Goal: Task Accomplishment & Management: Manage account settings

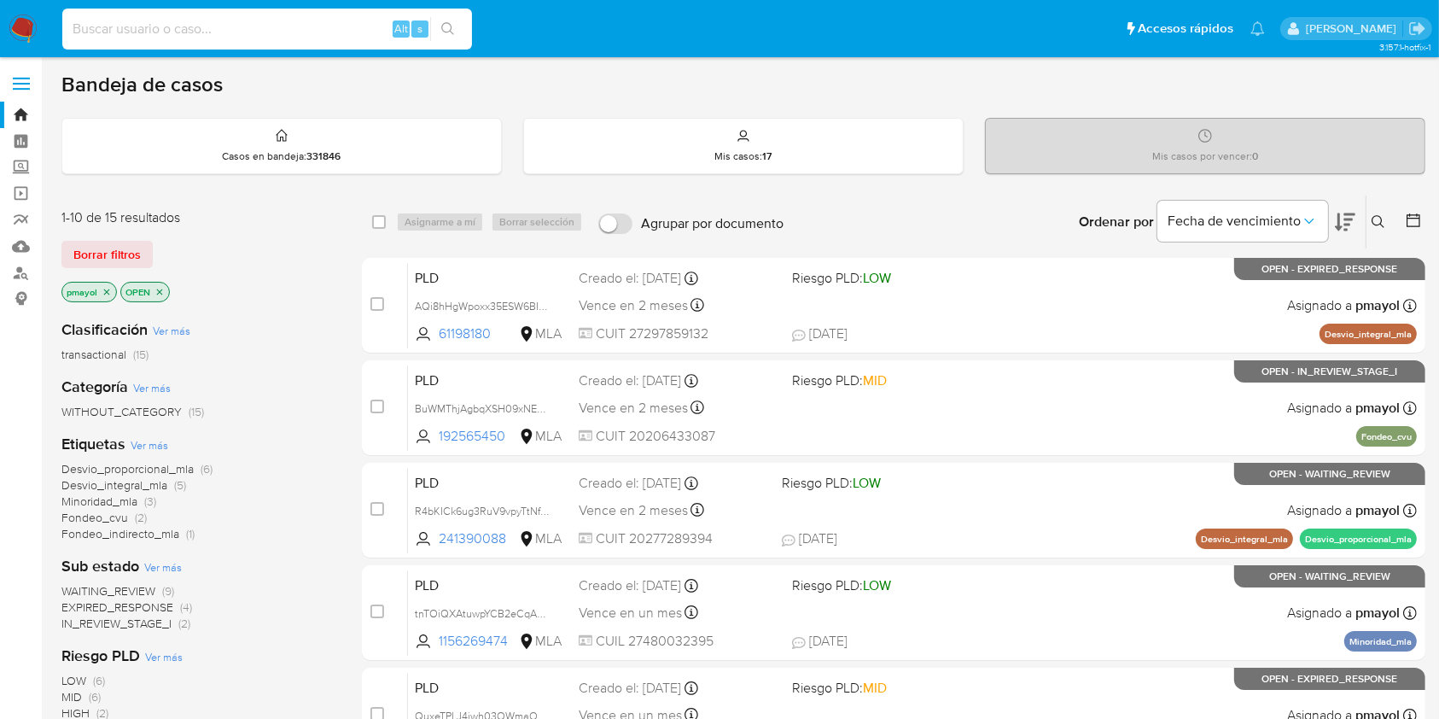
click at [197, 18] on input at bounding box center [267, 29] width 410 height 22
paste input "pBFK5n2LtKI6iE8ZPvrJO8Lm"
type input "pBFK5n2LtKI6iE8ZPvrJO8Lm"
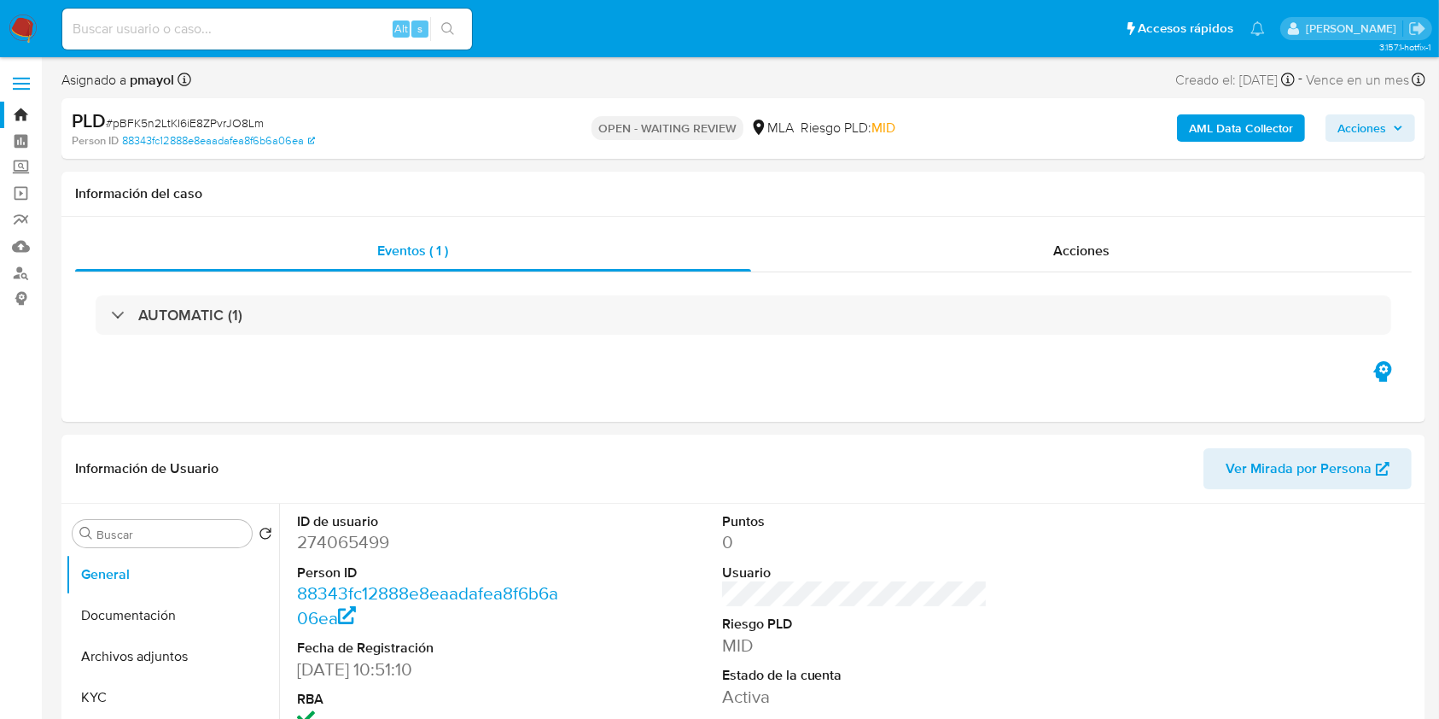
select select "10"
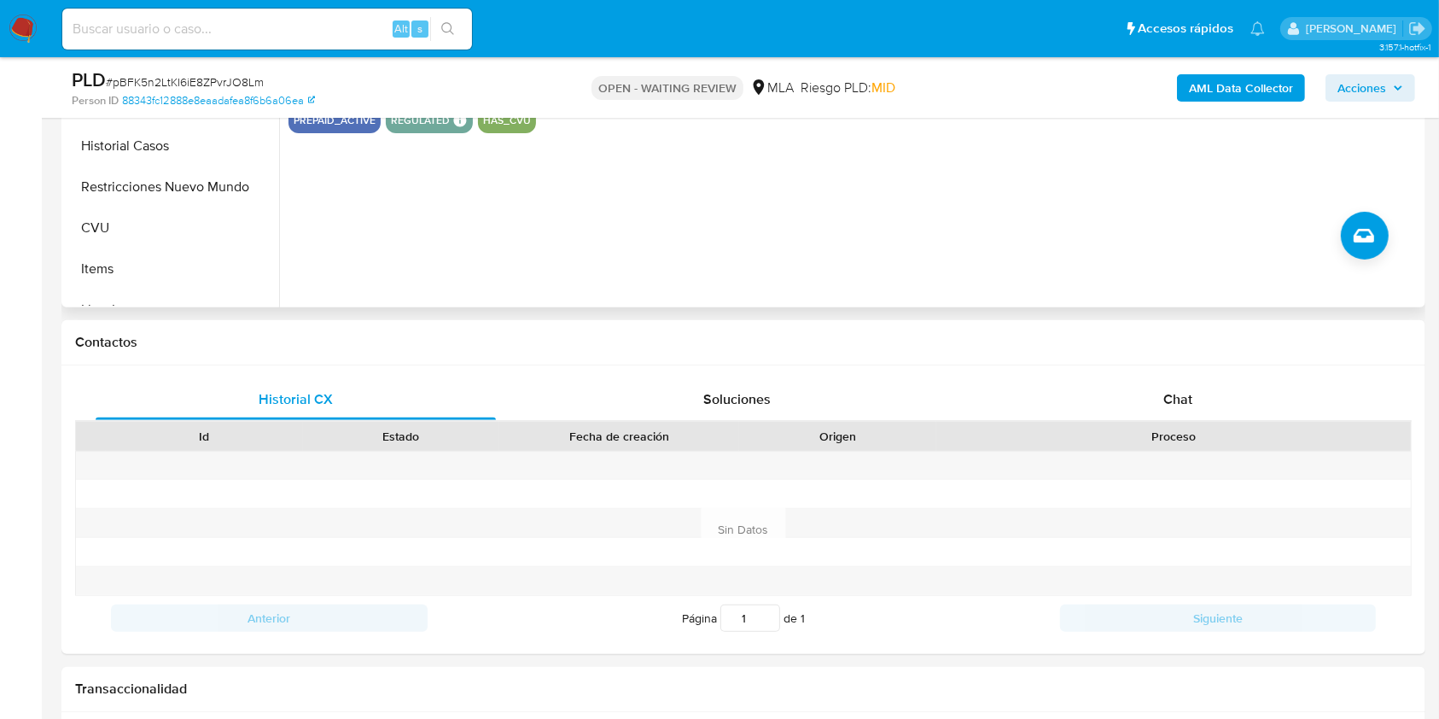
scroll to position [592, 0]
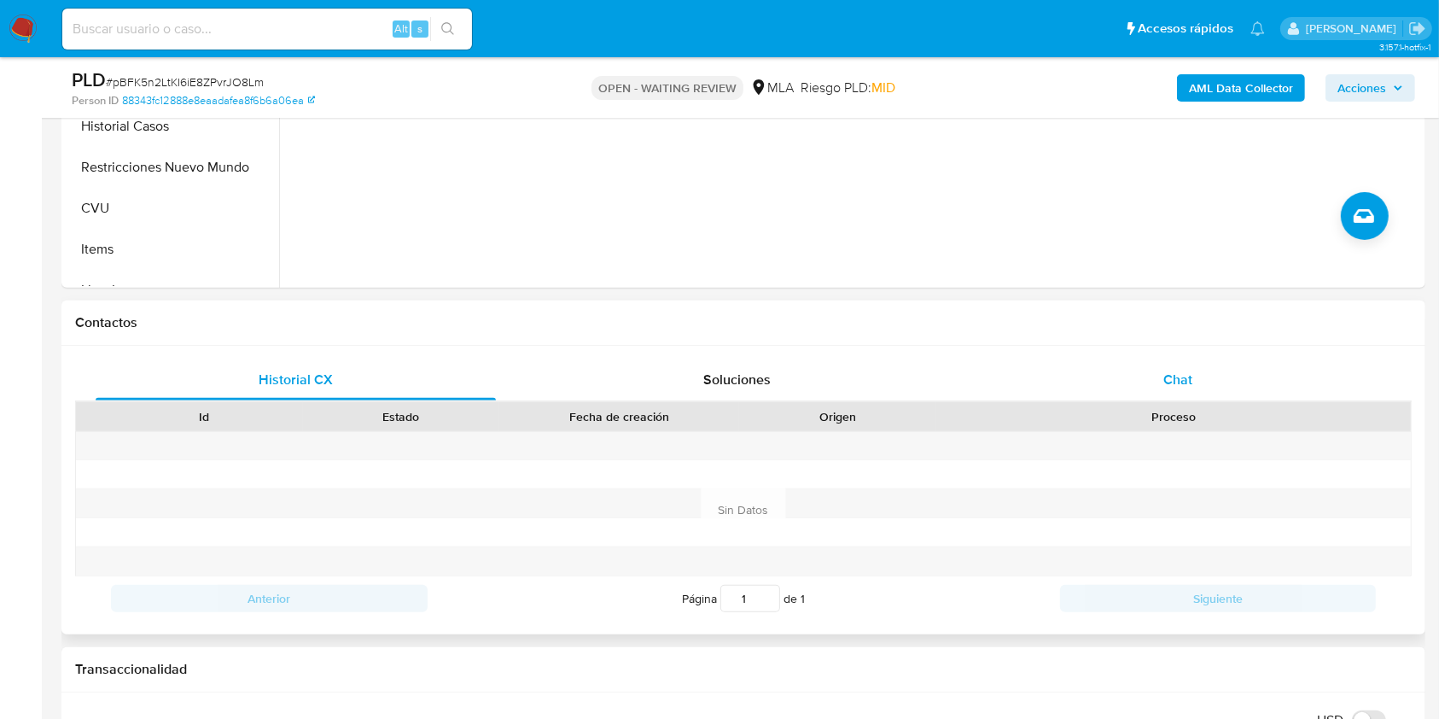
click at [1155, 381] on div "Chat" at bounding box center [1178, 379] width 400 height 41
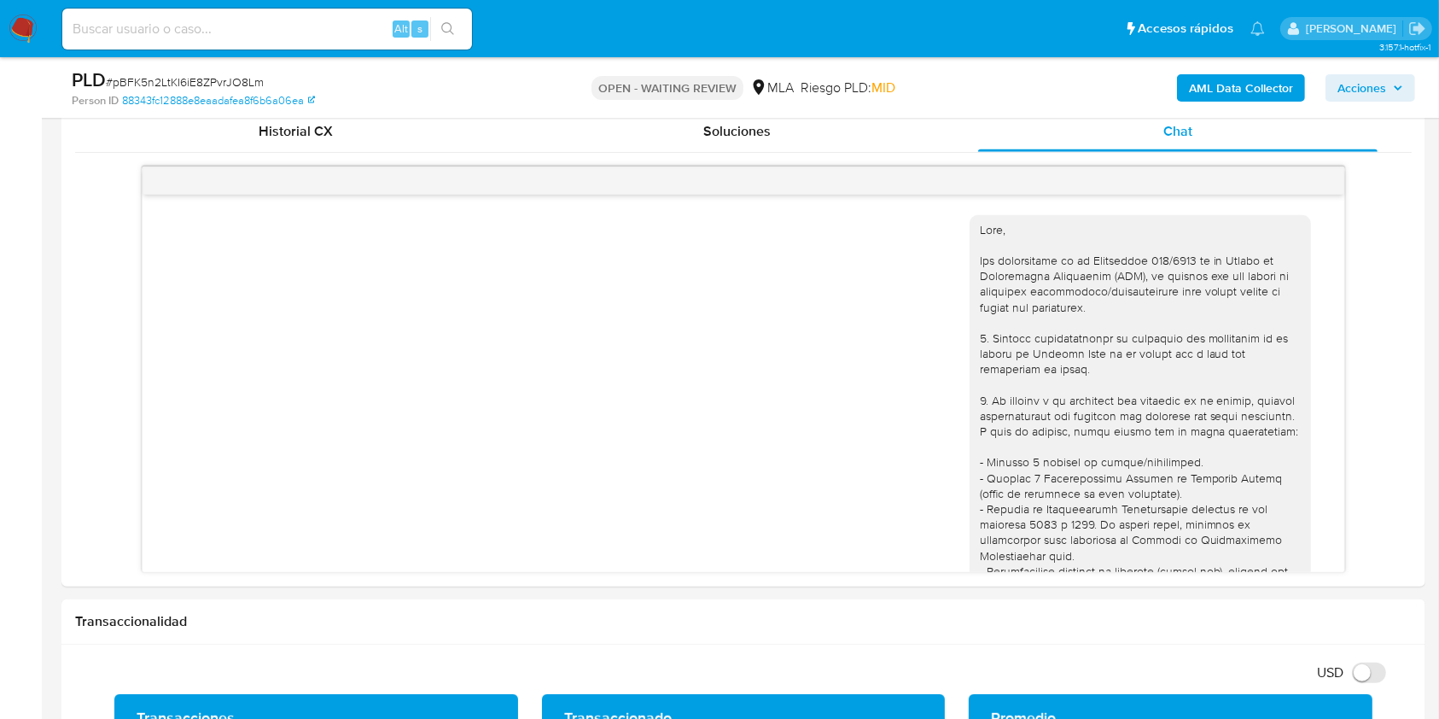
scroll to position [1301, 0]
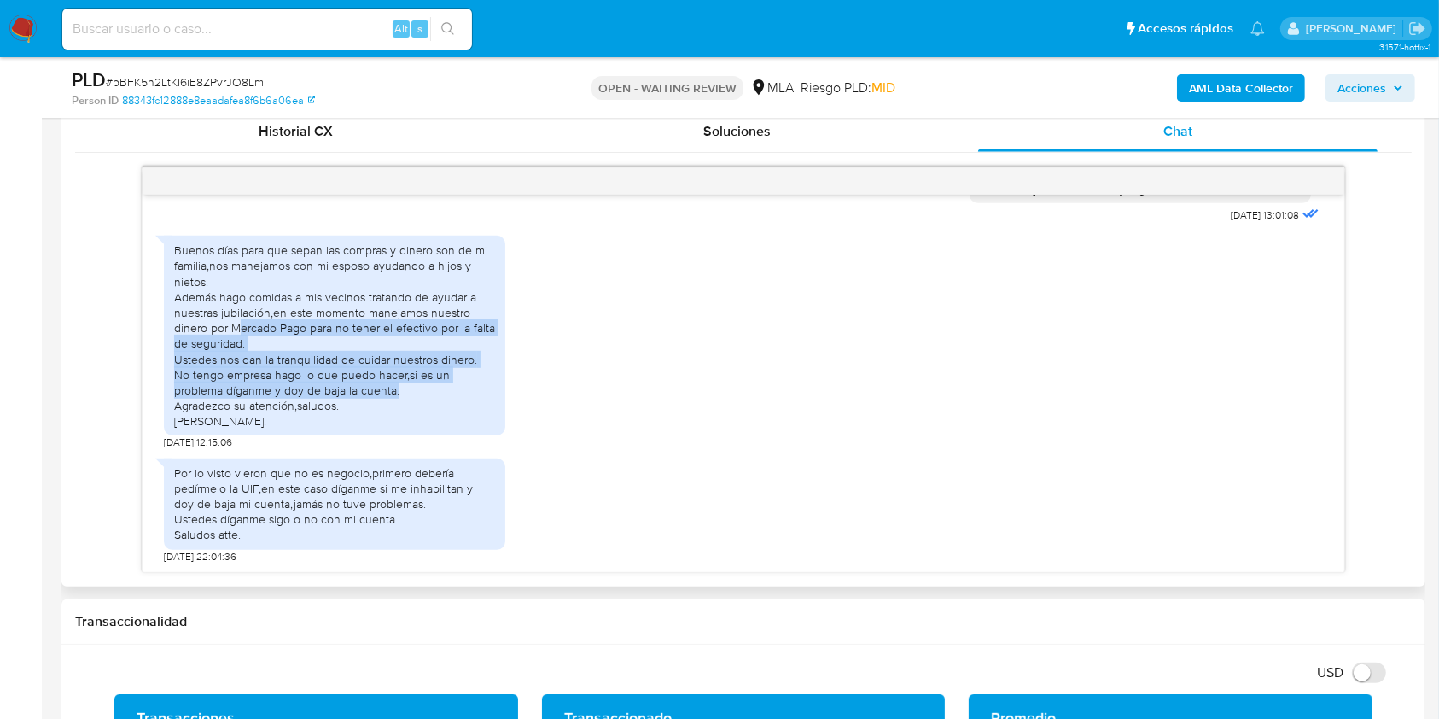
drag, startPoint x: 411, startPoint y: 387, endPoint x: 237, endPoint y: 329, distance: 182.7
click at [237, 329] on div "Buenos días para que sepan las compras y dinero son de mi familia,nos manejamos…" at bounding box center [334, 335] width 321 height 186
click at [289, 375] on div "Buenos días para que sepan las compras y dinero son de mi familia,nos manejamos…" at bounding box center [334, 335] width 321 height 186
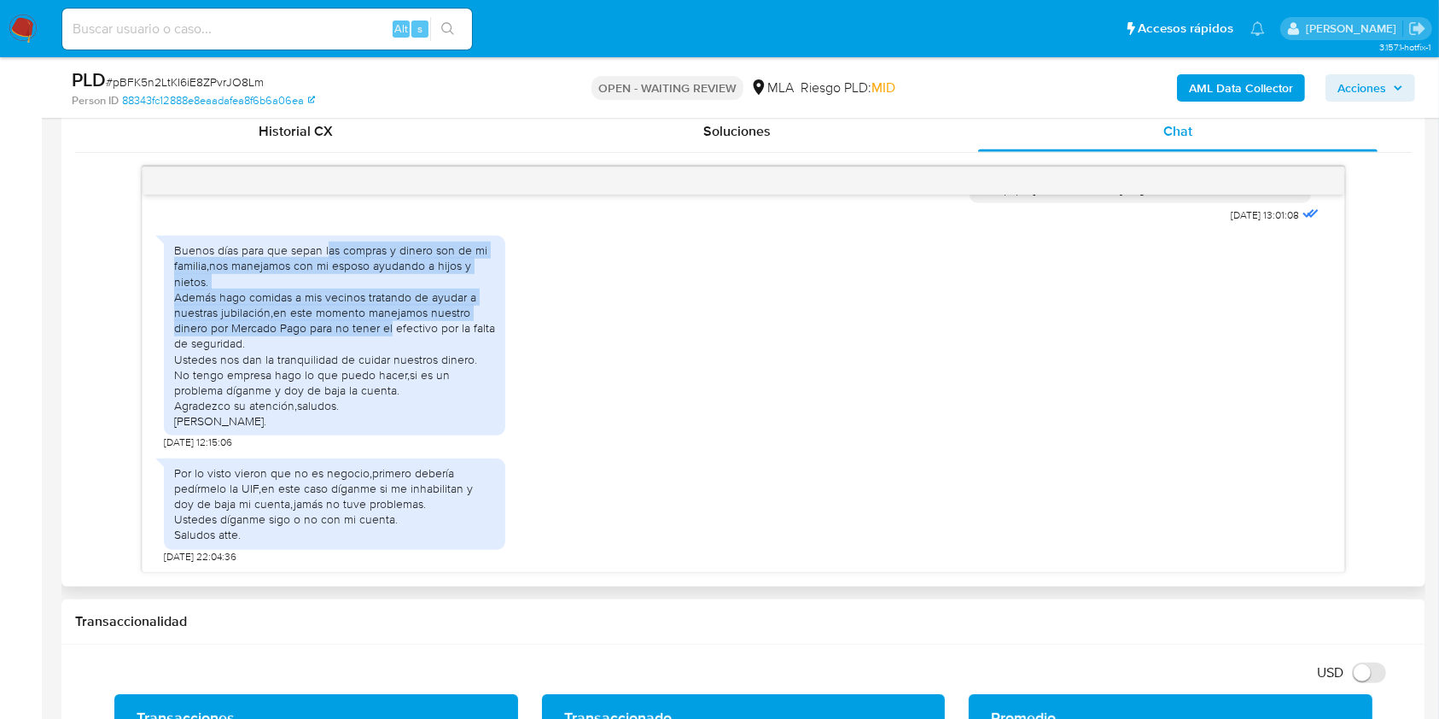
drag, startPoint x: 327, startPoint y: 250, endPoint x: 392, endPoint y: 331, distance: 103.8
click at [392, 331] on div "Buenos días para que sepan las compras y dinero son de mi familia,nos manejamos…" at bounding box center [334, 335] width 321 height 186
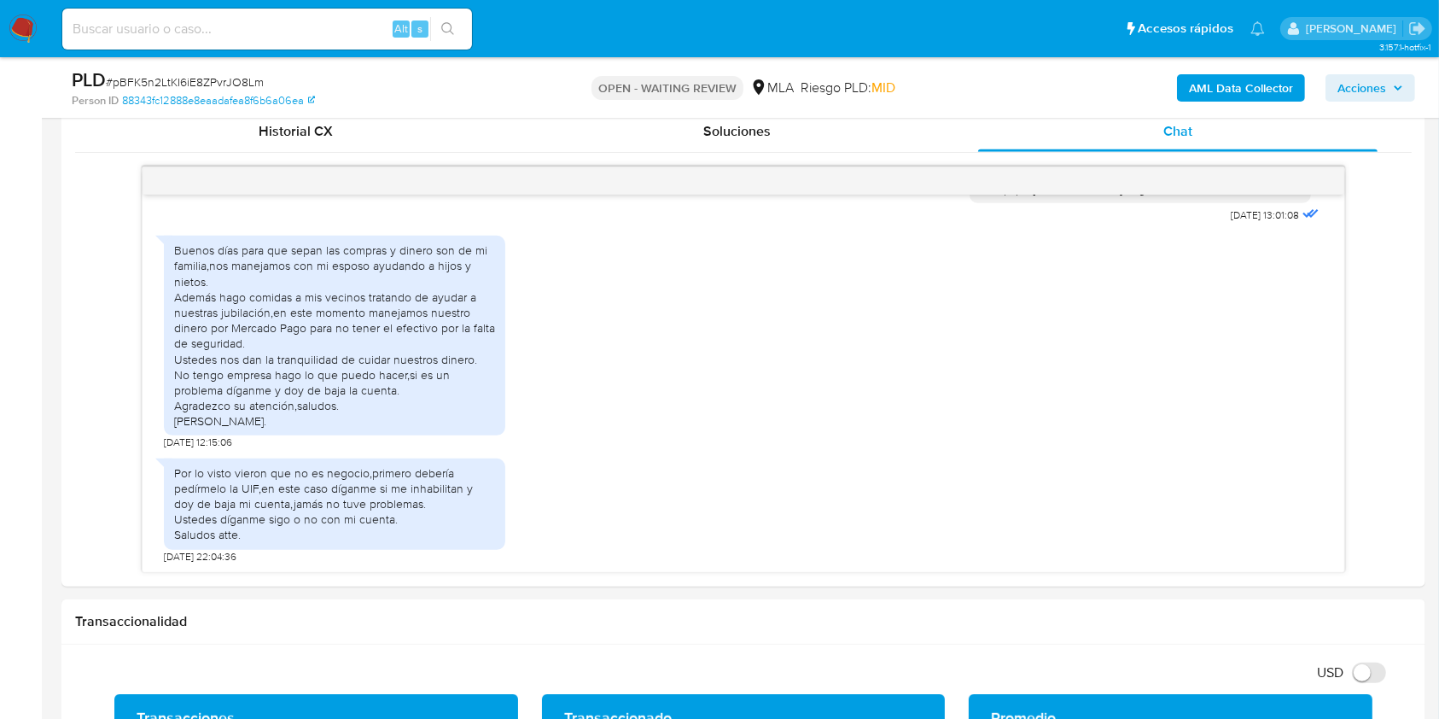
click at [294, 44] on div "Alt s" at bounding box center [267, 29] width 410 height 41
click at [277, 6] on div "Alt s" at bounding box center [267, 29] width 410 height 48
click at [297, 32] on input at bounding box center [267, 29] width 410 height 22
paste input "GF3lWBpUYONI4Qfy6PuKCGHK"
type input "GF3lWBpUYONI4Qfy6PuKCGHK"
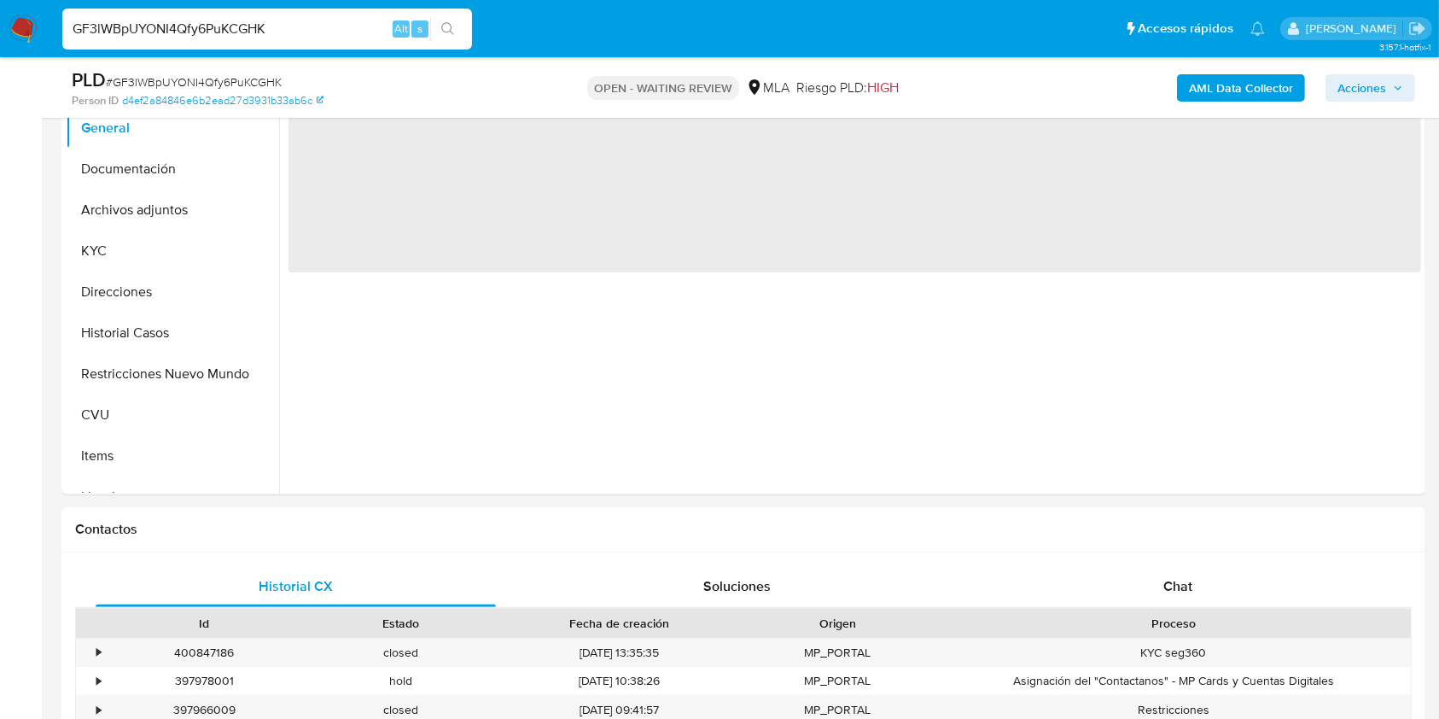
scroll to position [414, 0]
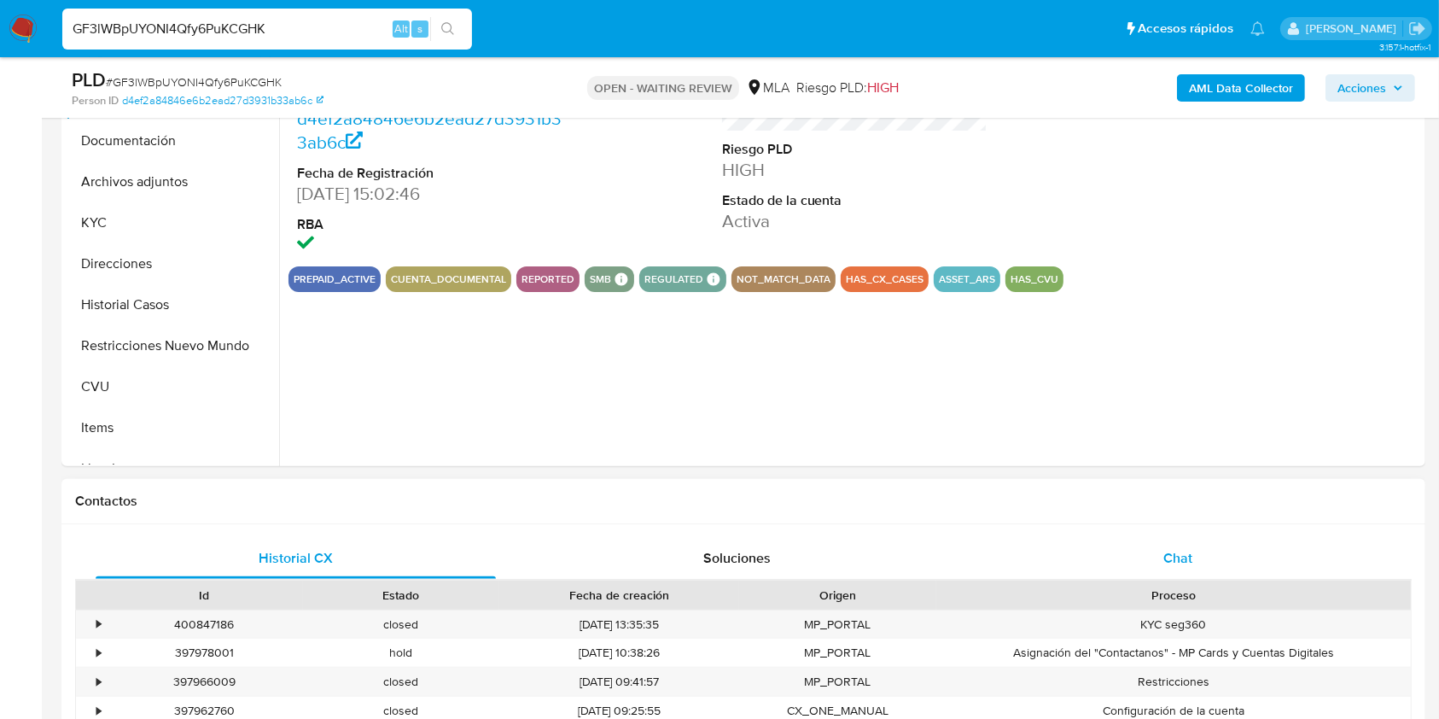
click at [1161, 555] on div "Chat" at bounding box center [1178, 558] width 400 height 41
select select "10"
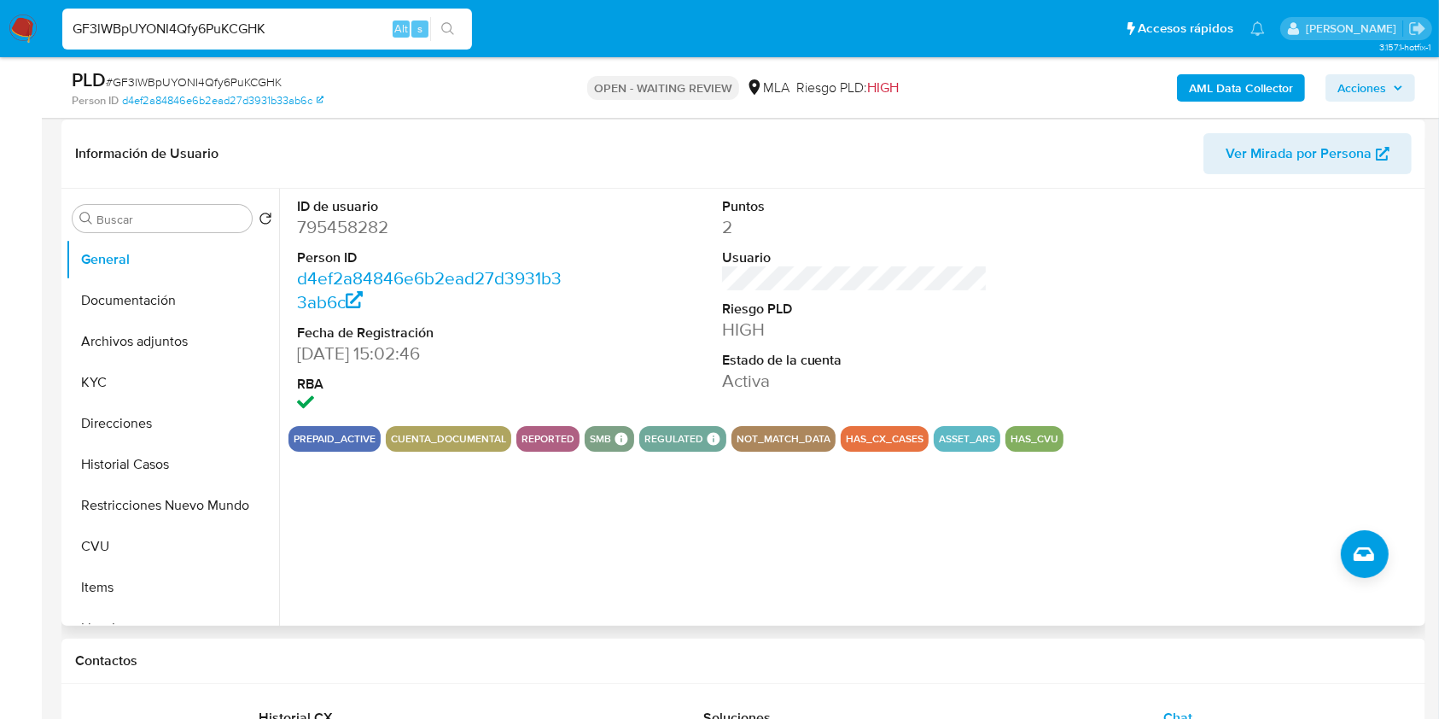
scroll to position [262, 0]
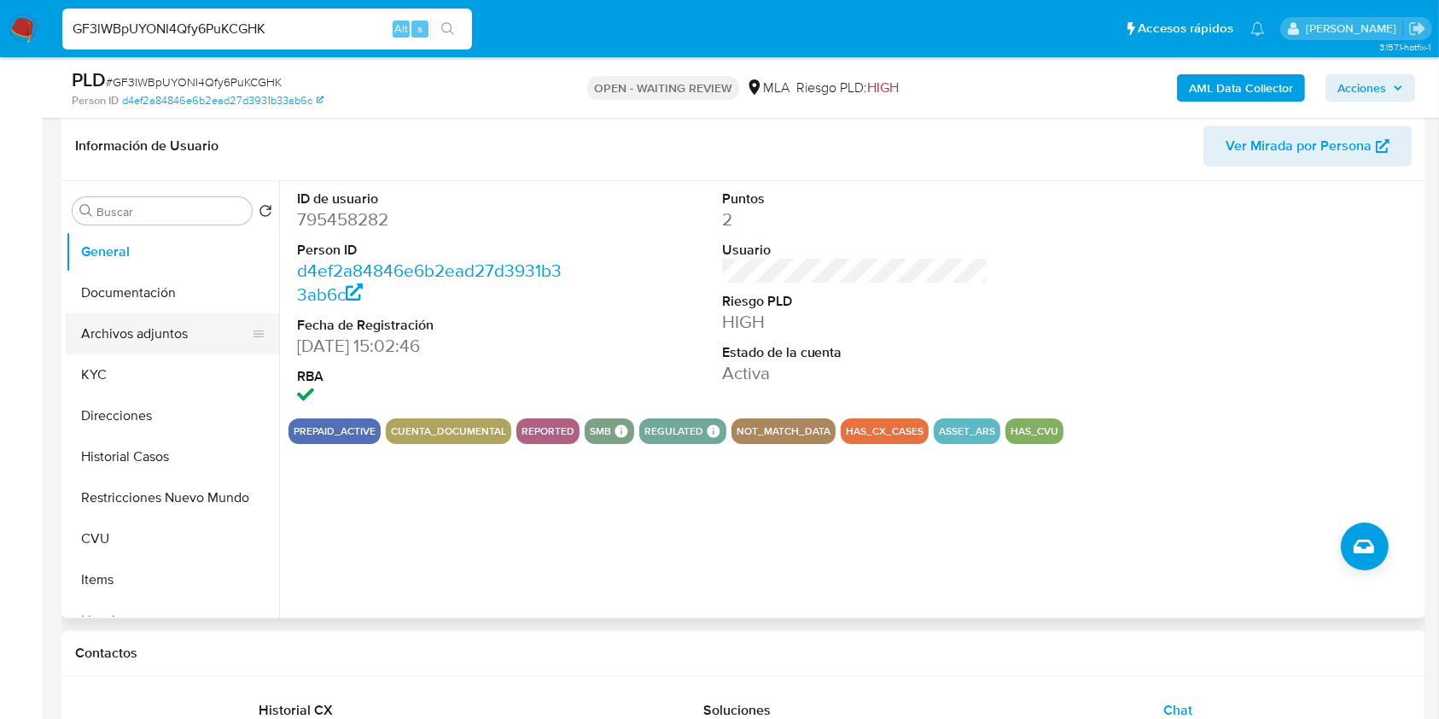
click at [128, 334] on button "Archivos adjuntos" at bounding box center [166, 333] width 200 height 41
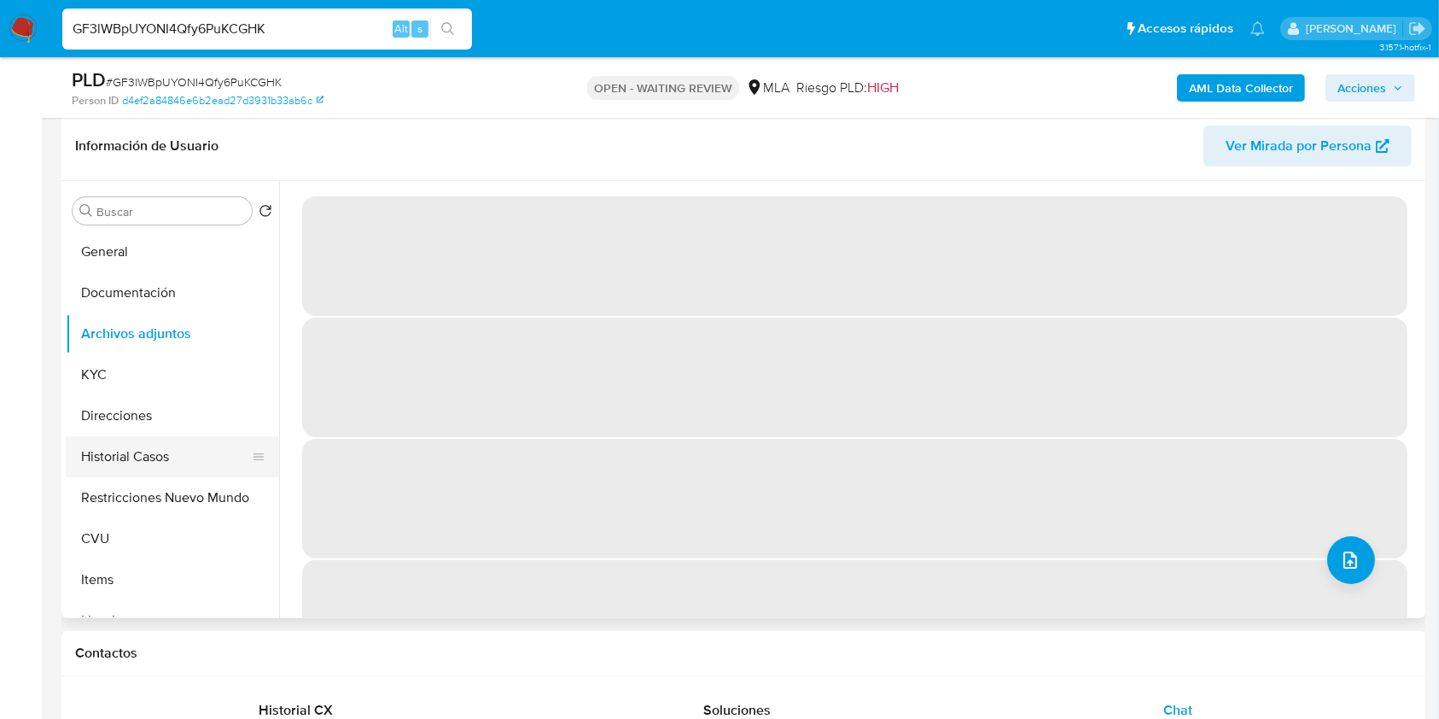
click at [166, 454] on button "Historial Casos" at bounding box center [166, 456] width 200 height 41
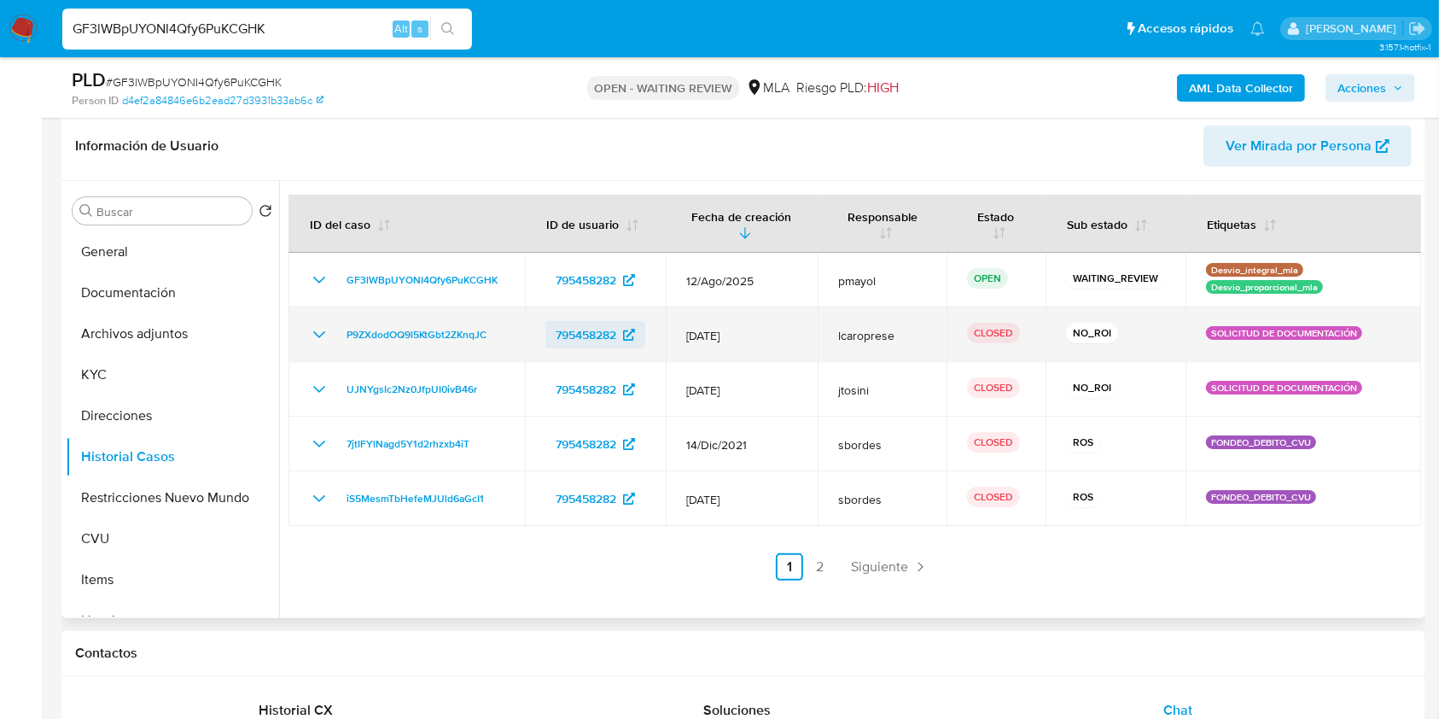
drag, startPoint x: 771, startPoint y: 333, endPoint x: 645, endPoint y: 329, distance: 125.5
click at [645, 329] on tr "P9ZXdodOQ9l5KtGbt2ZKnqJC 795458282 09/Sept/2024 lcaroprese CLOSED NO_ROI SOLICI…" at bounding box center [855, 334] width 1133 height 55
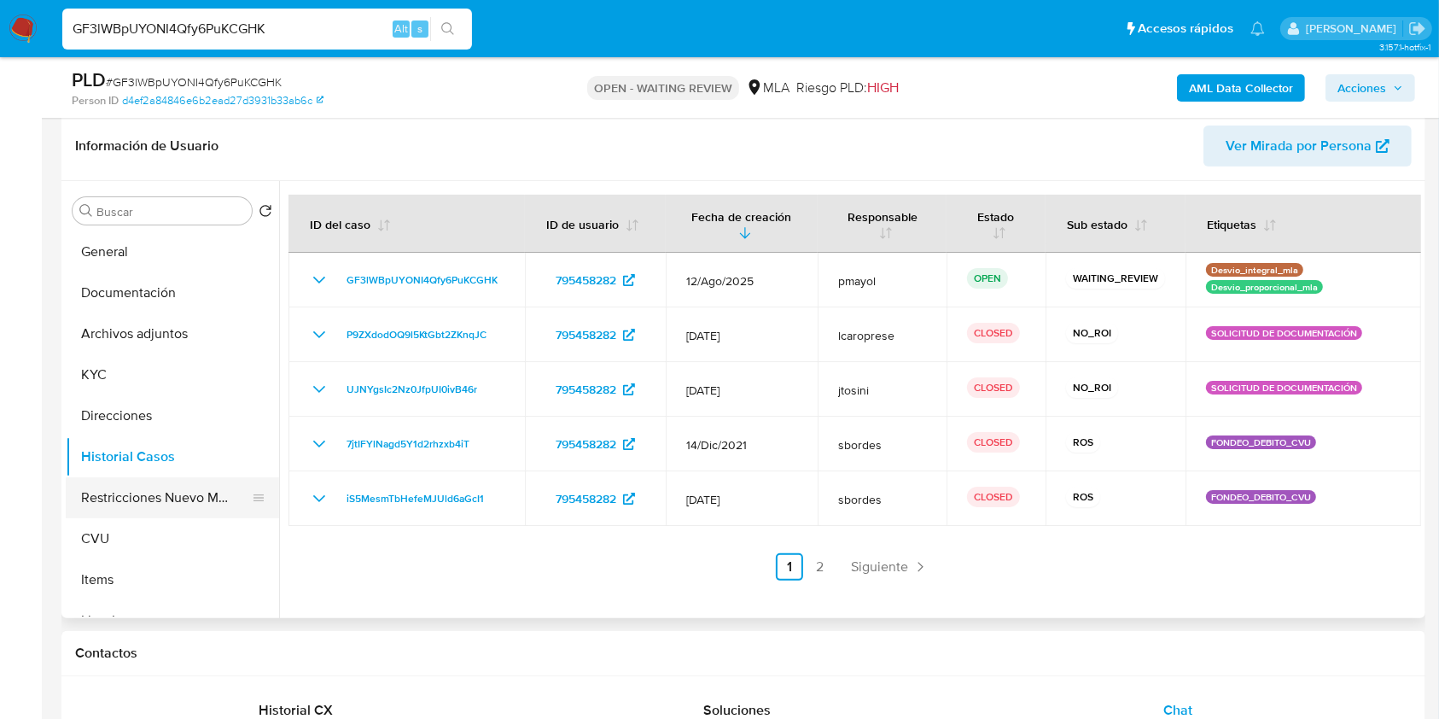
click at [138, 493] on button "Restricciones Nuevo Mundo" at bounding box center [166, 497] width 200 height 41
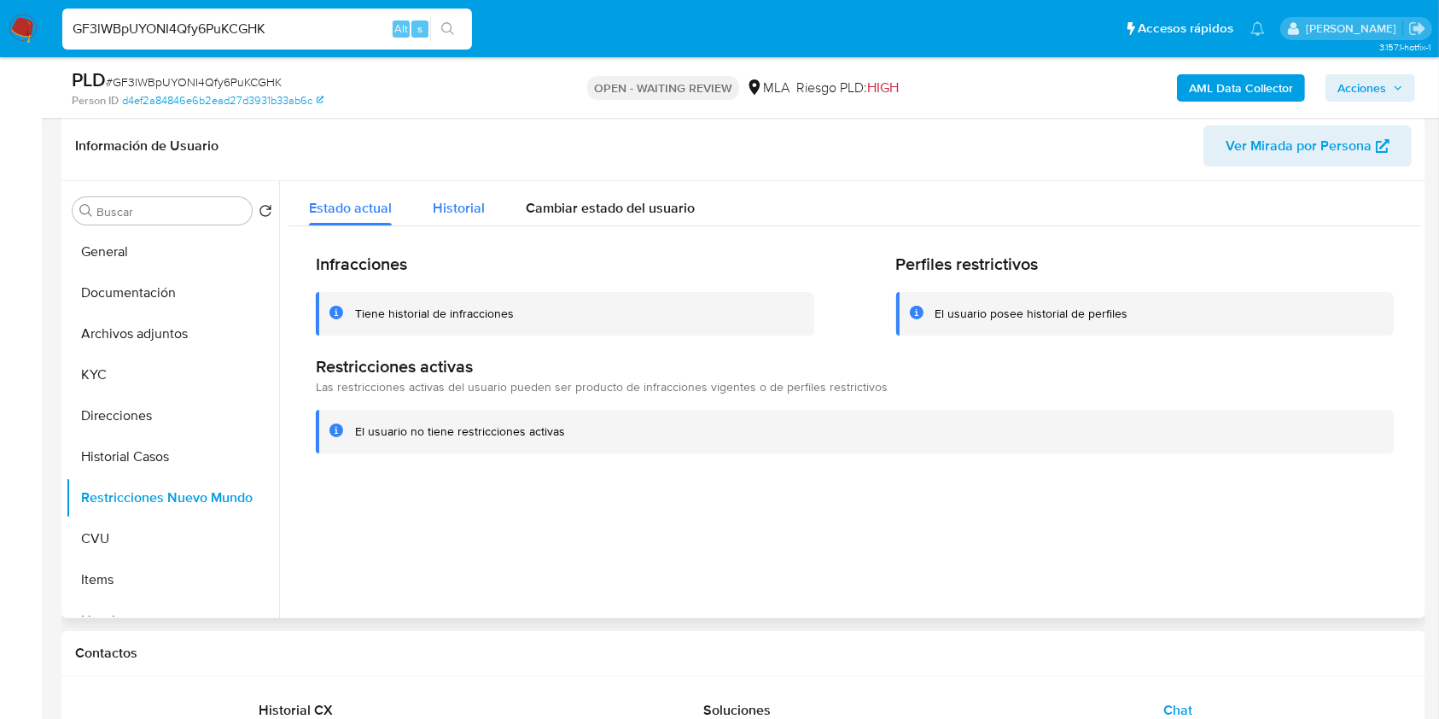
click at [440, 207] on span "Historial" at bounding box center [459, 208] width 52 height 20
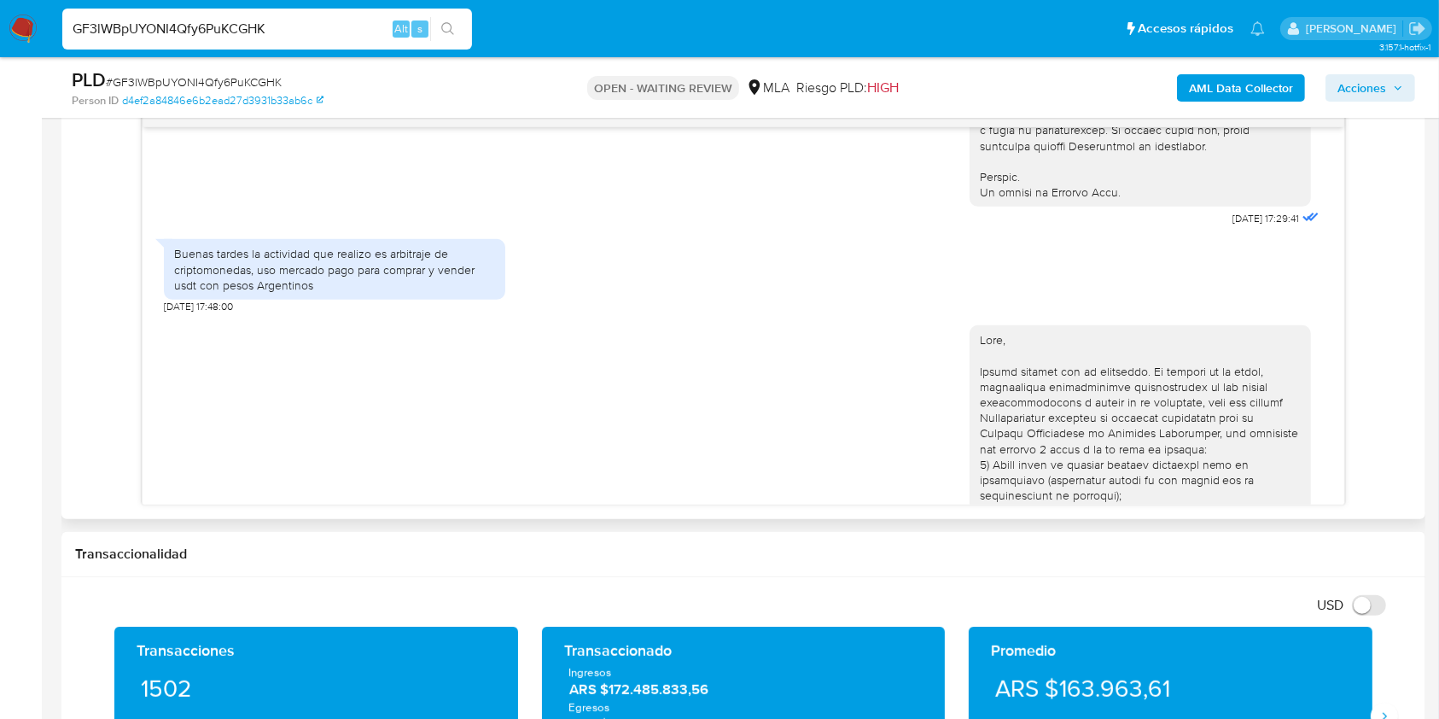
scroll to position [809, 0]
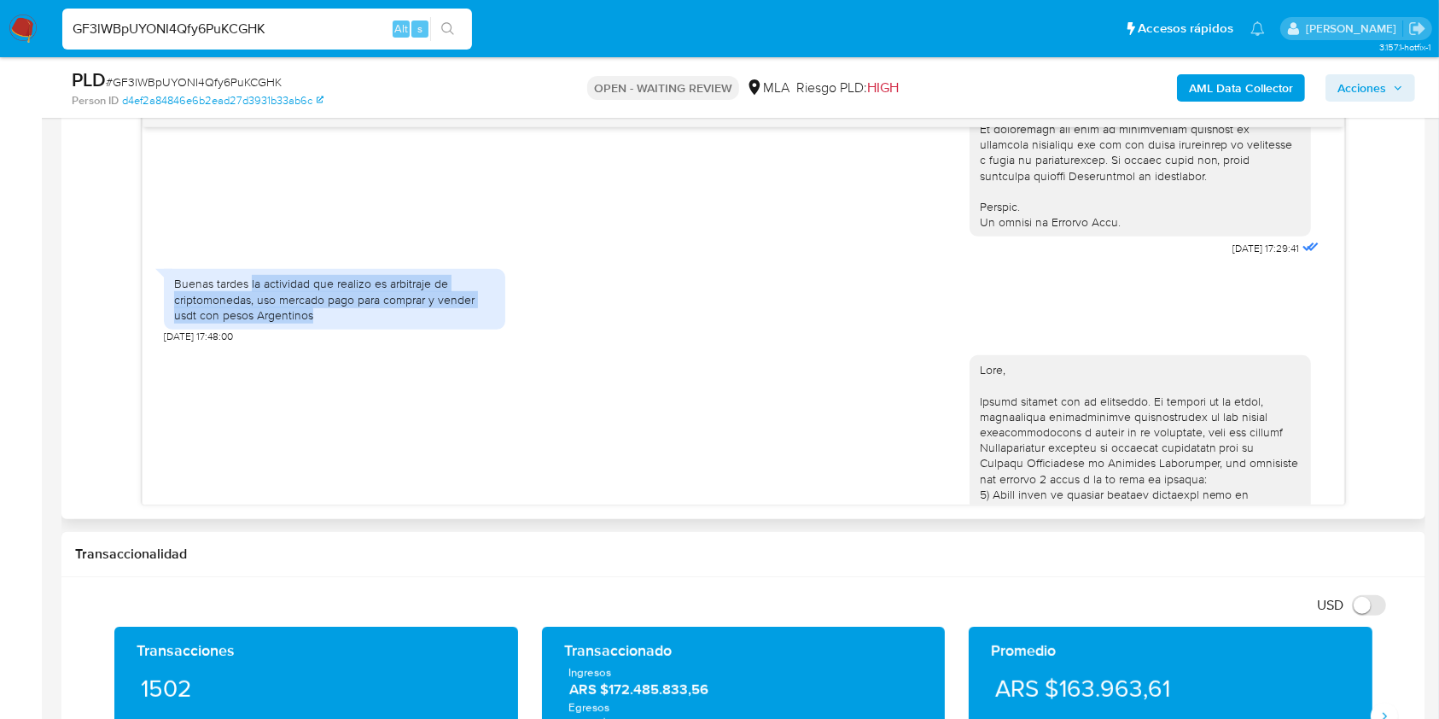
drag, startPoint x: 336, startPoint y: 343, endPoint x: 251, endPoint y: 310, distance: 91.6
click at [251, 310] on div "Buenas tardes la actividad que realizo es arbitraje de criptomonedas, uso merca…" at bounding box center [334, 299] width 321 height 47
copy div "la actividad que realizo es arbitraje de criptomonedas, uso mercado pago para c…"
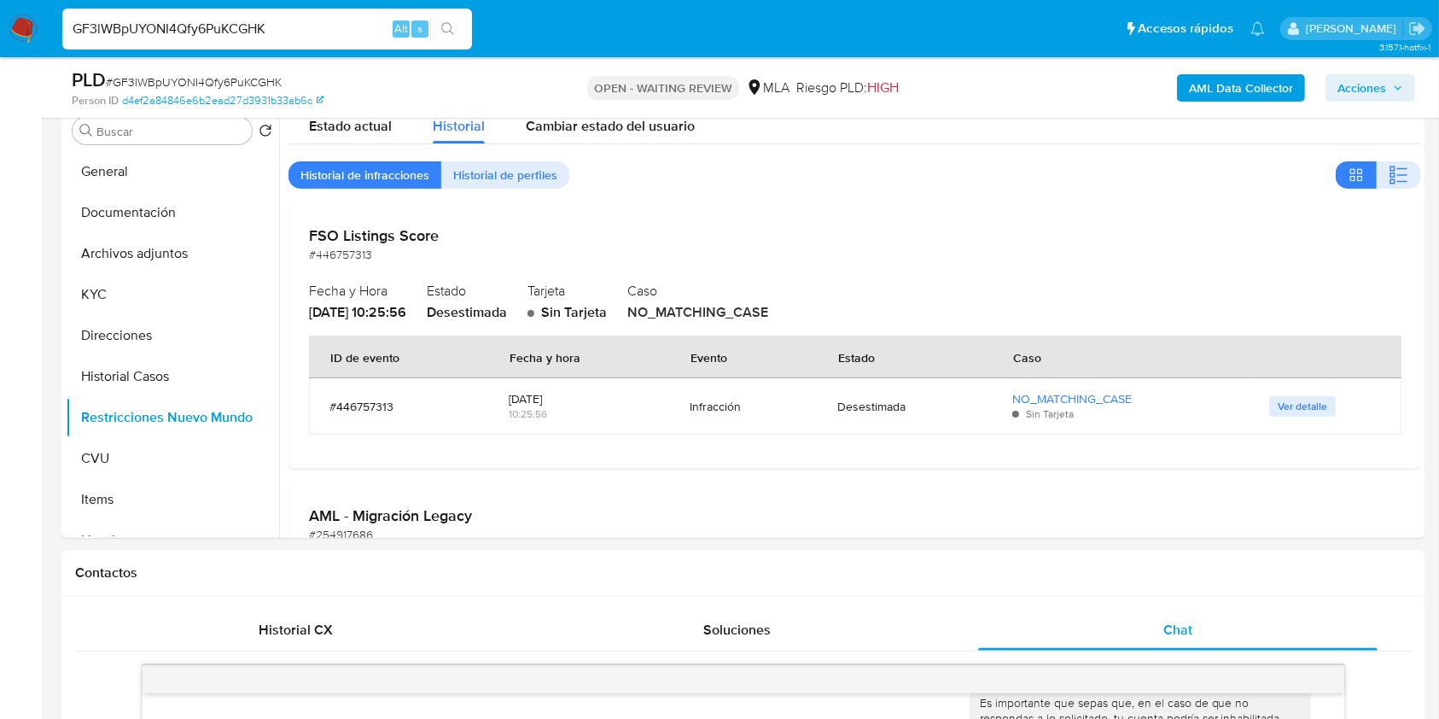
scroll to position [280, 0]
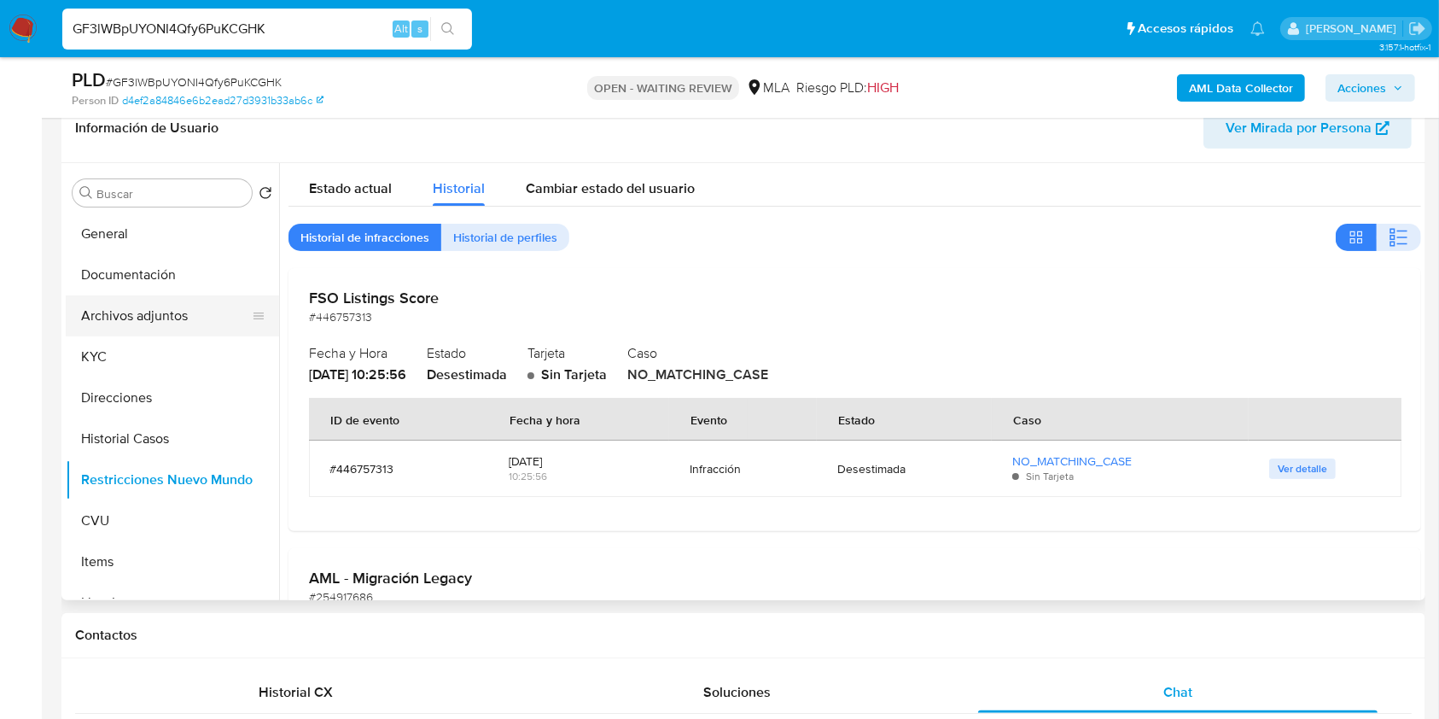
click at [163, 300] on button "Archivos adjuntos" at bounding box center [166, 315] width 200 height 41
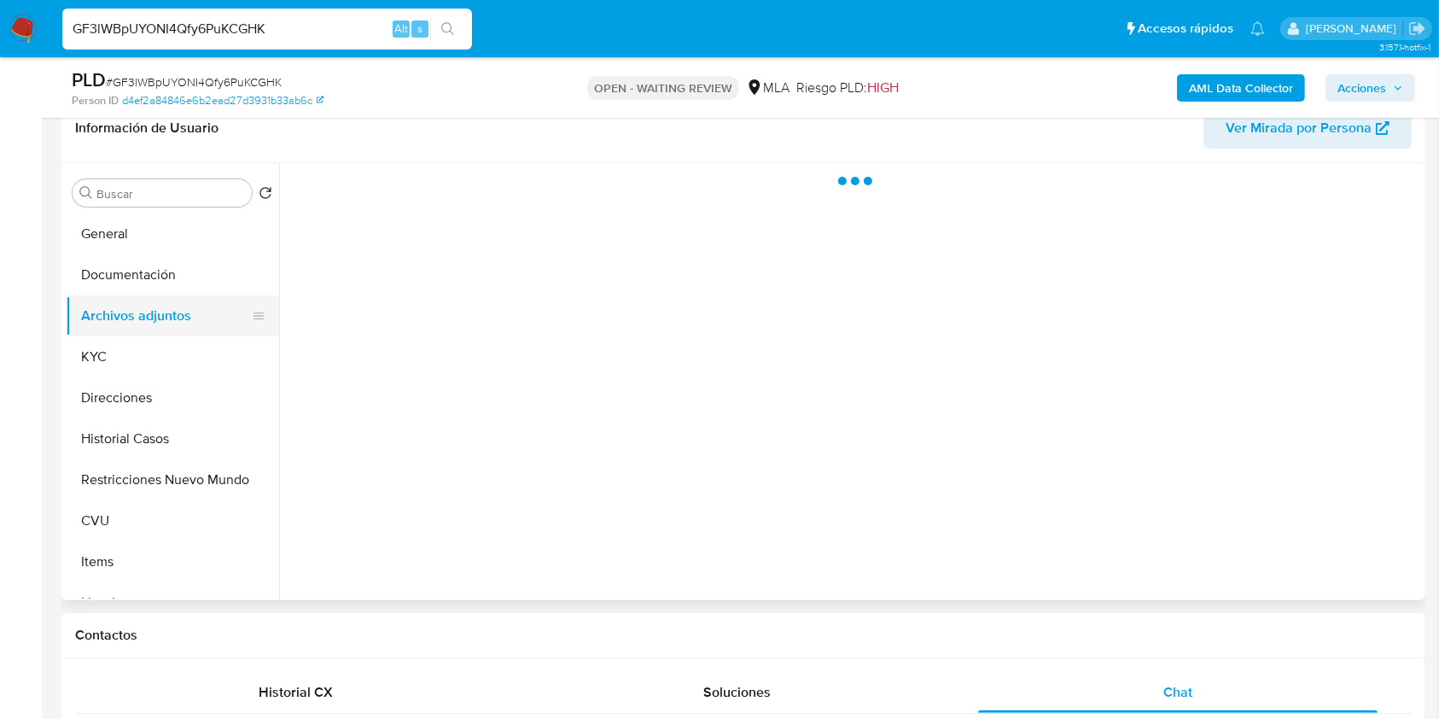
scroll to position [0, 0]
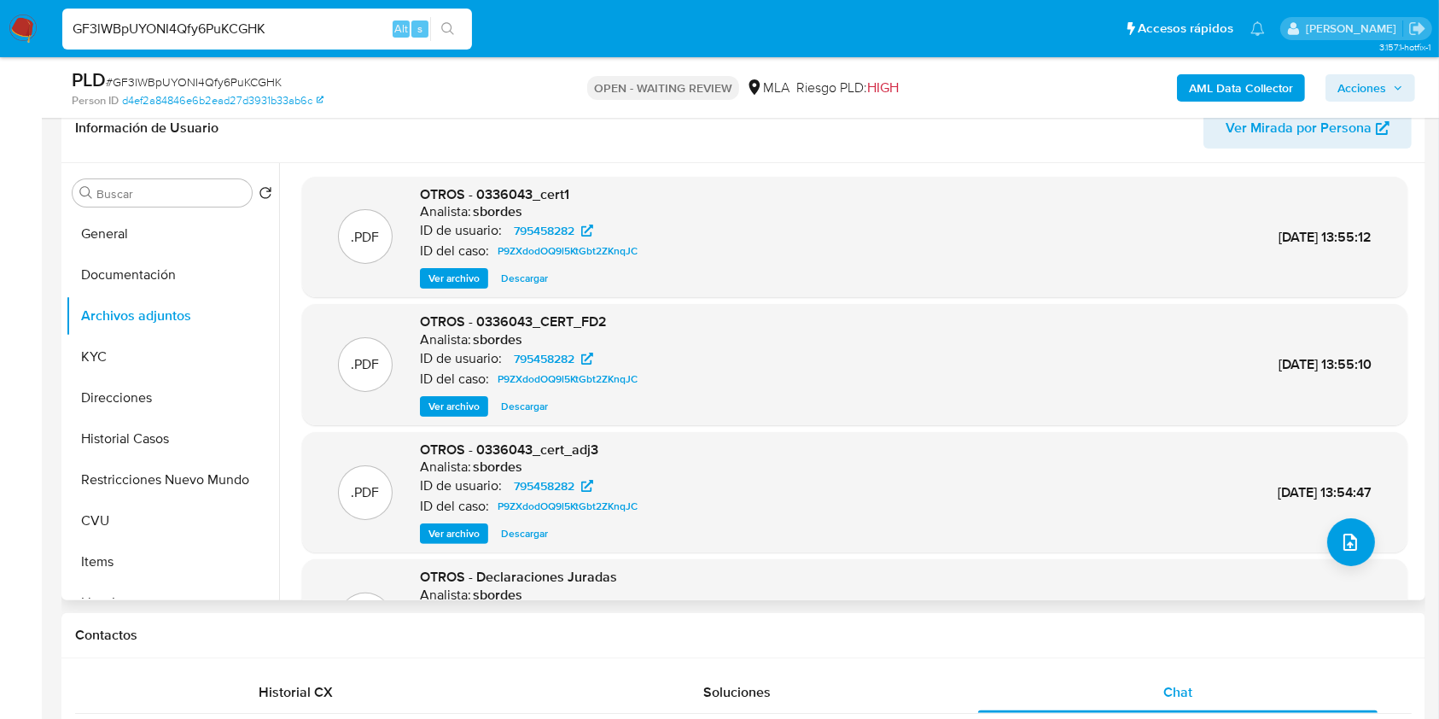
click at [456, 271] on span "Ver archivo" at bounding box center [453, 278] width 51 height 17
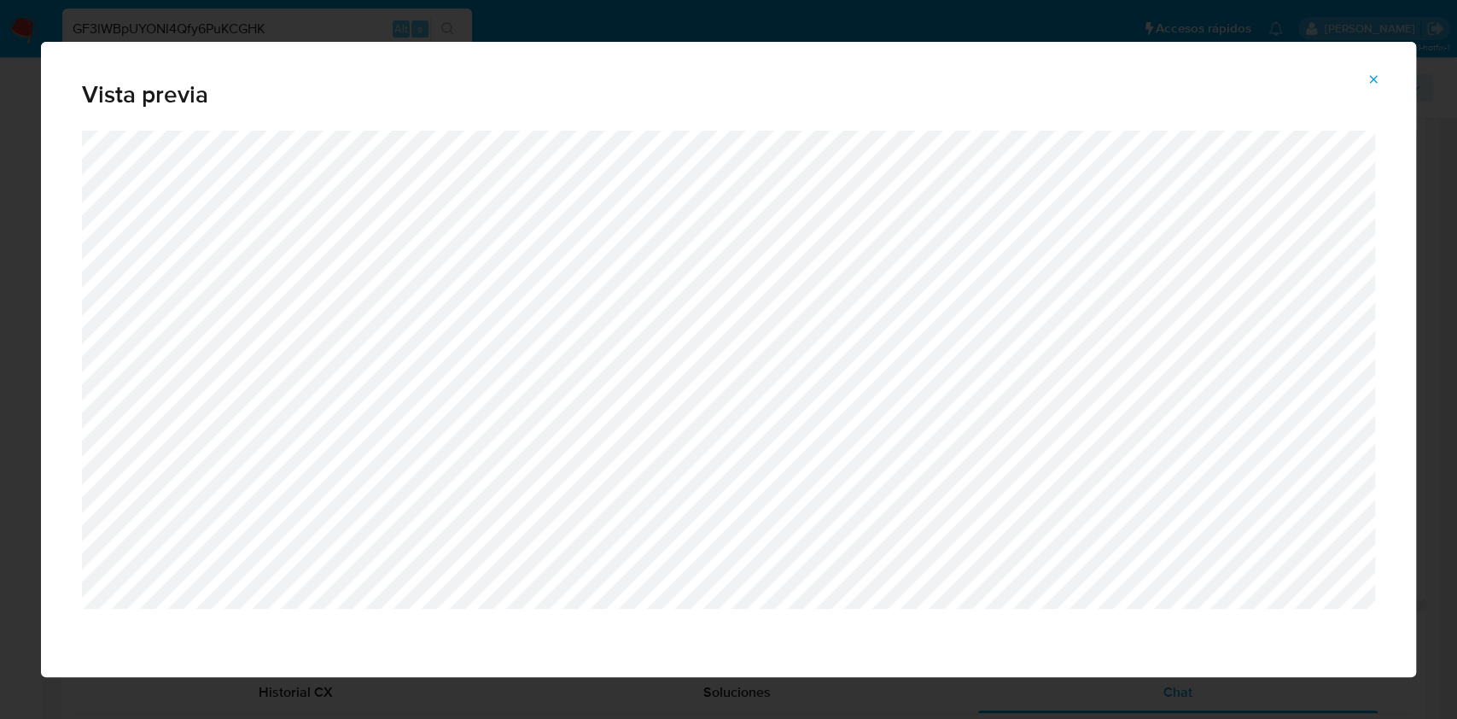
click at [1373, 83] on icon "Attachment preview" at bounding box center [1374, 80] width 14 height 14
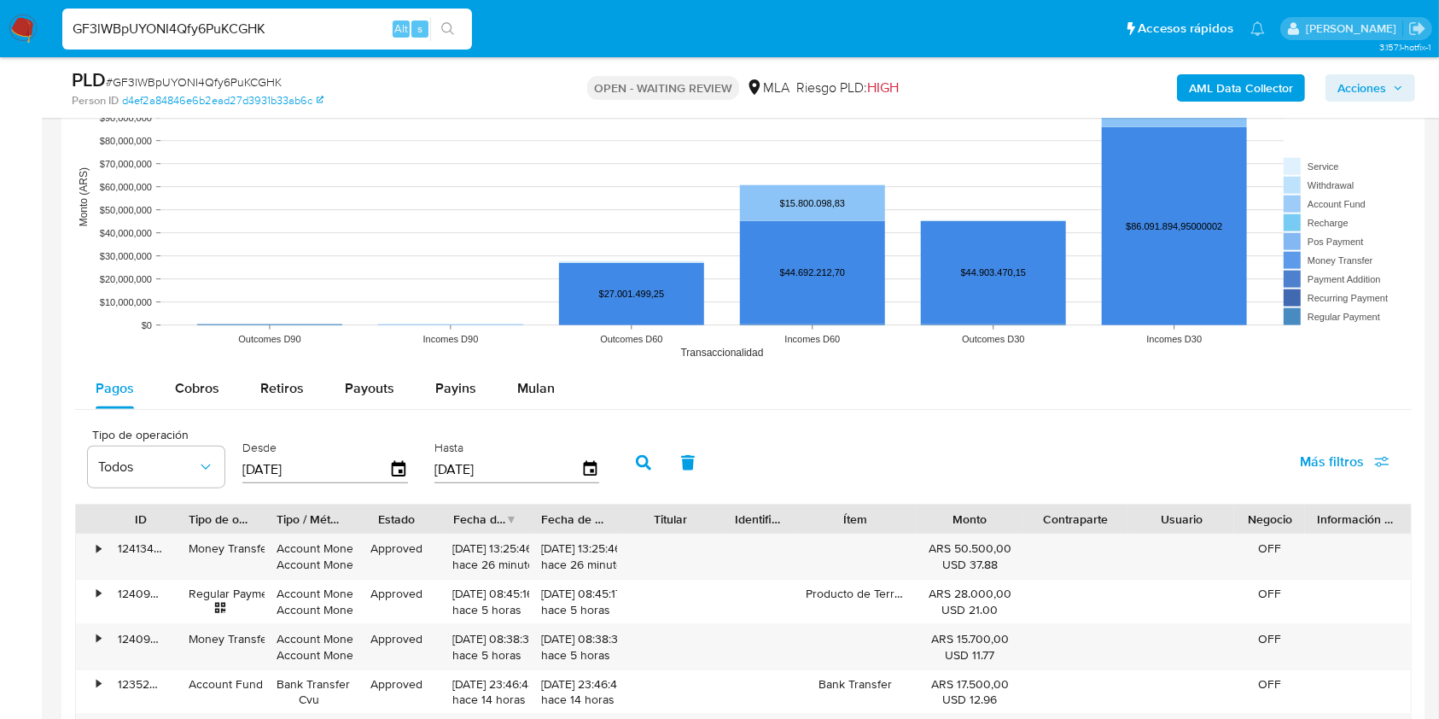
scroll to position [1890, 0]
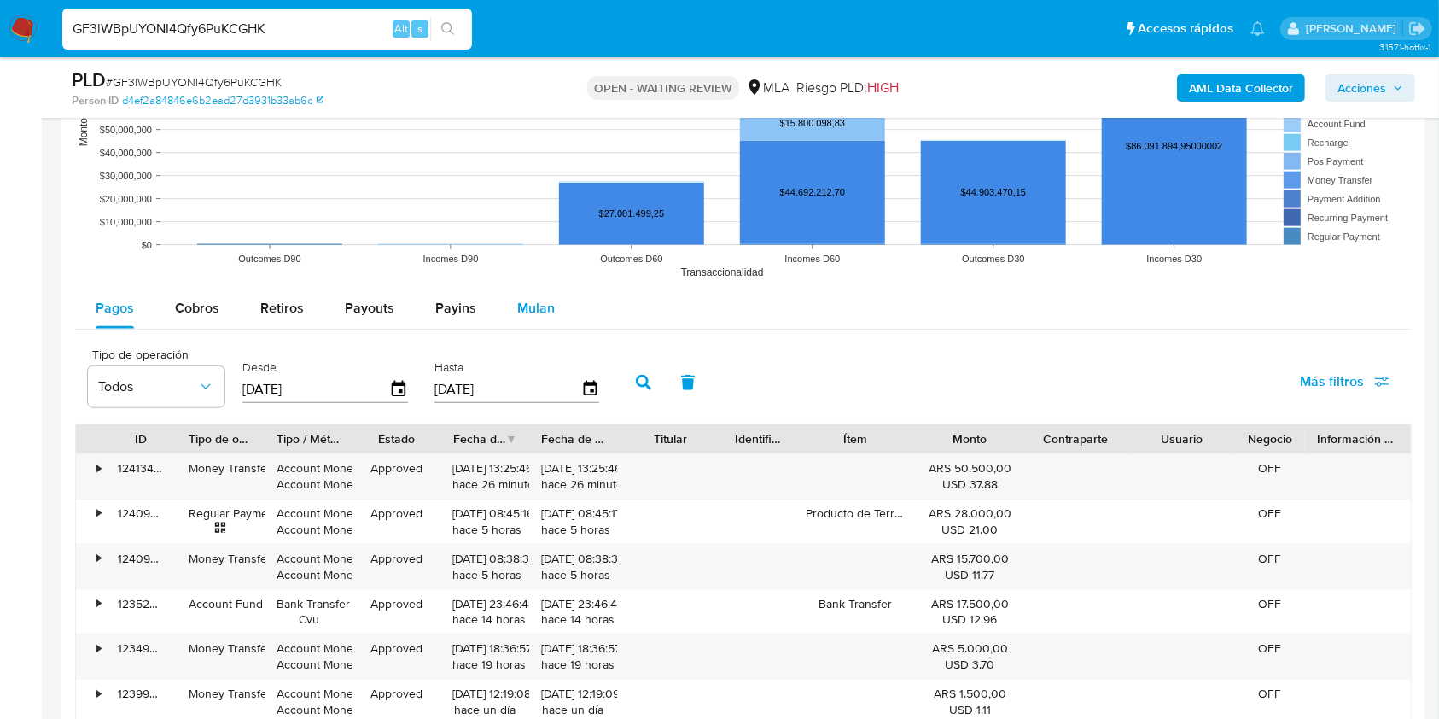
click at [533, 304] on span "Mulan" at bounding box center [536, 308] width 38 height 20
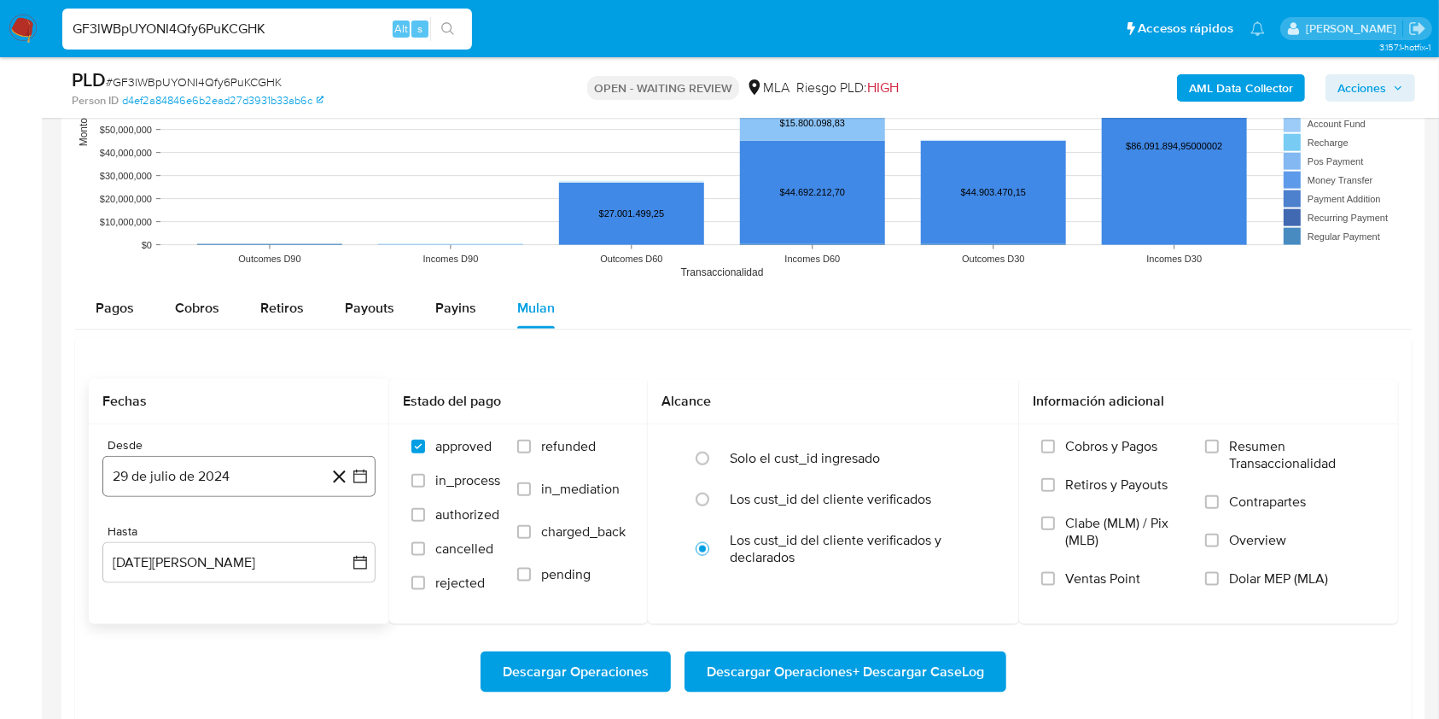
click at [250, 480] on button "29 de julio de 2024" at bounding box center [238, 476] width 273 height 41
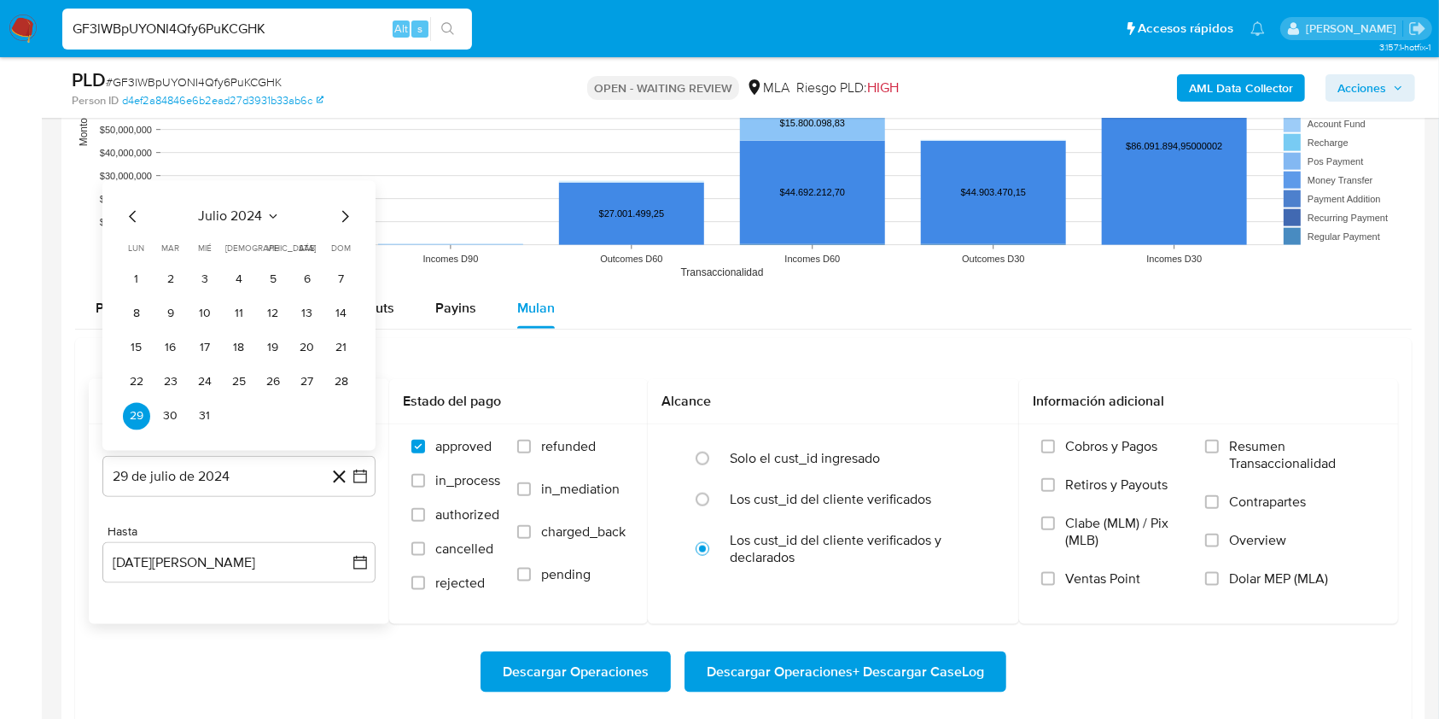
click at [274, 210] on icon "Seleccionar mes y año" at bounding box center [273, 217] width 14 height 14
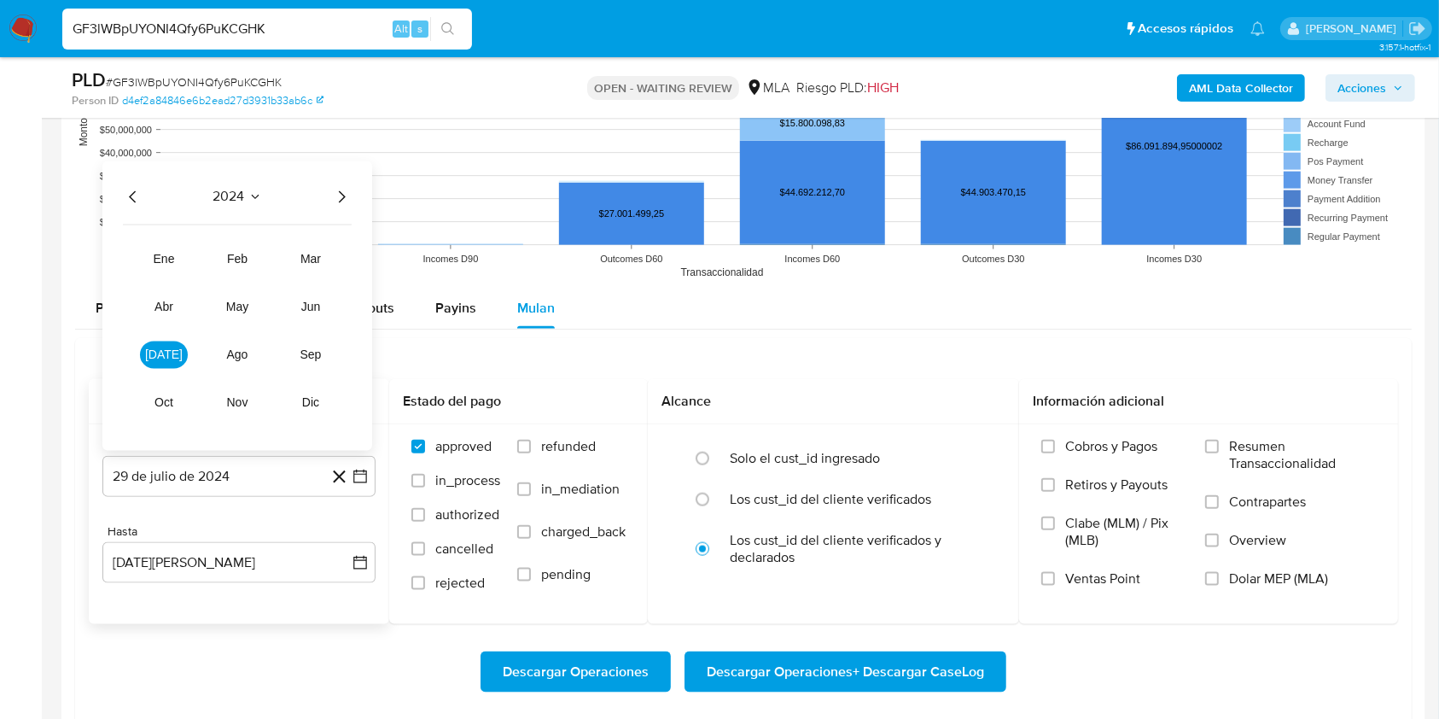
click at [343, 196] on icon "Año siguiente" at bounding box center [342, 197] width 7 height 12
click at [149, 307] on button "abr" at bounding box center [164, 307] width 48 height 27
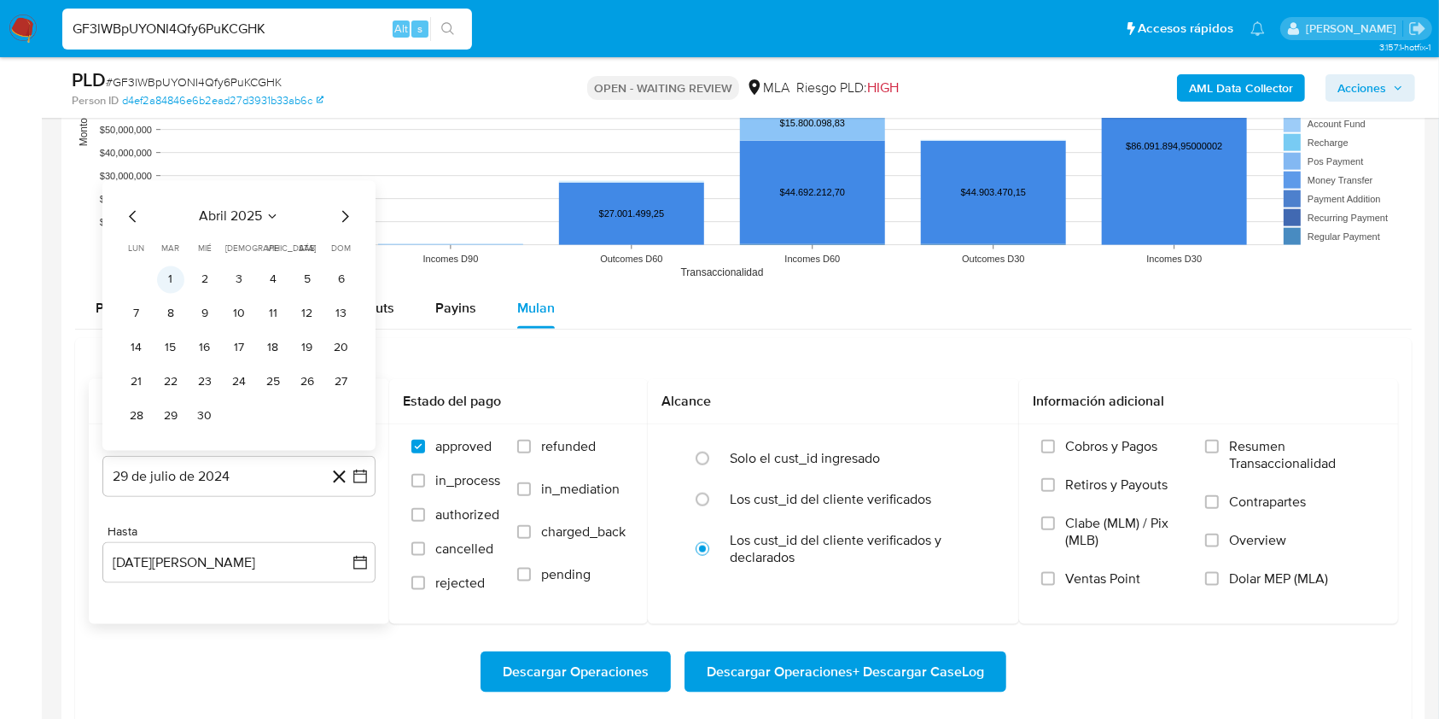
click at [171, 274] on button "1" at bounding box center [170, 279] width 27 height 27
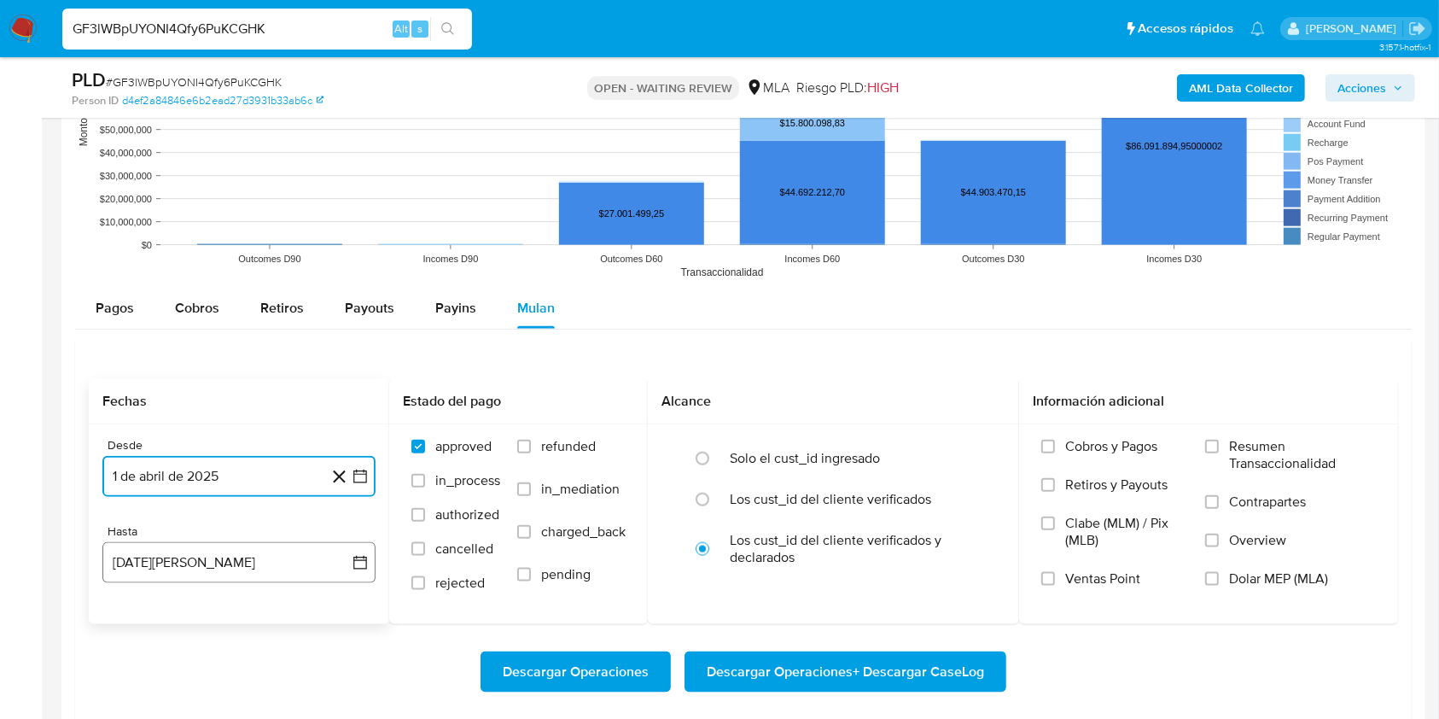
click at [188, 563] on button "29 de agosto de 2025" at bounding box center [238, 562] width 273 height 41
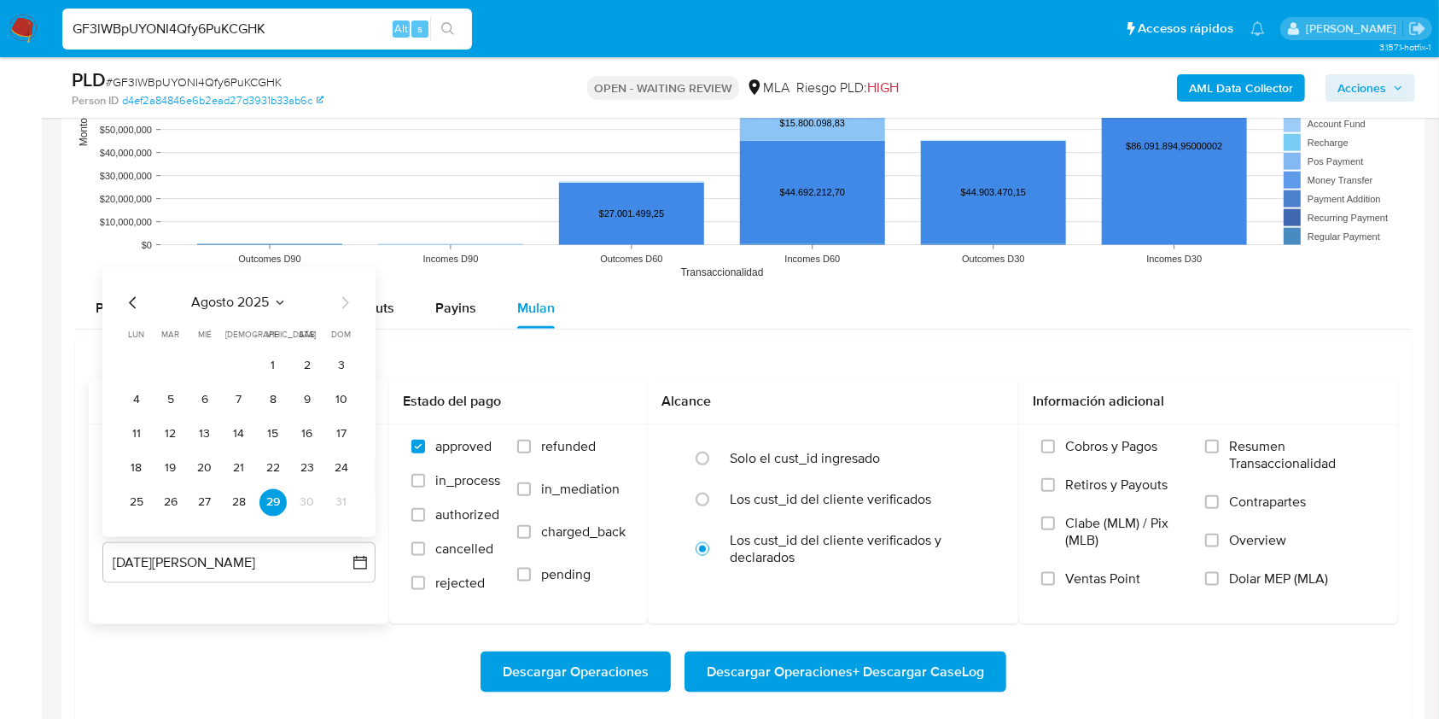
click at [135, 305] on icon "Mes anterior" at bounding box center [133, 303] width 20 height 20
click at [342, 305] on icon "Mes siguiente" at bounding box center [345, 303] width 20 height 20
click at [271, 499] on button "29" at bounding box center [272, 502] width 27 height 27
click at [1237, 584] on span "Dolar MEP (MLA)" at bounding box center [1278, 578] width 99 height 17
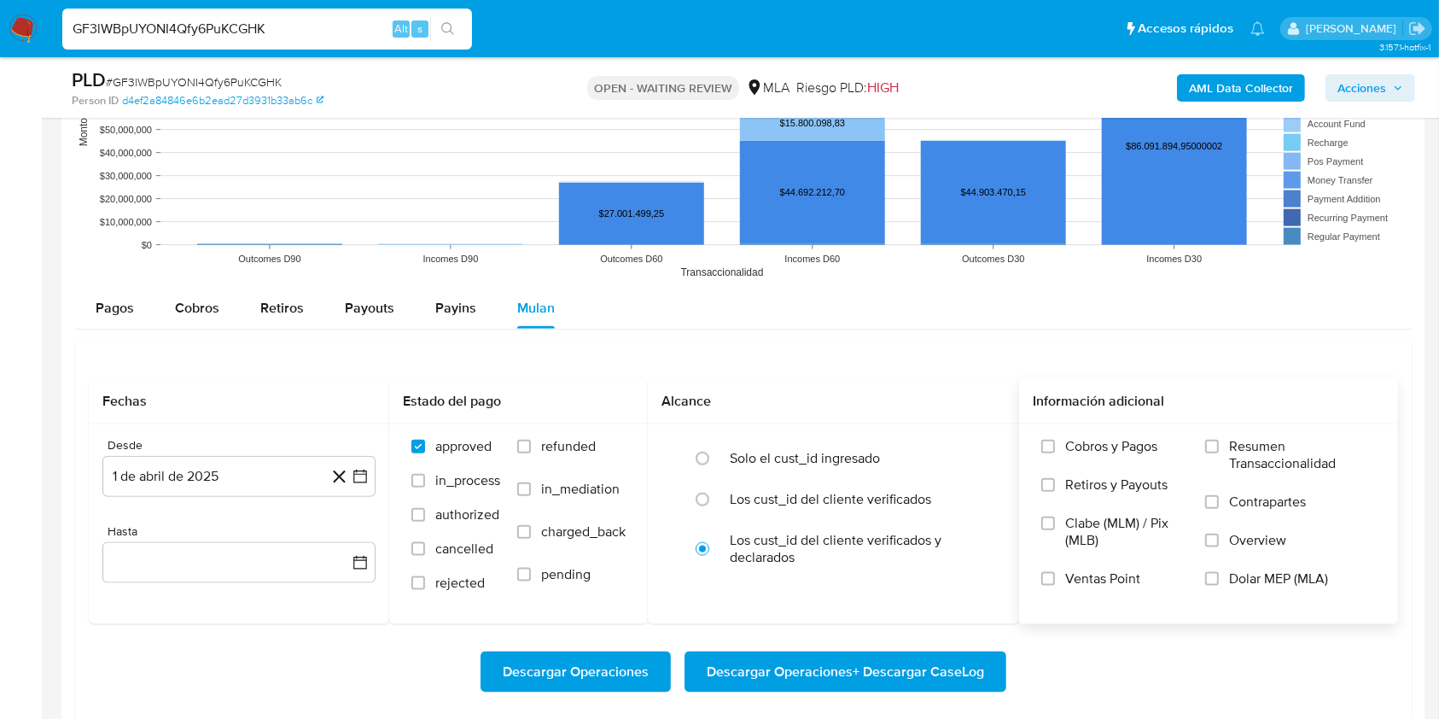
click at [1285, 570] on span "Dolar MEP (MLA)" at bounding box center [1278, 578] width 99 height 17
click at [1219, 572] on input "Dolar MEP (MLA)" at bounding box center [1212, 579] width 14 height 14
click at [966, 672] on span "Descargar Operaciones + Descargar CaseLog" at bounding box center [845, 672] width 277 height 38
click at [300, 24] on input "GF3lWBpUYONI4Qfy6PuKCGHK" at bounding box center [267, 29] width 410 height 22
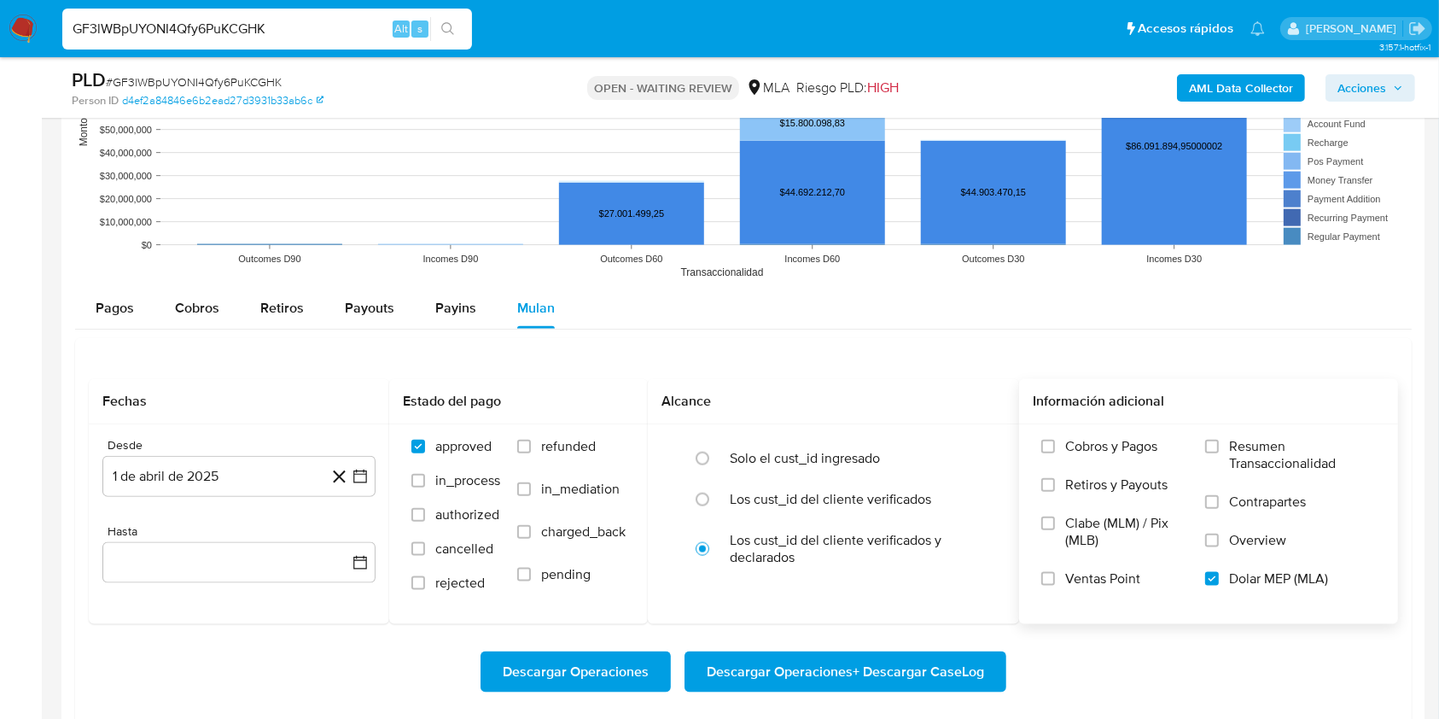
click at [300, 24] on input "GF3lWBpUYONI4Qfy6PuKCGHK" at bounding box center [267, 29] width 410 height 22
paste input "tnTOiQXAtuwpYCB2eCqAp7c6"
type input "tnTOiQXAtuwpYCB2eCqAp7c6"
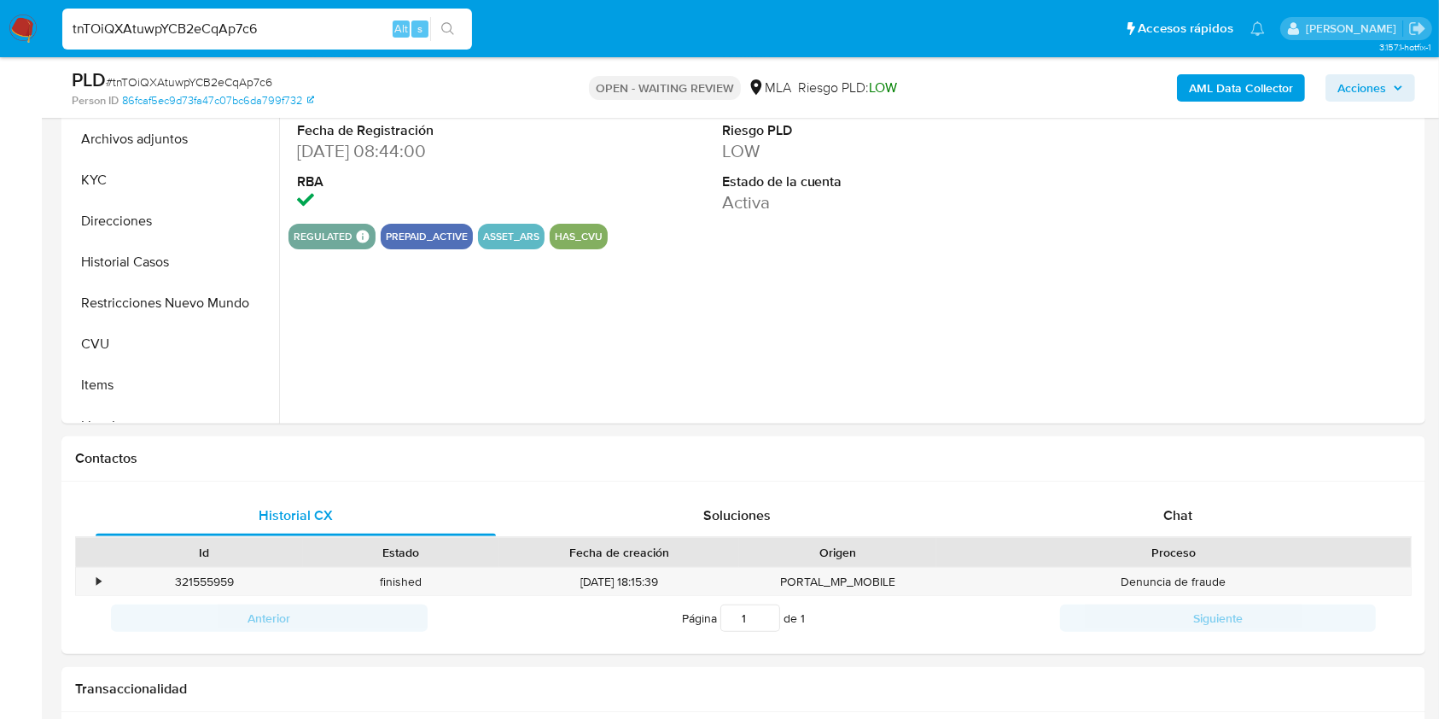
scroll to position [635, 0]
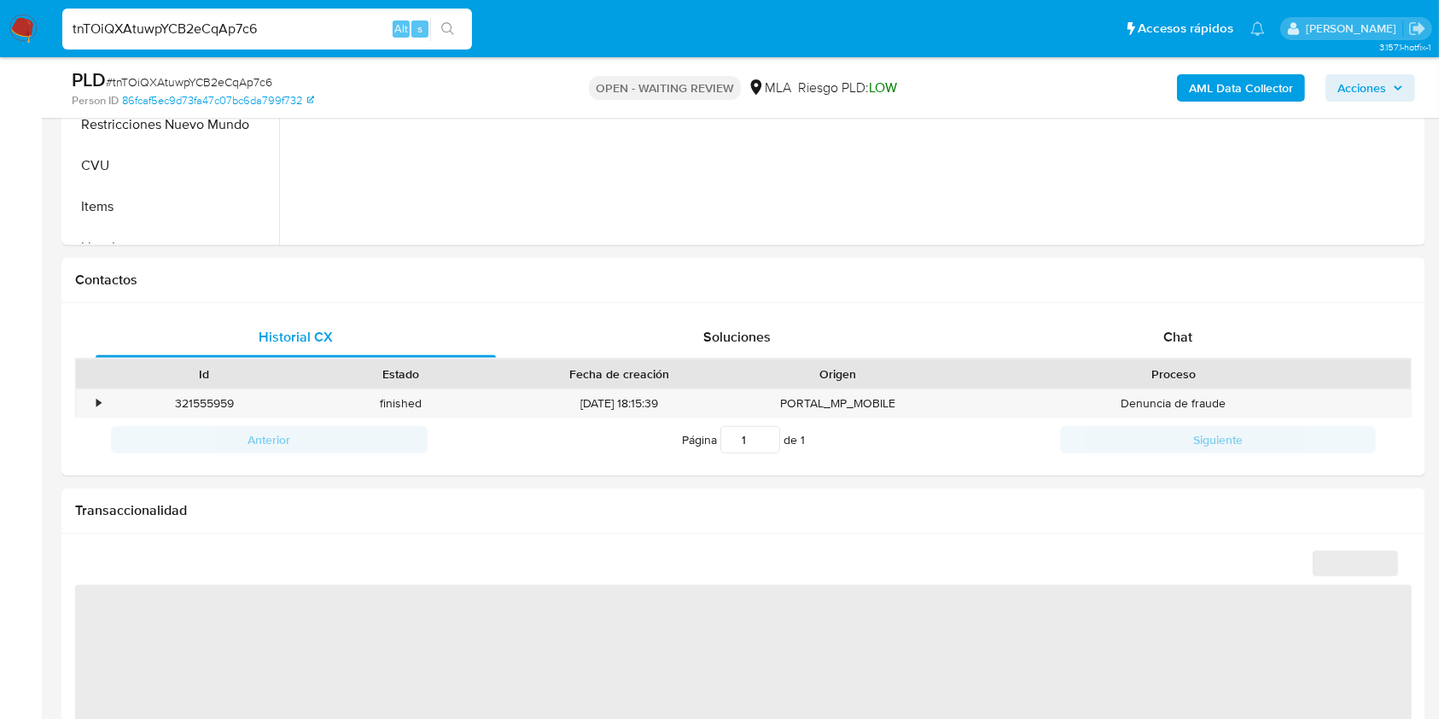
select select "10"
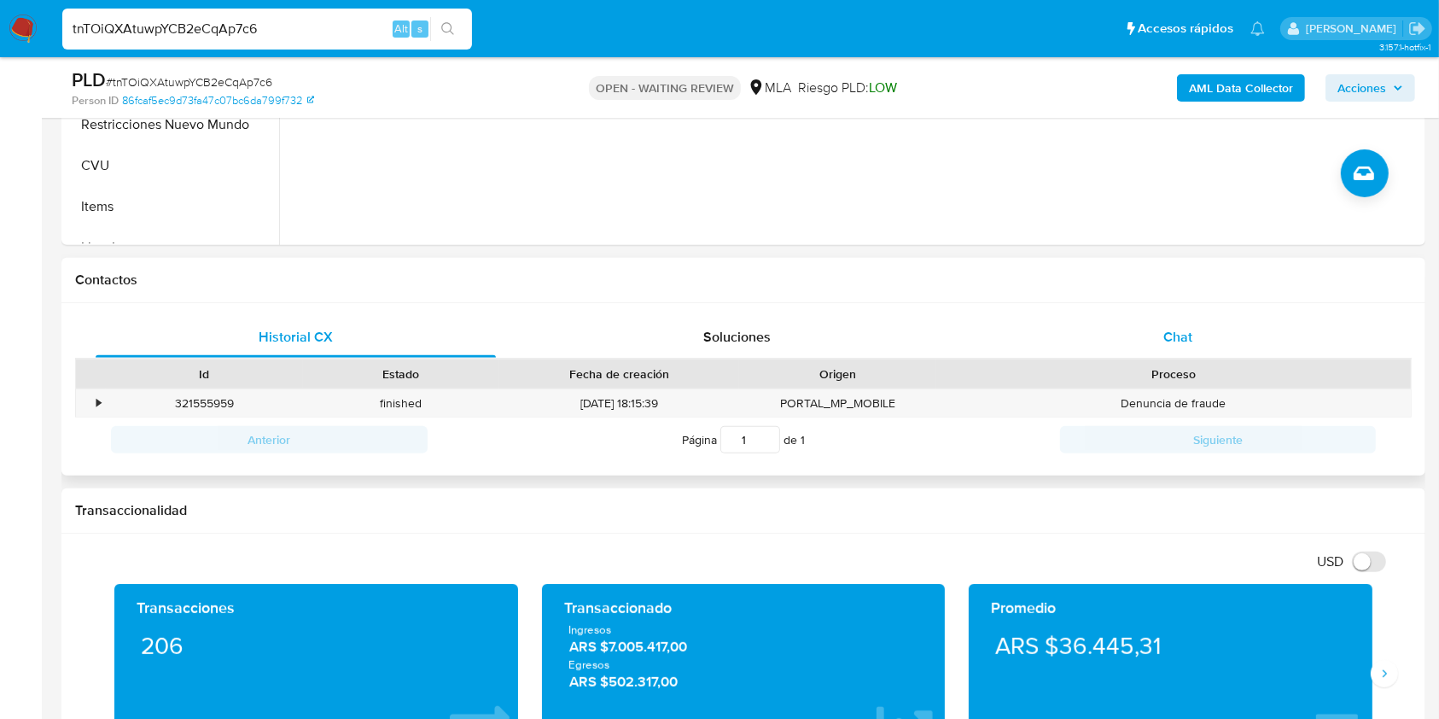
click at [1189, 343] on span "Chat" at bounding box center [1177, 337] width 29 height 20
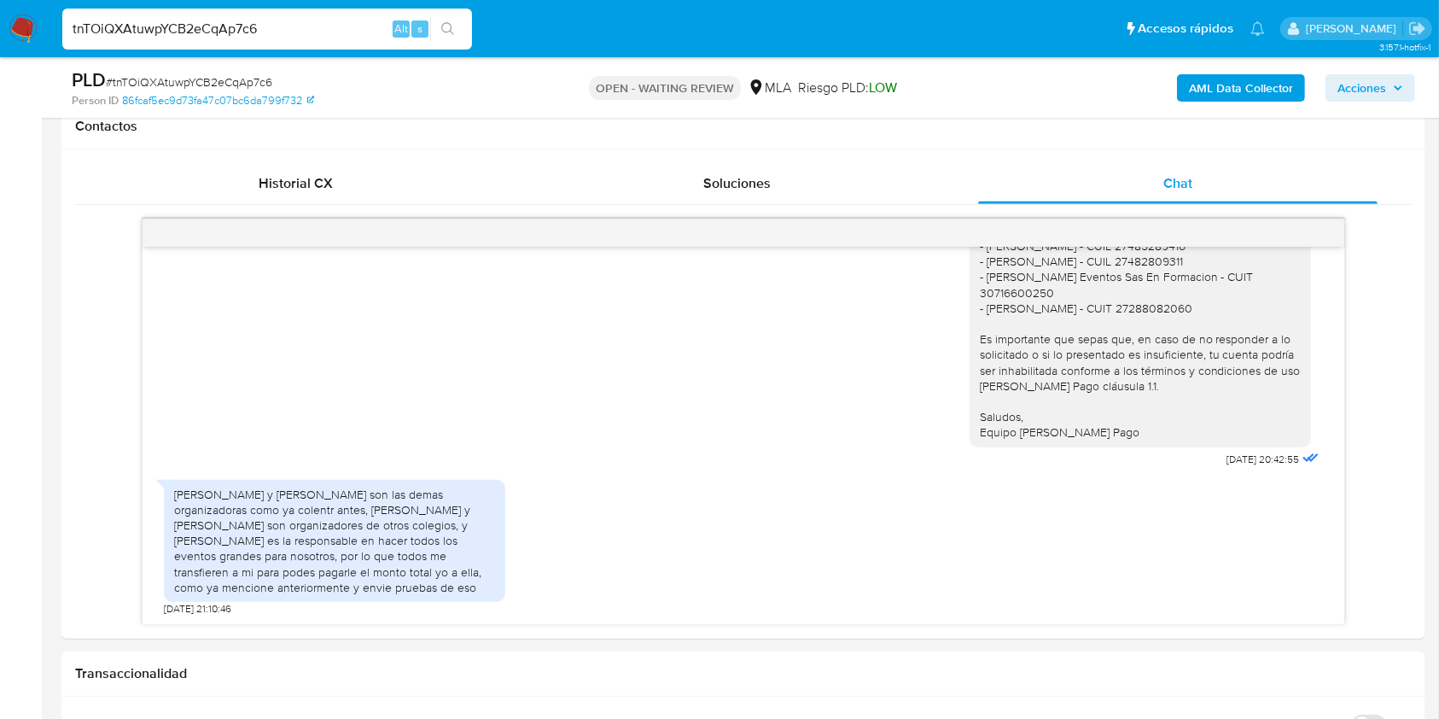
scroll to position [844, 0]
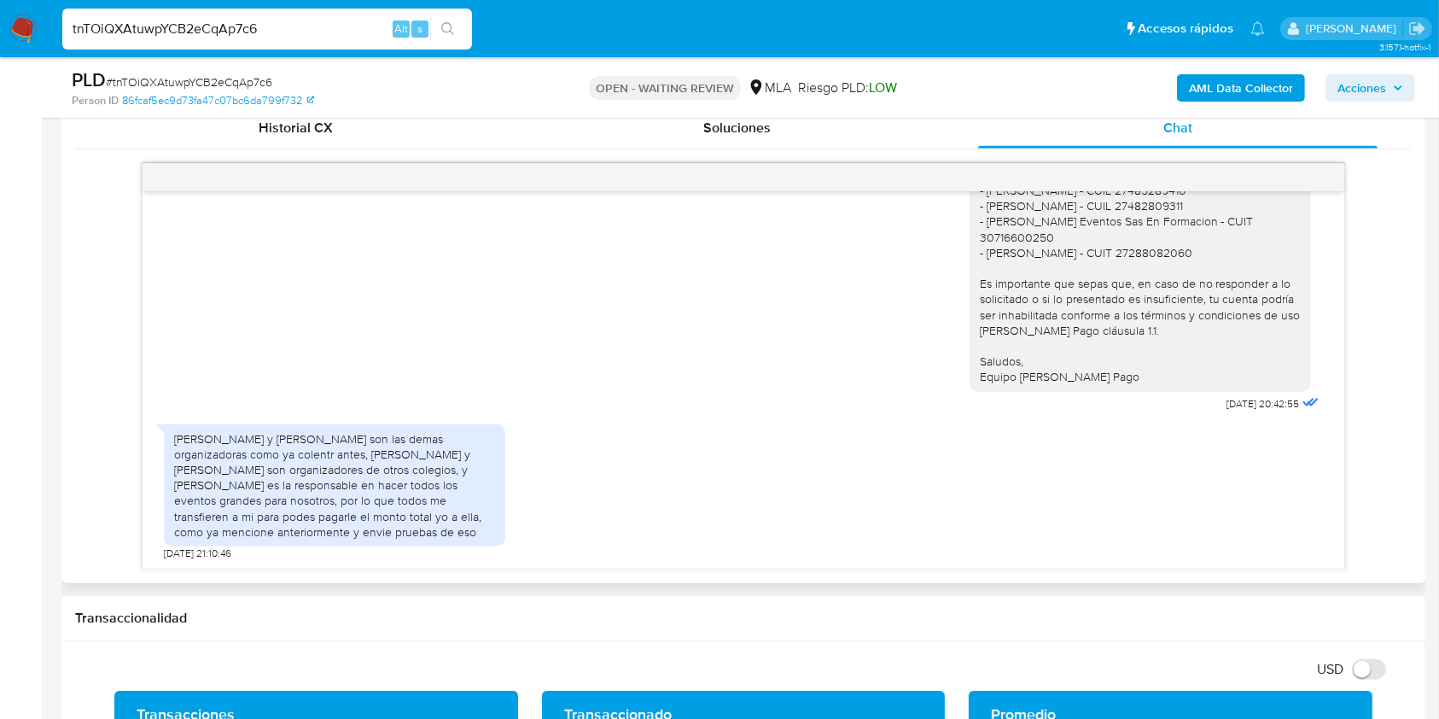
click at [1345, 484] on div "18/08/2025 17:46:05 JPG JPG melifile6790730404346659932.jpg 20/08/2025 17:51:26…" at bounding box center [743, 366] width 1337 height 406
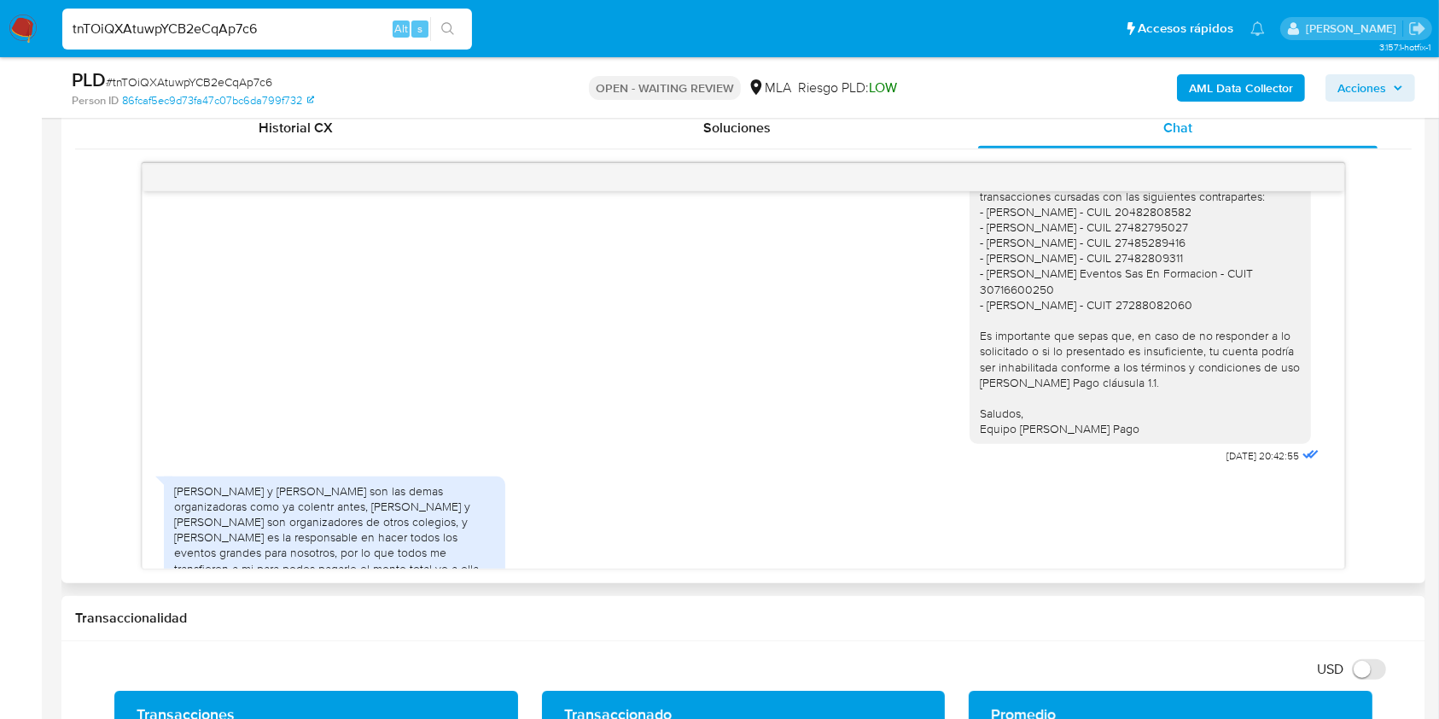
scroll to position [1098, 0]
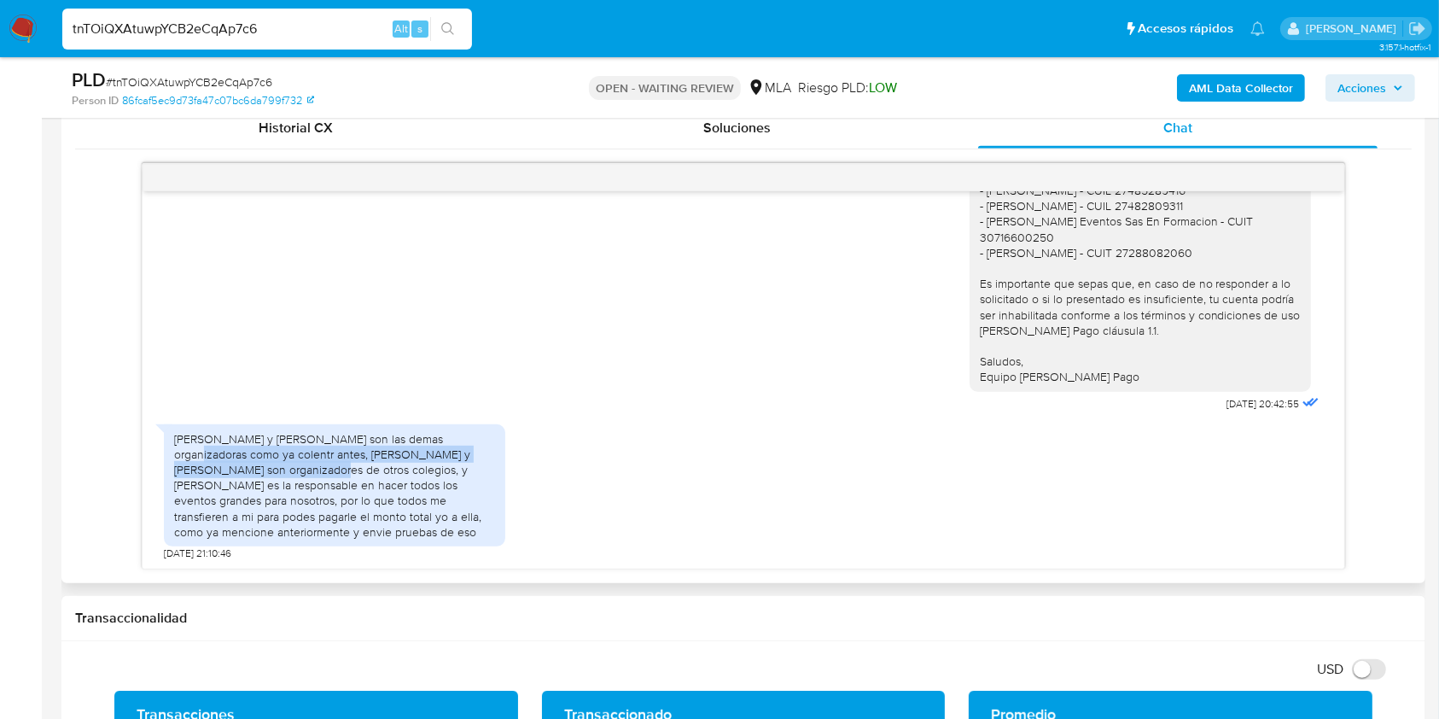
drag, startPoint x: 170, startPoint y: 446, endPoint x: 280, endPoint y: 470, distance: 112.7
click at [280, 470] on div "Mia Barrientos y Guillermina Nieto son las demas organizadoras como ya colentr …" at bounding box center [334, 485] width 341 height 122
click at [267, 490] on div "Mia Barrientos y Guillermina Nieto son las demas organizadoras como ya colentr …" at bounding box center [334, 485] width 321 height 108
drag, startPoint x: 169, startPoint y: 439, endPoint x: 471, endPoint y: 550, distance: 321.9
click at [471, 550] on div "Mia Barrientos y Guillermina Nieto son las demas organizadoras como ya colentr …" at bounding box center [334, 488] width 341 height 145
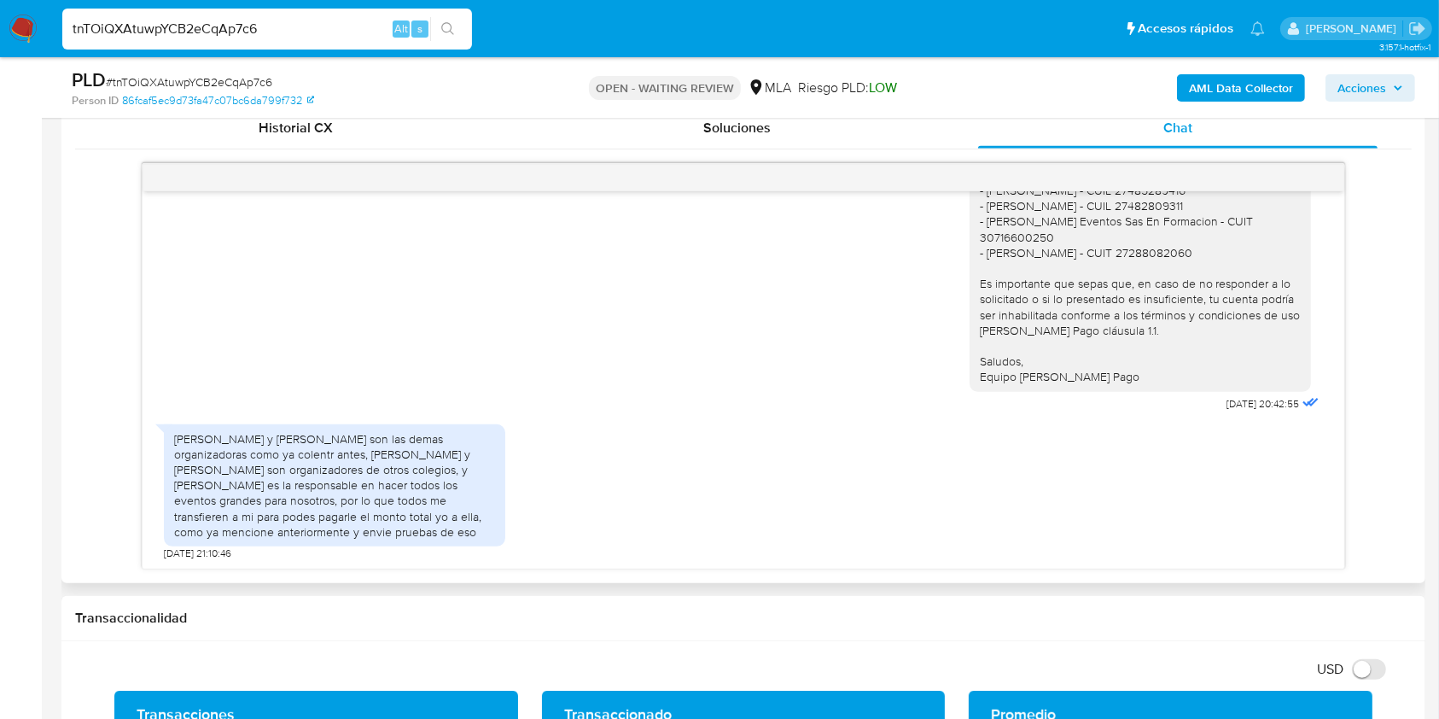
click at [374, 498] on div "Mia Barrientos y Guillermina Nieto son las demas organizadoras como ya colentr …" at bounding box center [334, 485] width 321 height 108
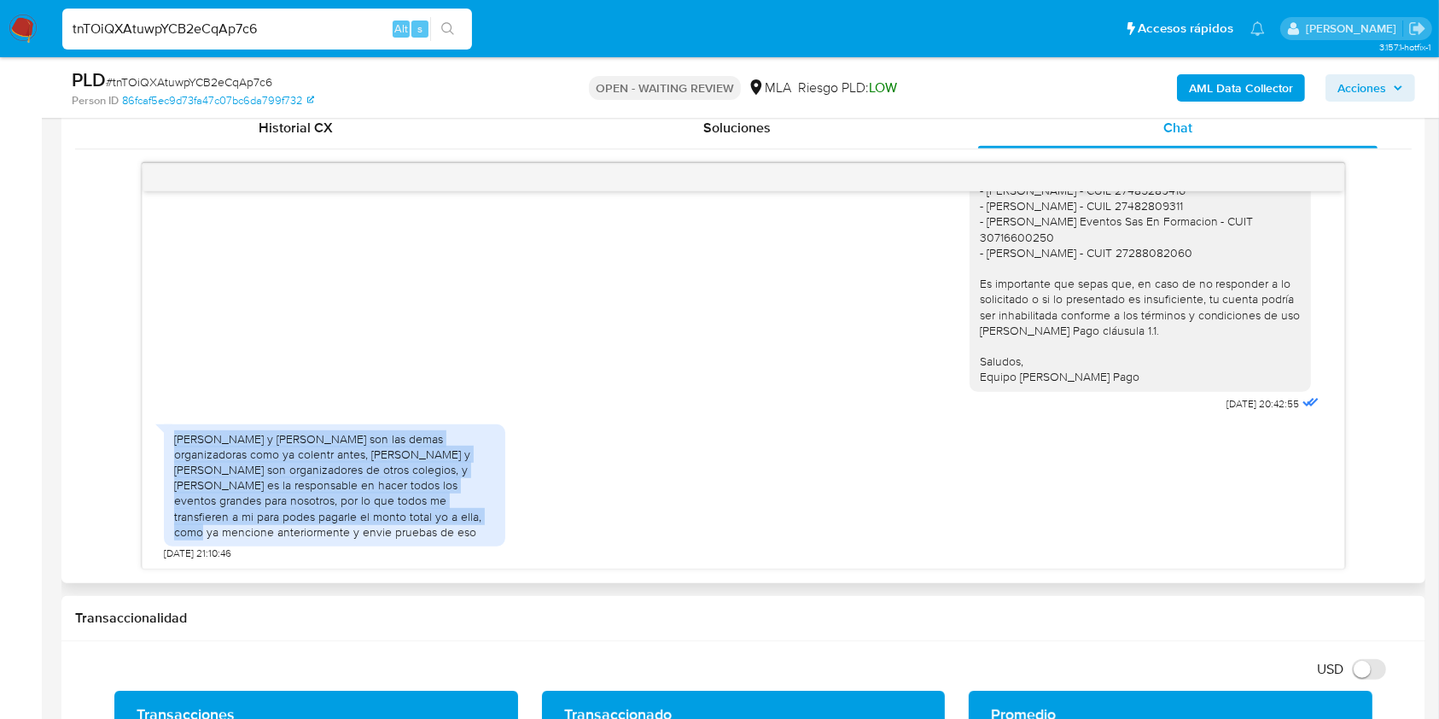
drag, startPoint x: 394, startPoint y: 521, endPoint x: 162, endPoint y: 434, distance: 248.0
click at [164, 434] on div "Mia Barrientos y Guillermina Nieto son las demas organizadoras como ya colentr …" at bounding box center [334, 485] width 341 height 122
copy div "Mia Barrientos y Guillermina Nieto son las demas organizadoras como ya colentr …"
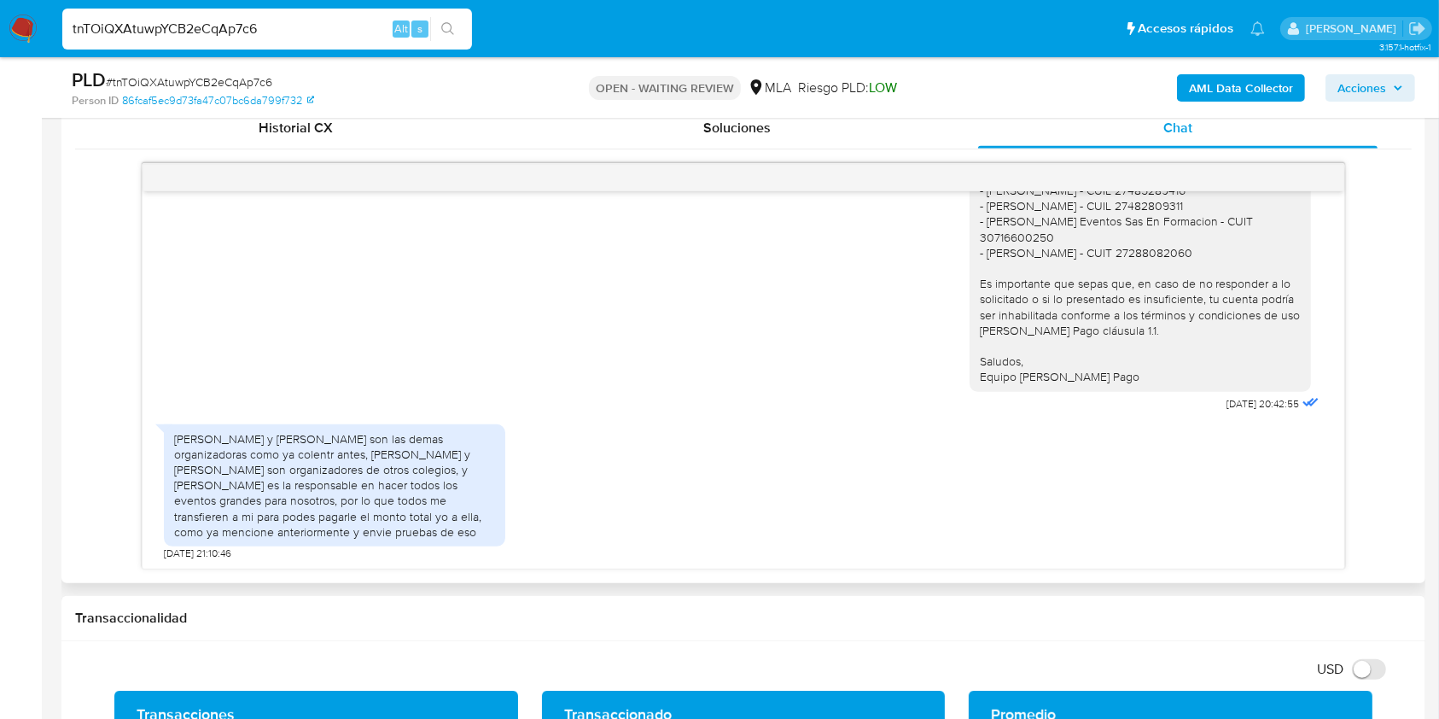
click at [685, 576] on div "Historial CX Soluciones Chat Id Estado Fecha de creación Origen Proceso • 32155…" at bounding box center [743, 338] width 1364 height 489
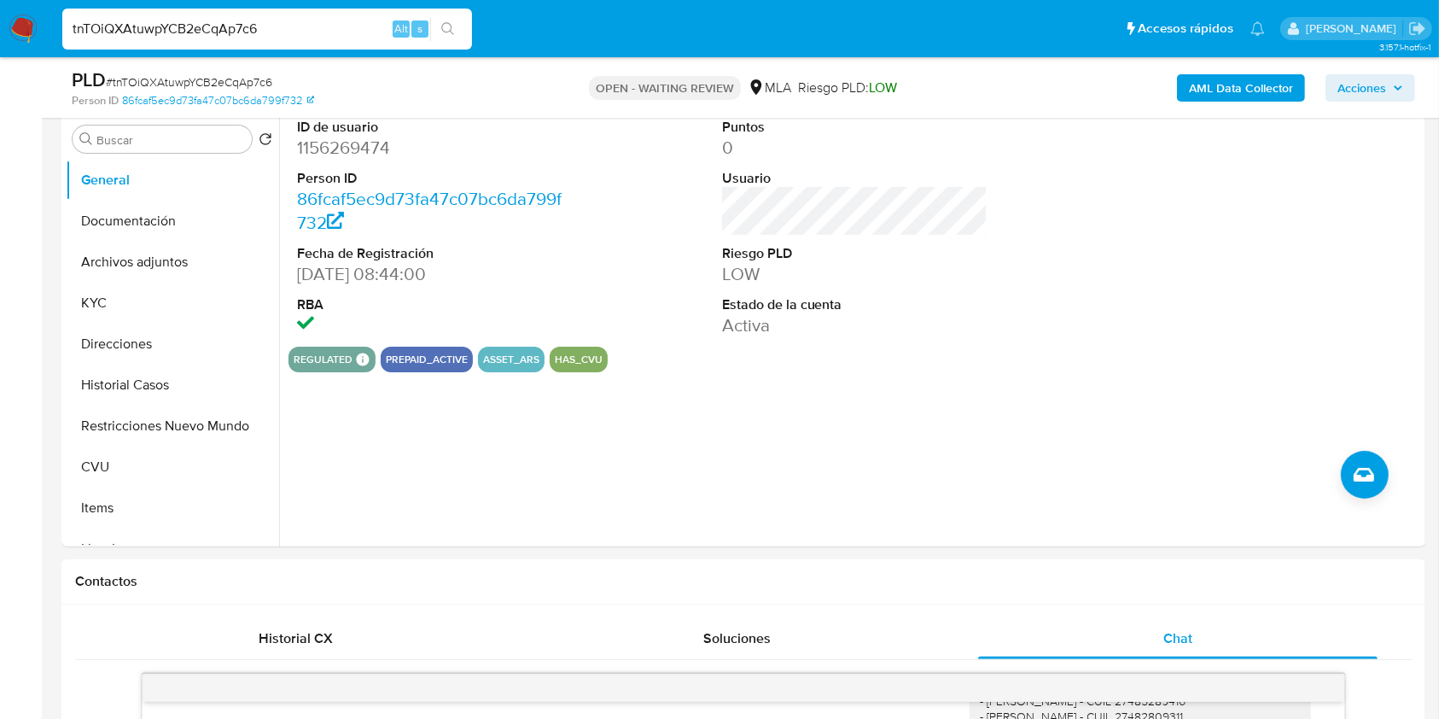
scroll to position [336, 0]
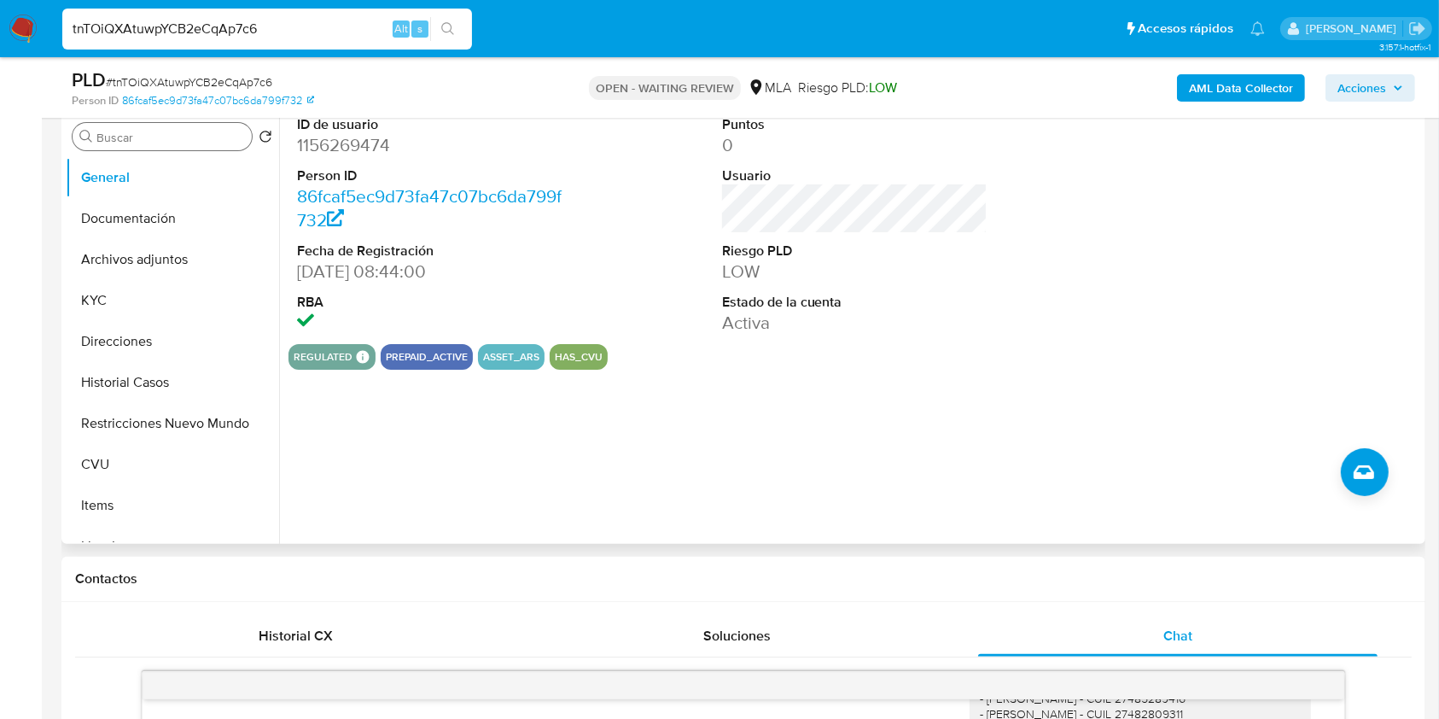
click at [133, 131] on input "Buscar" at bounding box center [170, 137] width 149 height 15
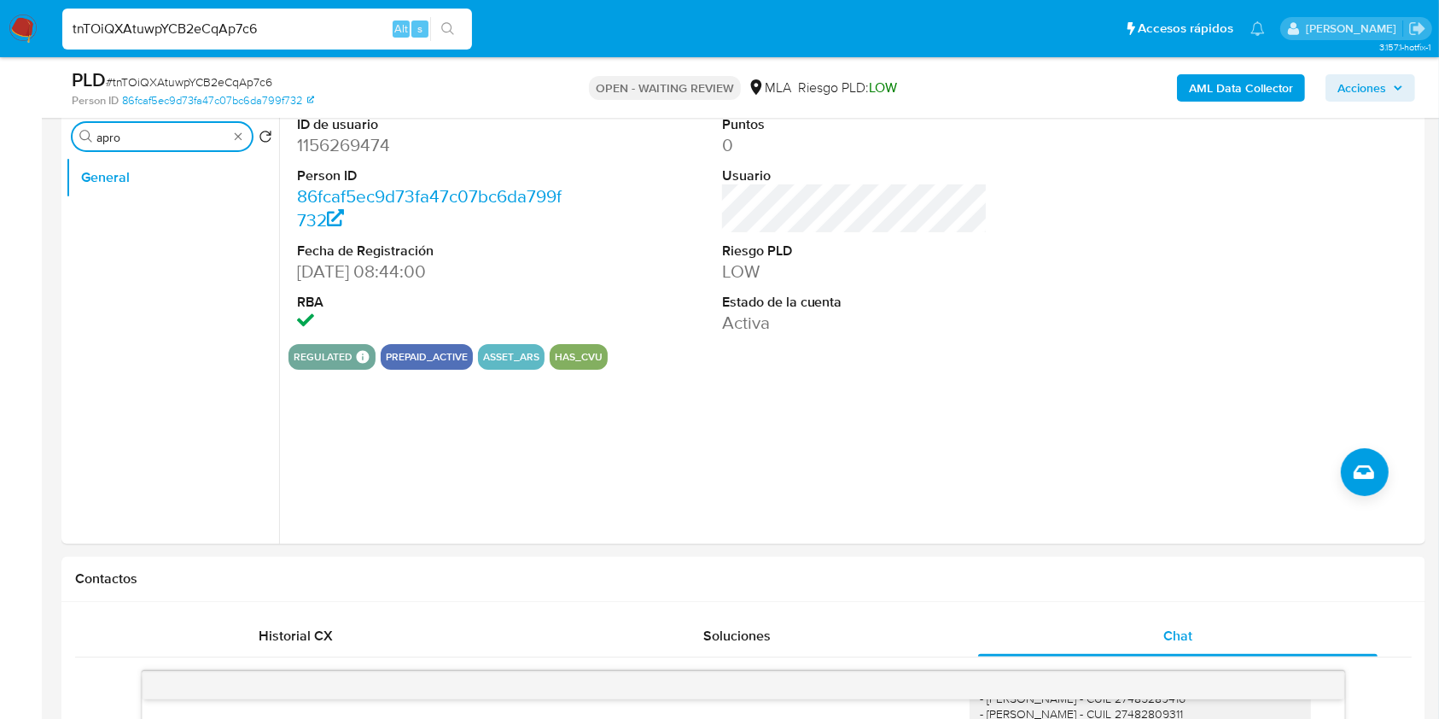
scroll to position [307, 0]
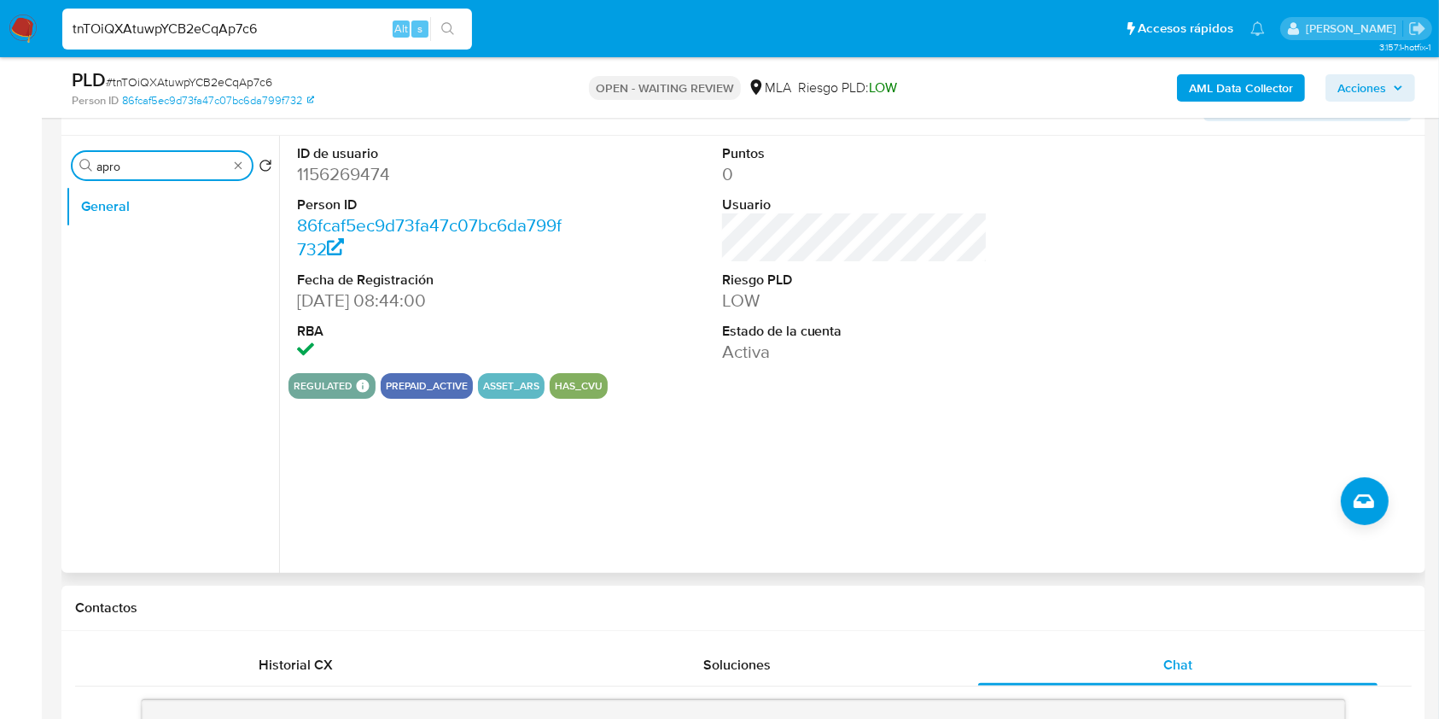
click at [166, 170] on input "apro" at bounding box center [161, 166] width 131 height 15
click at [131, 245] on button "KYC" at bounding box center [166, 247] width 200 height 41
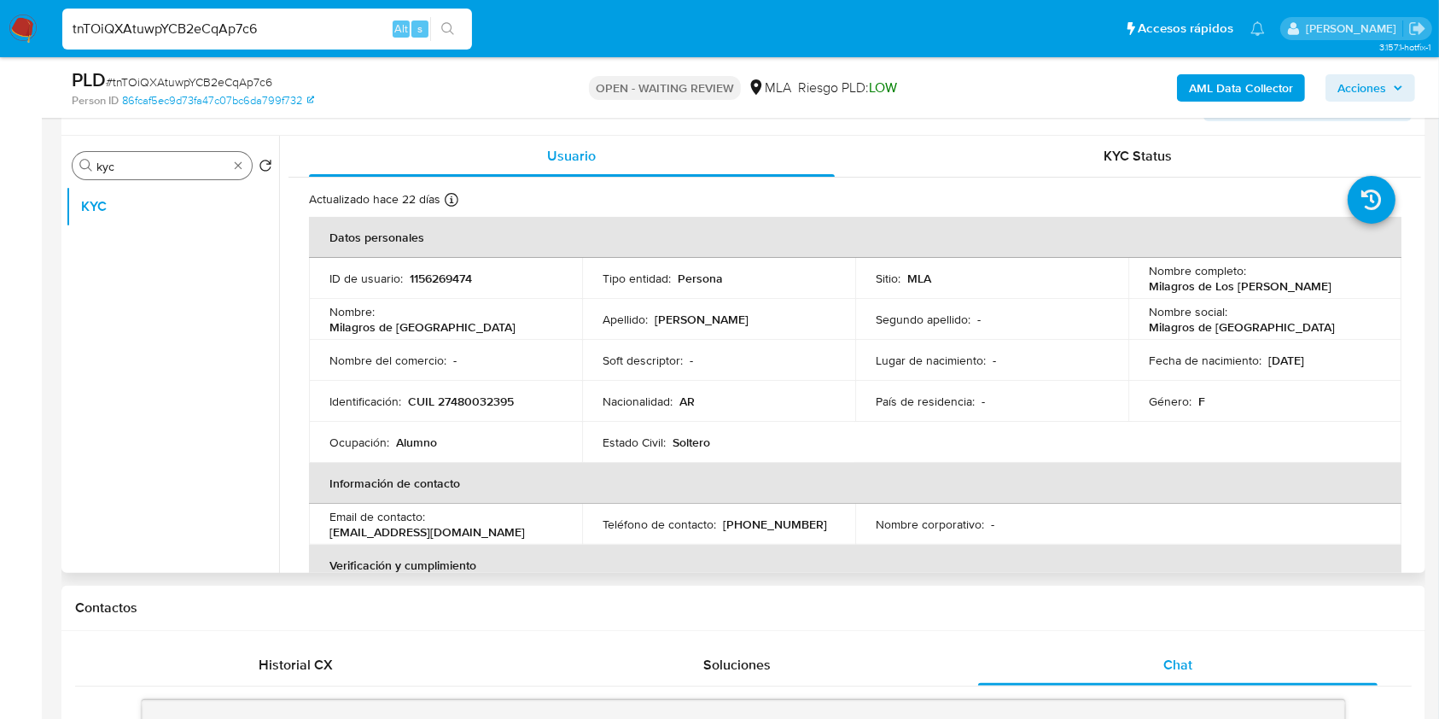
click at [176, 171] on input "kyc" at bounding box center [161, 166] width 131 height 15
type input "i"
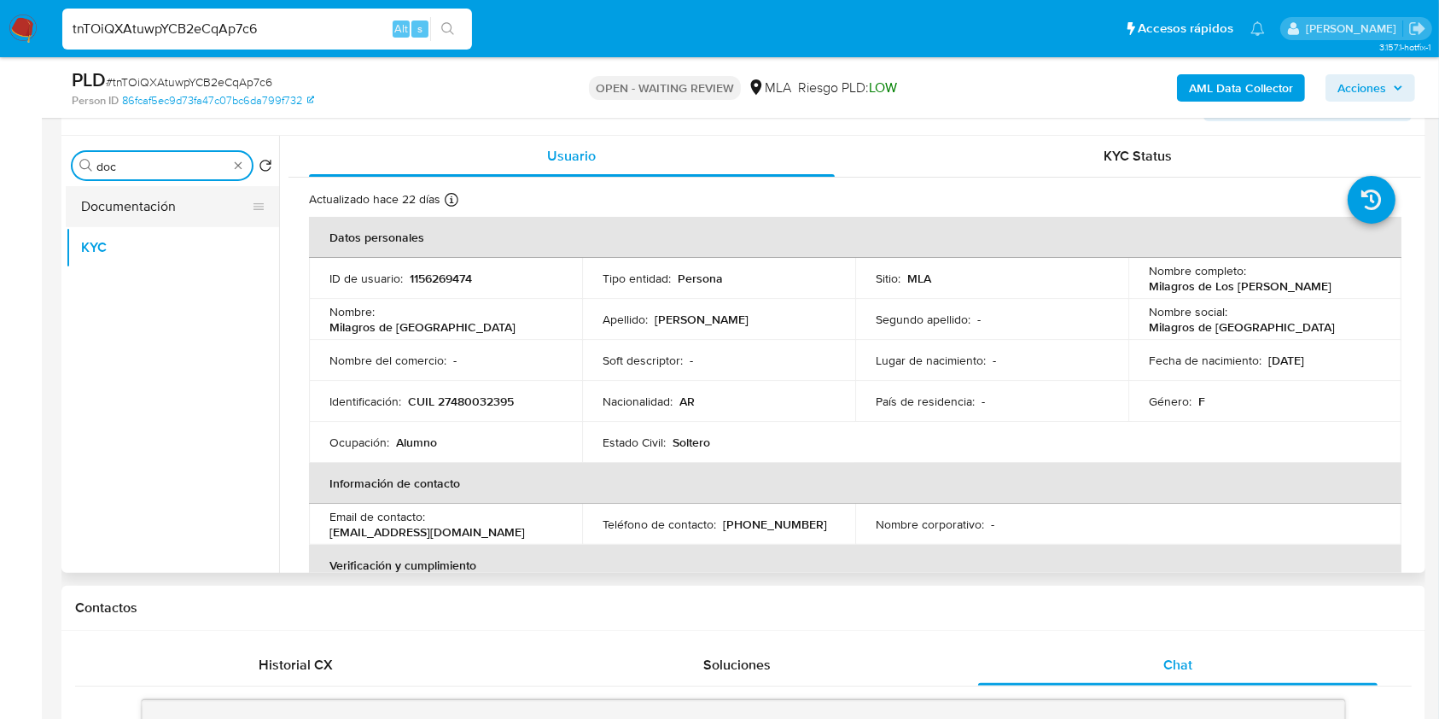
type input "doc"
click at [154, 210] on button "Documentación" at bounding box center [166, 206] width 200 height 41
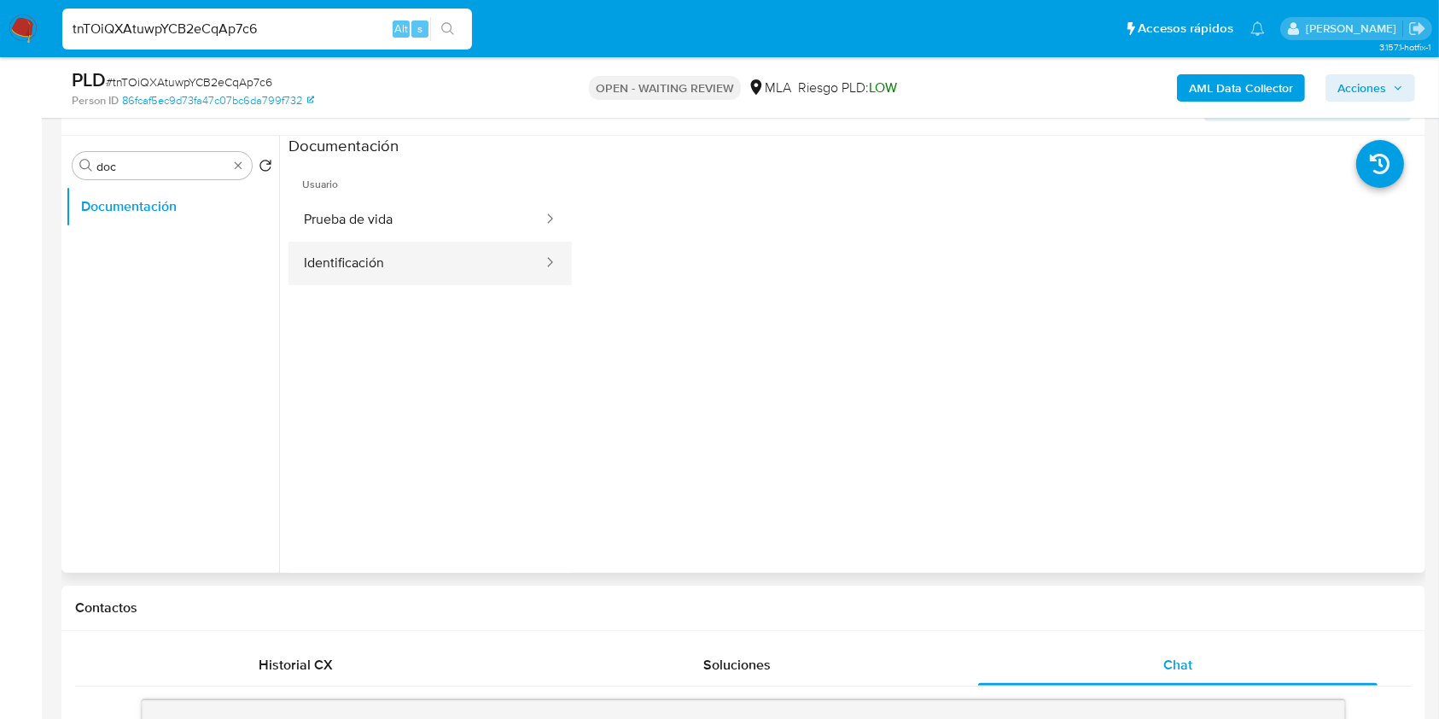
click at [442, 262] on button "Identificación" at bounding box center [417, 264] width 256 height 44
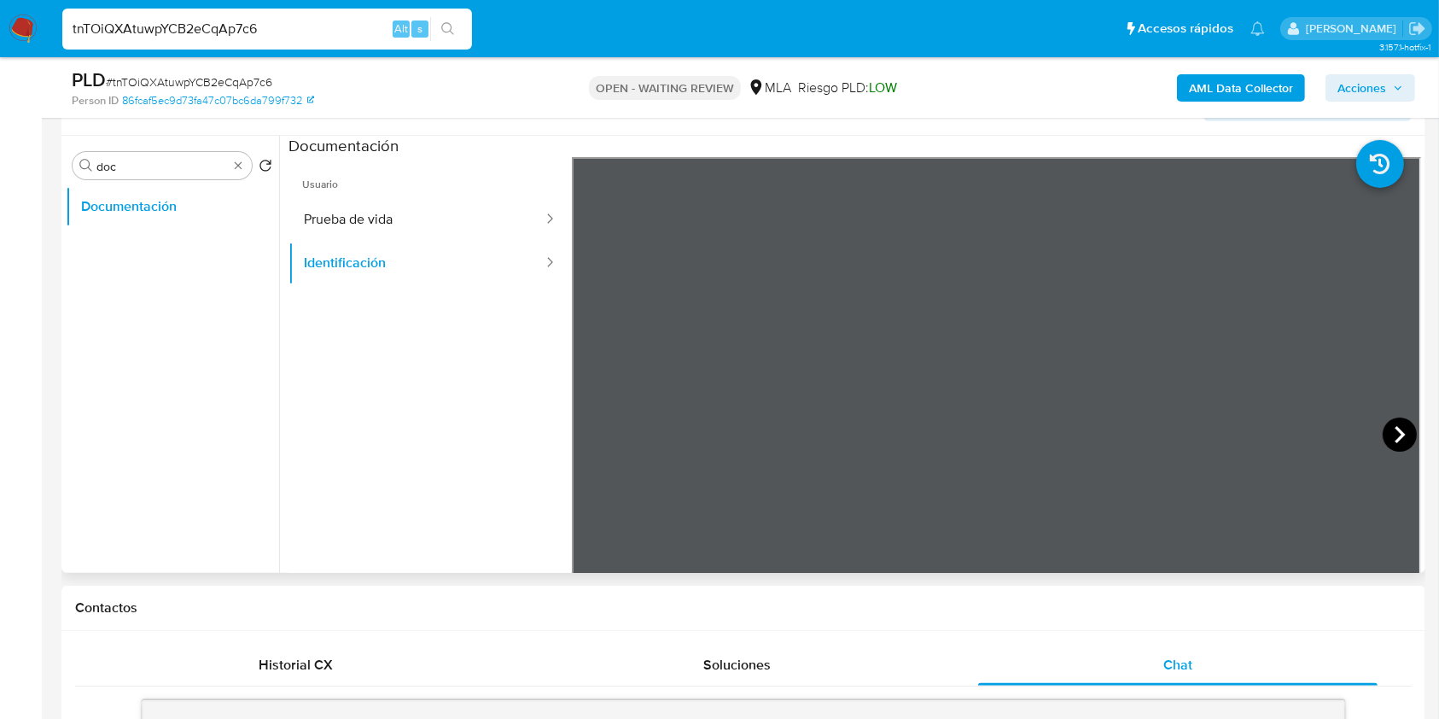
click at [1395, 428] on icon at bounding box center [1400, 434] width 10 height 17
click at [120, 174] on div "Buscar doc" at bounding box center [162, 165] width 179 height 27
click at [120, 167] on input "doc" at bounding box center [161, 166] width 131 height 15
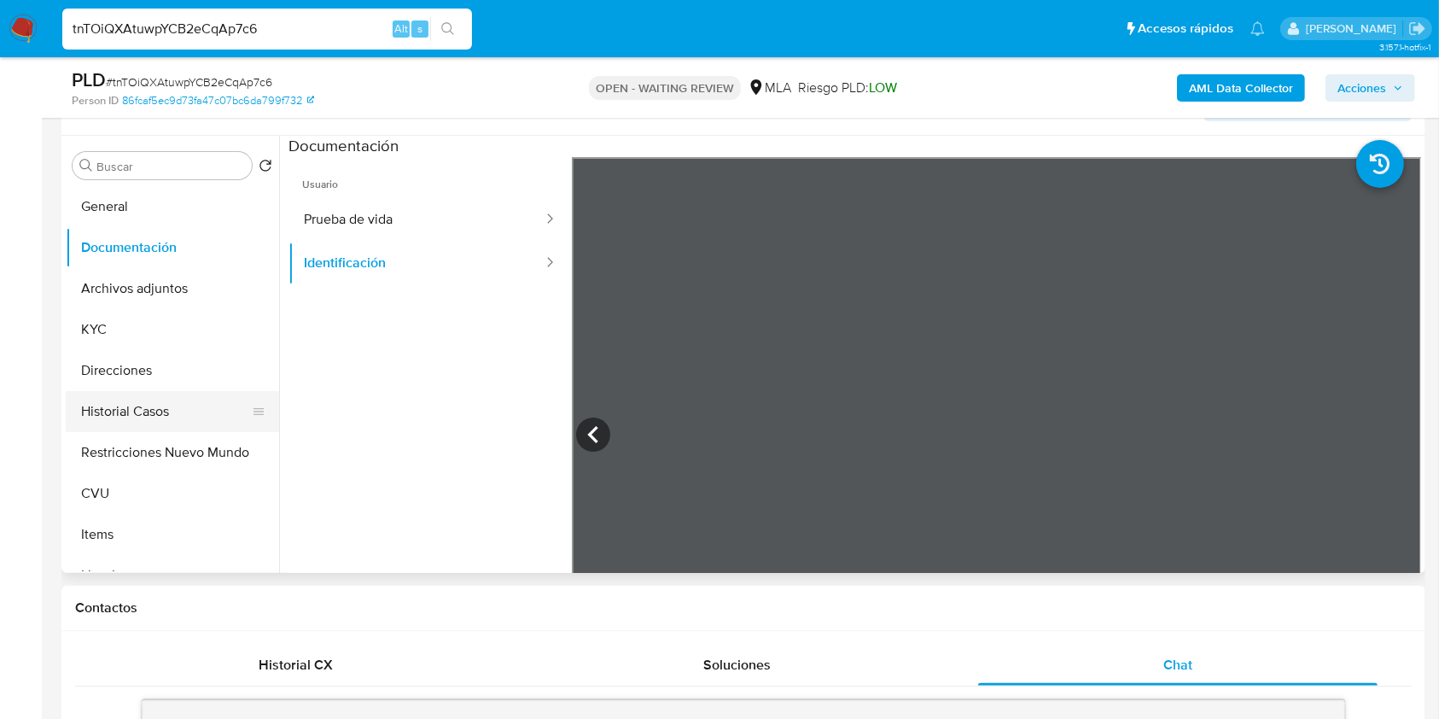
click at [148, 400] on button "Historial Casos" at bounding box center [166, 411] width 200 height 41
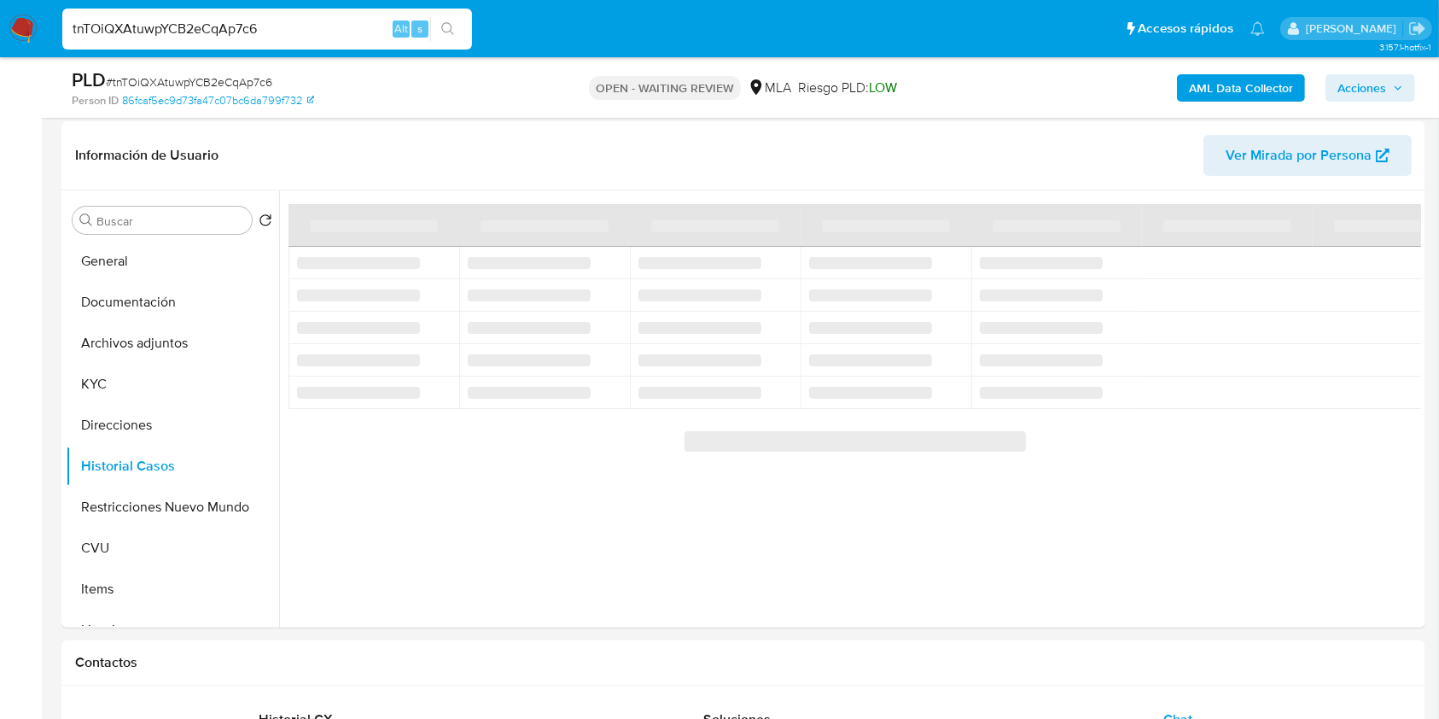
scroll to position [187, 0]
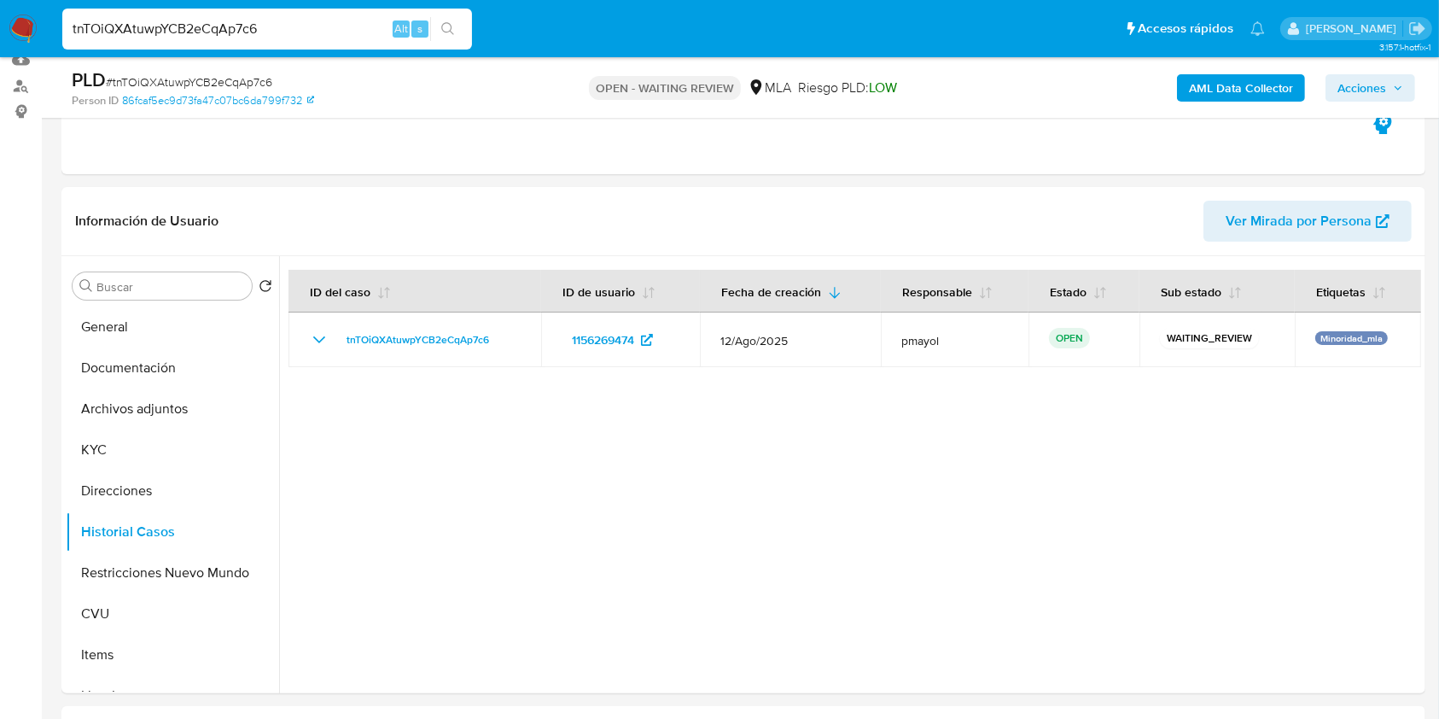
click at [204, 78] on span "# tnTOiQXAtuwpYCB2eCqAp7c6" at bounding box center [189, 81] width 166 height 17
copy span "tnTOiQXAtuwpYCB2eCqAp7c6"
click at [20, 34] on img at bounding box center [23, 29] width 29 height 29
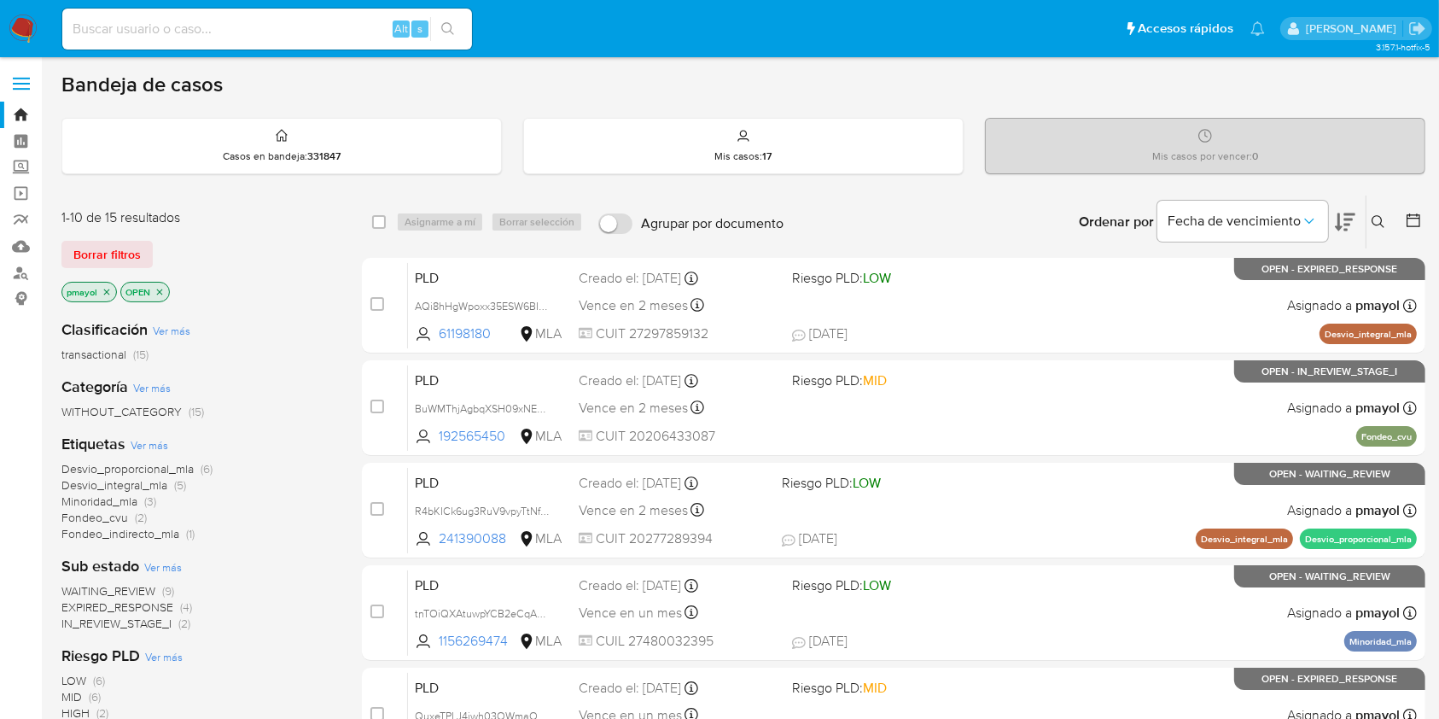
click at [192, 37] on input at bounding box center [267, 29] width 410 height 22
paste input "37587275"
type input "37587275"
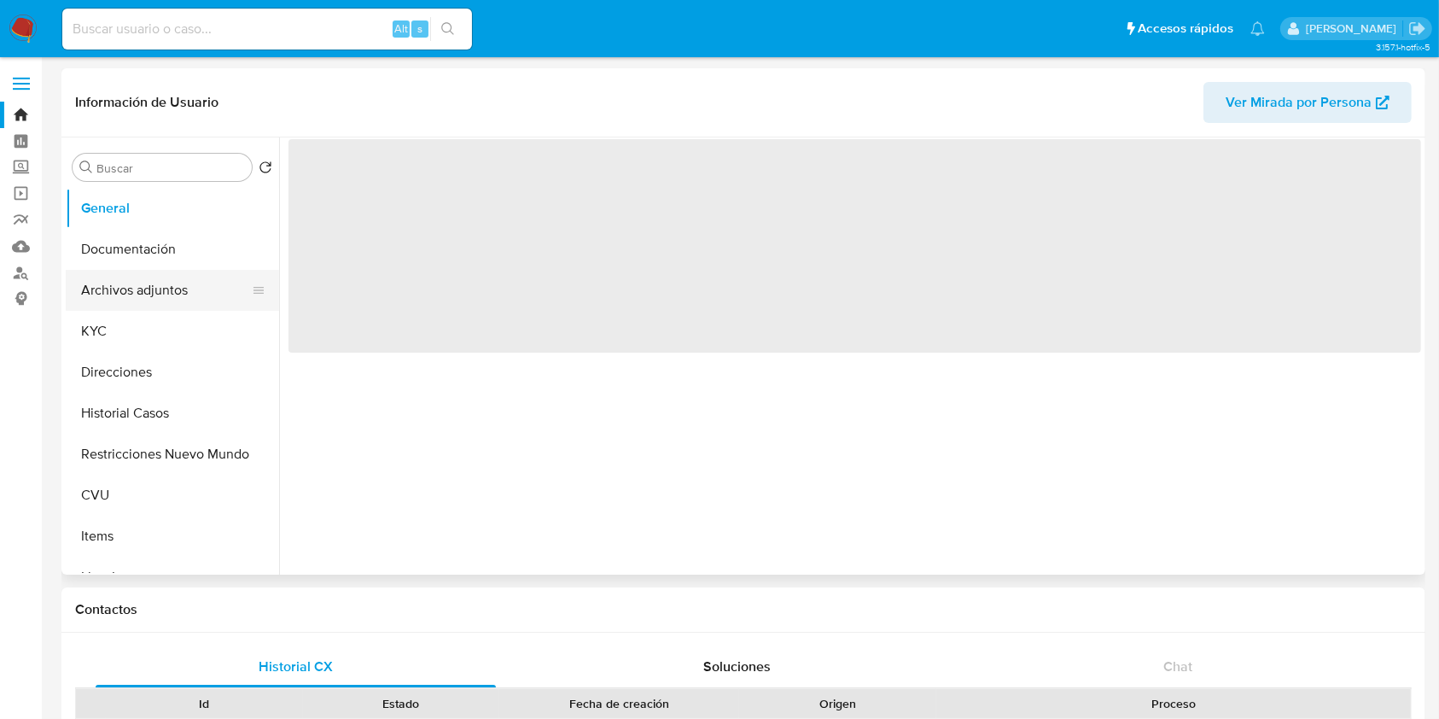
click at [184, 291] on button "Archivos adjuntos" at bounding box center [166, 290] width 200 height 41
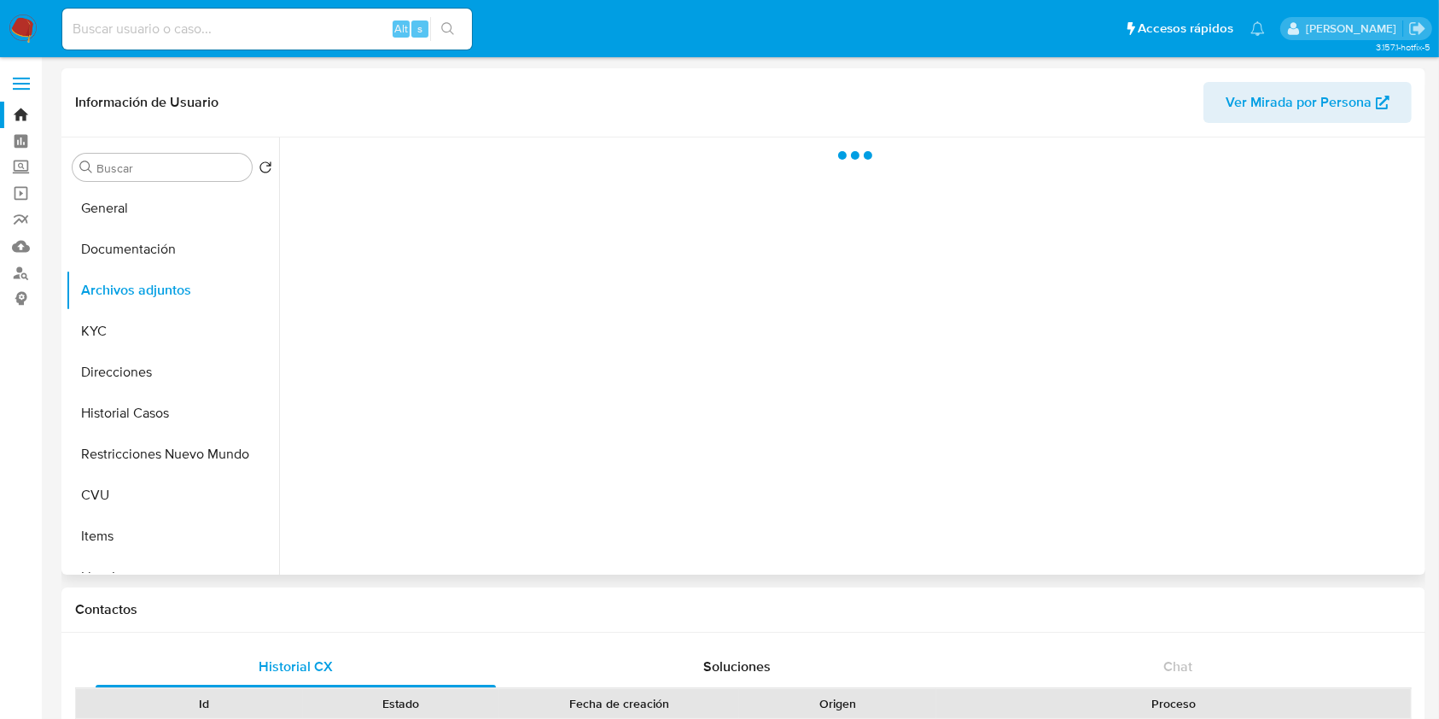
select select "10"
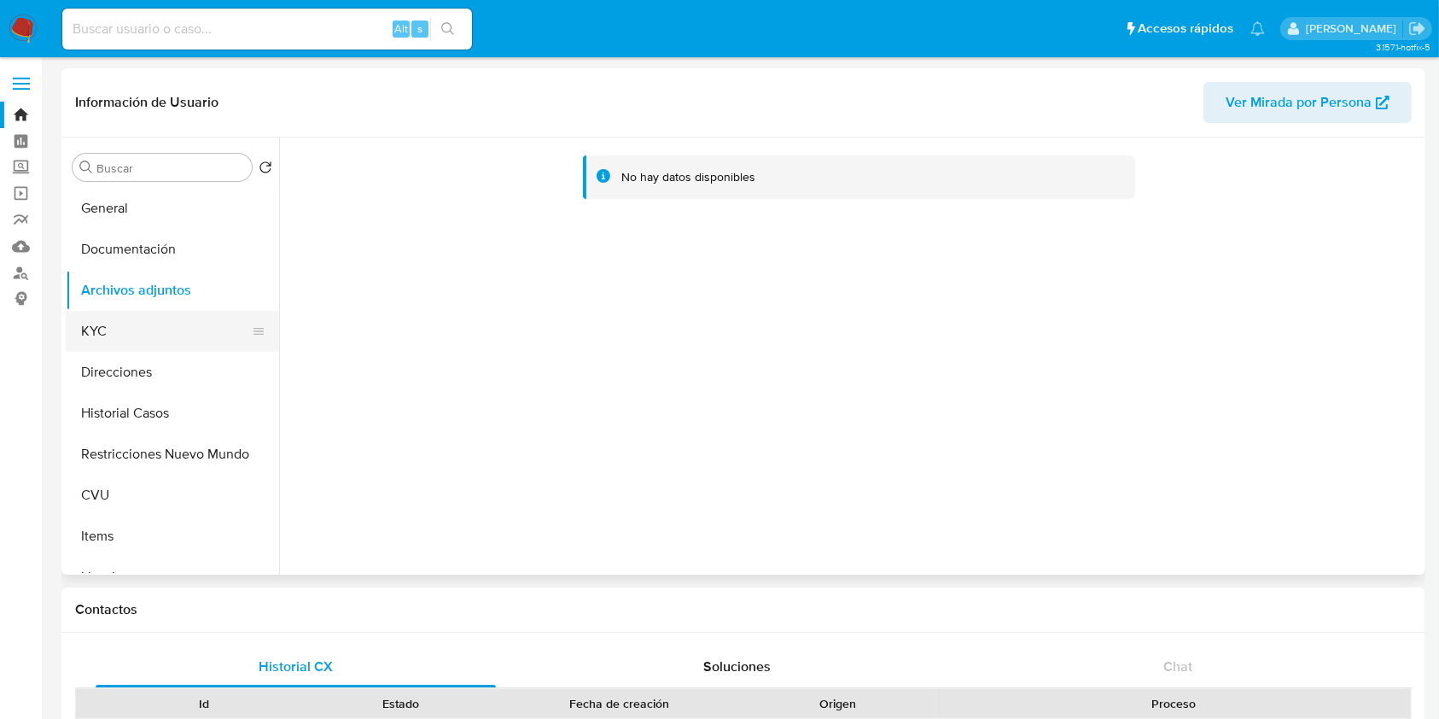
click at [160, 349] on button "KYC" at bounding box center [166, 331] width 200 height 41
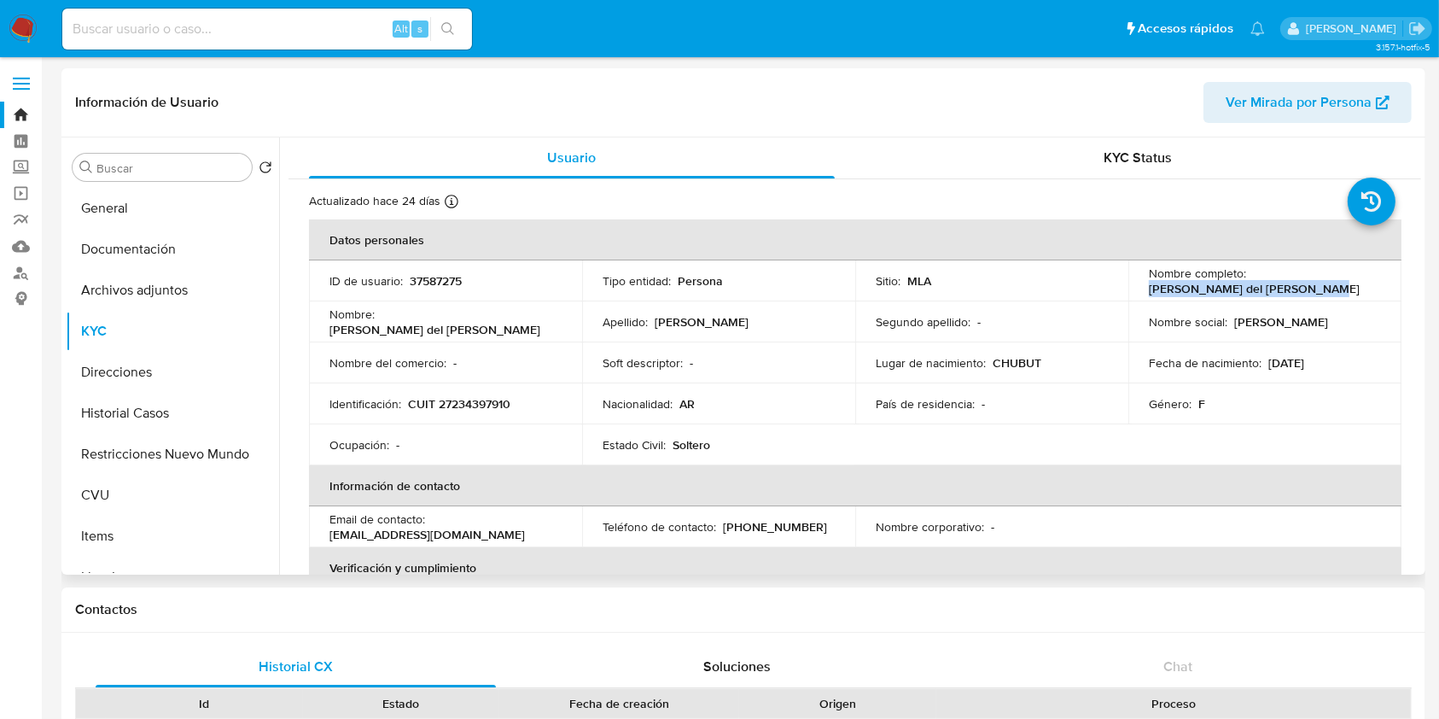
drag, startPoint x: 1329, startPoint y: 290, endPoint x: 1136, endPoint y: 289, distance: 192.9
click at [1136, 289] on td "Nombre completo : Margarita del Carmen Cardenas" at bounding box center [1264, 280] width 273 height 41
copy p "Margarita del Carmen Cardenas"
click at [481, 404] on p "CUIT 27234397910" at bounding box center [459, 403] width 102 height 15
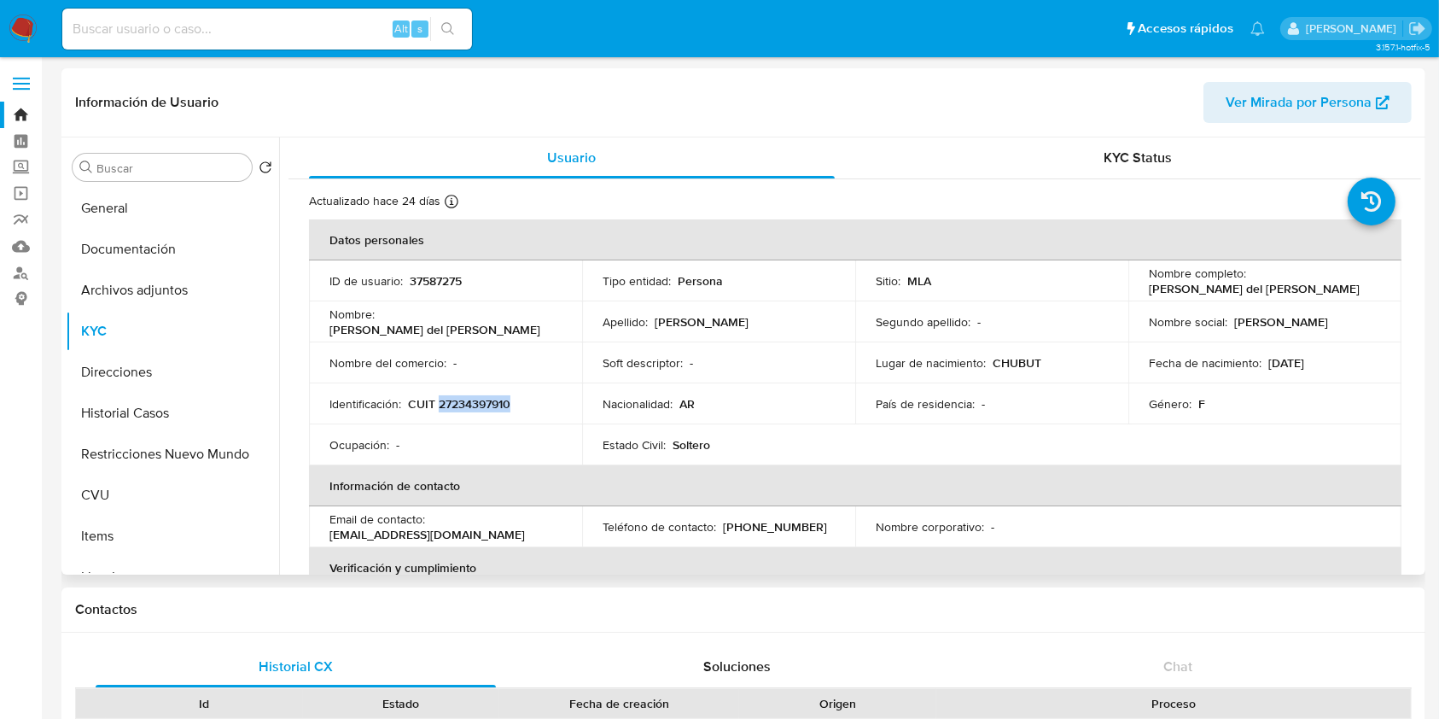
copy p "27234397910"
click at [156, 378] on button "Direcciones" at bounding box center [166, 372] width 200 height 41
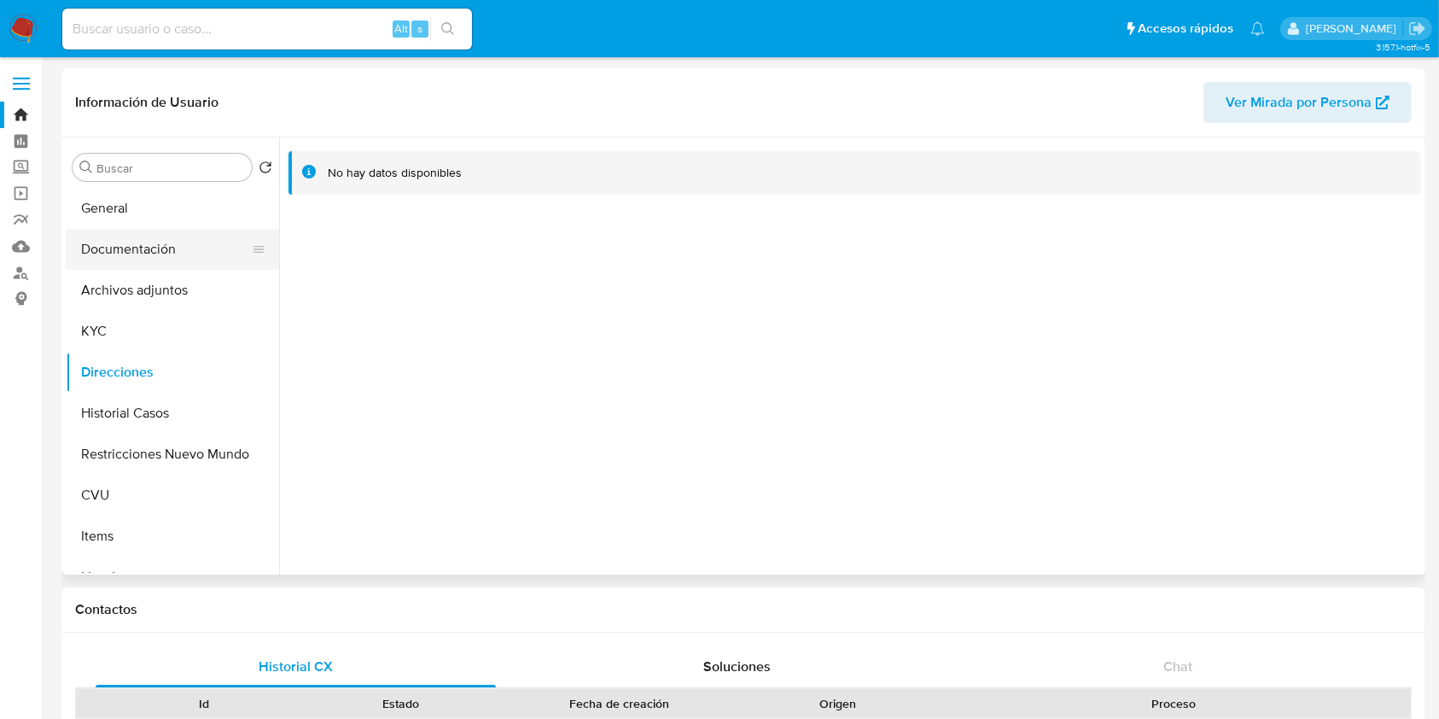
click at [172, 250] on button "Documentación" at bounding box center [166, 249] width 200 height 41
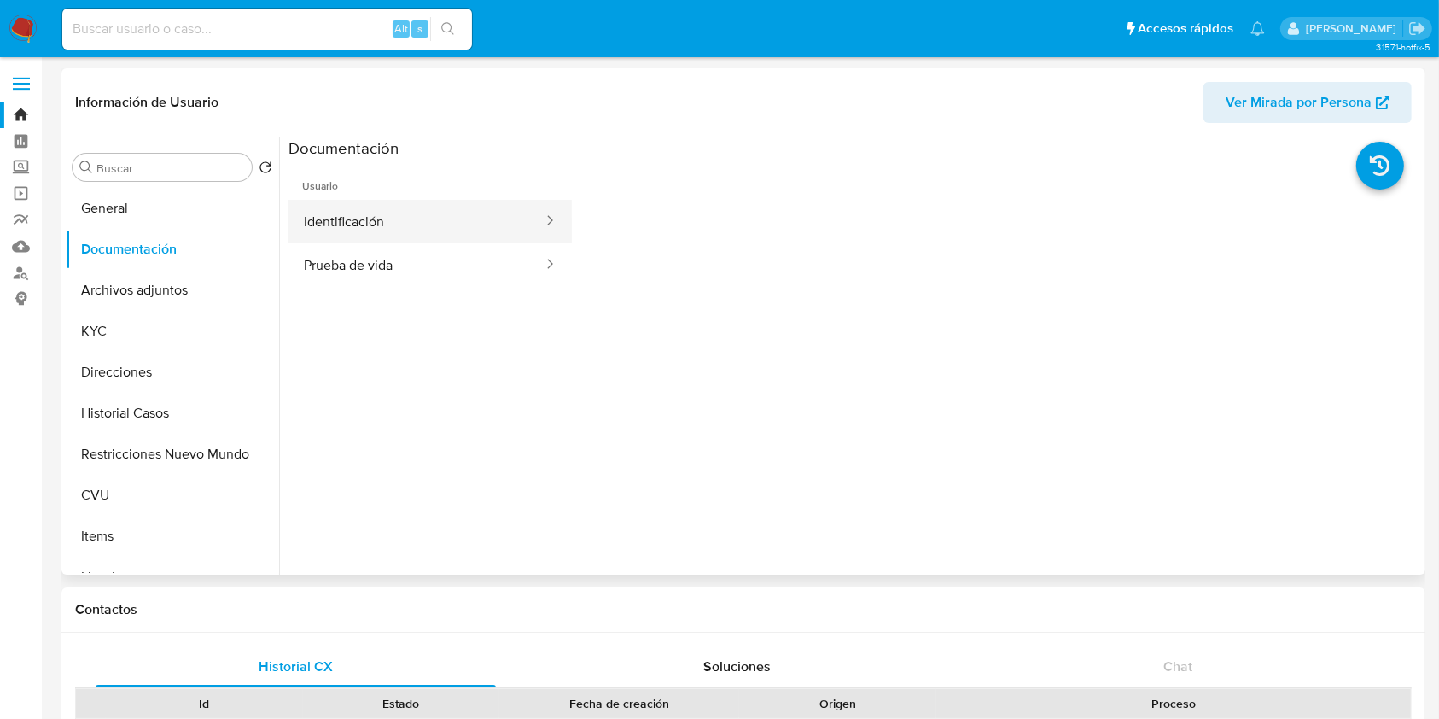
click at [472, 208] on button "Identificación" at bounding box center [417, 222] width 256 height 44
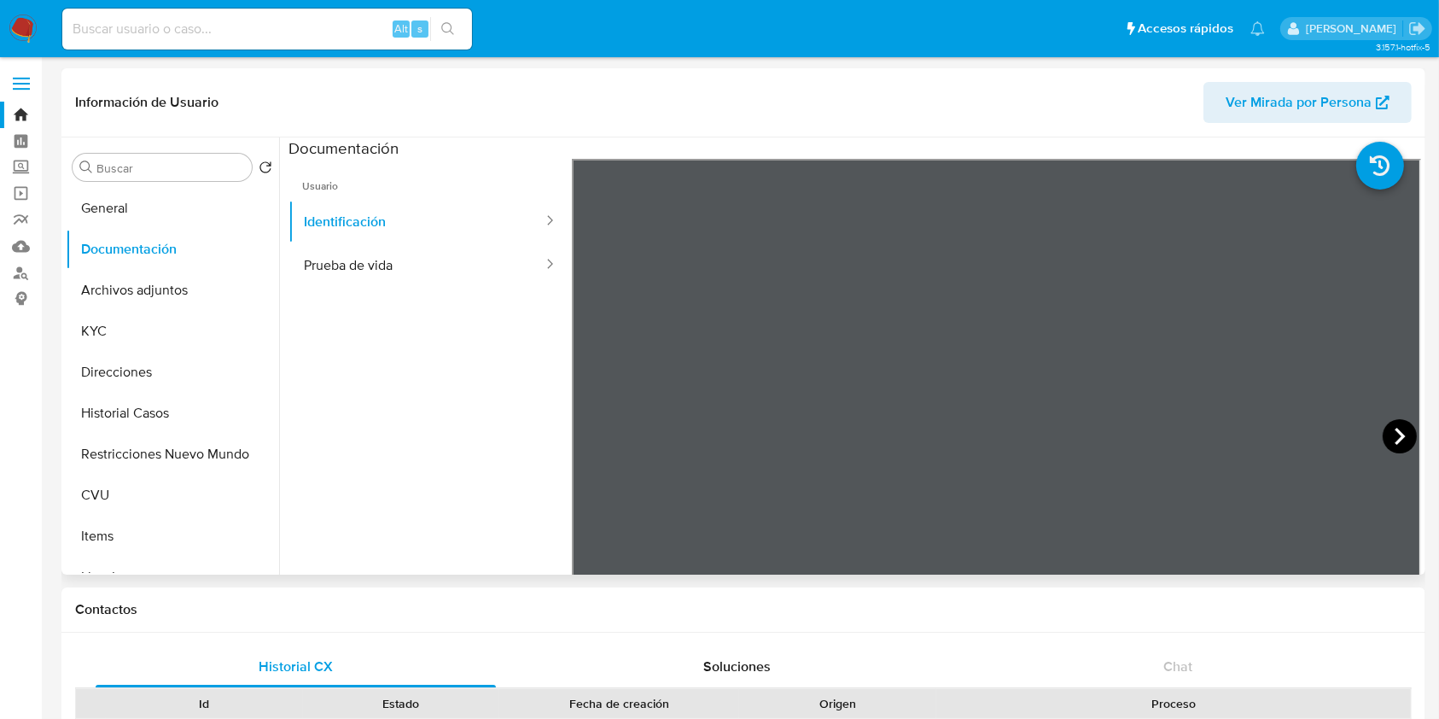
click at [1388, 427] on icon at bounding box center [1400, 436] width 34 height 34
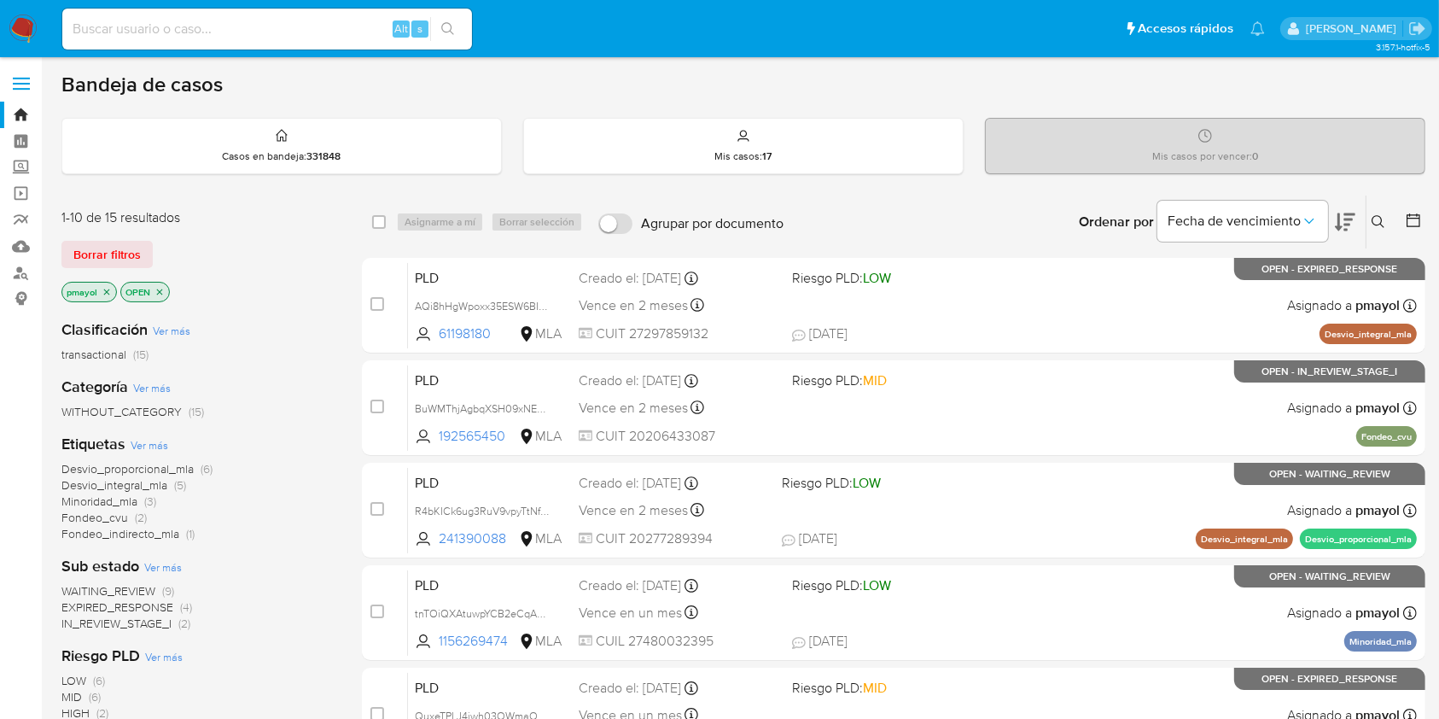
click at [1378, 235] on div "Ingrese ID de usuario o caso Buscar Borrar filtros" at bounding box center [1380, 221] width 29 height 53
click at [1373, 215] on icon at bounding box center [1379, 222] width 14 height 14
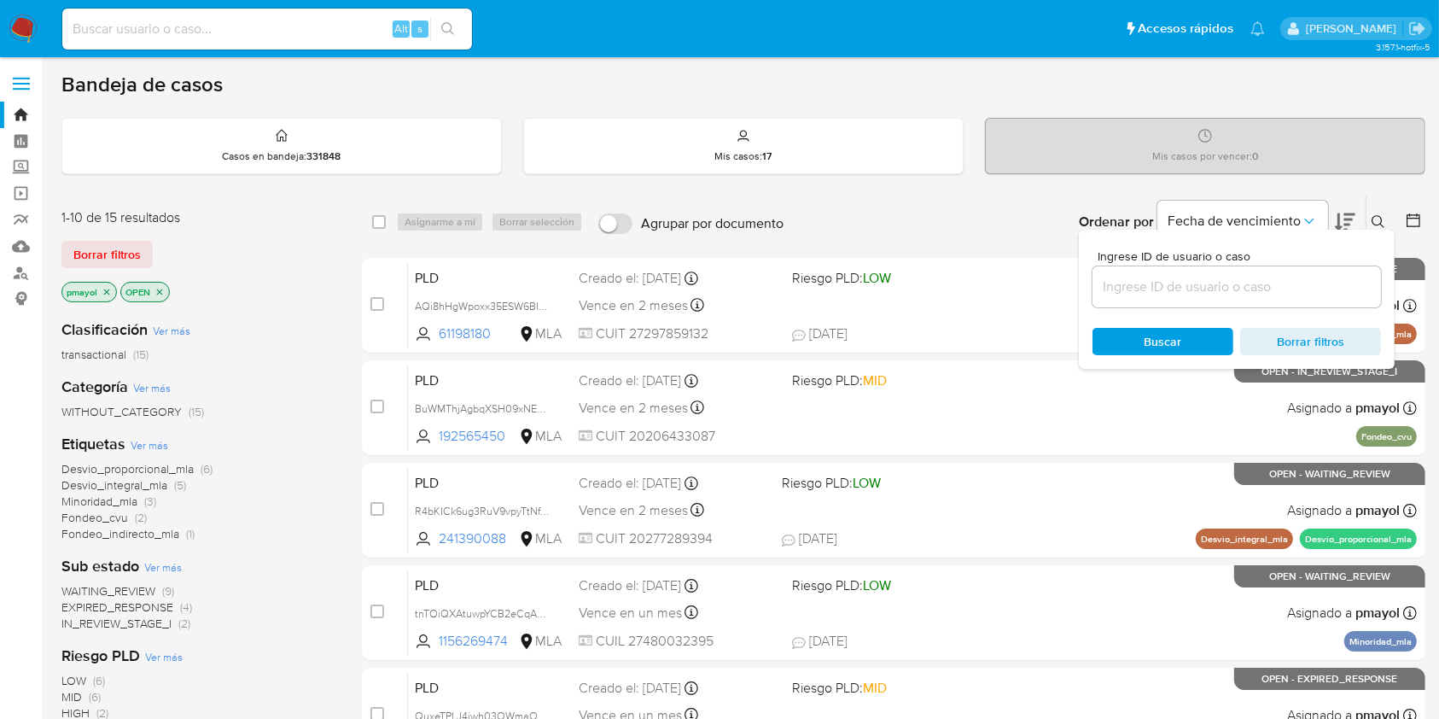
click at [1257, 278] on input at bounding box center [1237, 287] width 289 height 22
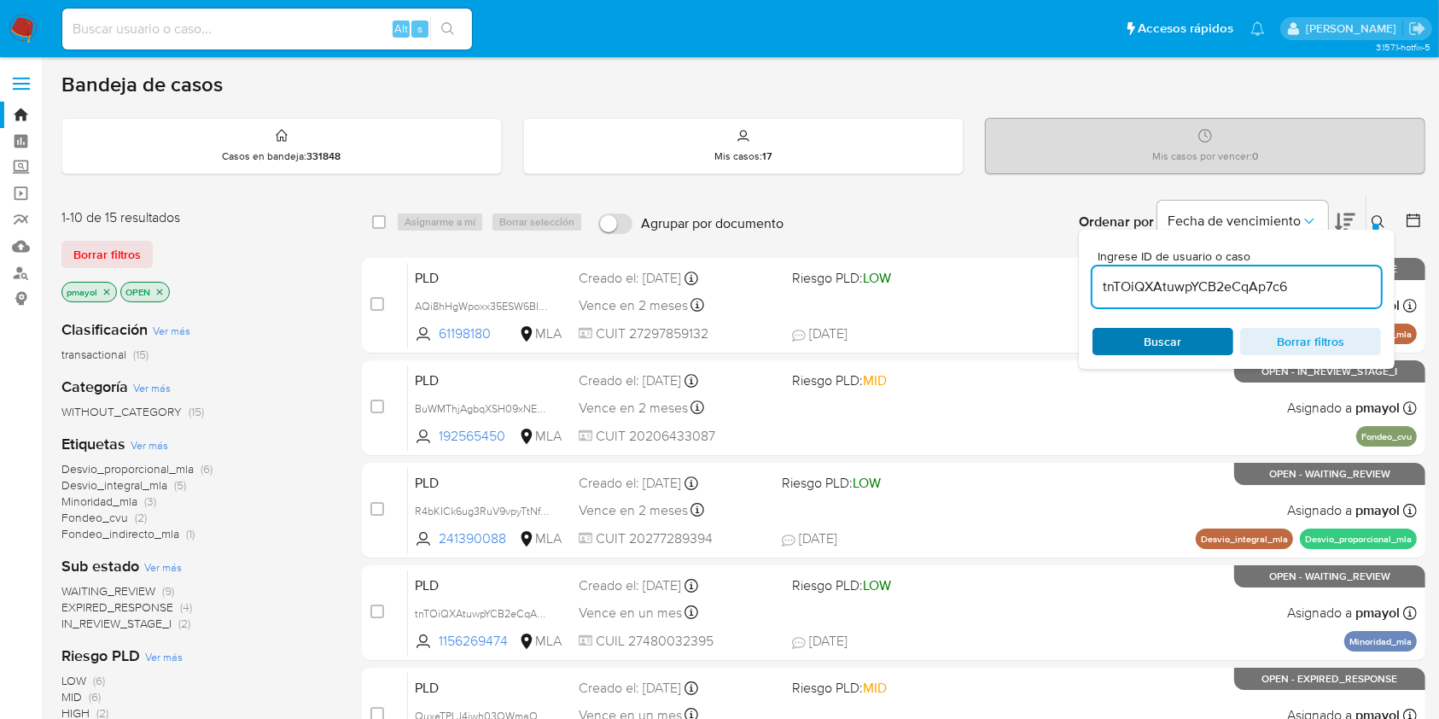
type input "tnTOiQXAtuwpYCB2eCqAp7c6"
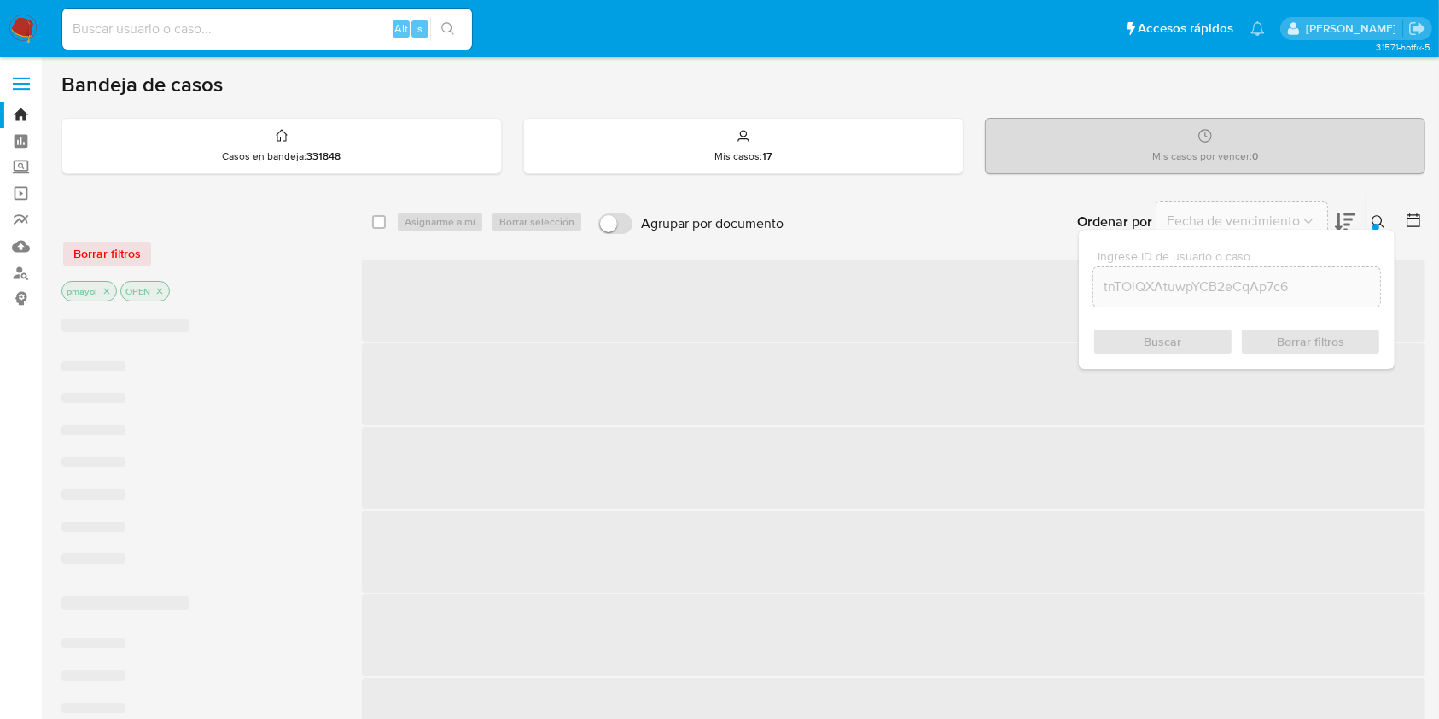
click at [1160, 329] on div "Buscar Borrar filtros" at bounding box center [1237, 341] width 289 height 27
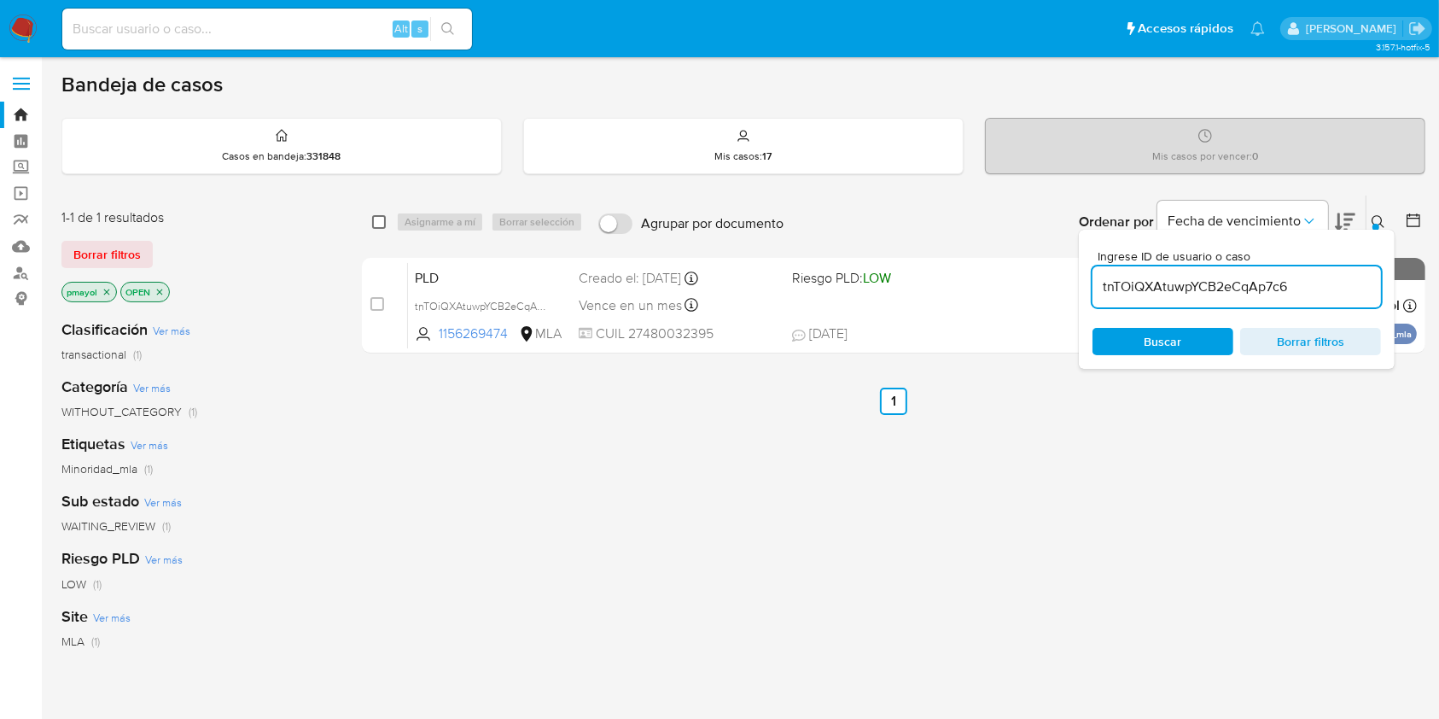
click at [374, 218] on input "checkbox" at bounding box center [379, 222] width 14 height 14
checkbox input "true"
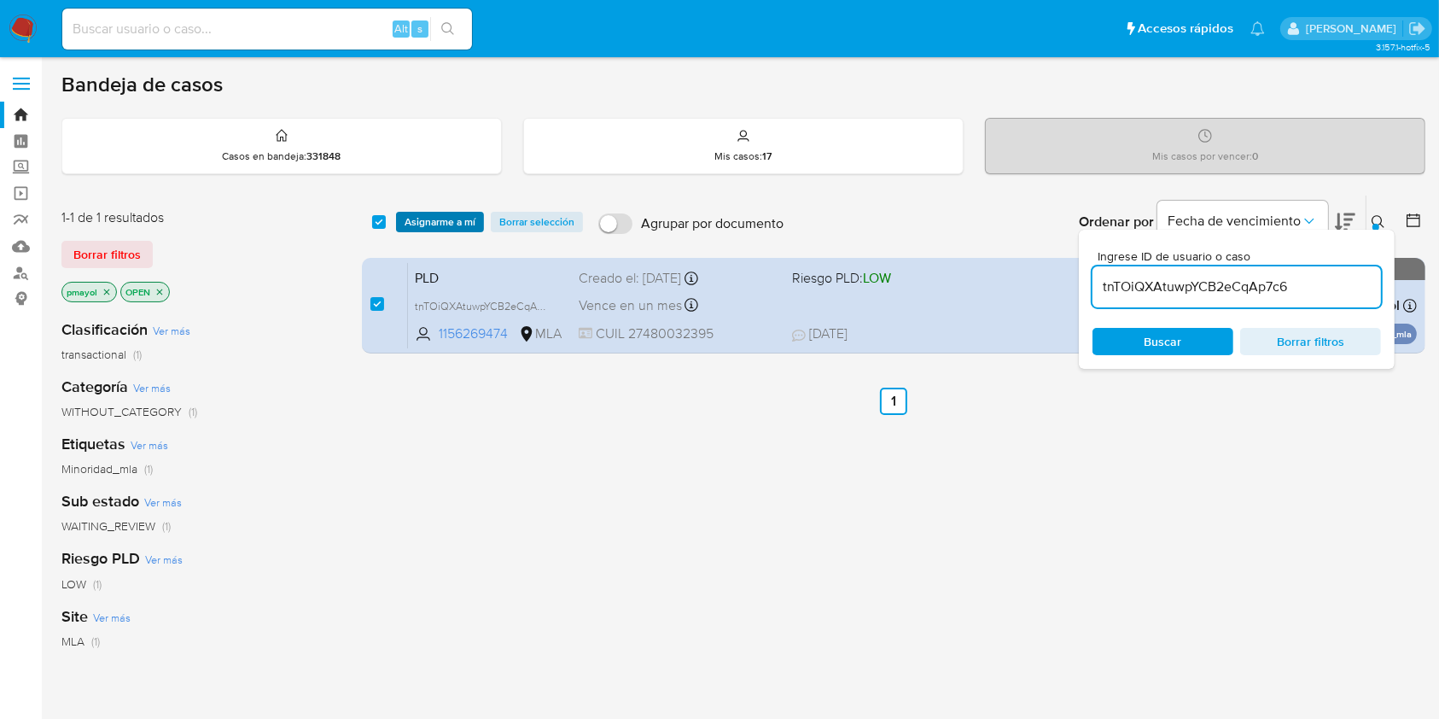
click at [397, 222] on button "Asignarme a mí" at bounding box center [440, 222] width 88 height 20
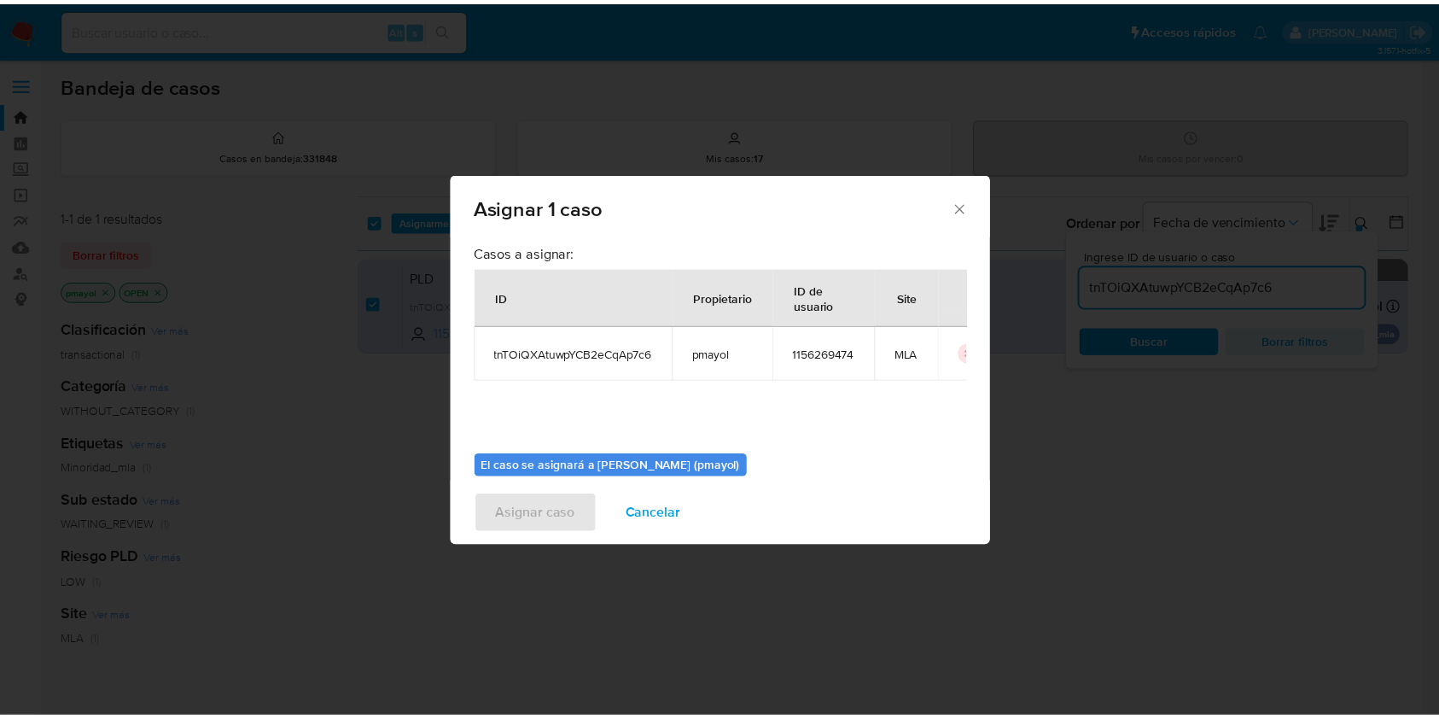
scroll to position [87, 0]
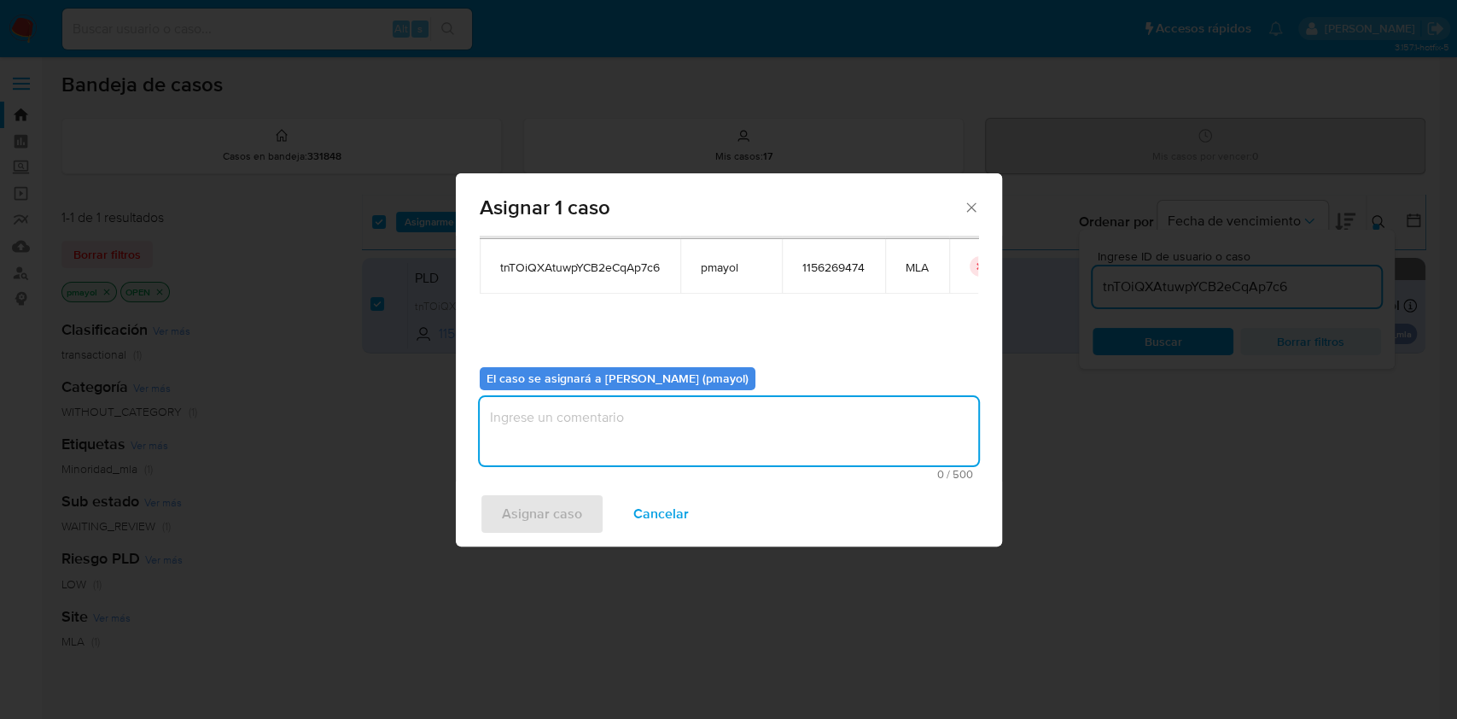
click at [835, 428] on textarea "assign-modal" at bounding box center [729, 431] width 498 height 68
type textarea "Asignación"
click at [567, 509] on span "Asignar caso" at bounding box center [542, 514] width 80 height 38
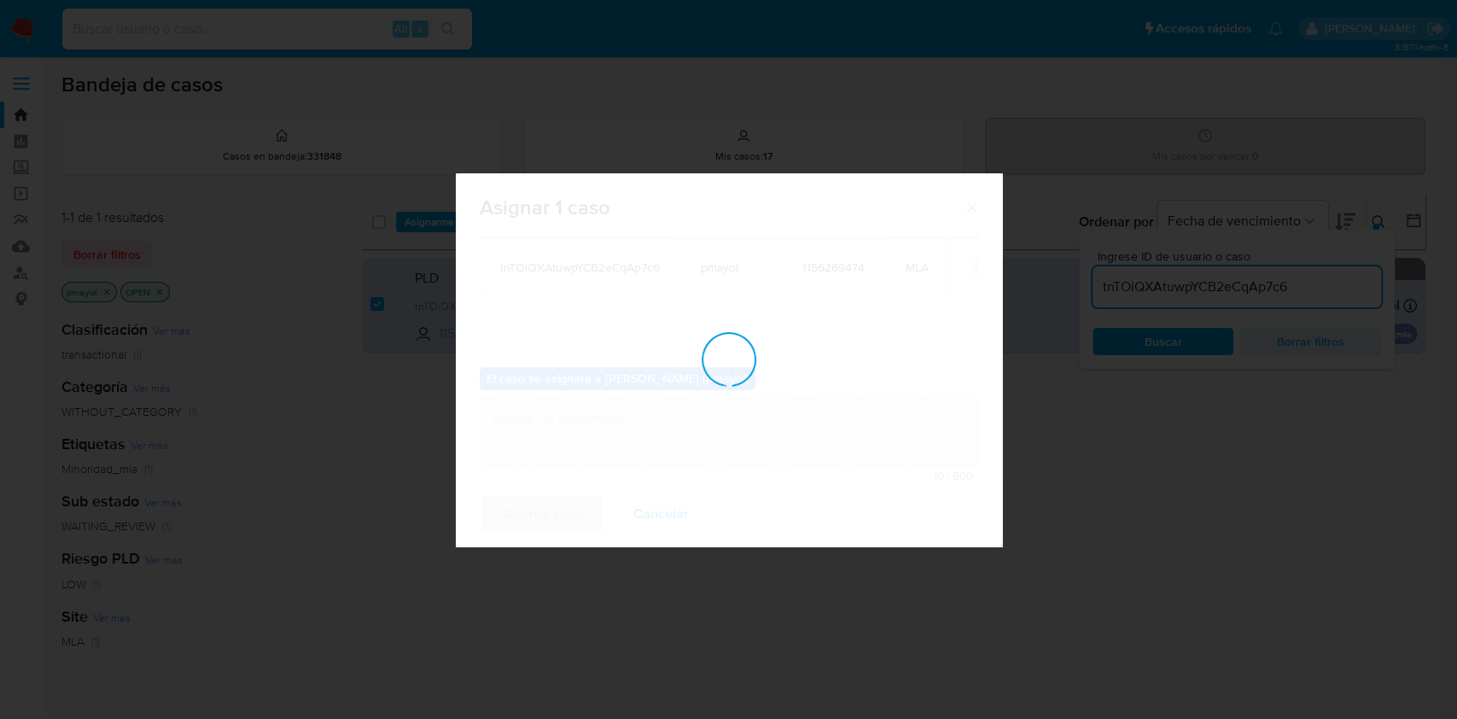
checkbox input "false"
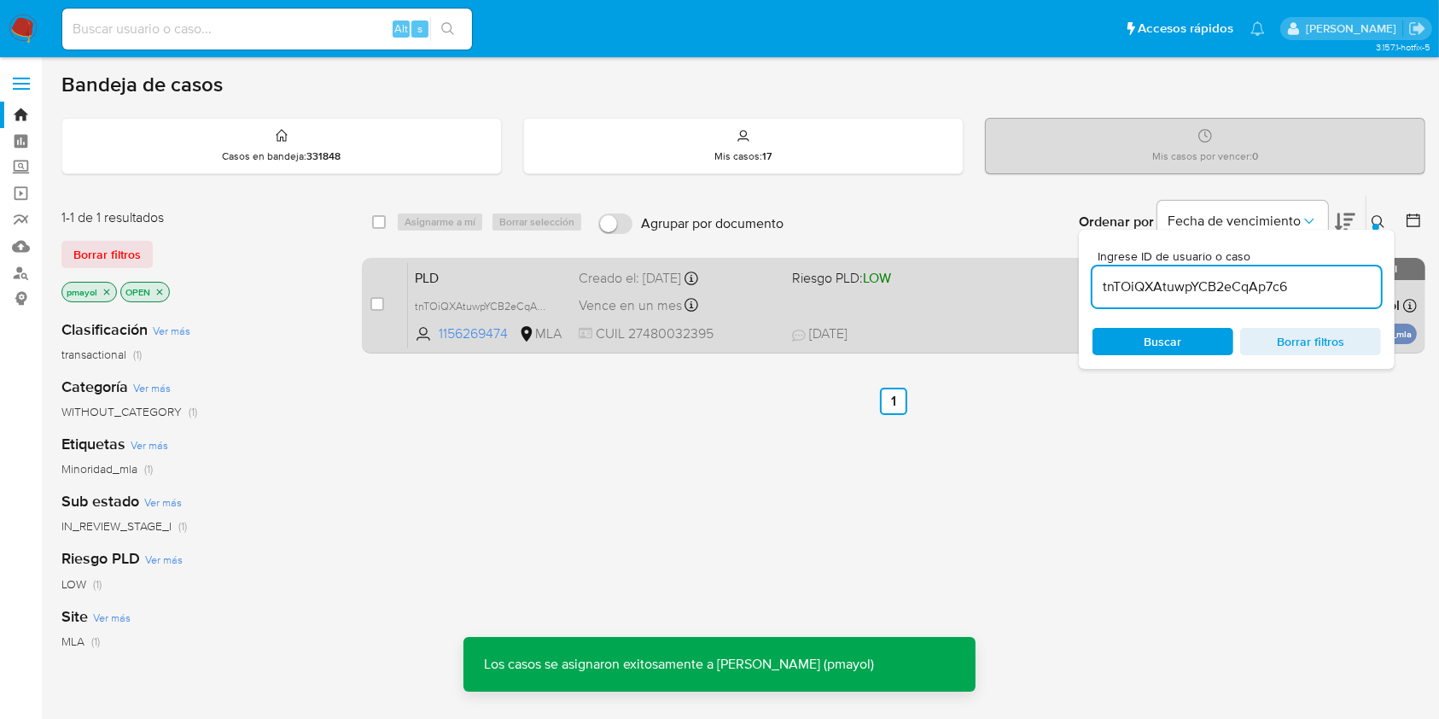
click at [826, 304] on div "PLD tnTOiQXAtuwpYCB2eCqAp7c6 1156269474 MLA Riesgo PLD: LOW Creado el: 12/08/20…" at bounding box center [912, 305] width 1009 height 86
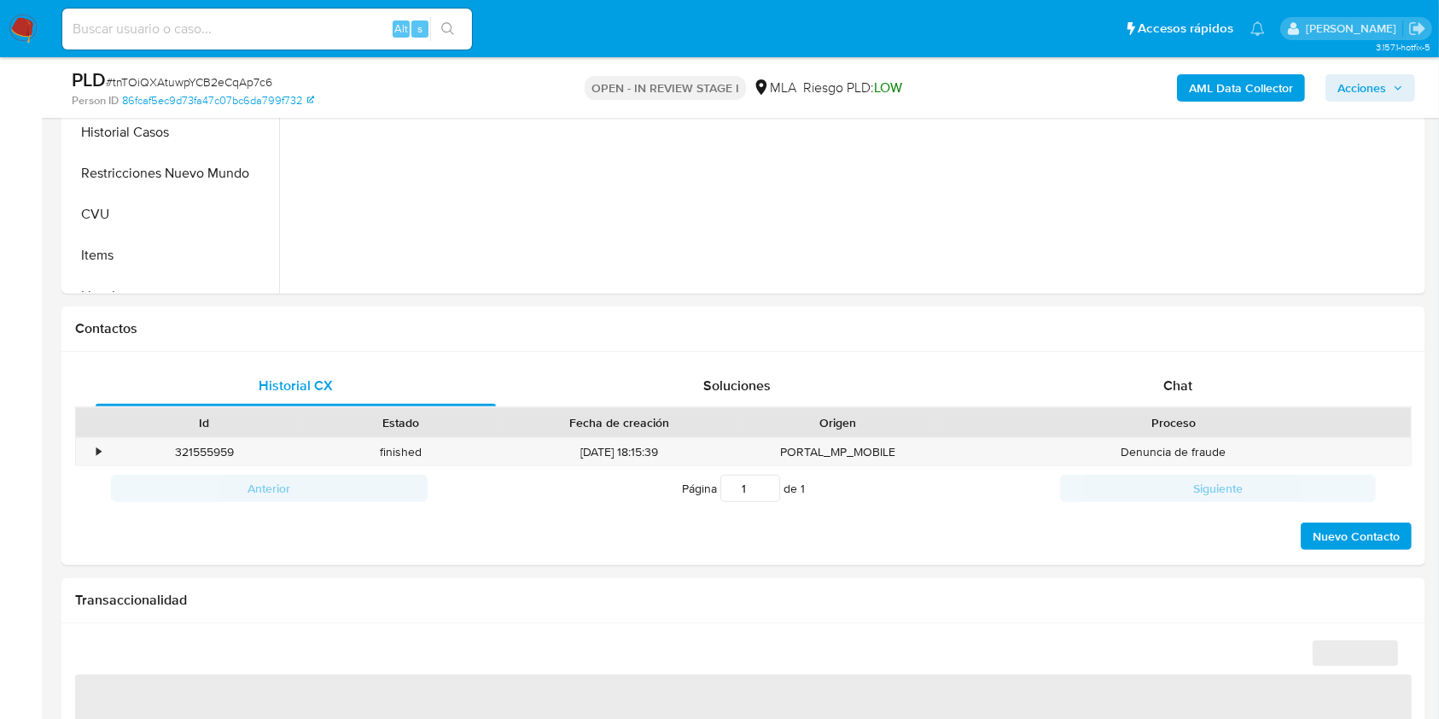
scroll to position [634, 0]
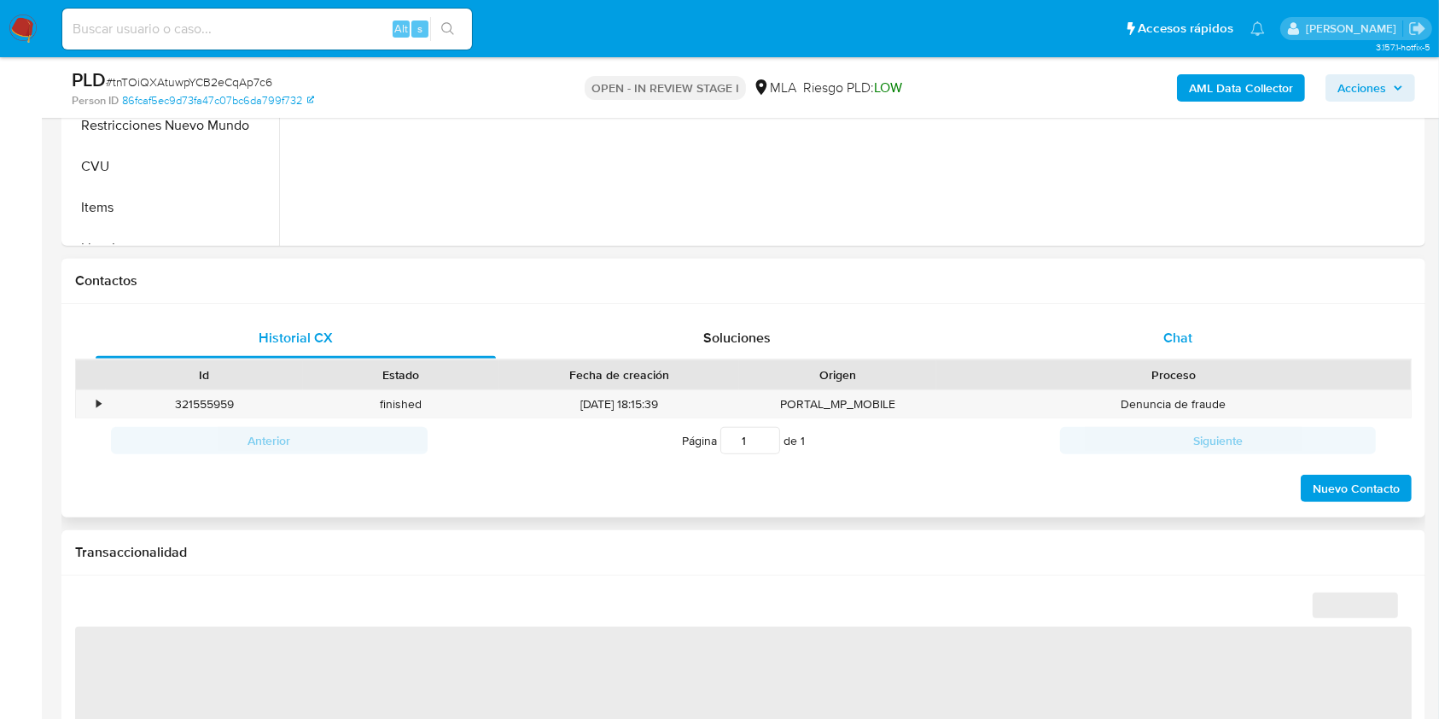
click at [1130, 344] on div "Chat" at bounding box center [1178, 338] width 400 height 41
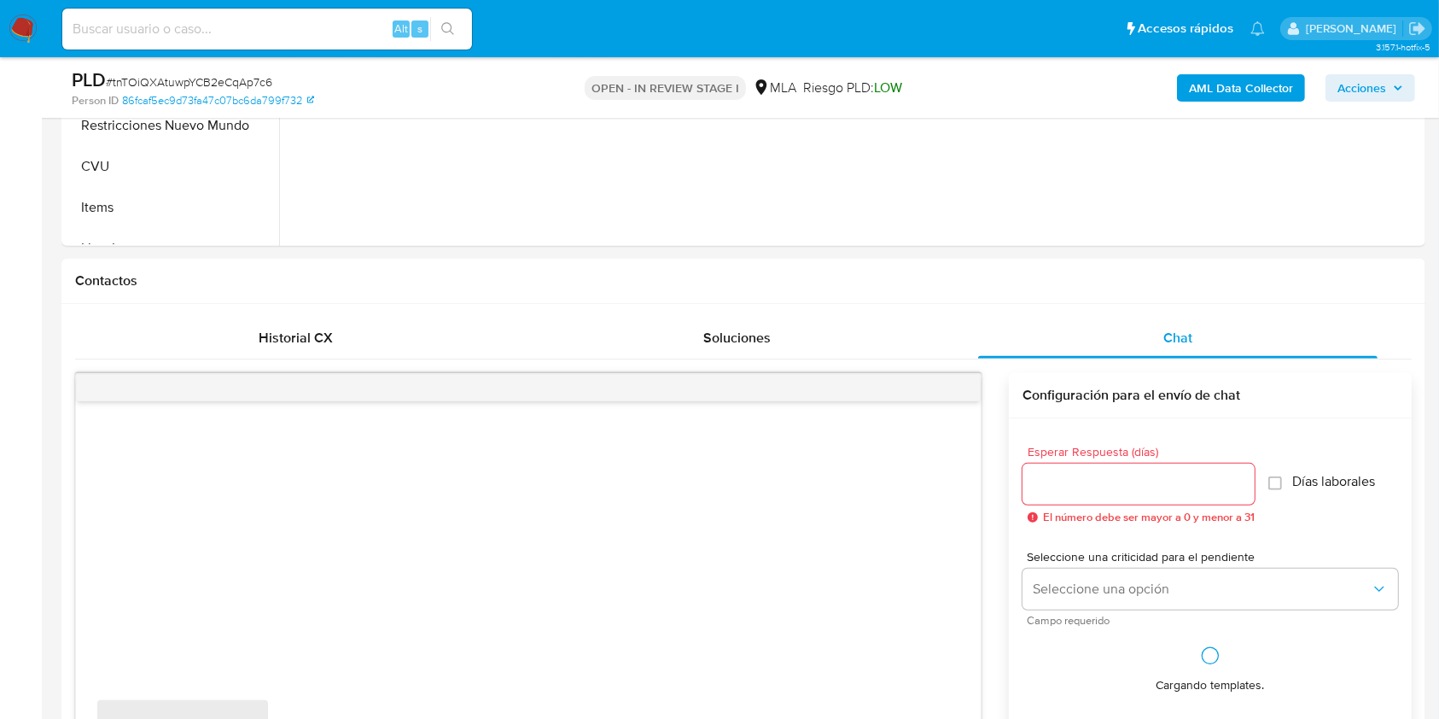
select select "10"
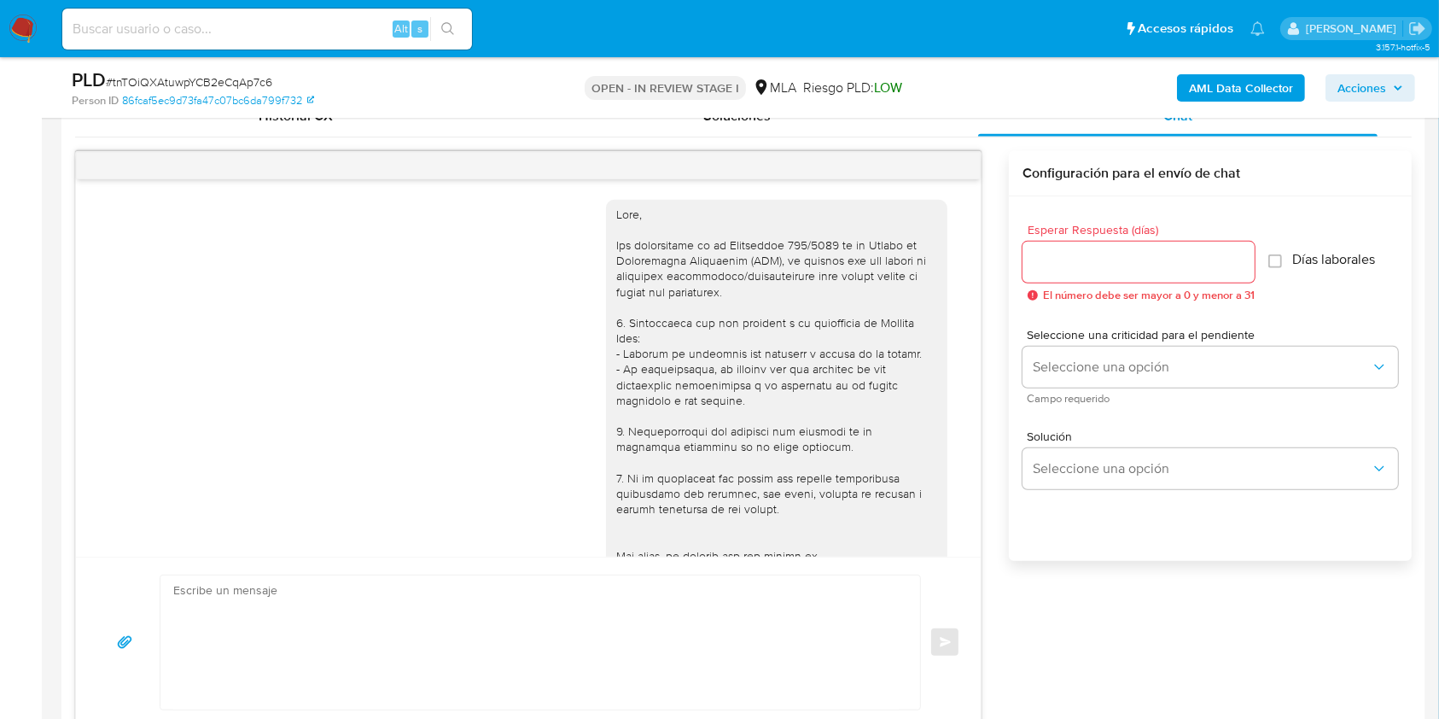
scroll to position [1098, 0]
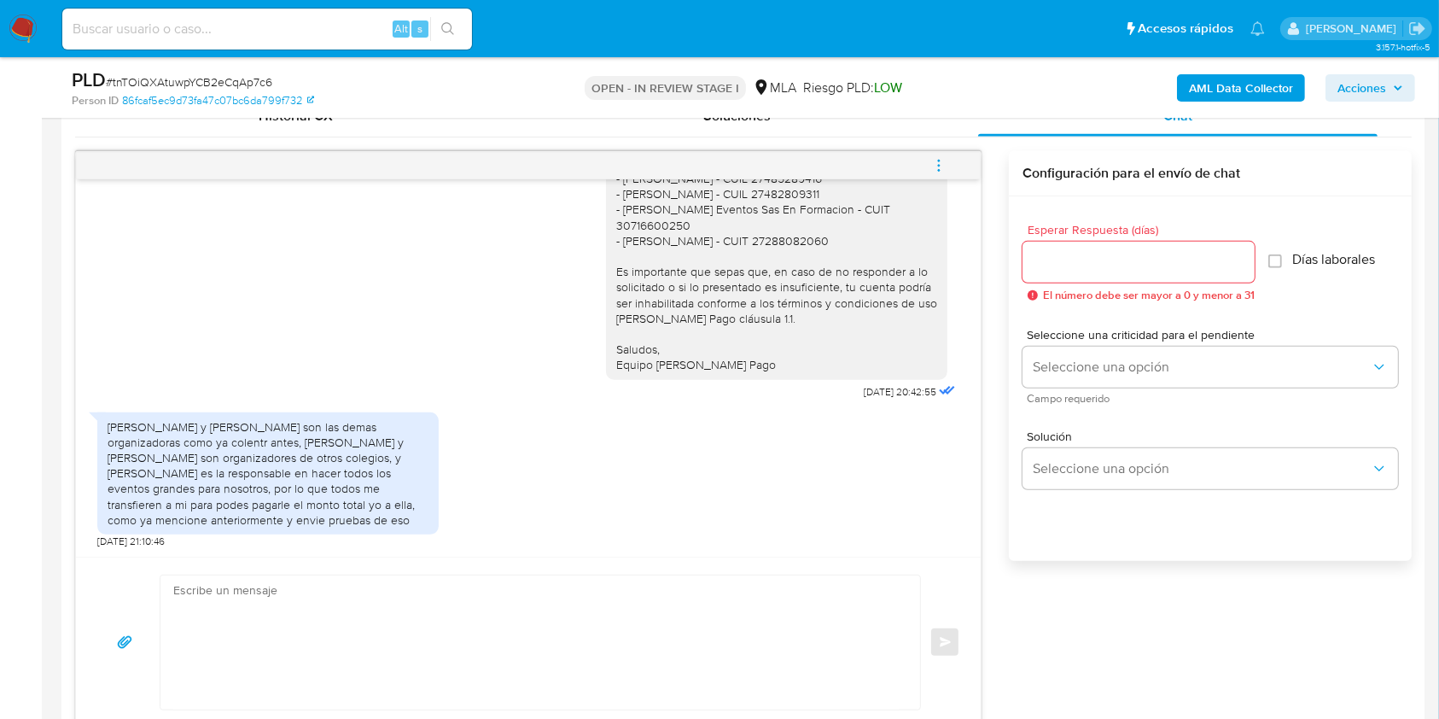
click at [226, 79] on span "# tnTOiQXAtuwpYCB2eCqAp7c6" at bounding box center [189, 81] width 166 height 17
copy span "tnTOiQXAtuwpYCB2eCqAp7c6"
click at [487, 591] on textarea at bounding box center [536, 642] width 726 height 134
paste textarea "Hola, ¡Muchas gracias por tu respuesta! Confirmamos la recepción de la document…"
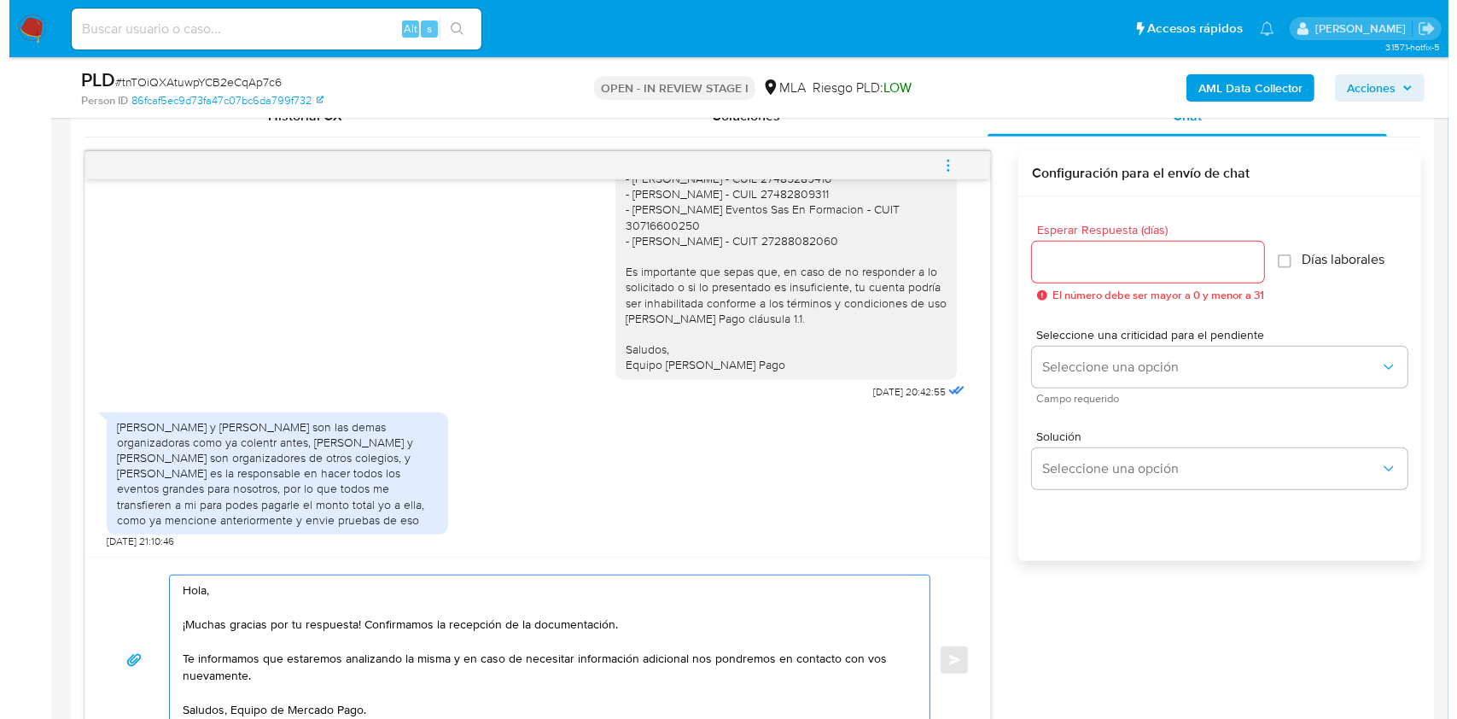
scroll to position [874, 0]
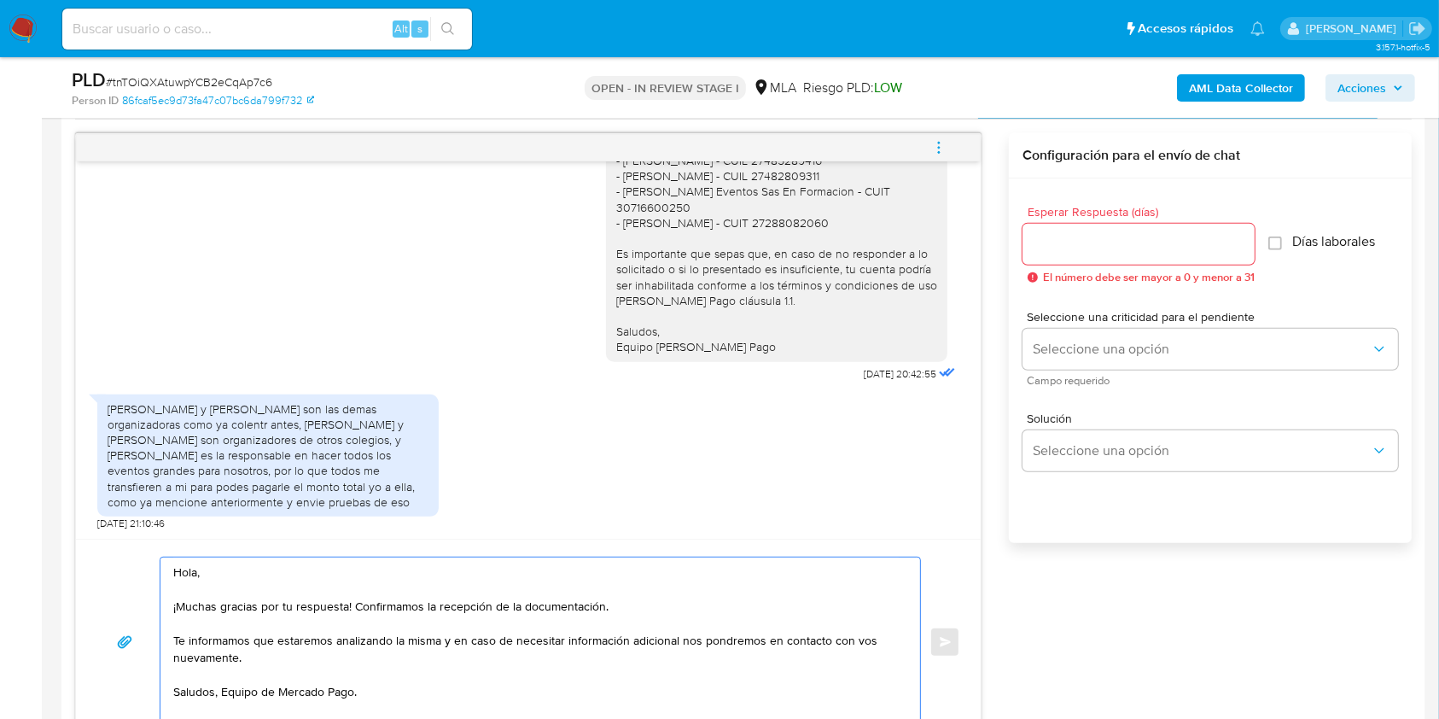
click at [309, 609] on textarea "Hola, ¡Muchas gracias por tu respuesta! Confirmamos la recepción de la document…" at bounding box center [536, 641] width 726 height 169
drag, startPoint x: 626, startPoint y: 615, endPoint x: 351, endPoint y: 608, distance: 274.9
click at [351, 608] on textarea "Hola, ¡Muchas gracias por tu respuesta! Confirmamos la recepción de la document…" at bounding box center [536, 641] width 726 height 169
click at [224, 696] on textarea "Hola, ¡Muchas gracias por tu respuesta! Te informamos que estaremos analizando …" at bounding box center [536, 641] width 726 height 169
type textarea "Hola, ¡Muchas gracias por tu respuesta! Te informamos que estaremos analizando …"
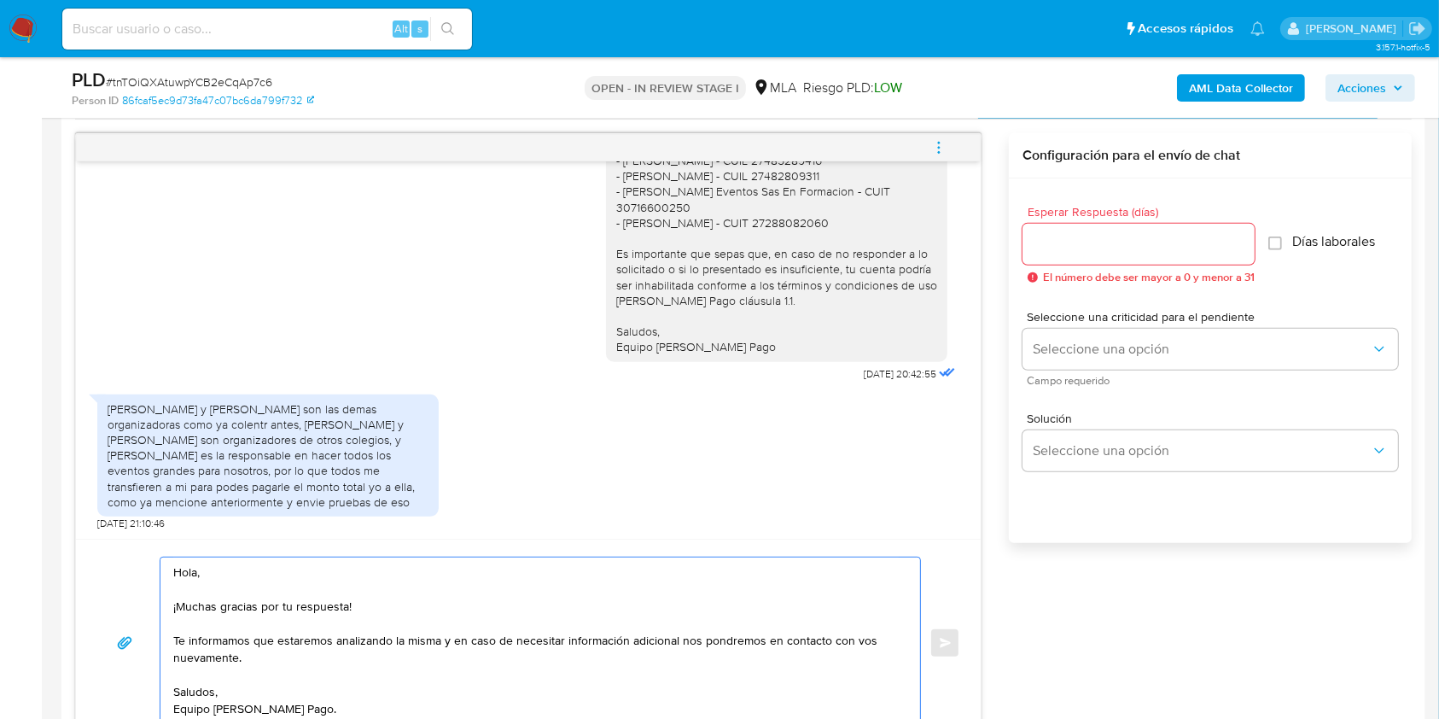
click at [1087, 244] on input "Esperar Respuesta (días)" at bounding box center [1139, 244] width 232 height 22
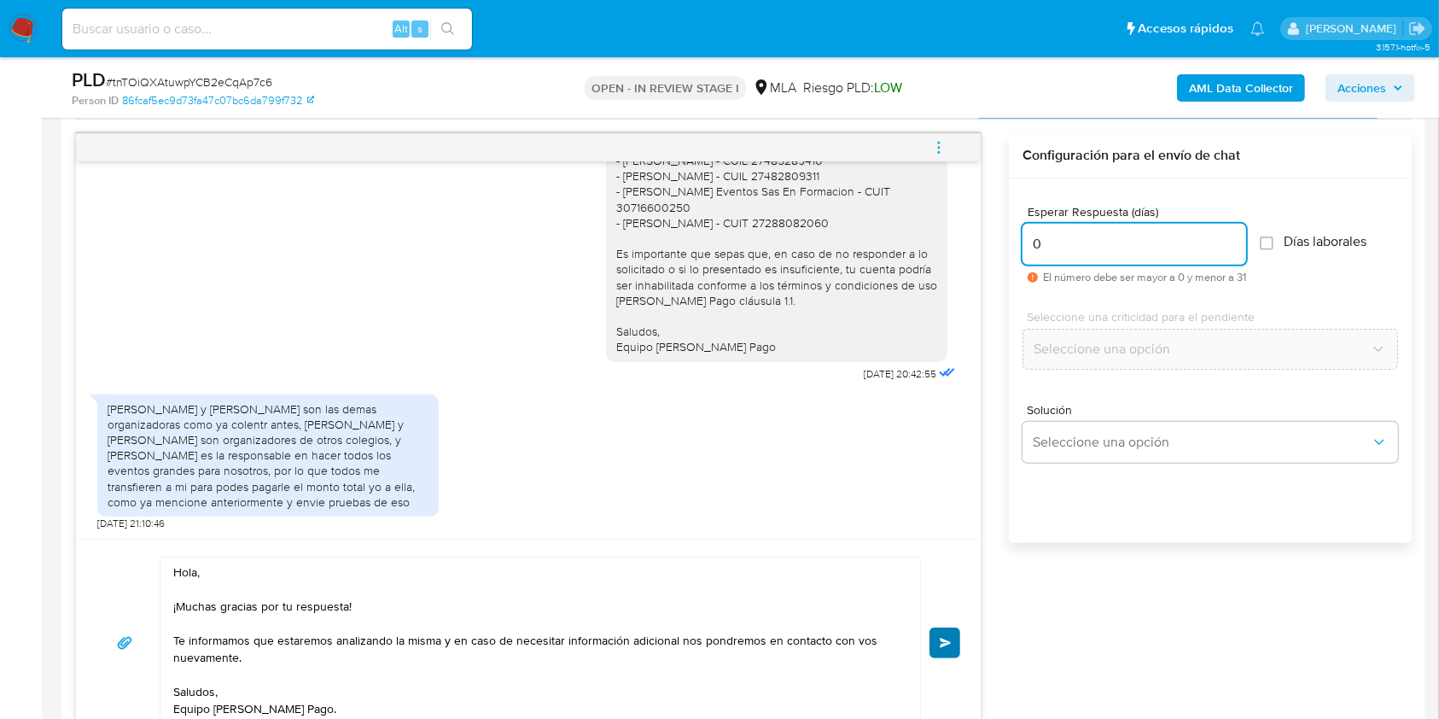
type input "0"
click at [941, 638] on span "Enviar" at bounding box center [946, 643] width 12 height 10
click at [929, 133] on button "menu-action" at bounding box center [939, 147] width 56 height 41
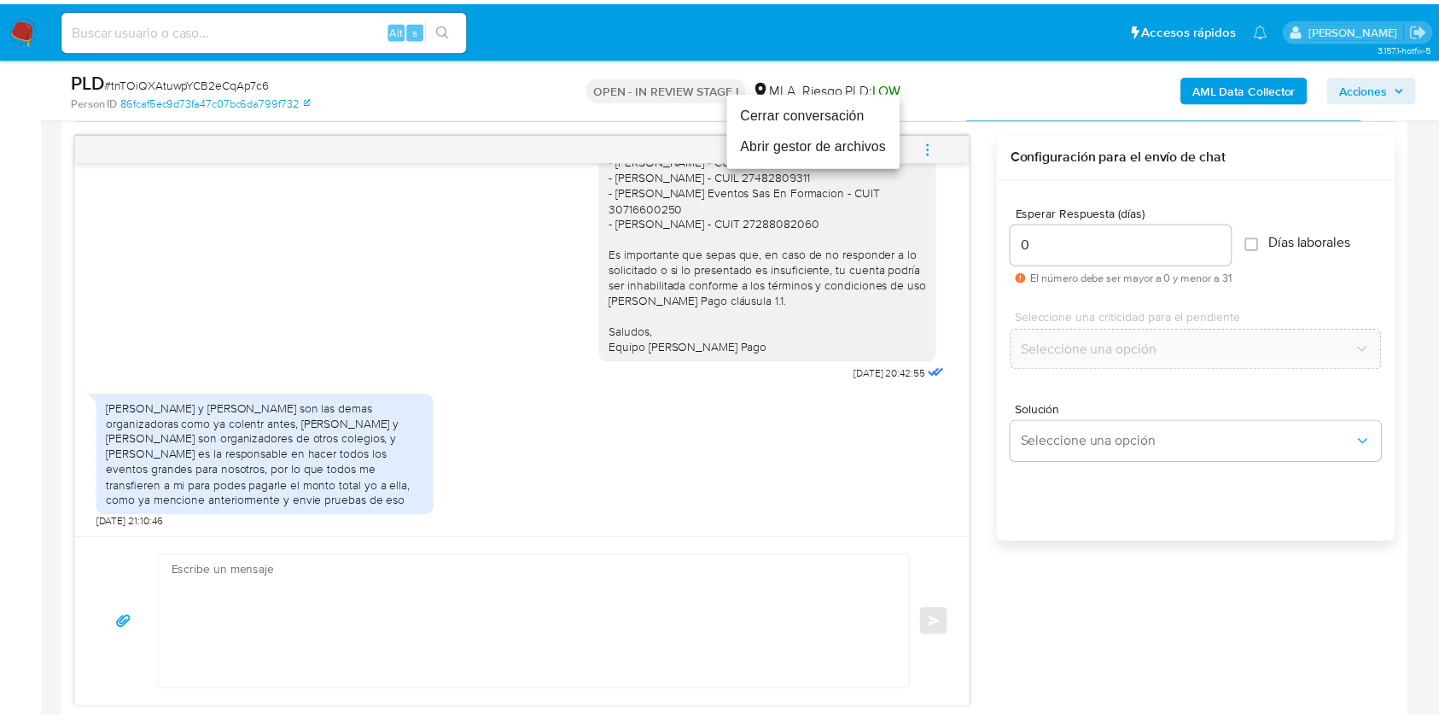
scroll to position [1303, 0]
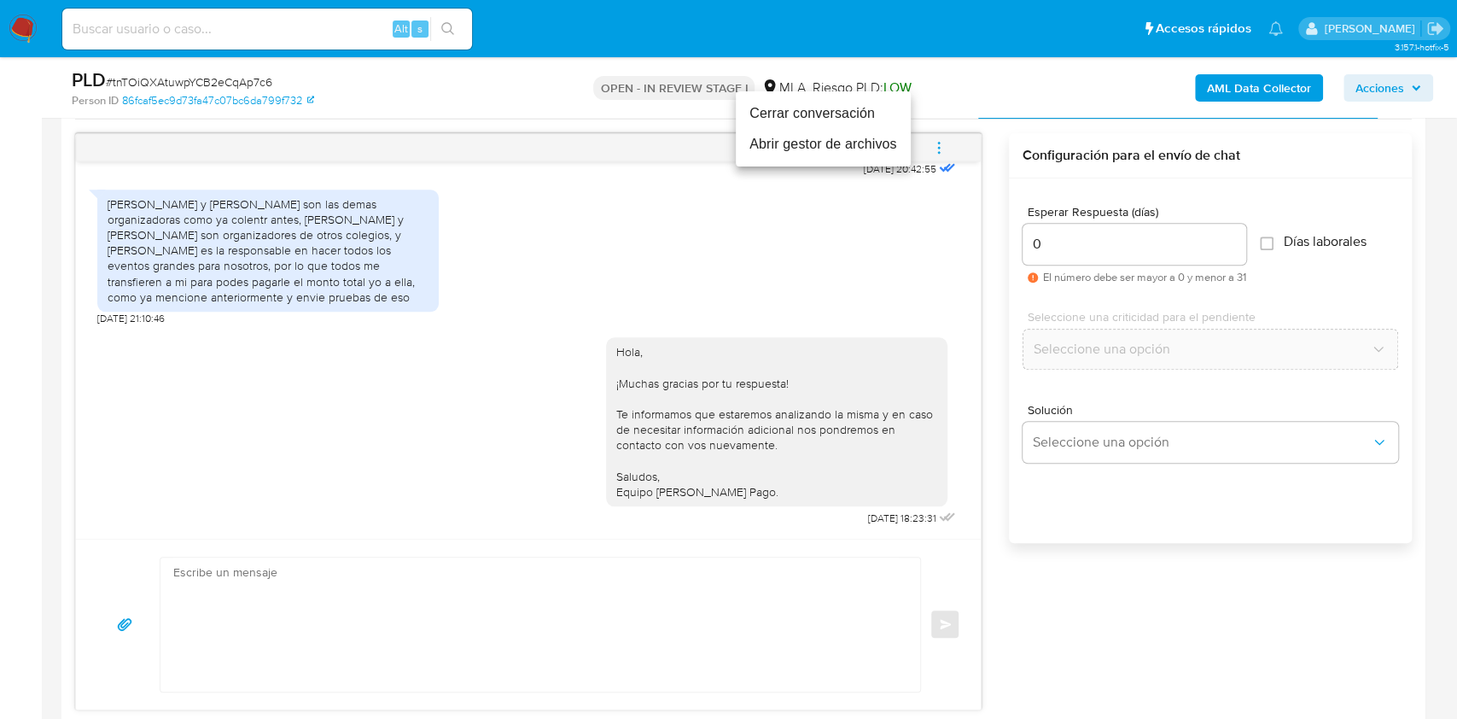
click at [833, 118] on li "Cerrar conversación" at bounding box center [823, 113] width 175 height 31
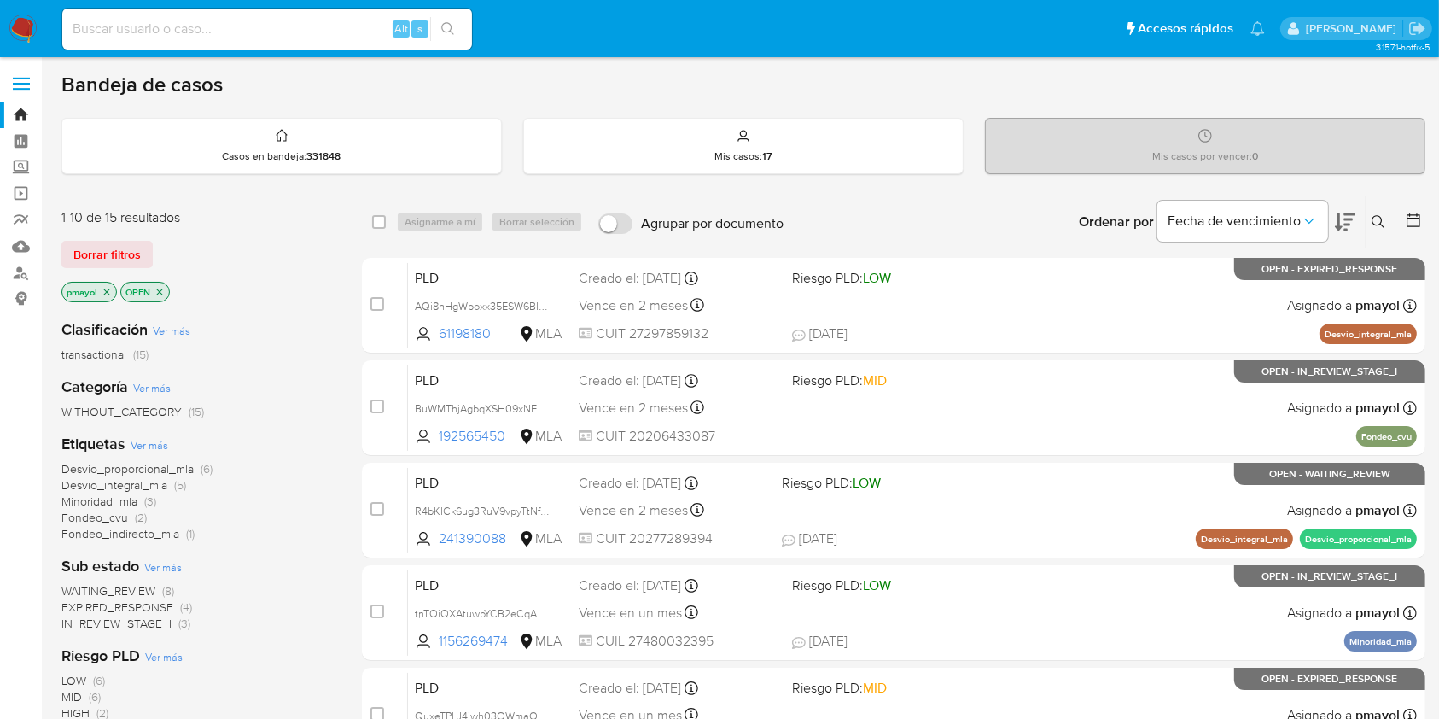
click at [1377, 219] on icon at bounding box center [1379, 222] width 14 height 14
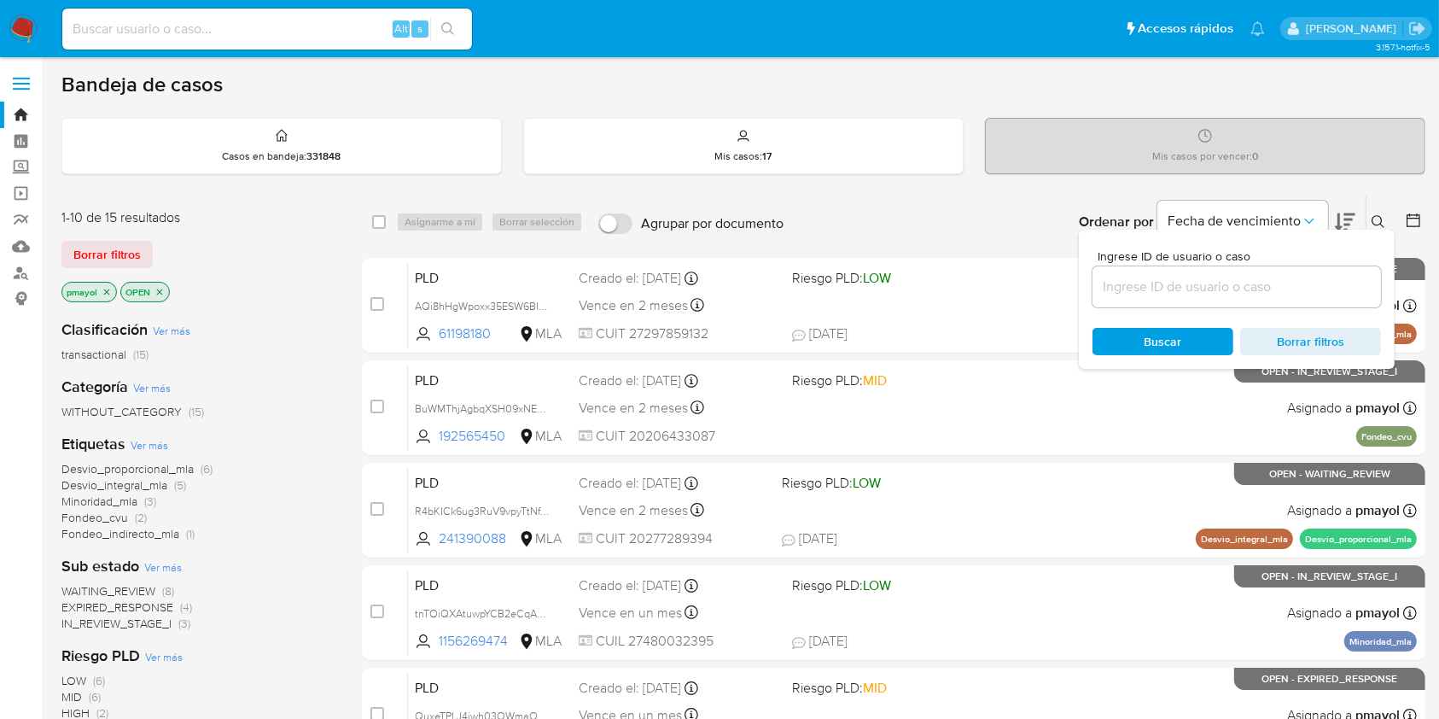
click at [1194, 284] on input at bounding box center [1237, 287] width 289 height 22
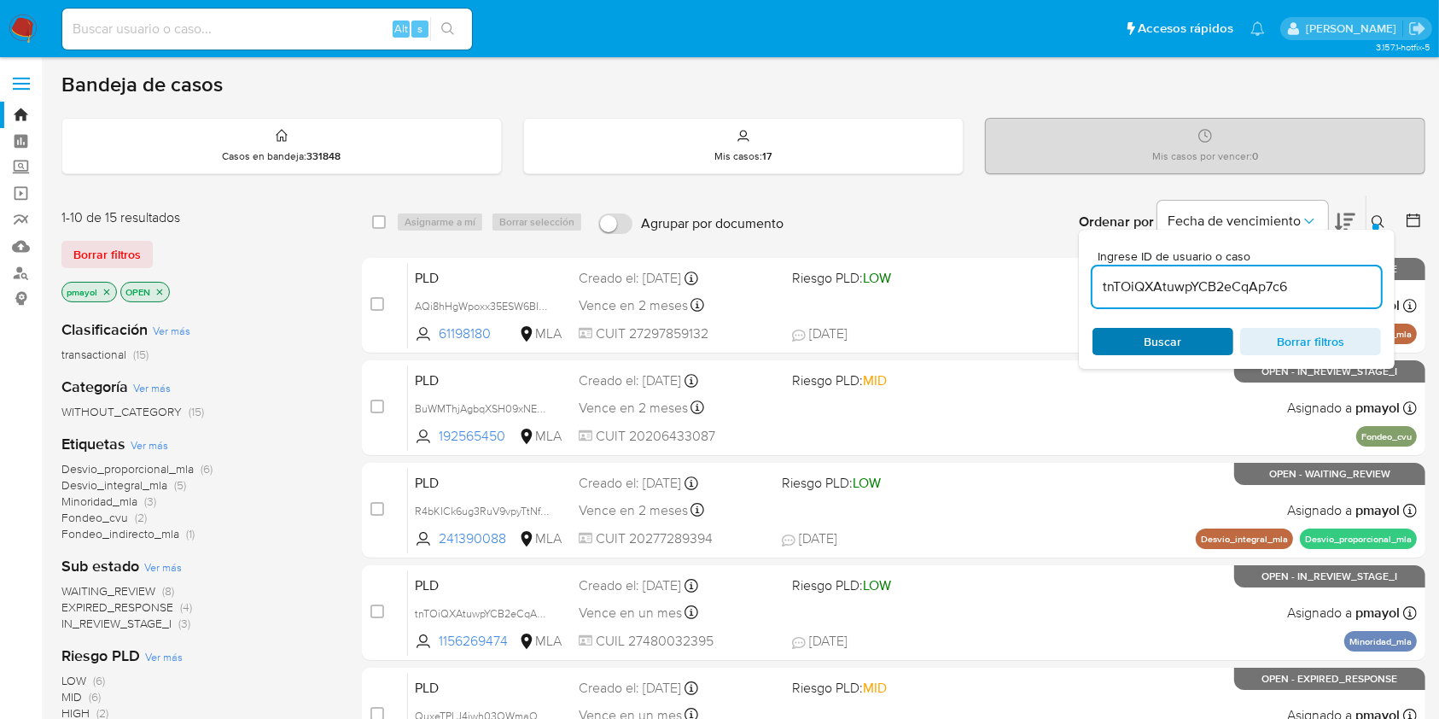
type input "tnTOiQXAtuwpYCB2eCqAp7c6"
click at [1127, 331] on span "Buscar" at bounding box center [1163, 341] width 117 height 24
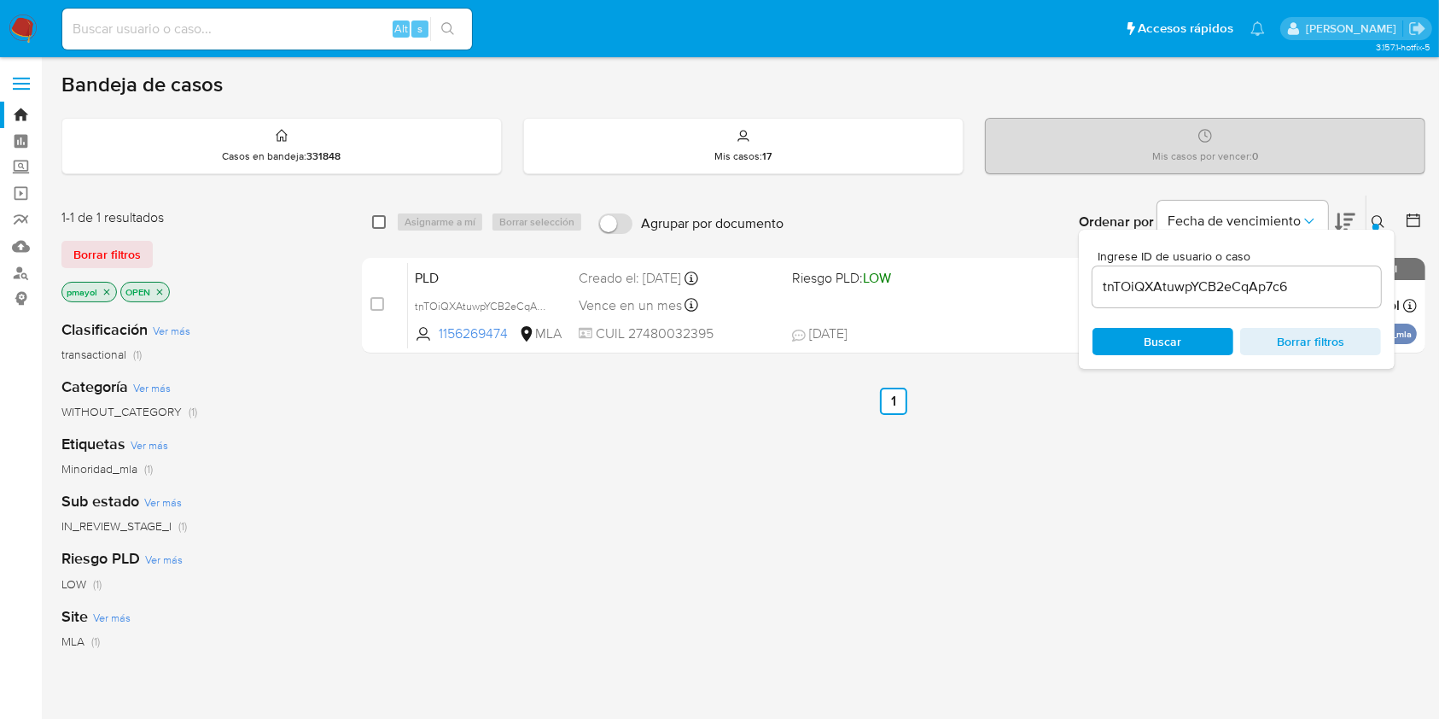
click at [378, 221] on input "checkbox" at bounding box center [379, 222] width 14 height 14
checkbox input "true"
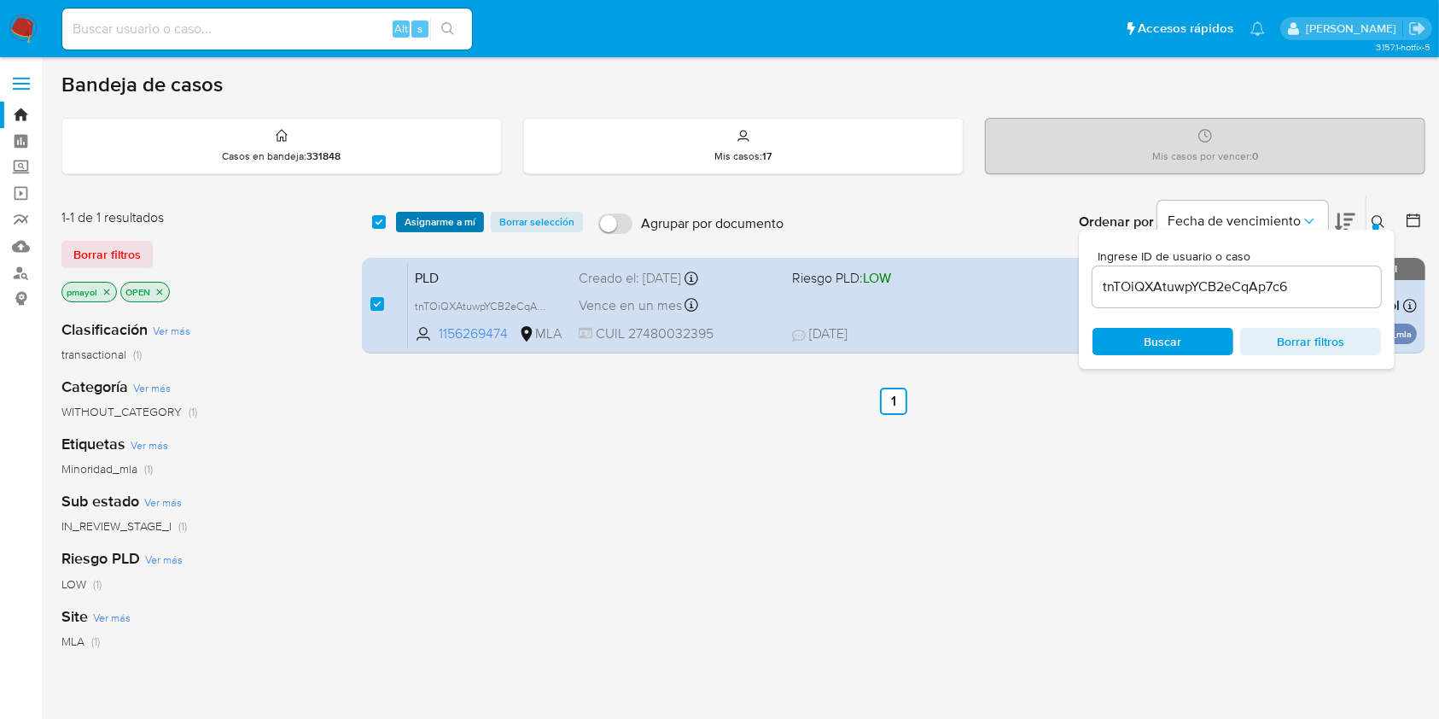
click at [420, 222] on span "Asignarme a mí" at bounding box center [440, 221] width 71 height 17
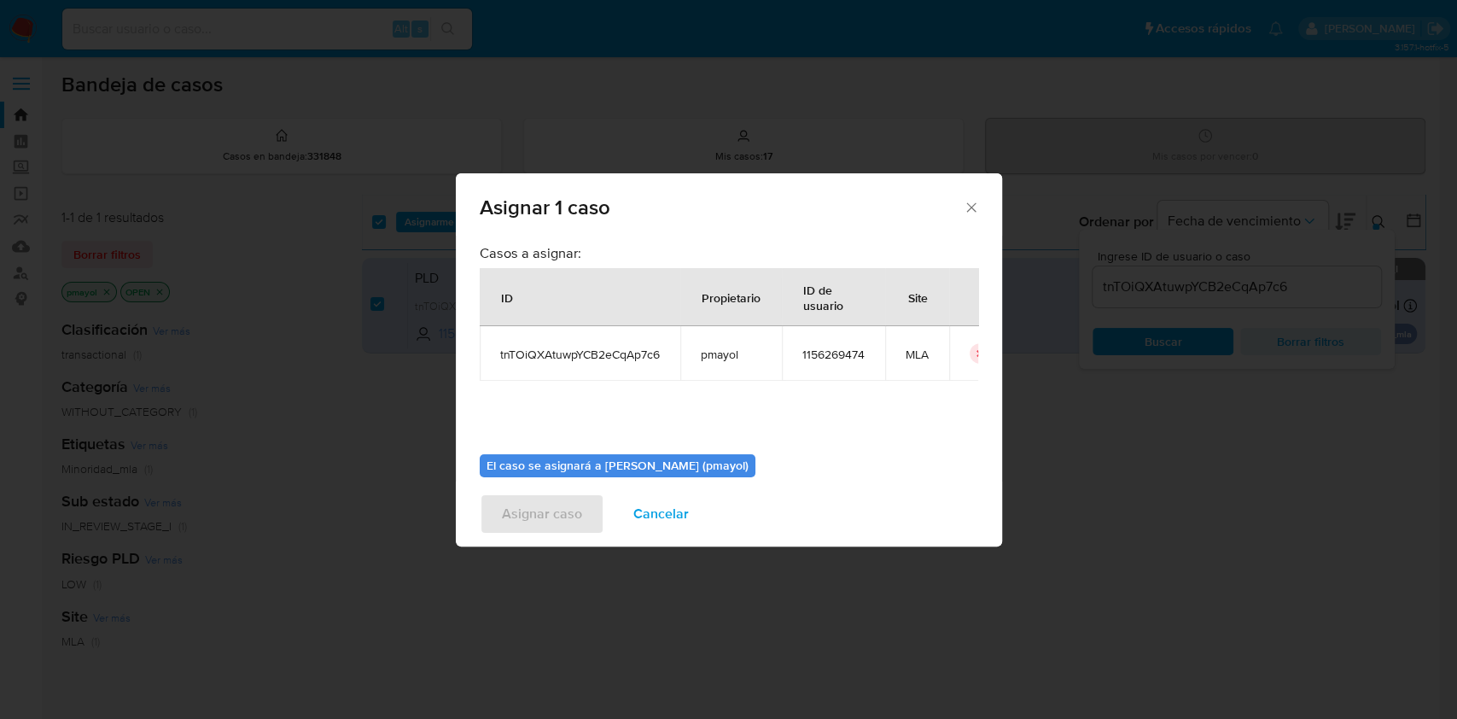
drag, startPoint x: 978, startPoint y: 339, endPoint x: 994, endPoint y: 353, distance: 21.8
click at [994, 353] on div "Casos a asignar: ID Propietario ID de usuario Site tnTOiQXAtuwpYCB2eCqAp7c6 pma…" at bounding box center [729, 359] width 546 height 246
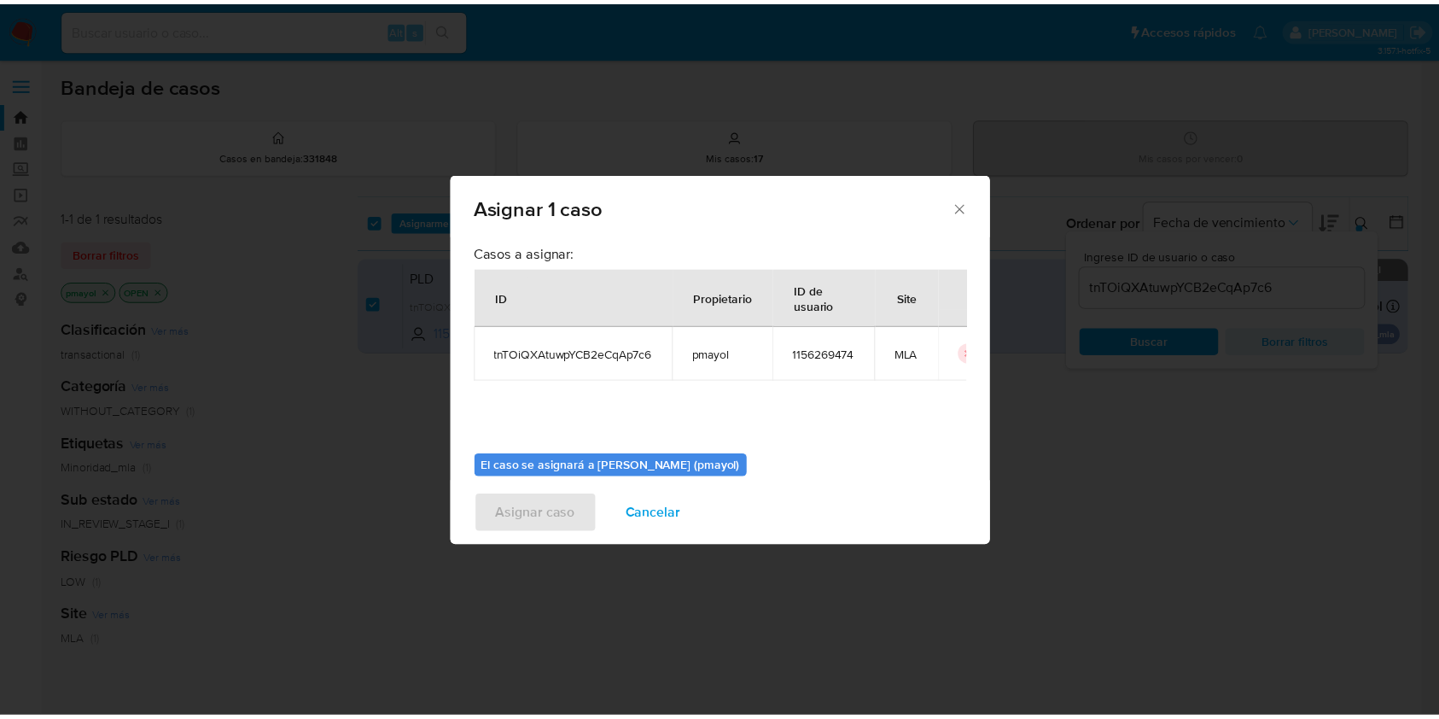
scroll to position [87, 0]
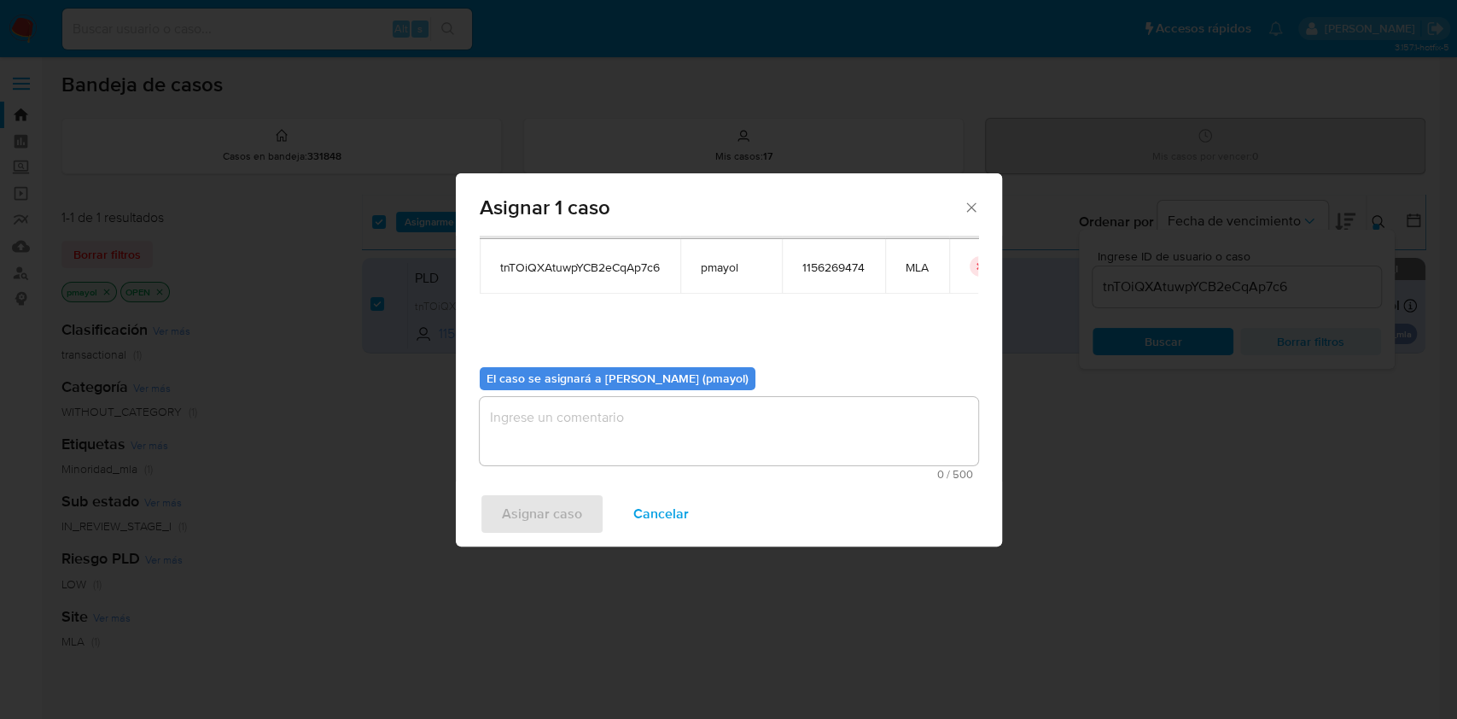
click at [831, 473] on span "0 / 500" at bounding box center [729, 474] width 488 height 11
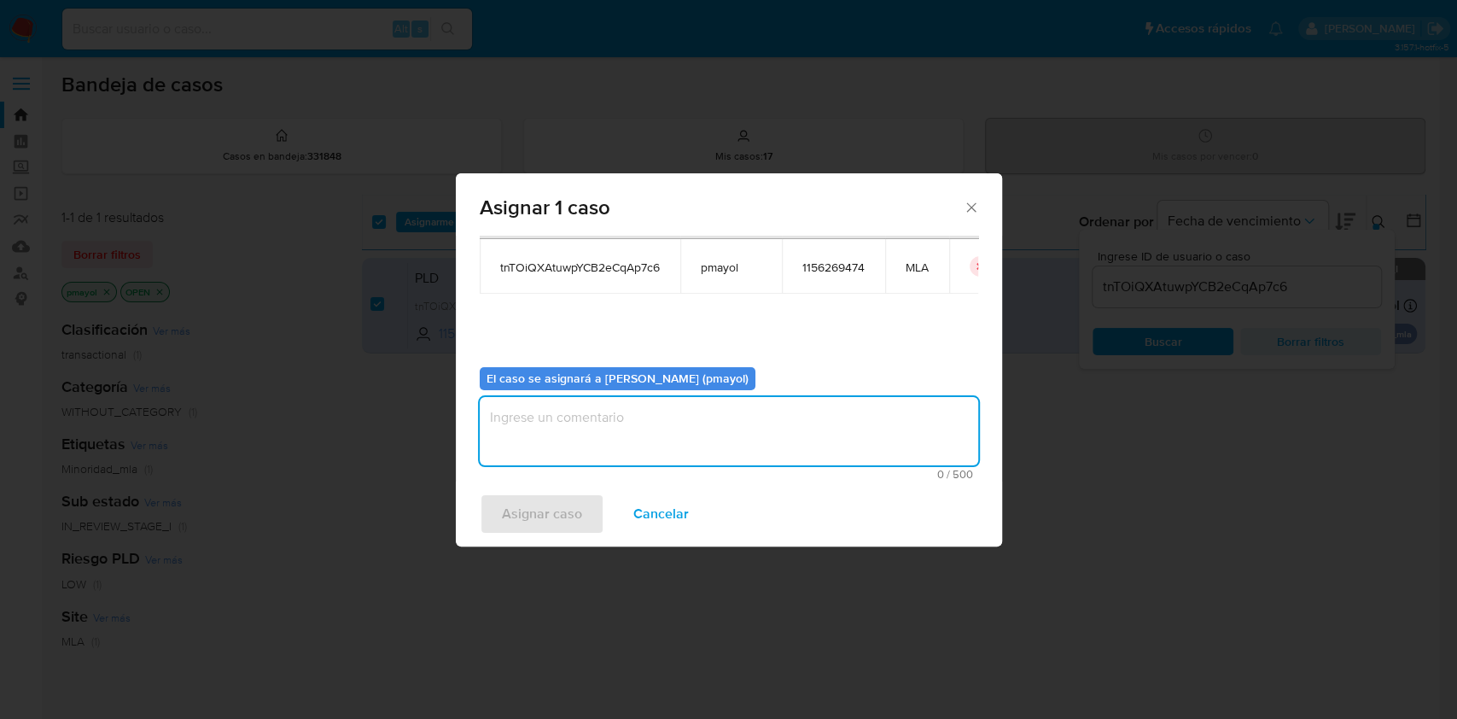
click at [807, 446] on textarea "assign-modal" at bounding box center [729, 431] width 498 height 68
type textarea "Asignación"
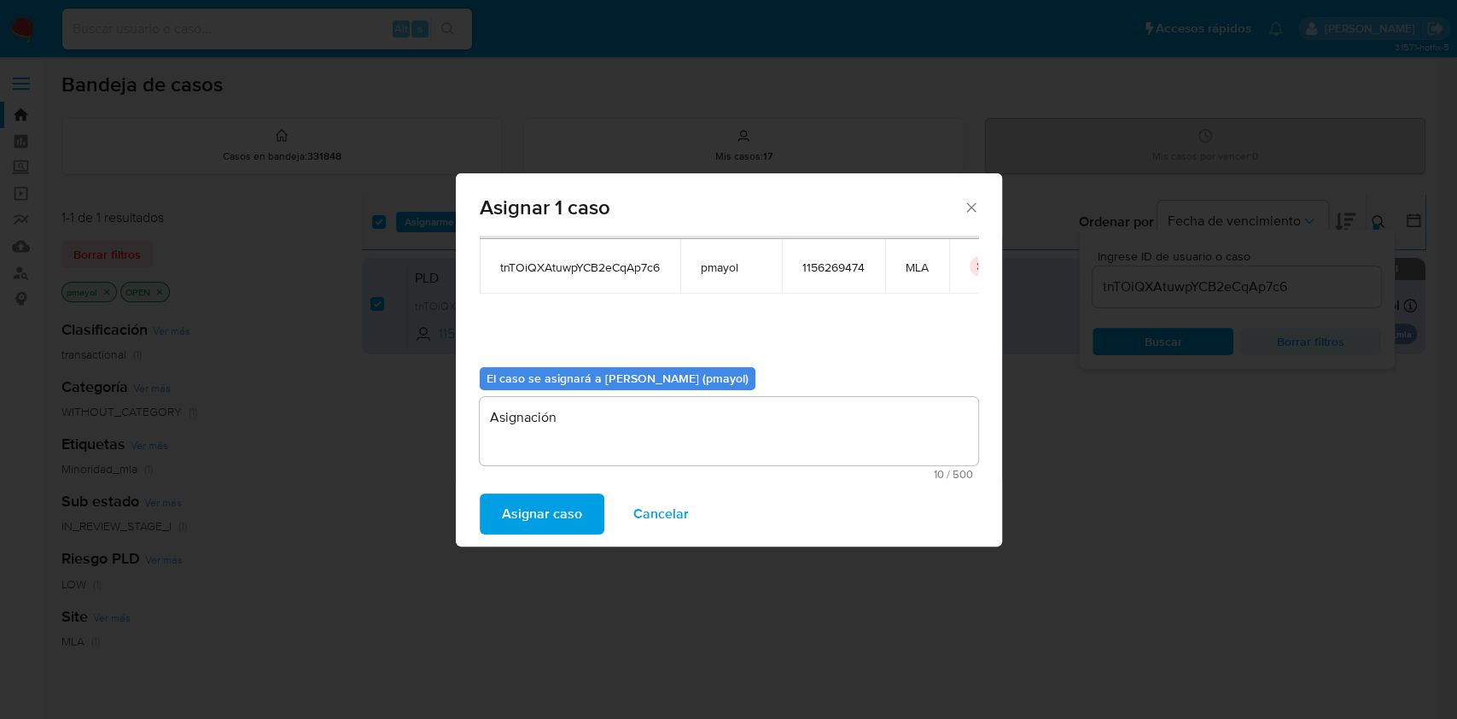
click at [539, 528] on span "Asignar caso" at bounding box center [542, 514] width 80 height 38
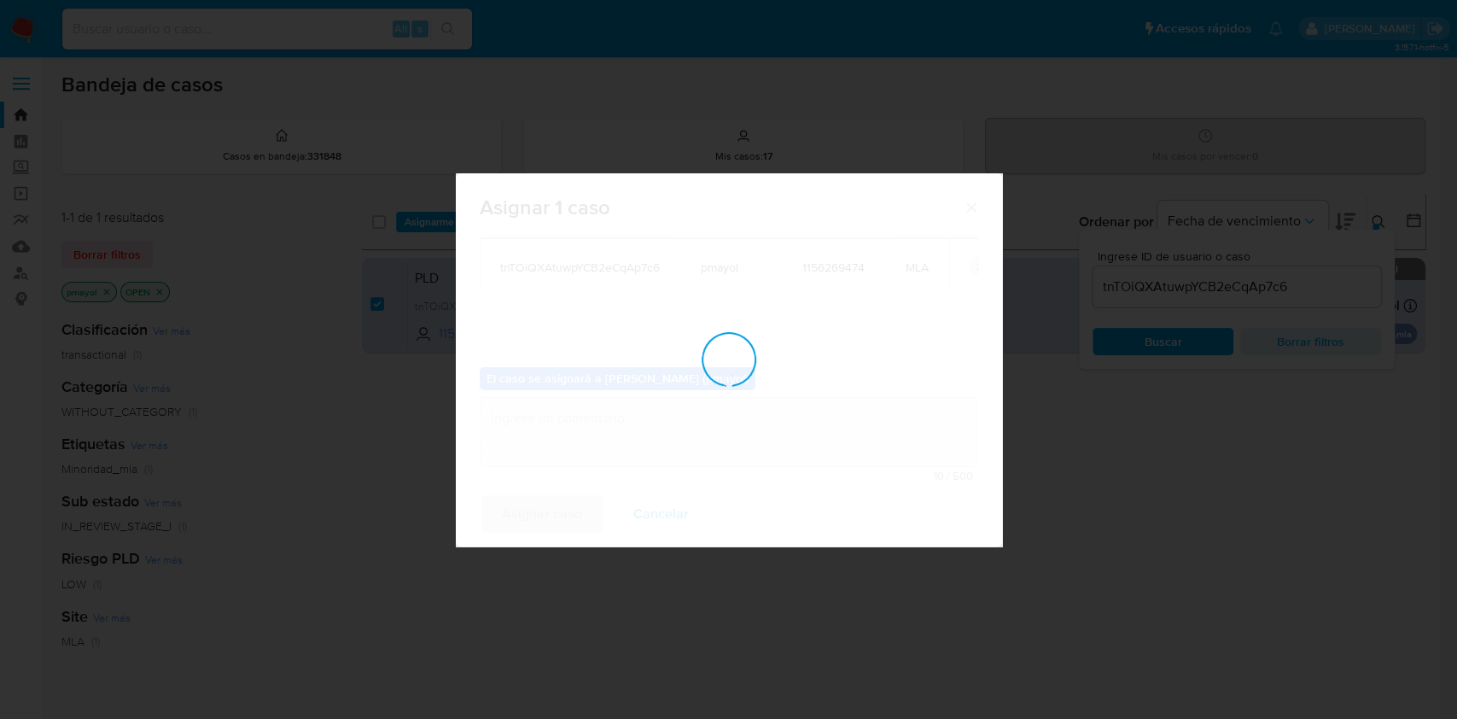
checkbox input "false"
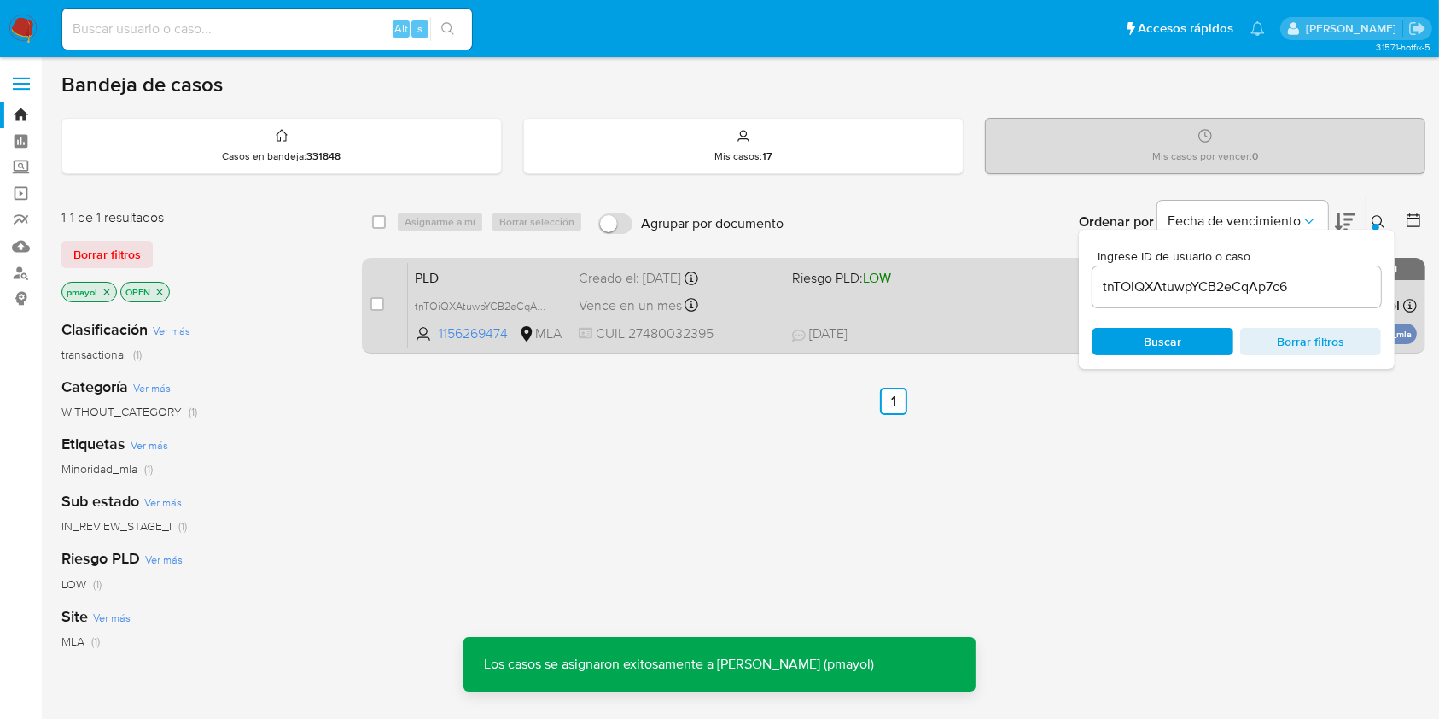
click at [961, 307] on div "PLD tnTOiQXAtuwpYCB2eCqAp7c6 1156269474 MLA Riesgo PLD: LOW Creado el: 12/08/20…" at bounding box center [912, 305] width 1009 height 86
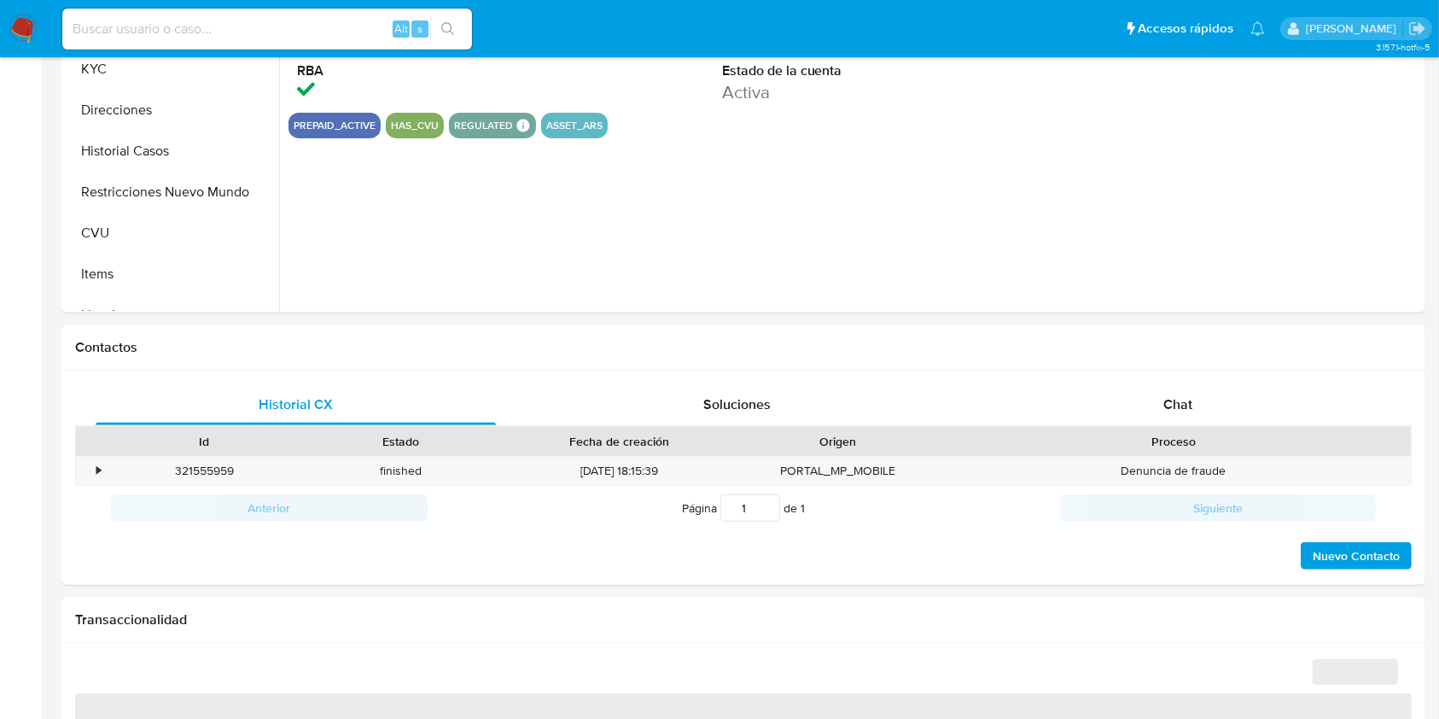
select select "10"
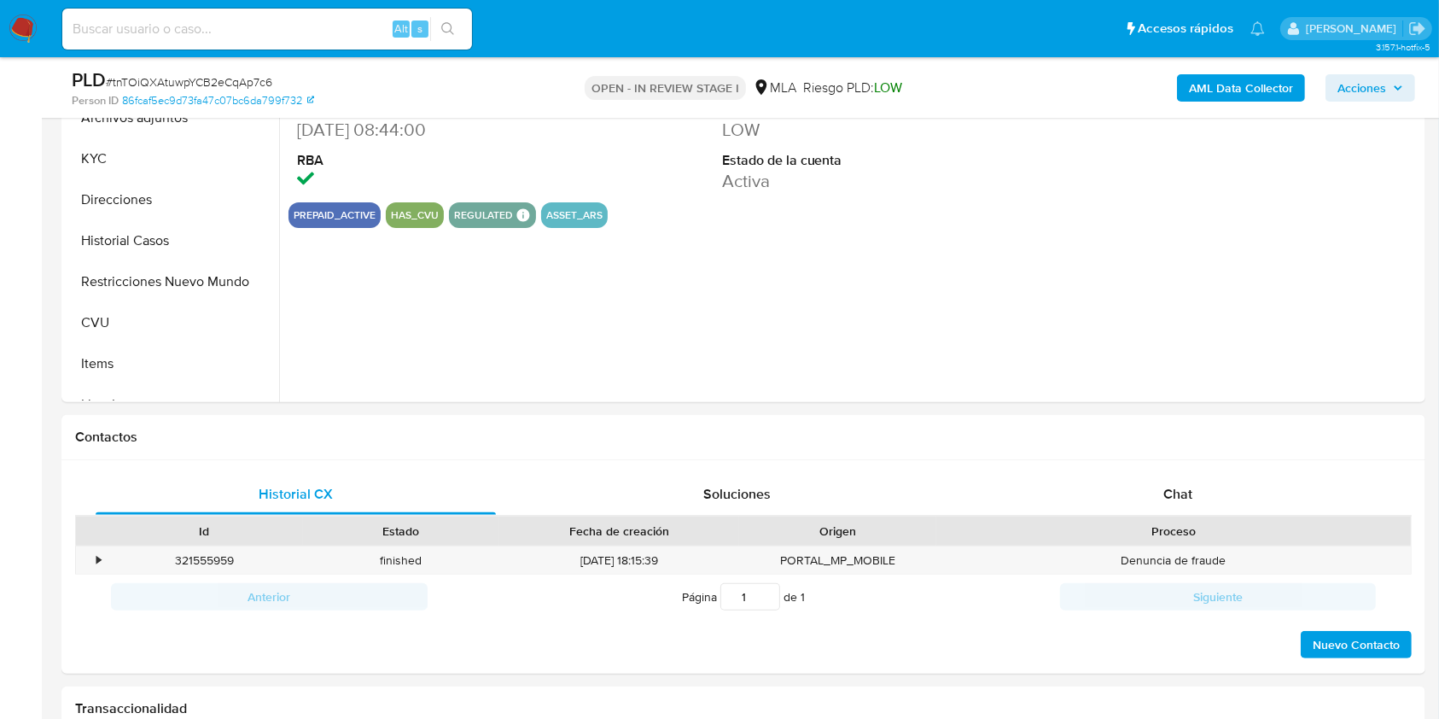
scroll to position [283, 0]
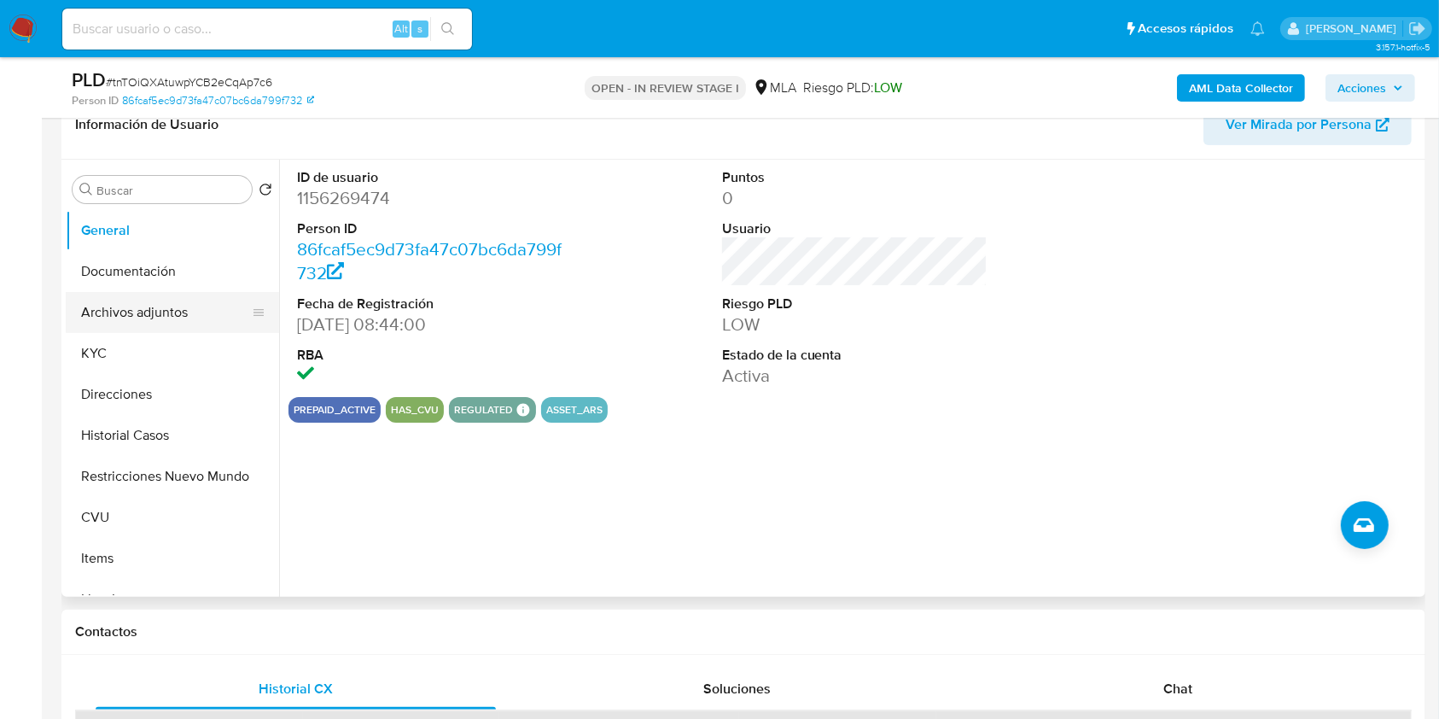
click at [185, 309] on button "Archivos adjuntos" at bounding box center [166, 312] width 200 height 41
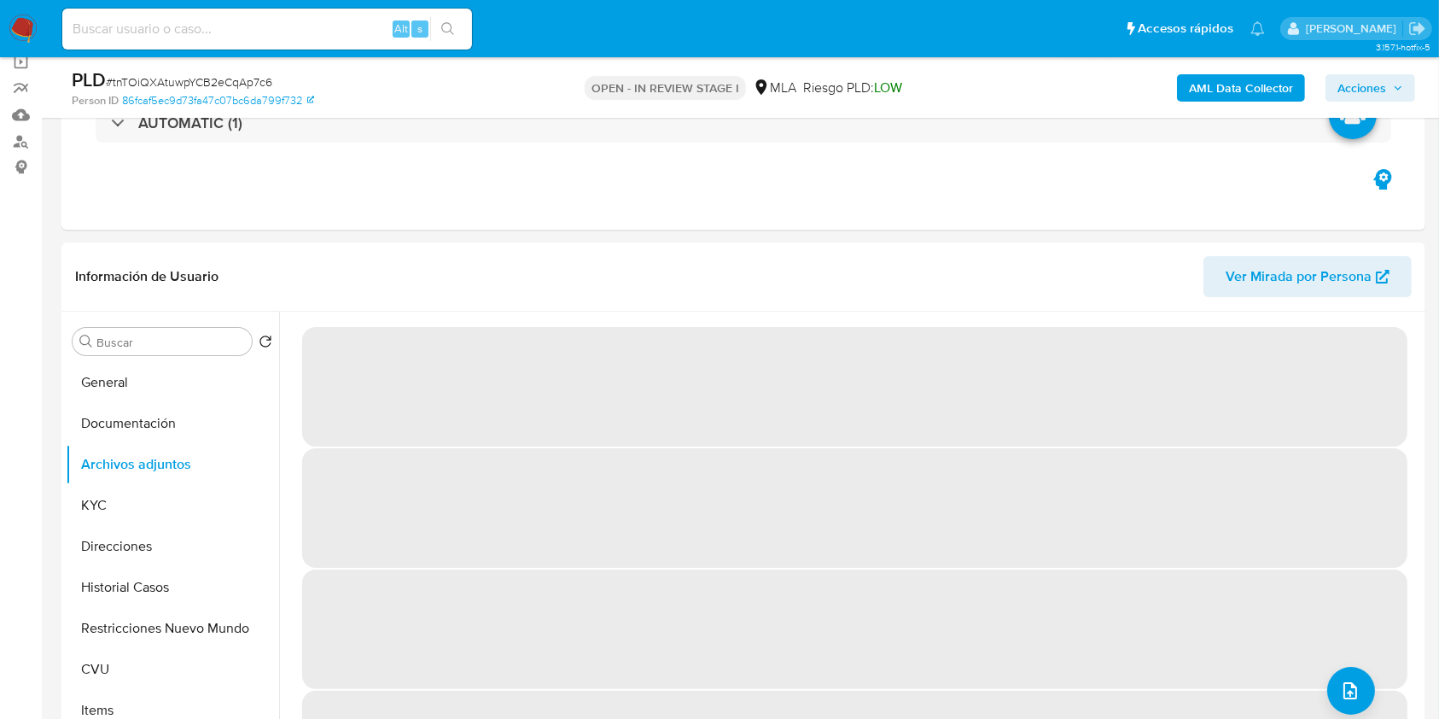
scroll to position [186, 0]
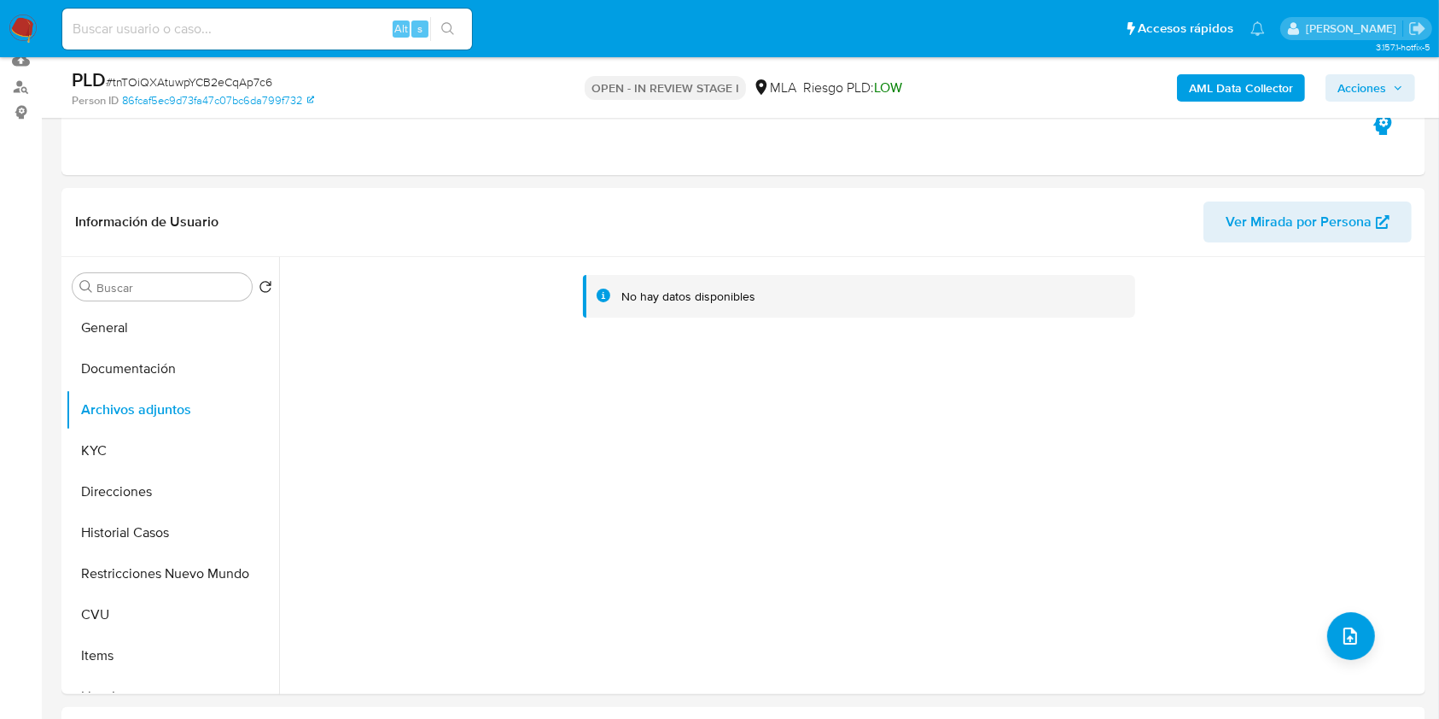
click at [1189, 64] on div "PLD # tnTOiQXAtuwpYCB2eCqAp7c6 Person ID 86fcaf5ec9d73fa47c07bc6da799f732 OPEN …" at bounding box center [743, 87] width 1364 height 61
click at [1207, 94] on b "AML Data Collector" at bounding box center [1241, 87] width 104 height 27
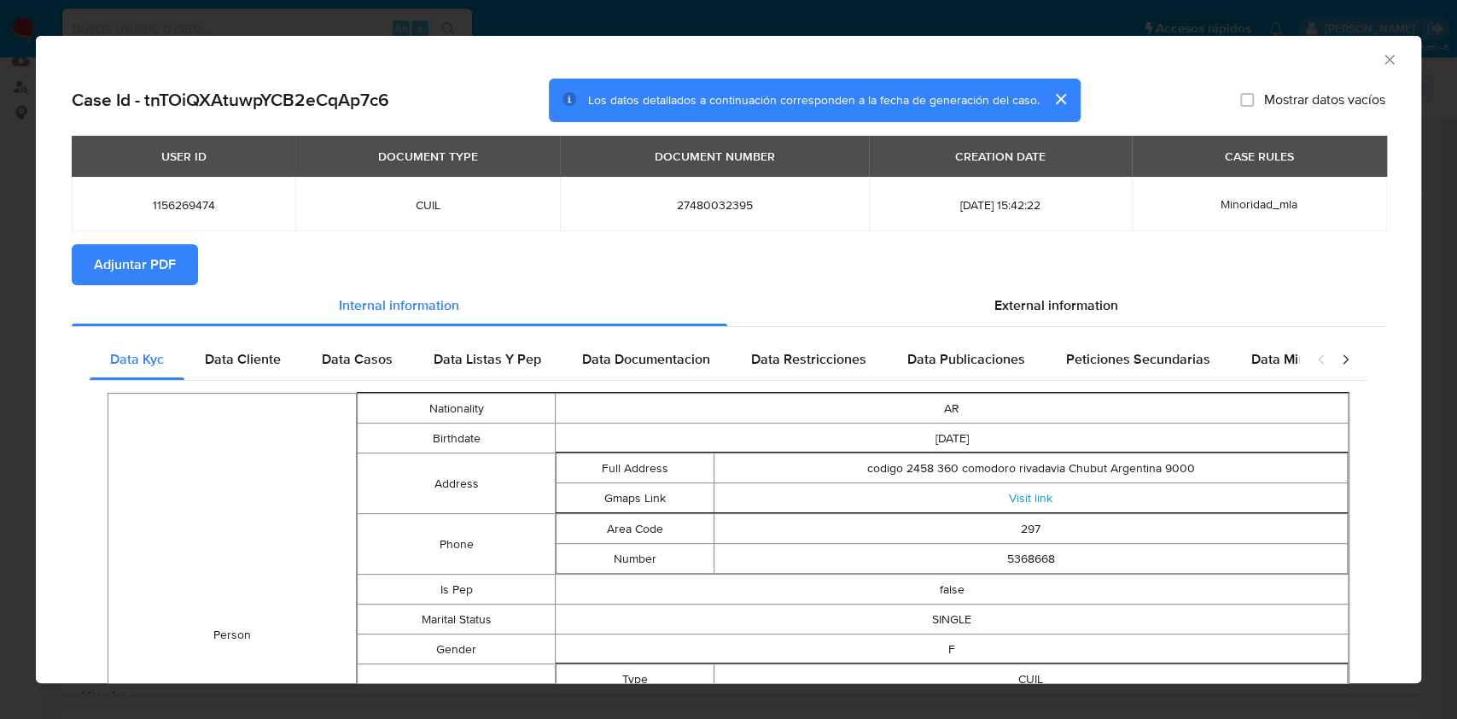
click at [172, 265] on span "Adjuntar PDF" at bounding box center [135, 265] width 82 height 38
click at [1381, 61] on icon "Cerrar ventana" at bounding box center [1389, 59] width 17 height 17
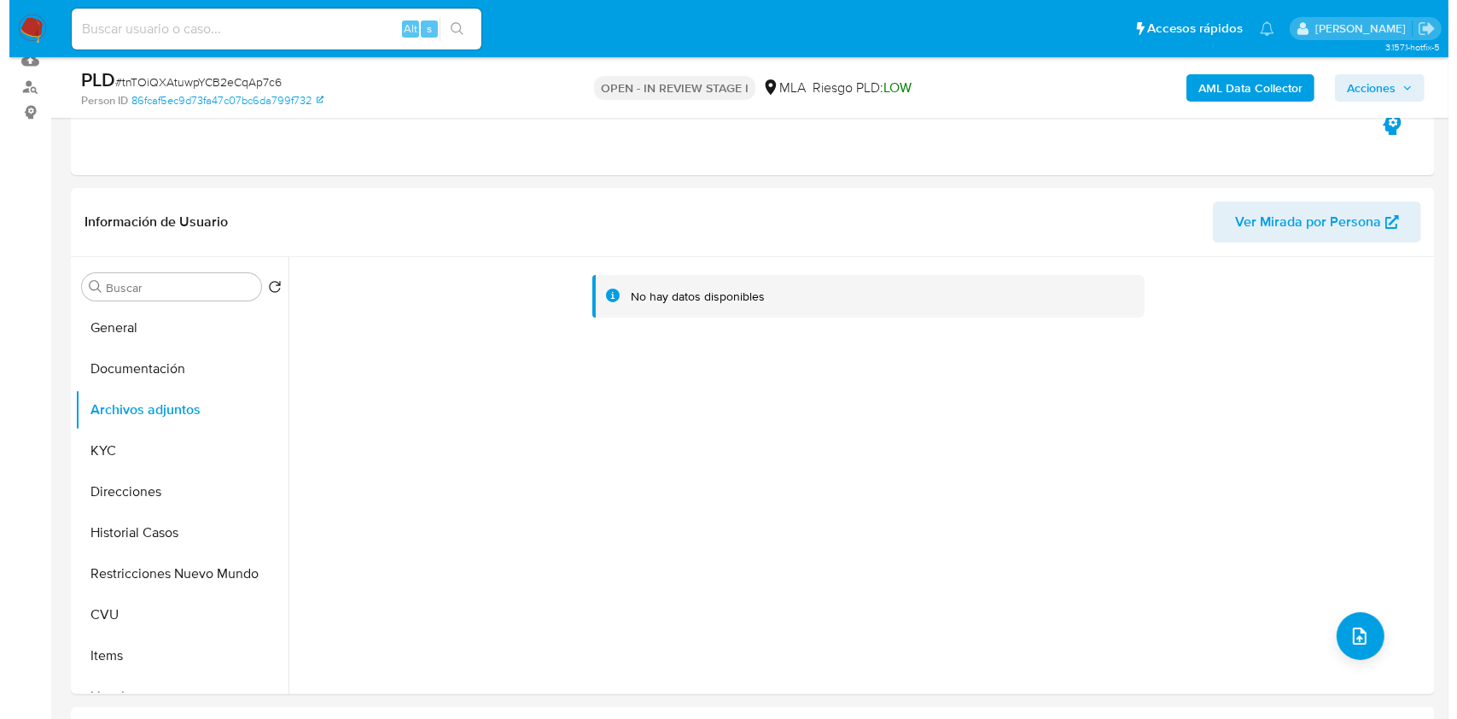
scroll to position [247, 0]
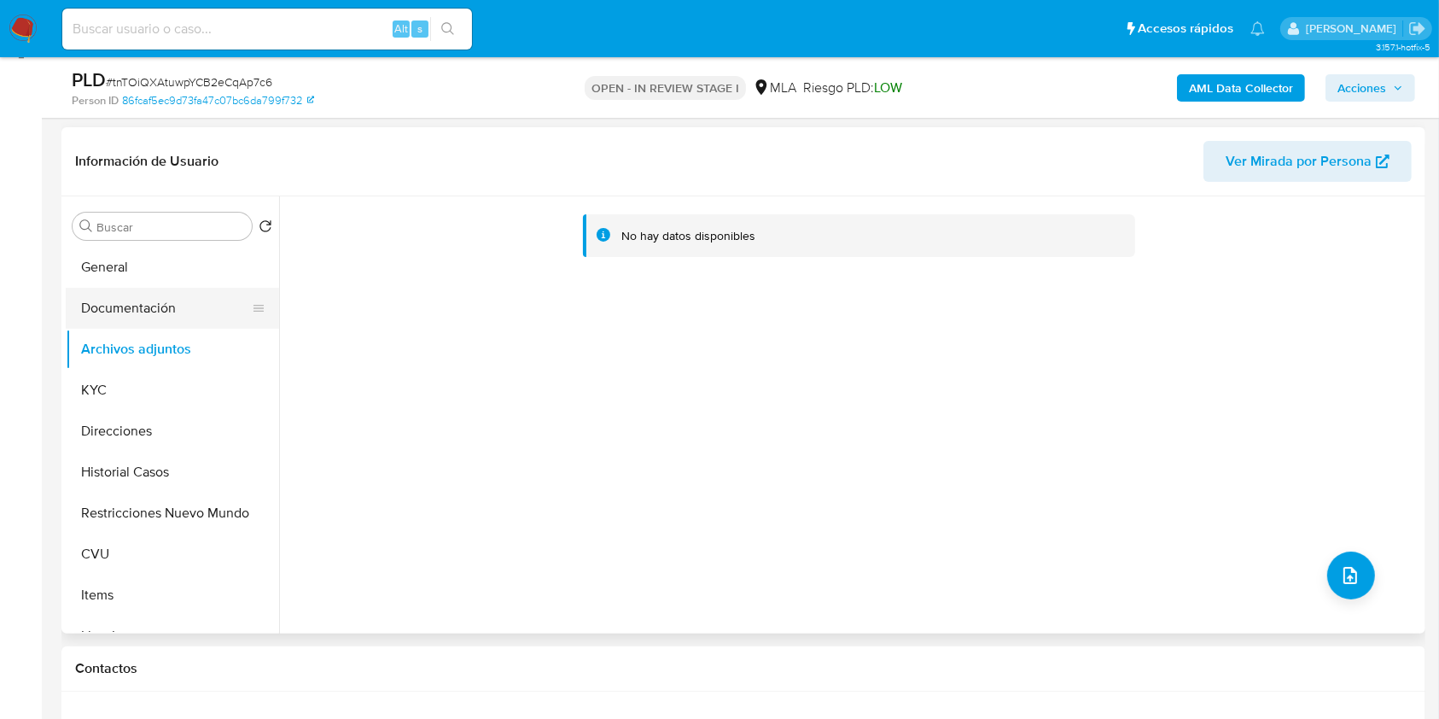
click at [153, 299] on button "Documentación" at bounding box center [166, 308] width 200 height 41
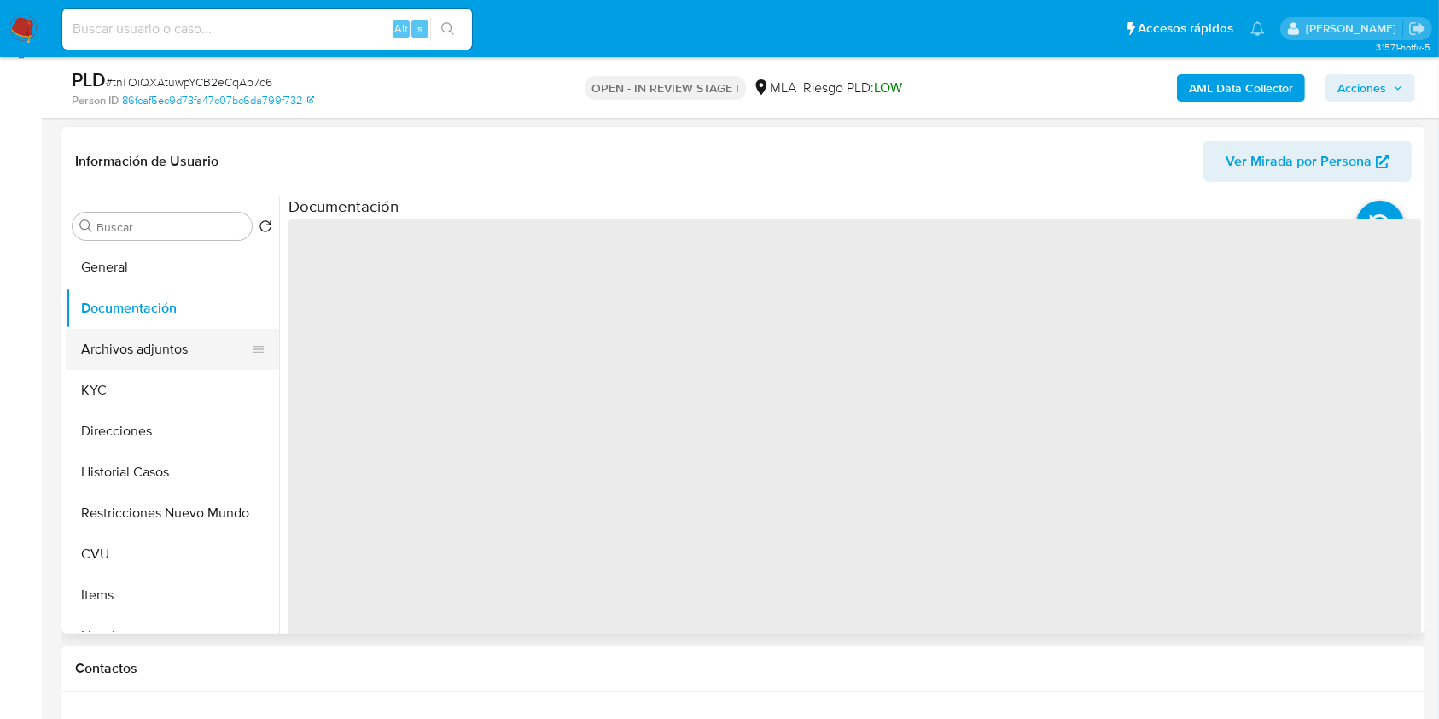
click at [160, 352] on button "Archivos adjuntos" at bounding box center [166, 349] width 200 height 41
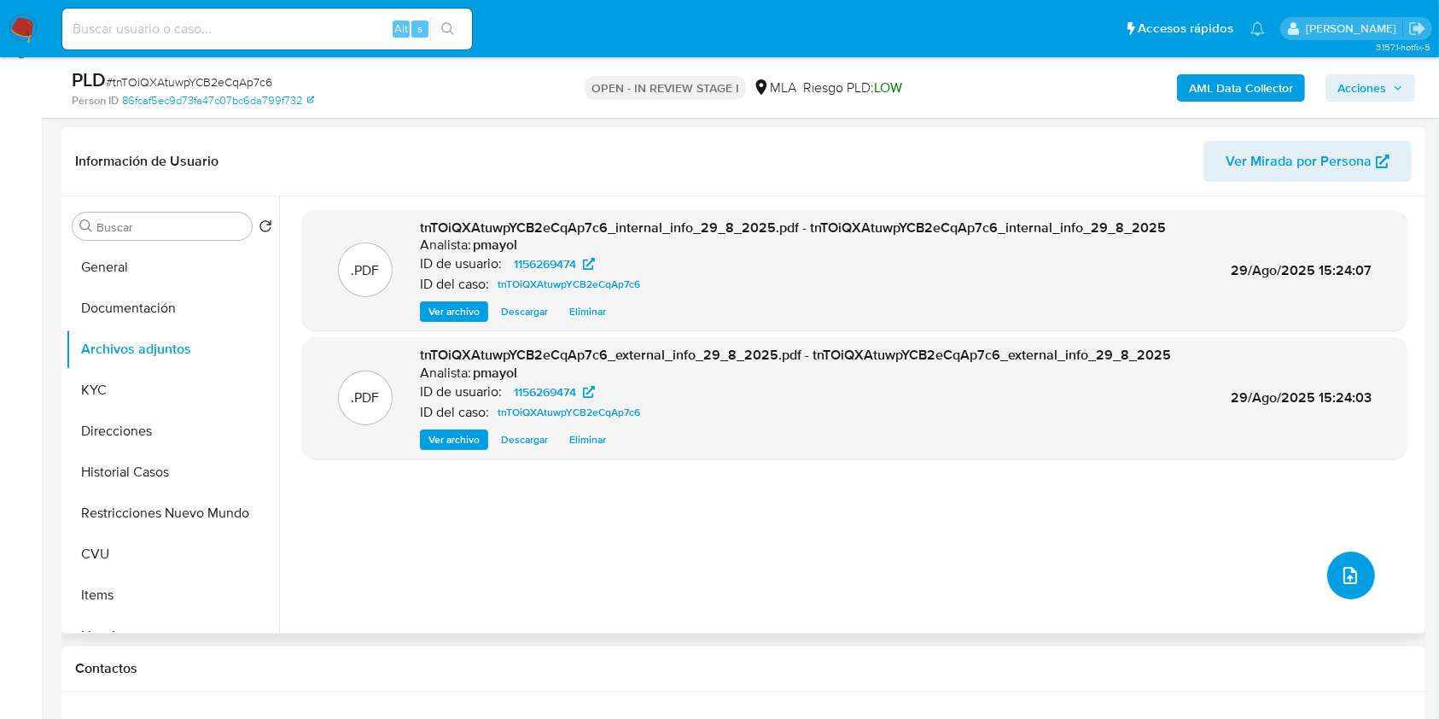
click at [1358, 568] on button "upload-file" at bounding box center [1351, 575] width 48 height 48
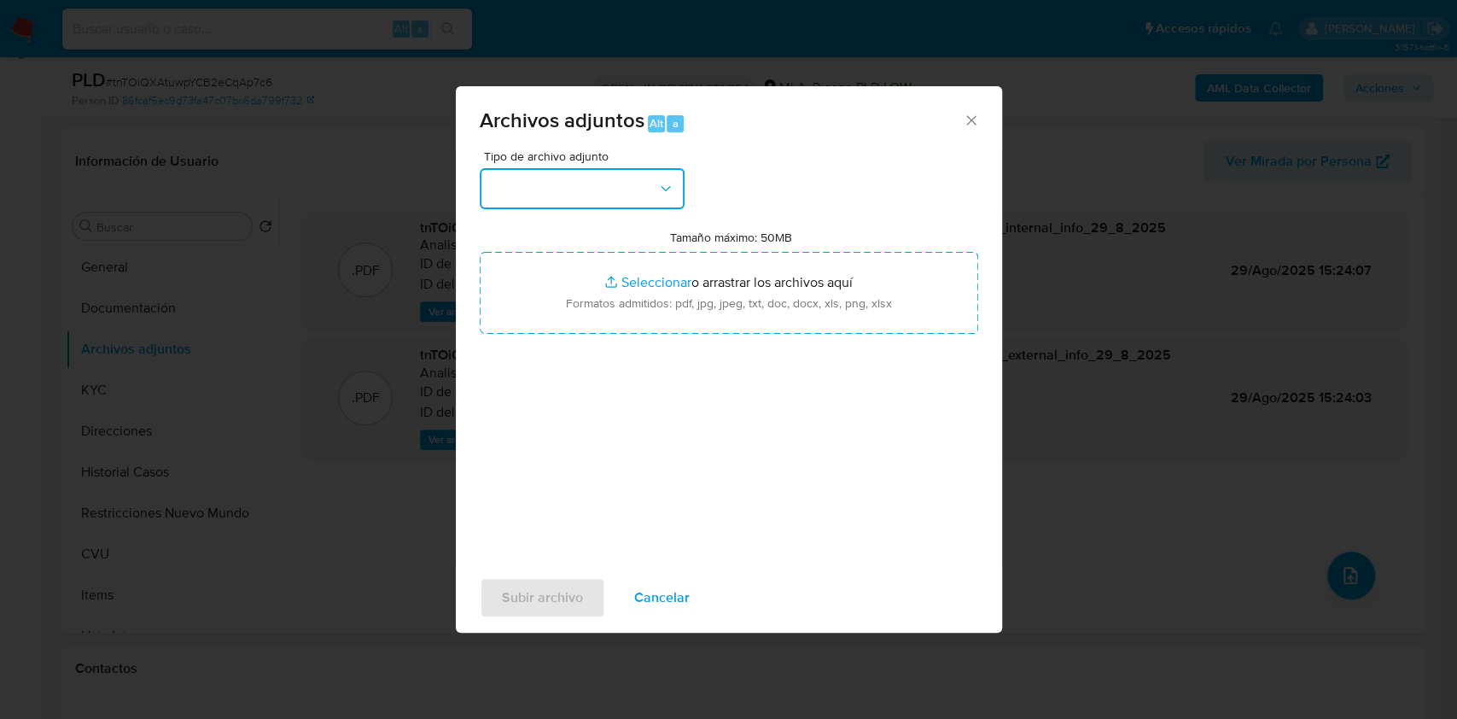
click at [628, 195] on button "button" at bounding box center [582, 188] width 205 height 41
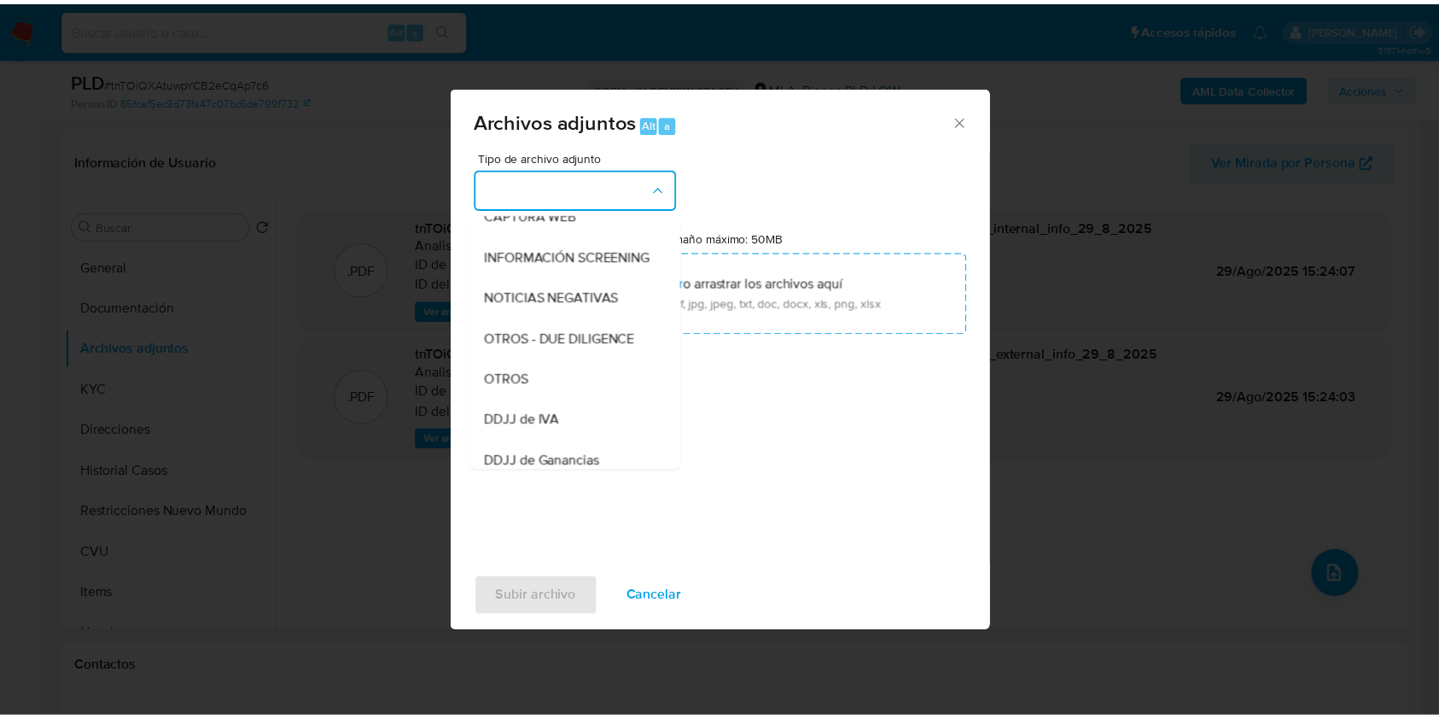
scroll to position [195, 0]
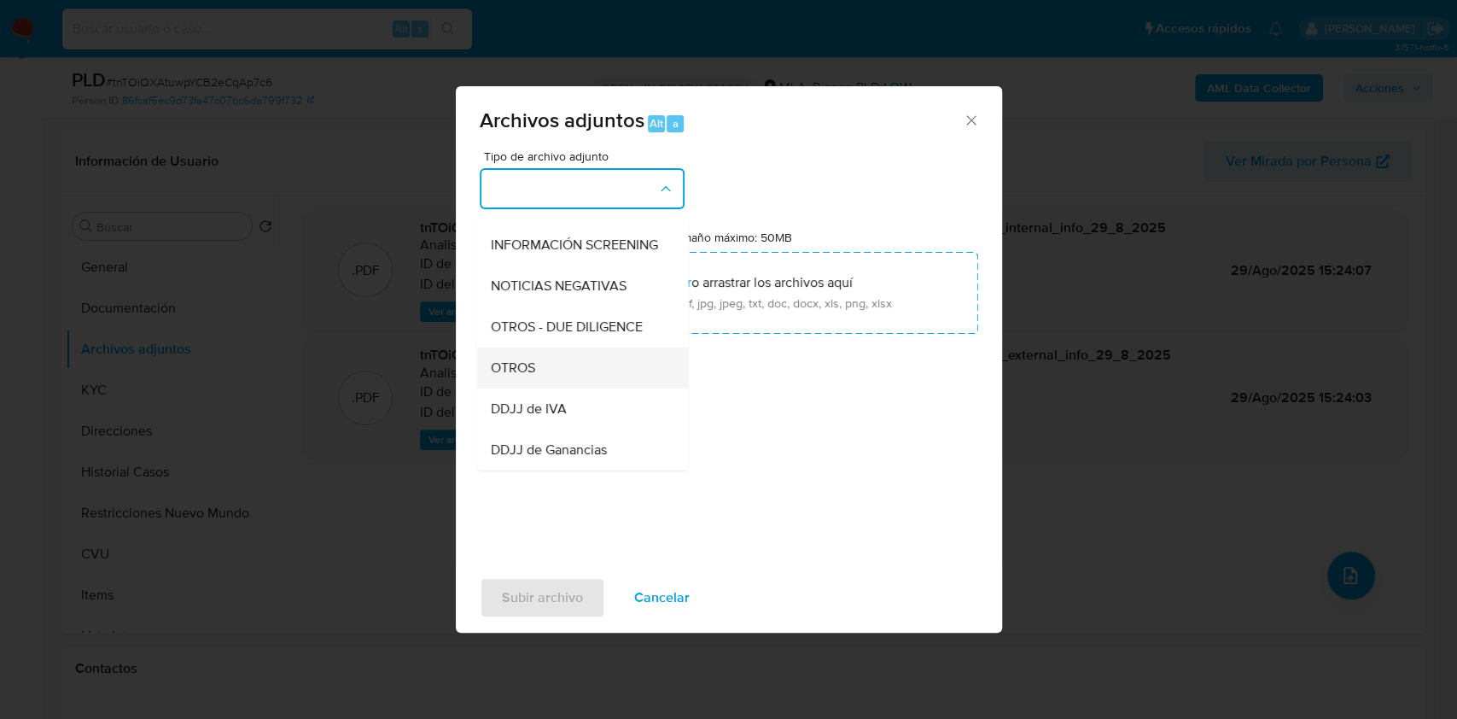
click at [534, 377] on div "OTROS" at bounding box center [577, 367] width 174 height 41
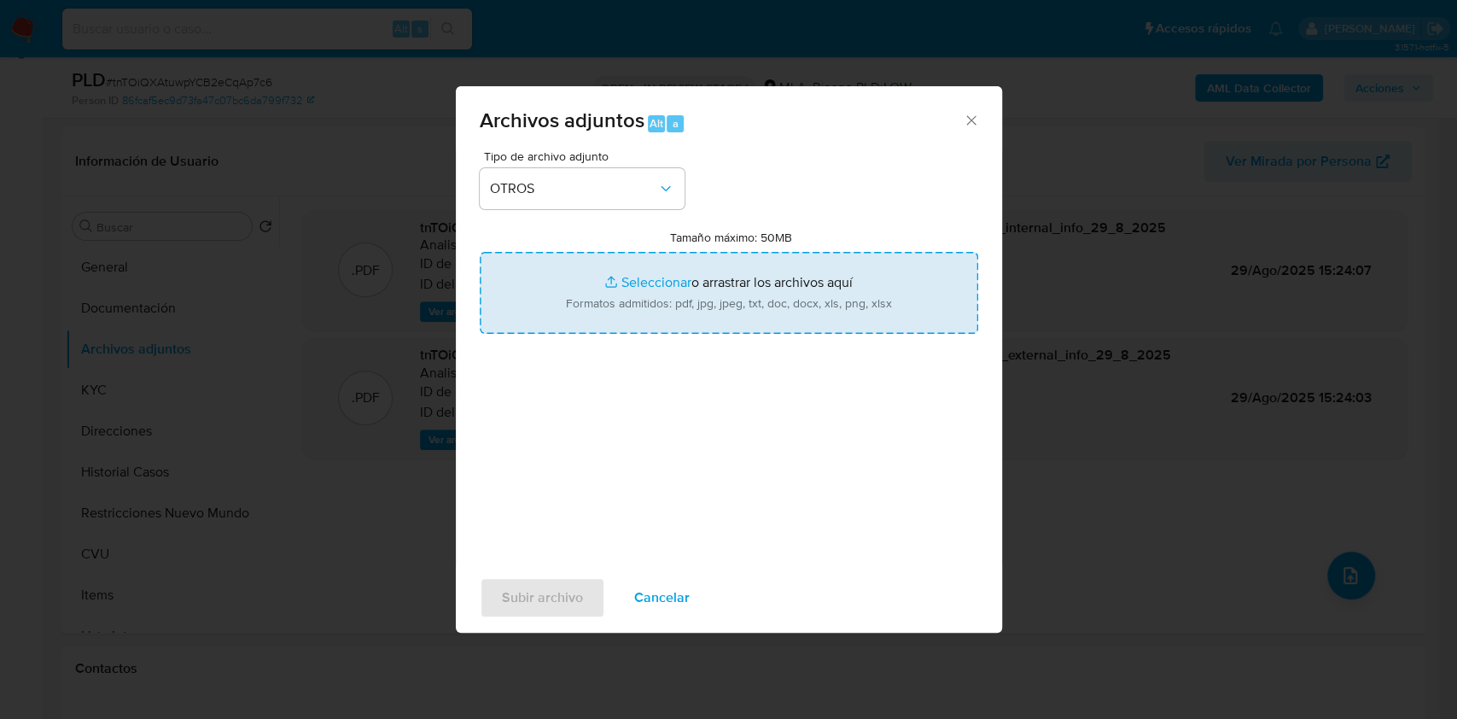
click at [638, 303] on input "Tamaño máximo: 50MB Seleccionar archivos" at bounding box center [729, 293] width 498 height 82
type input "C:\fakepath\Caselog tnTOiQXAtuwpYCB2eCqAp7c6.docx"
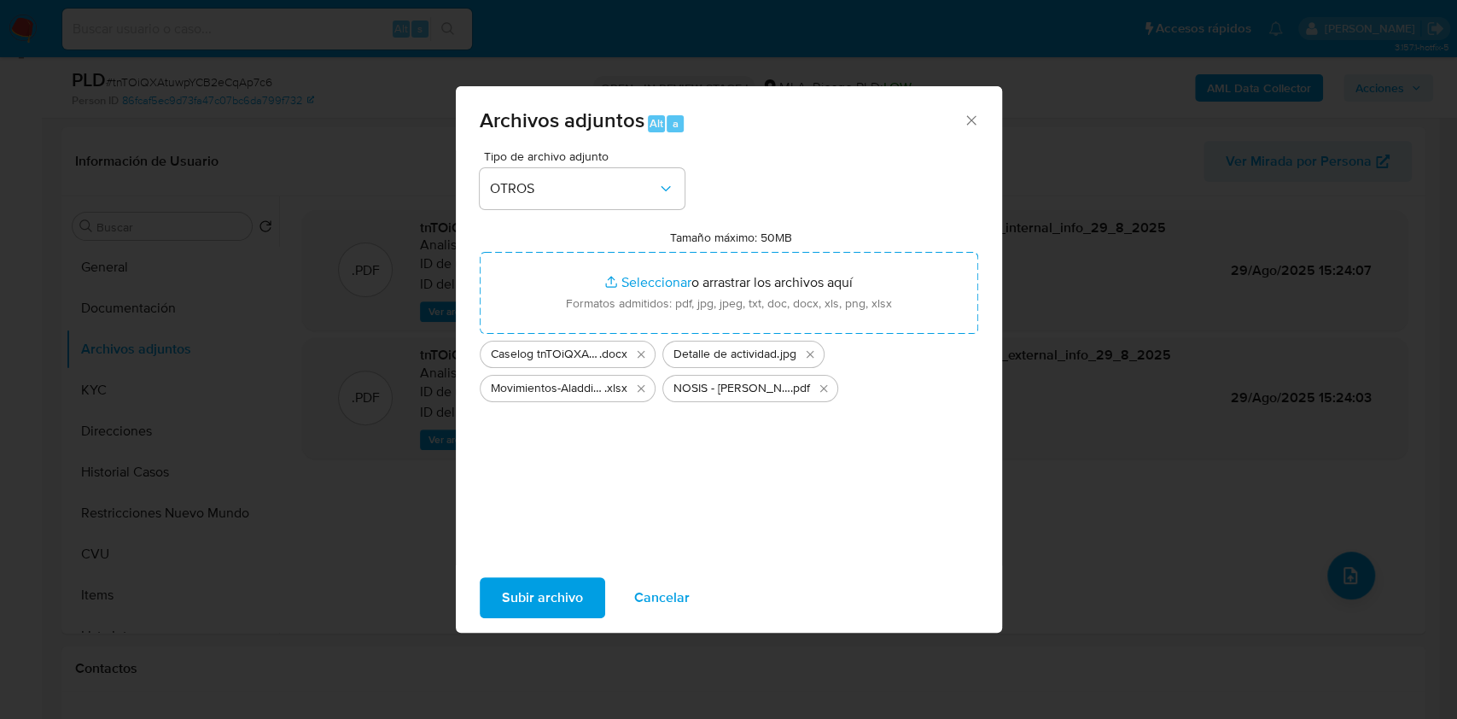
click at [557, 597] on span "Subir archivo" at bounding box center [542, 598] width 81 height 38
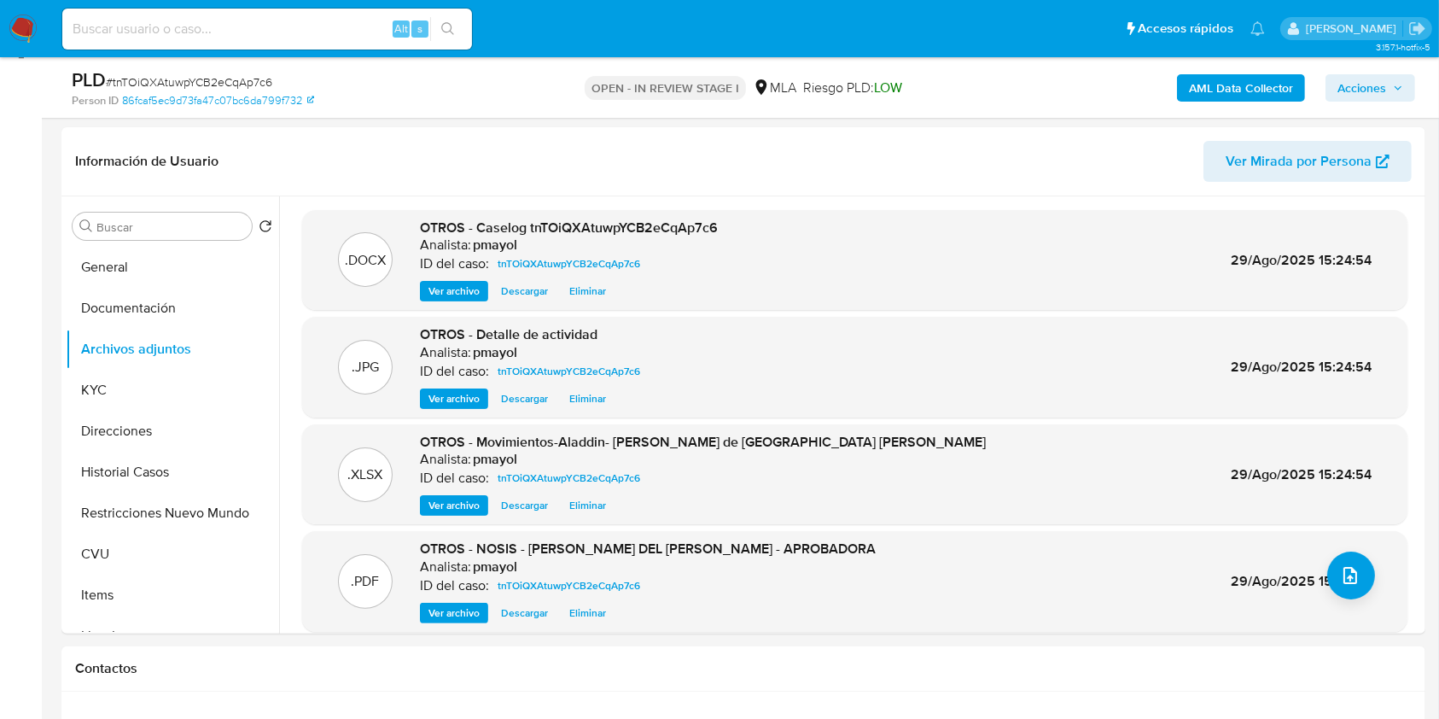
click at [1379, 90] on span "Acciones" at bounding box center [1362, 87] width 49 height 27
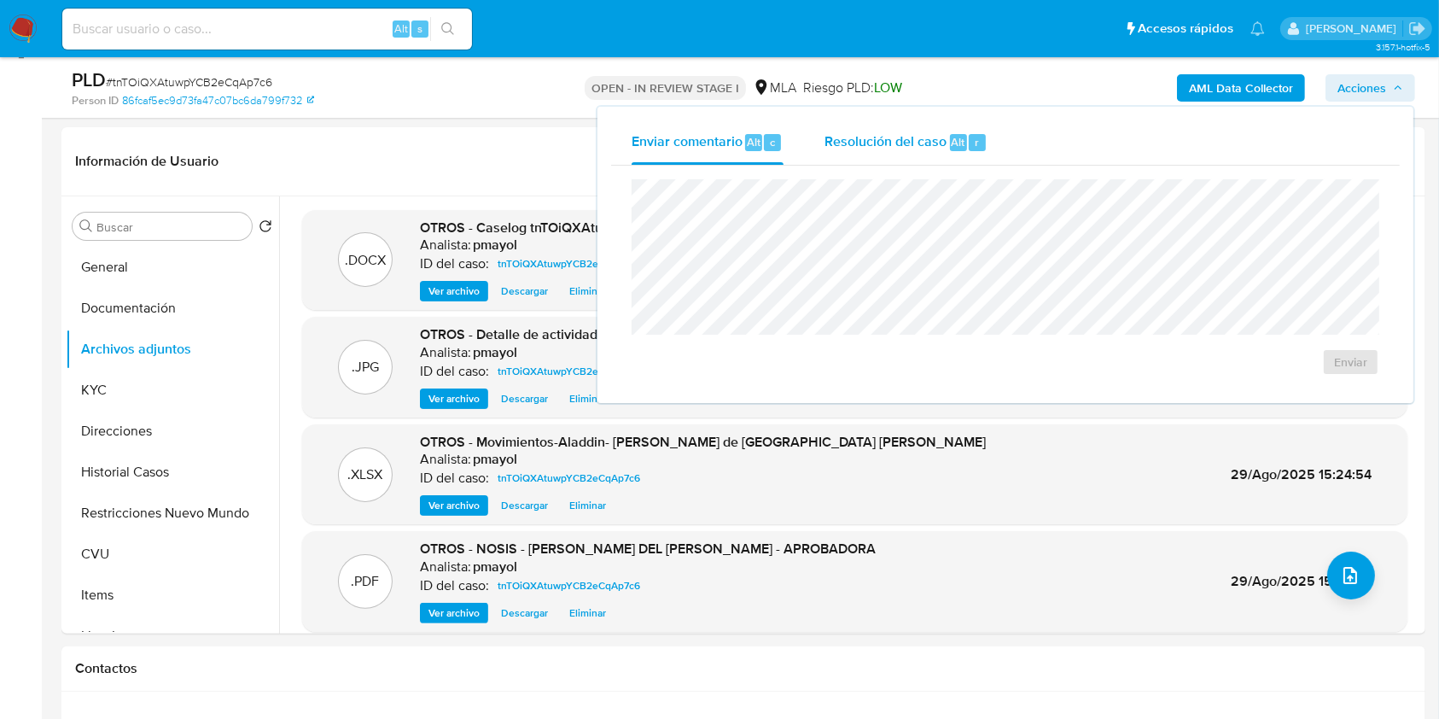
click at [908, 128] on div "Resolución del caso Alt r" at bounding box center [906, 142] width 163 height 44
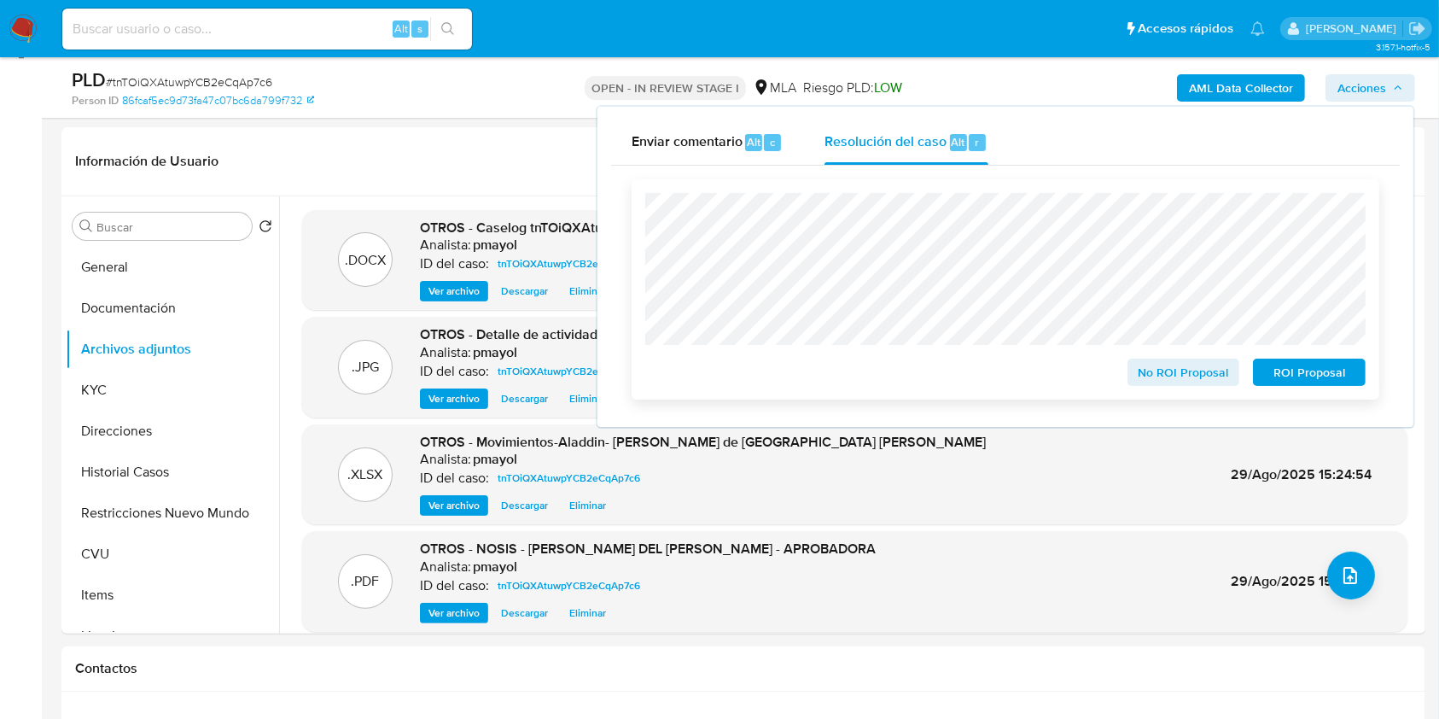
click at [1173, 382] on span "No ROI Proposal" at bounding box center [1184, 372] width 89 height 24
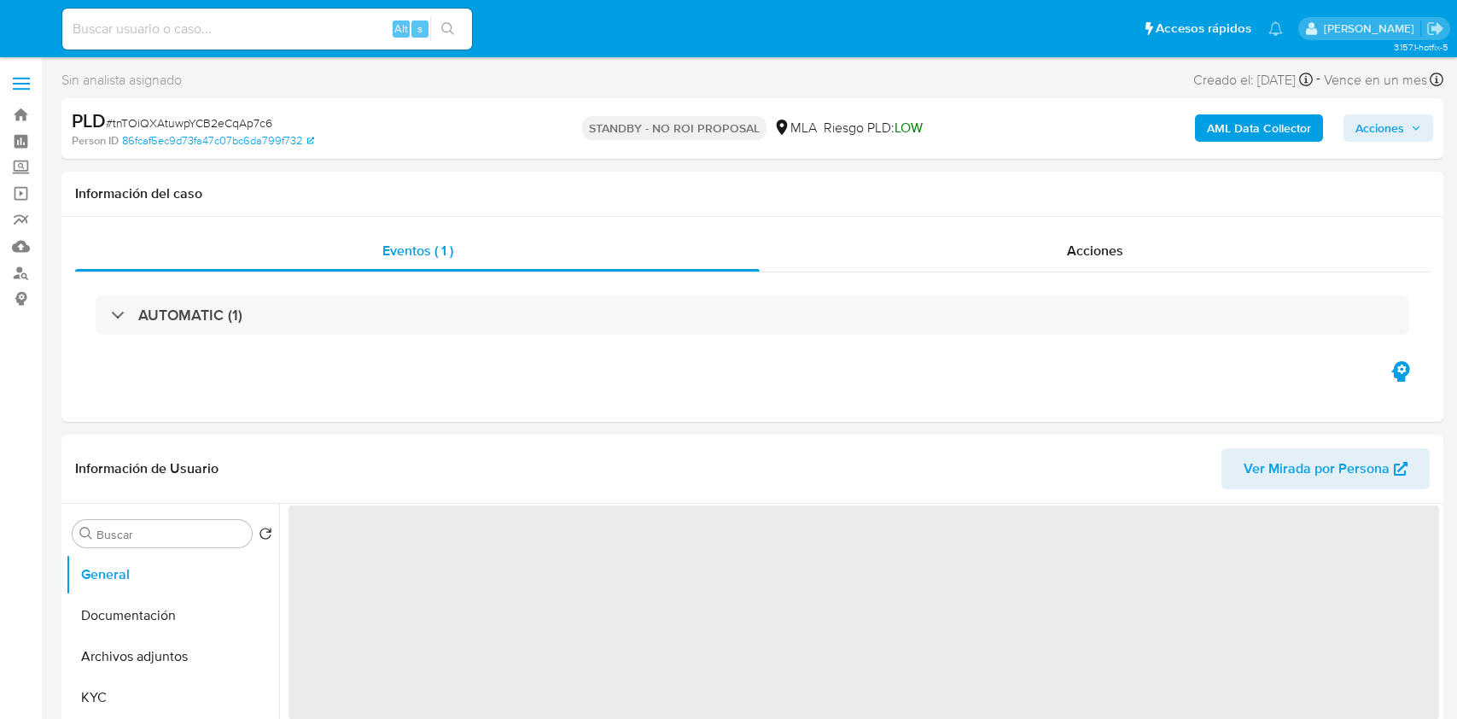
select select "10"
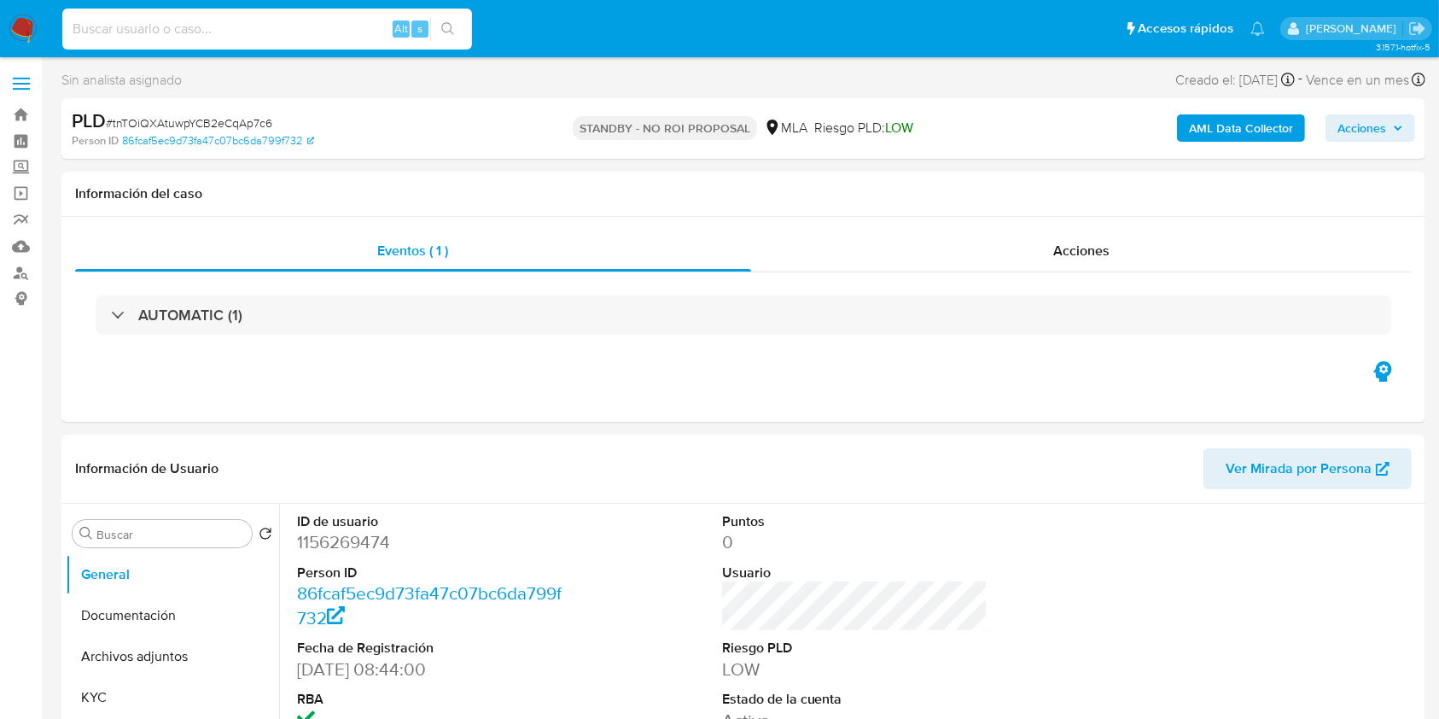
click at [305, 21] on input at bounding box center [267, 29] width 410 height 22
paste input "AQi8hHgWpoxx35ESW6BI5QxS"
type input "AQi8hHgWpoxx35ESW6BI5QxS"
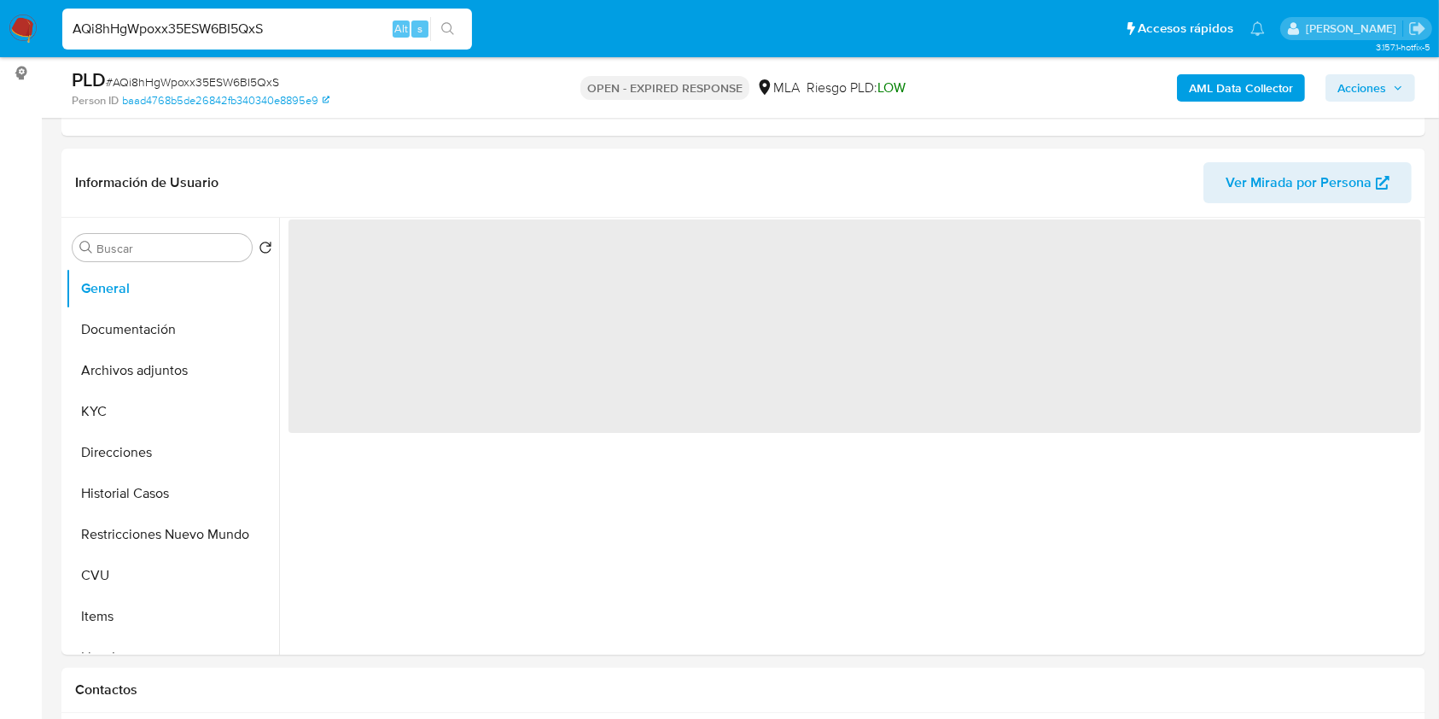
scroll to position [233, 0]
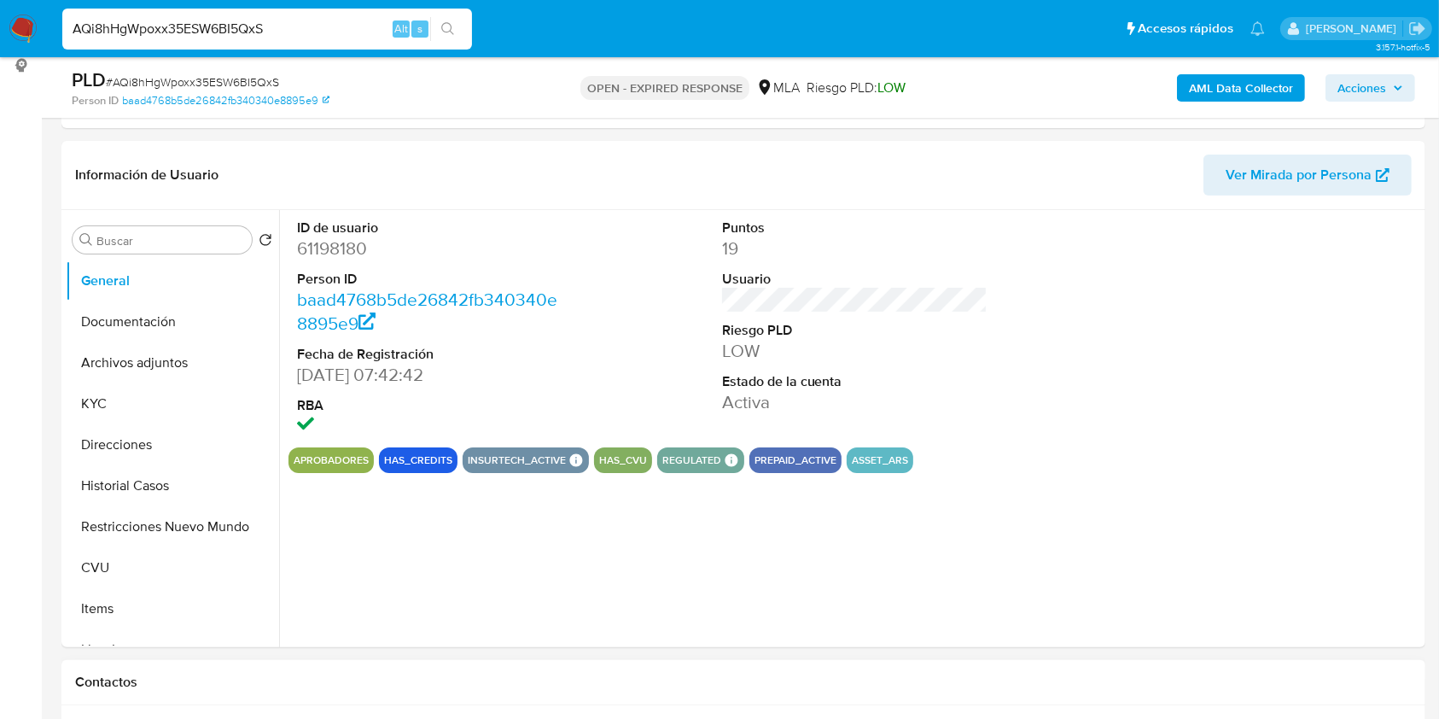
select select "10"
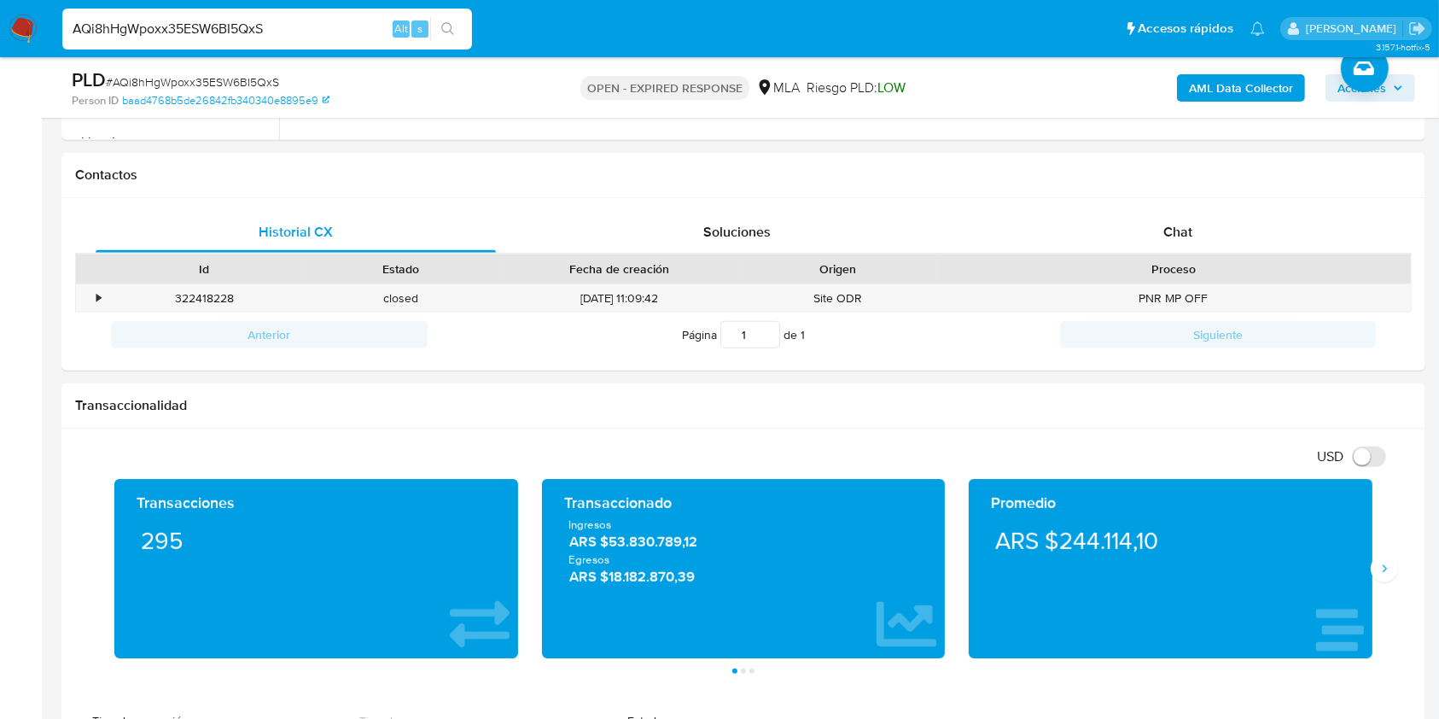
scroll to position [744, 0]
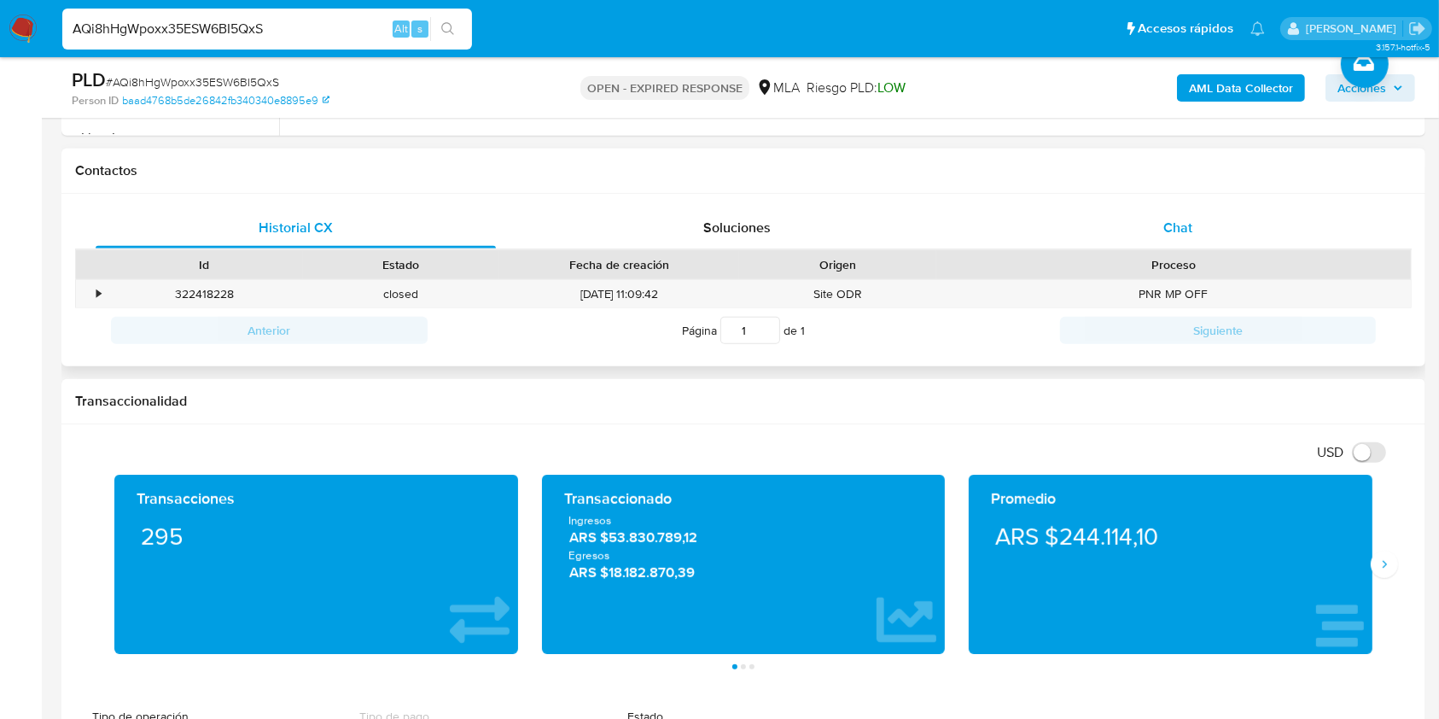
click at [1216, 225] on div "Chat" at bounding box center [1178, 227] width 400 height 41
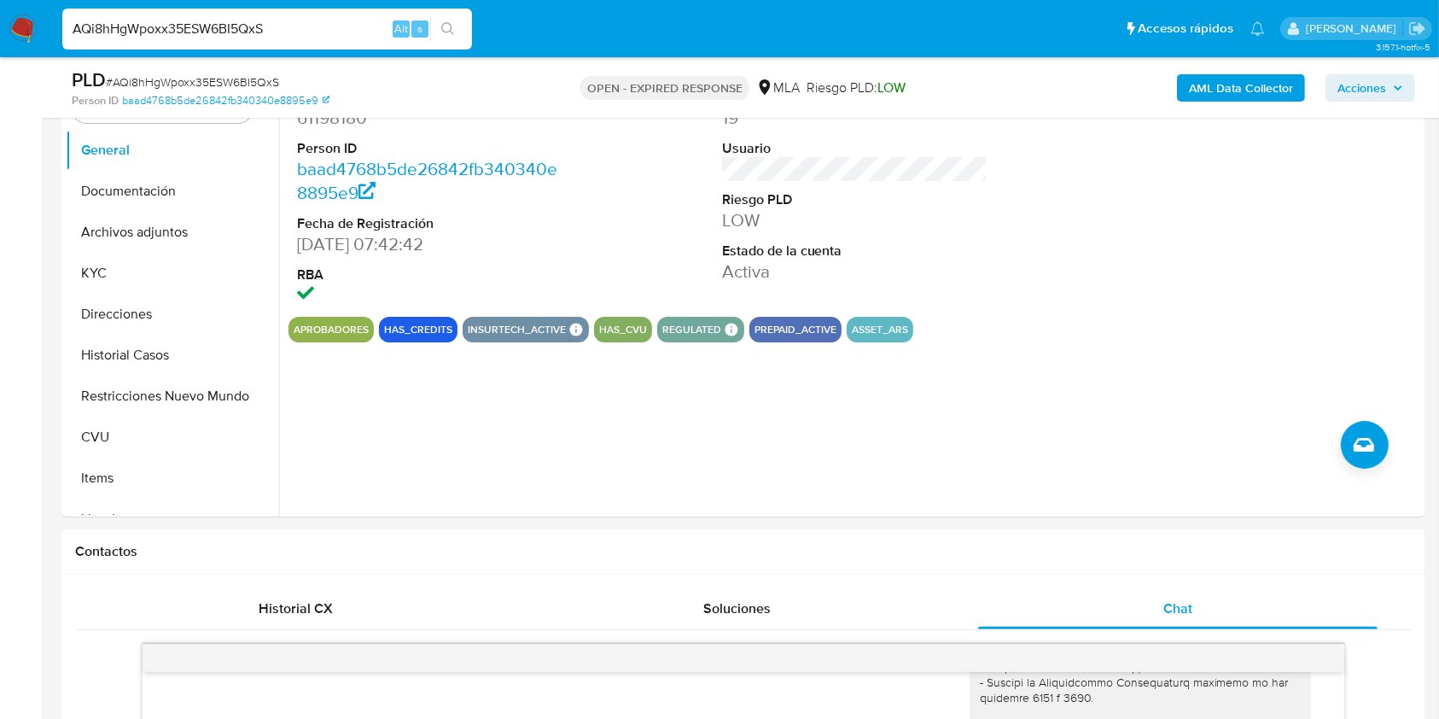
scroll to position [322, 0]
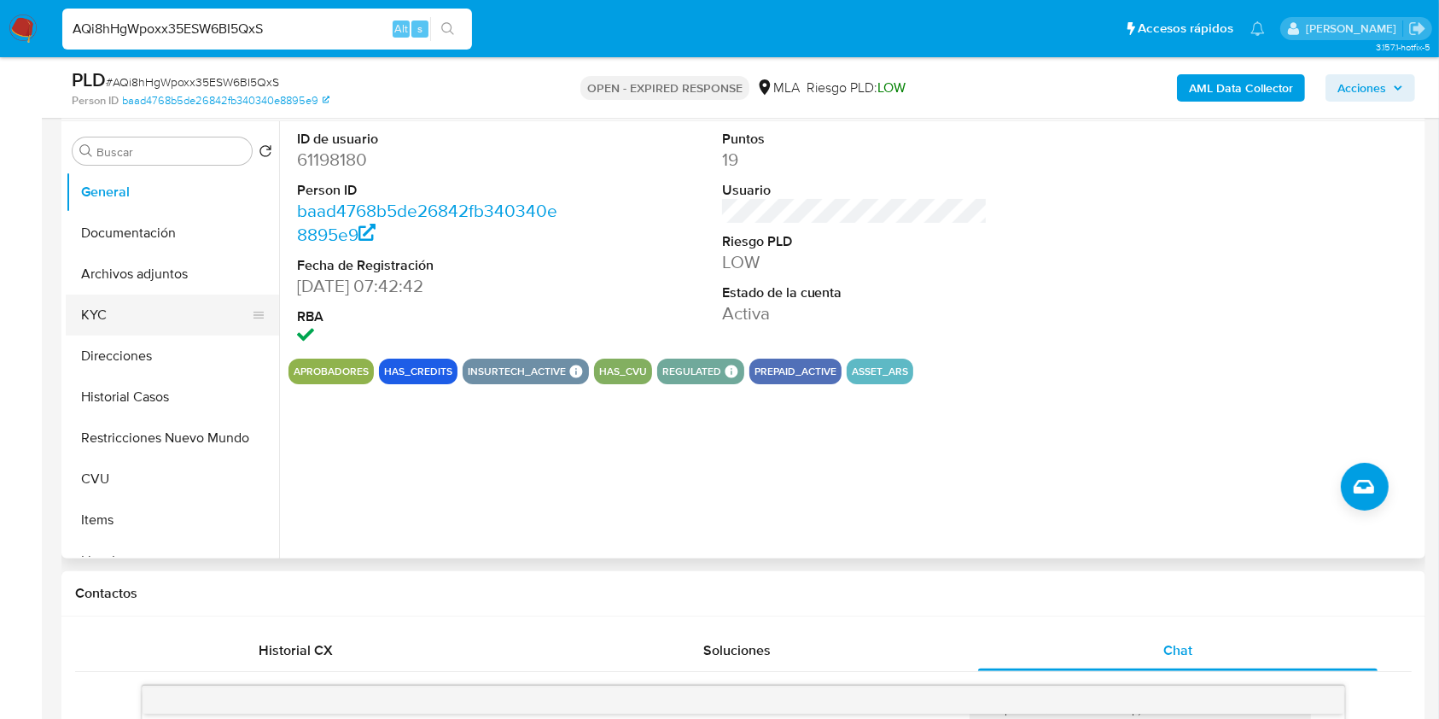
click at [114, 310] on button "KYC" at bounding box center [166, 314] width 200 height 41
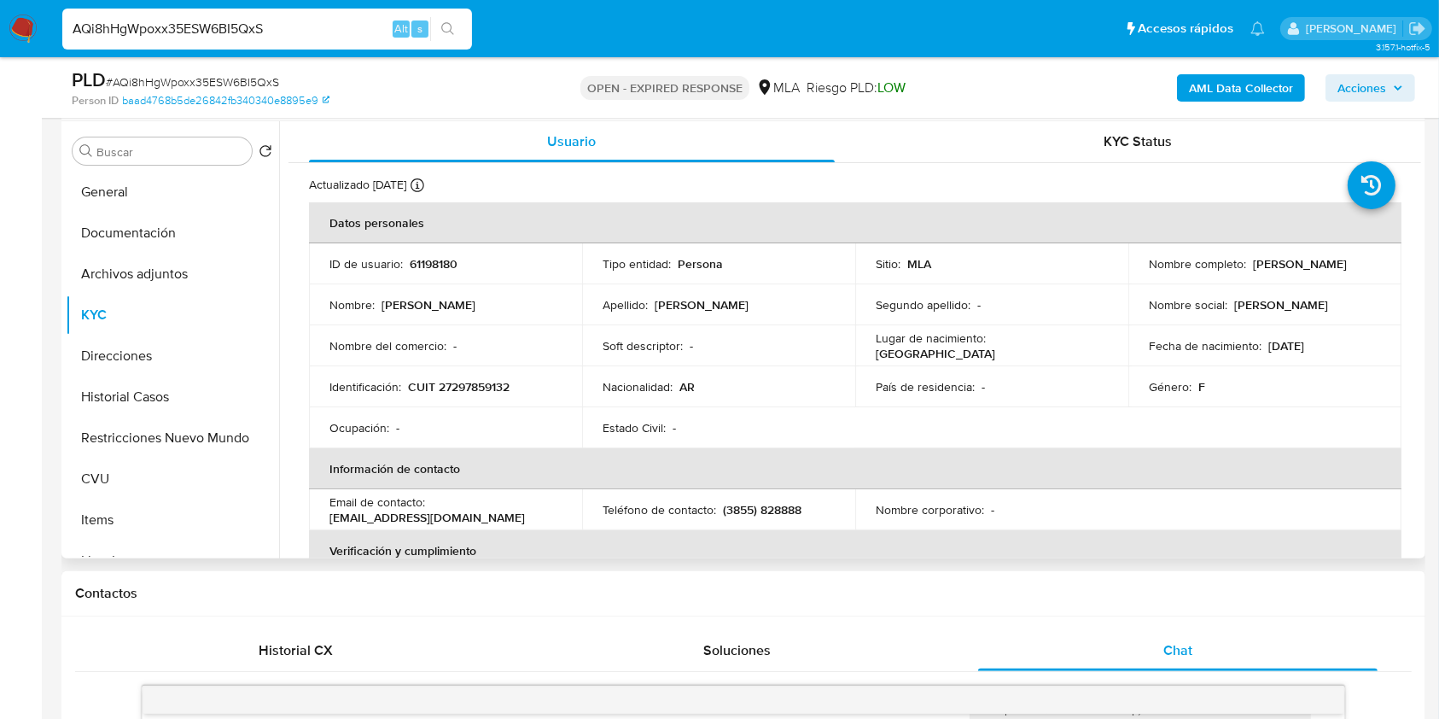
click at [458, 382] on p "CUIT 27297859132" at bounding box center [459, 386] width 102 height 15
copy p "27297859132"
click at [198, 79] on span "# AQi8hHgWpoxx35ESW6BI5QxS" at bounding box center [192, 81] width 173 height 17
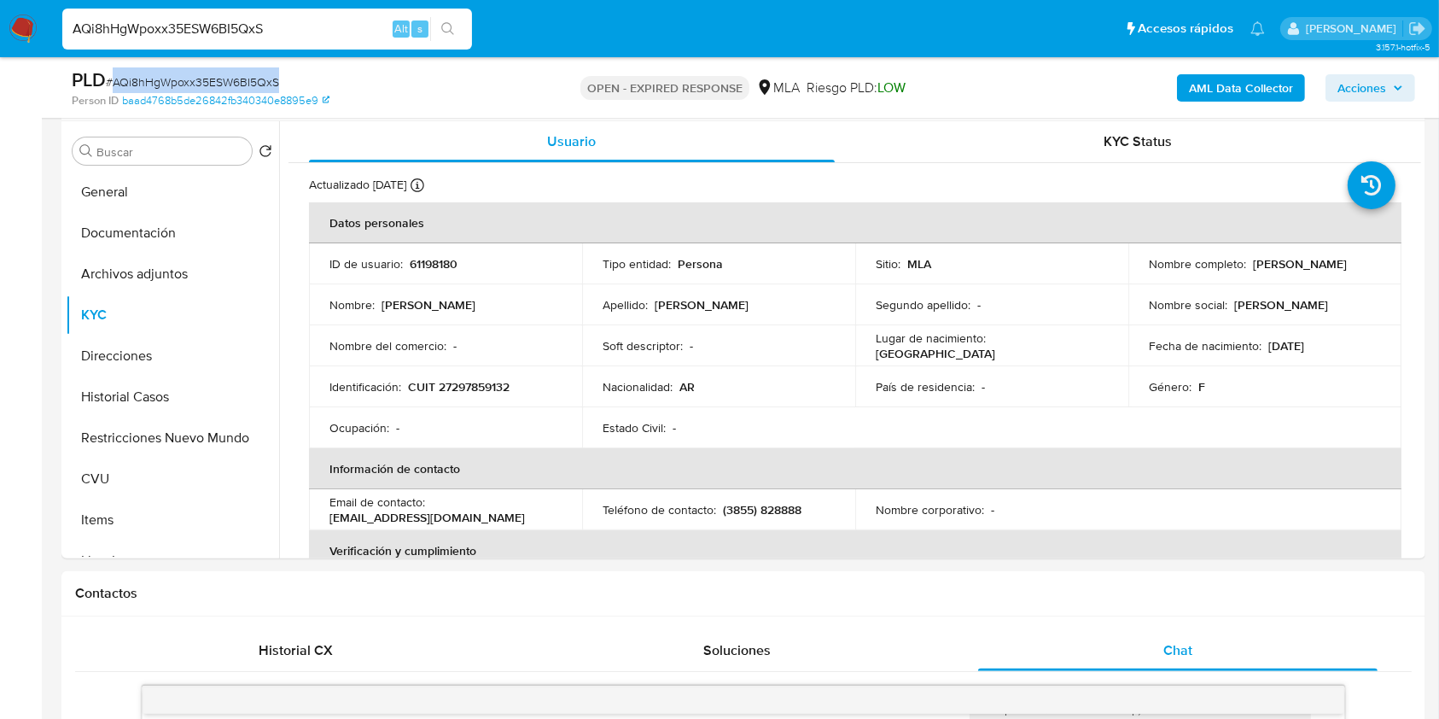
copy span "AQi8hHgWpoxx35ESW6BI5QxS"
click at [32, 31] on img at bounding box center [23, 29] width 29 height 29
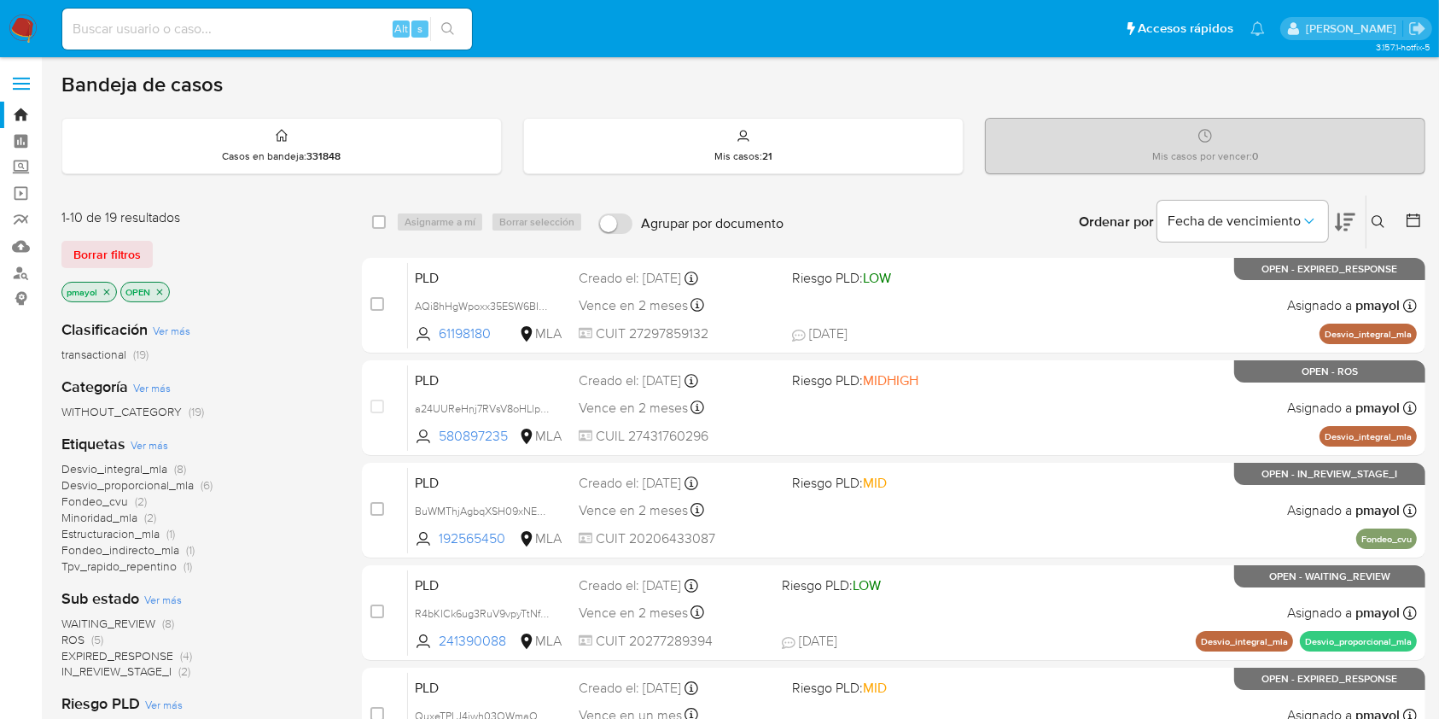
click at [1380, 215] on icon at bounding box center [1379, 222] width 14 height 14
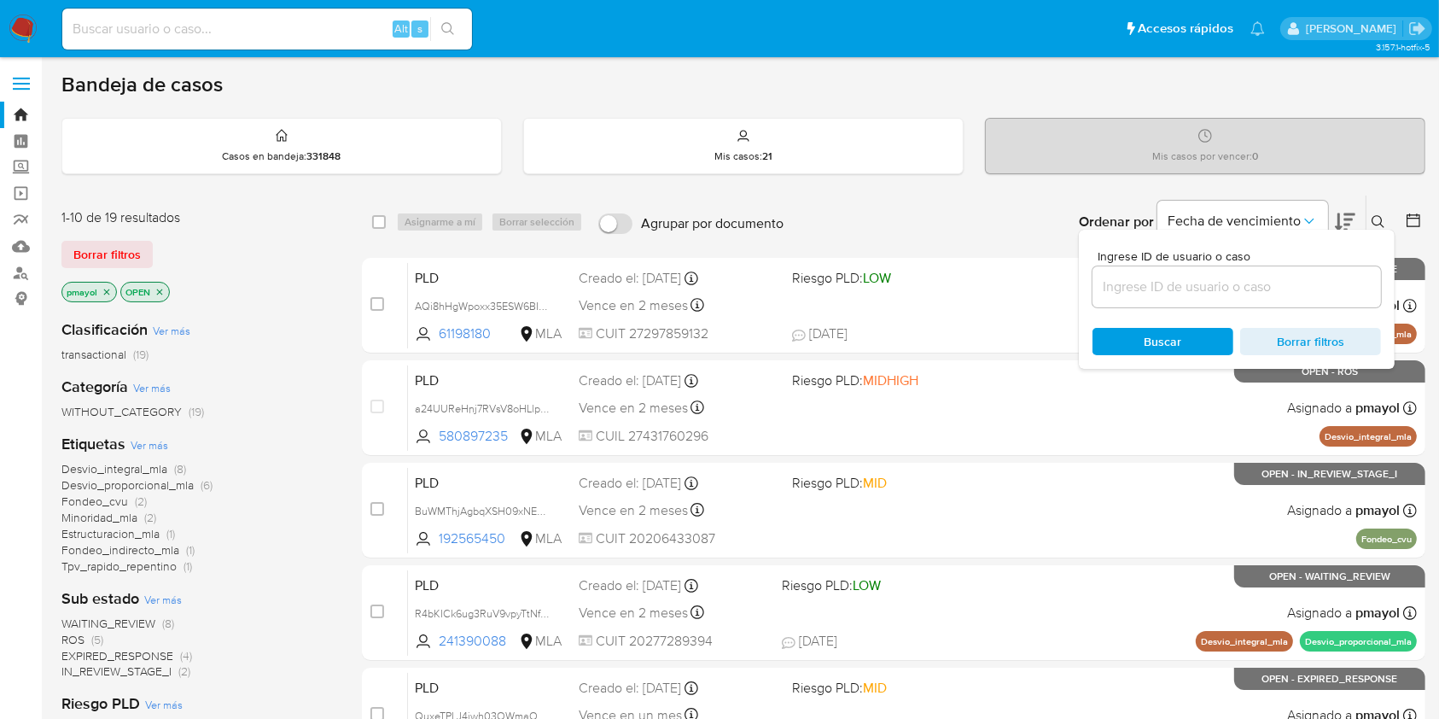
click at [1180, 283] on input at bounding box center [1237, 287] width 289 height 22
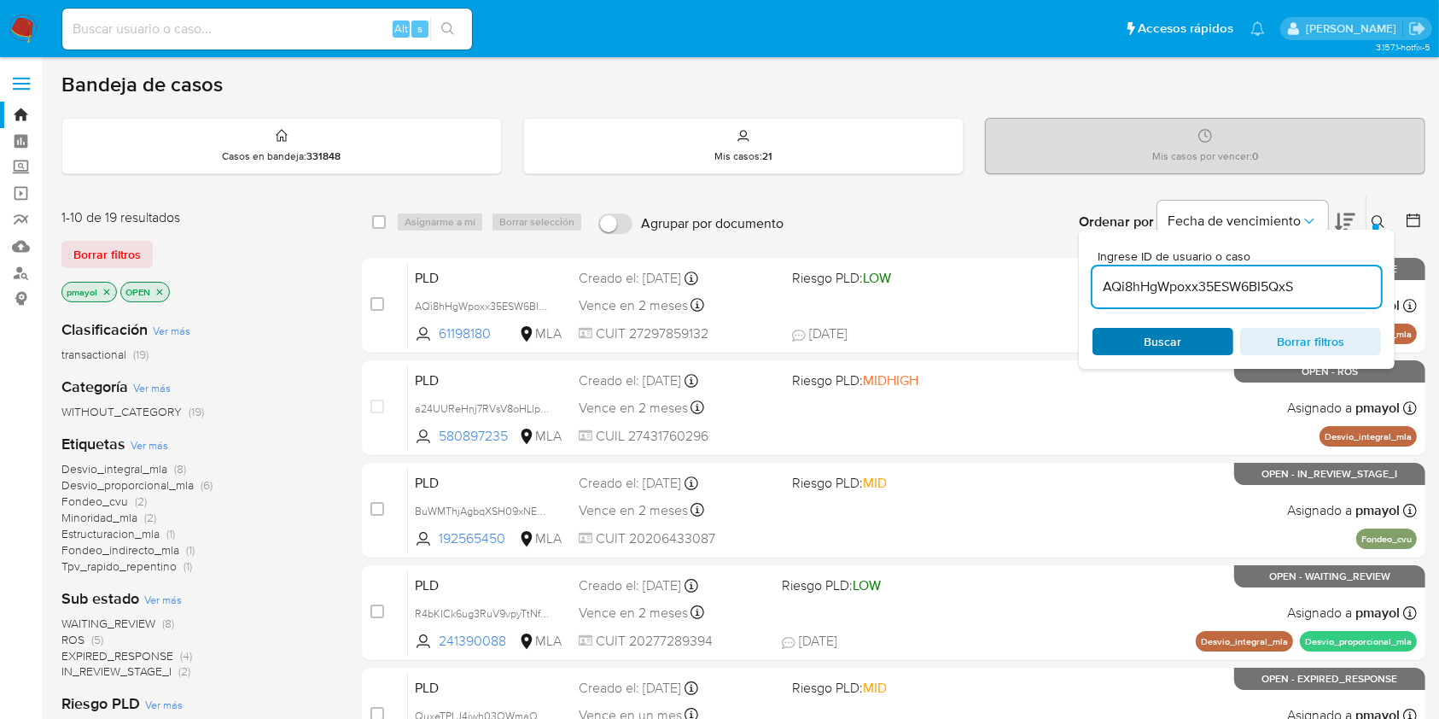
type input "AQi8hHgWpoxx35ESW6BI5QxS"
click at [1157, 347] on span "Buscar" at bounding box center [1164, 341] width 38 height 27
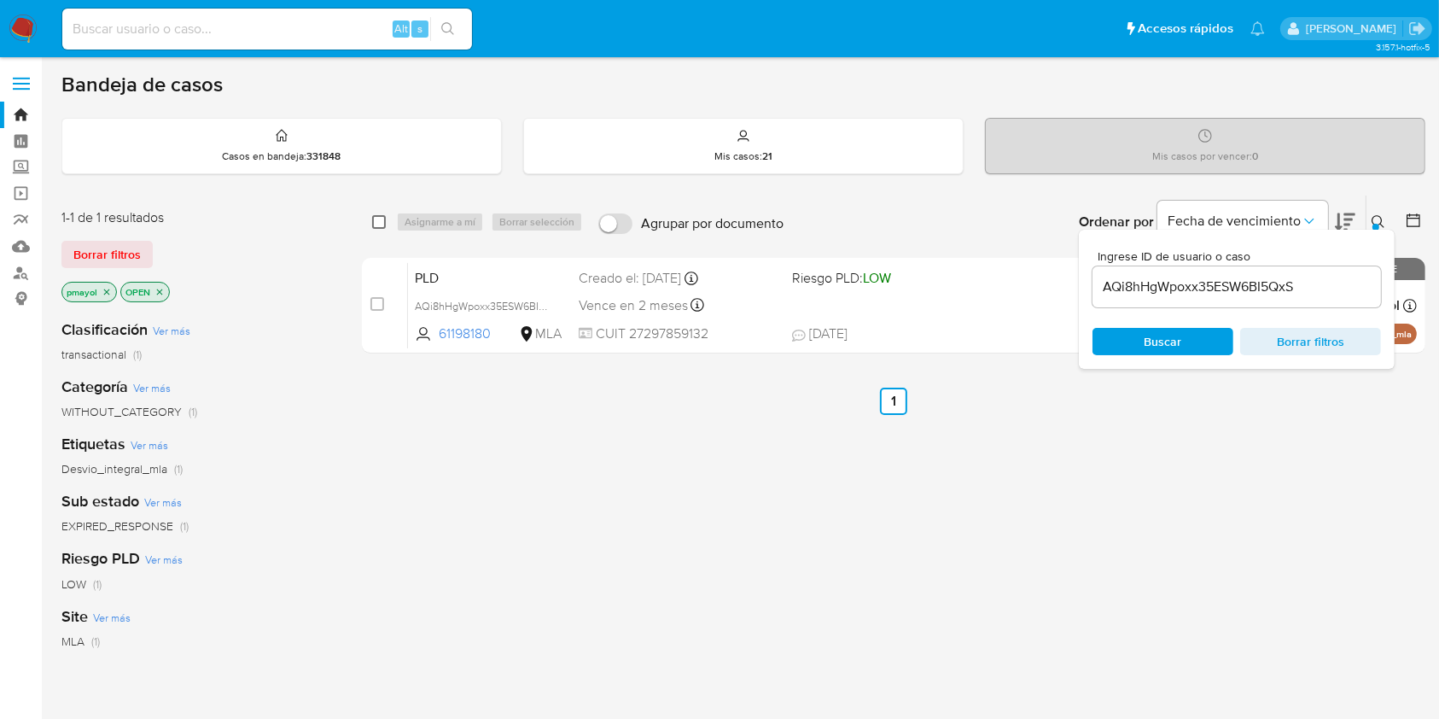
click at [378, 220] on input "checkbox" at bounding box center [379, 222] width 14 height 14
checkbox input "true"
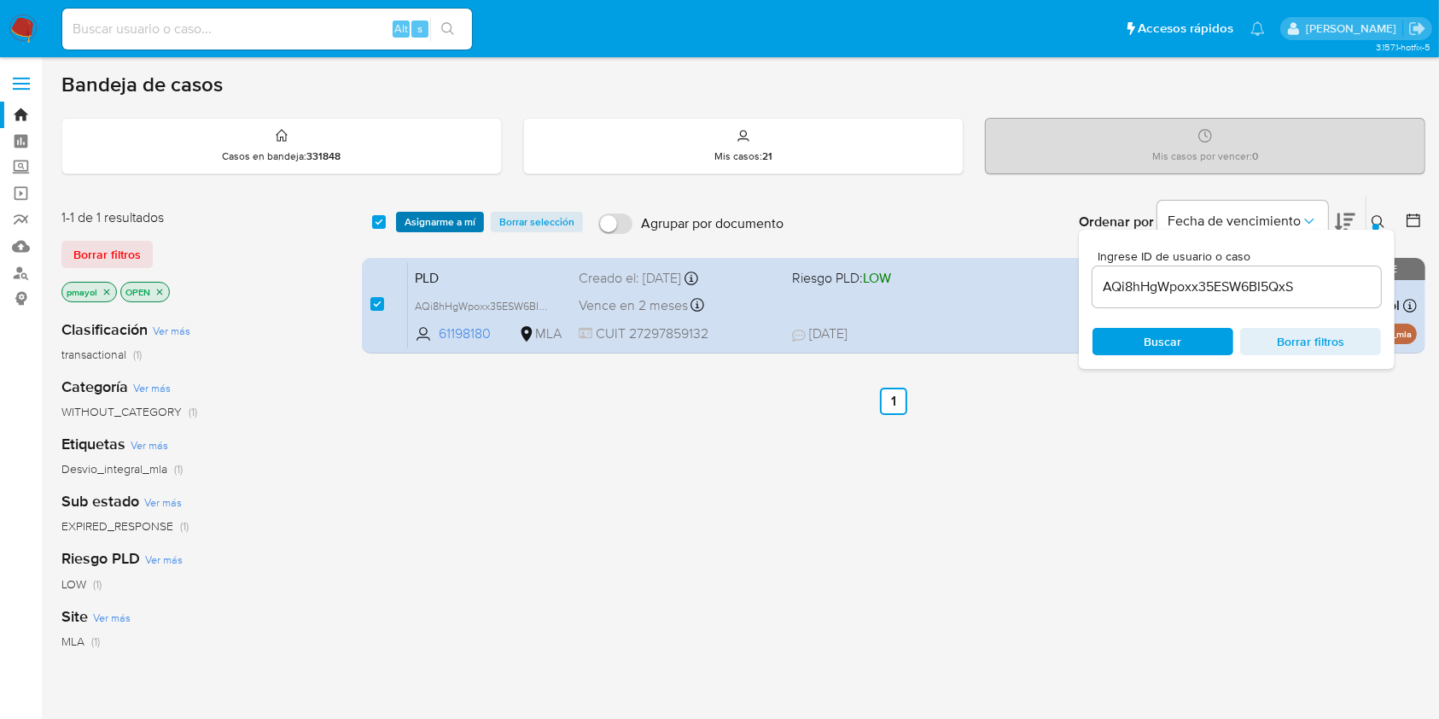
click at [403, 220] on button "Asignarme a mí" at bounding box center [440, 222] width 88 height 20
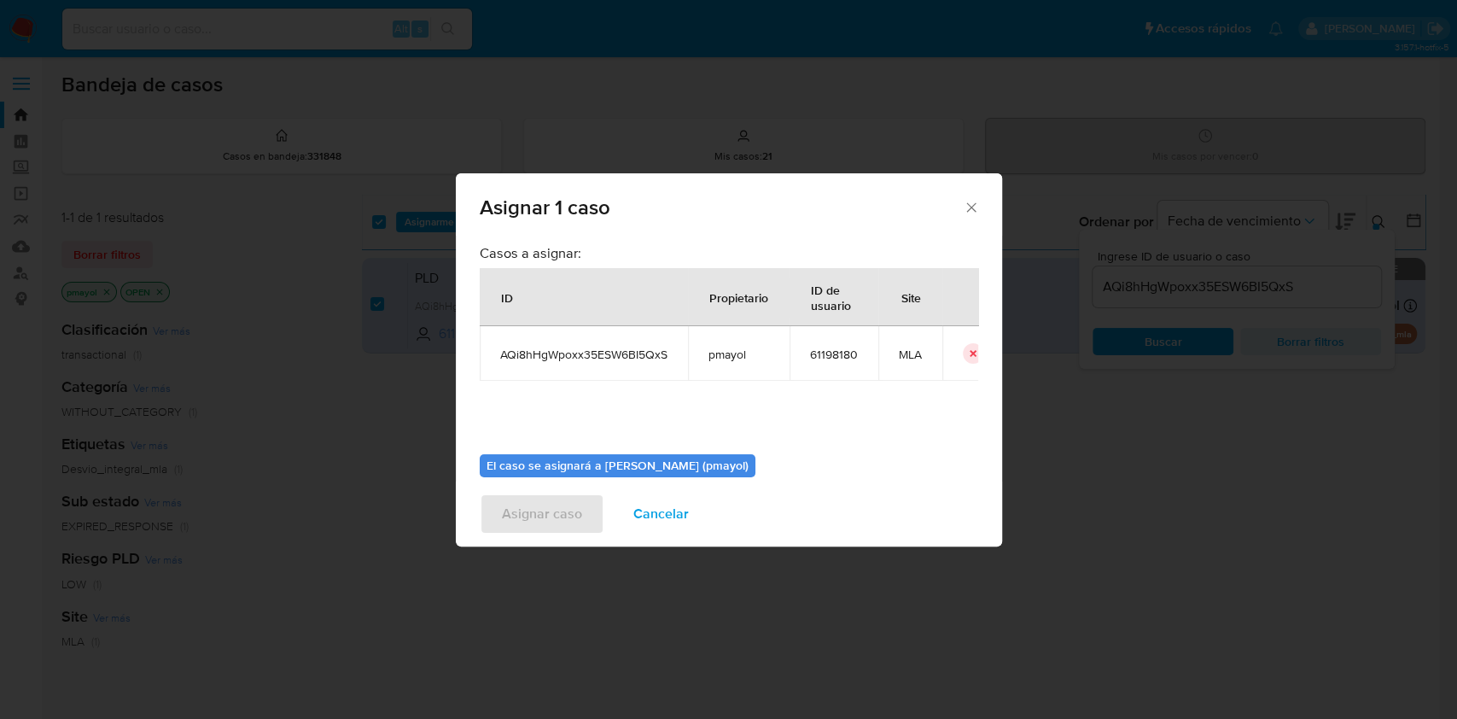
click at [983, 354] on div "Casos a asignar: ID Propietario ID de usuario Site AQi8hHgWpoxx35ESW6BI5QxS pma…" at bounding box center [729, 359] width 546 height 246
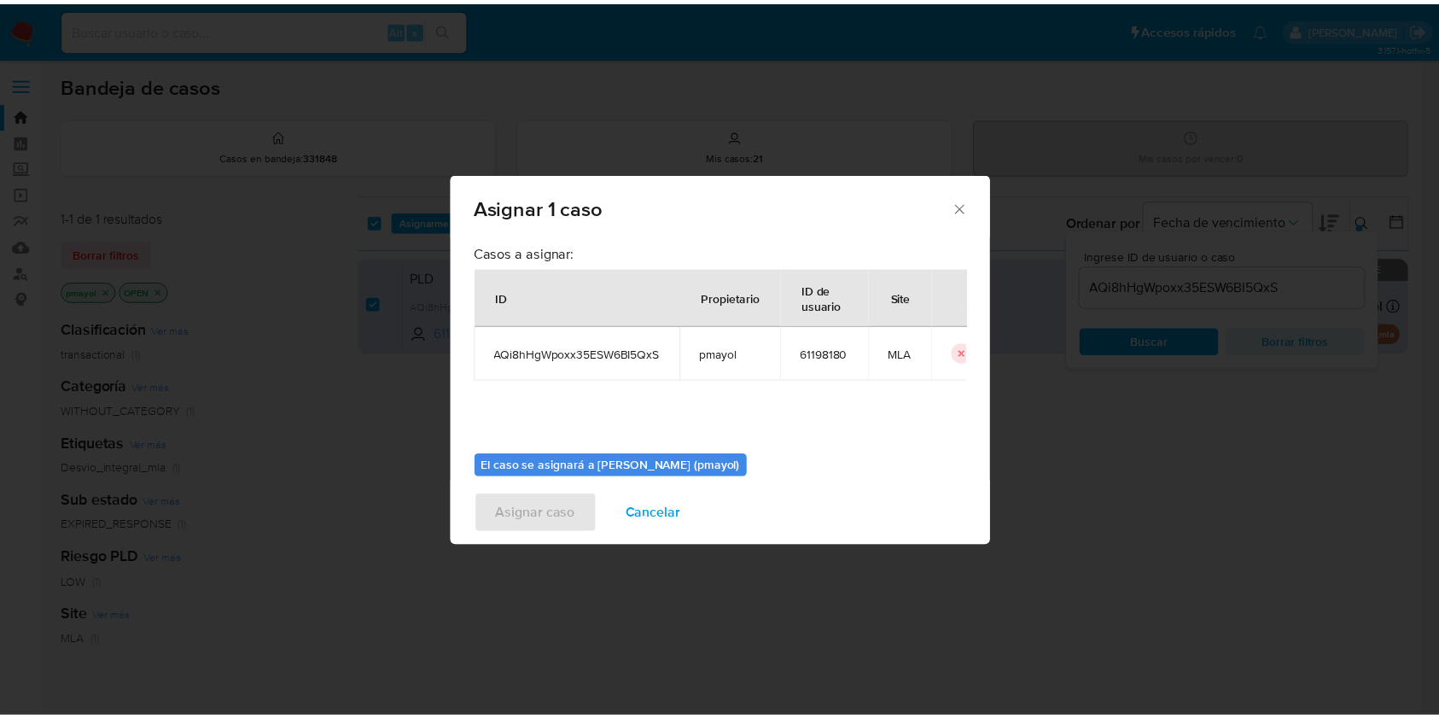
scroll to position [87, 0]
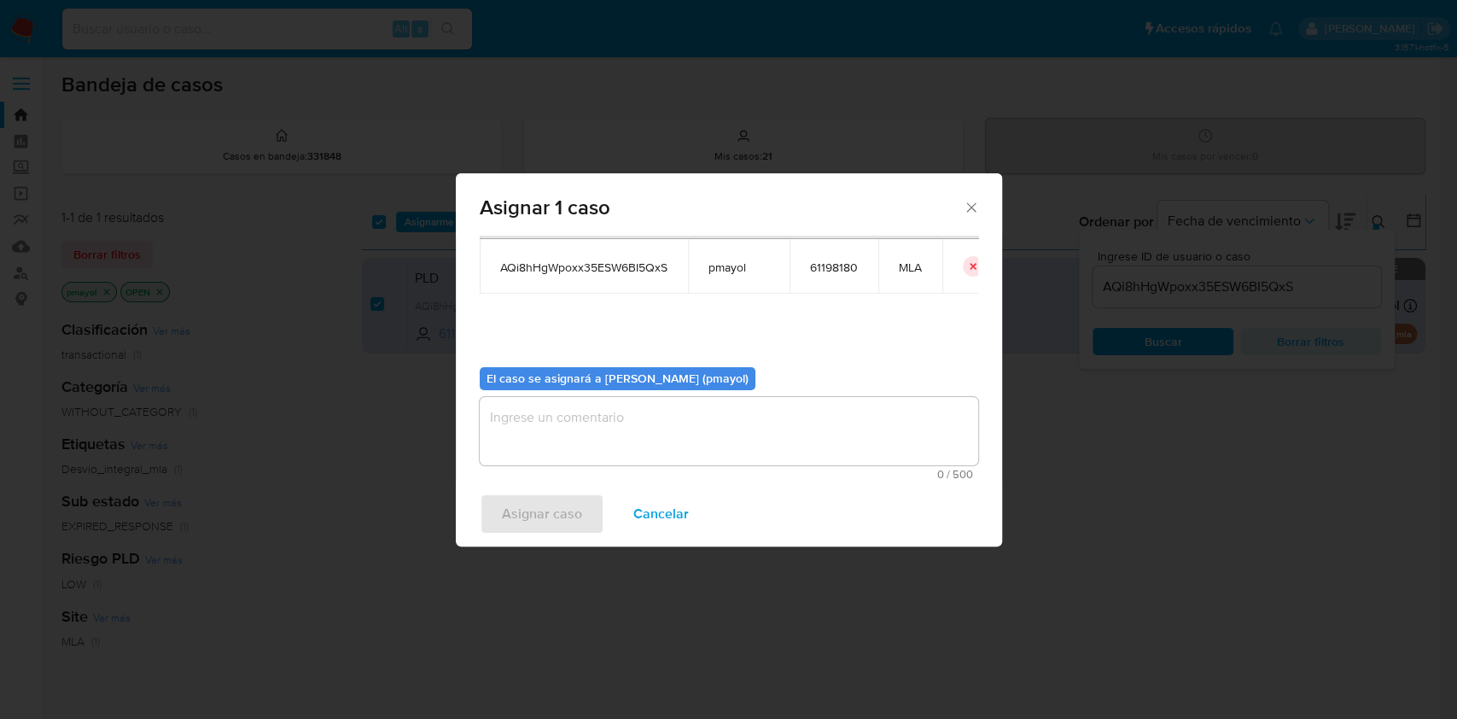
click at [874, 428] on textarea "assign-modal" at bounding box center [729, 431] width 498 height 68
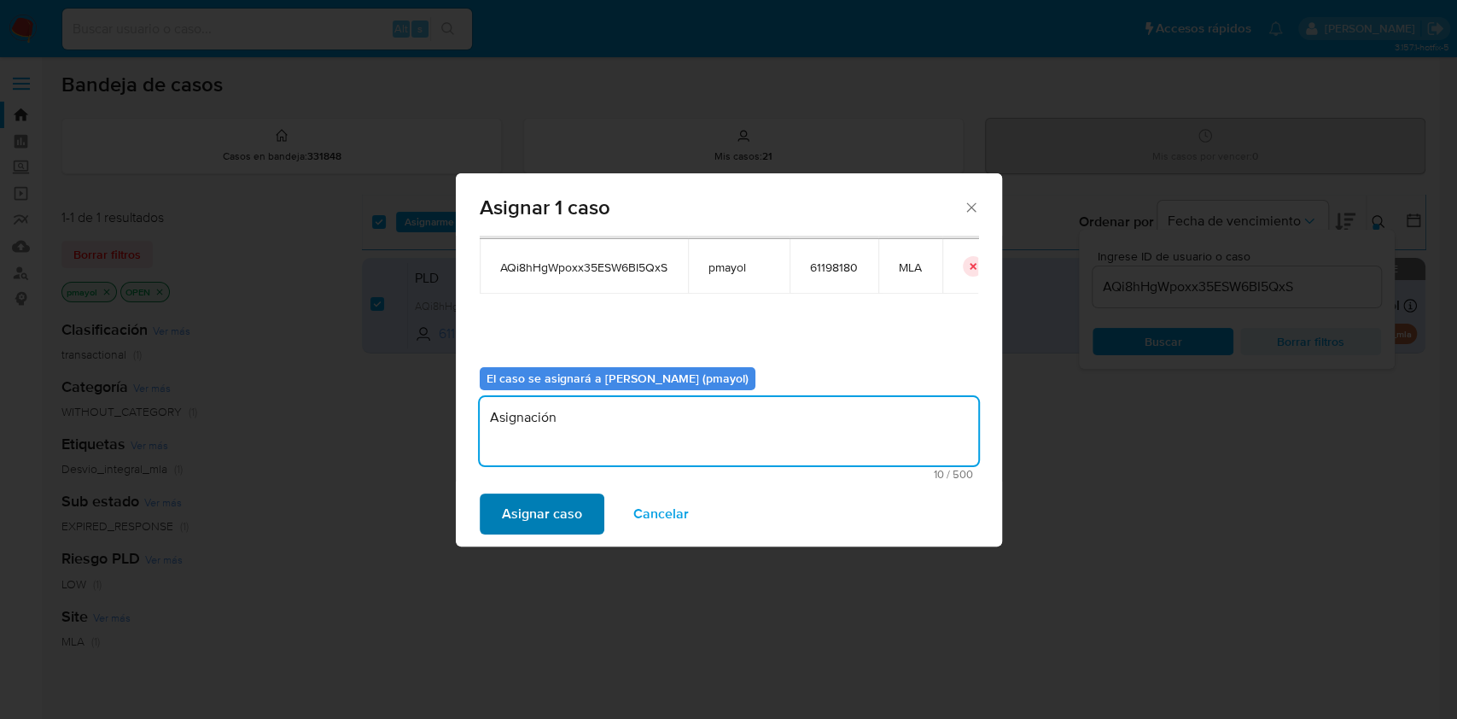
type textarea "Asignación"
click at [545, 502] on span "Asignar caso" at bounding box center [542, 514] width 80 height 38
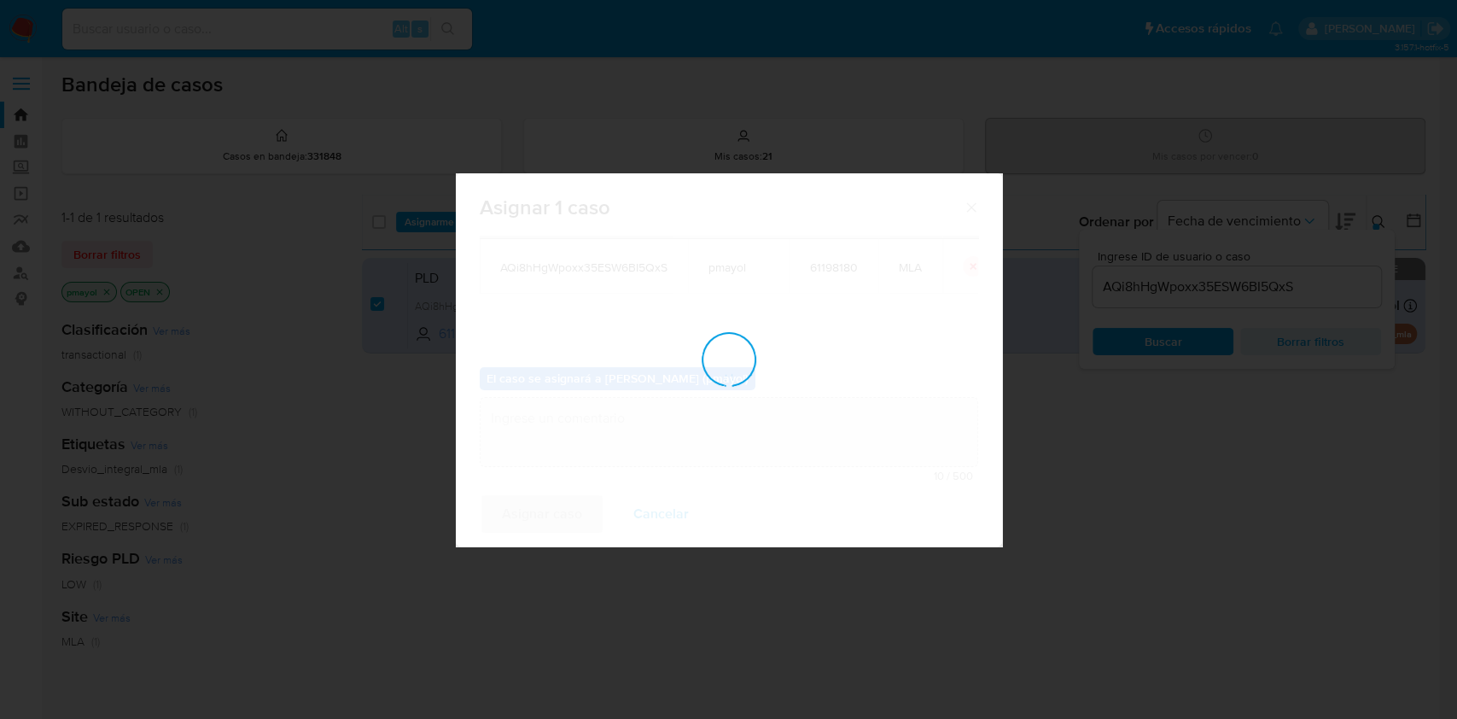
checkbox input "false"
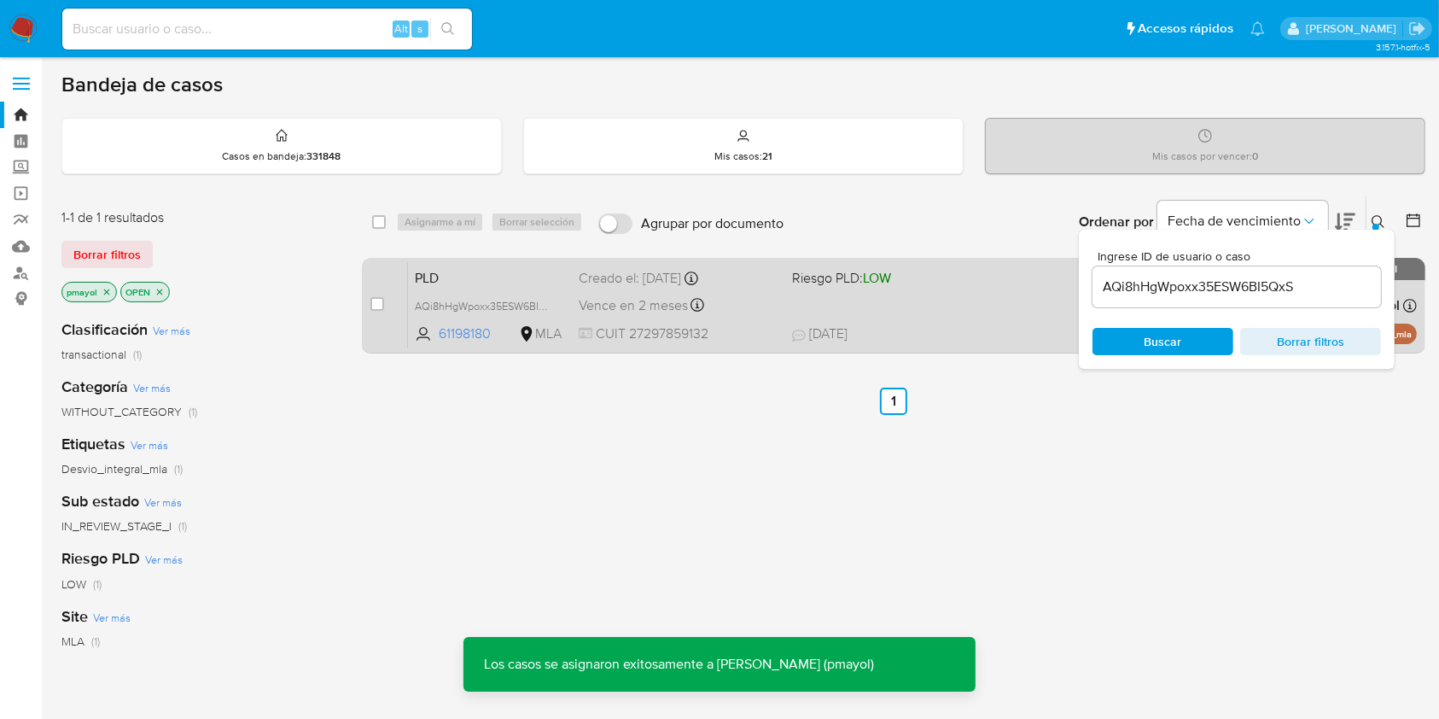
click at [872, 312] on div "PLD AQi8hHgWpoxx35ESW6BI5QxS 61198180 MLA Riesgo PLD: LOW Creado el: [DATE] Cre…" at bounding box center [912, 305] width 1009 height 86
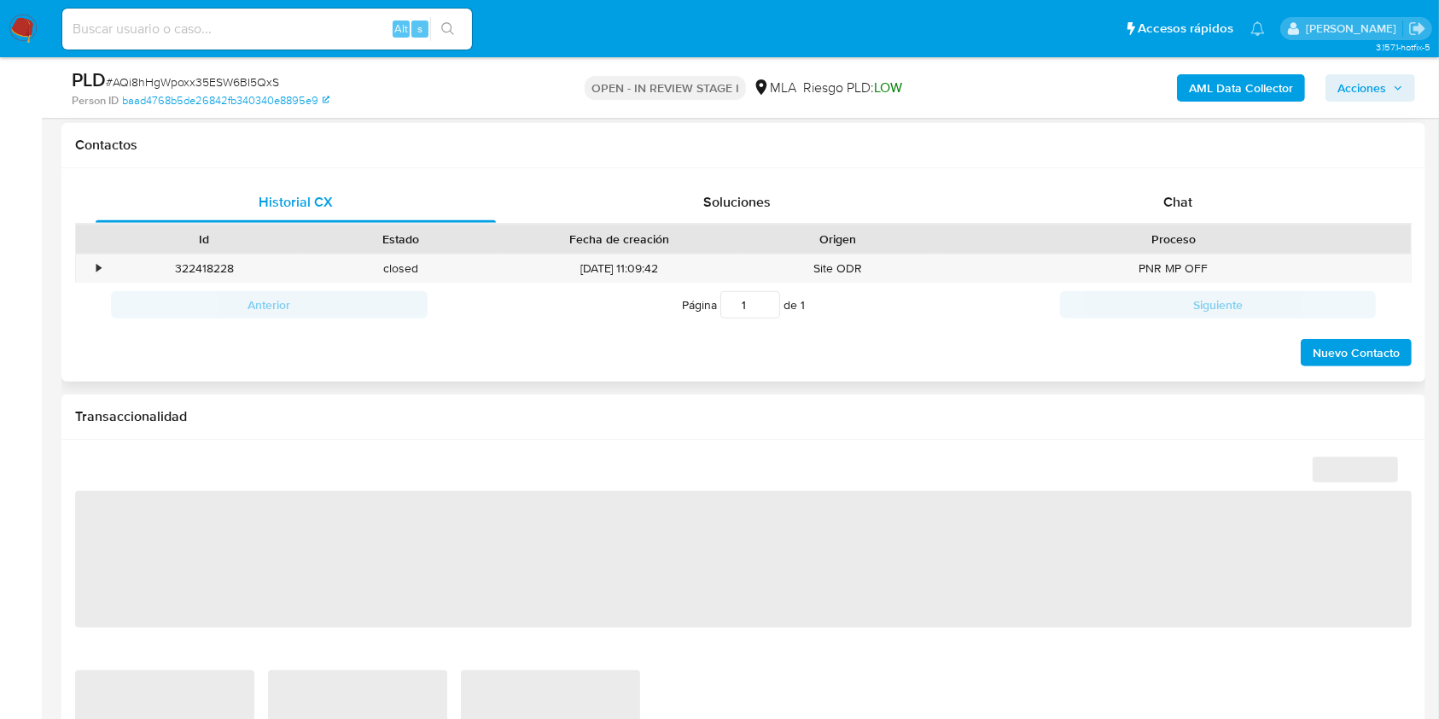
scroll to position [804, 0]
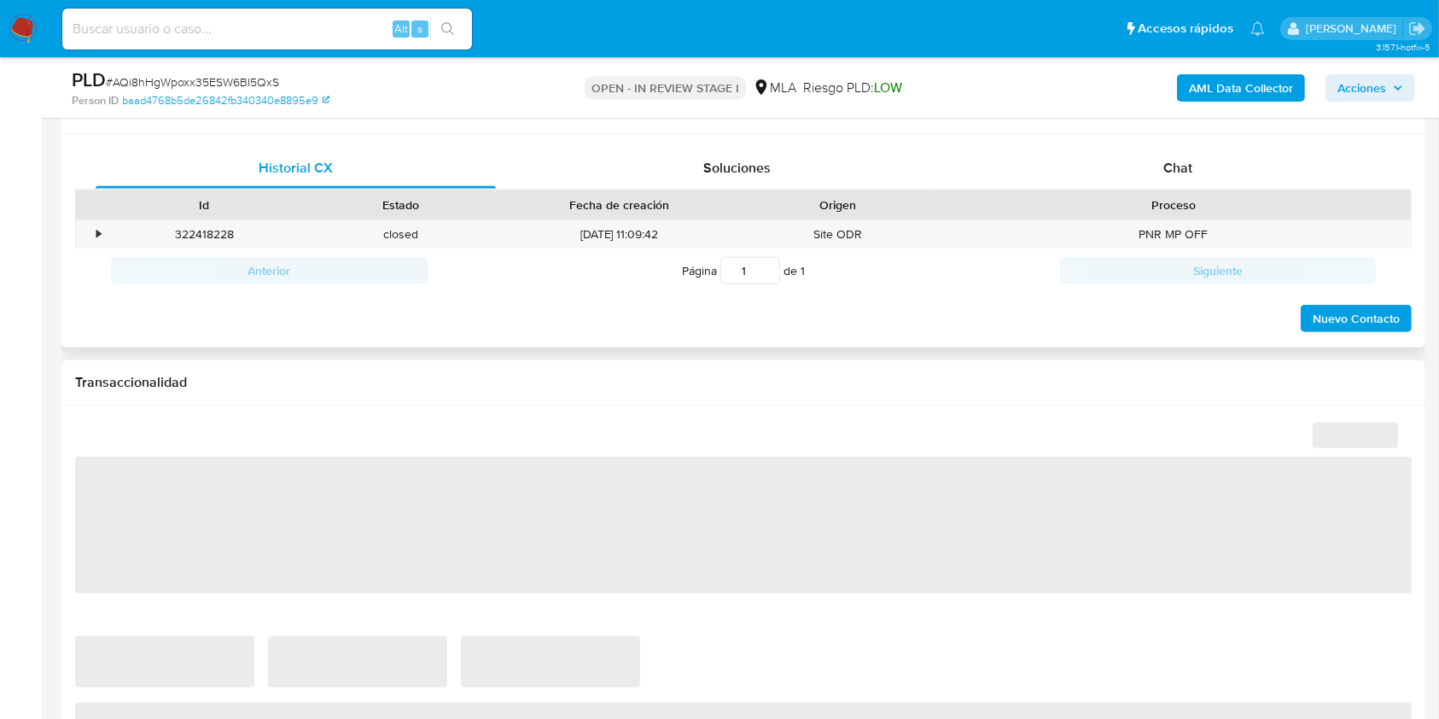
click at [1106, 189] on div "Id Estado Fecha de creación Origen Proceso" at bounding box center [743, 204] width 1337 height 30
select select "10"
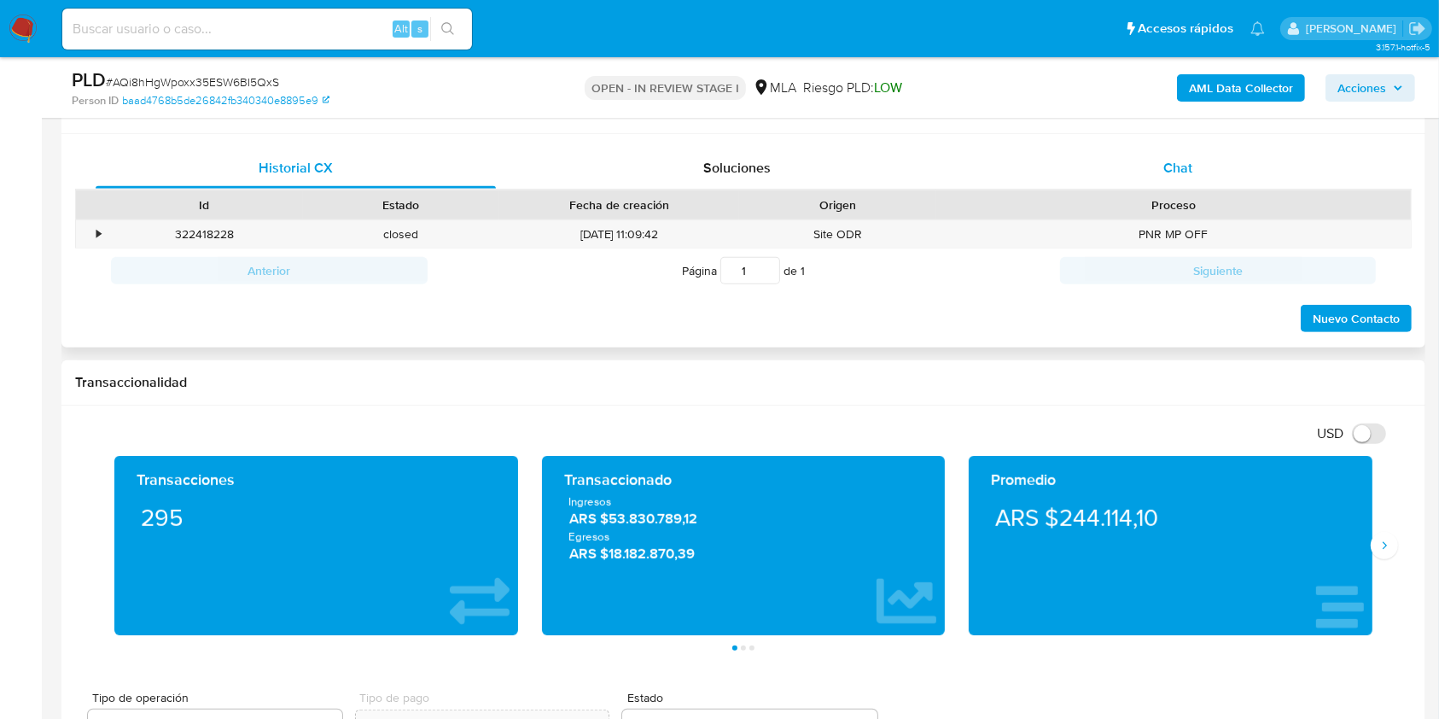
click at [1120, 176] on div "Chat" at bounding box center [1178, 168] width 400 height 41
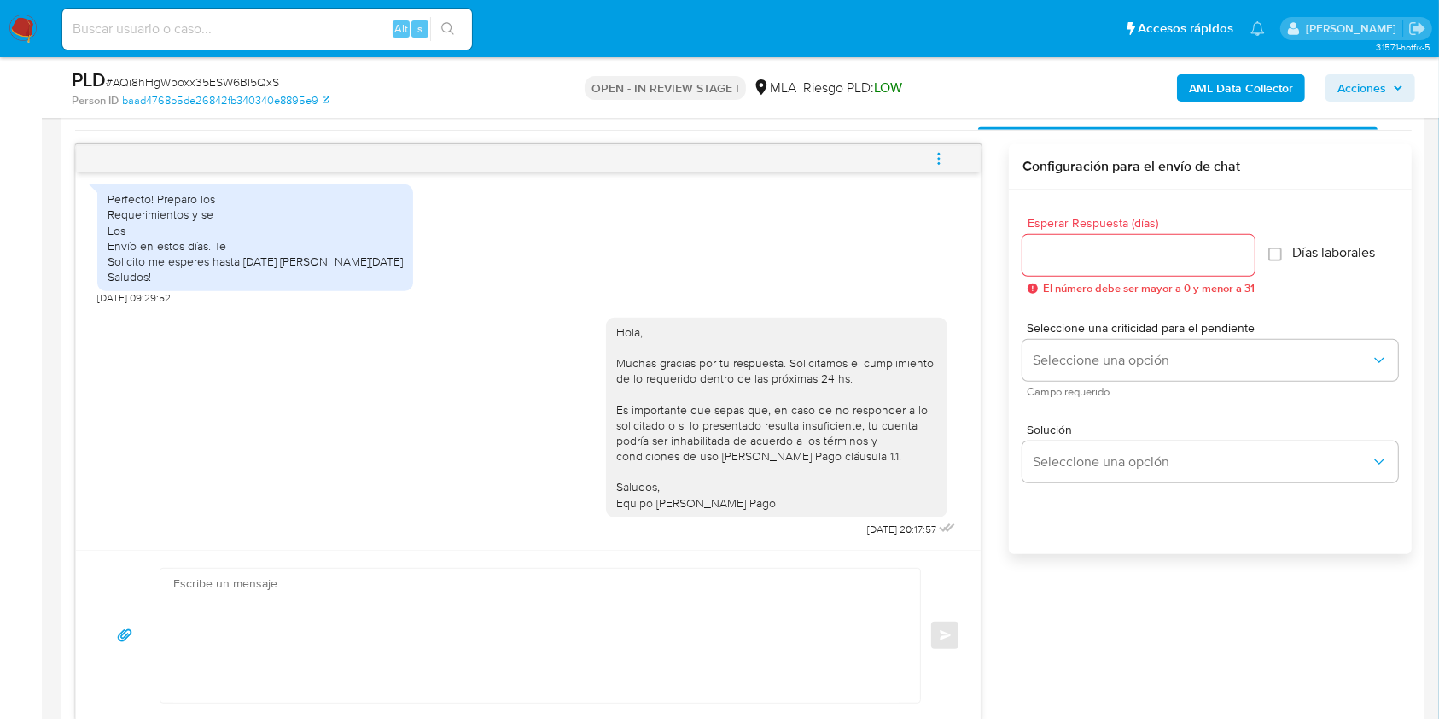
scroll to position [783, 0]
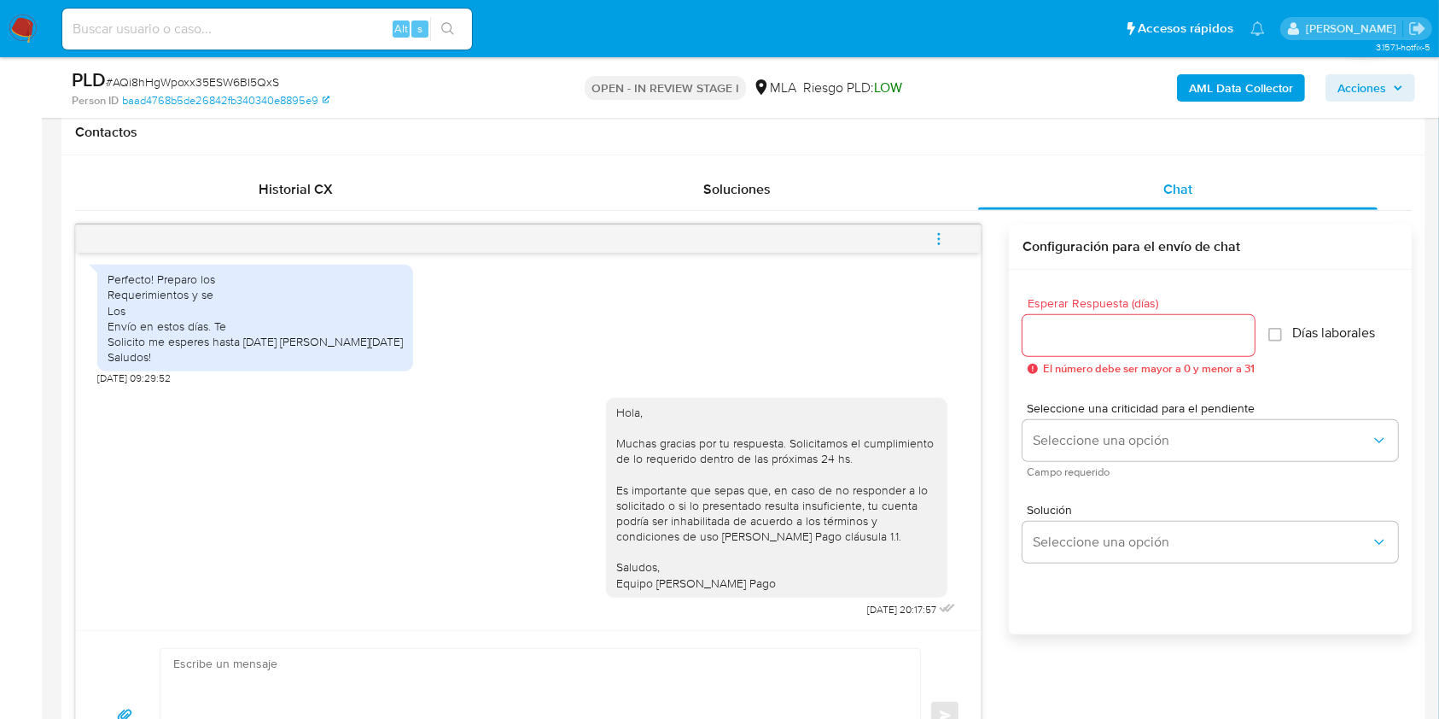
click at [934, 228] on span "menu-action" at bounding box center [938, 239] width 15 height 41
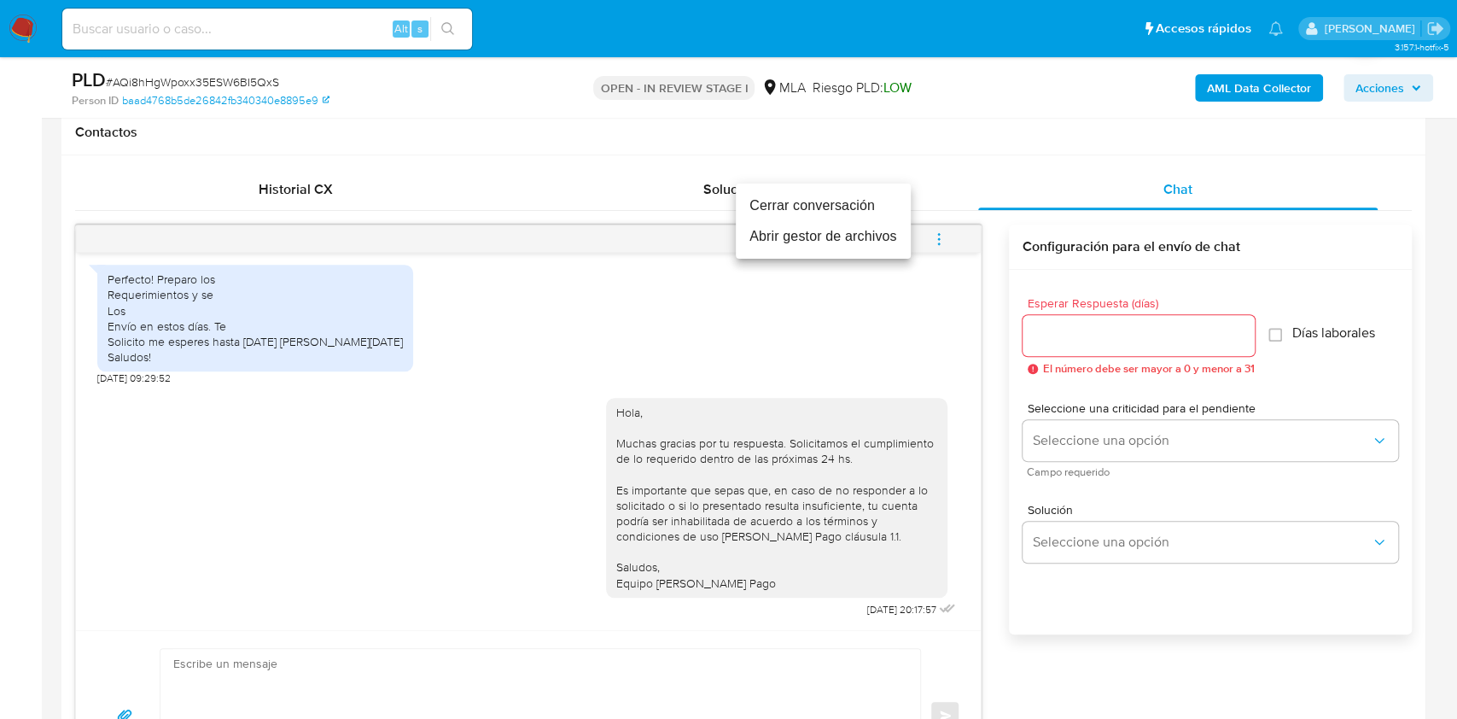
click at [851, 213] on li "Cerrar conversación" at bounding box center [823, 205] width 175 height 31
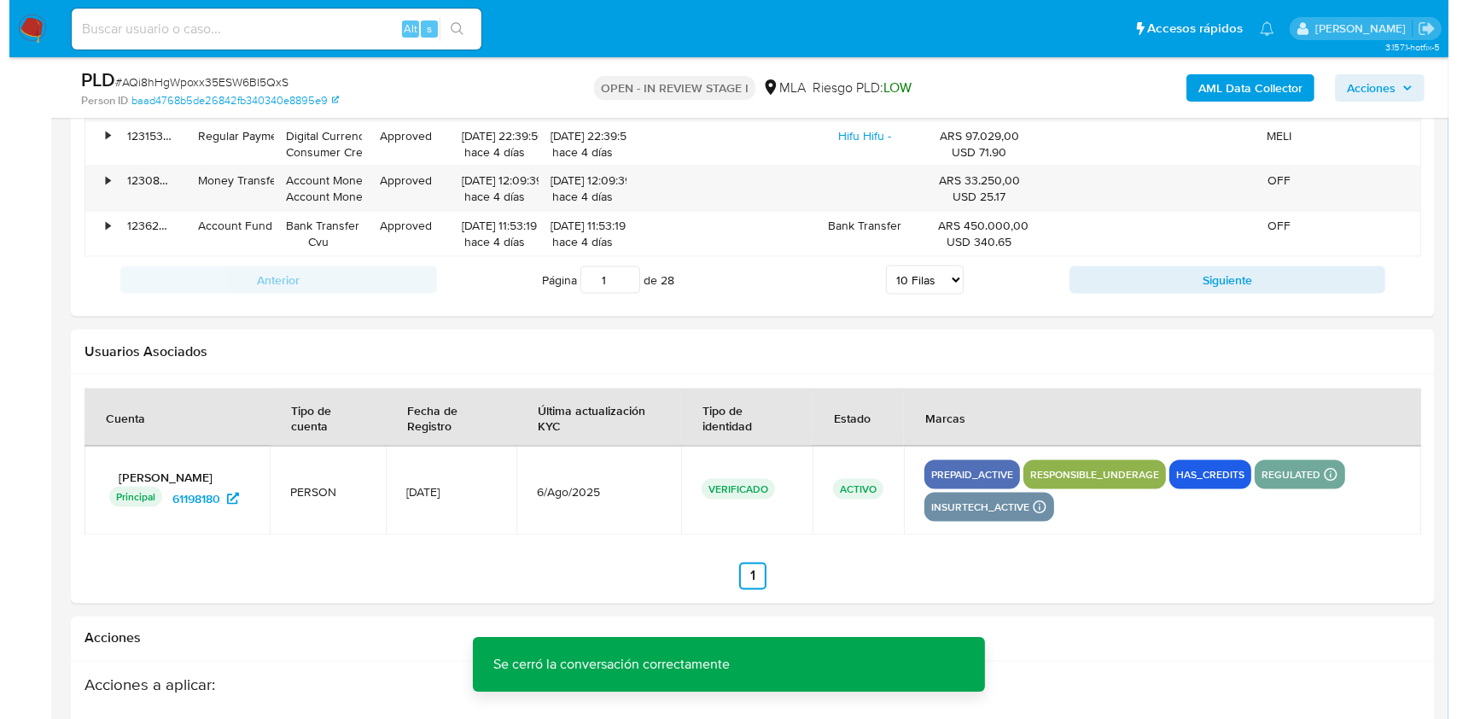
scroll to position [3050, 0]
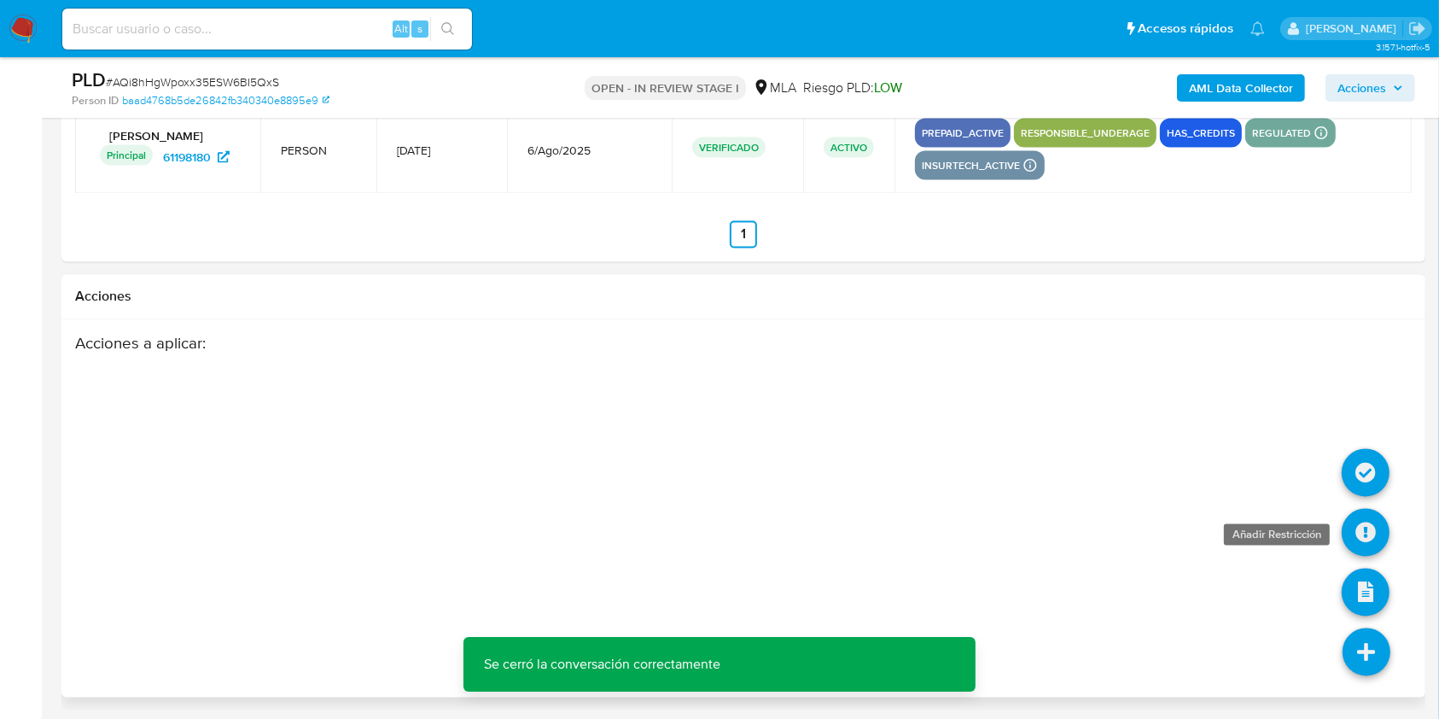
click at [1374, 522] on icon at bounding box center [1366, 533] width 48 height 48
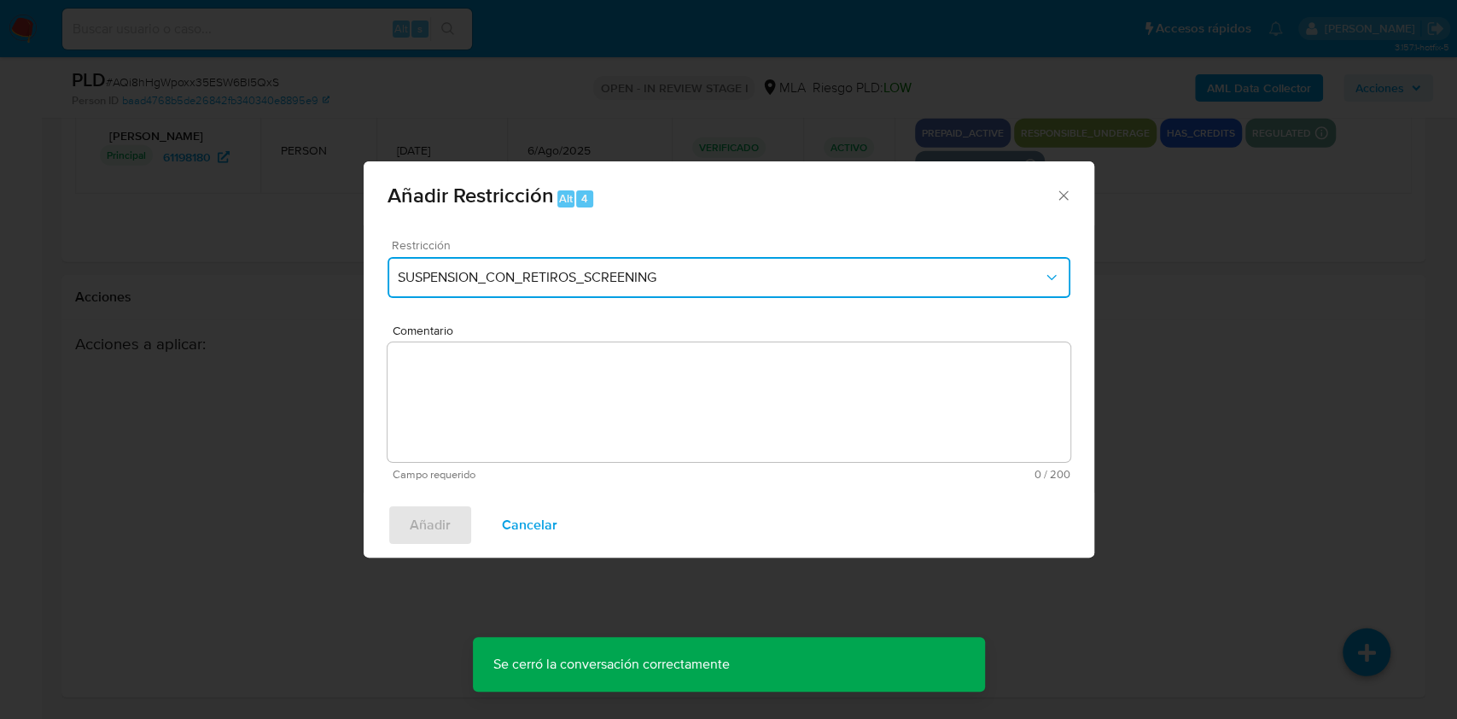
click at [832, 290] on button "SUSPENSION_CON_RETIROS_SCREENING" at bounding box center [729, 277] width 683 height 41
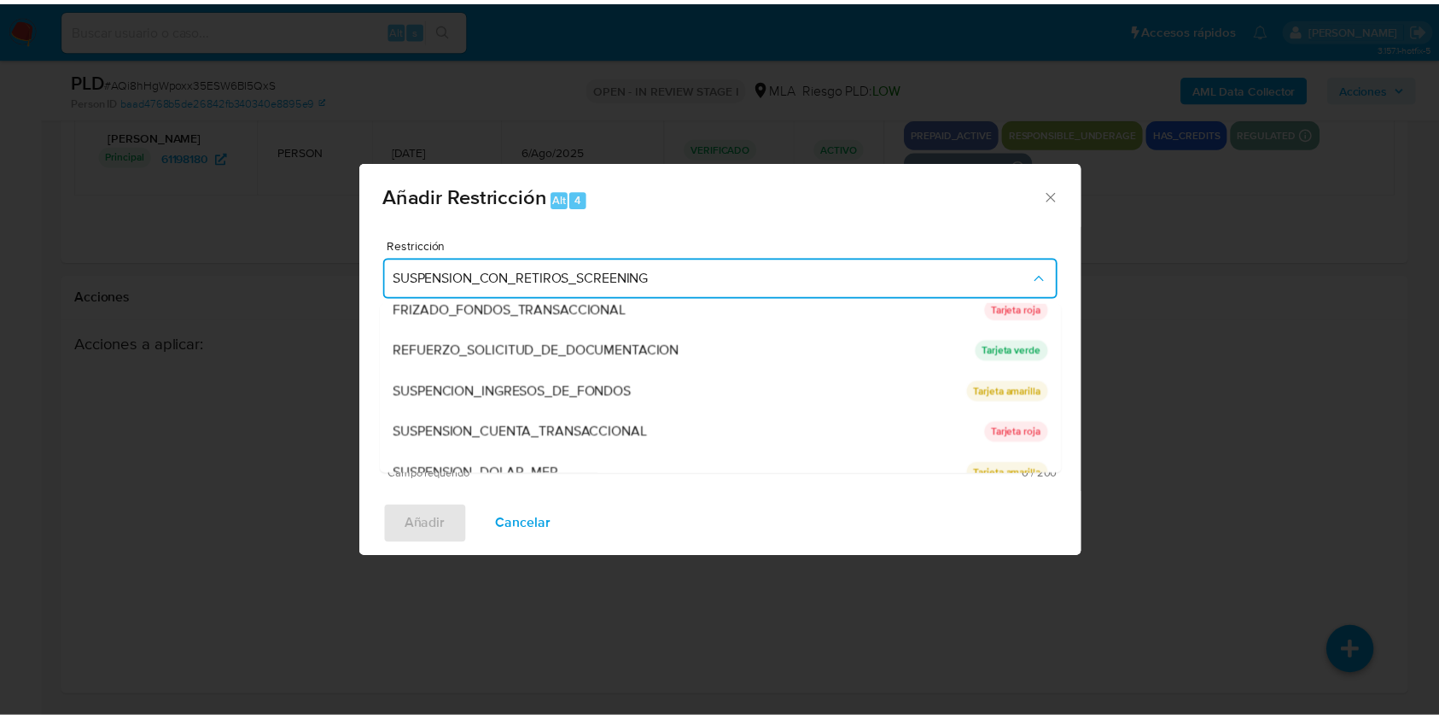
scroll to position [345, 0]
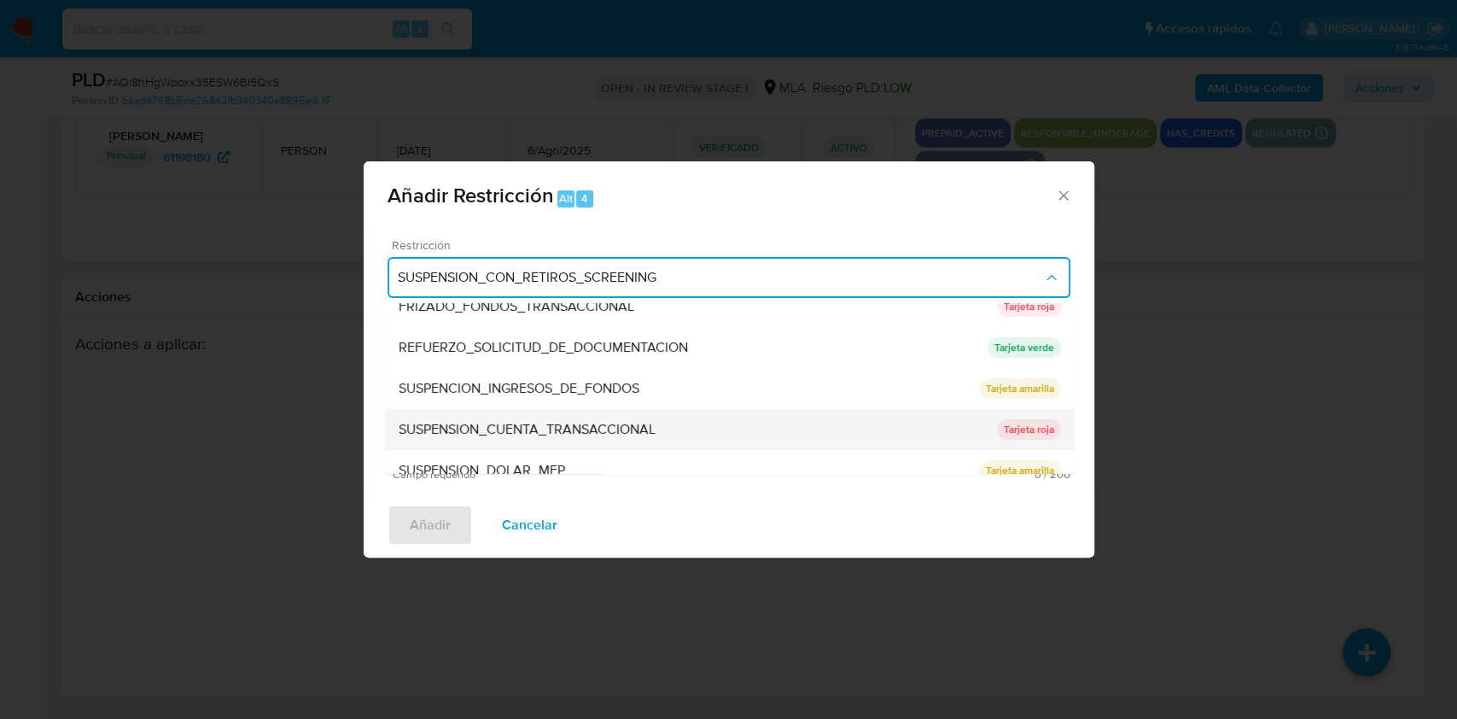
click at [828, 423] on div "SUSPENSION_CUENTA_TRANSACCIONAL" at bounding box center [697, 429] width 598 height 41
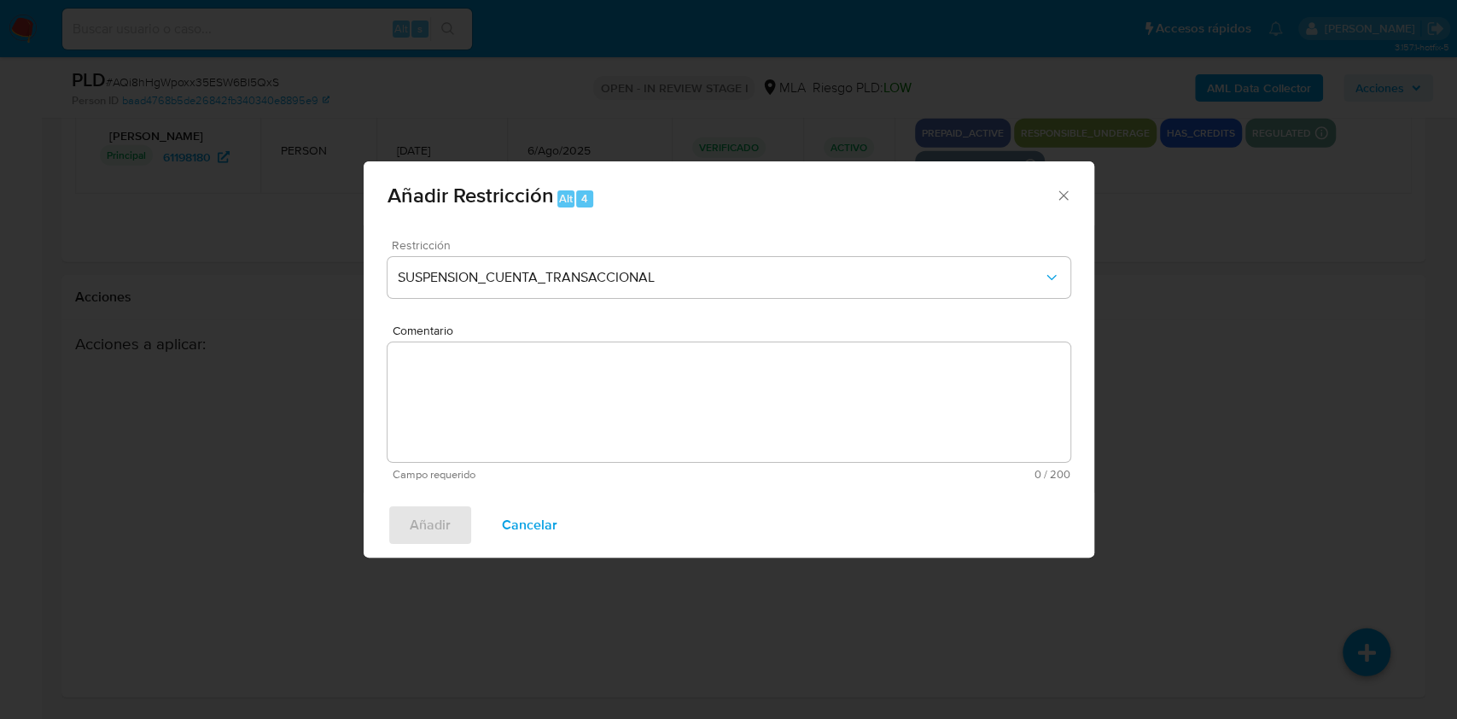
click at [778, 423] on textarea "Comentario" at bounding box center [729, 402] width 683 height 120
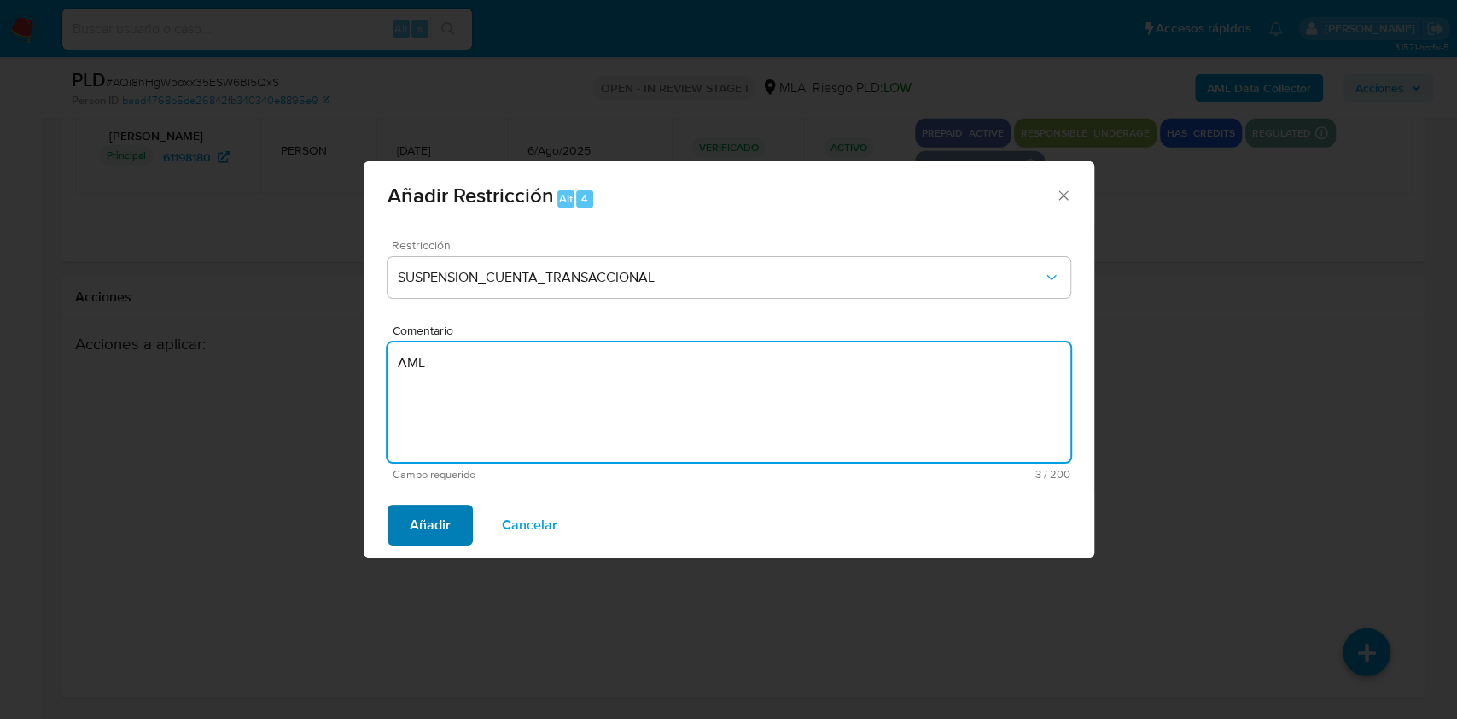
type textarea "AML"
click at [423, 516] on span "Añadir" at bounding box center [430, 525] width 41 height 38
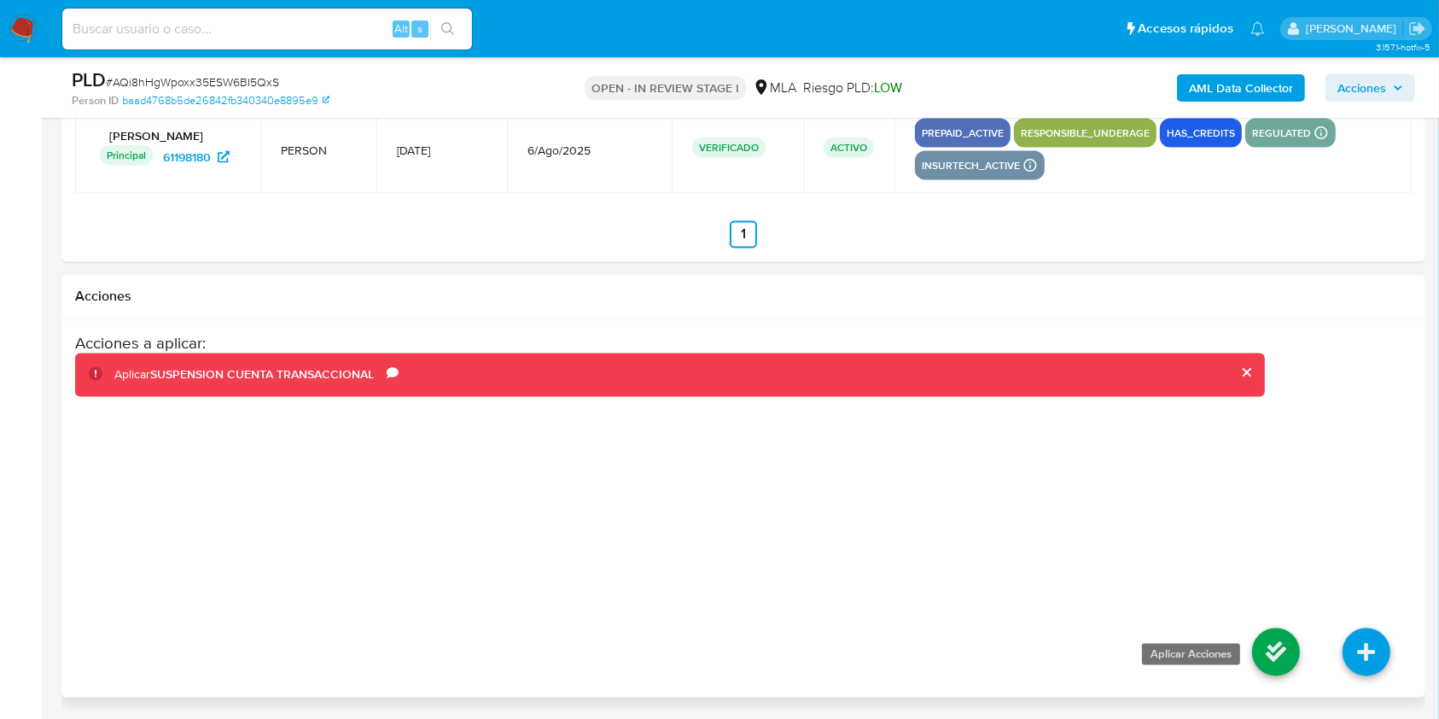
click at [1267, 654] on icon at bounding box center [1276, 652] width 48 height 48
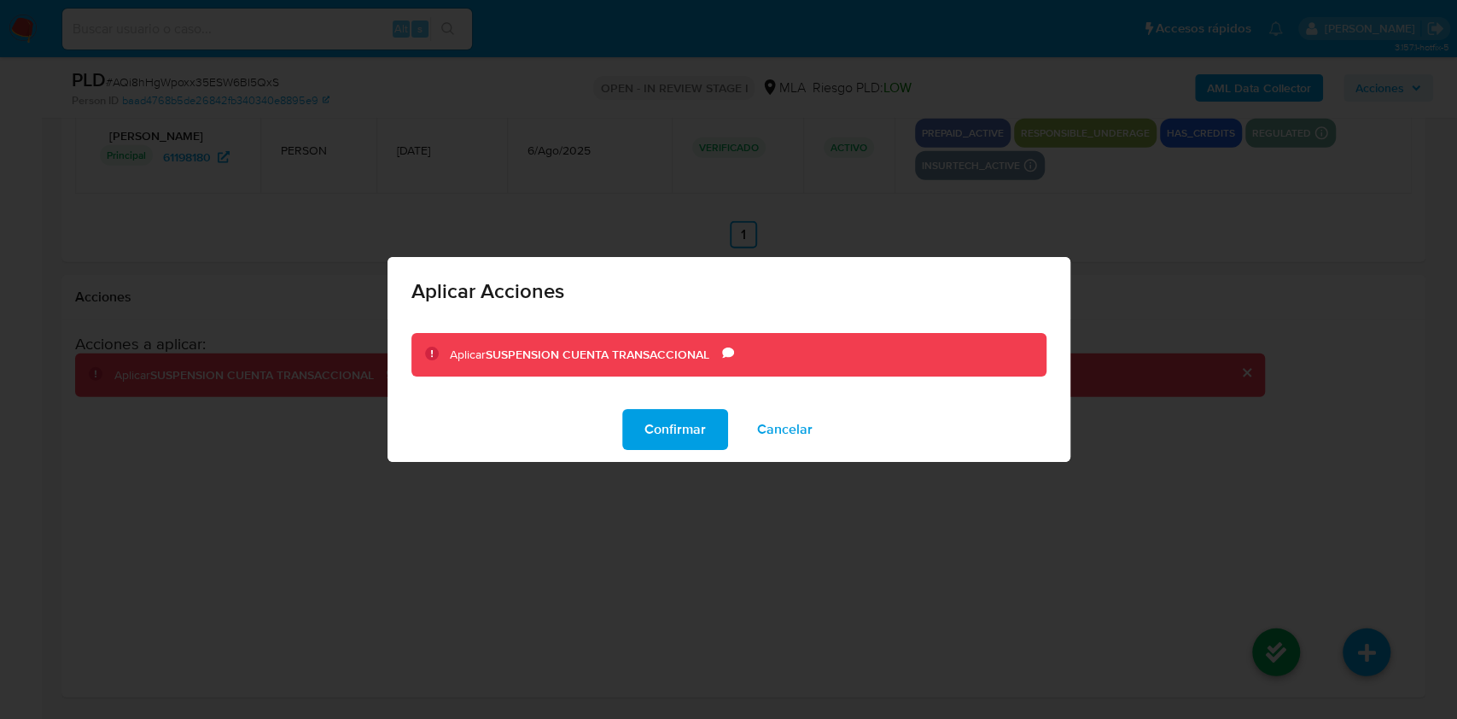
click at [672, 404] on div "Confirmar Cancelar" at bounding box center [729, 429] width 683 height 65
click at [688, 428] on span "Confirmar" at bounding box center [674, 430] width 61 height 38
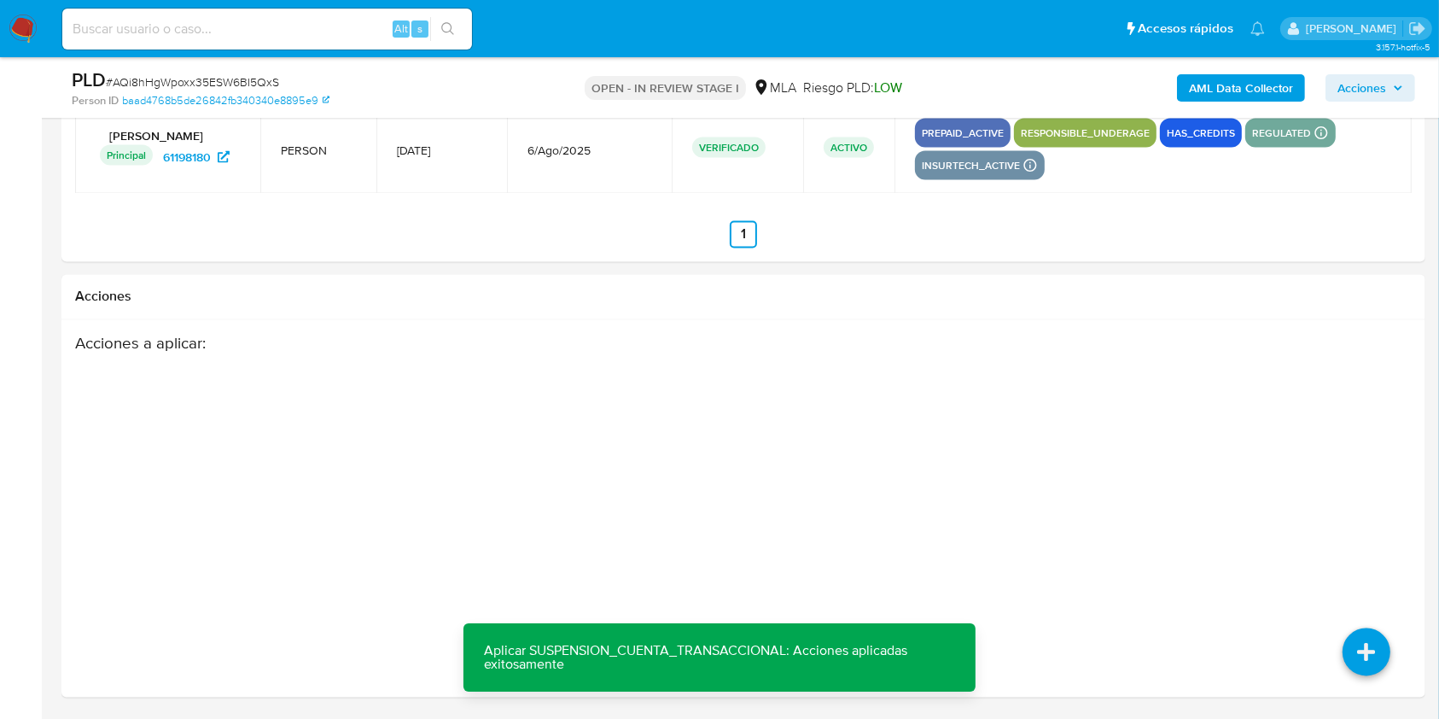
drag, startPoint x: 1437, startPoint y: 619, endPoint x: 1441, endPoint y: 605, distance: 14.1
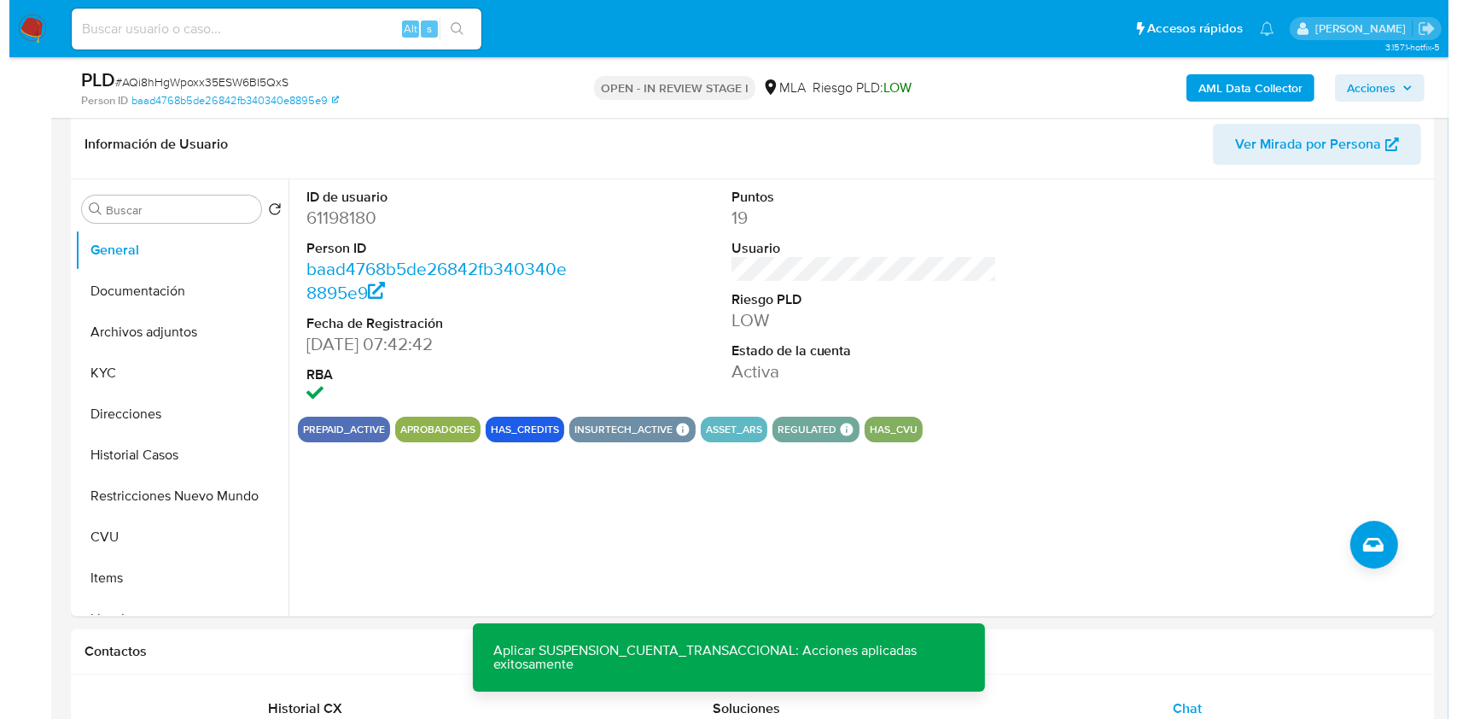
scroll to position [213, 0]
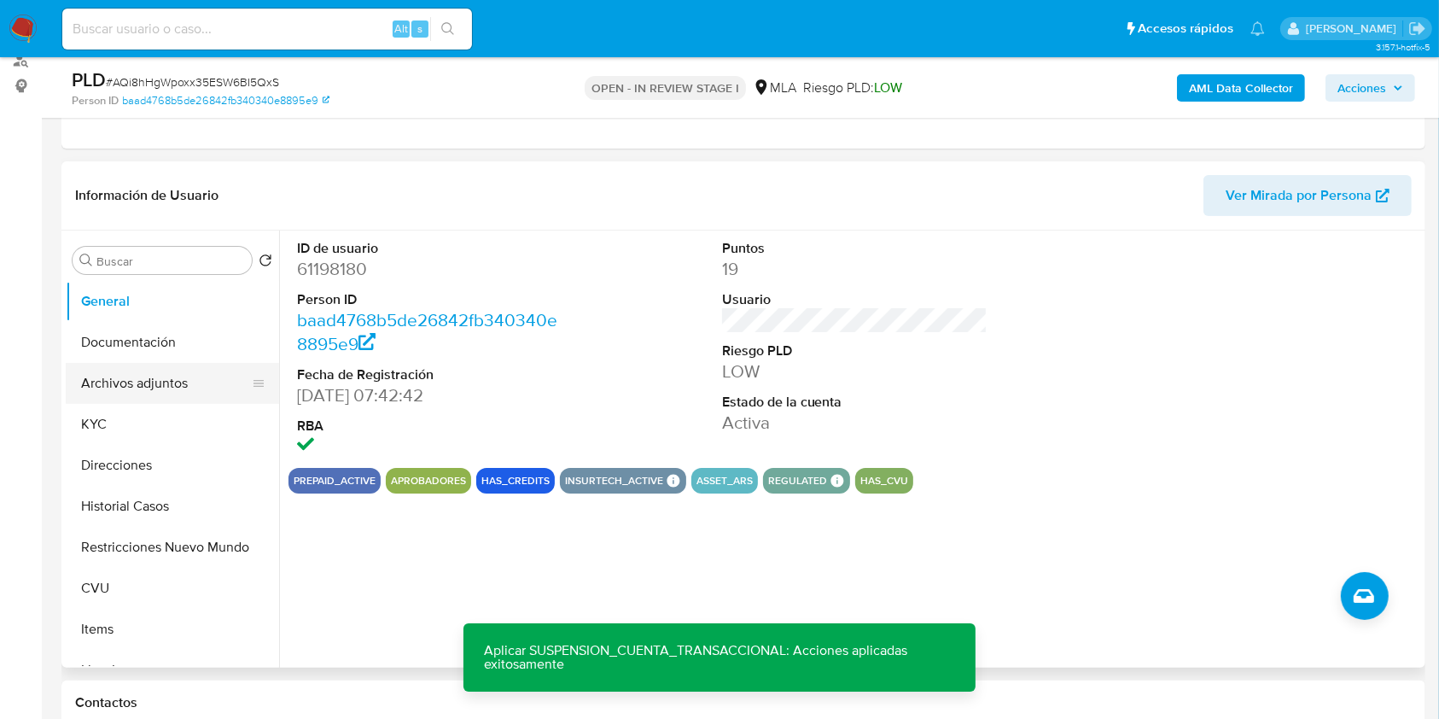
click at [178, 375] on button "Archivos adjuntos" at bounding box center [166, 383] width 200 height 41
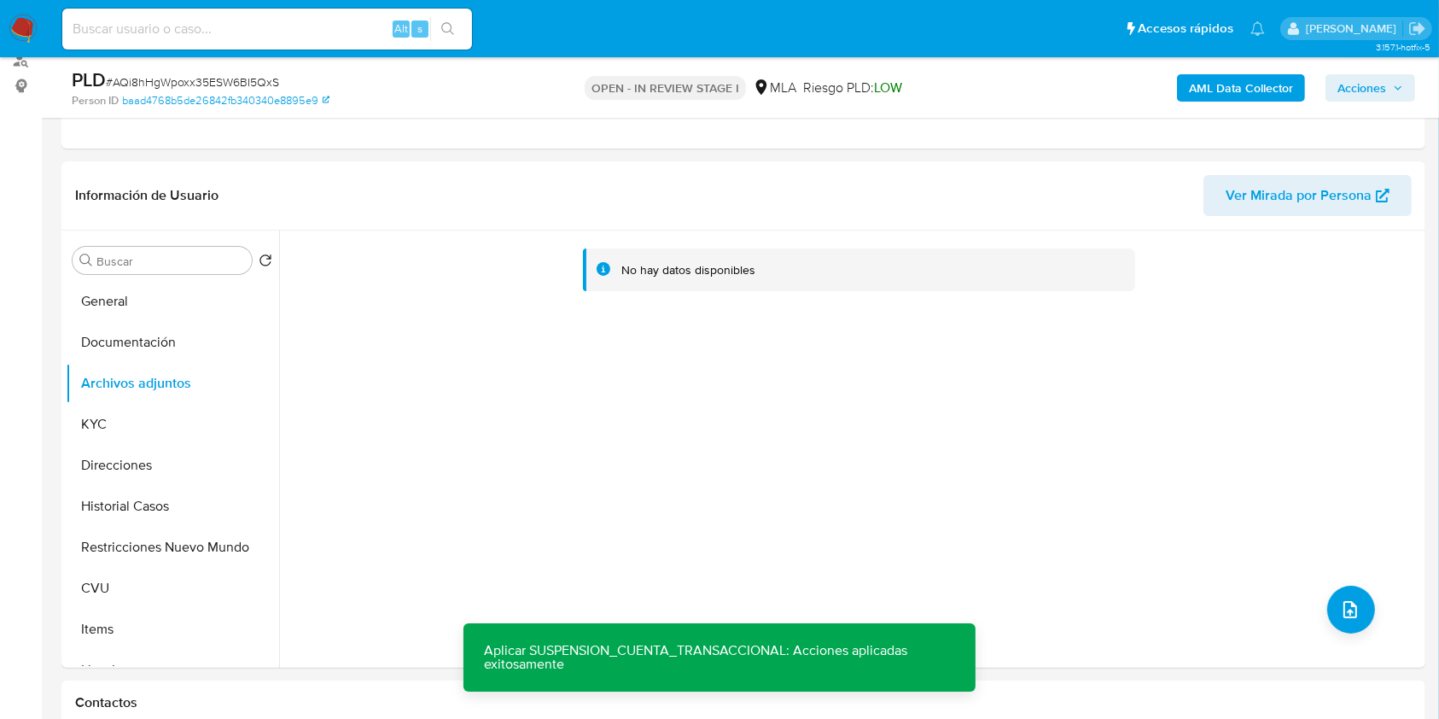
click at [1229, 82] on b "AML Data Collector" at bounding box center [1241, 87] width 104 height 27
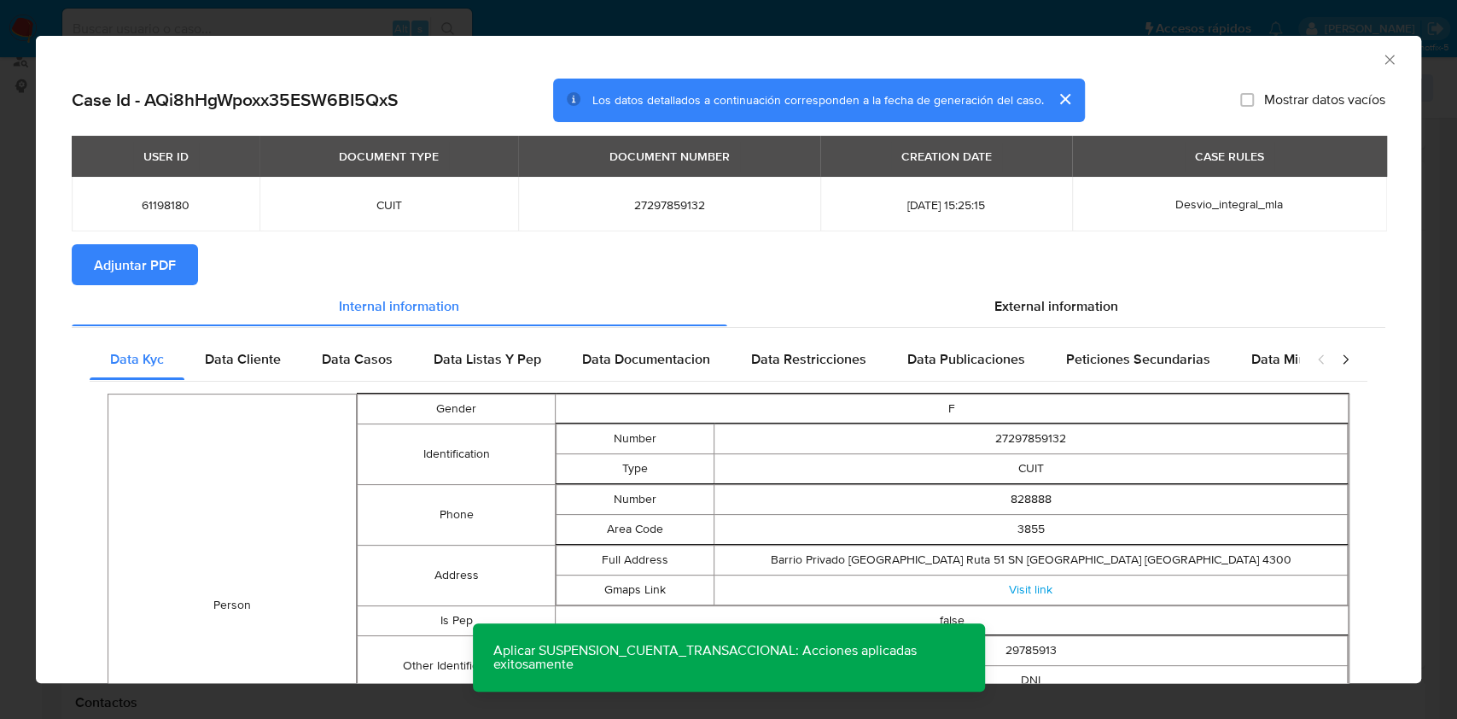
click at [157, 265] on span "Adjuntar PDF" at bounding box center [135, 265] width 82 height 38
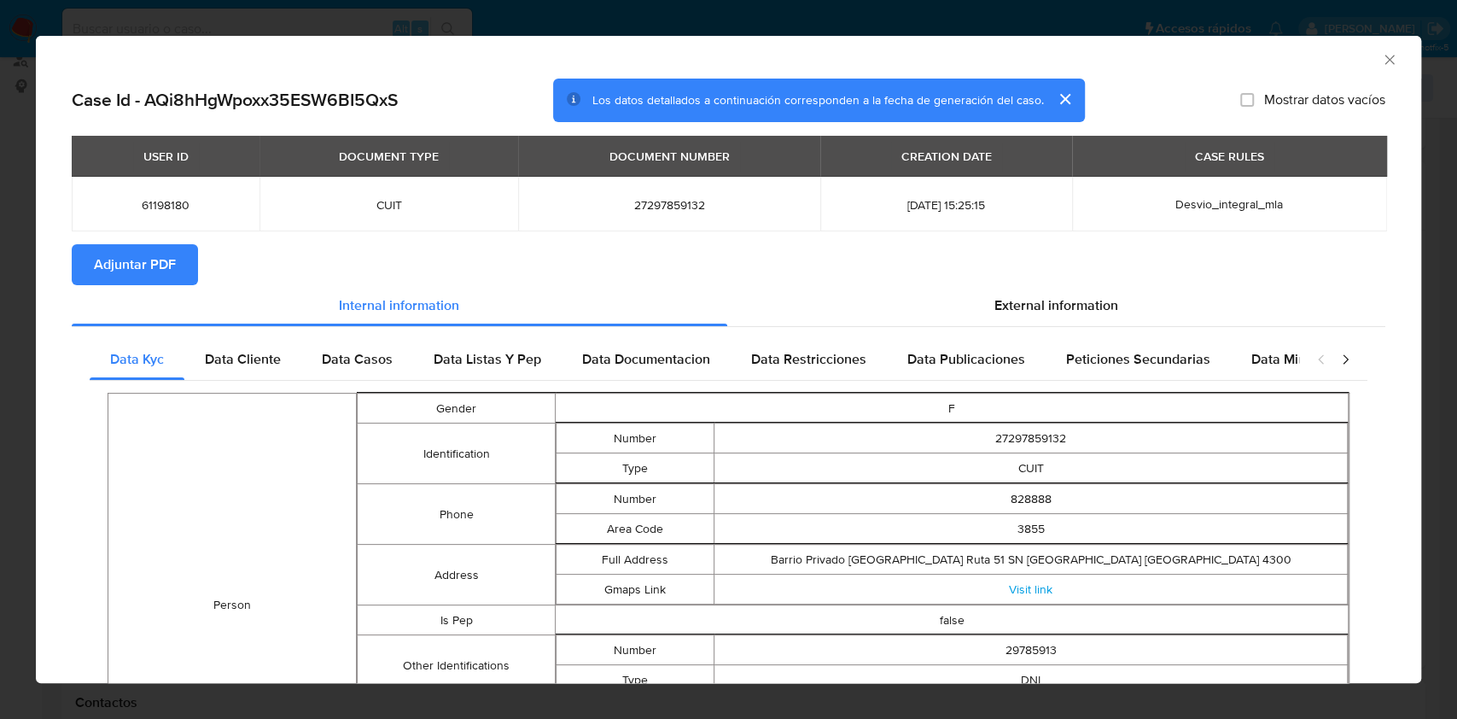
click at [1381, 60] on icon "Cerrar ventana" at bounding box center [1389, 59] width 17 height 17
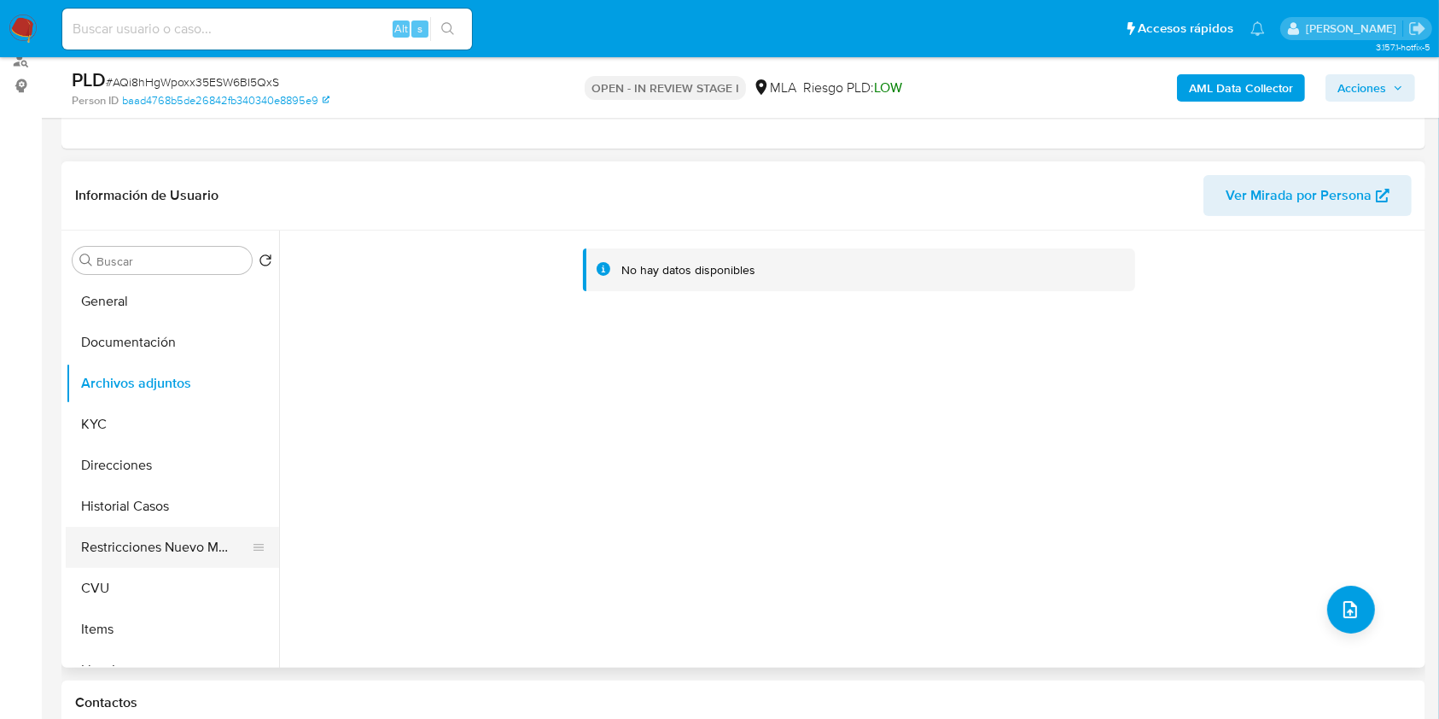
click at [132, 543] on button "Restricciones Nuevo Mundo" at bounding box center [166, 547] width 200 height 41
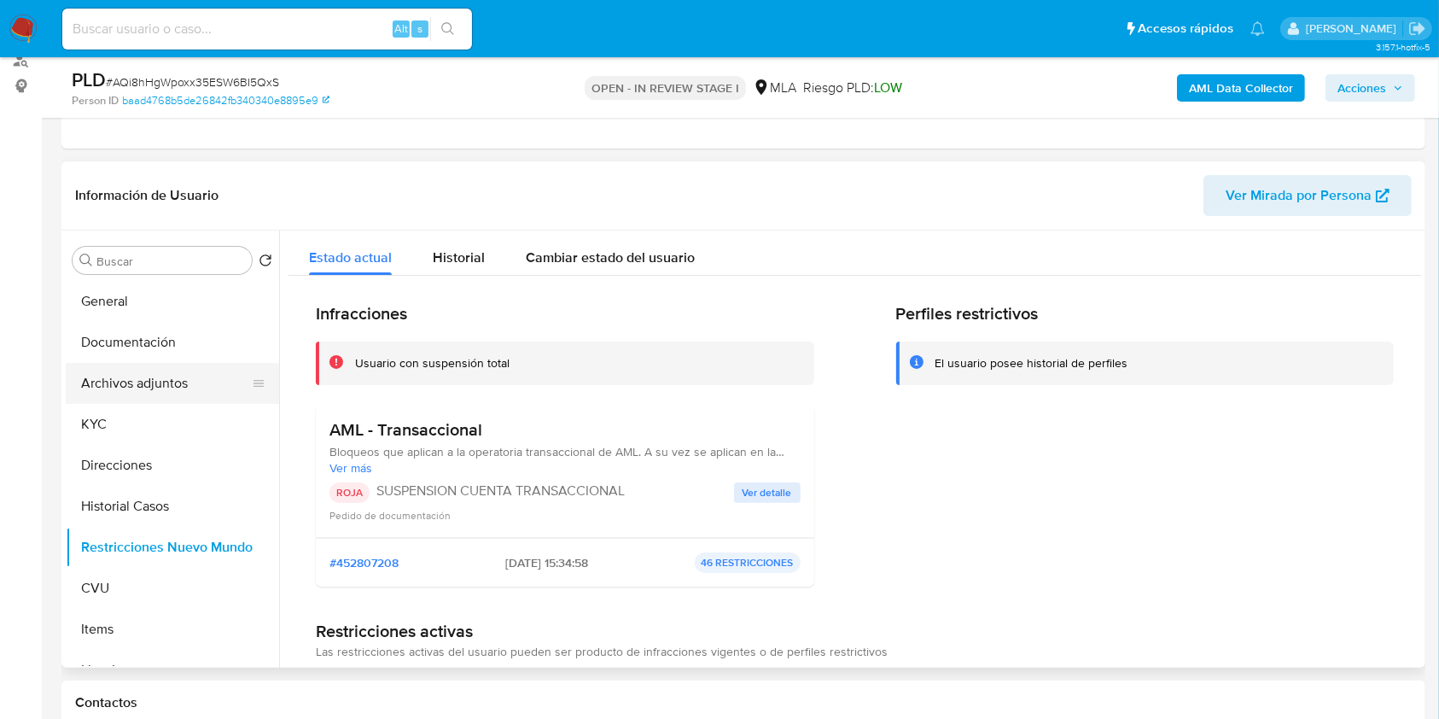
click at [155, 393] on button "Archivos adjuntos" at bounding box center [166, 383] width 200 height 41
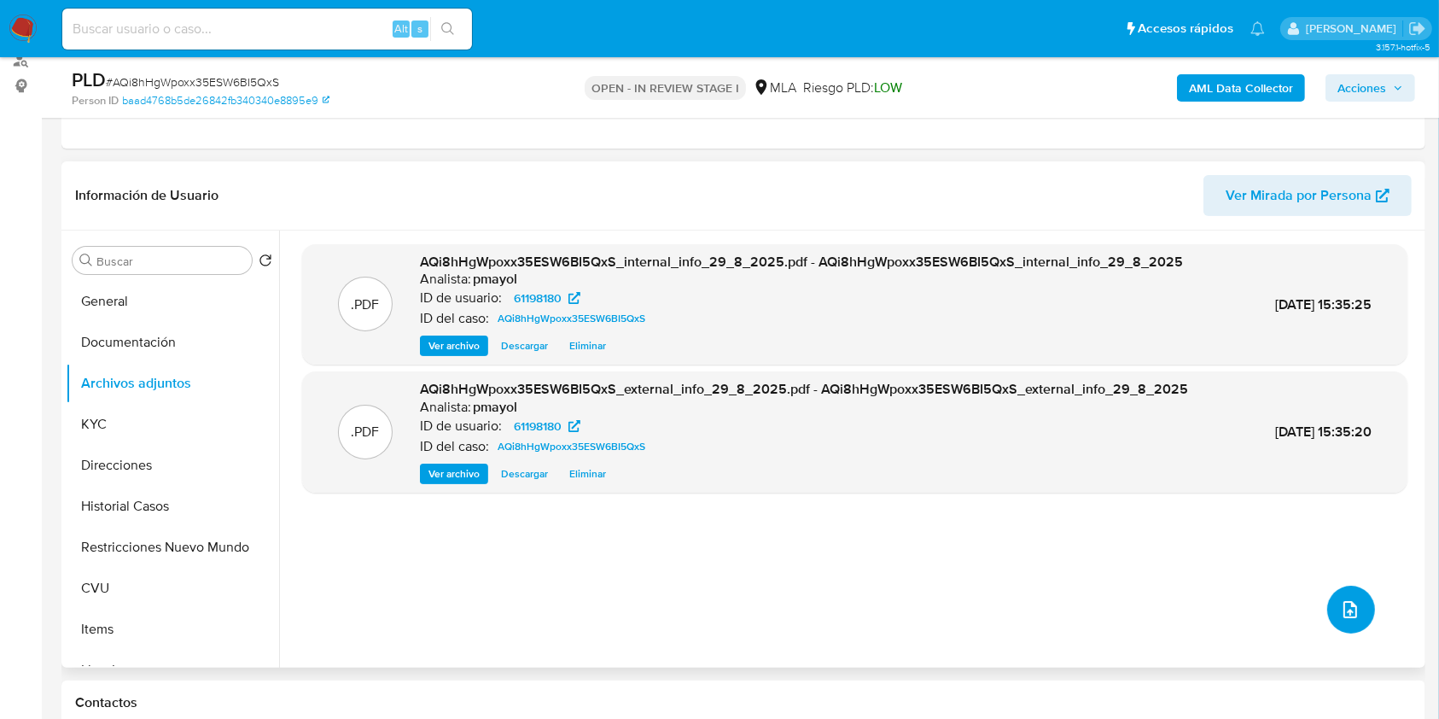
click at [1340, 604] on icon "upload-file" at bounding box center [1350, 609] width 20 height 20
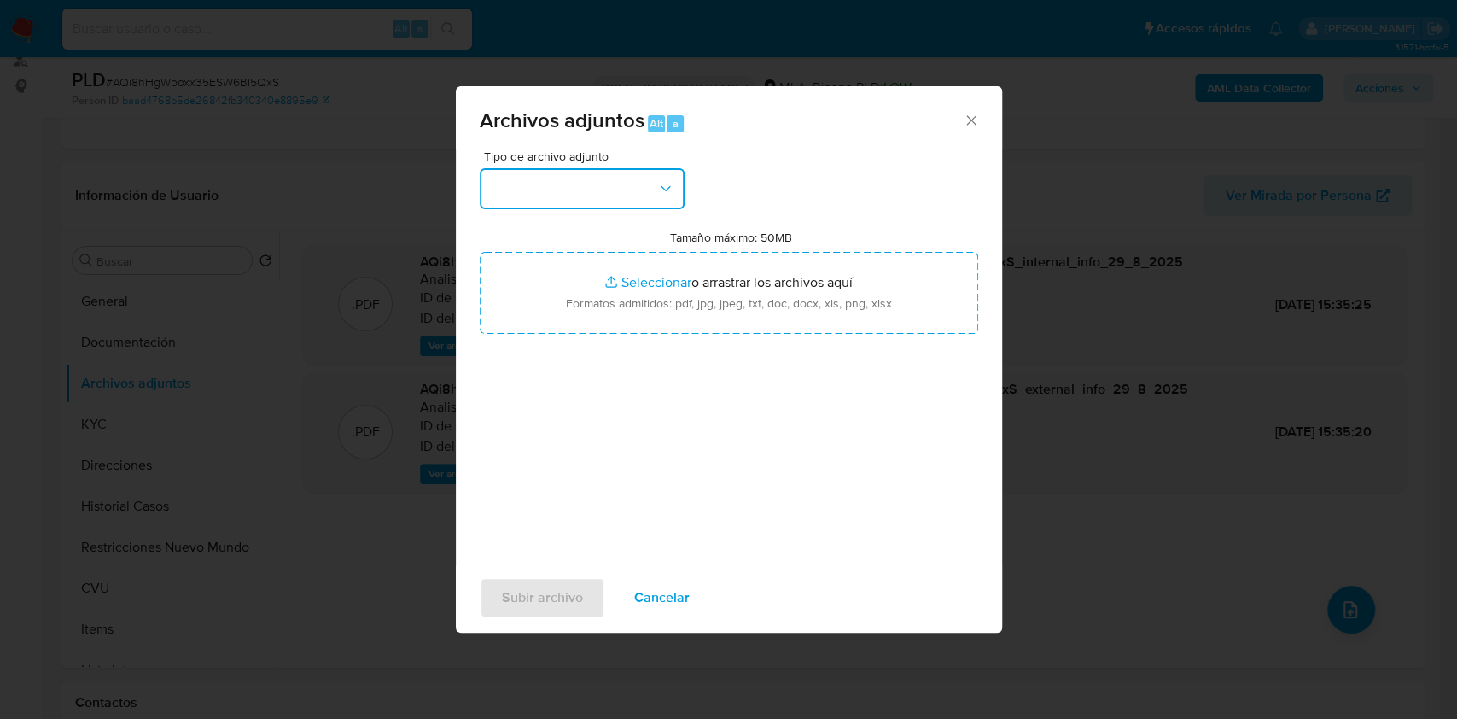
click at [635, 180] on button "button" at bounding box center [582, 188] width 205 height 41
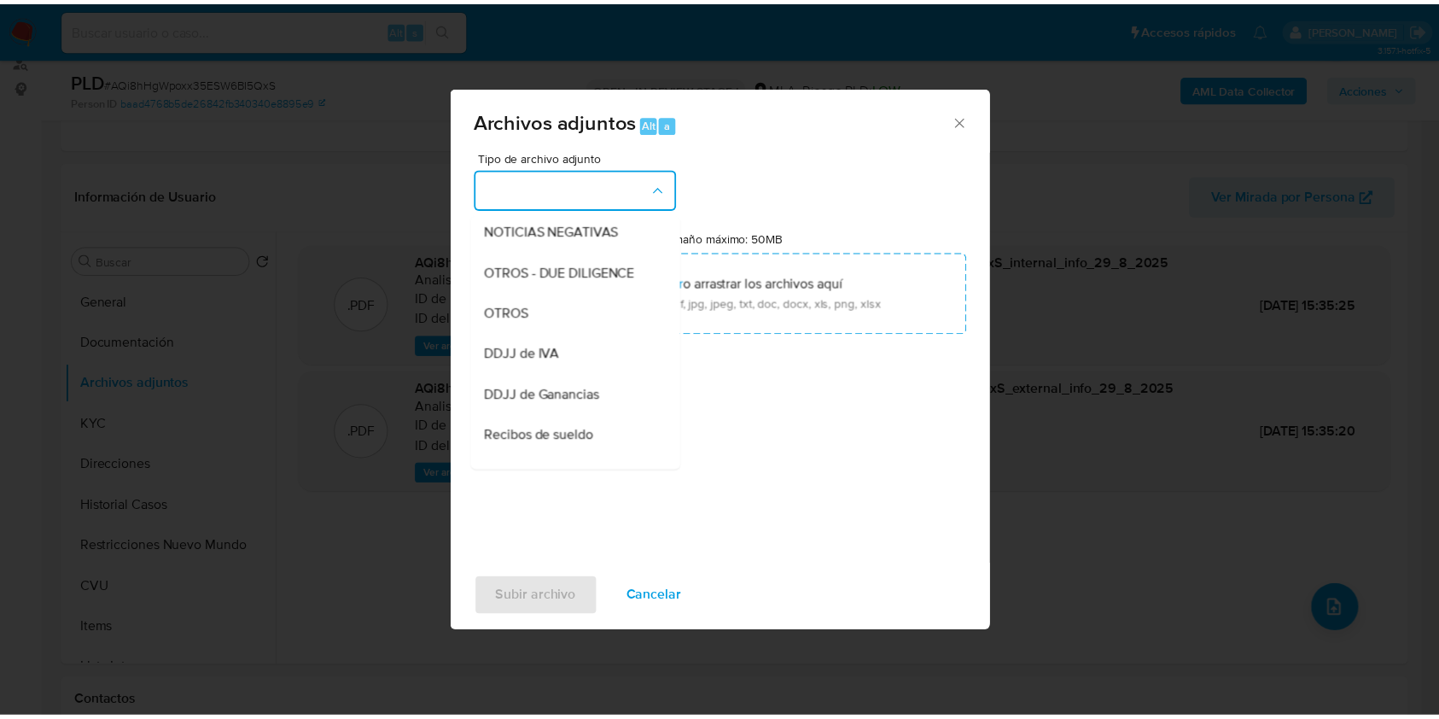
scroll to position [267, 0]
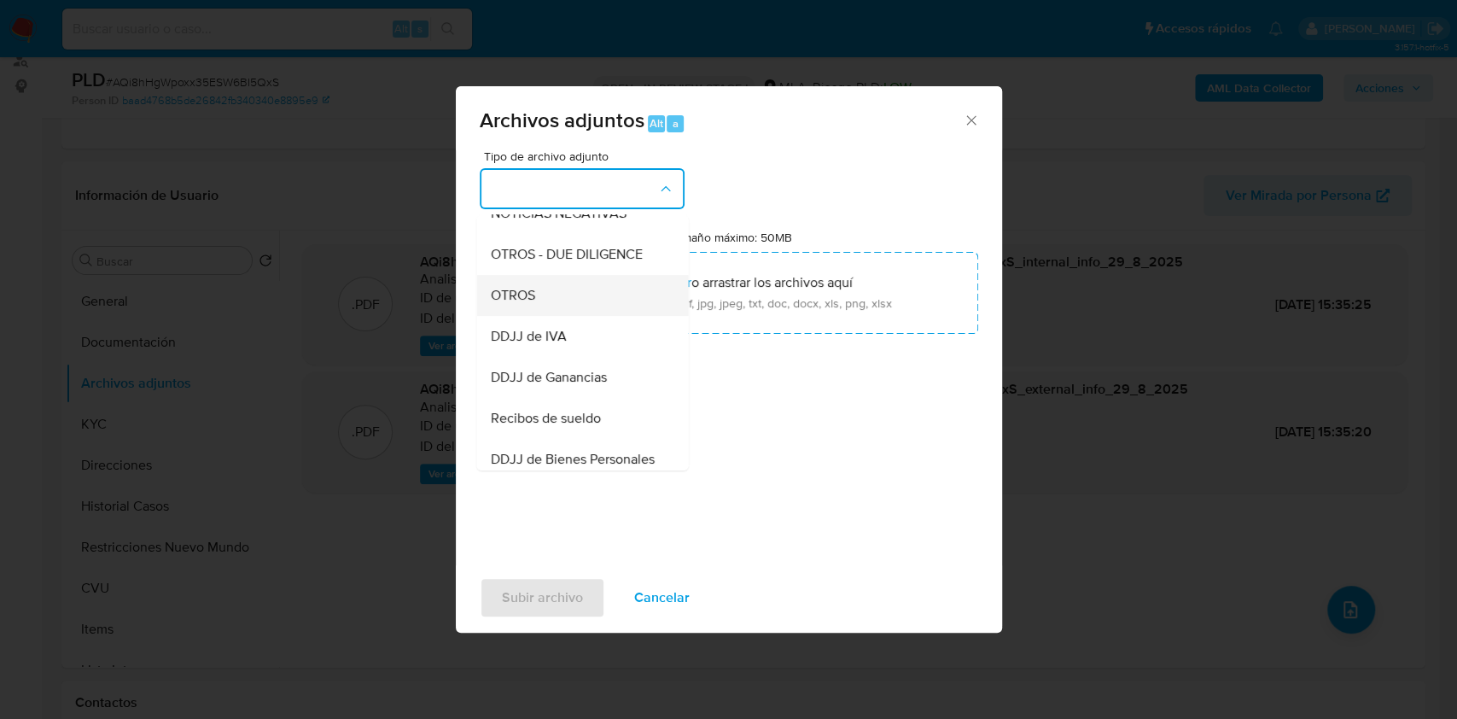
click at [595, 316] on div "OTROS" at bounding box center [577, 295] width 174 height 41
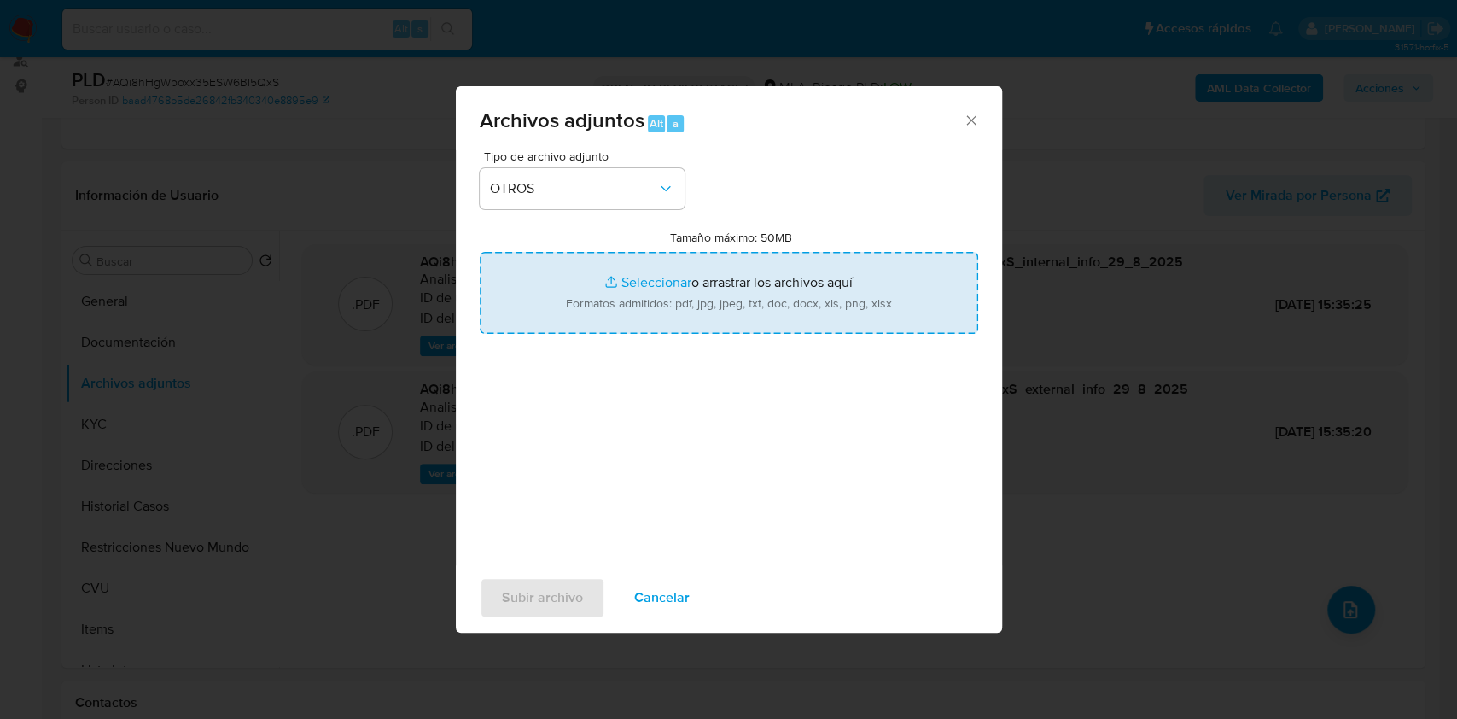
click at [692, 282] on input "Tamaño máximo: 50MB Seleccionar archivos" at bounding box center [729, 293] width 498 height 82
type input "C:\fakepath\Caselog AQi8hHgWpoxx35ESW6BI5QxS.docx"
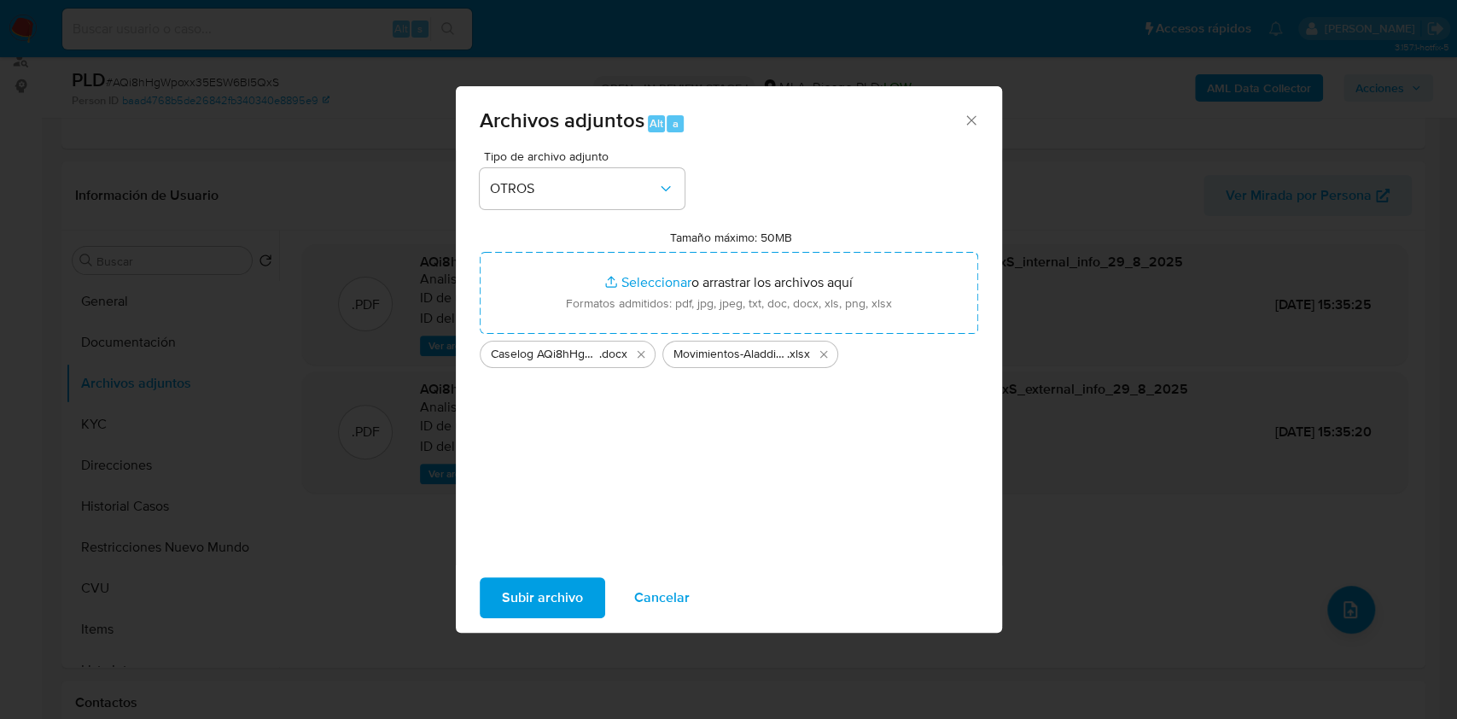
click at [532, 592] on span "Subir archivo" at bounding box center [542, 598] width 81 height 38
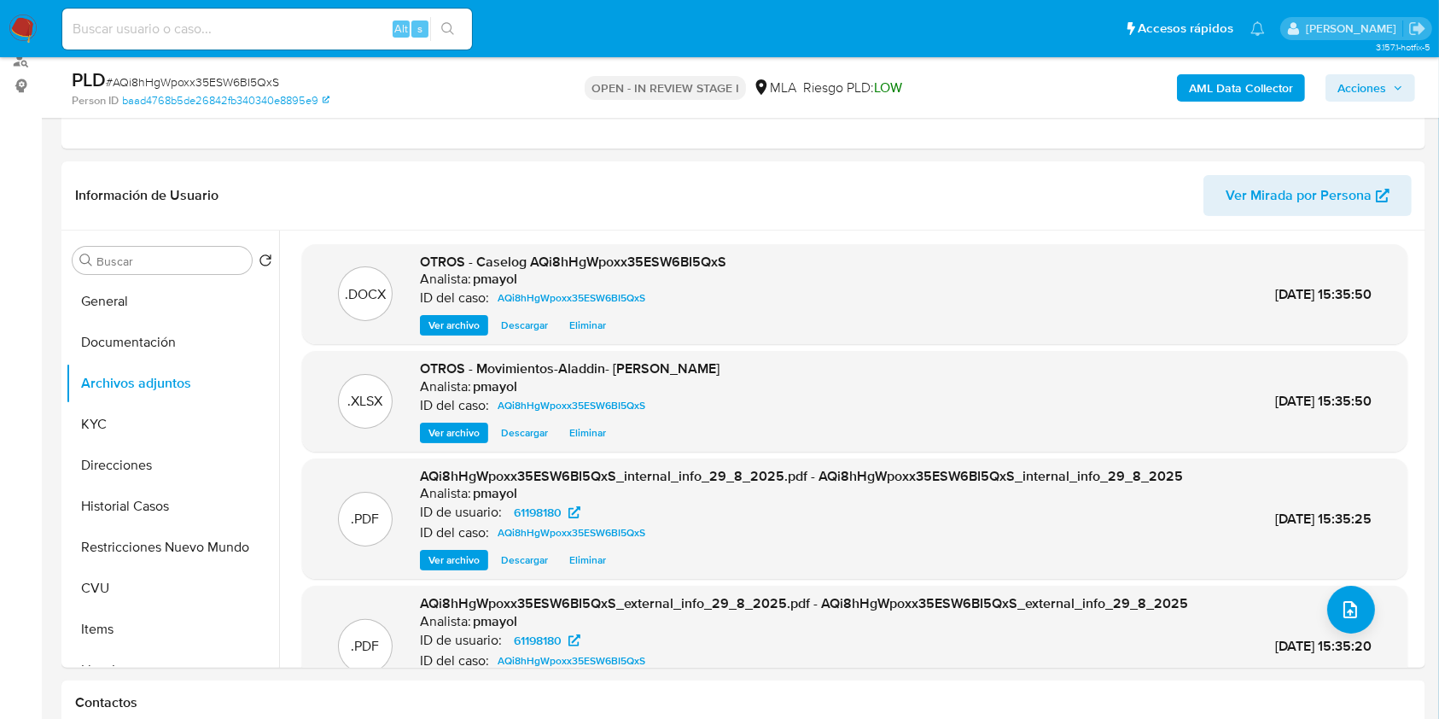
click at [1379, 46] on span "3.157.1-hotfix-5" at bounding box center [1403, 47] width 55 height 14
click at [1366, 75] on span "Acciones" at bounding box center [1362, 87] width 49 height 27
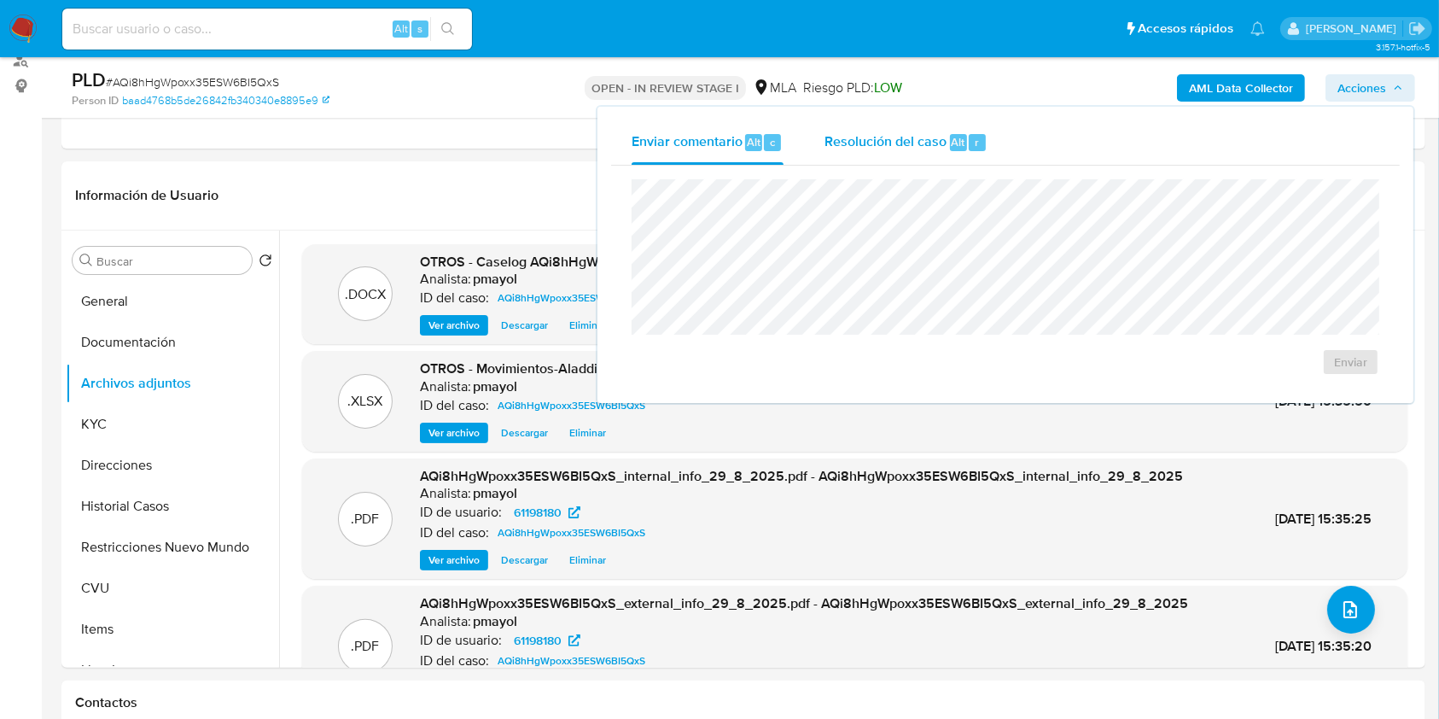
click at [918, 140] on span "Resolución del caso" at bounding box center [886, 141] width 122 height 20
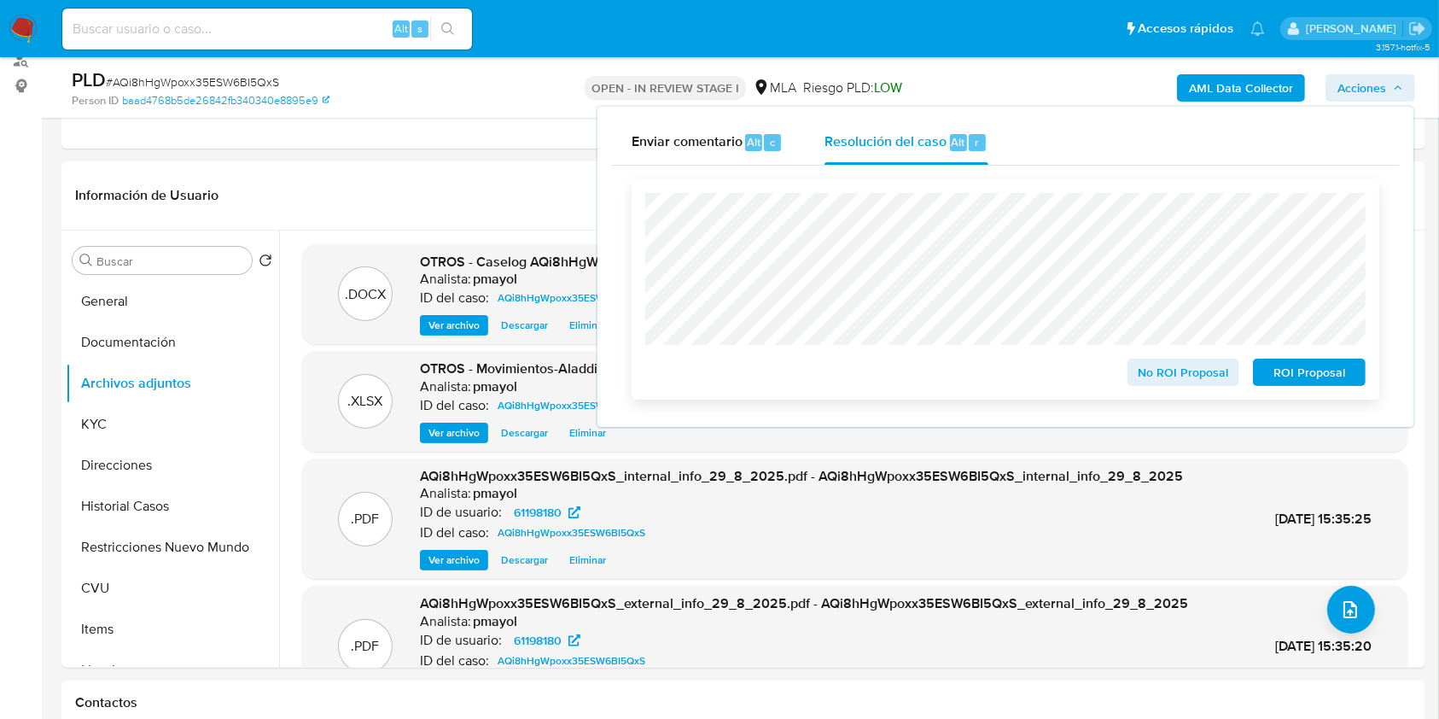
click at [1333, 390] on div "No ROI Proposal ROI Proposal" at bounding box center [1006, 289] width 748 height 220
click at [1318, 377] on span "ROI Proposal" at bounding box center [1309, 372] width 89 height 24
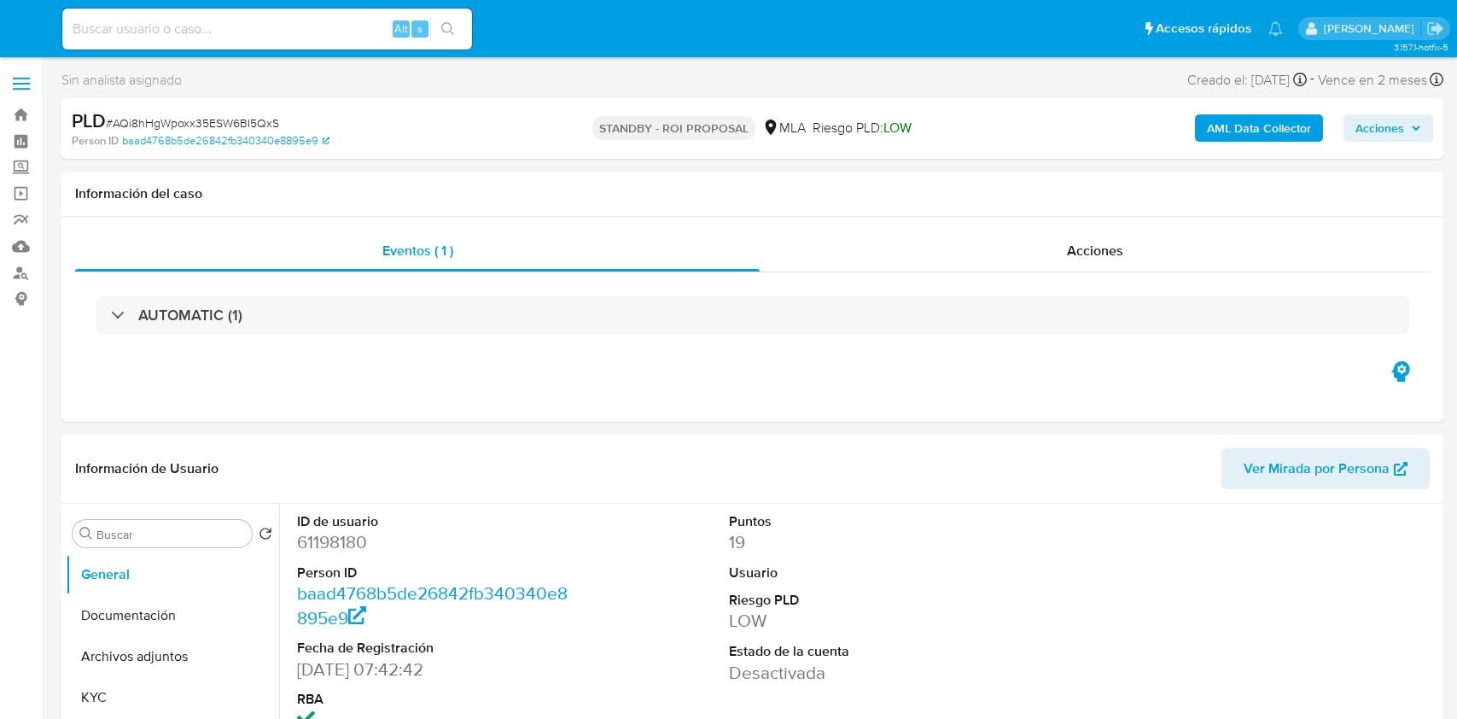
select select "10"
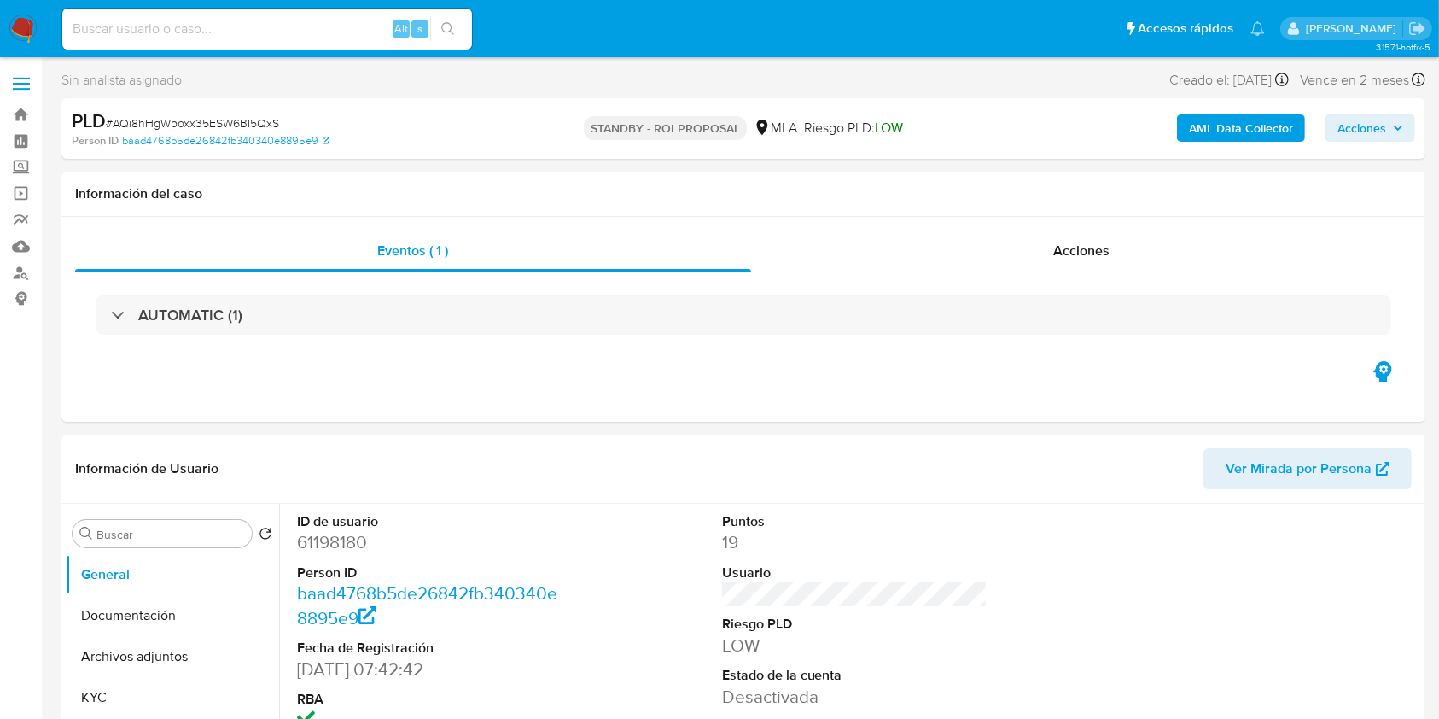
click at [282, 22] on input at bounding box center [267, 29] width 410 height 22
paste input "IBsVqhILZbkEH5xj8GWTRIdf"
type input "IBsVqhILZbkEH5xj8GWTRIdf"
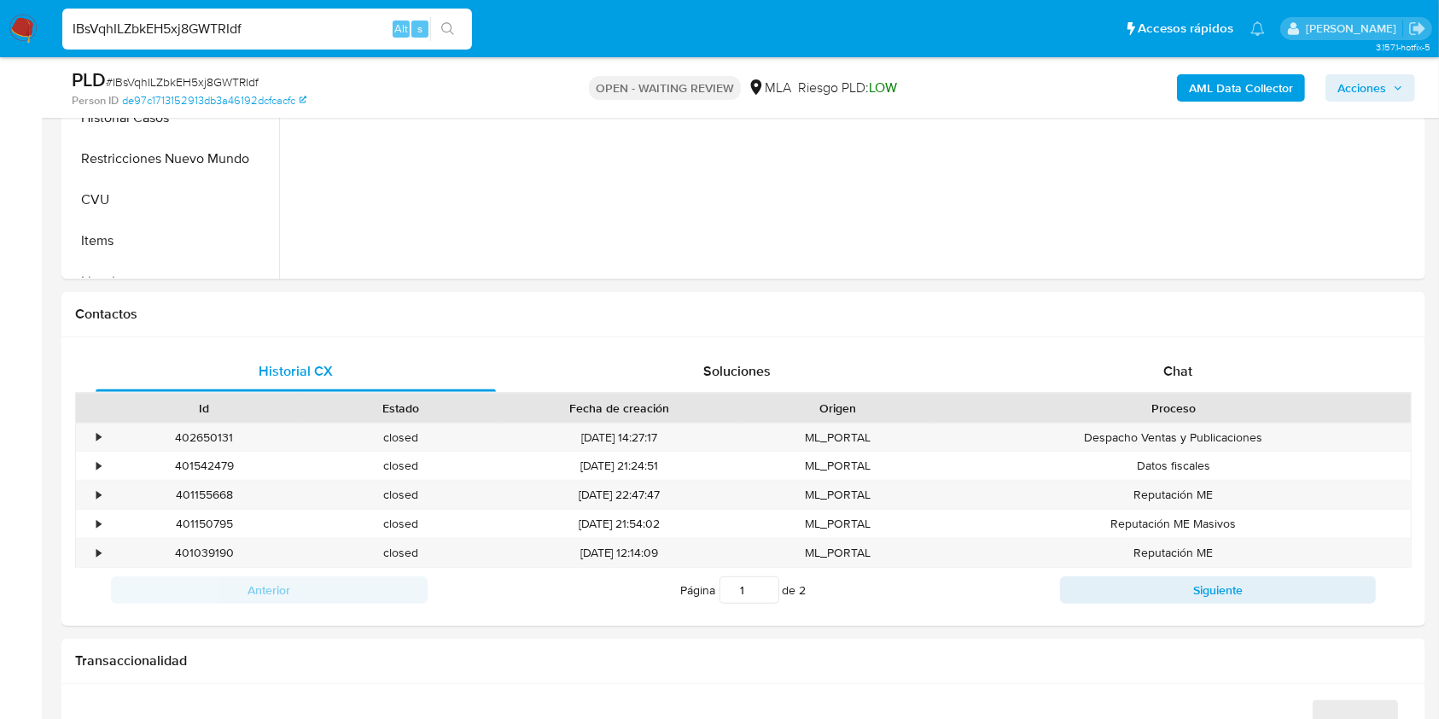
scroll to position [660, 0]
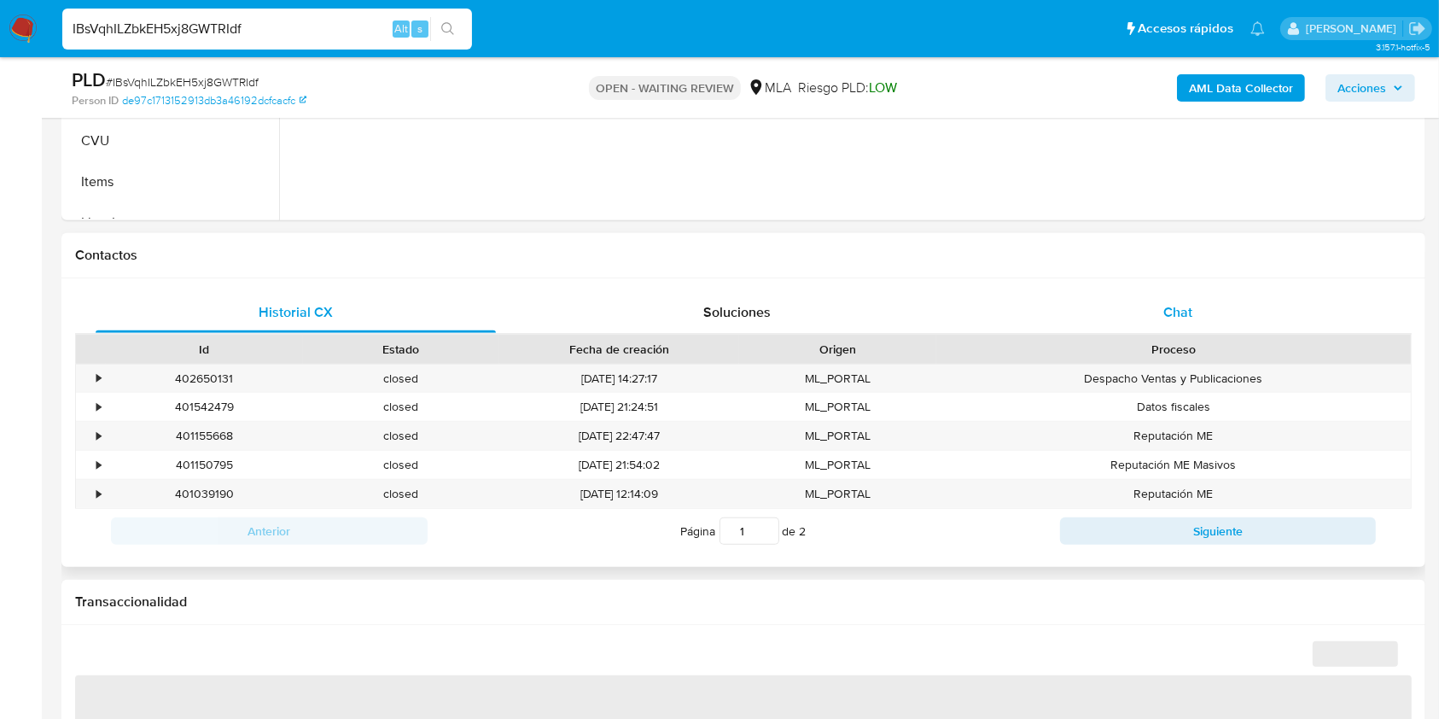
select select "10"
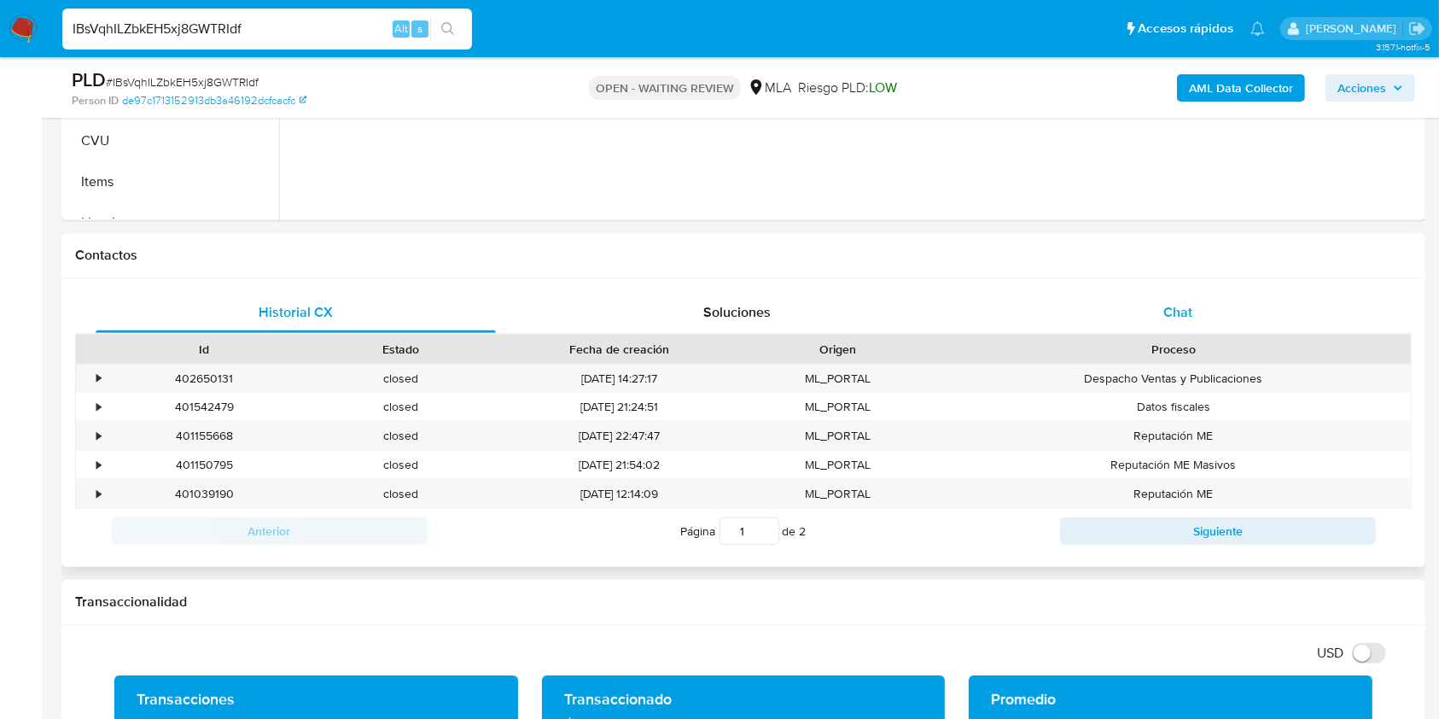
click at [1144, 314] on div "Chat" at bounding box center [1178, 312] width 400 height 41
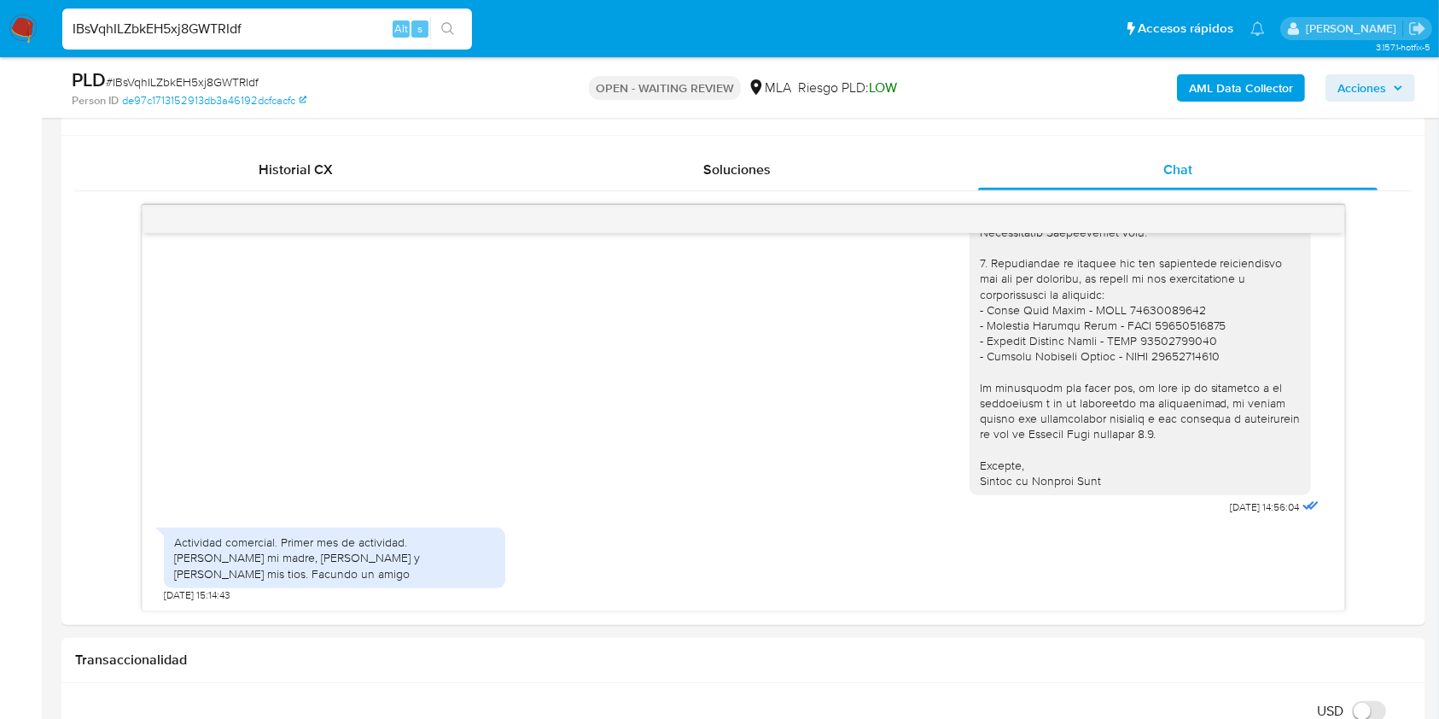
scroll to position [792, 0]
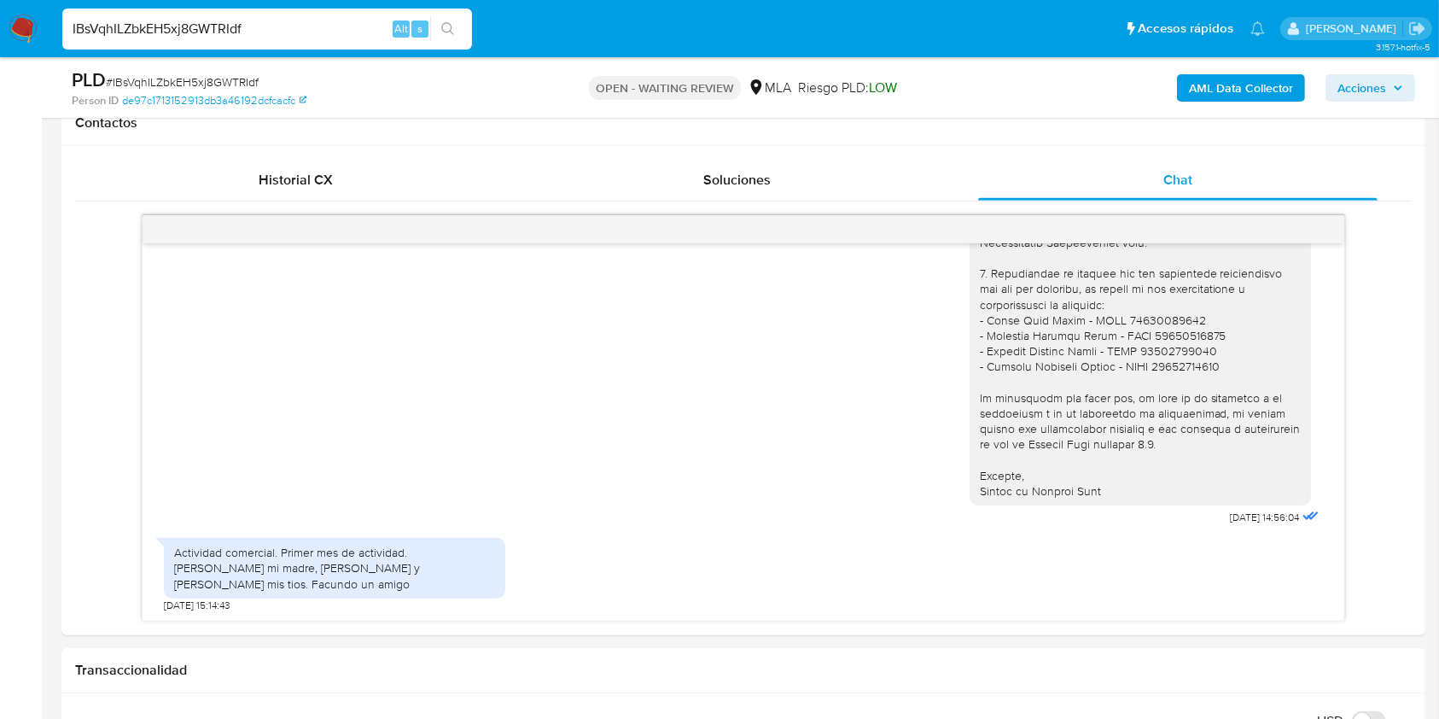
click at [213, 72] on div "PLD # IBsVqhILZbkEH5xj8GWTRIdf" at bounding box center [292, 80] width 441 height 26
copy span "IBsVqhILZbkEH5xj8GWTRIdf"
click at [32, 24] on img at bounding box center [23, 29] width 29 height 29
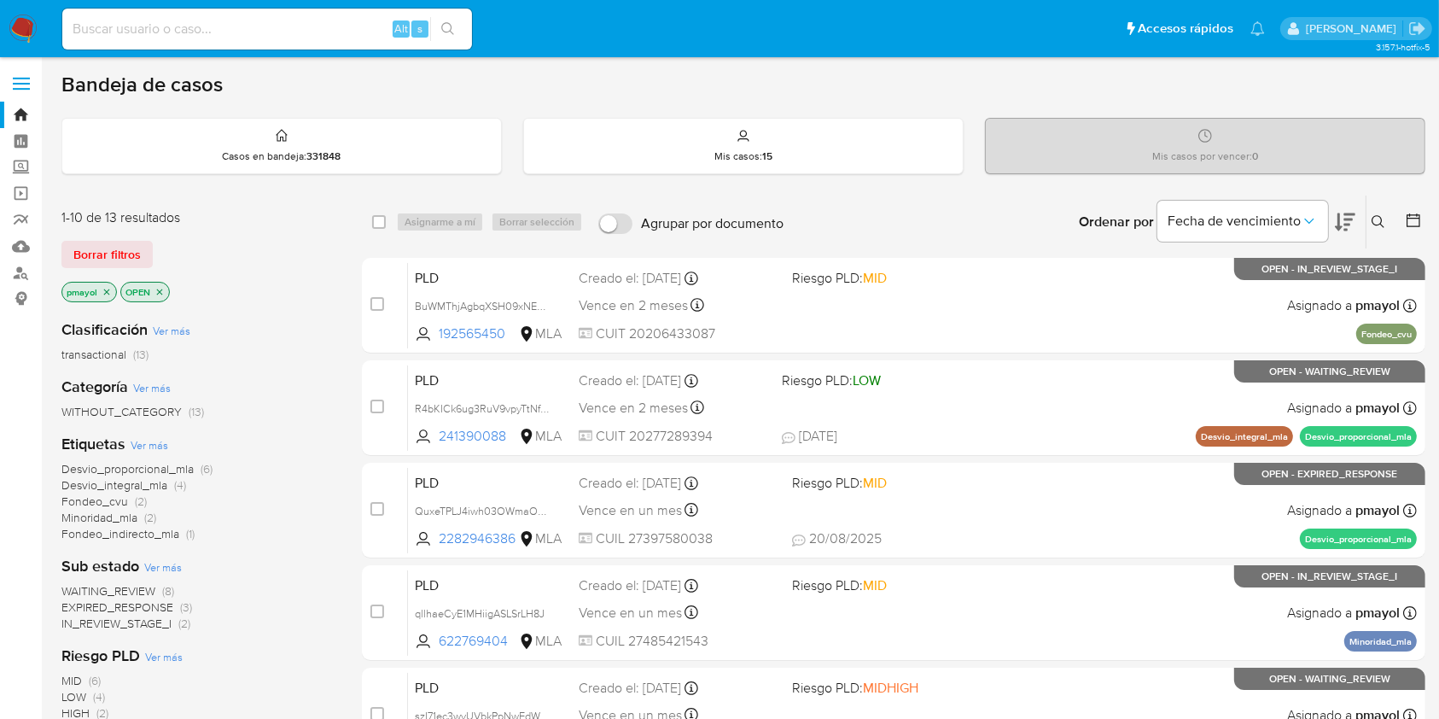
click at [1376, 229] on button at bounding box center [1381, 222] width 28 height 20
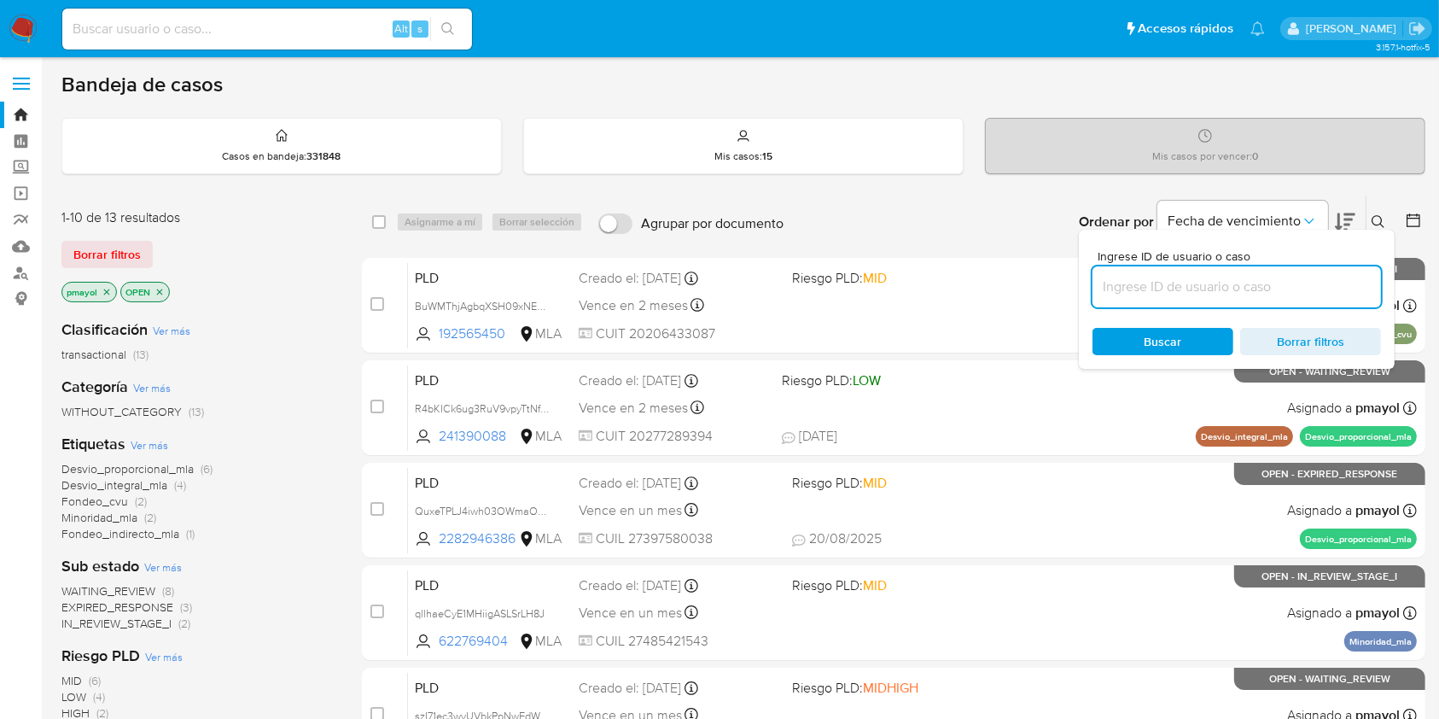
click at [1277, 278] on input at bounding box center [1237, 287] width 289 height 22
type input "IBsVqhILZbkEH5xj8GWTRIdf"
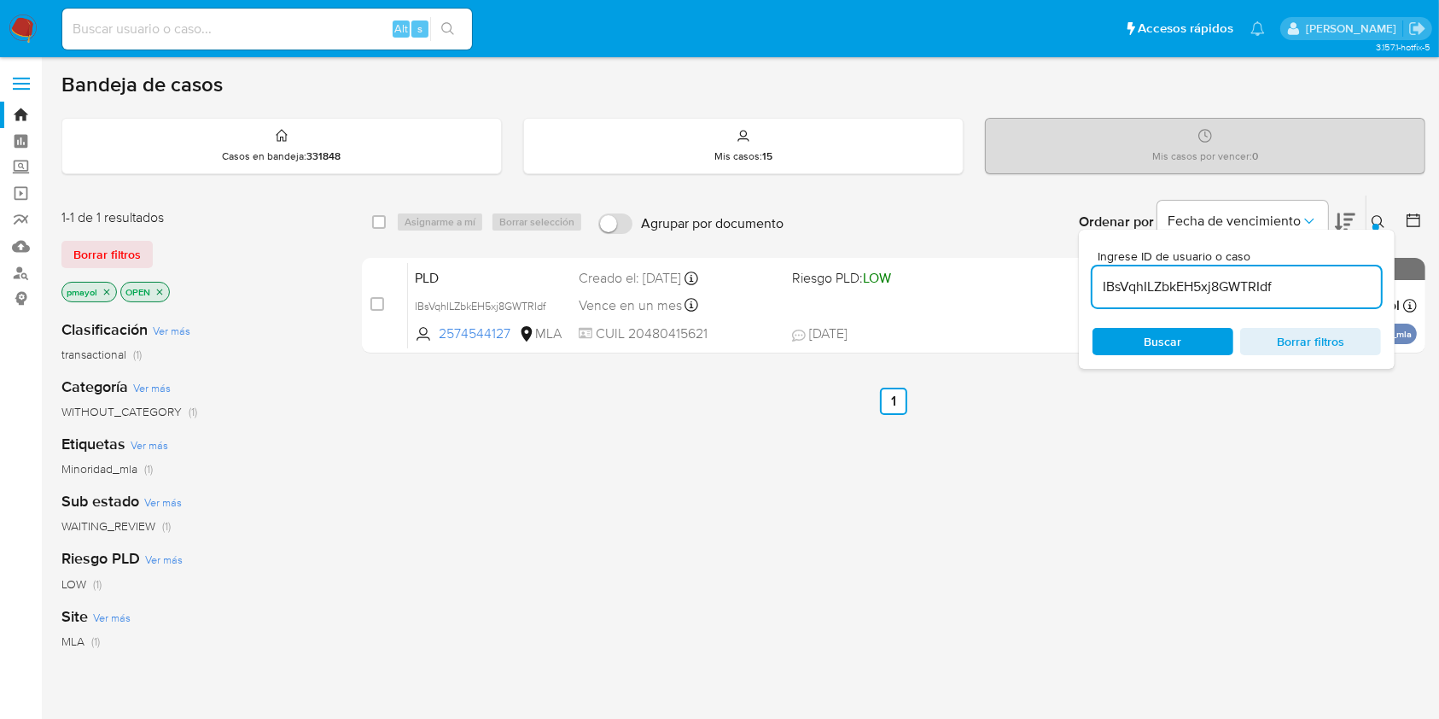
click at [1151, 339] on span "Buscar" at bounding box center [1164, 341] width 38 height 27
click at [372, 224] on input "checkbox" at bounding box center [379, 222] width 14 height 14
checkbox input "true"
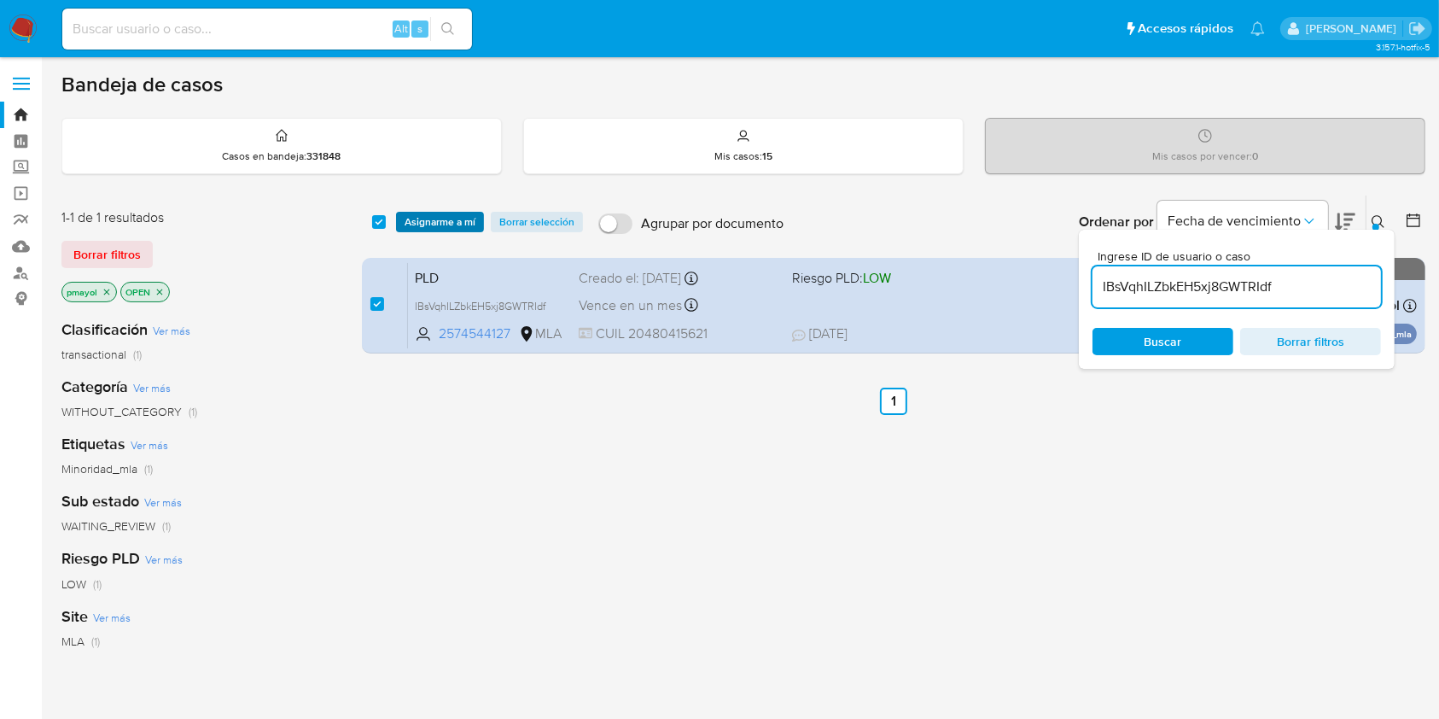
click at [410, 224] on span "Asignarme a mí" at bounding box center [440, 221] width 71 height 17
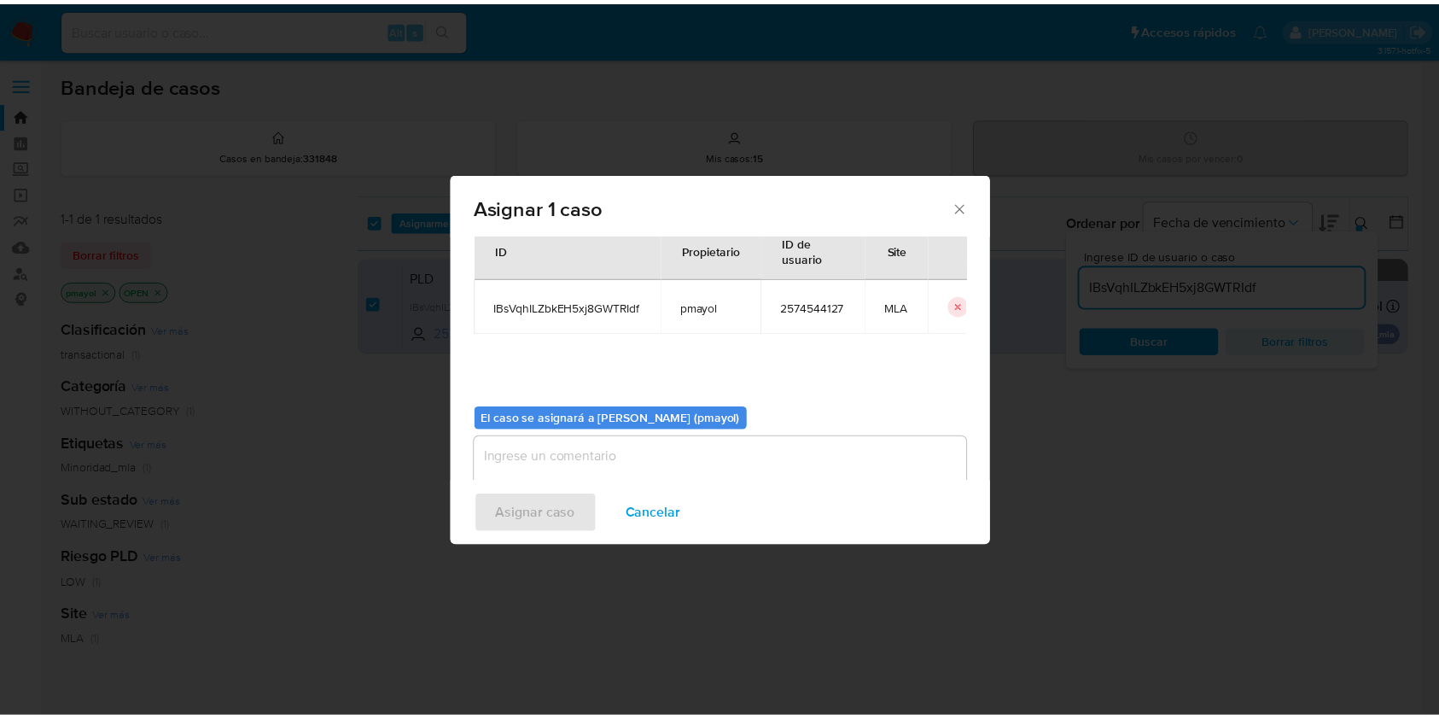
scroll to position [87, 0]
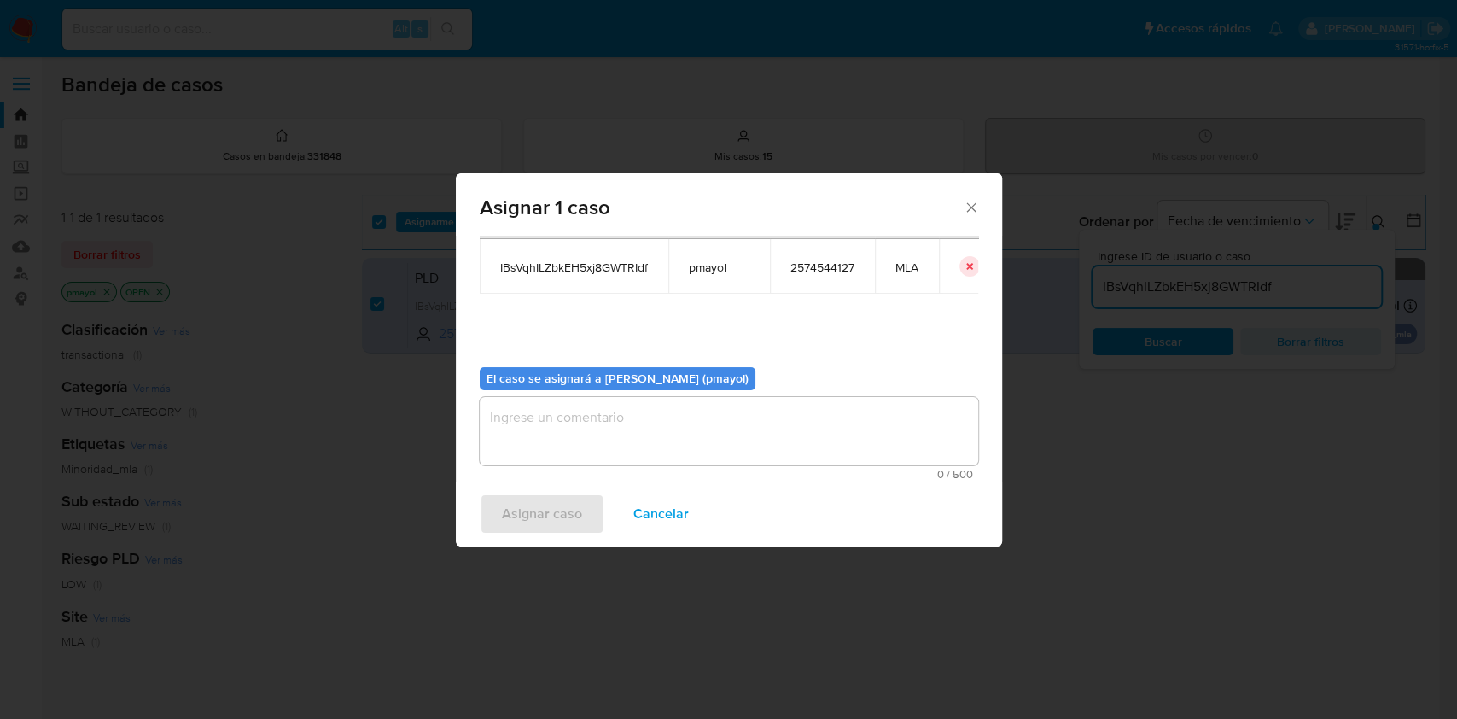
click at [857, 411] on textarea "assign-modal" at bounding box center [729, 431] width 498 height 68
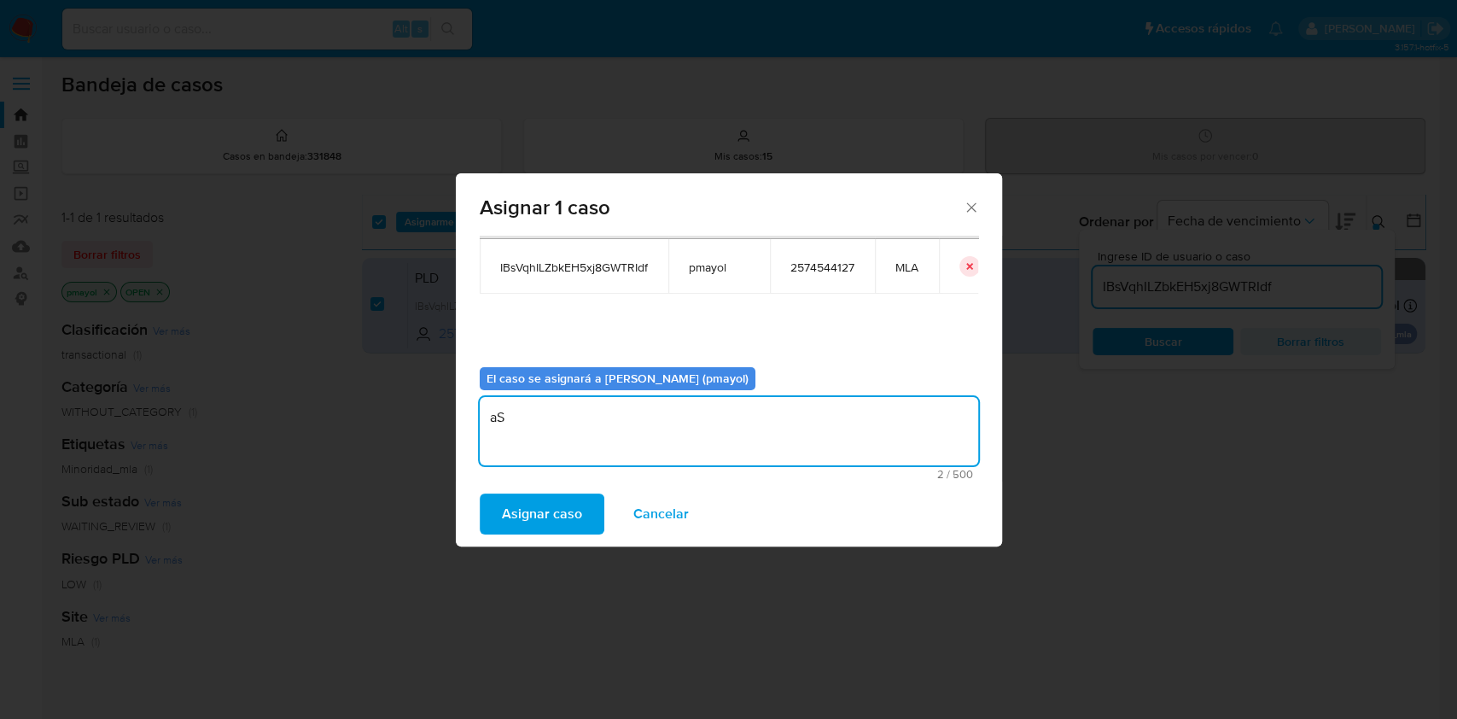
type textarea "a"
type textarea "Asignación"
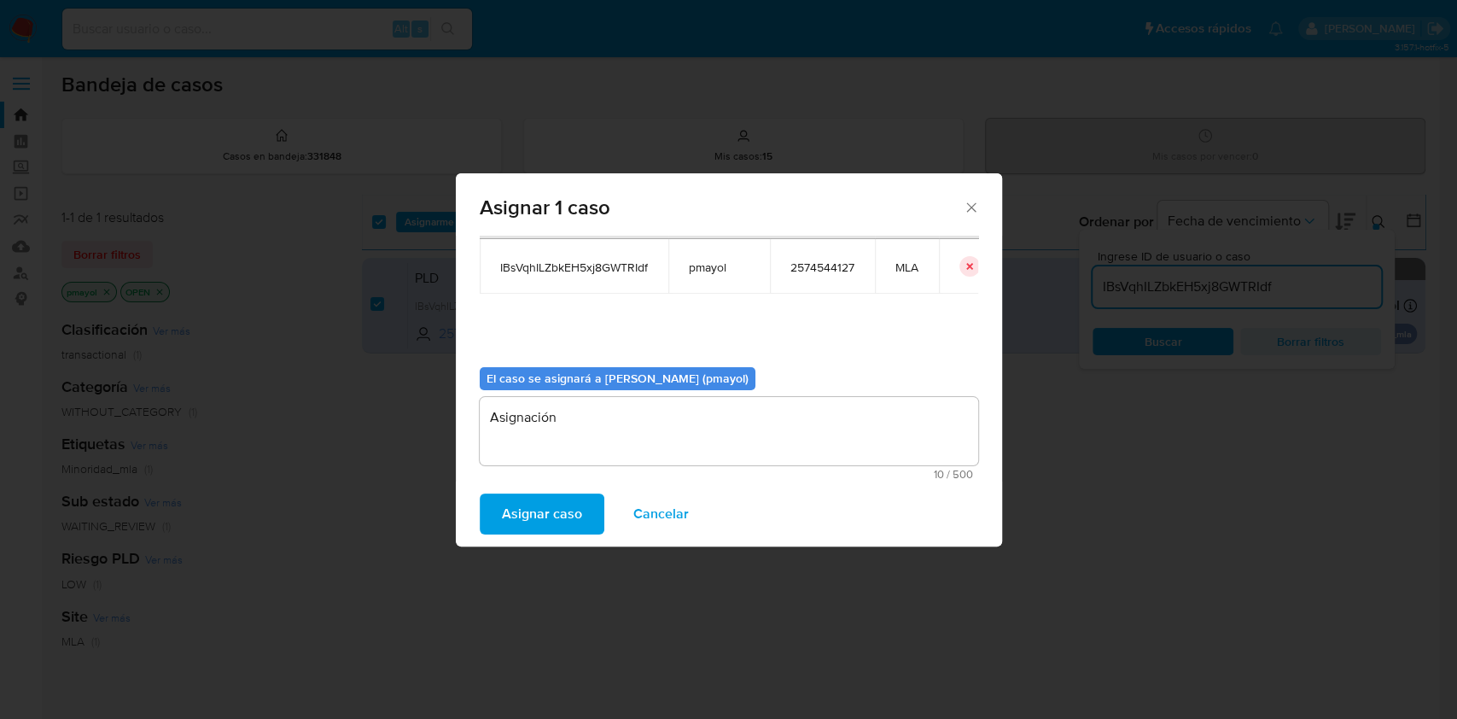
click at [561, 516] on span "Asignar caso" at bounding box center [542, 514] width 80 height 38
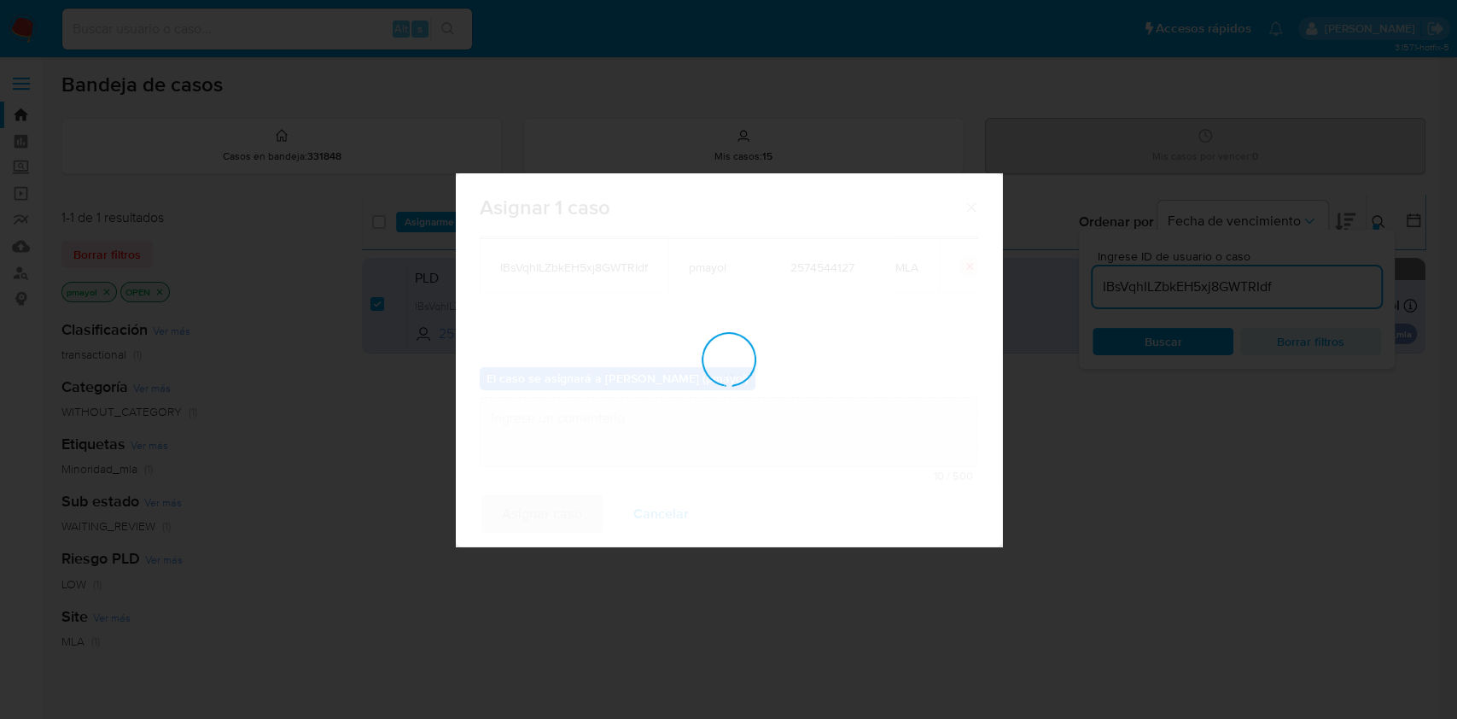
checkbox input "false"
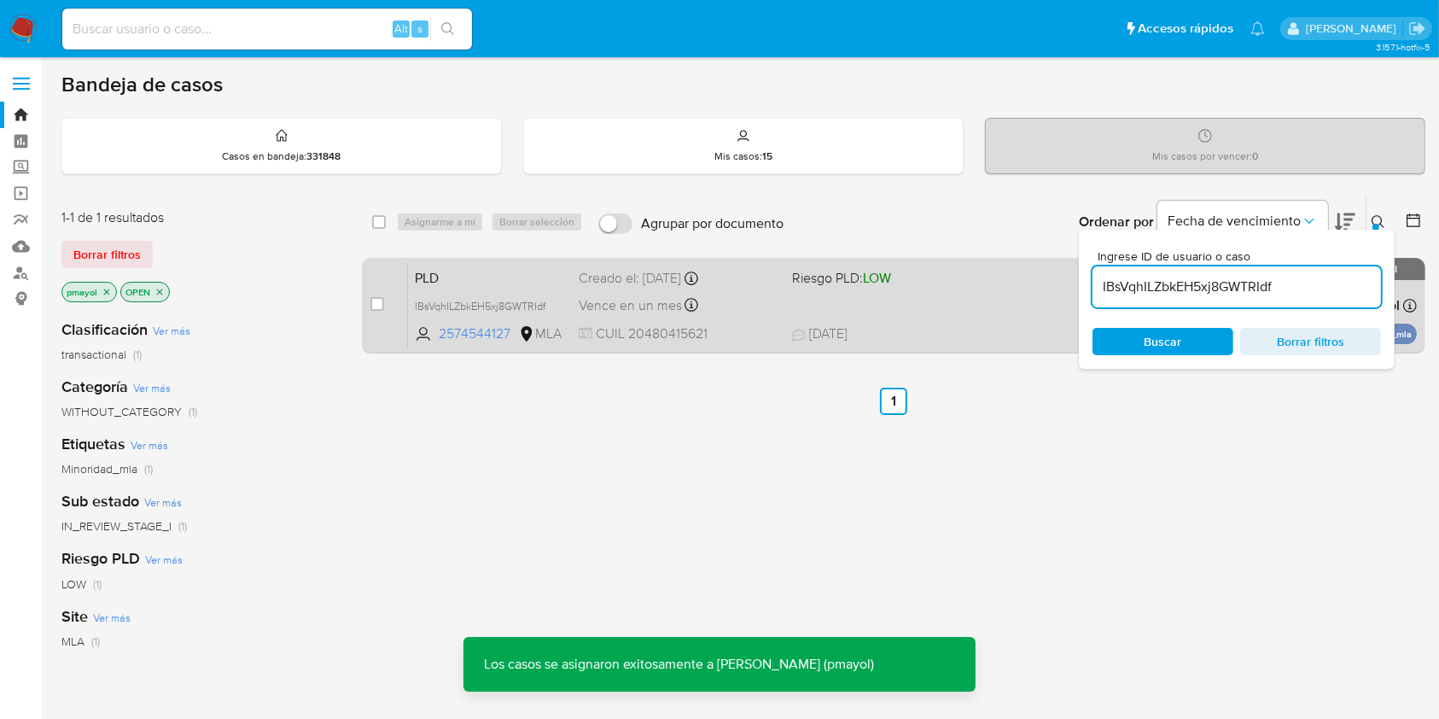
click at [736, 300] on div "Vence en un mes Vence el [DATE] 12:11:06" at bounding box center [678, 305] width 199 height 23
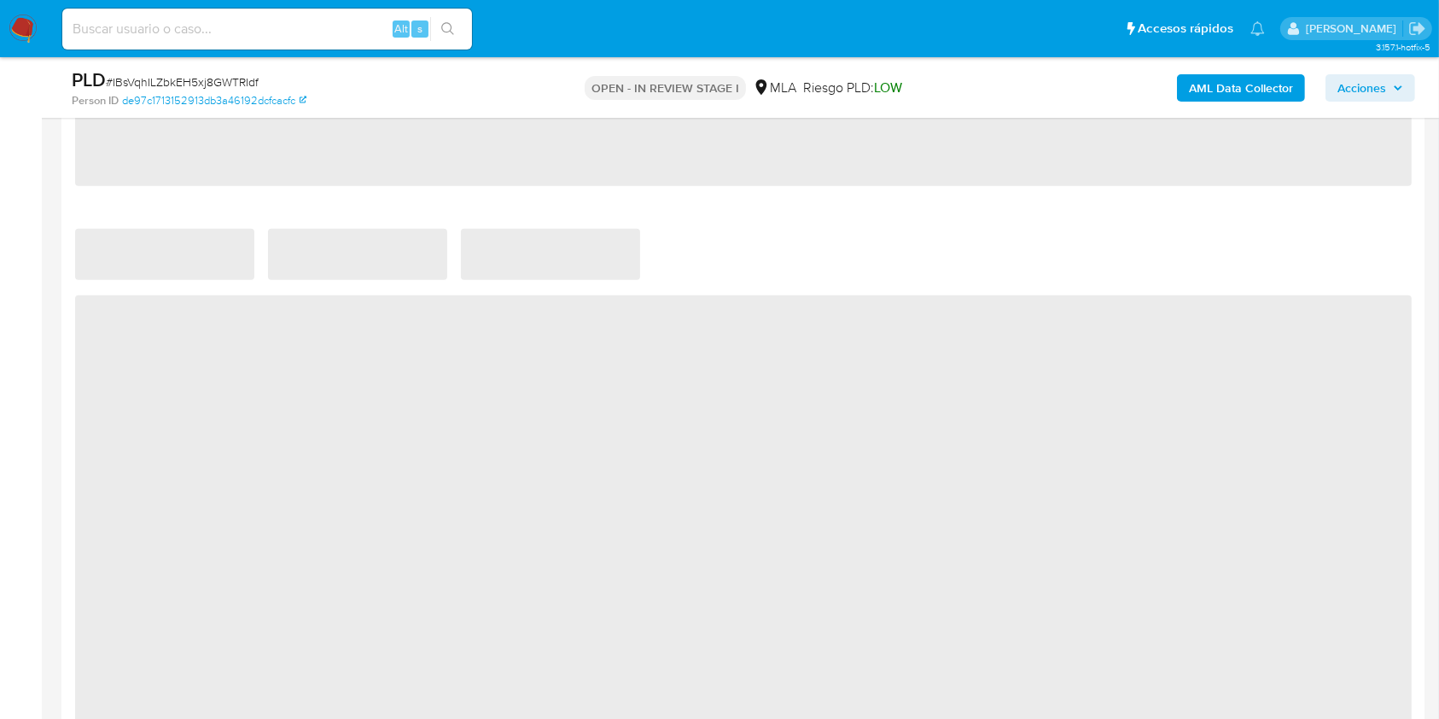
select select "10"
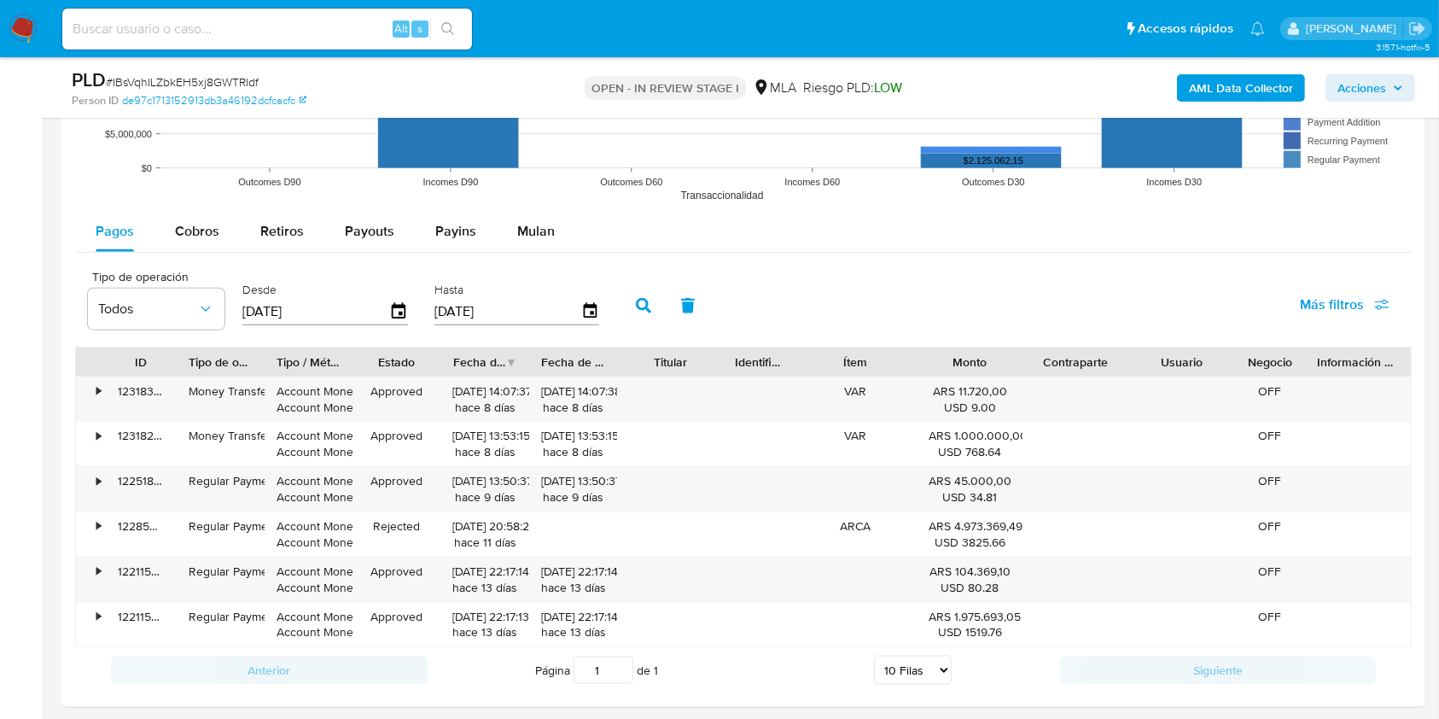
scroll to position [1779, 0]
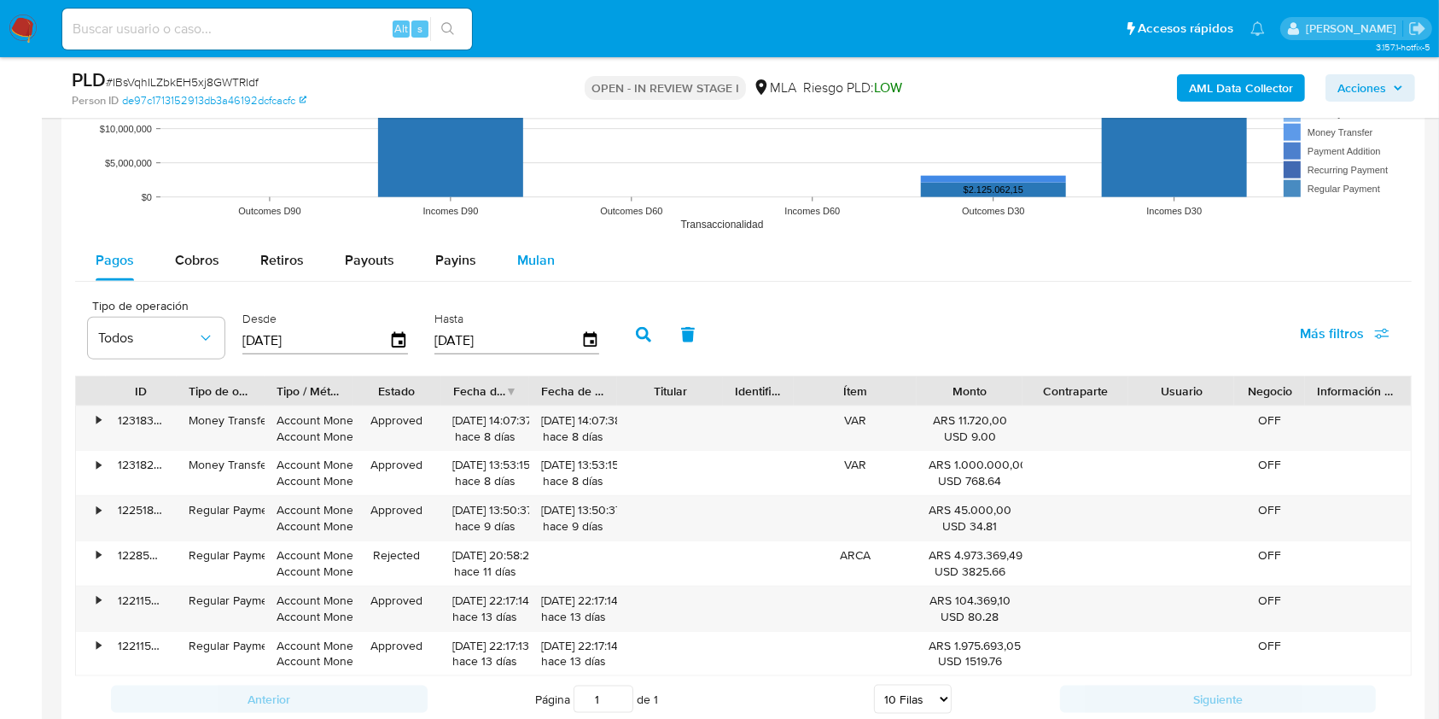
click at [547, 263] on span "Mulan" at bounding box center [536, 260] width 38 height 20
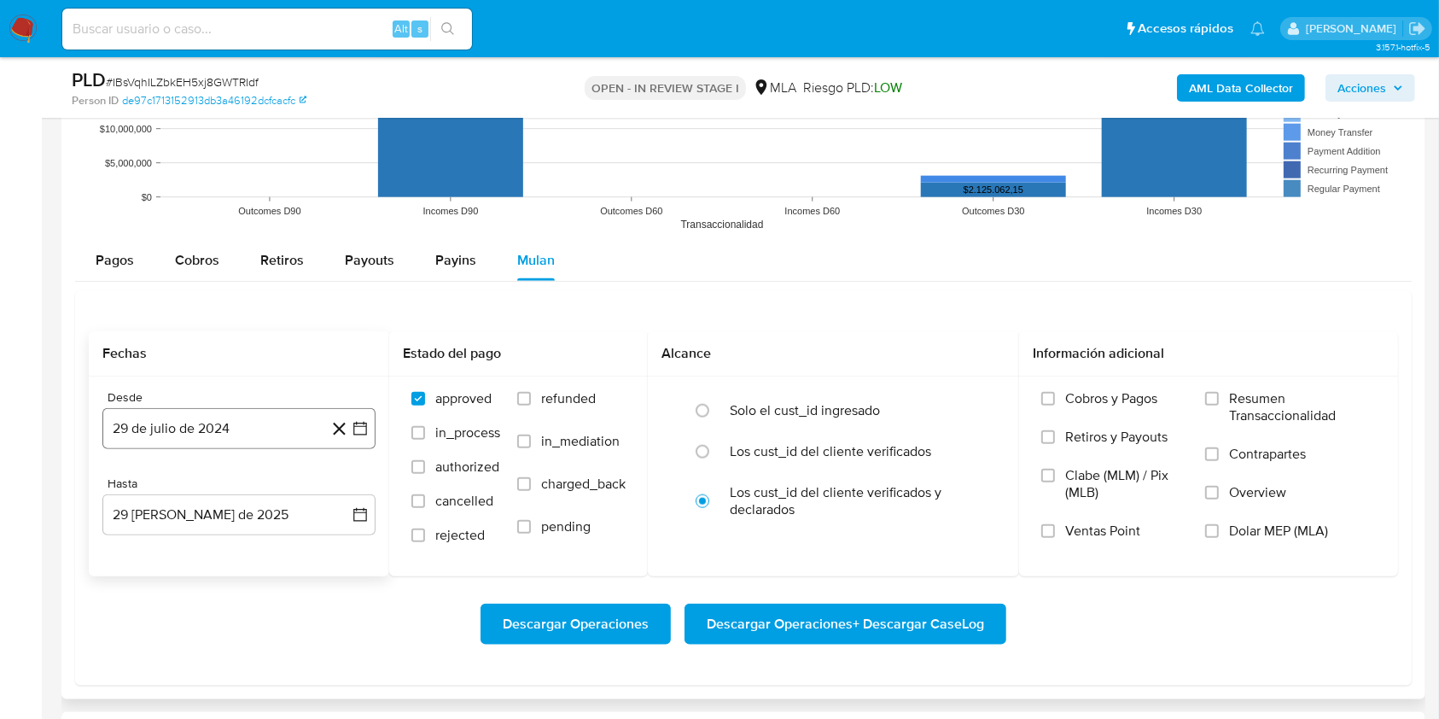
click at [291, 424] on button "29 de julio de 2024" at bounding box center [238, 428] width 273 height 41
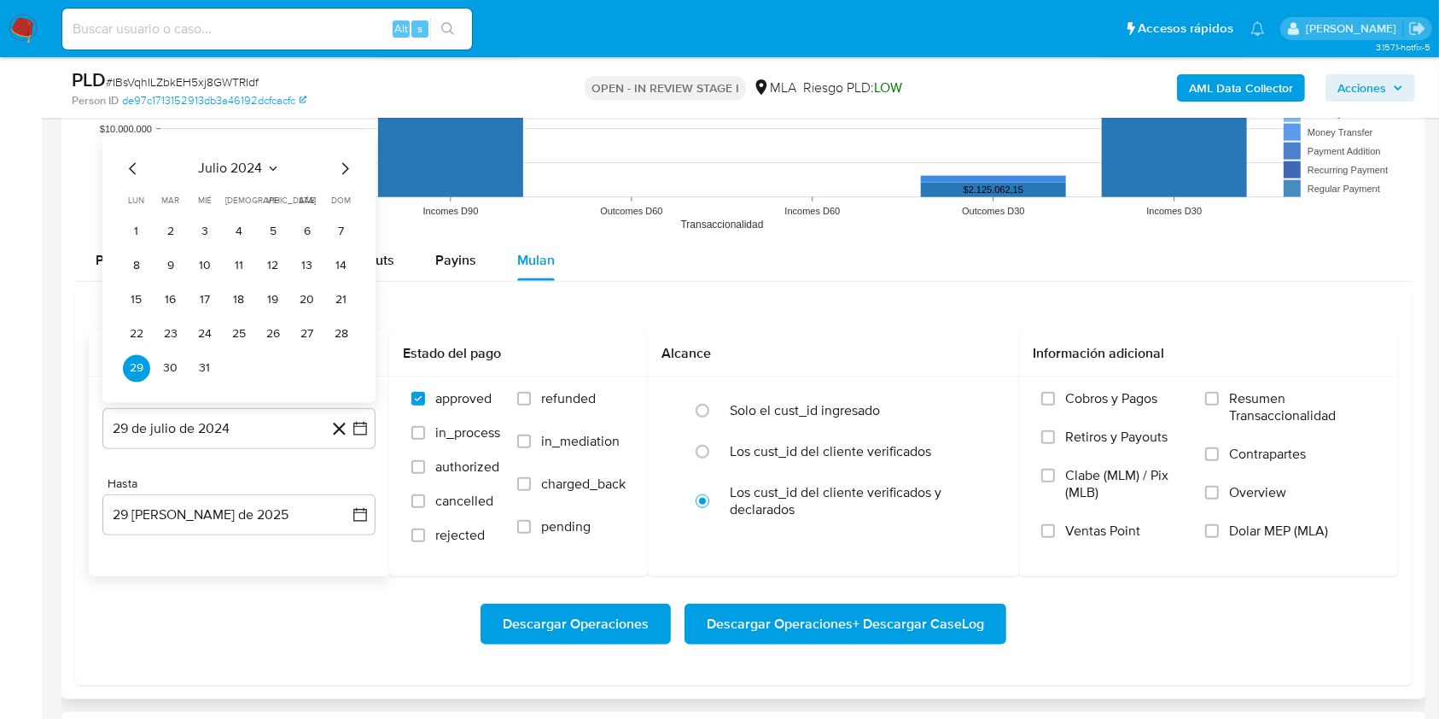
click at [259, 166] on span "julio 2024" at bounding box center [231, 168] width 64 height 17
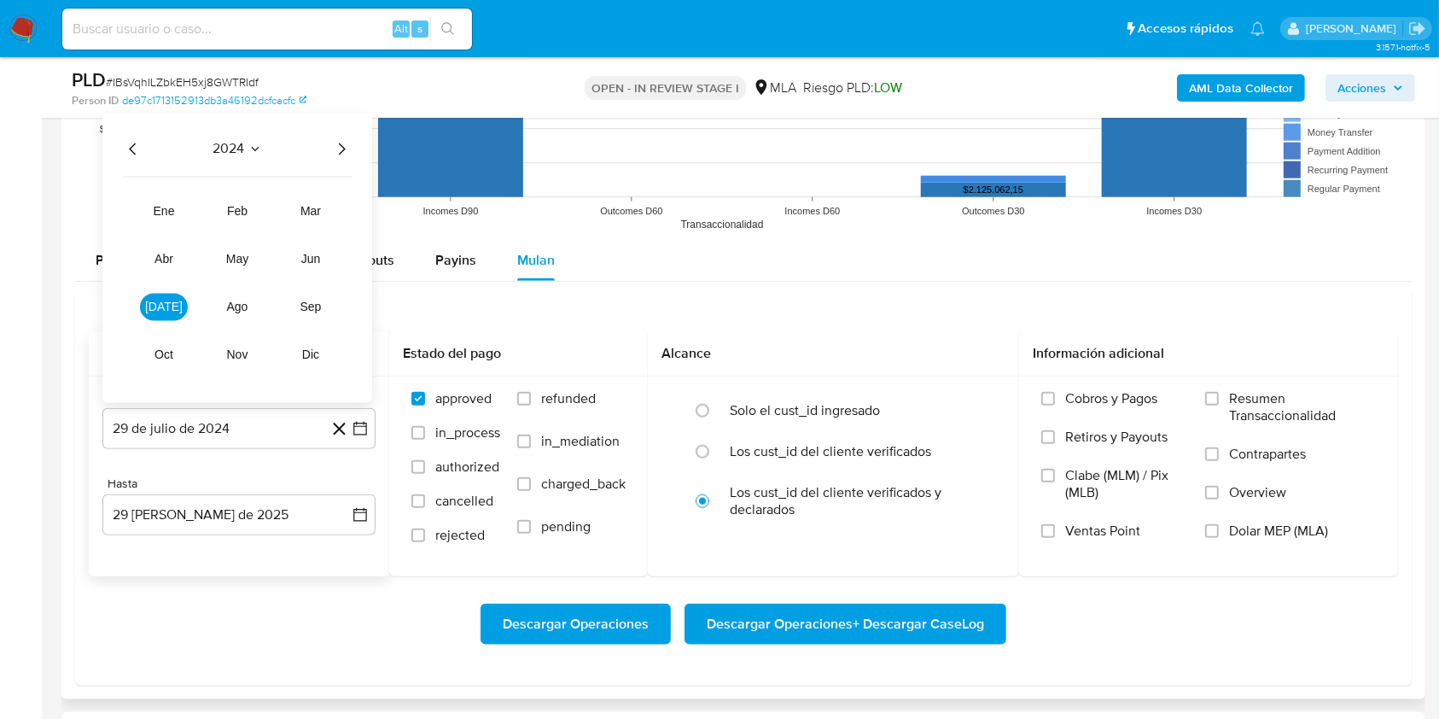
click at [339, 141] on icon "Año siguiente" at bounding box center [341, 148] width 20 height 20
click at [176, 250] on button "abr" at bounding box center [164, 258] width 48 height 27
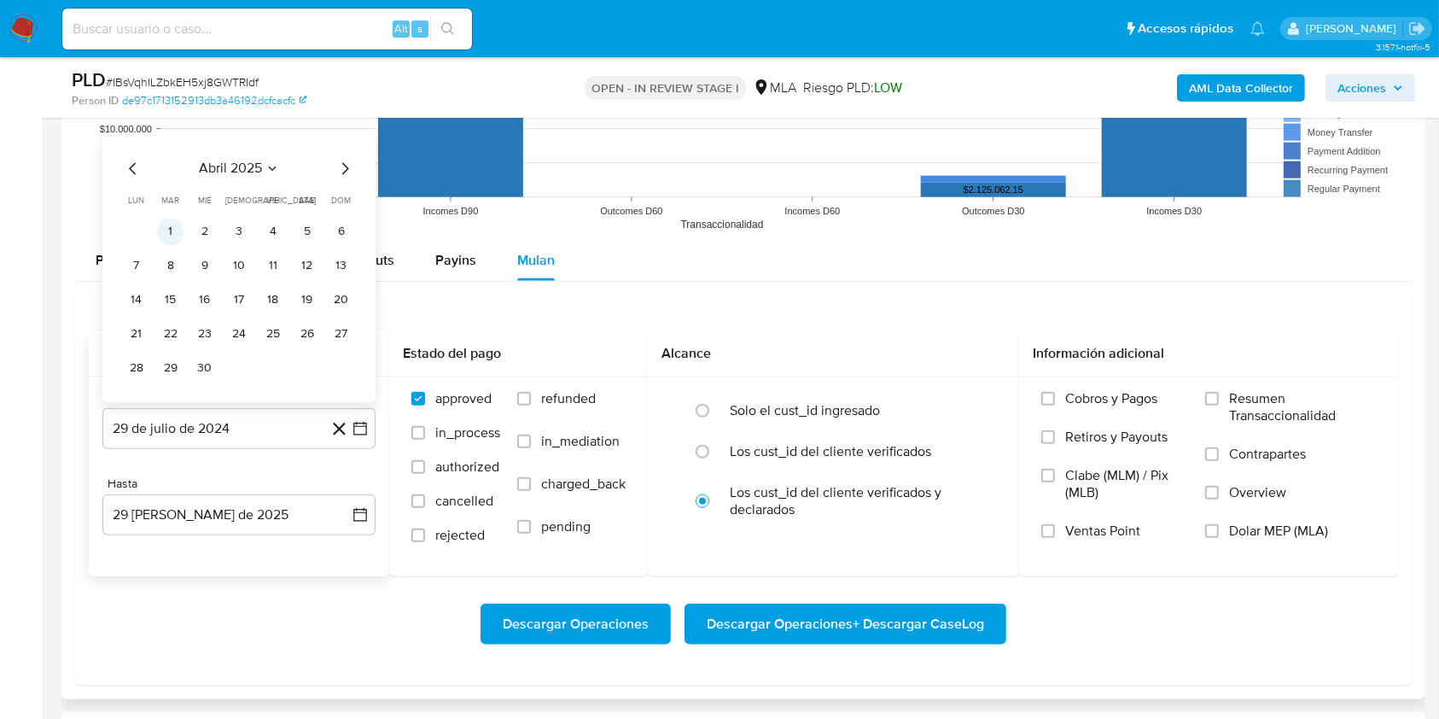
click at [178, 237] on button "1" at bounding box center [170, 231] width 27 height 27
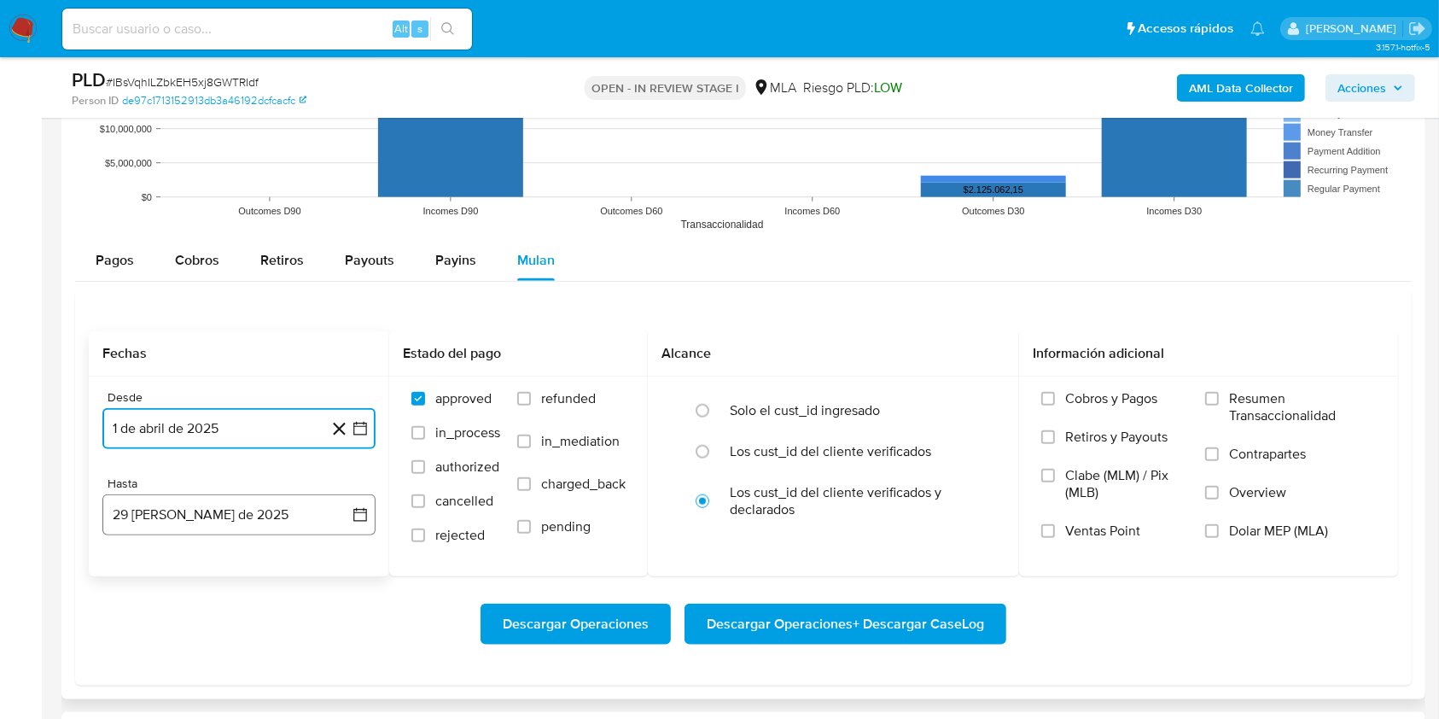
click at [219, 502] on button "29 de agosto de 2025" at bounding box center [238, 514] width 273 height 41
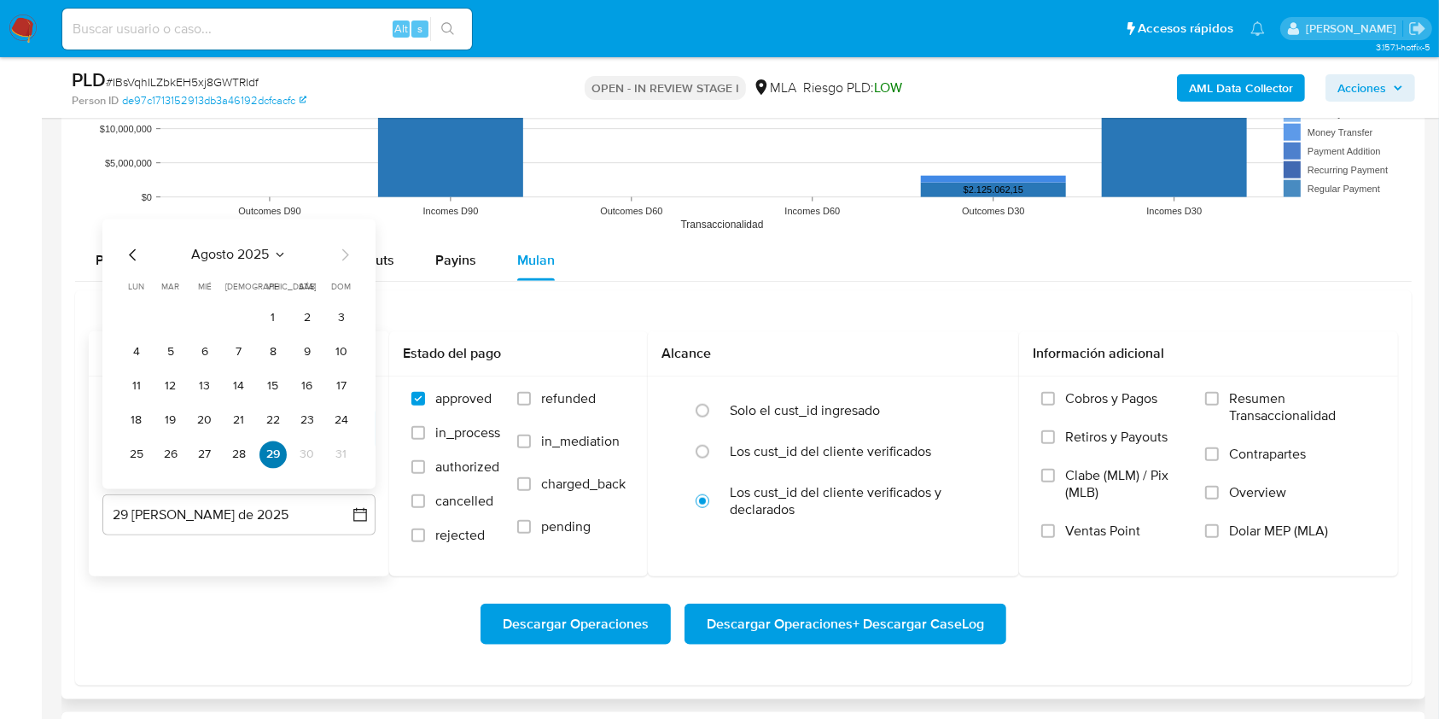
click at [265, 452] on button "29" at bounding box center [272, 453] width 27 height 27
click at [1225, 545] on label "Dolar MEP (MLA)" at bounding box center [1290, 541] width 171 height 38
click at [1219, 538] on input "Dolar MEP (MLA)" at bounding box center [1212, 531] width 14 height 14
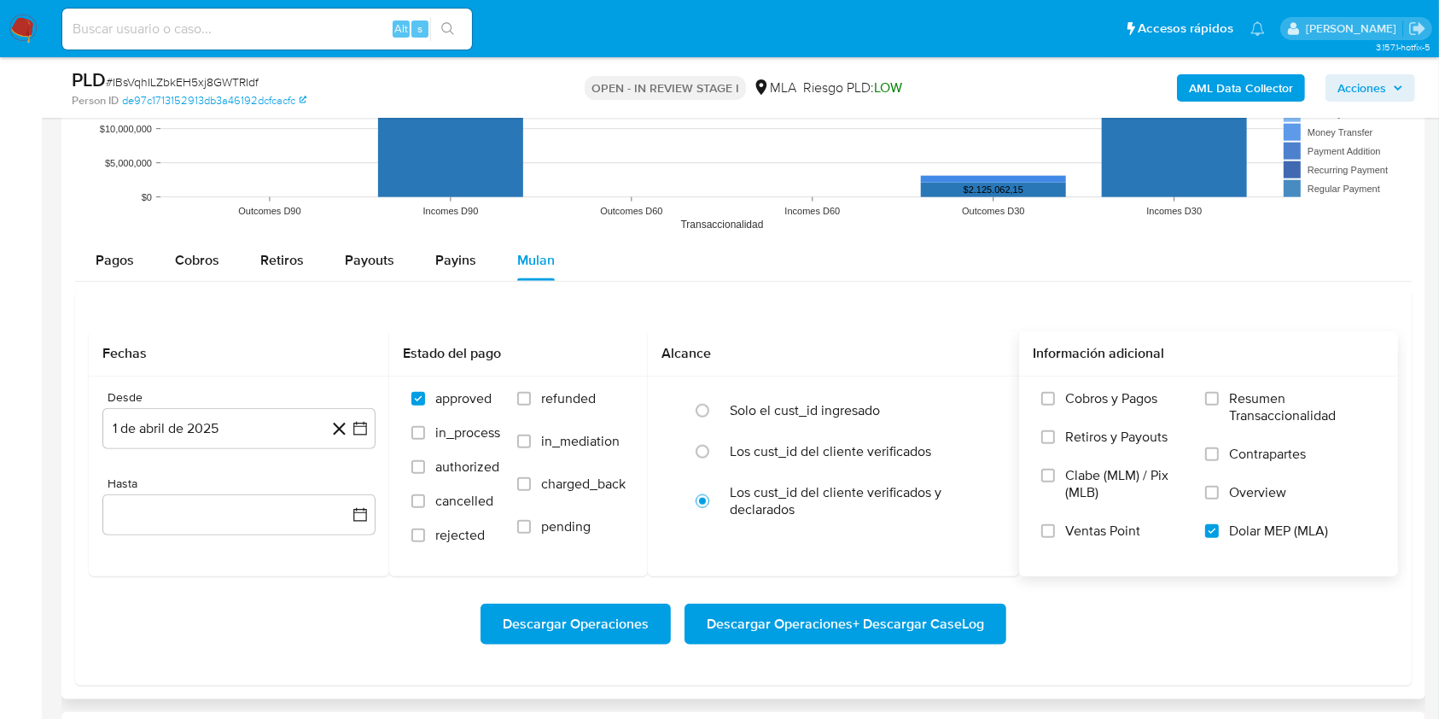
click at [763, 625] on span "Descargar Operaciones + Descargar CaseLog" at bounding box center [845, 624] width 277 height 38
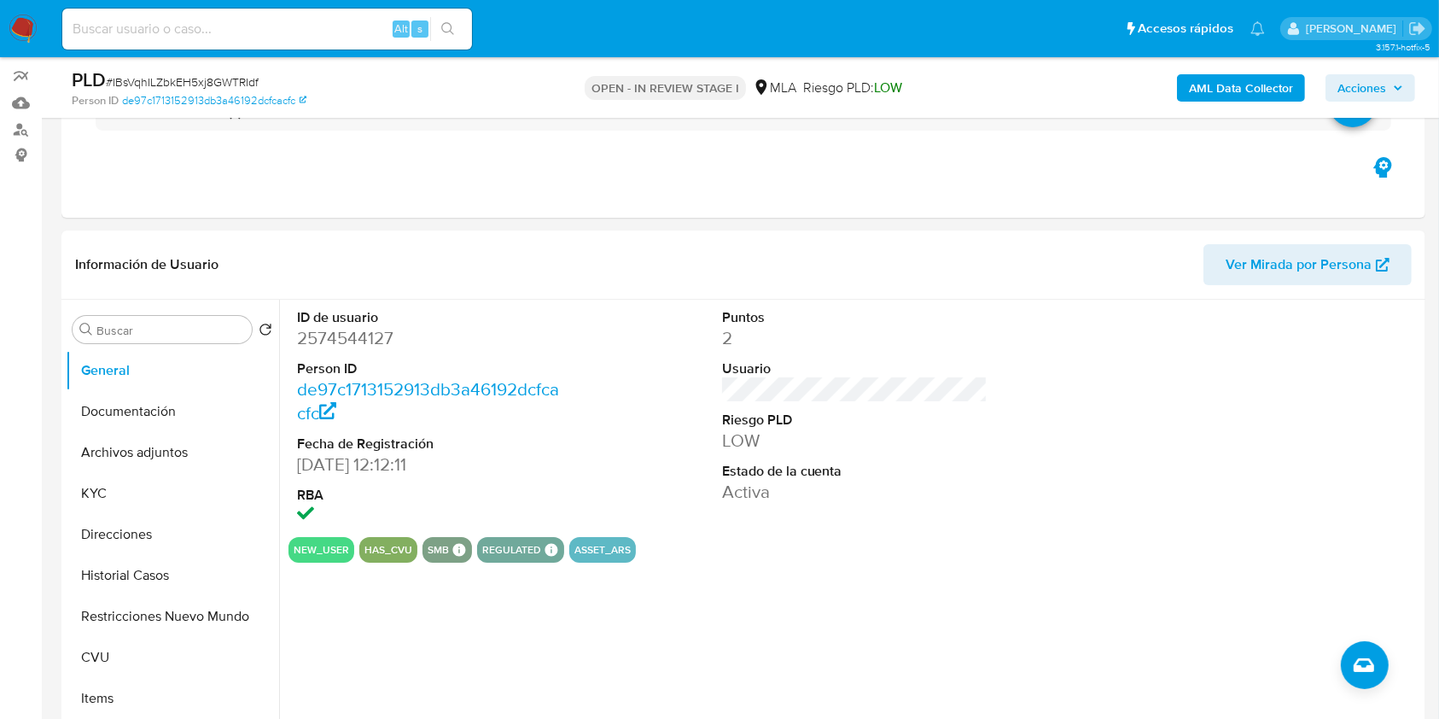
scroll to position [133, 0]
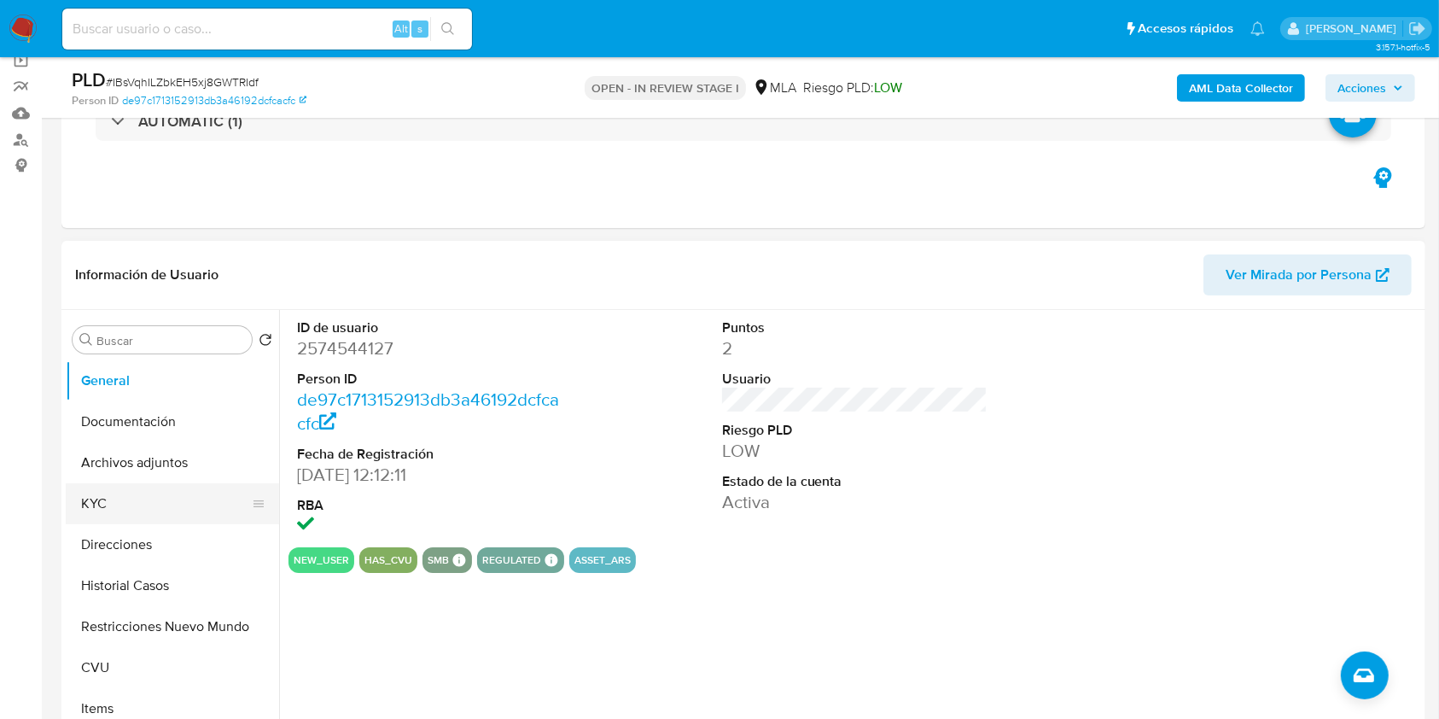
click at [110, 496] on button "KYC" at bounding box center [166, 503] width 200 height 41
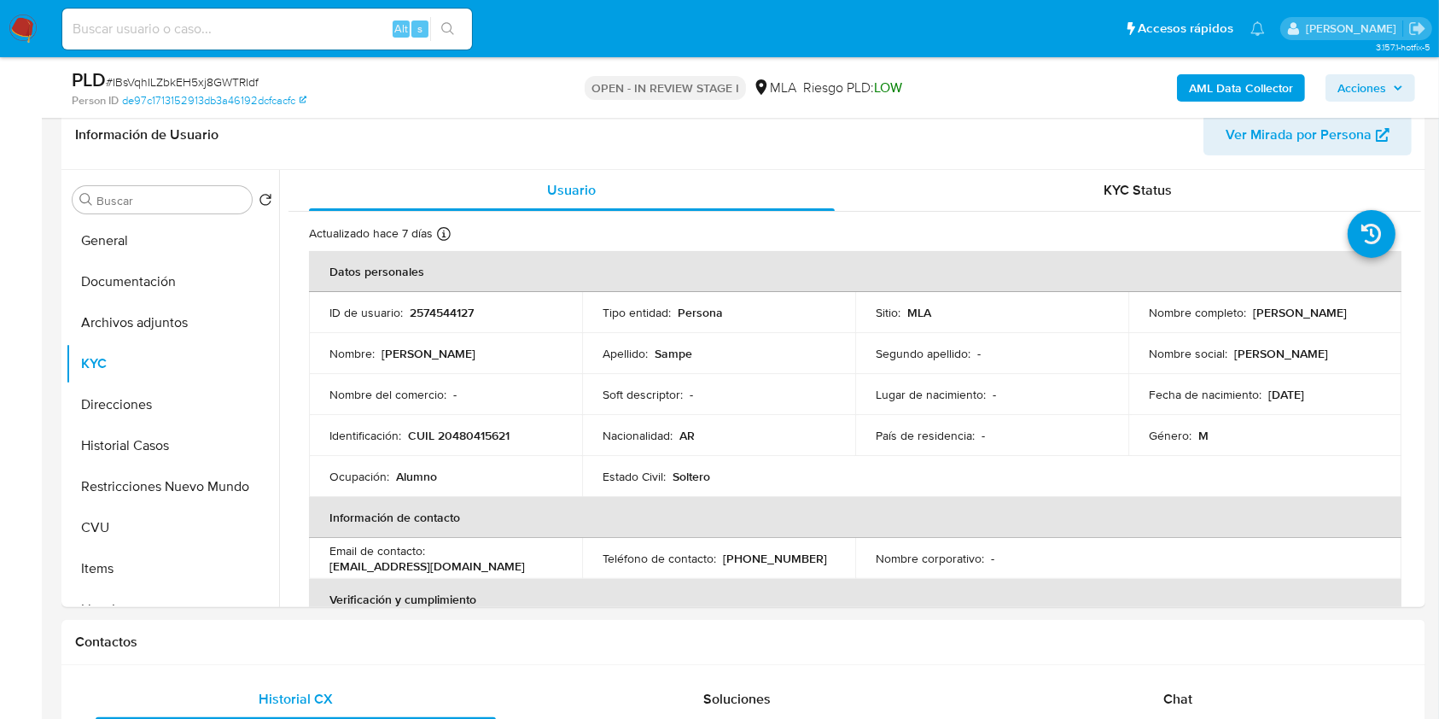
scroll to position [290, 0]
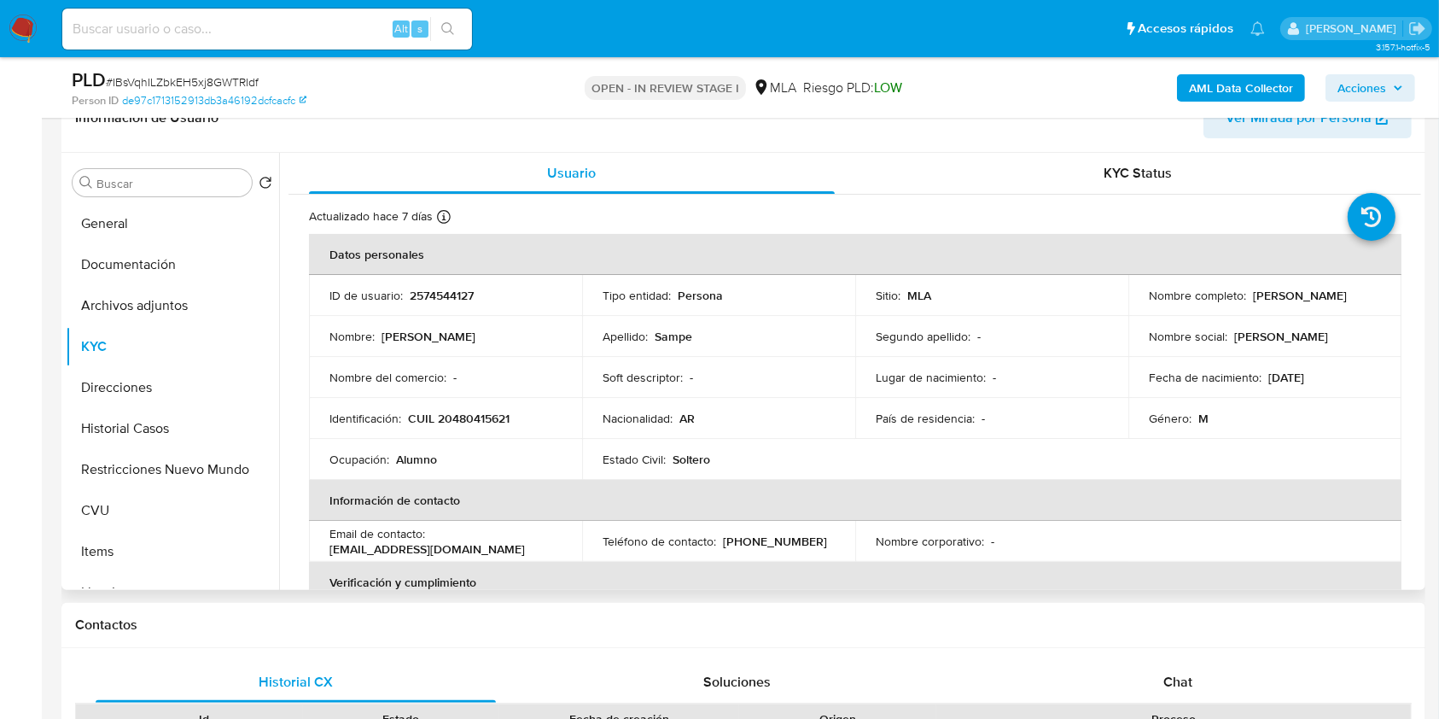
click at [488, 407] on td "Identificación : CUIL 20480415621" at bounding box center [445, 418] width 273 height 41
click at [486, 417] on p "CUIL 20480415621" at bounding box center [459, 418] width 102 height 15
copy p "20480415621"
click at [179, 464] on button "Restricciones Nuevo Mundo" at bounding box center [166, 469] width 200 height 41
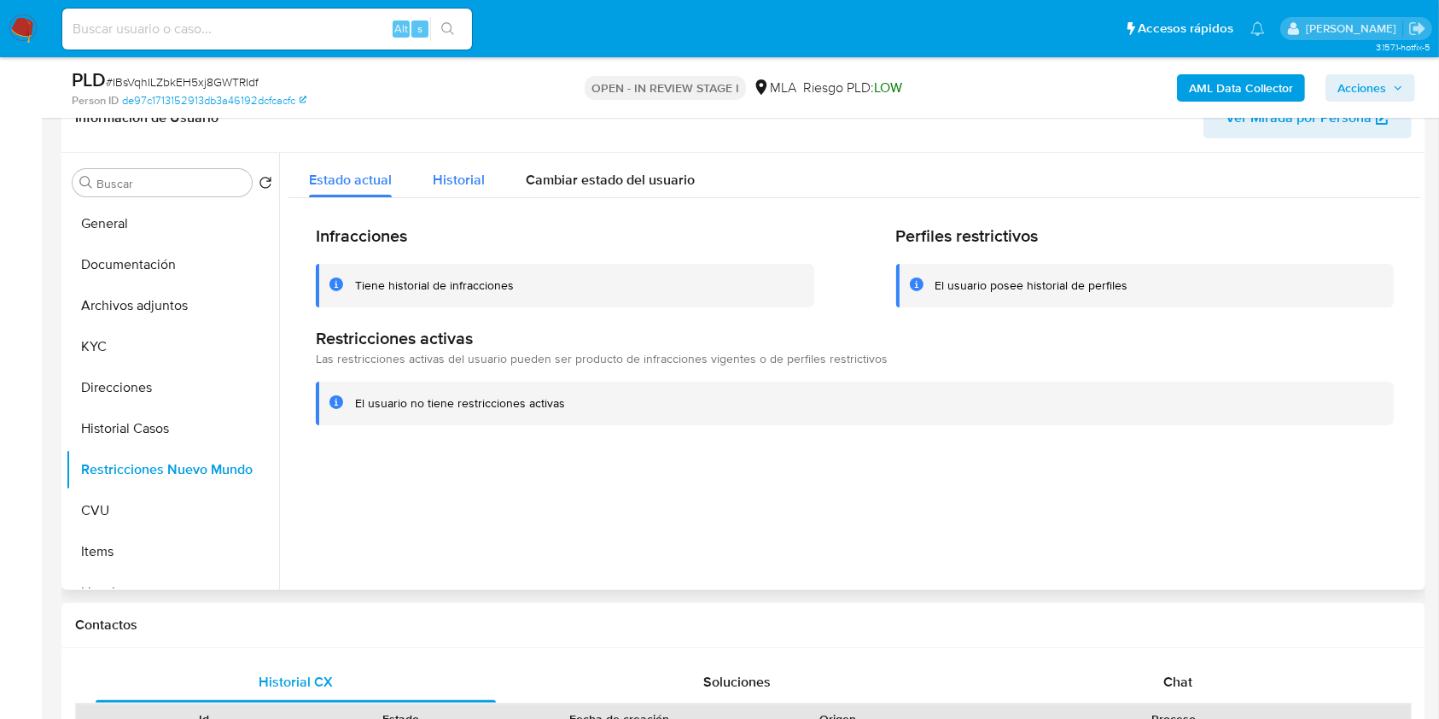
click at [447, 189] on div "Historial" at bounding box center [459, 175] width 52 height 45
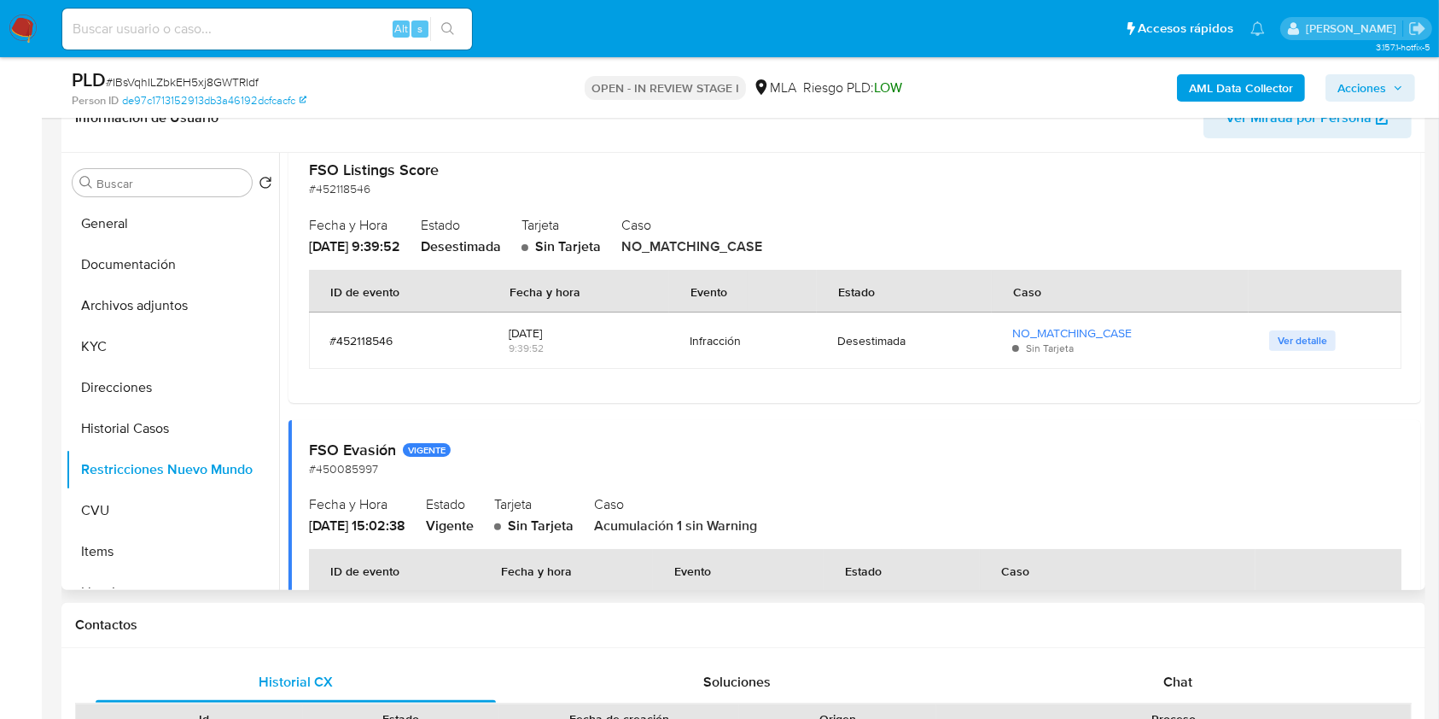
scroll to position [0, 0]
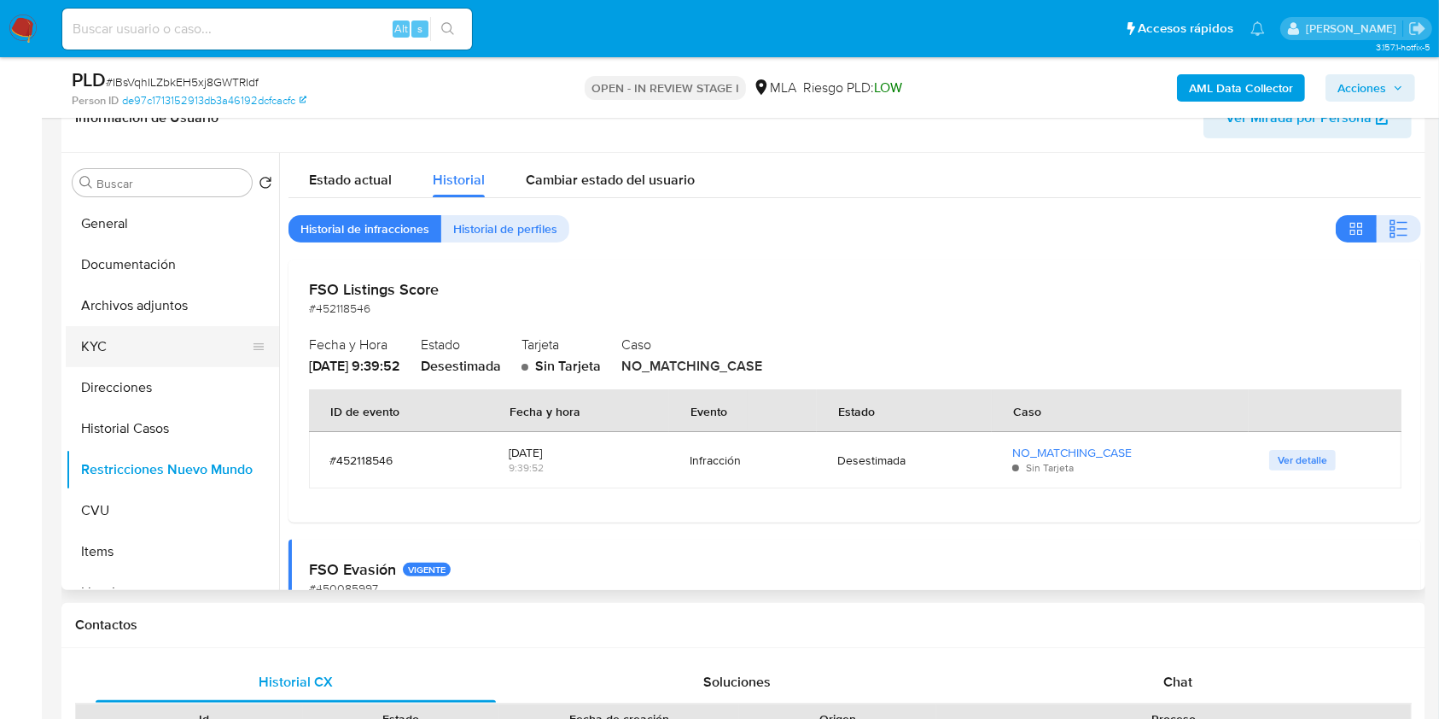
click at [178, 350] on button "KYC" at bounding box center [166, 346] width 200 height 41
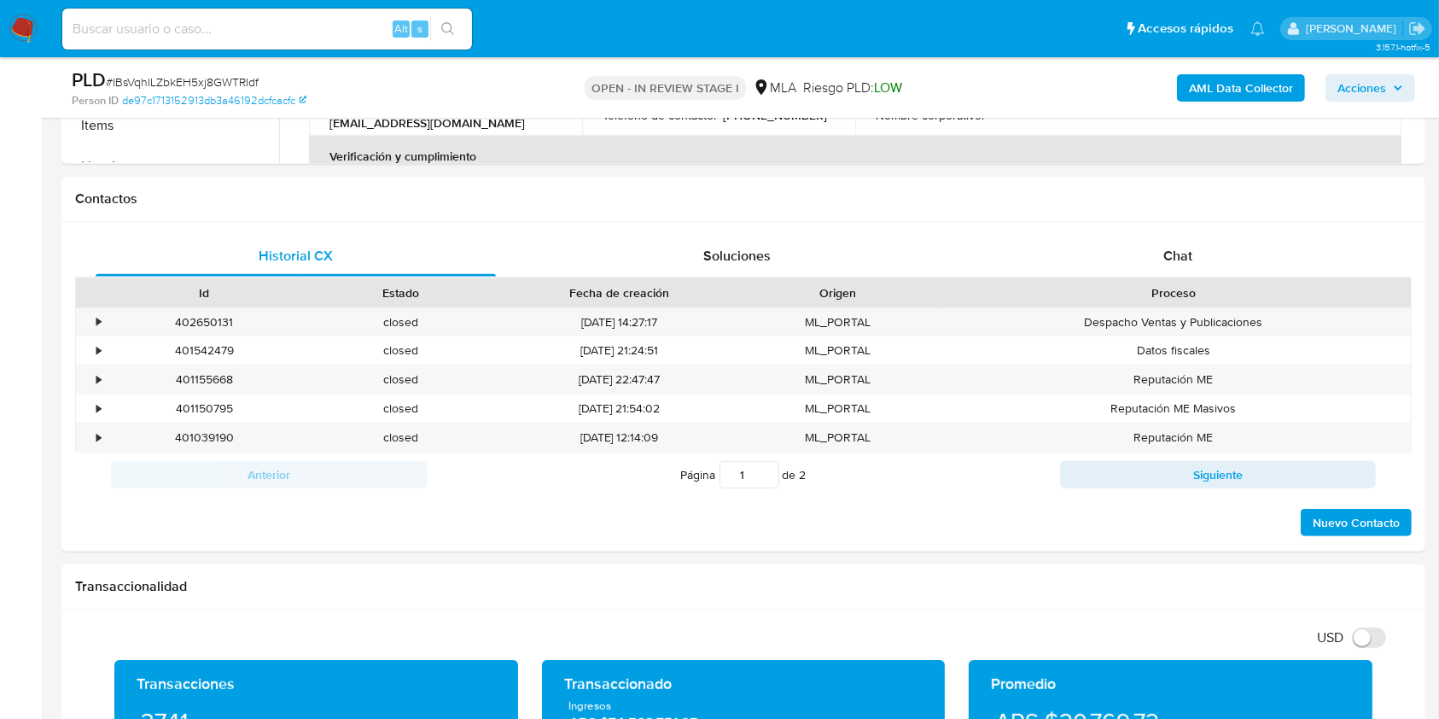
scroll to position [726, 0]
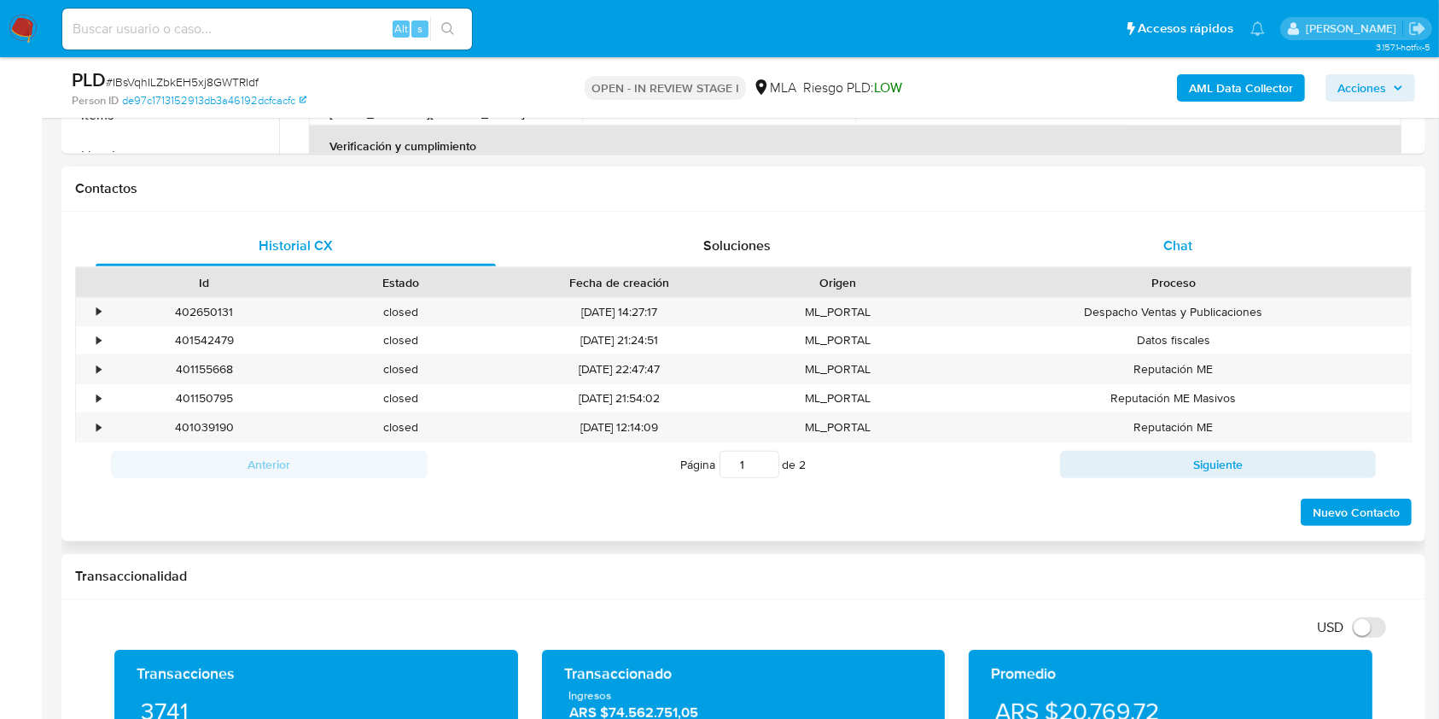
click at [1198, 243] on div "Chat" at bounding box center [1178, 245] width 400 height 41
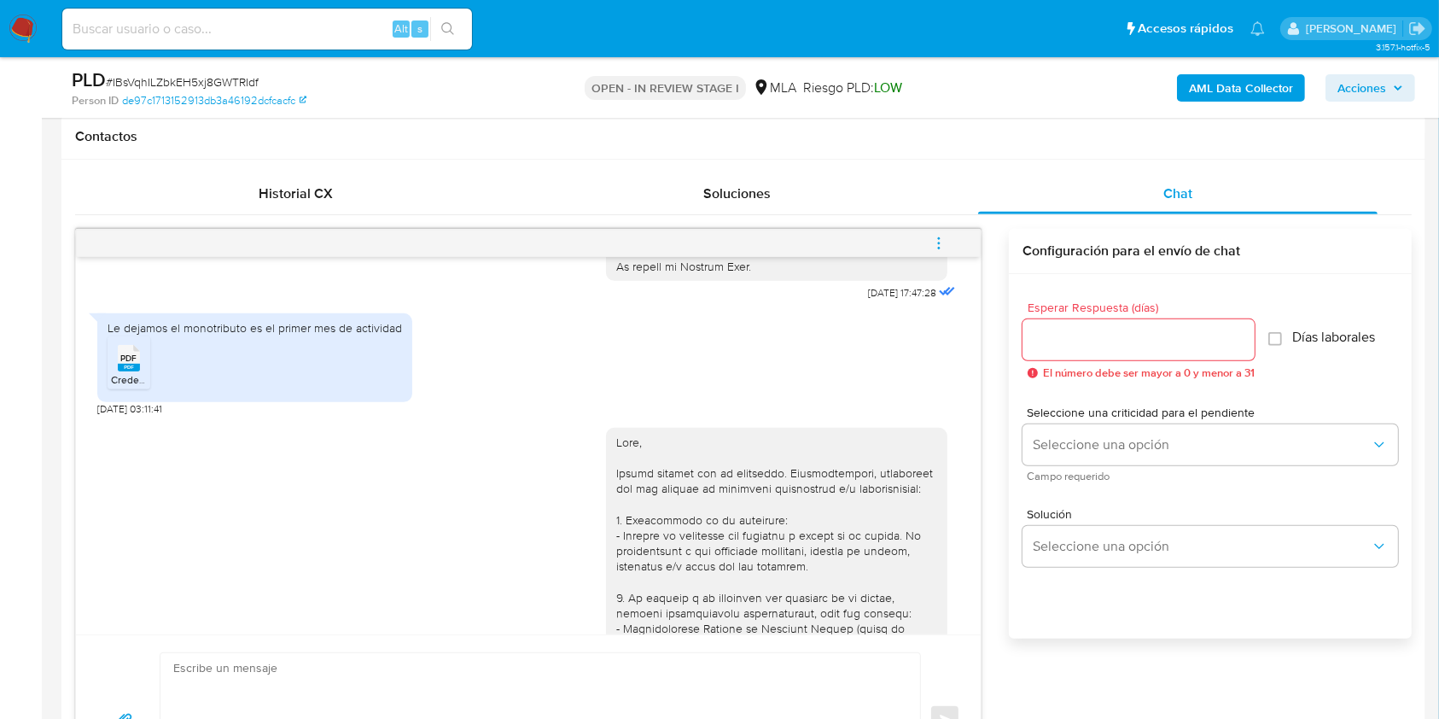
scroll to position [752, 0]
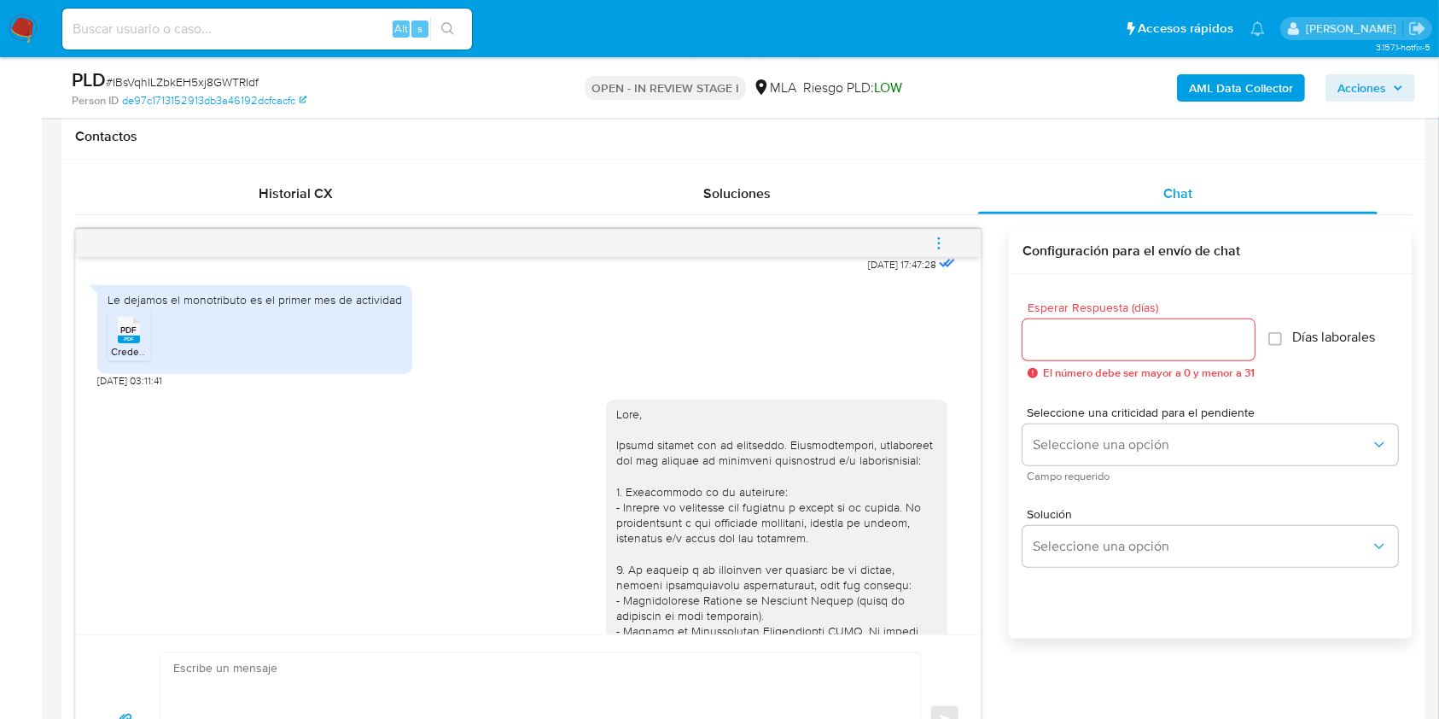
click at [137, 345] on icon "PDF" at bounding box center [129, 330] width 22 height 30
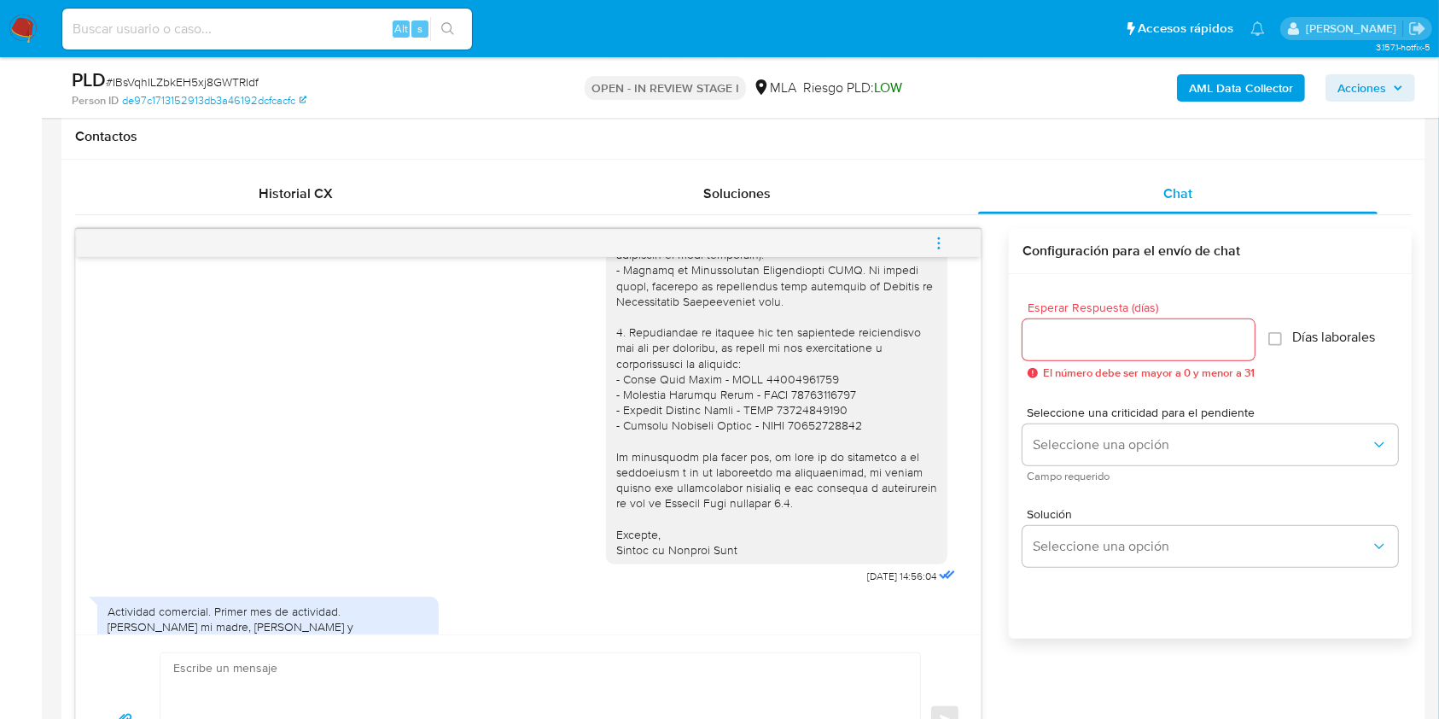
scroll to position [1158, 0]
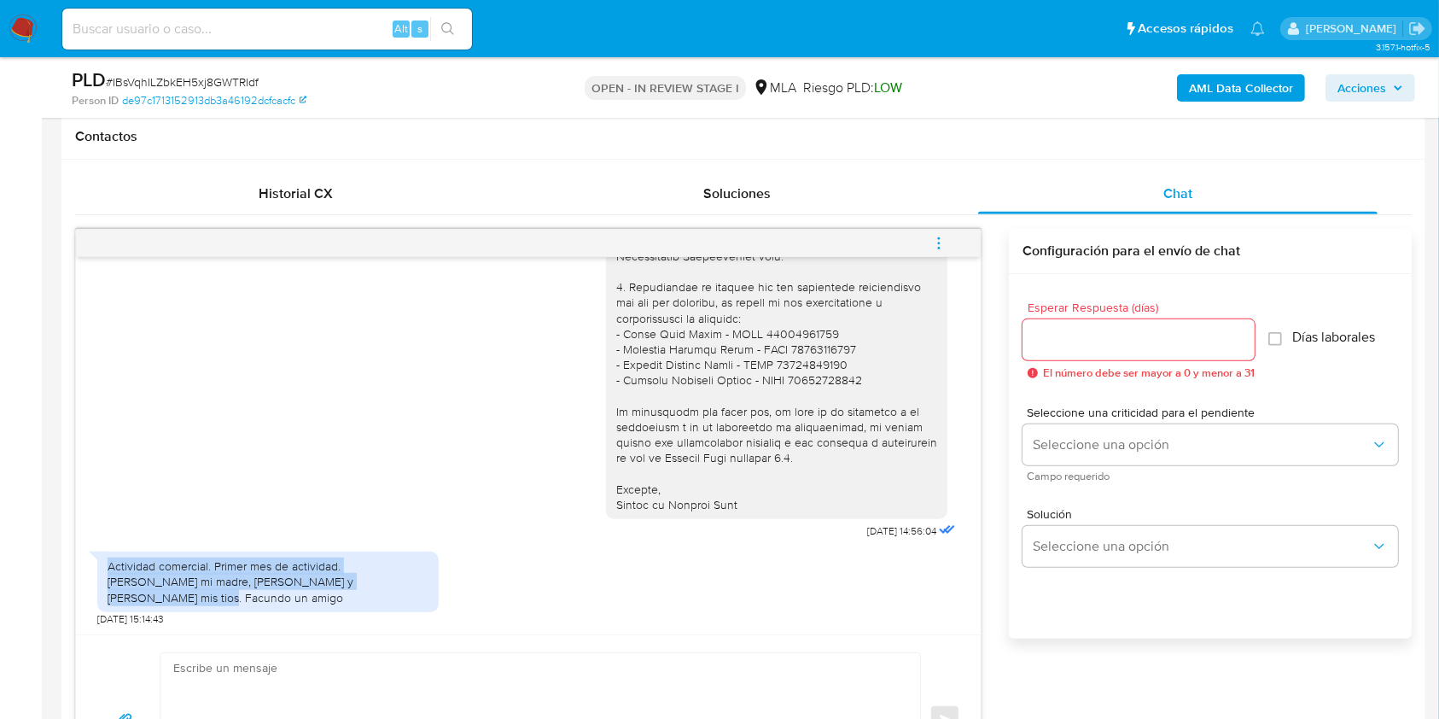
drag, startPoint x: 377, startPoint y: 599, endPoint x: 100, endPoint y: 583, distance: 277.9
click at [100, 583] on div "Actividad comercial. Primer mes de actividad. Maria mi madre, Marcela y Federid…" at bounding box center [267, 581] width 341 height 61
copy div "Actividad comercial. Primer mes de actividad. Maria mi madre, Marcela y Federid…"
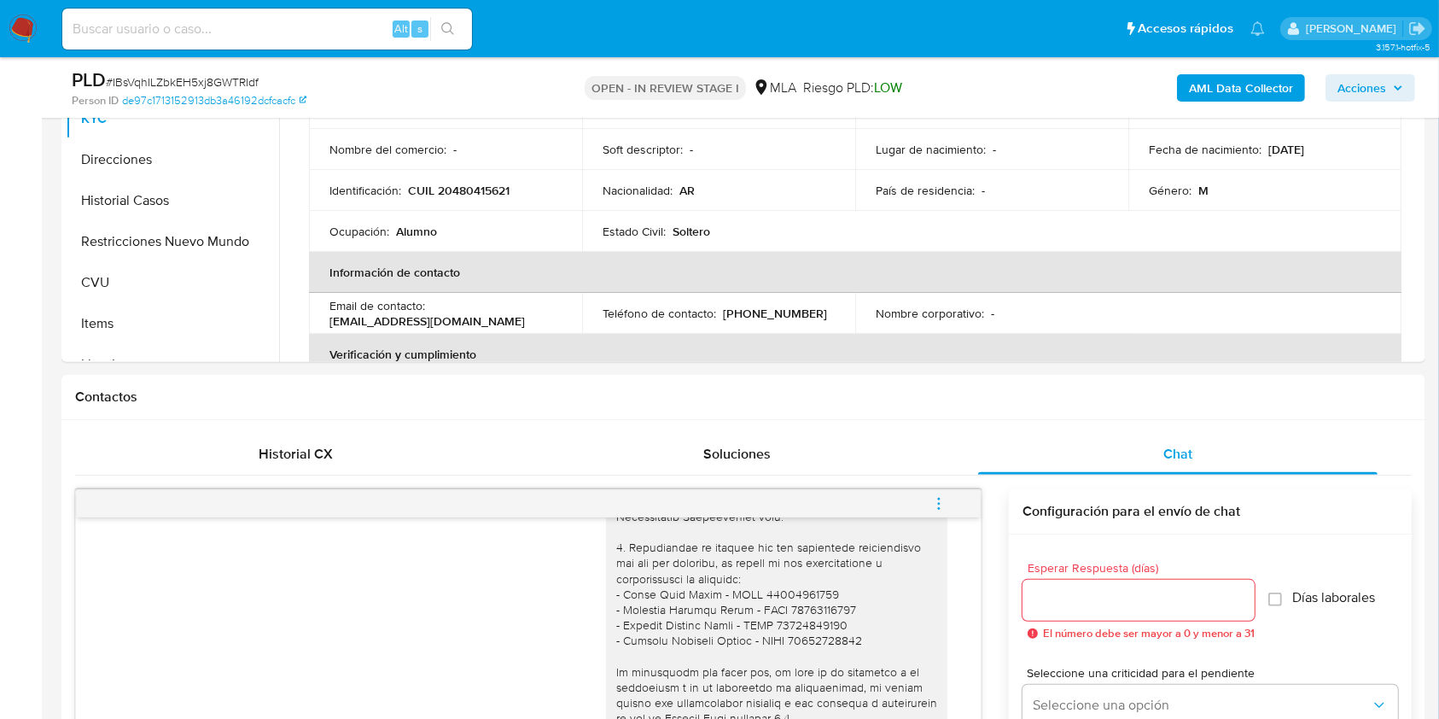
scroll to position [463, 0]
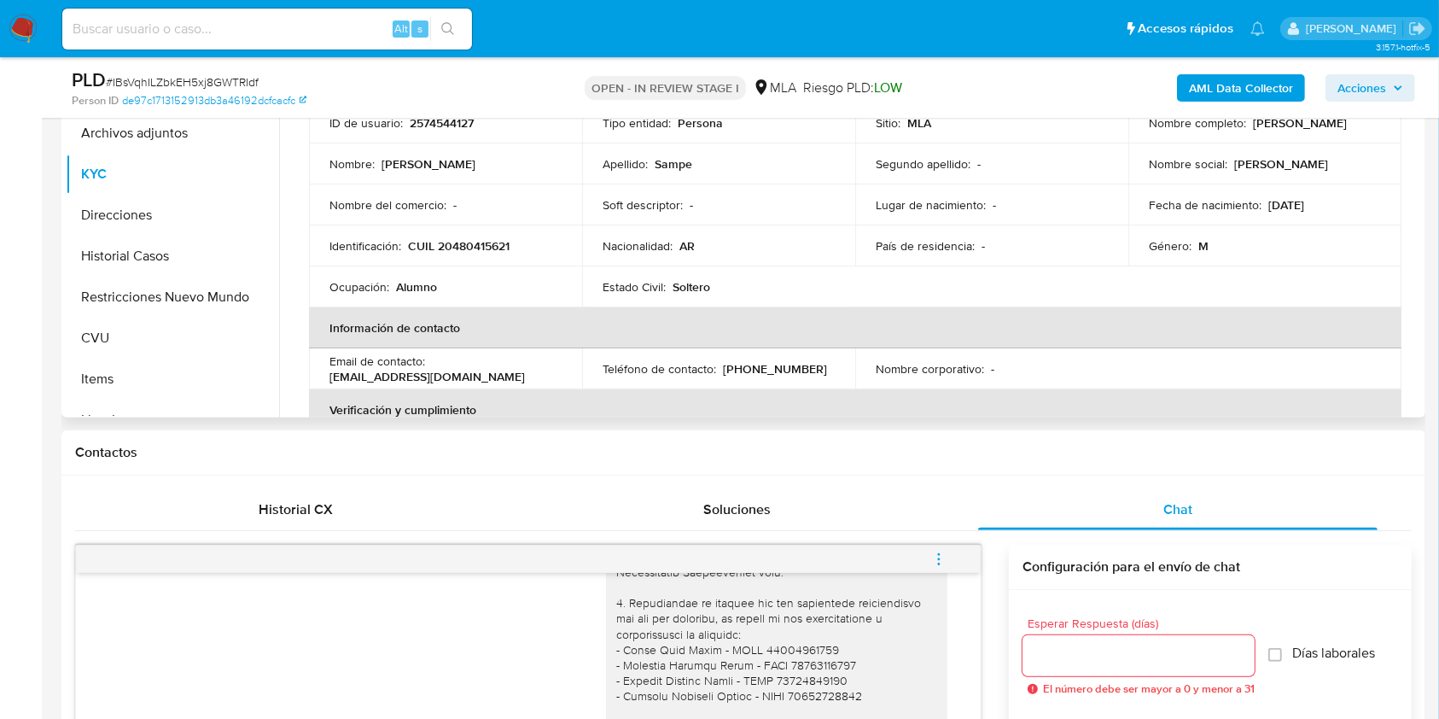
click at [452, 249] on p "CUIL 20480415621" at bounding box center [459, 245] width 102 height 15
copy p "20480415621"
click at [224, 81] on span "# IBsVqhILZbkEH5xj8GWTRIdf" at bounding box center [182, 81] width 153 height 17
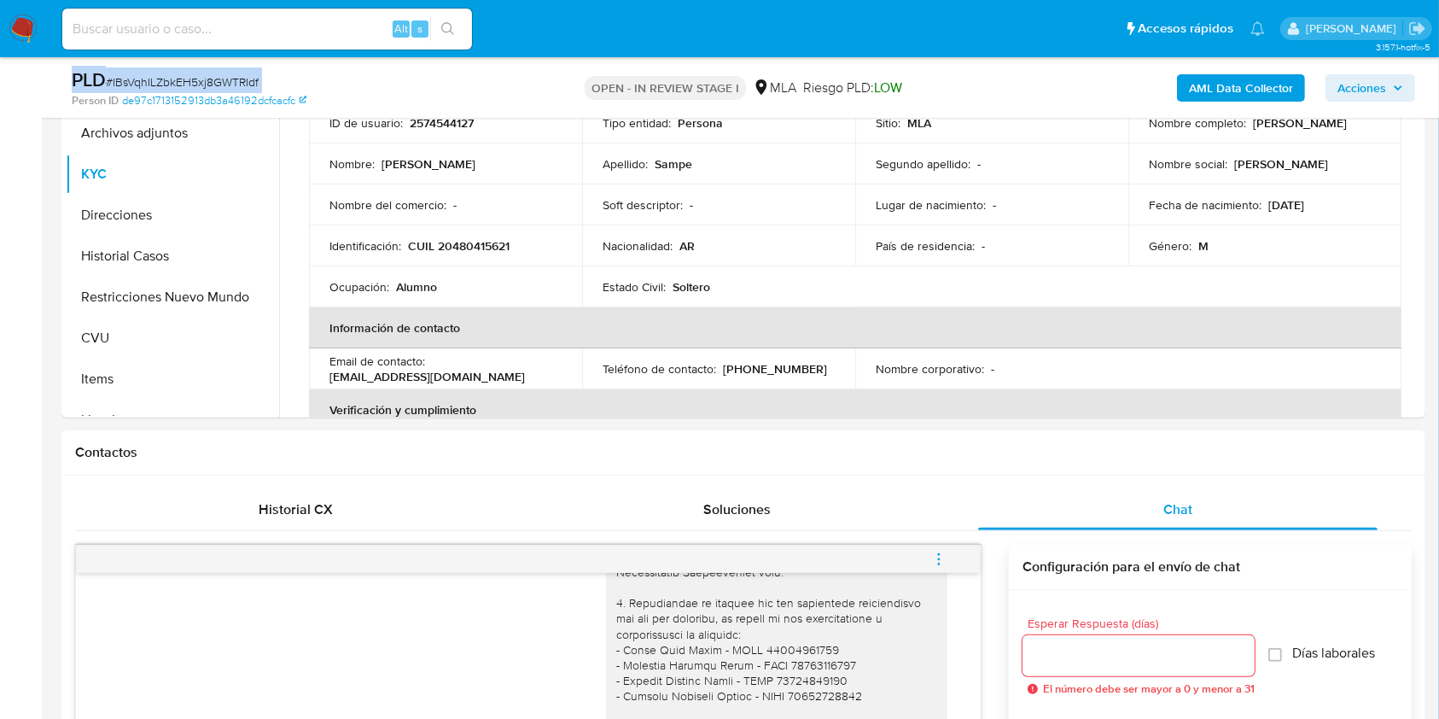
click at [224, 81] on span "# IBsVqhILZbkEH5xj8GWTRIdf" at bounding box center [182, 81] width 153 height 17
copy div "PLD # IBsVqhILZbkEH5xj8GWTRIdf"
click at [29, 26] on img at bounding box center [23, 29] width 29 height 29
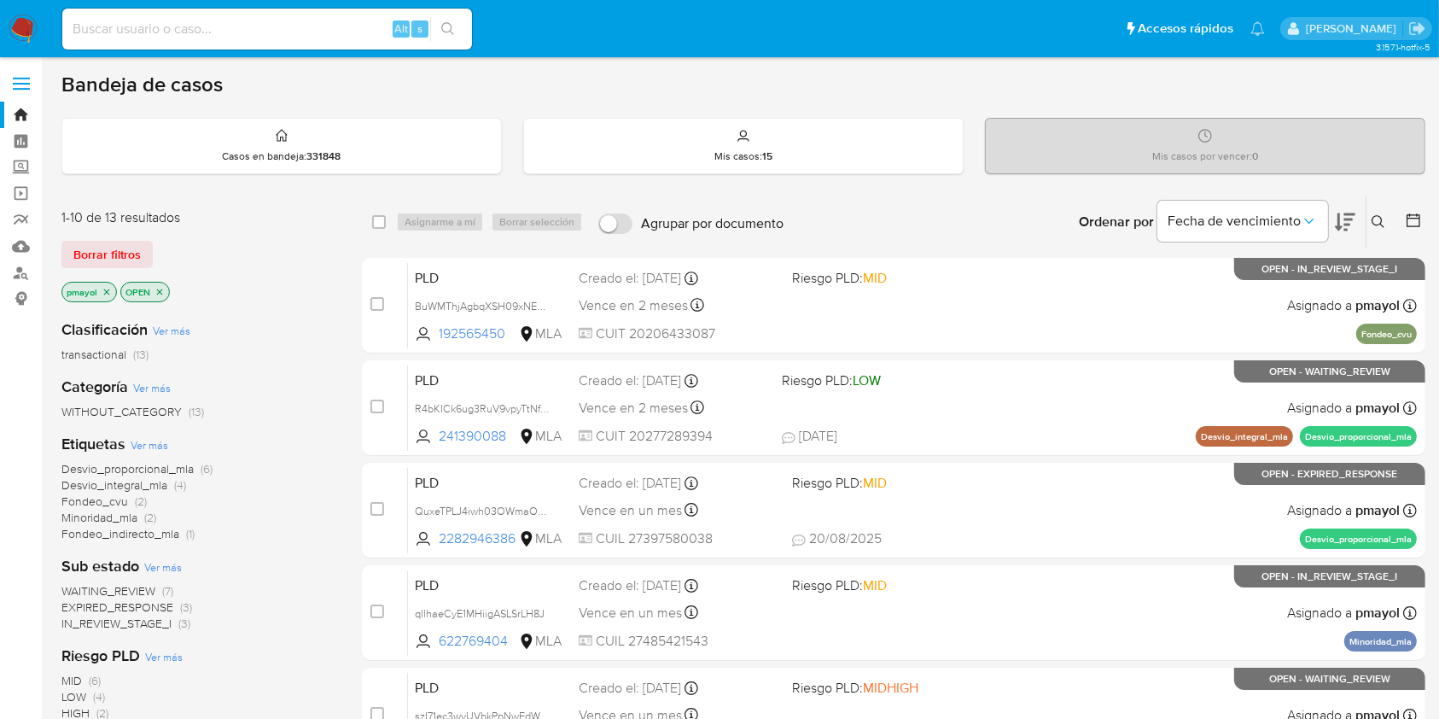
click at [1373, 227] on icon at bounding box center [1379, 222] width 14 height 14
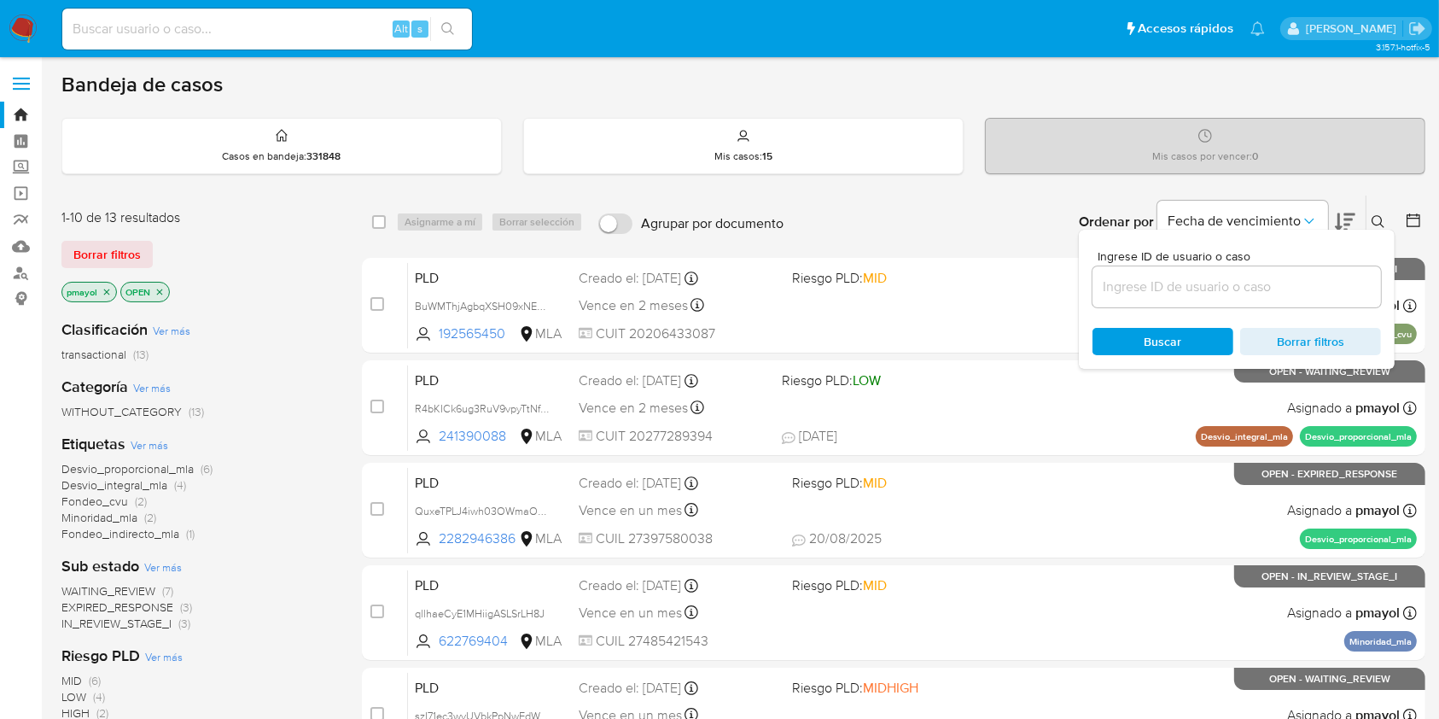
click at [1238, 285] on input at bounding box center [1237, 287] width 289 height 22
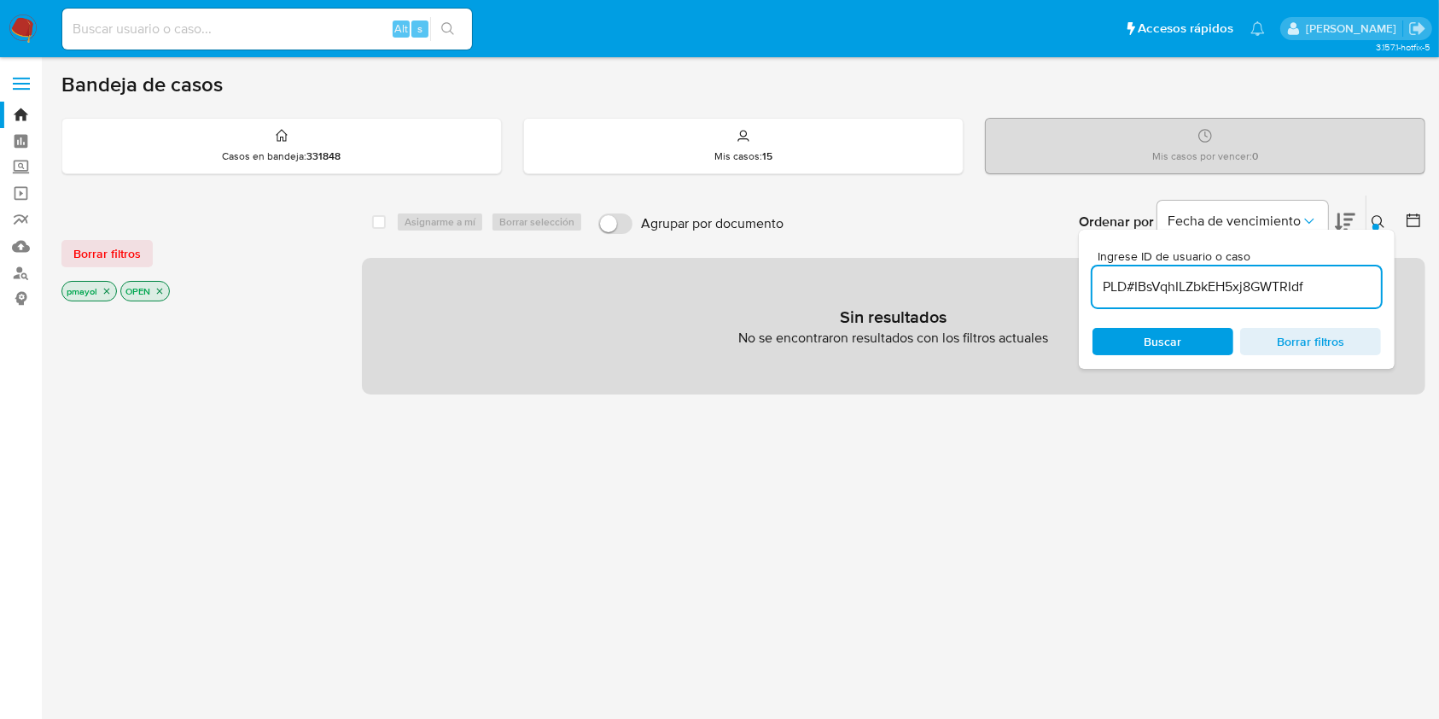
click at [1134, 289] on input "PLD#IBsVqhILZbkEH5xj8GWTRIdf" at bounding box center [1237, 287] width 289 height 22
drag, startPoint x: 1125, startPoint y: 289, endPoint x: 1082, endPoint y: 294, distance: 43.1
click at [1082, 294] on div "Ingrese ID de usuario o caso PLD#IBsVqhILZbkEH5xj8GWTRIdf Buscar Borrar filtros" at bounding box center [1237, 299] width 316 height 139
click at [1119, 285] on input "#IBsVqhILZbkEH5xj8GWTRIdf" at bounding box center [1237, 287] width 289 height 22
type input "IBsVqhILZbkEH5xj8GWTRIdf"
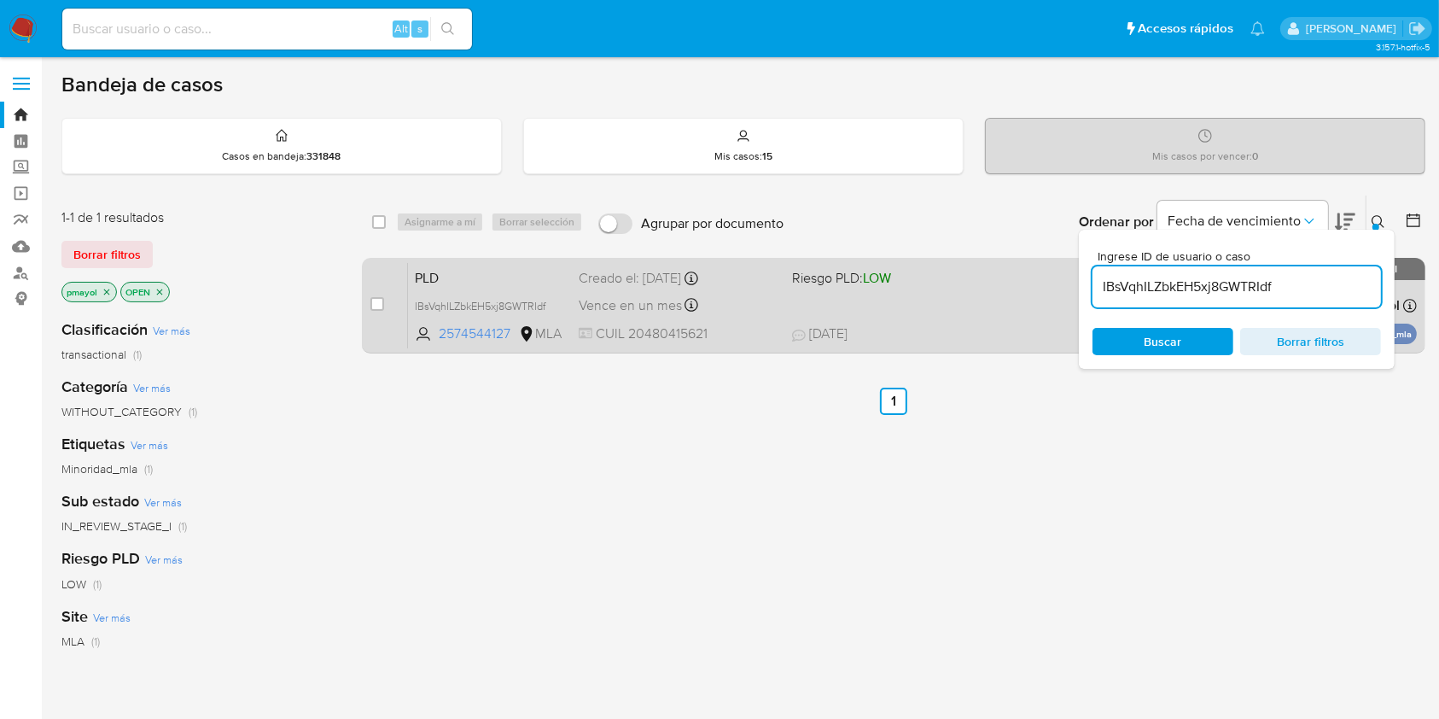
click at [506, 283] on span "PLD" at bounding box center [490, 276] width 150 height 22
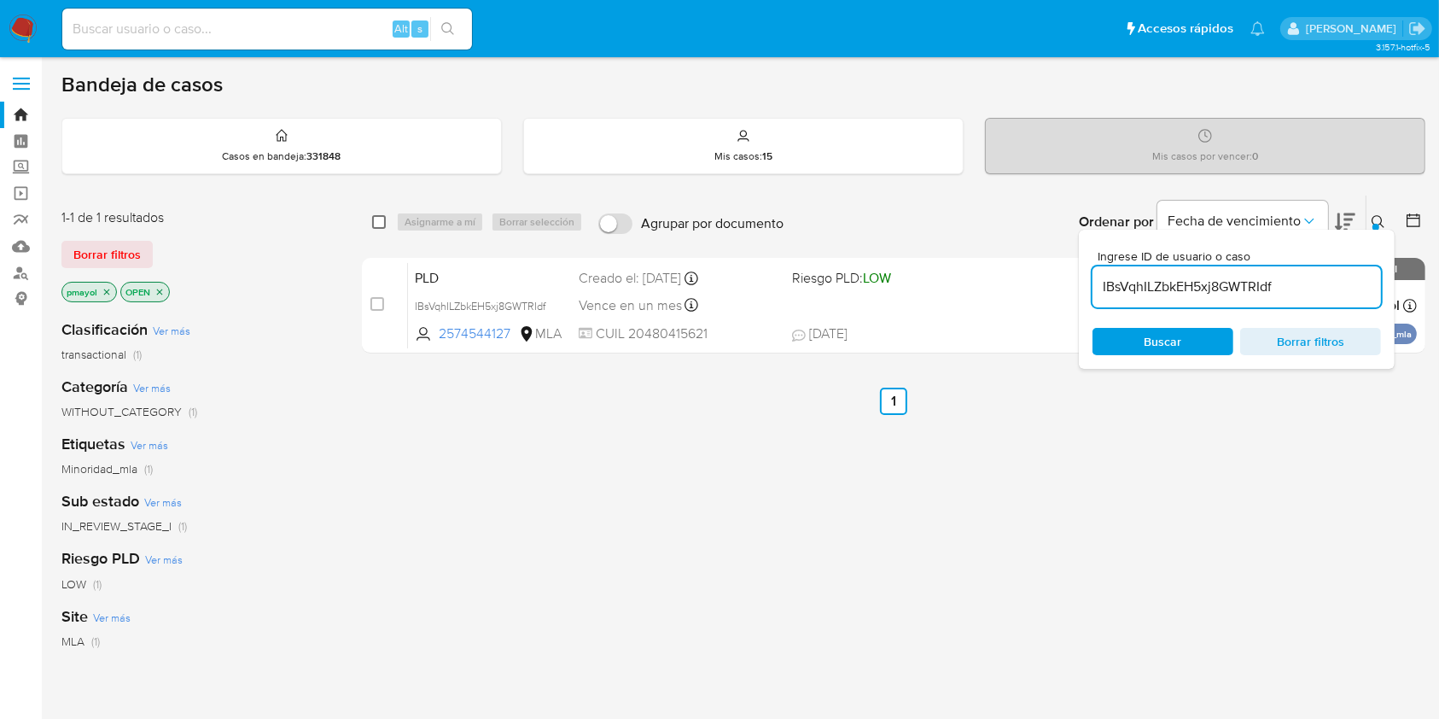
click at [379, 227] on input "checkbox" at bounding box center [379, 222] width 14 height 14
checkbox input "true"
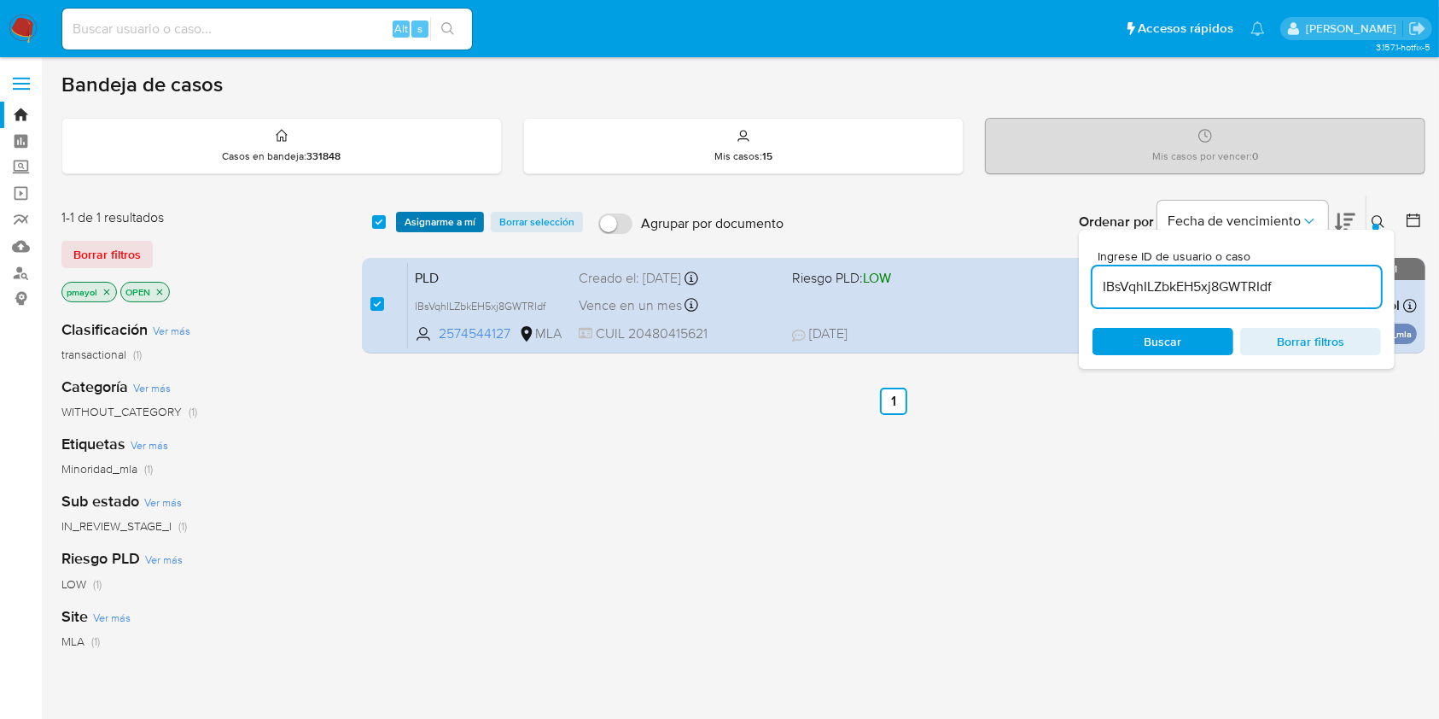
click at [411, 229] on span "Asignarme a mí" at bounding box center [440, 221] width 71 height 17
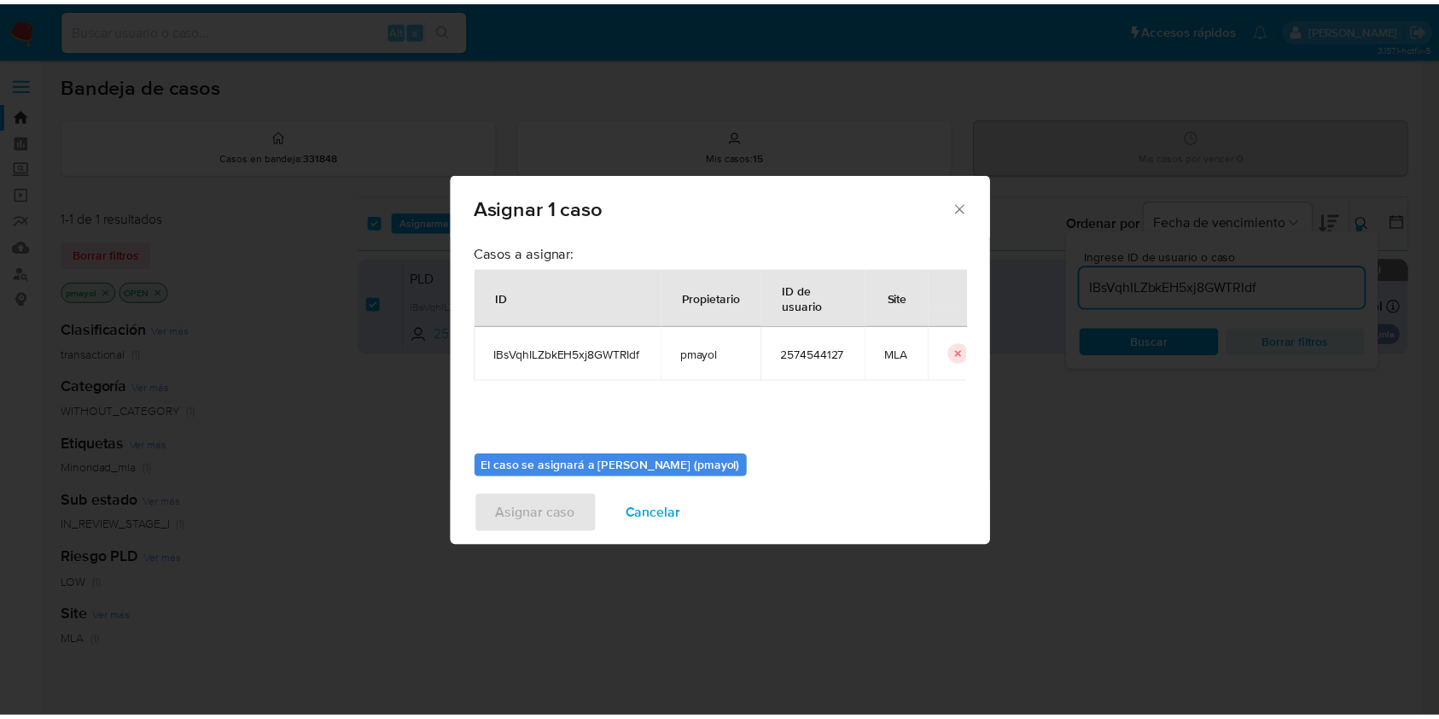
scroll to position [87, 0]
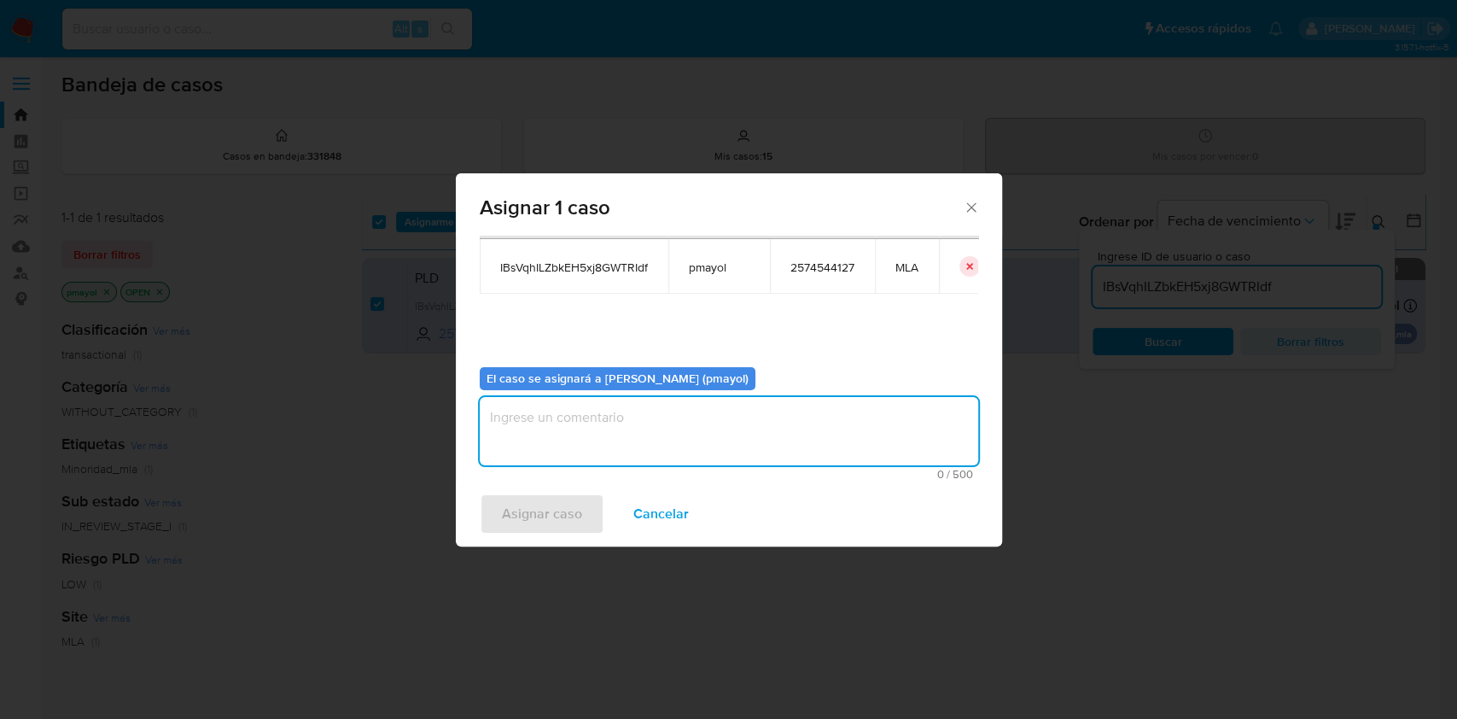
click at [868, 446] on textarea "assign-modal" at bounding box center [729, 431] width 498 height 68
type textarea "Asignación"
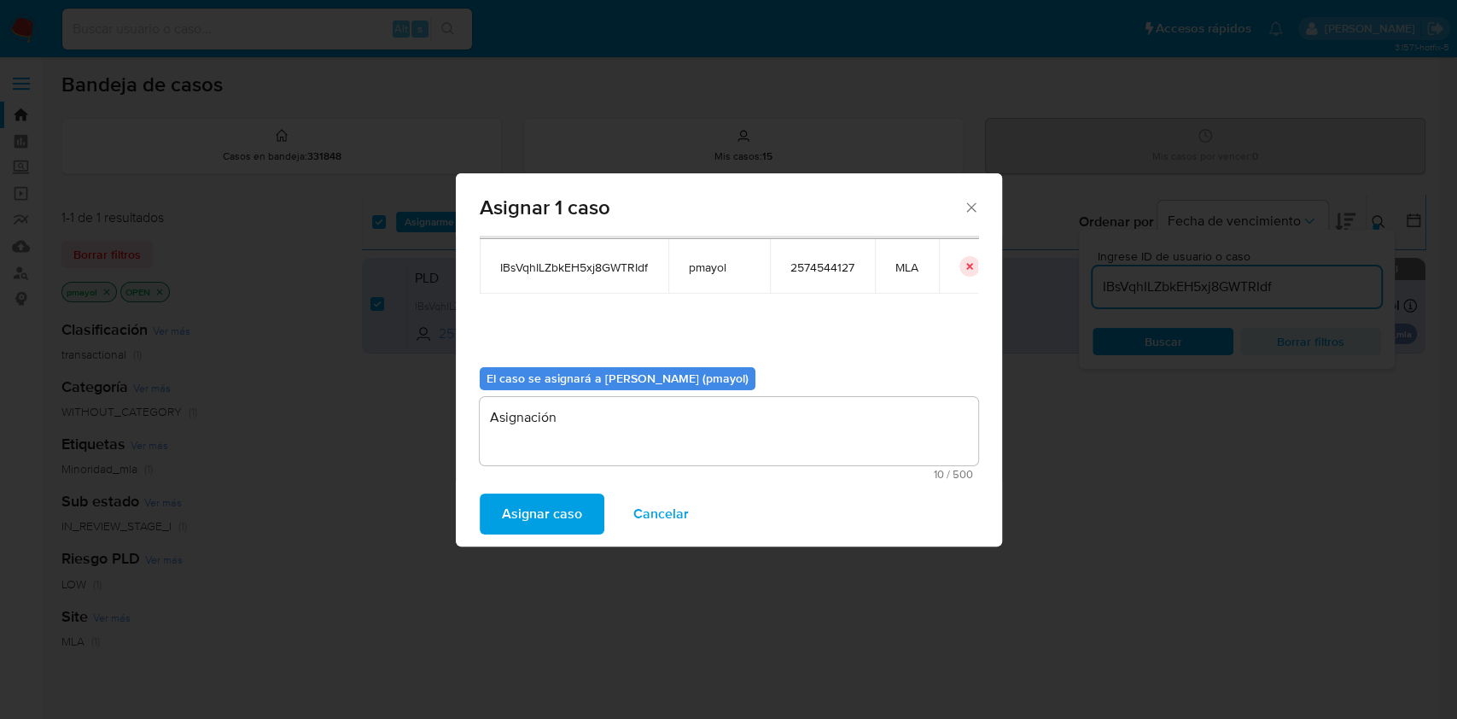
click at [548, 502] on span "Asignar caso" at bounding box center [542, 514] width 80 height 38
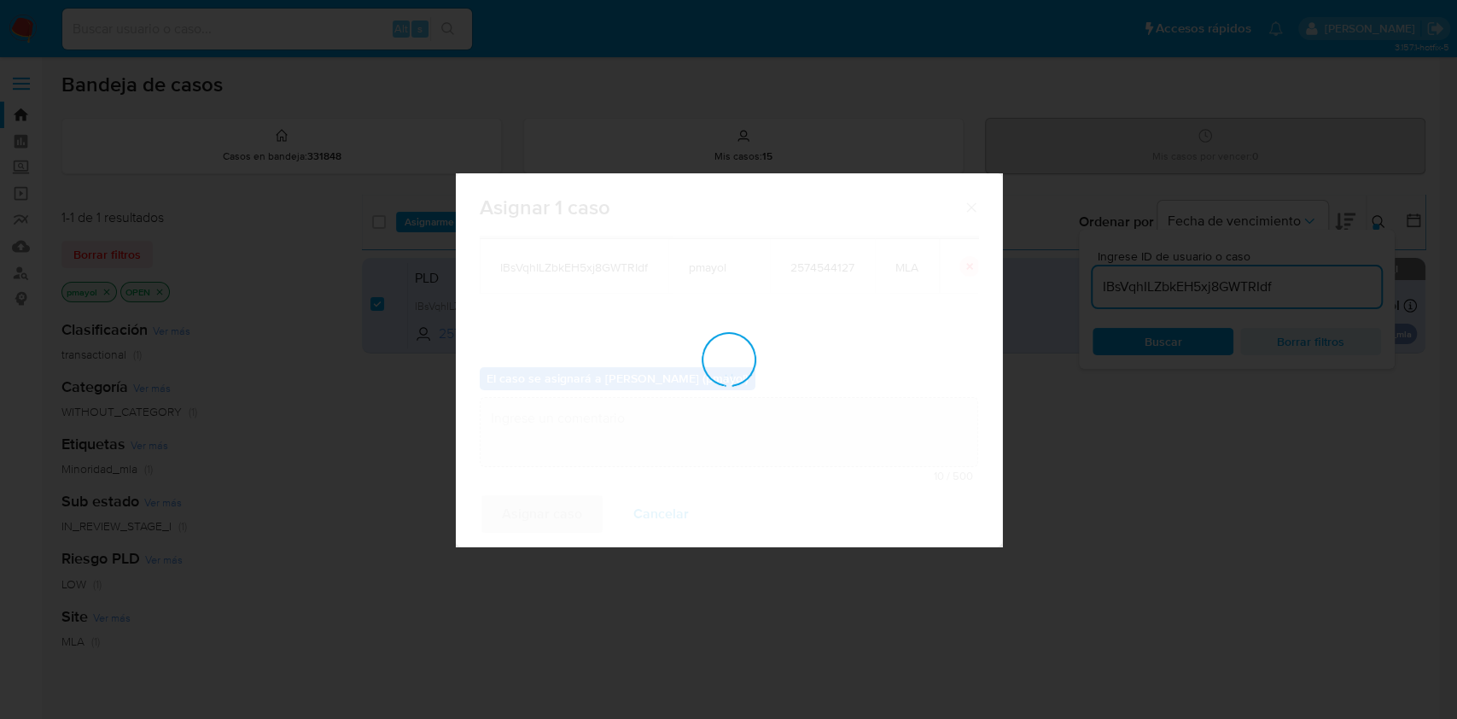
checkbox input "false"
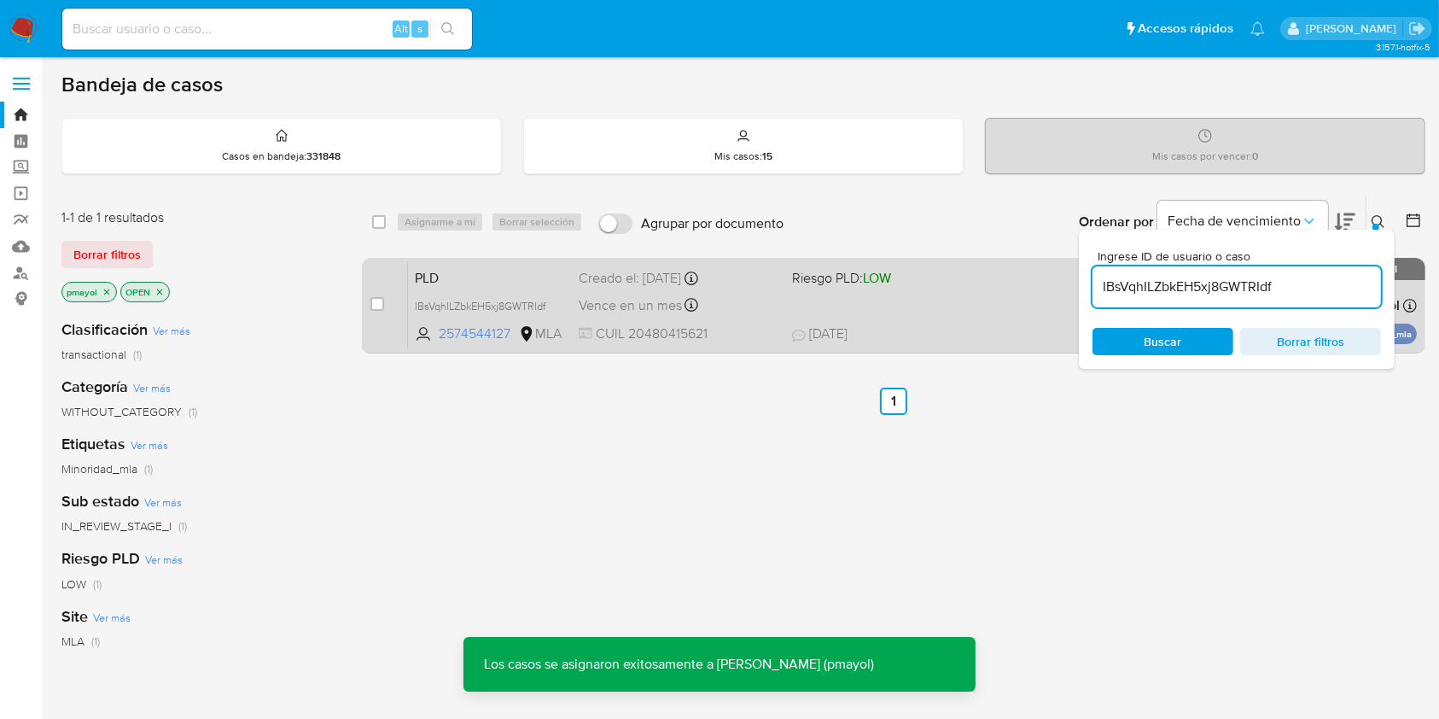
click at [722, 300] on div "Vence en un mes Vence el [DATE] 12:11:06" at bounding box center [678, 305] width 199 height 23
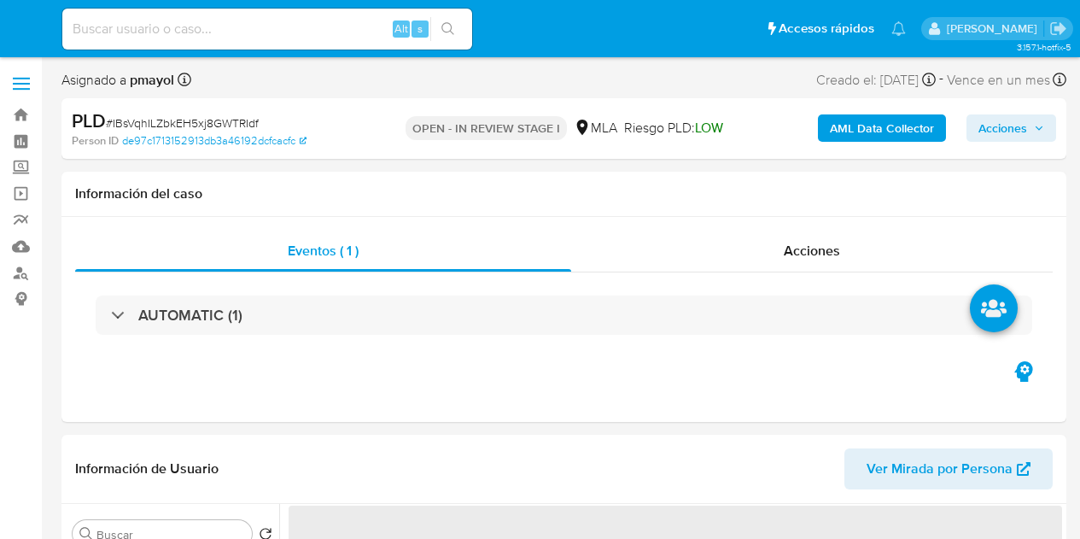
select select "10"
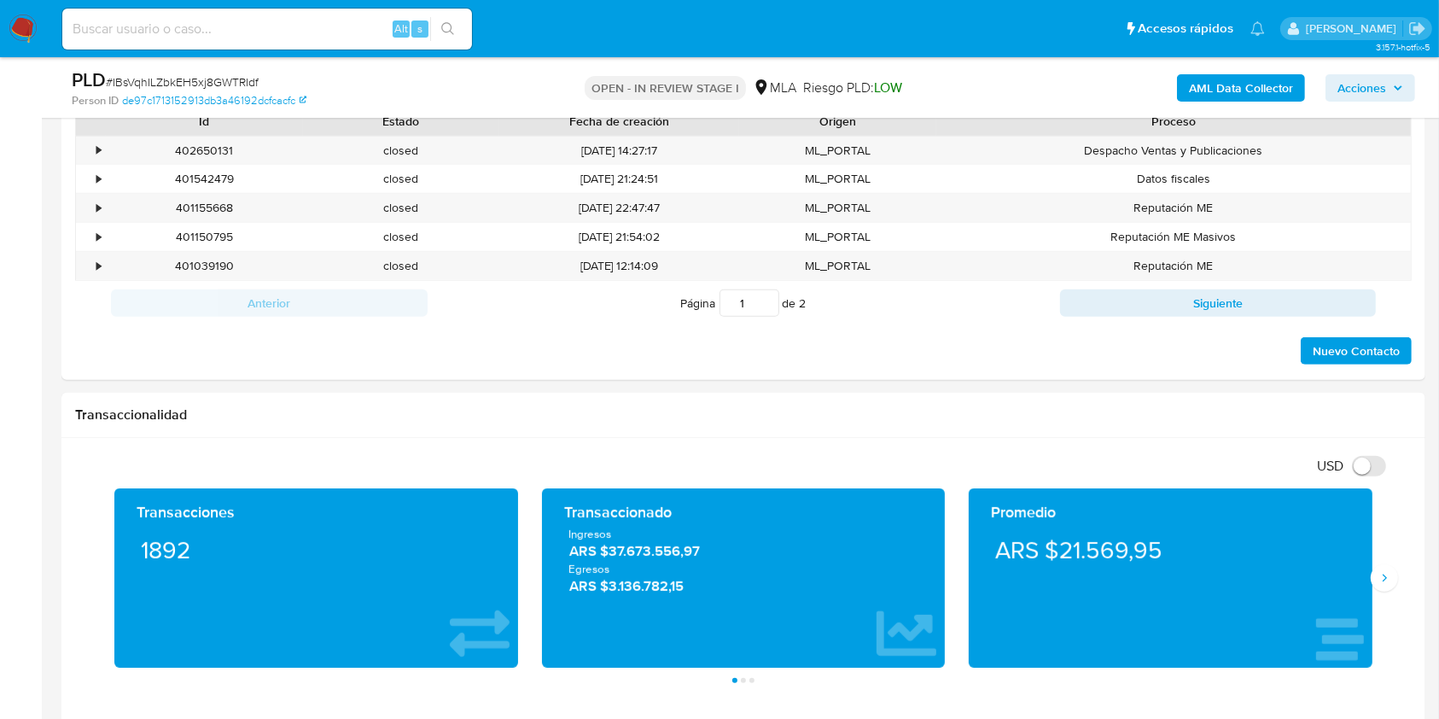
scroll to position [760, 0]
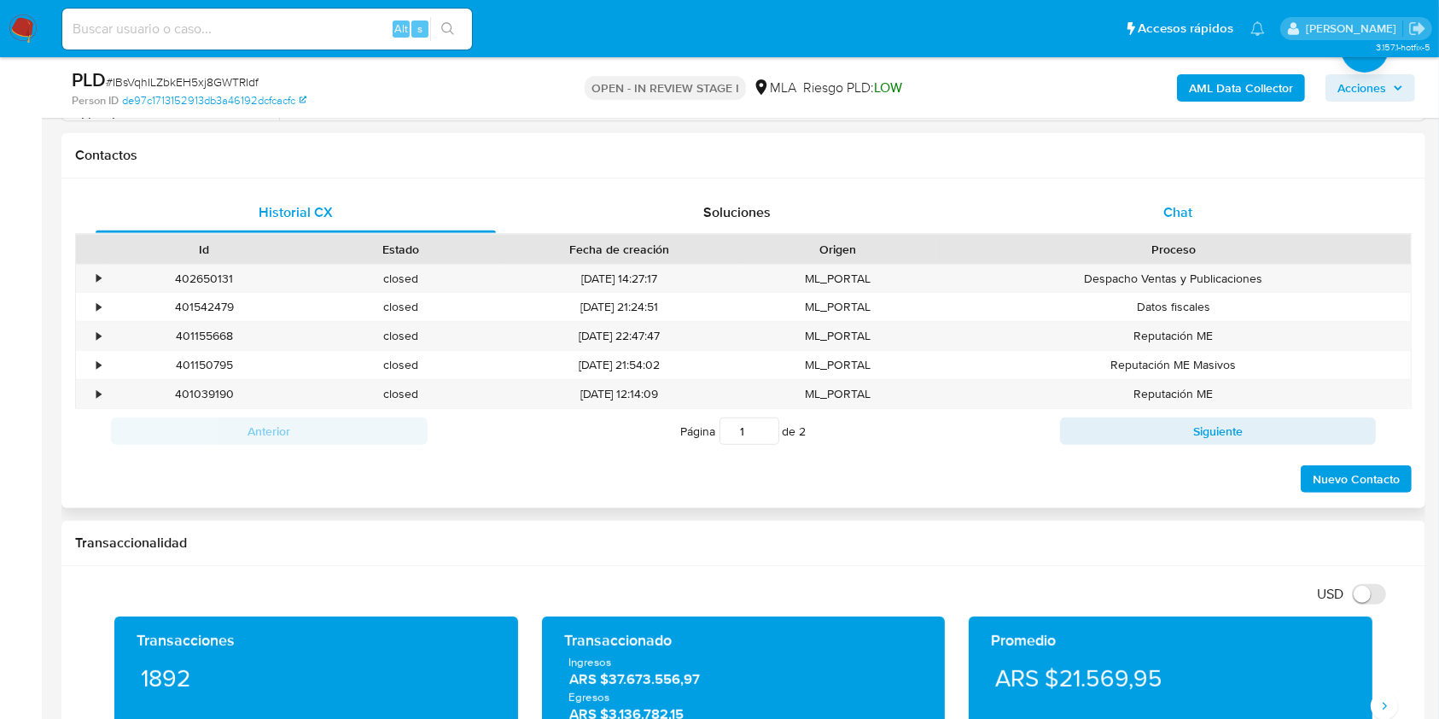
click at [1079, 215] on div "Chat" at bounding box center [1178, 212] width 400 height 41
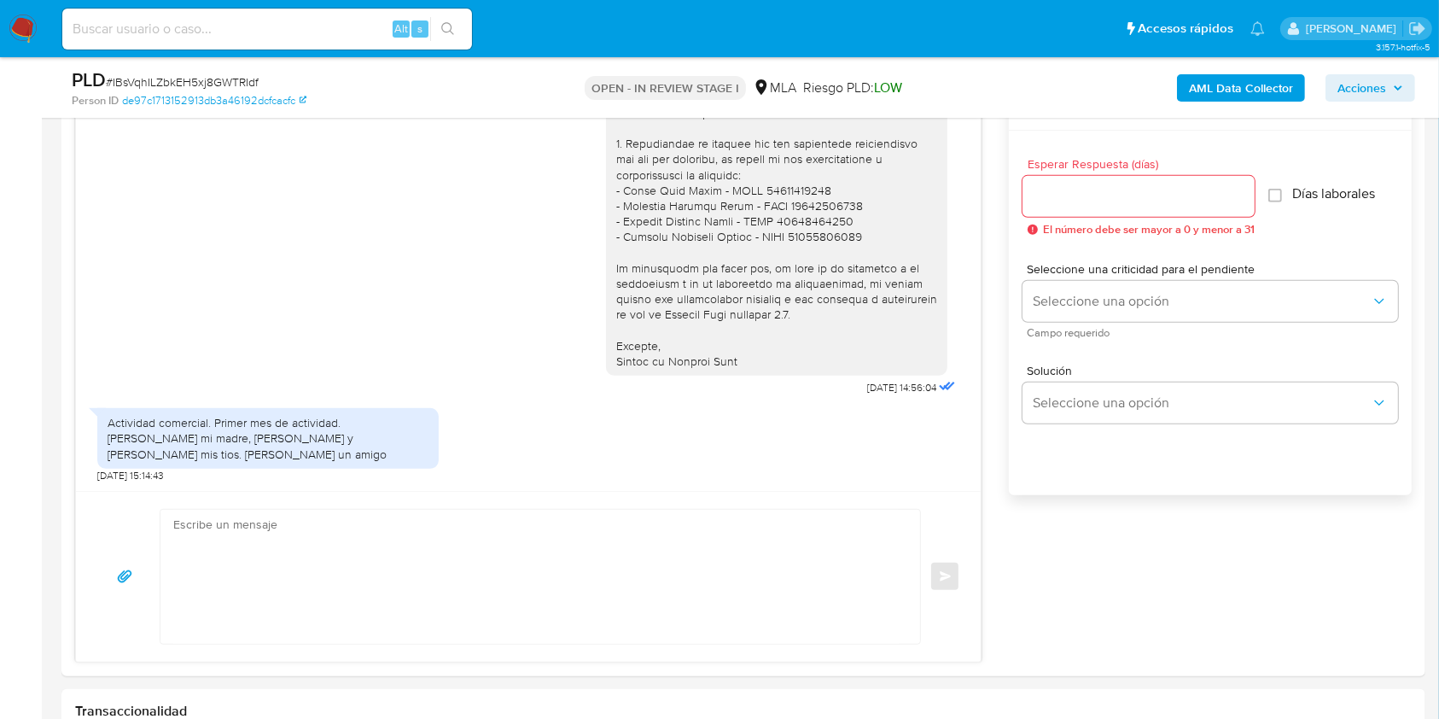
scroll to position [926, 0]
click at [433, 538] on textarea at bounding box center [536, 572] width 726 height 134
paste textarea "Hola, Muchas gracias por la respuesta. Analizamos tu caso y notamos que la info…"
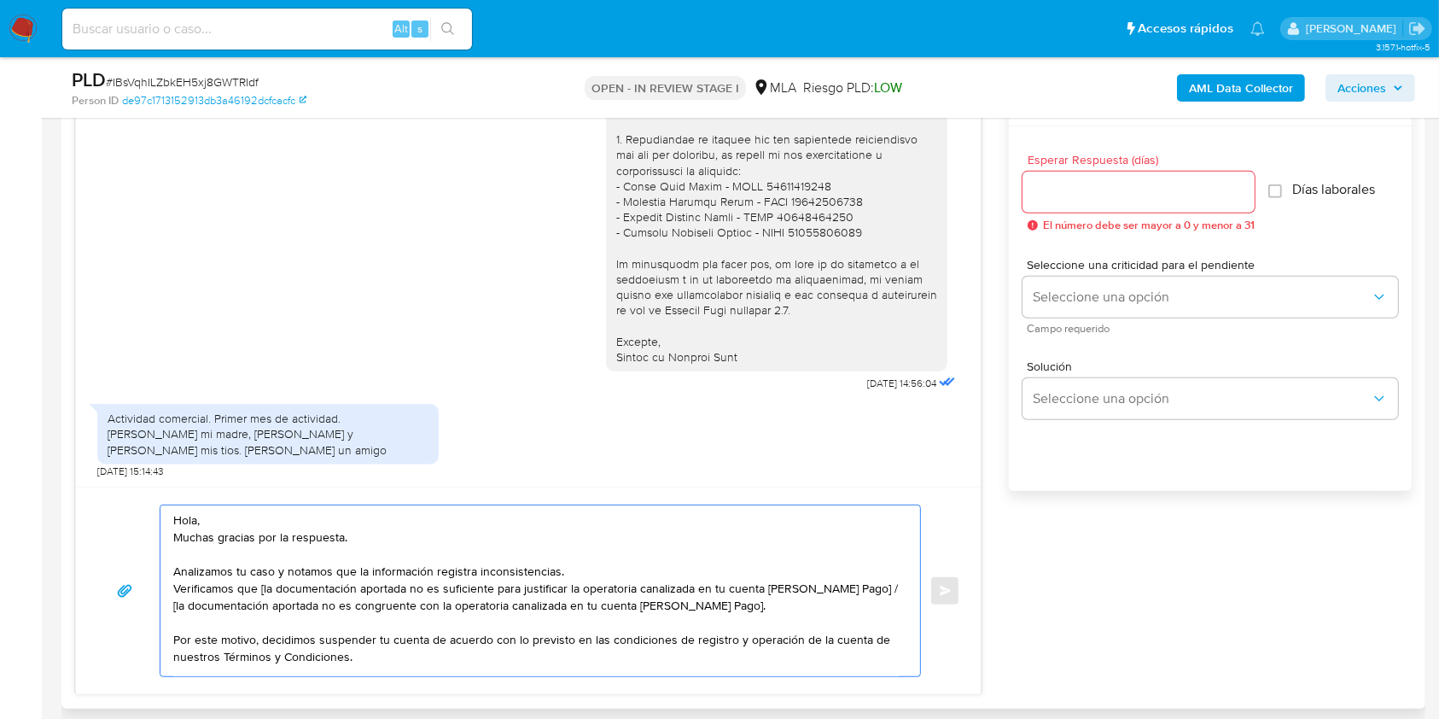
scroll to position [114, 0]
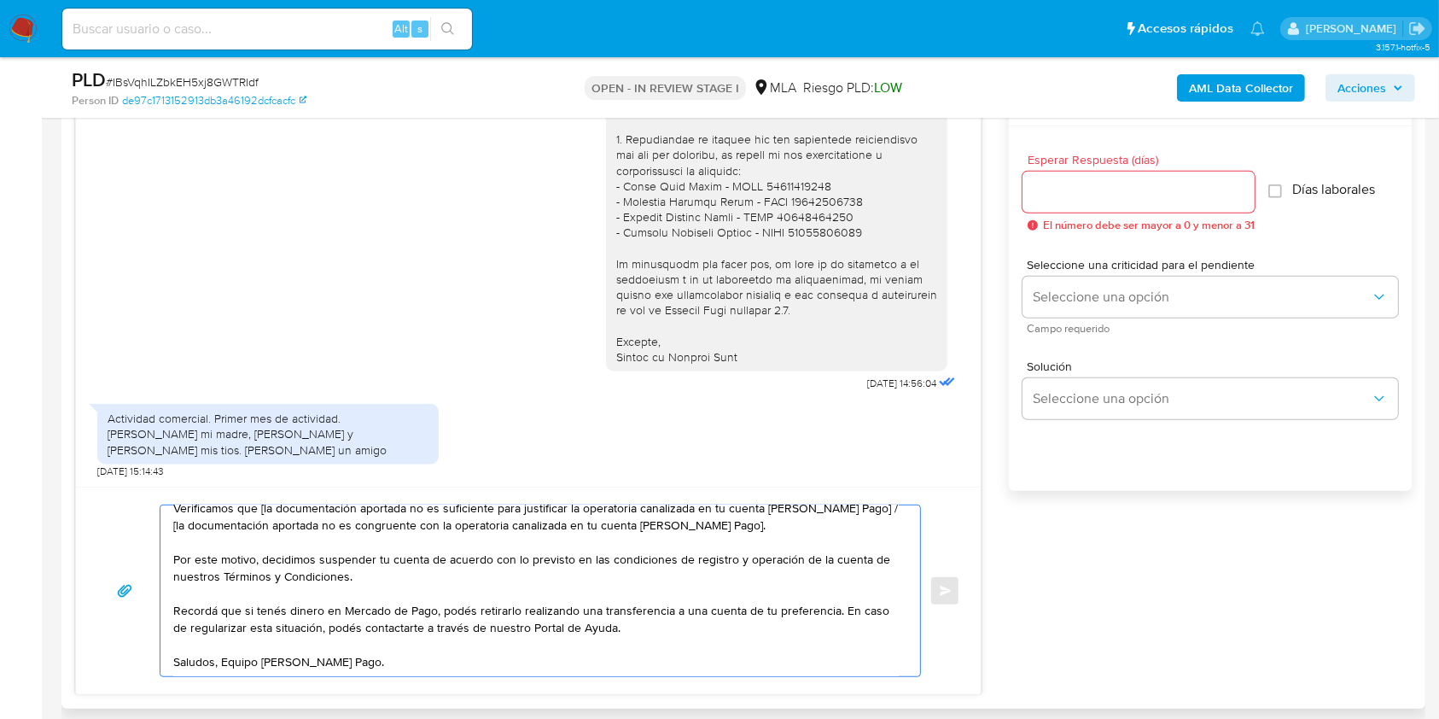
click at [333, 538] on textarea "Hola, Muchas gracias por la respuesta. Analizamos tu caso y notamos que la info…" at bounding box center [536, 590] width 726 height 171
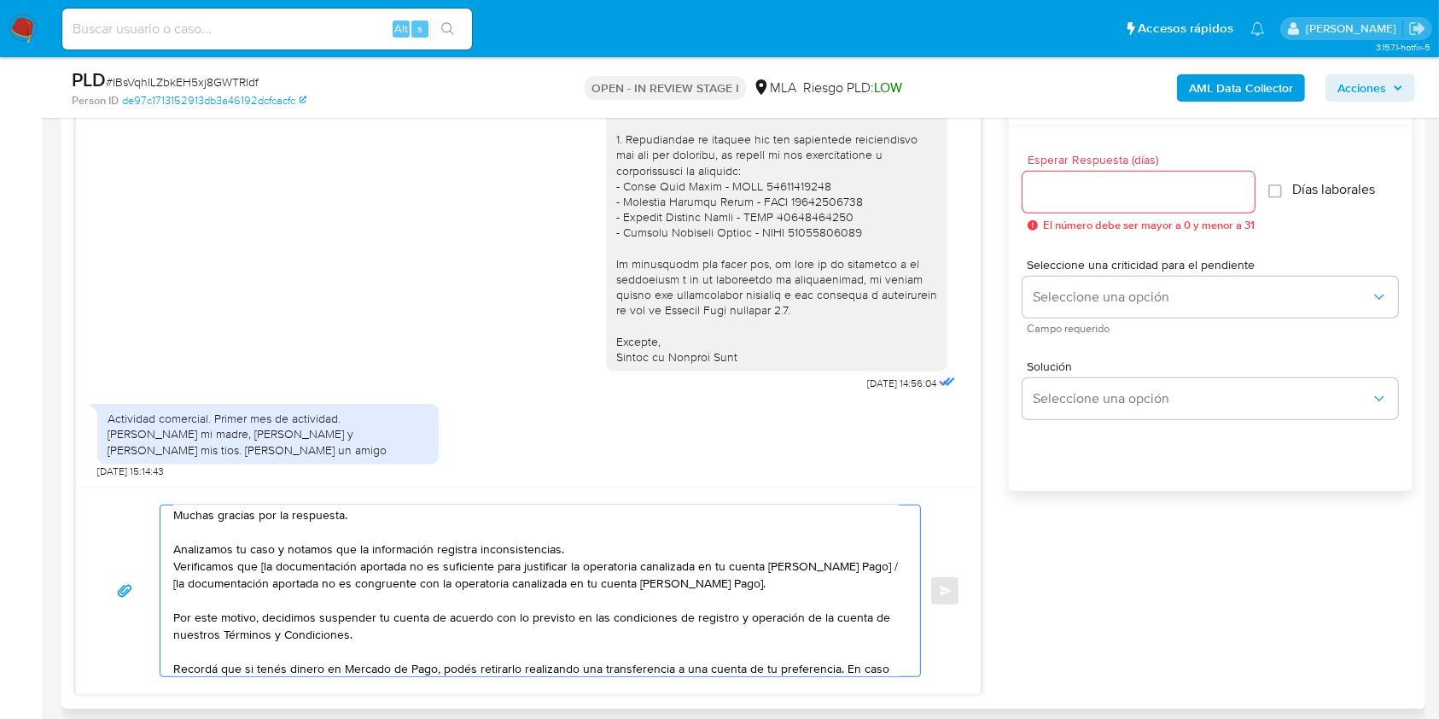
scroll to position [5, 0]
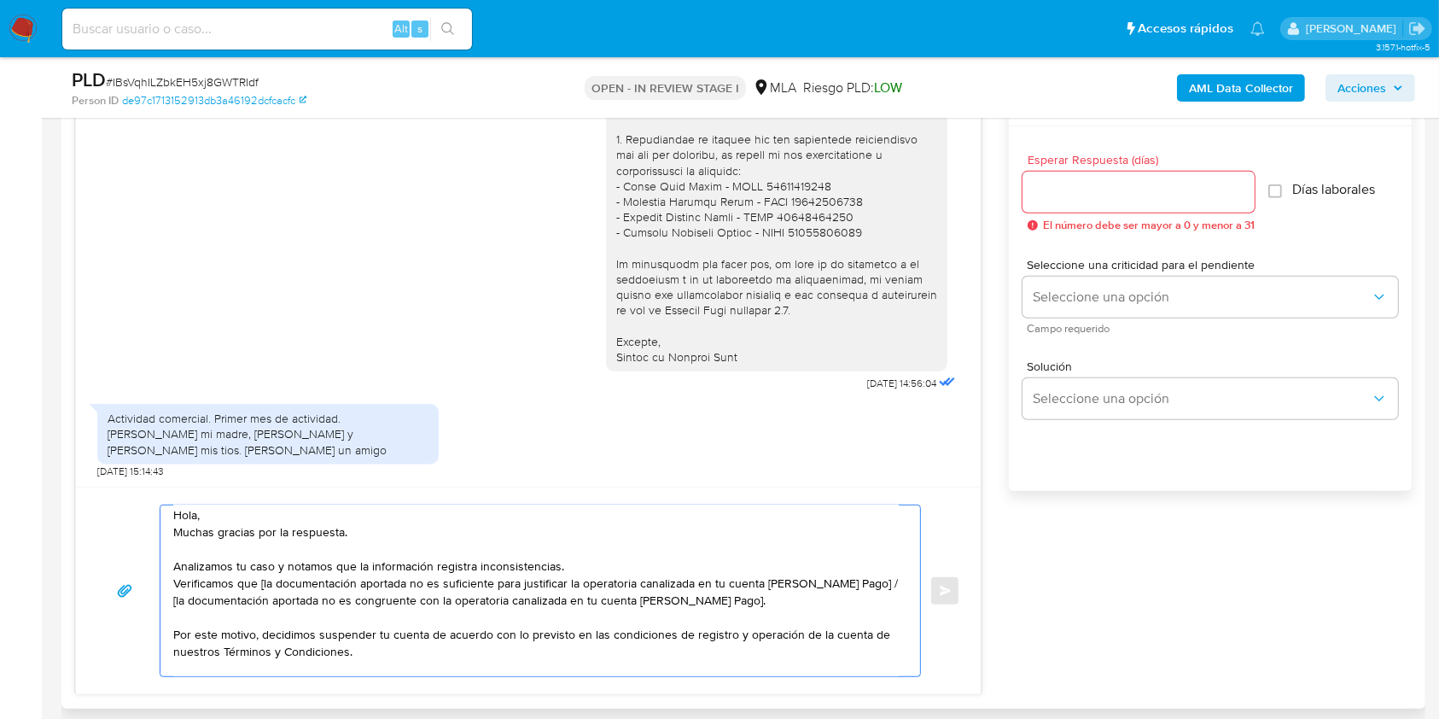
click at [178, 530] on textarea "Hola, Muchas gracias por la respuesta. Analizamos tu caso y notamos que la info…" at bounding box center [536, 590] width 726 height 171
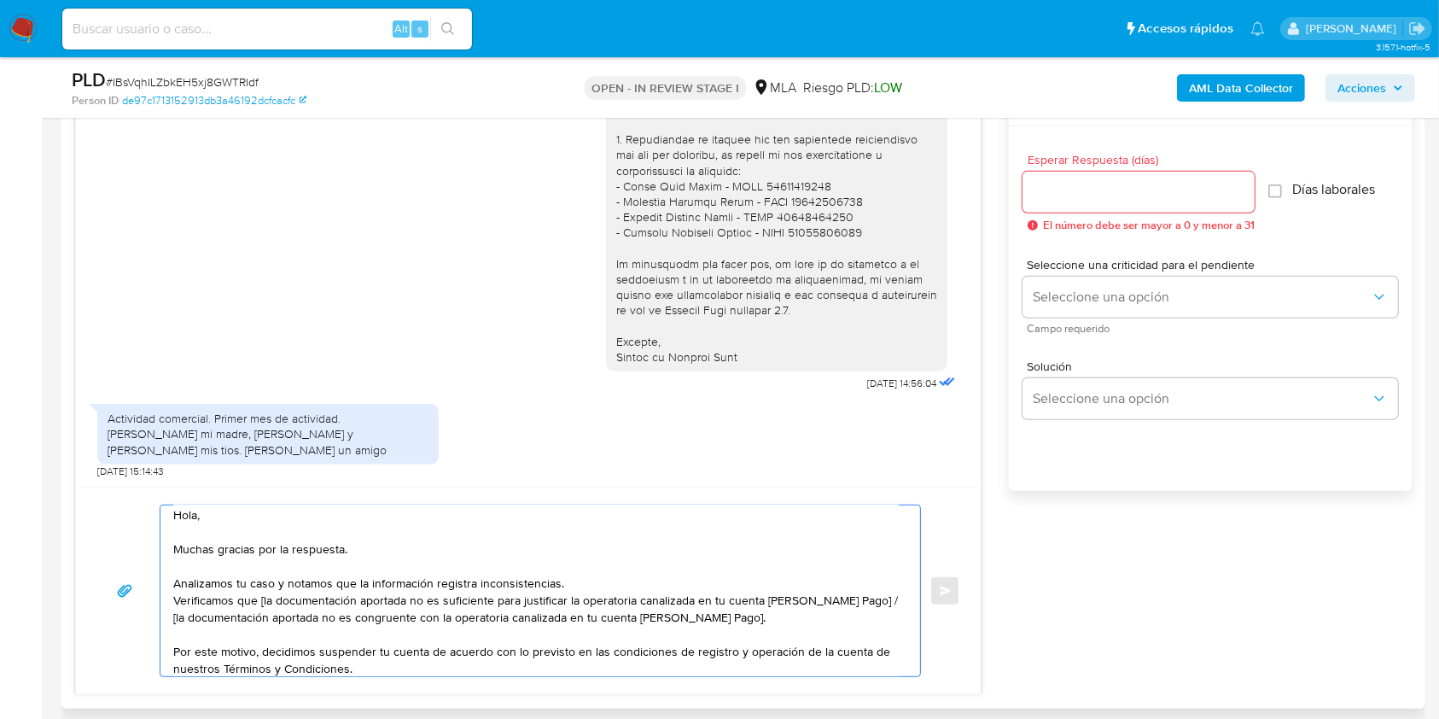
click at [176, 538] on textarea "Hola, Muchas gracias por la respuesta. Analizamos tu caso y notamos que la info…" at bounding box center [536, 590] width 726 height 171
drag, startPoint x: 539, startPoint y: 618, endPoint x: 620, endPoint y: 600, distance: 82.2
click at [620, 538] on textarea "Hola, Muchas gracias por la respuesta. Analizamos tu caso y notamos que la info…" at bounding box center [536, 590] width 726 height 171
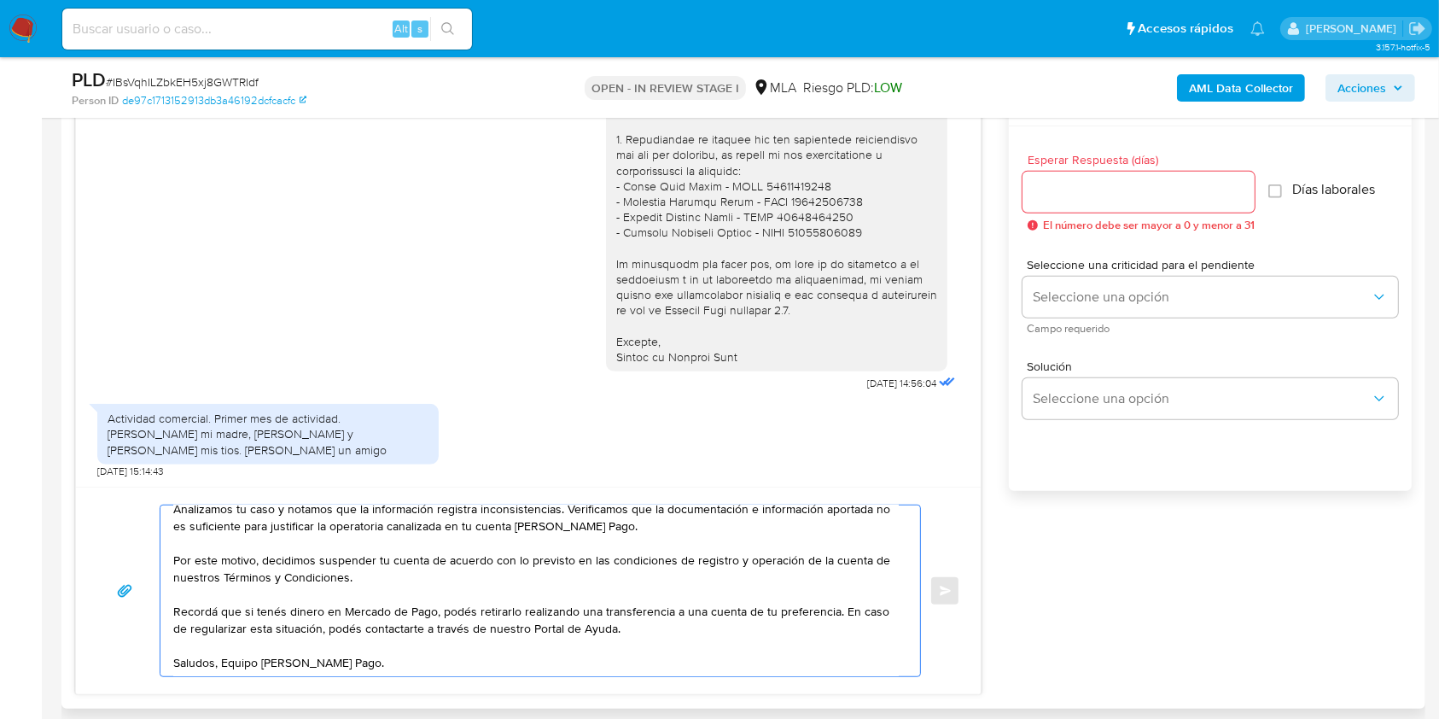
scroll to position [114, 0]
click at [221, 538] on textarea "Hola, Muchas gracias por la respuesta. Analizamos tu caso y notamos que la info…" at bounding box center [536, 590] width 726 height 171
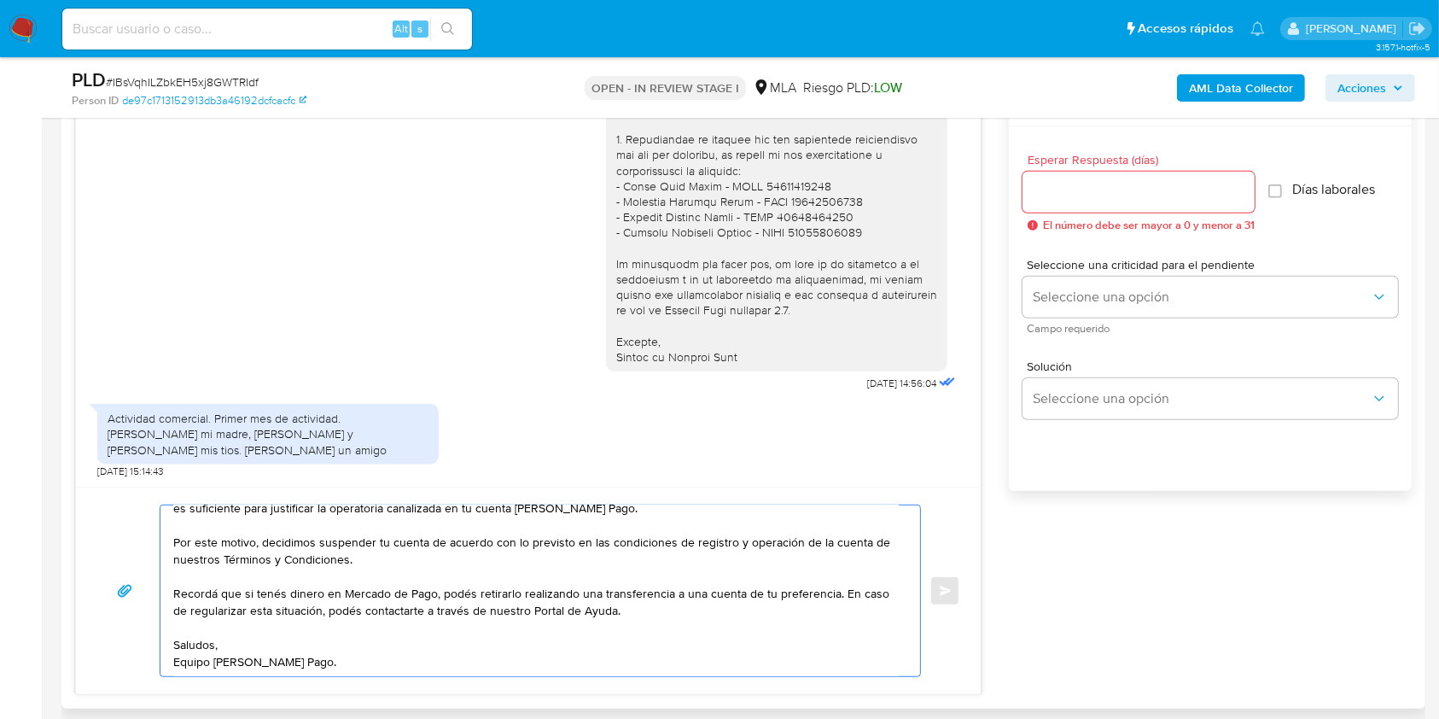
type textarea "Hola, Muchas gracias por la respuesta. Analizamos tu caso y notamos que la info…"
click at [1079, 195] on input "Esperar Respuesta (días)" at bounding box center [1139, 192] width 232 height 22
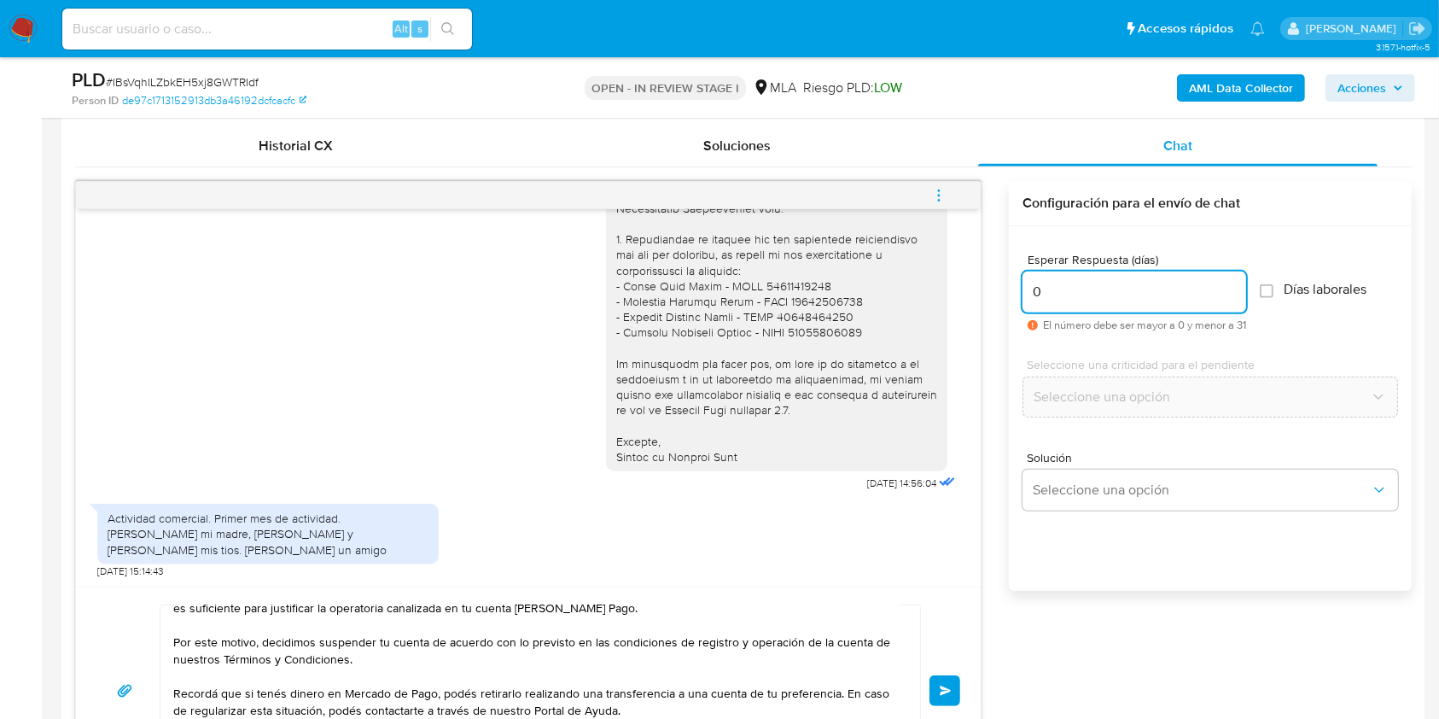
scroll to position [819, 0]
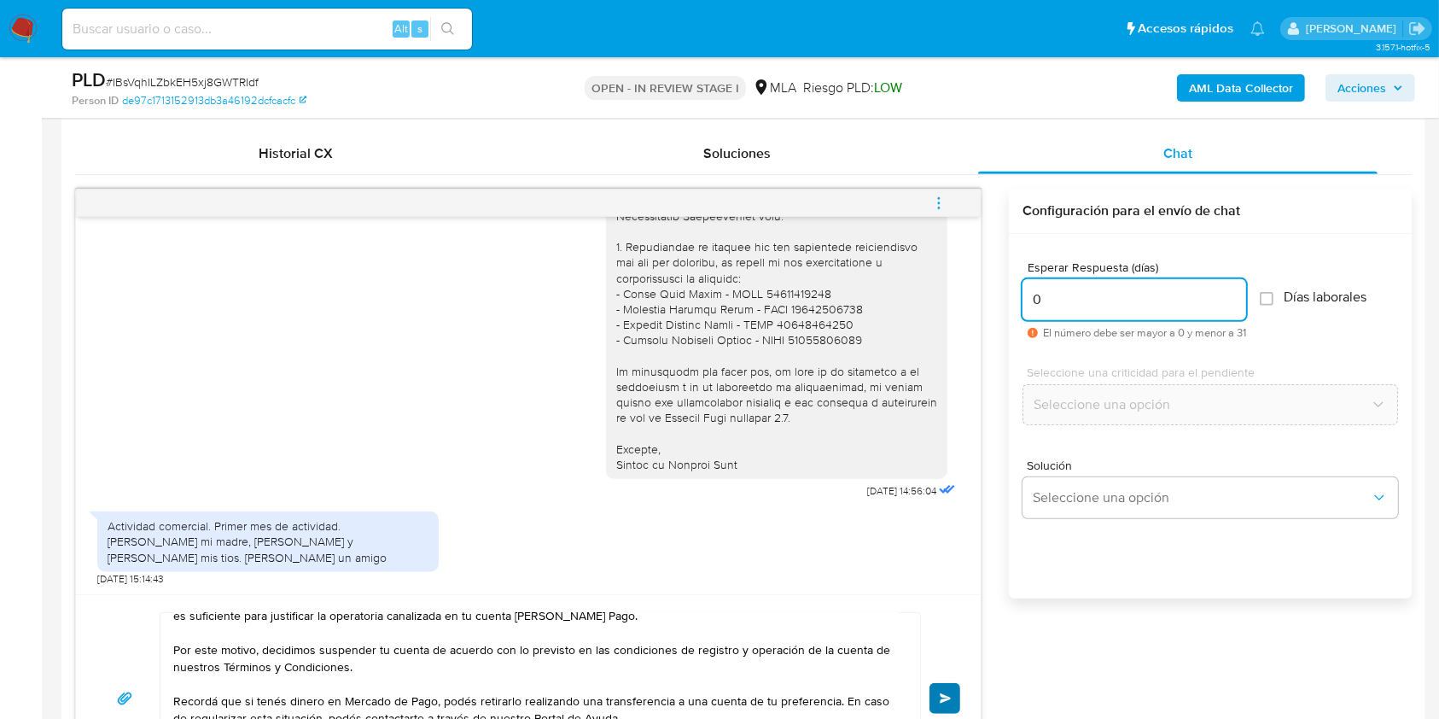
type input "0"
click at [957, 538] on button "Enviar" at bounding box center [945, 698] width 31 height 31
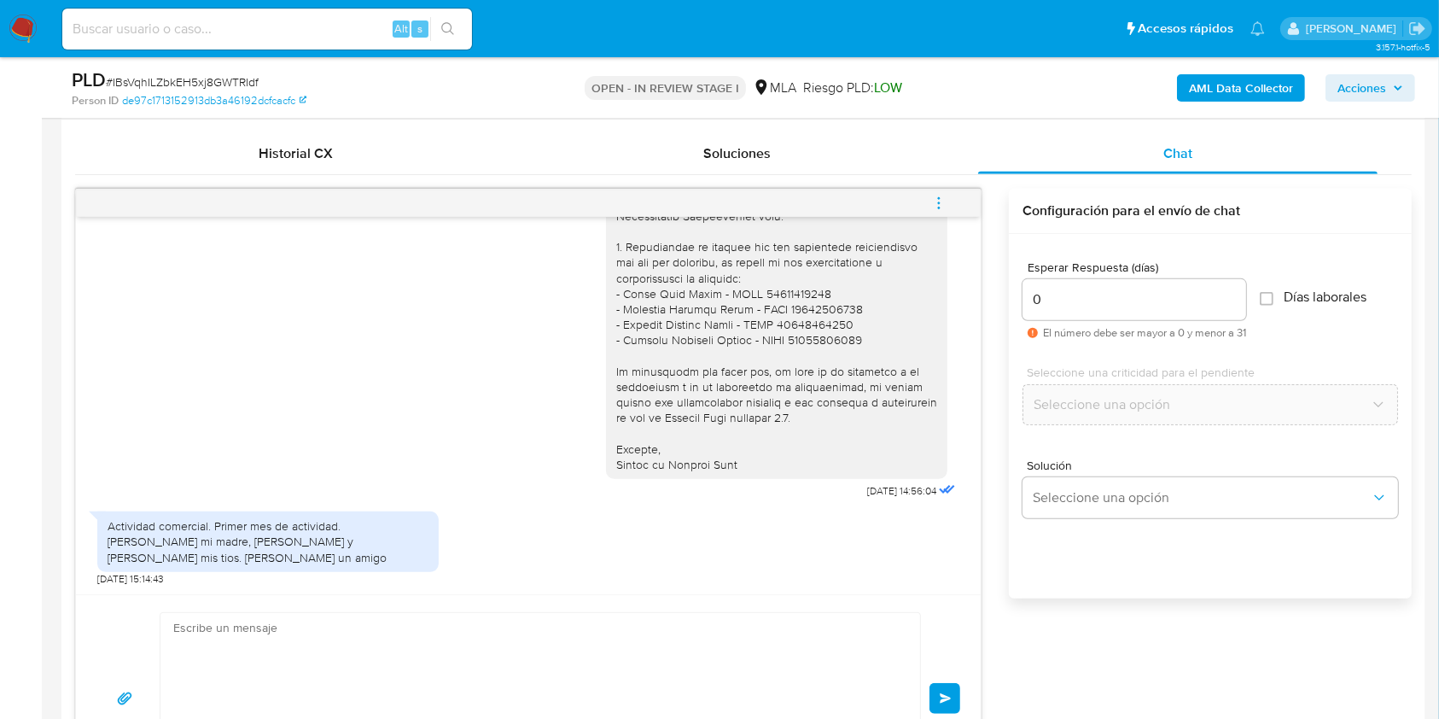
scroll to position [0, 0]
drag, startPoint x: 957, startPoint y: 697, endPoint x: 898, endPoint y: 665, distance: 67.2
click at [898, 538] on div "Enviar" at bounding box center [528, 680] width 864 height 136
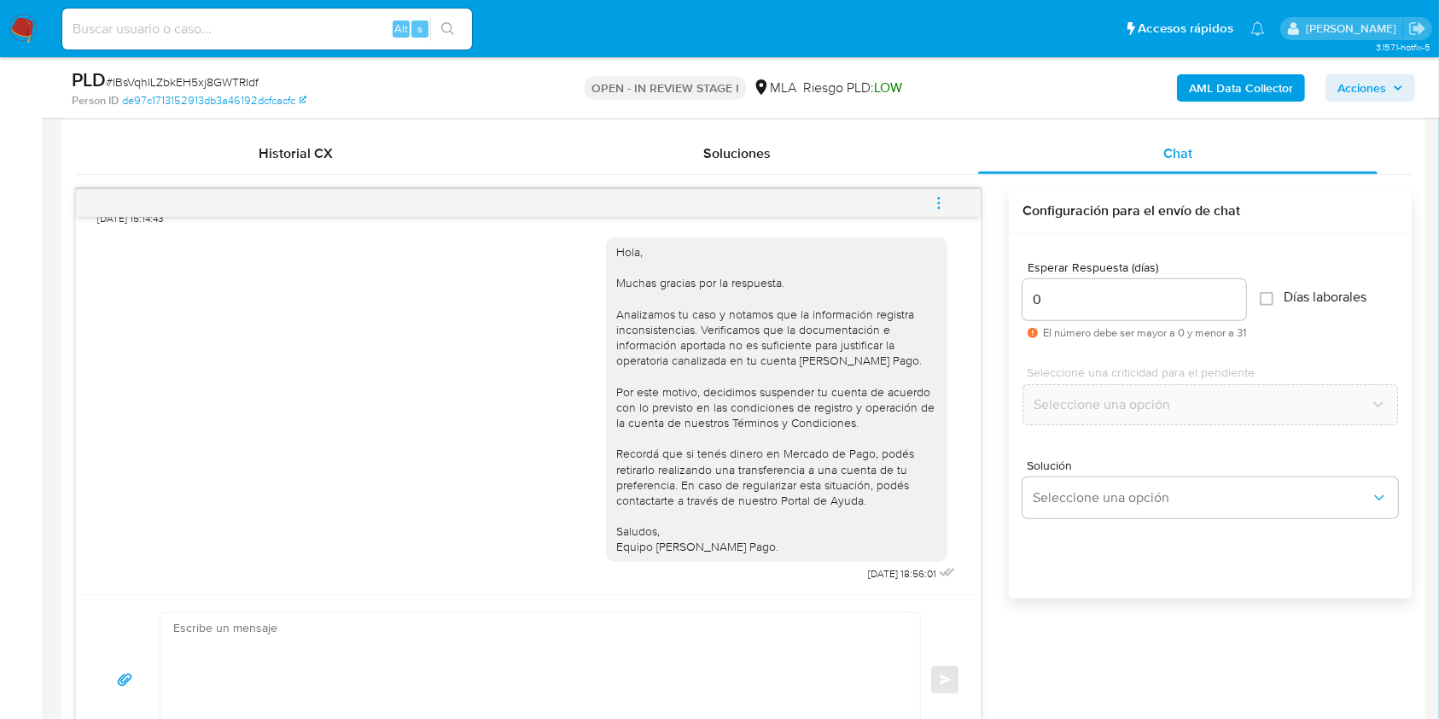
click at [936, 201] on icon "menu-action" at bounding box center [938, 202] width 15 height 15
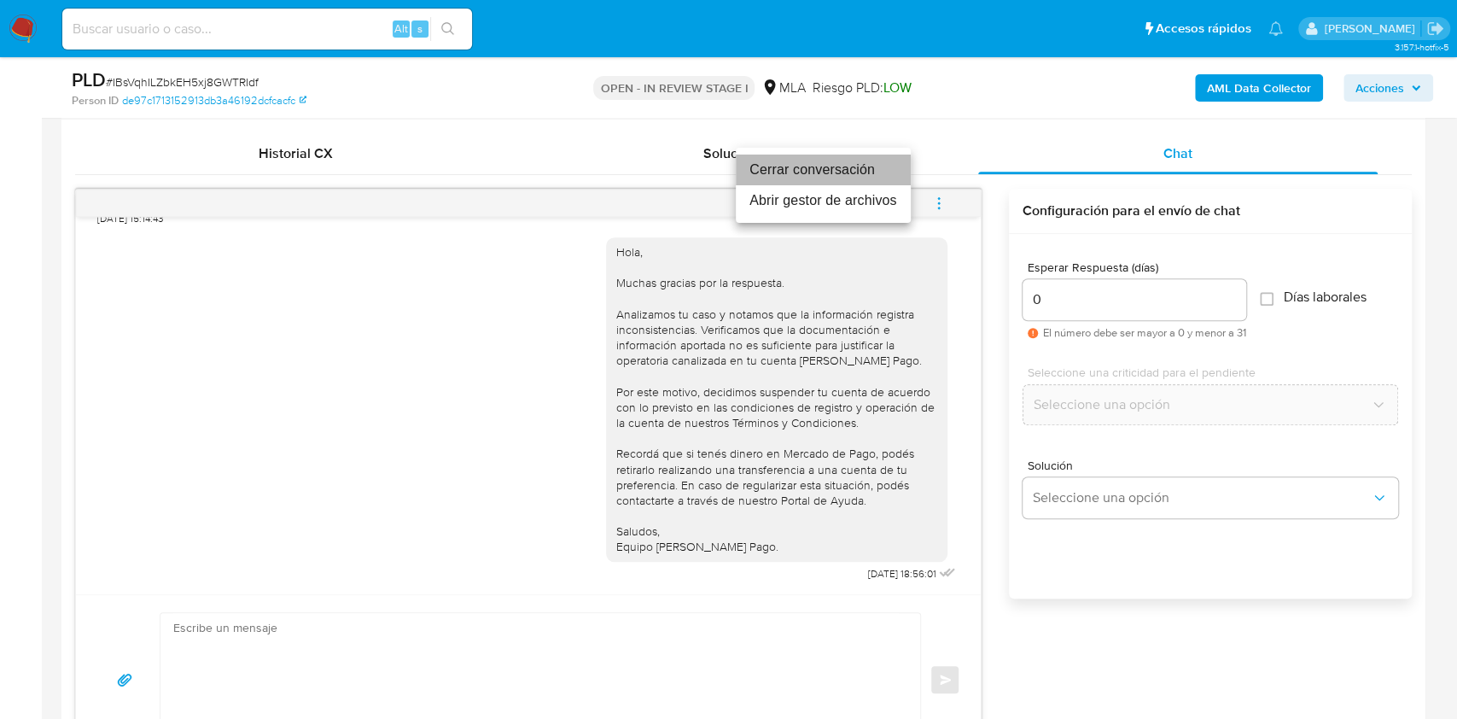
click at [801, 176] on li "Cerrar conversación" at bounding box center [823, 169] width 175 height 31
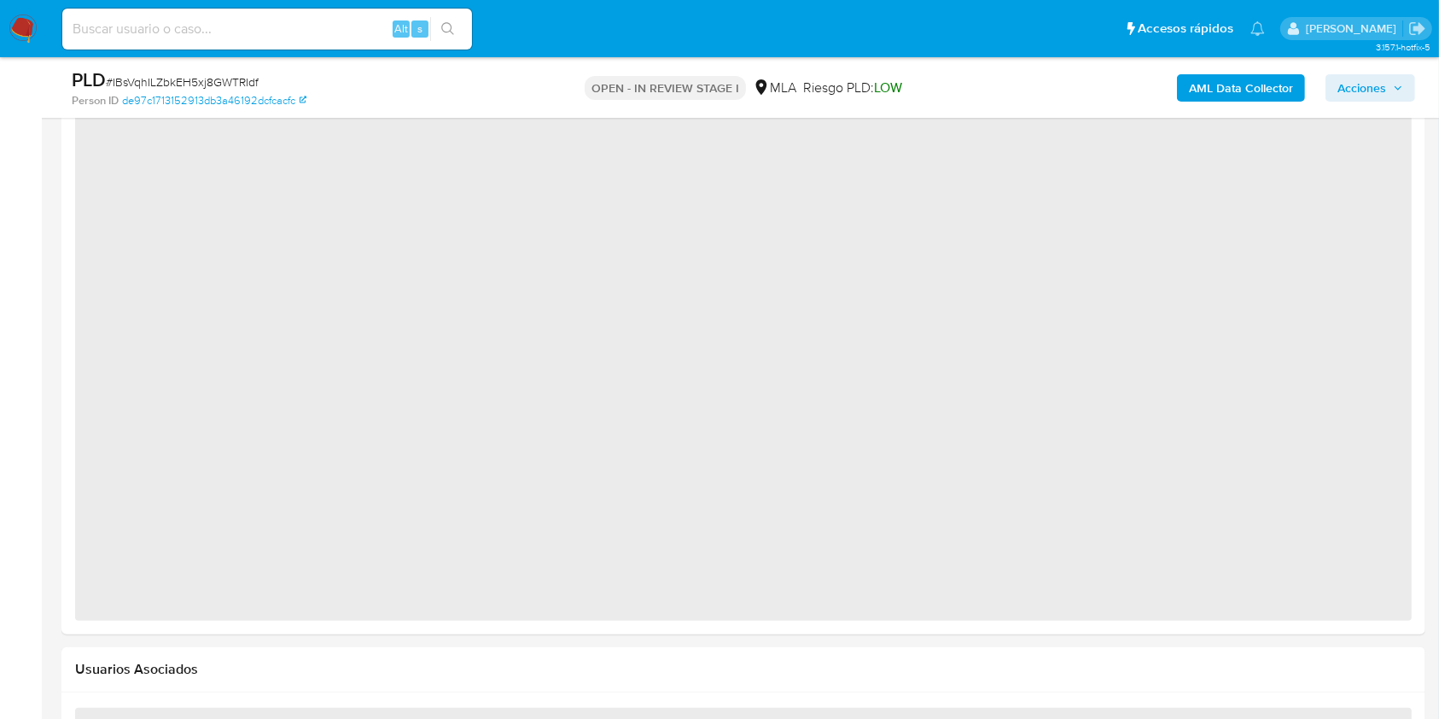
scroll to position [2045, 0]
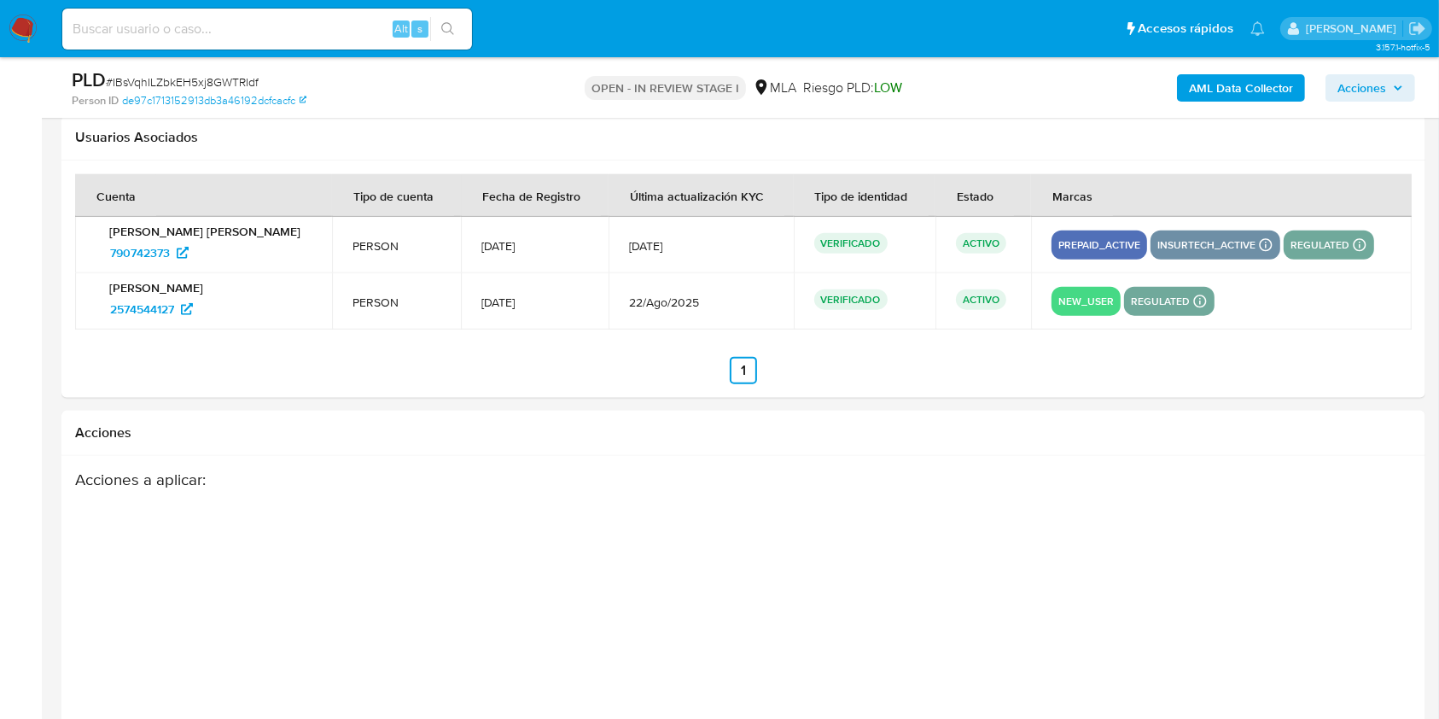
select select "10"
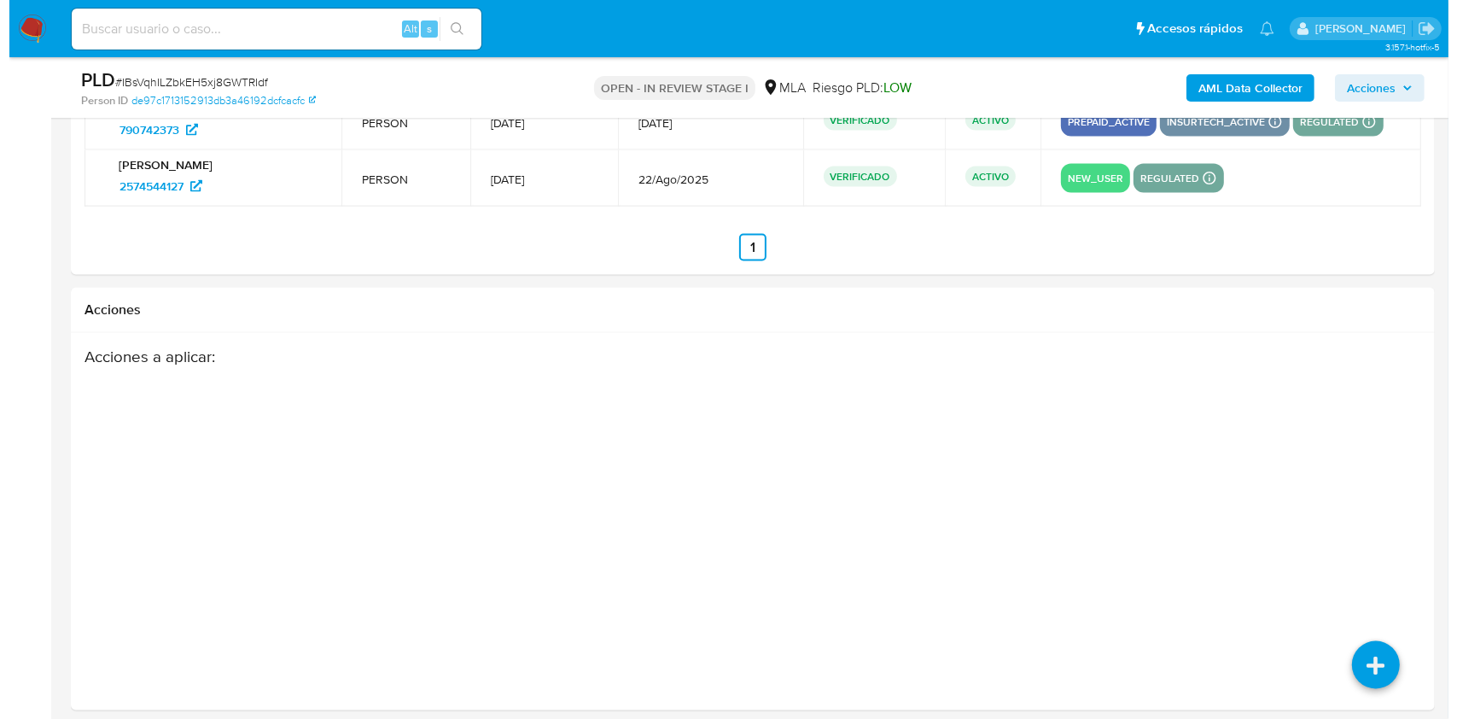
scroll to position [2550, 0]
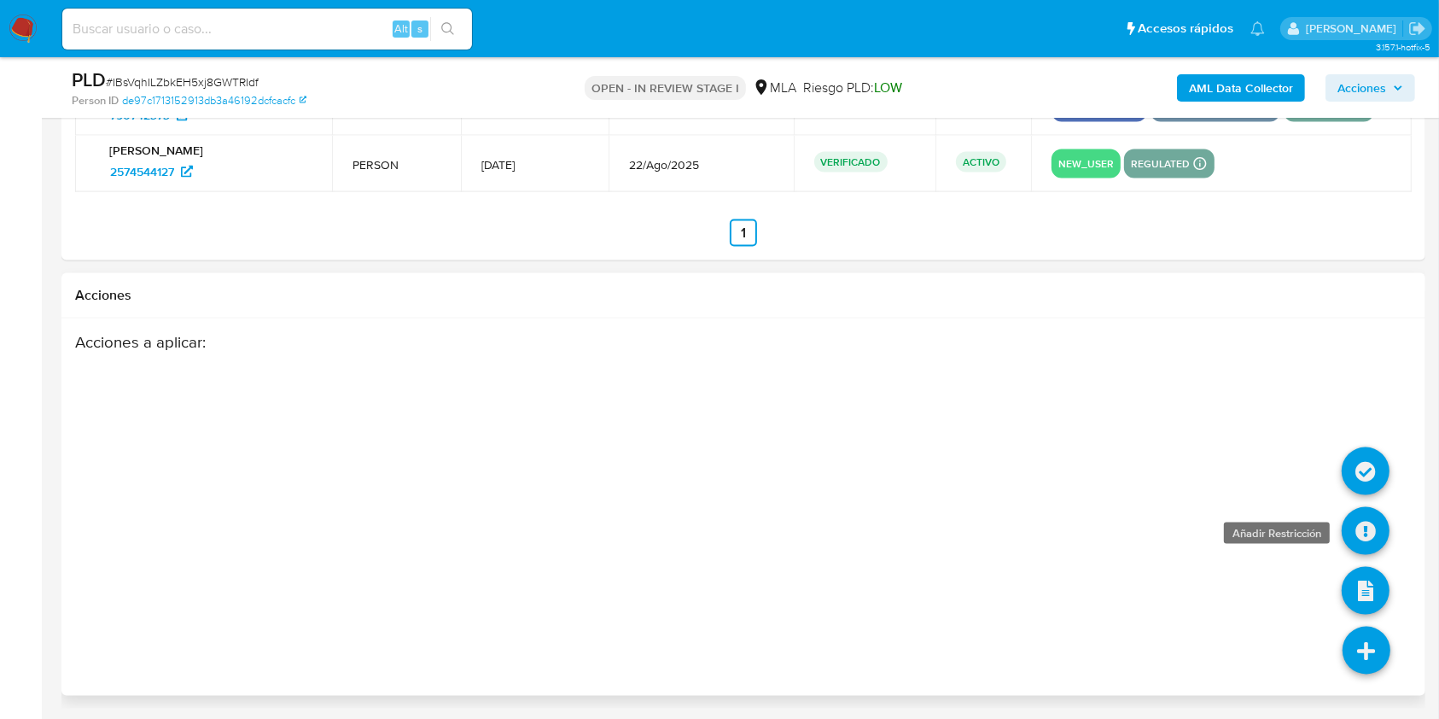
click at [1366, 523] on icon at bounding box center [1366, 531] width 48 height 48
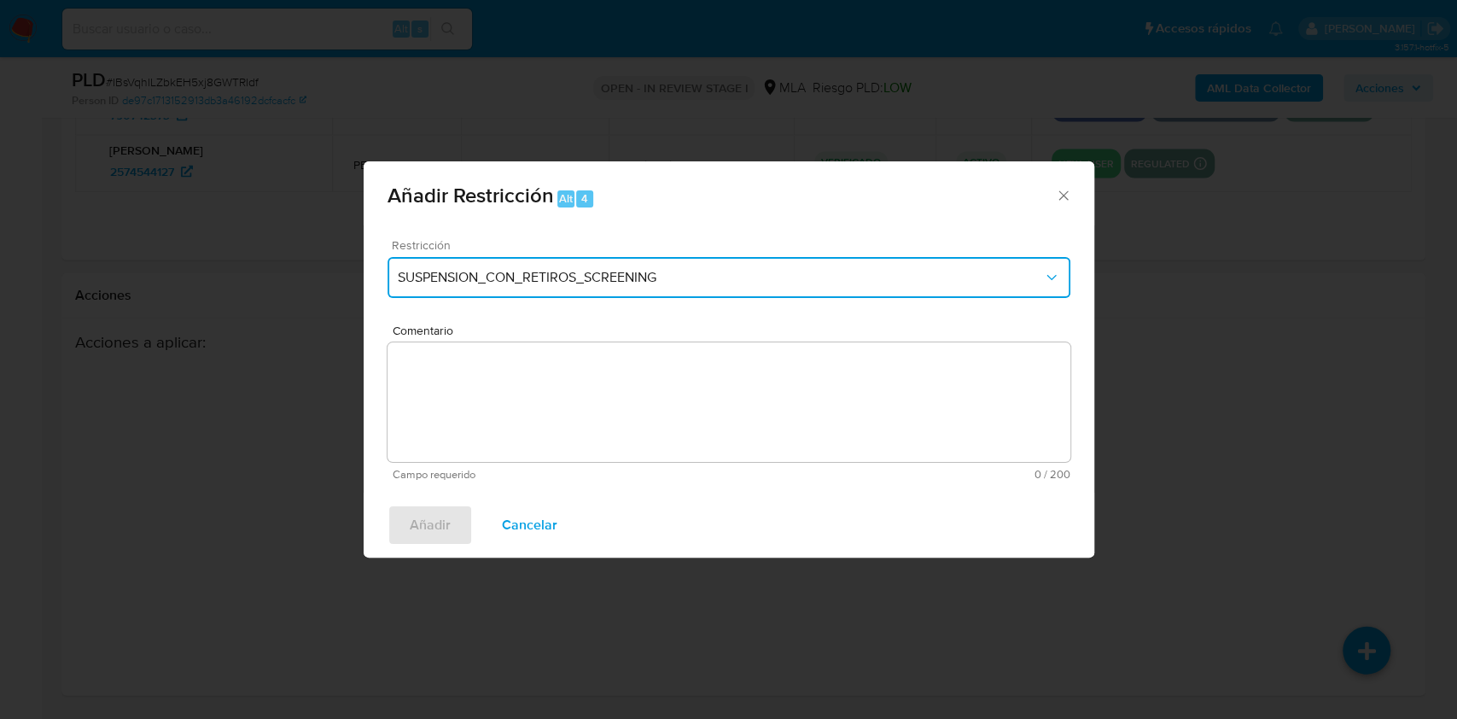
click at [695, 290] on button "SUSPENSION_CON_RETIROS_SCREENING" at bounding box center [729, 277] width 683 height 41
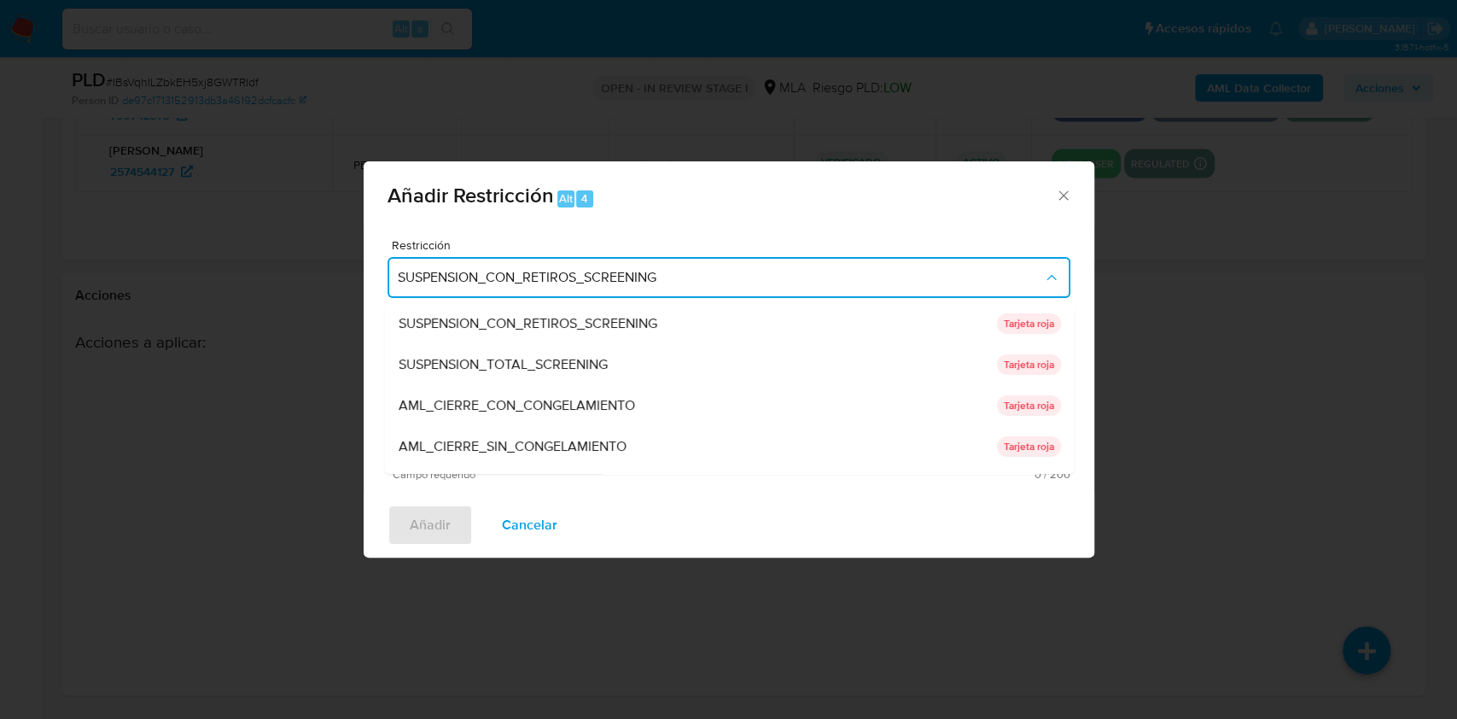
click at [1073, 324] on span "Comentario" at bounding box center [734, 330] width 683 height 13
click at [1070, 342] on textarea "Comentario" at bounding box center [729, 402] width 683 height 120
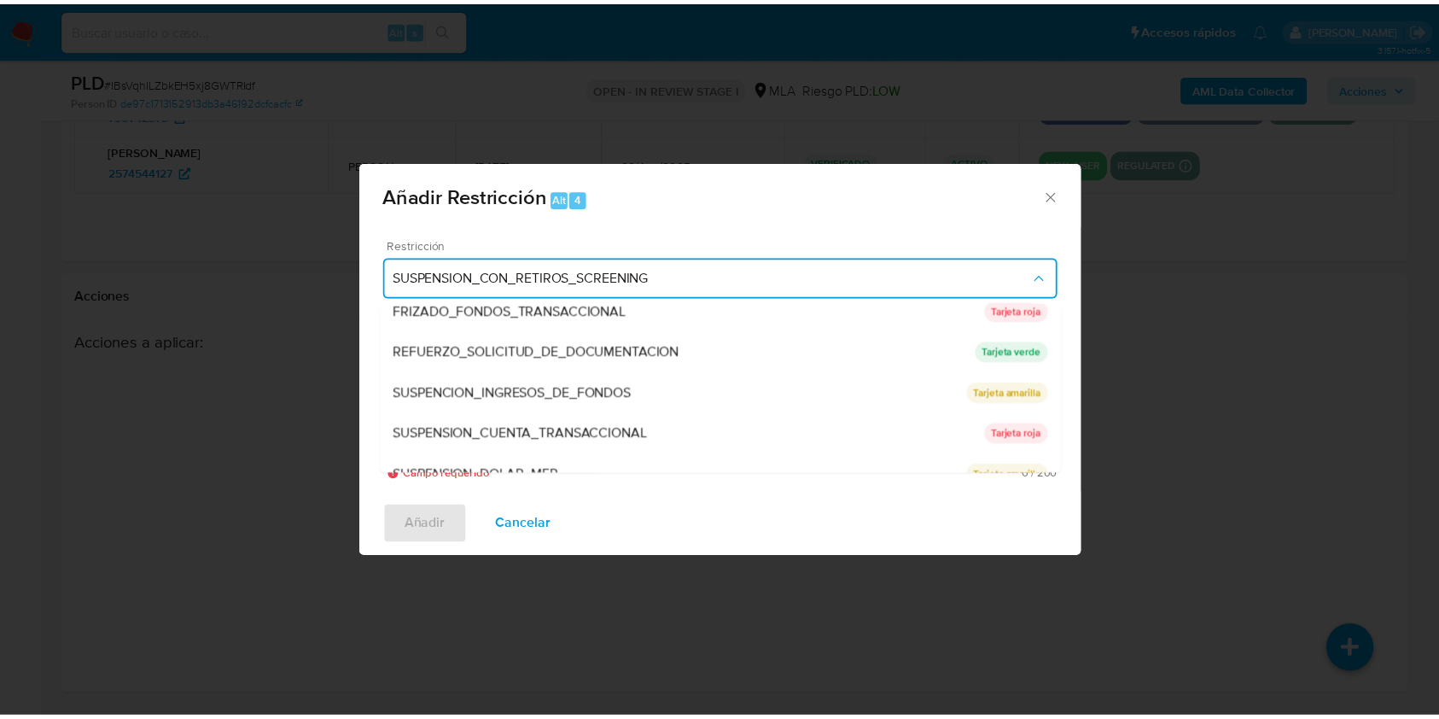
scroll to position [362, 0]
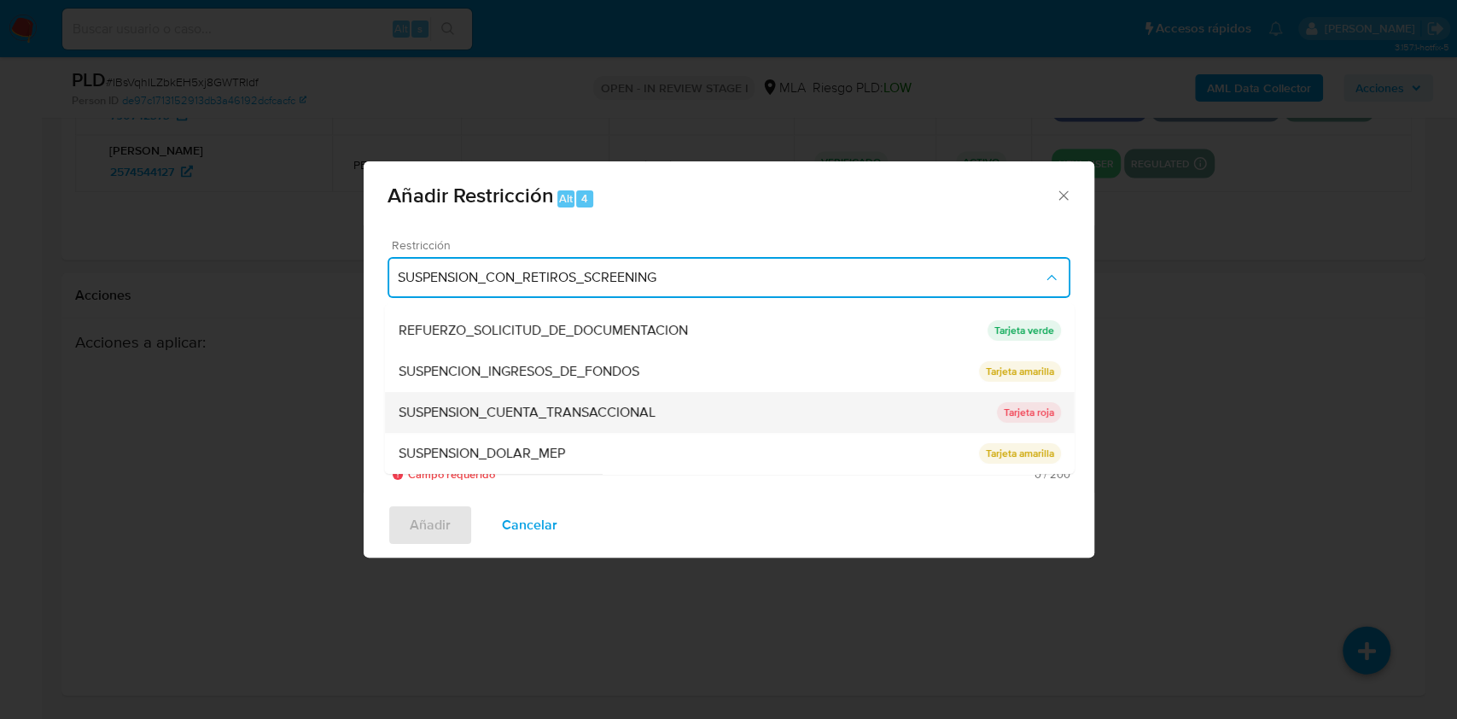
click at [718, 414] on div "SUSPENSION_CUENTA_TRANSACCIONAL" at bounding box center [697, 412] width 598 height 41
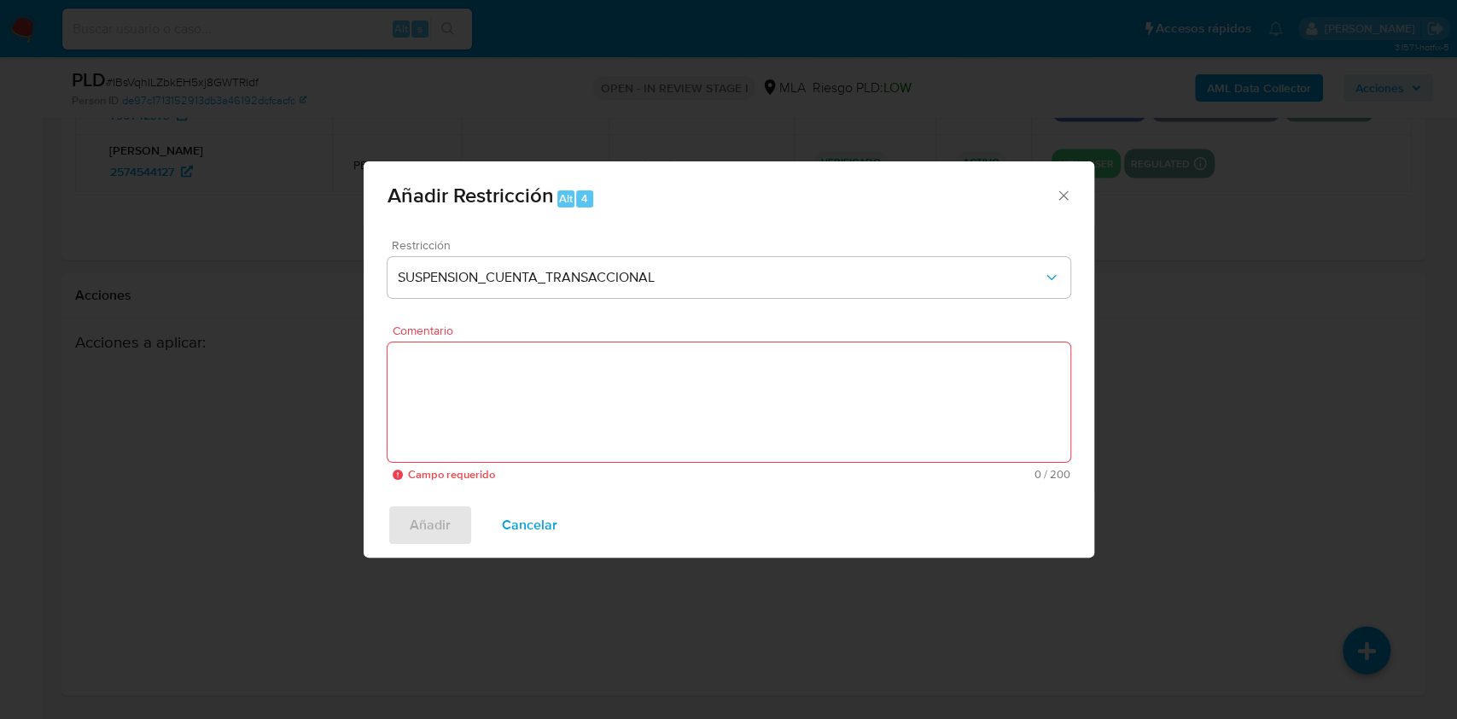
click at [622, 411] on textarea "Comentario" at bounding box center [729, 402] width 683 height 120
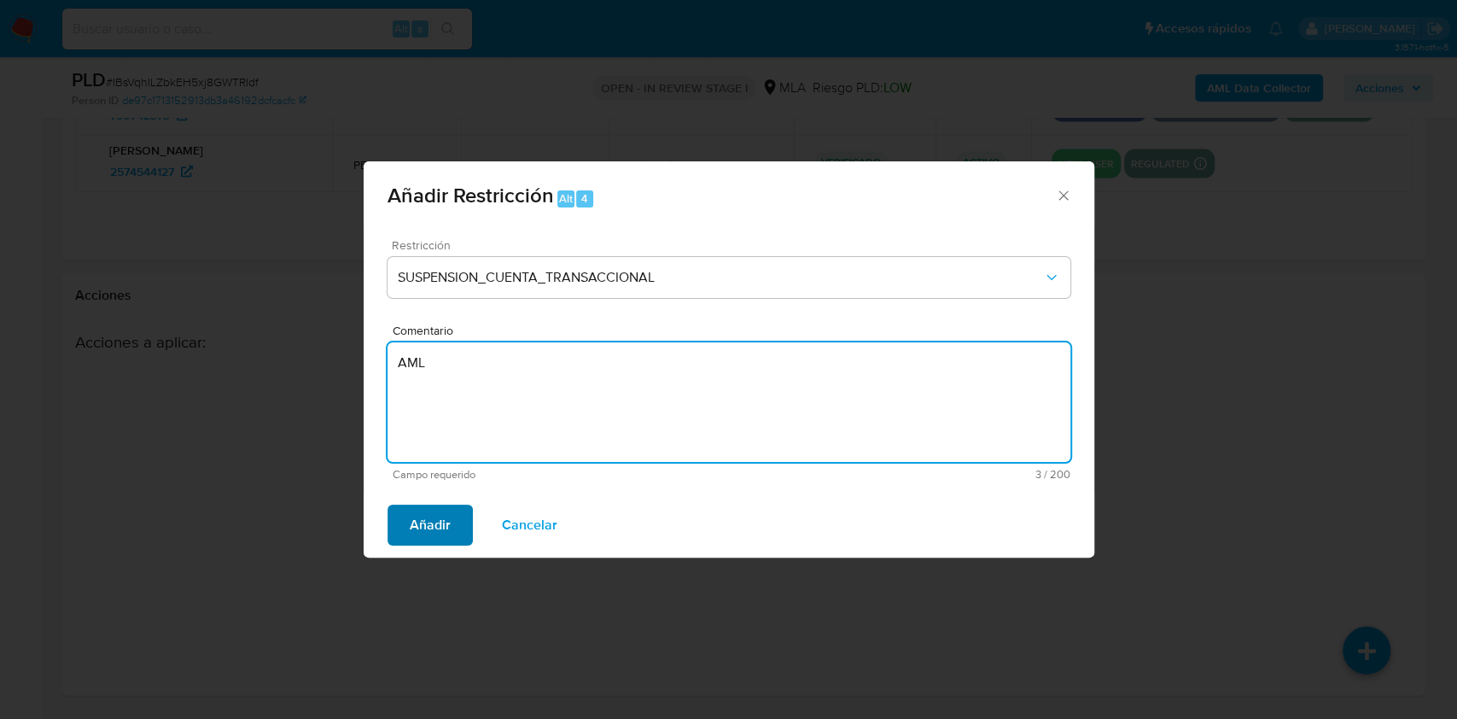
type textarea "AML"
click at [427, 522] on span "Añadir" at bounding box center [430, 525] width 41 height 38
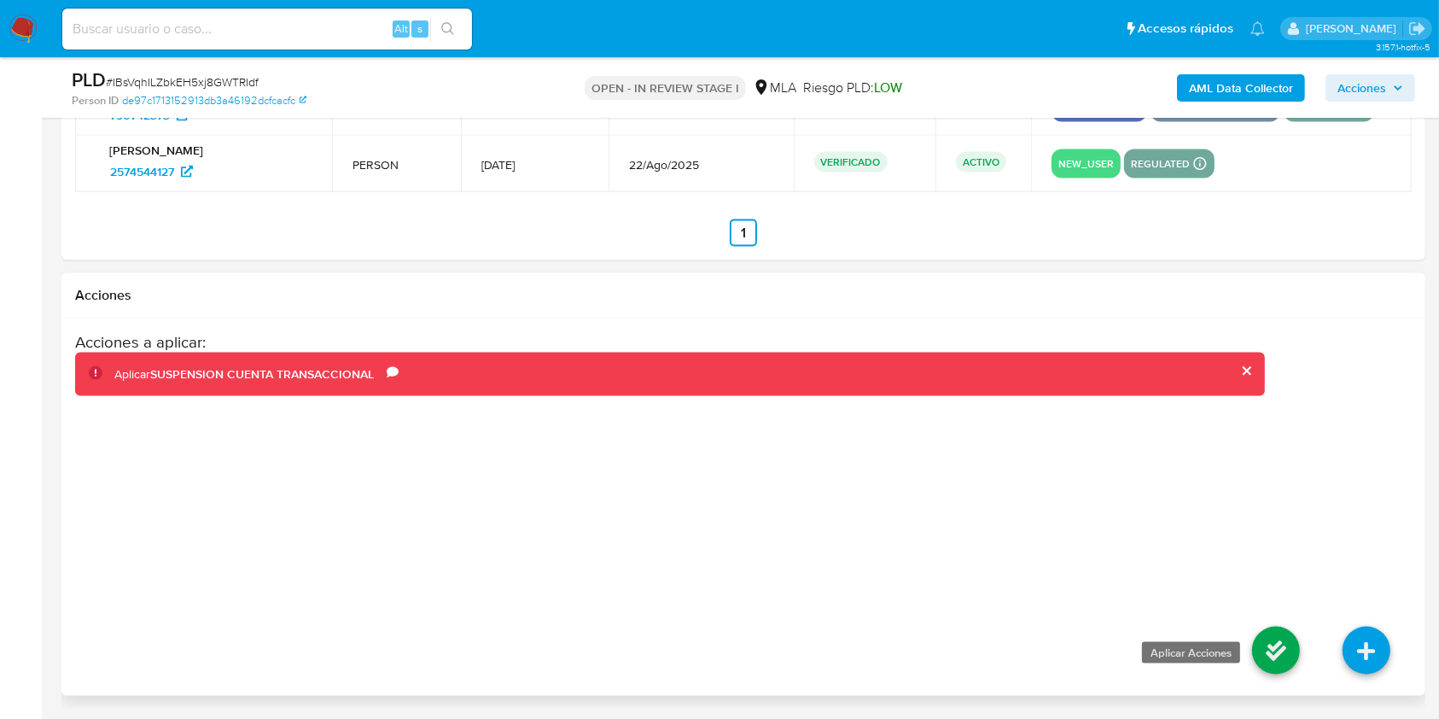
click at [1268, 663] on icon at bounding box center [1276, 651] width 48 height 48
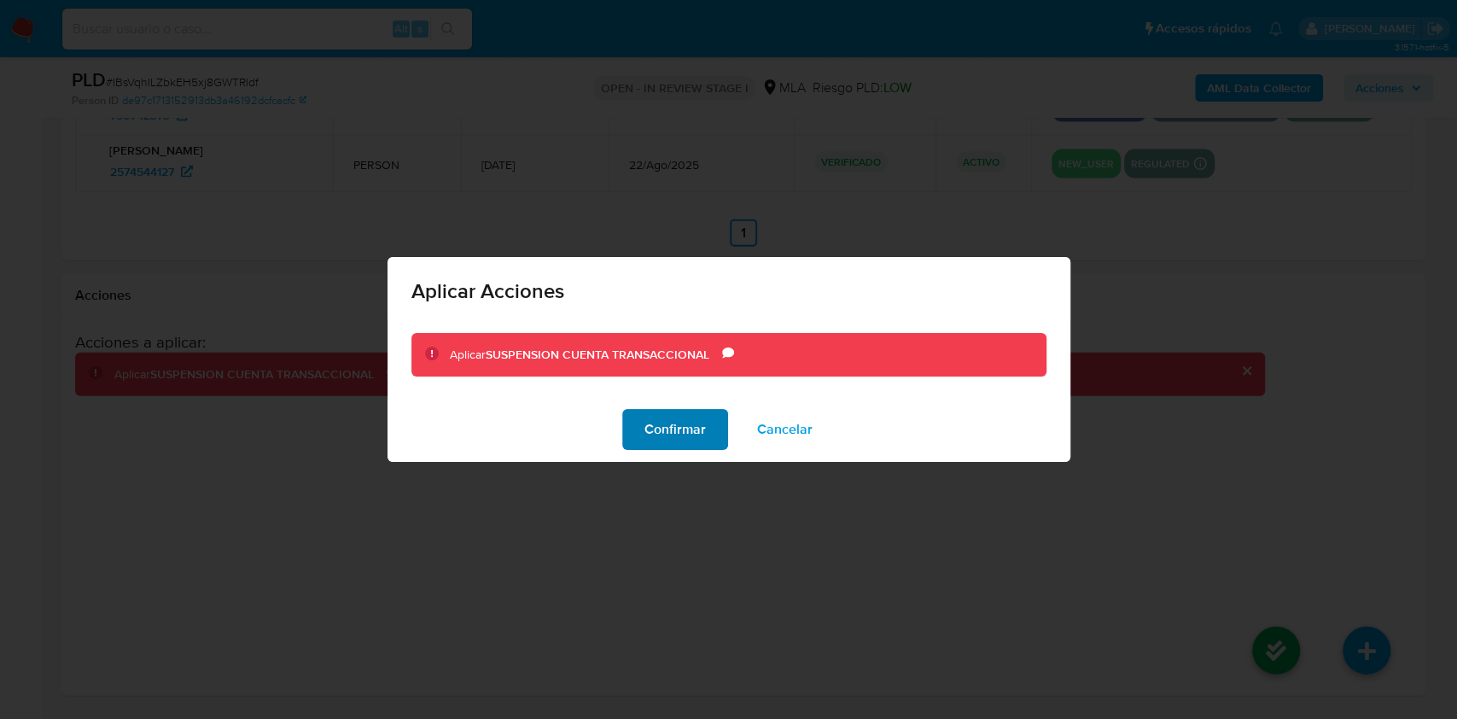
click at [647, 424] on span "Confirmar" at bounding box center [674, 430] width 61 height 38
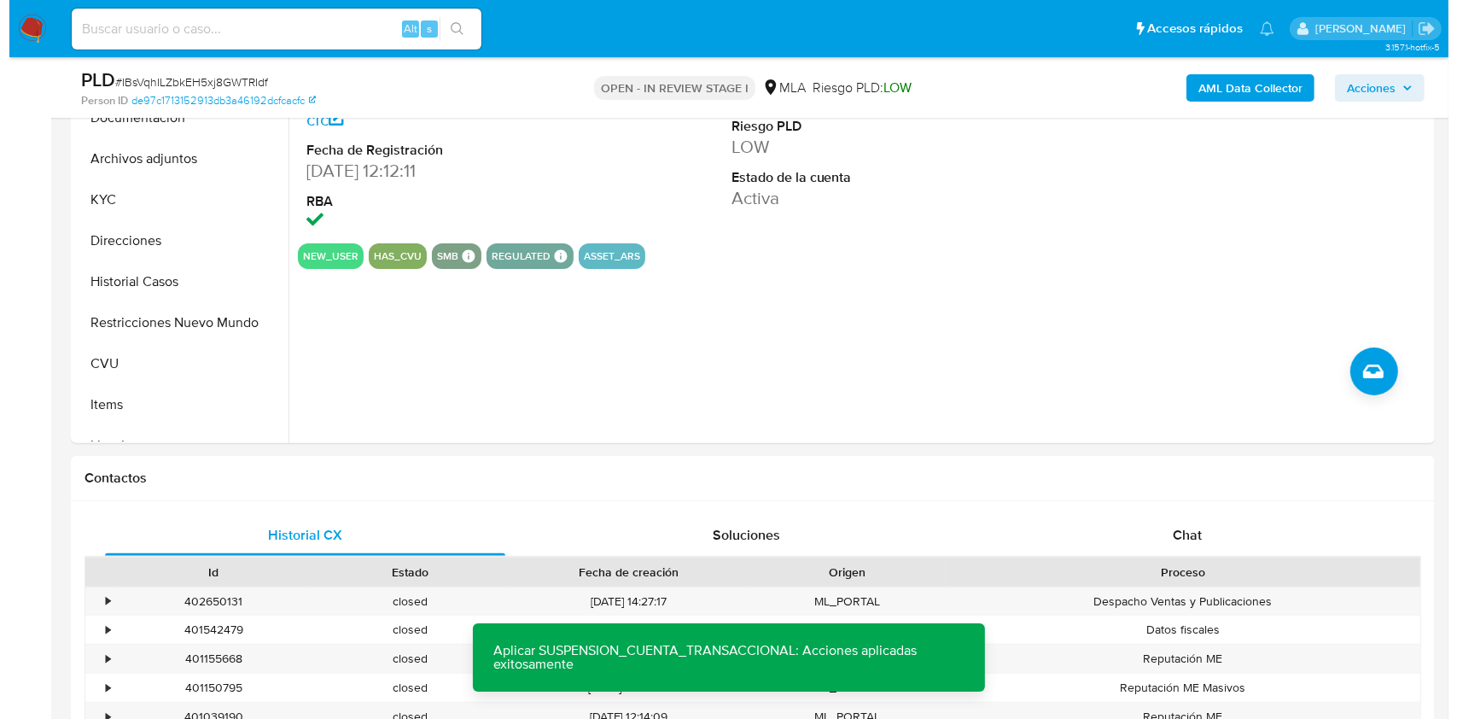
scroll to position [276, 0]
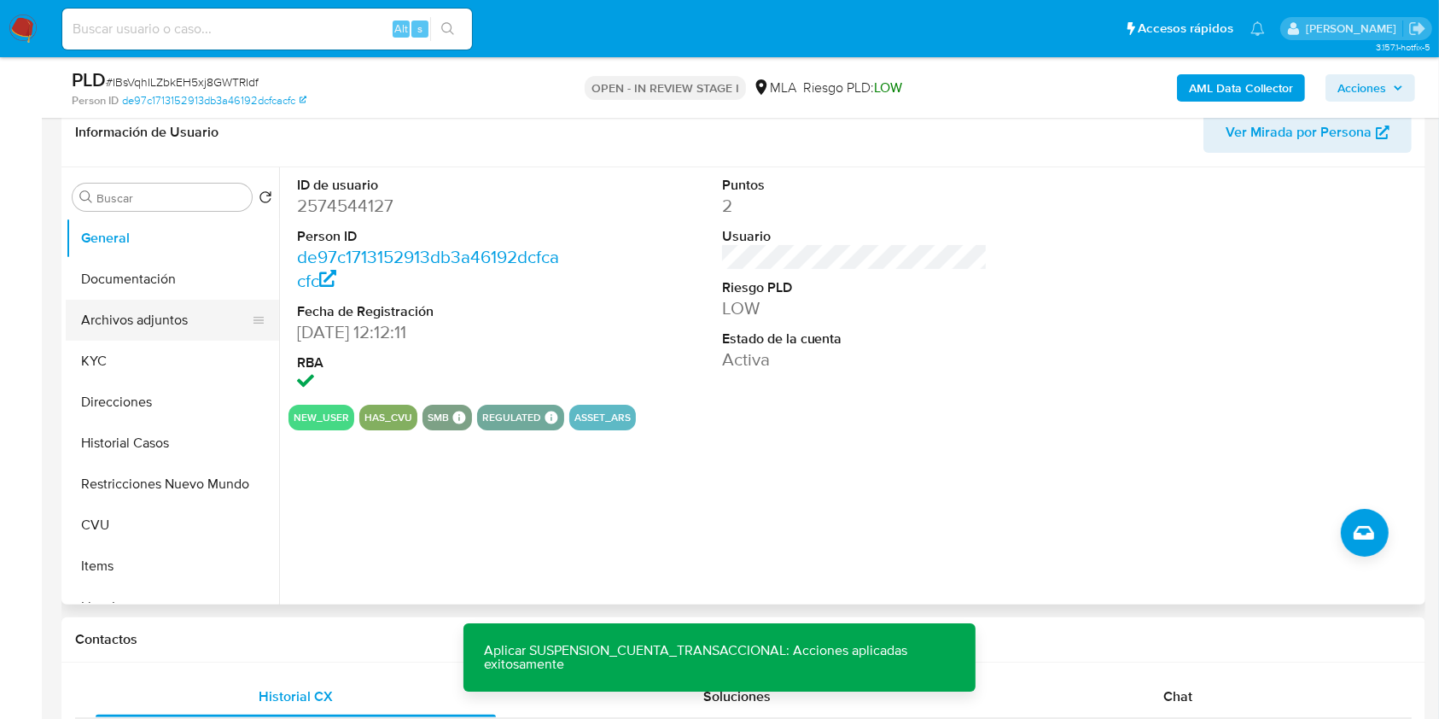
click at [150, 329] on button "Archivos adjuntos" at bounding box center [166, 320] width 200 height 41
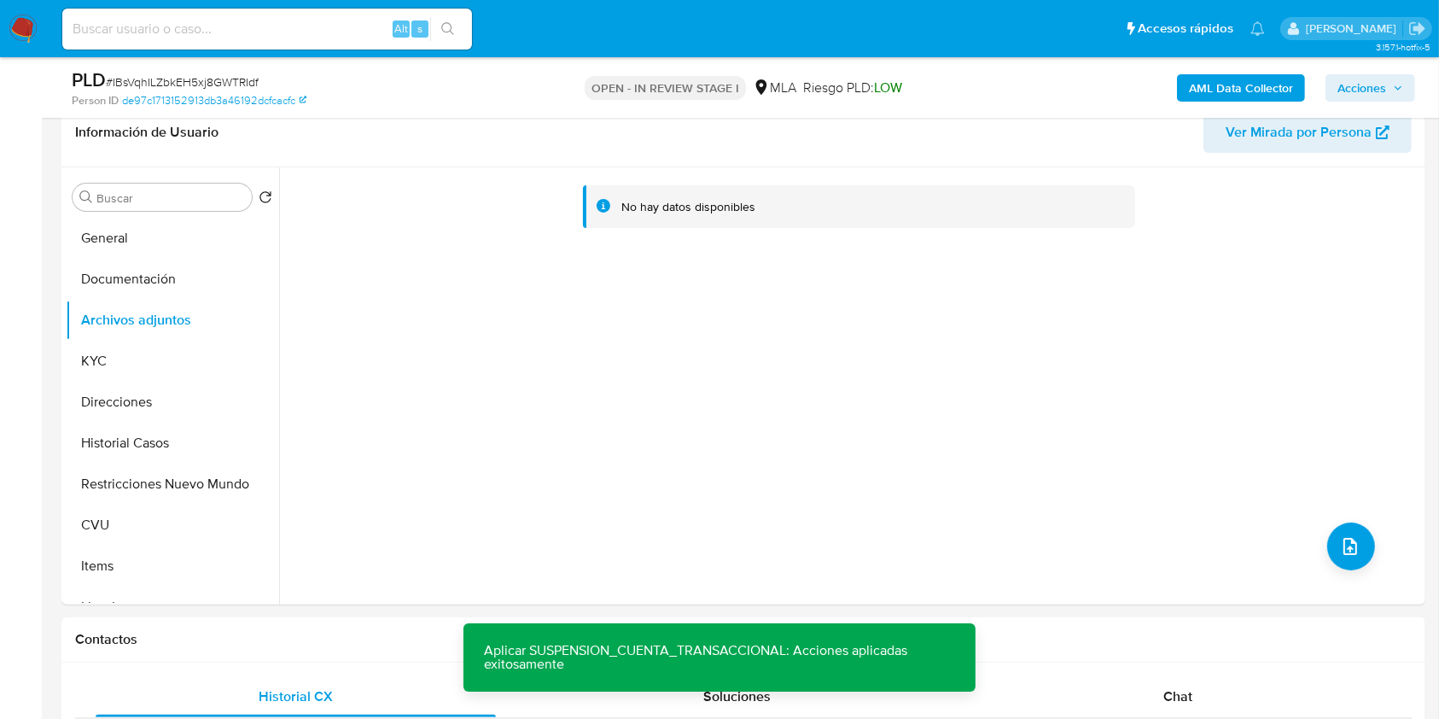
click at [1226, 82] on b "AML Data Collector" at bounding box center [1241, 87] width 104 height 27
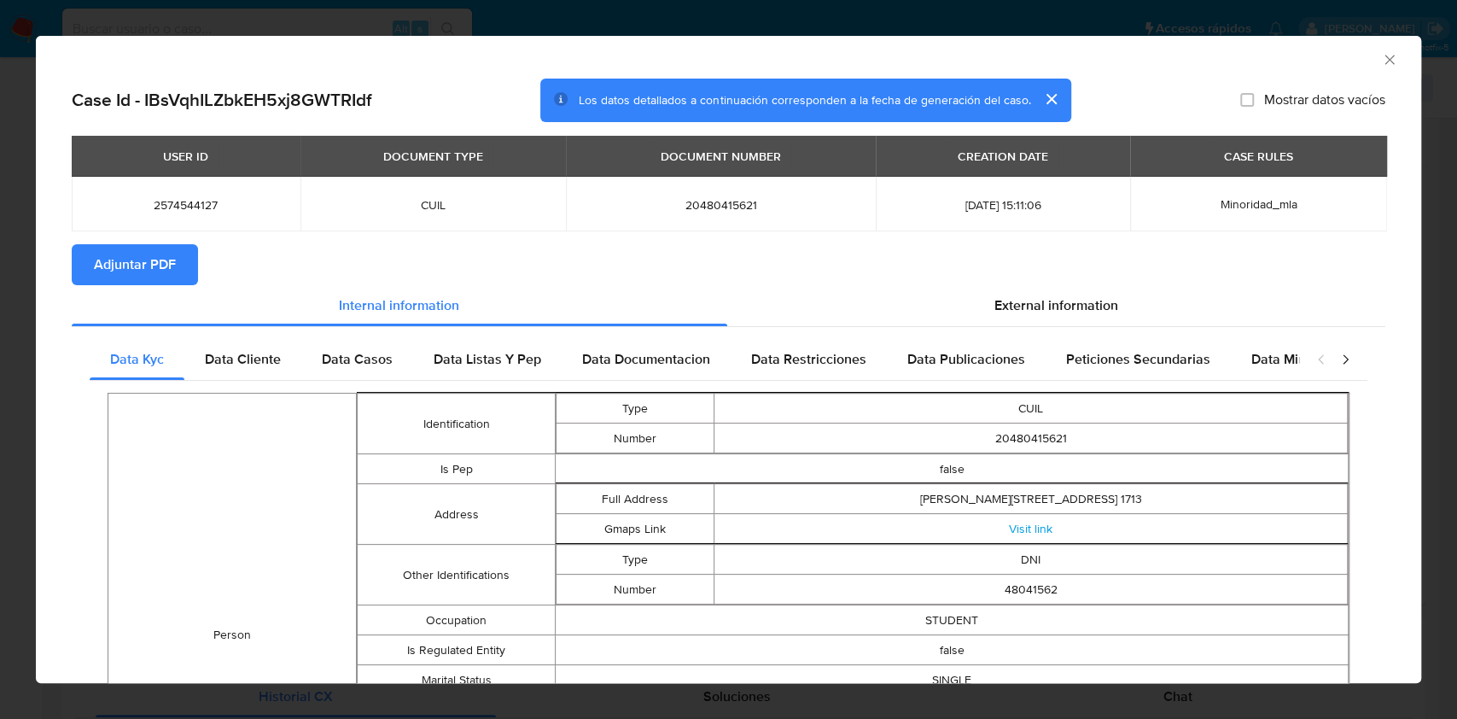
click at [1381, 59] on icon "Cerrar ventana" at bounding box center [1389, 59] width 17 height 17
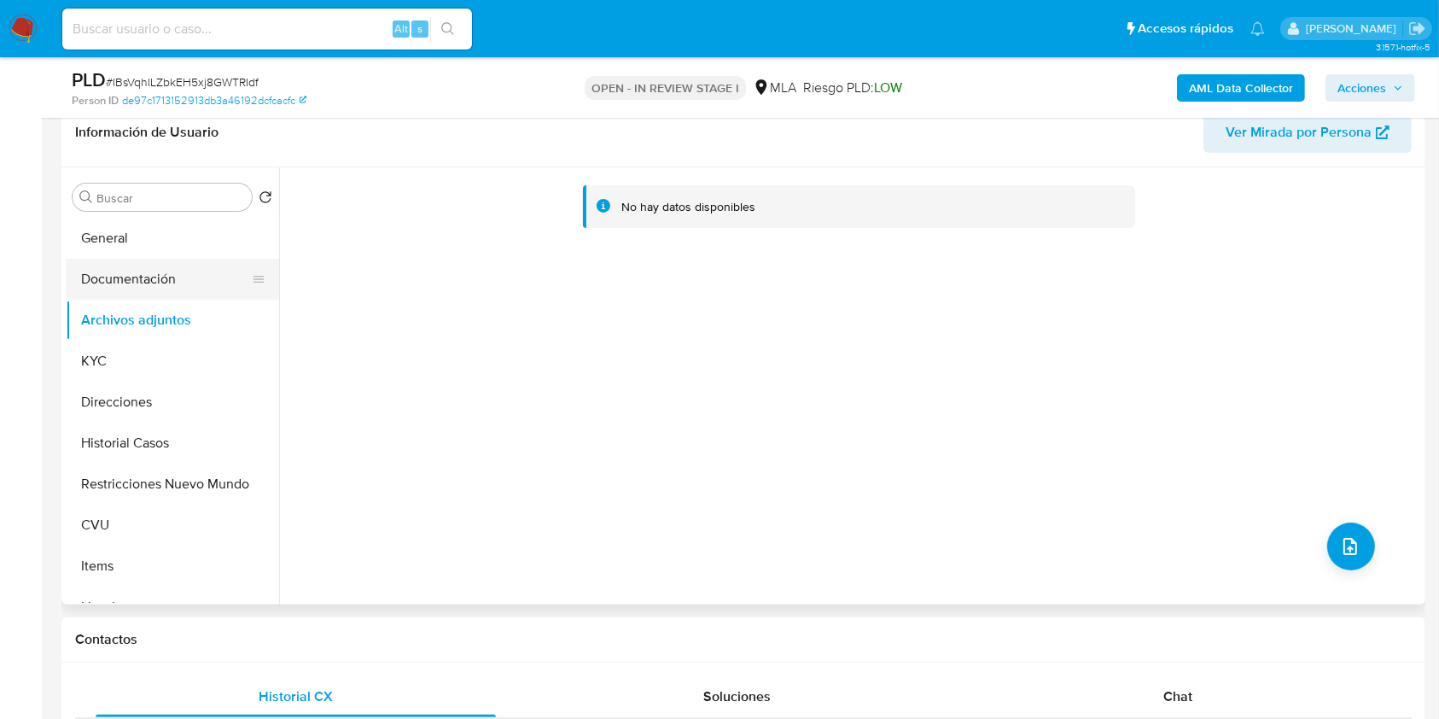
click at [125, 276] on button "Documentación" at bounding box center [166, 279] width 200 height 41
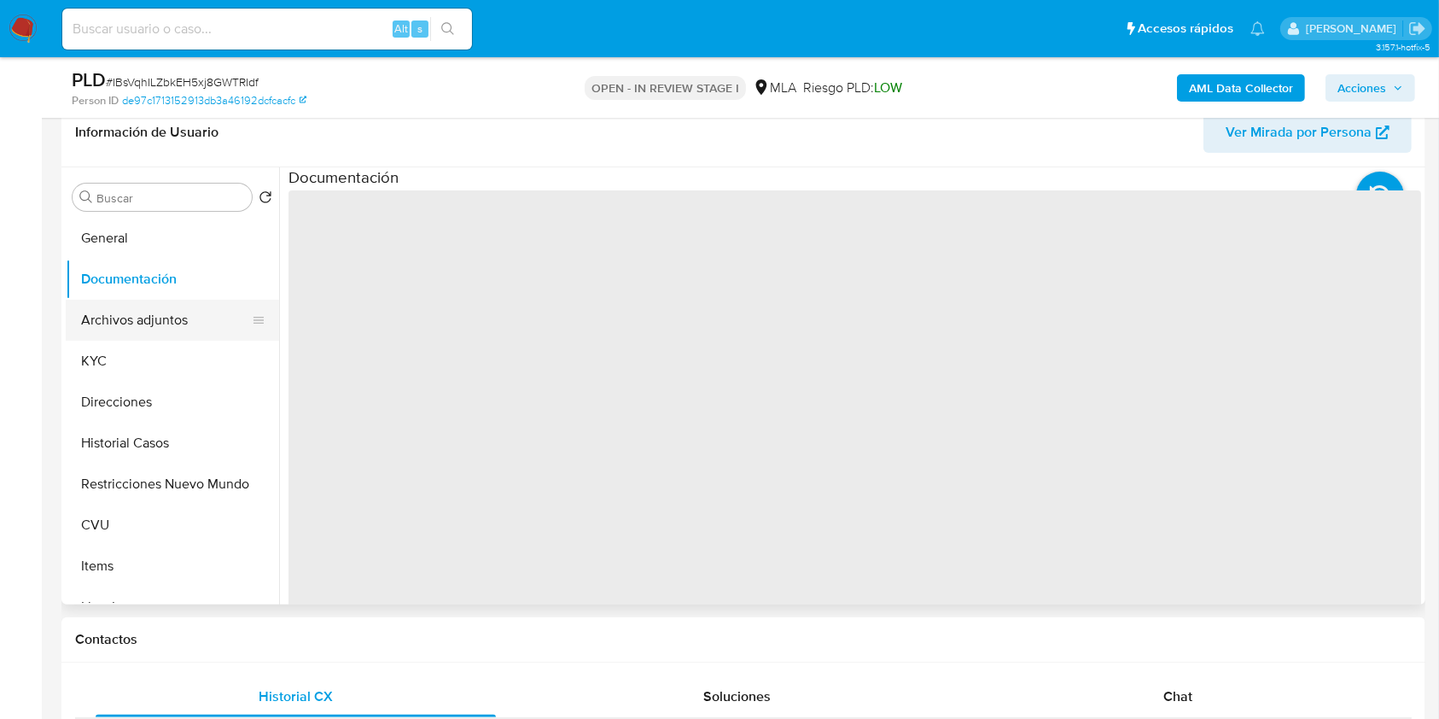
click at [131, 323] on button "Archivos adjuntos" at bounding box center [166, 320] width 200 height 41
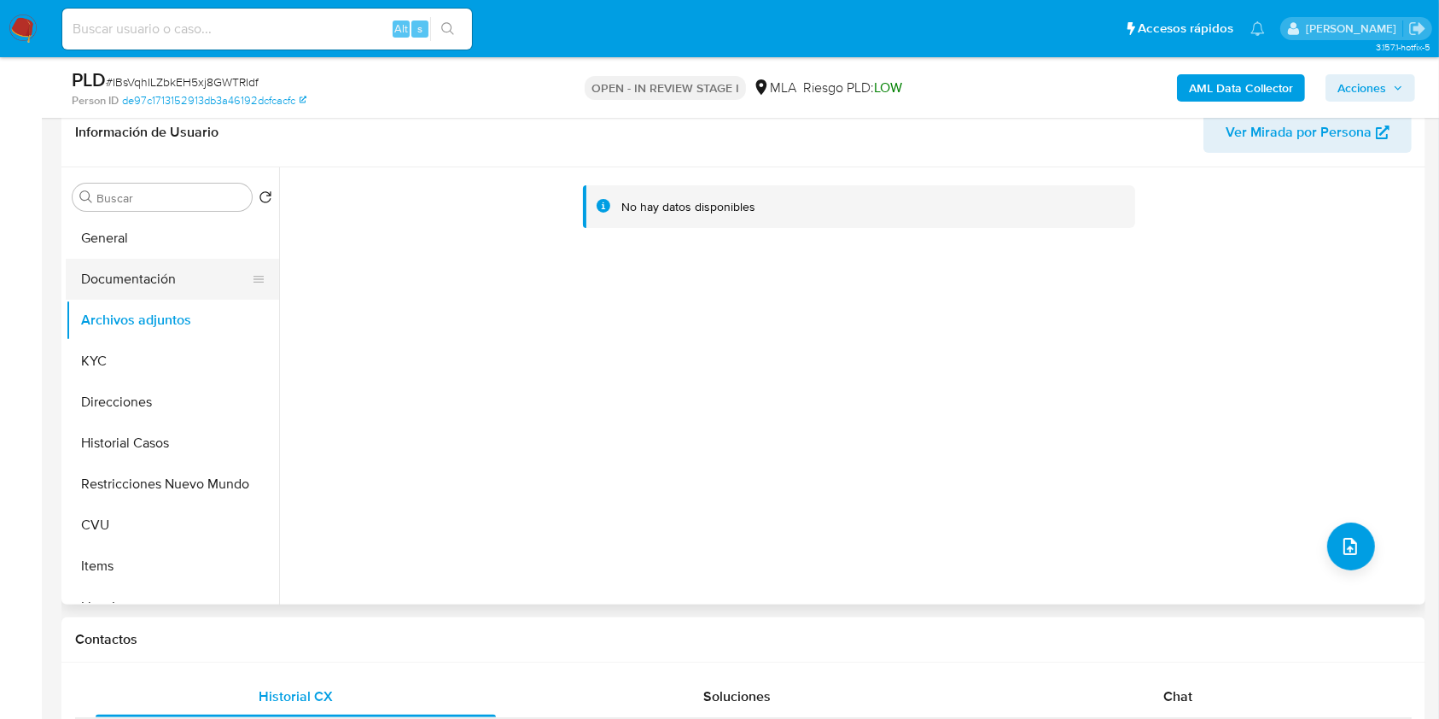
click at [124, 277] on button "Documentación" at bounding box center [166, 279] width 200 height 41
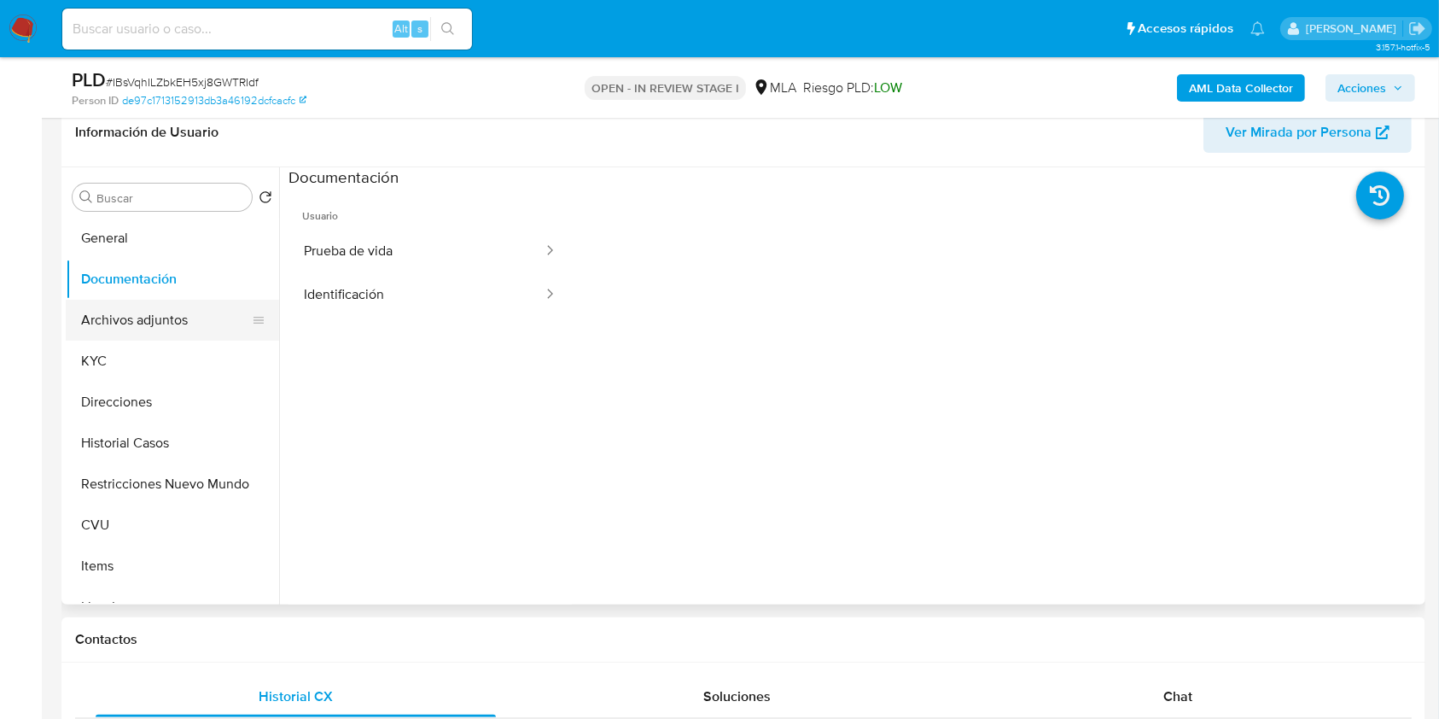
click at [141, 321] on button "Archivos adjuntos" at bounding box center [166, 320] width 200 height 41
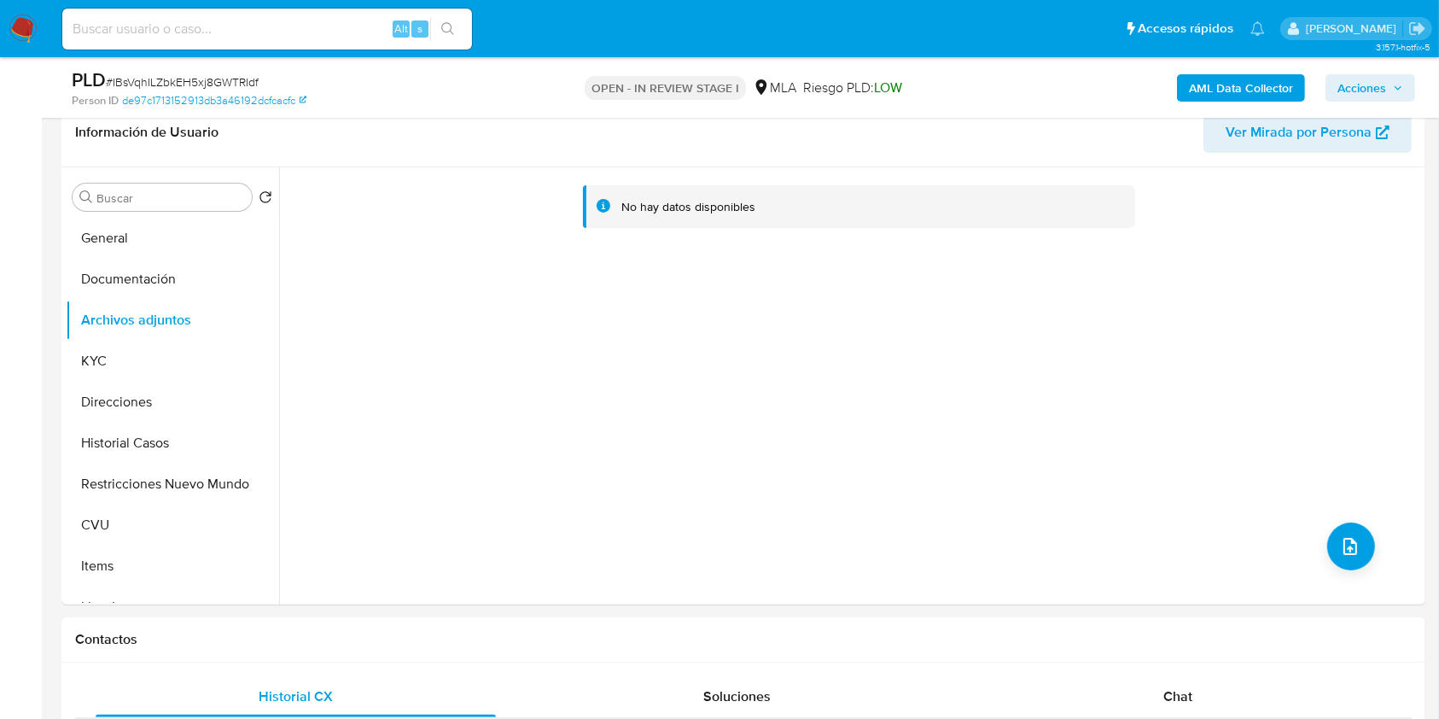
click at [1210, 79] on b "AML Data Collector" at bounding box center [1241, 87] width 104 height 27
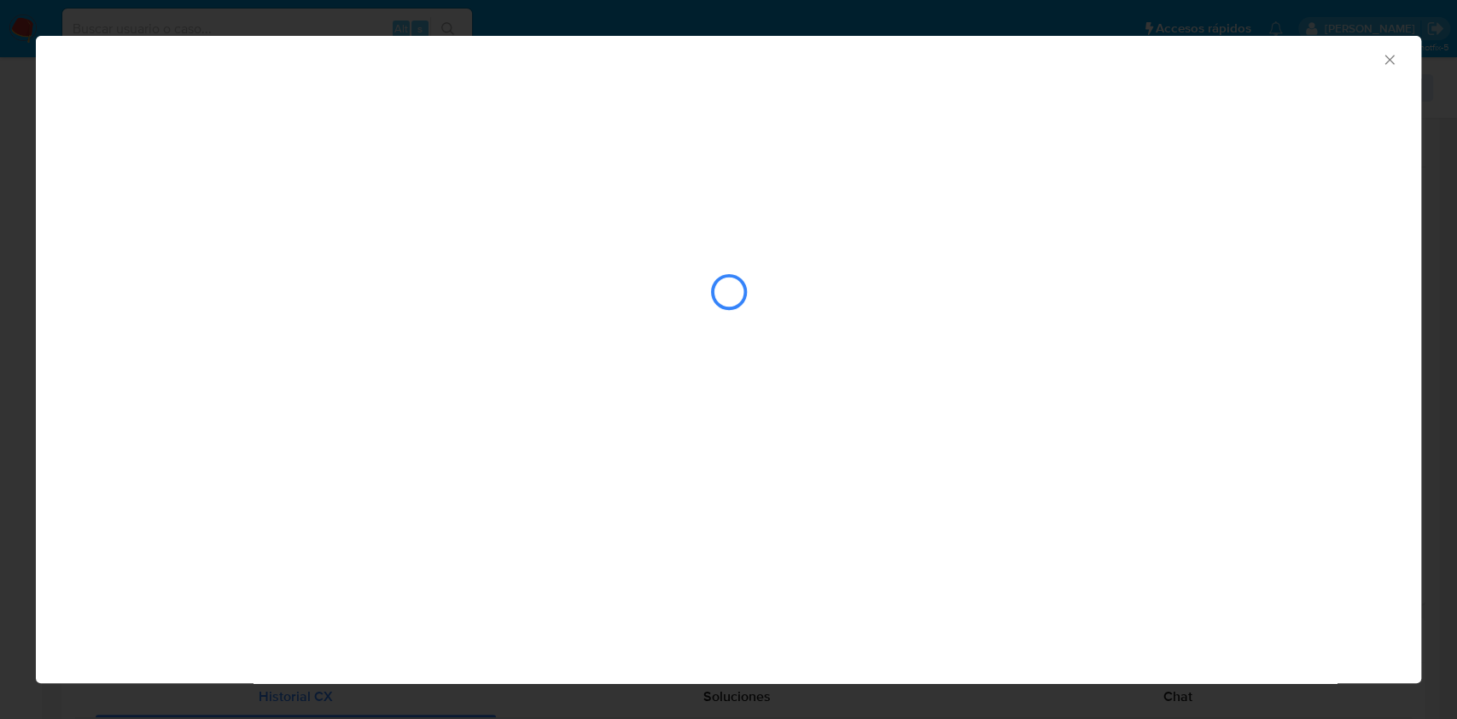
click at [1386, 53] on icon "Cerrar ventana" at bounding box center [1389, 59] width 17 height 17
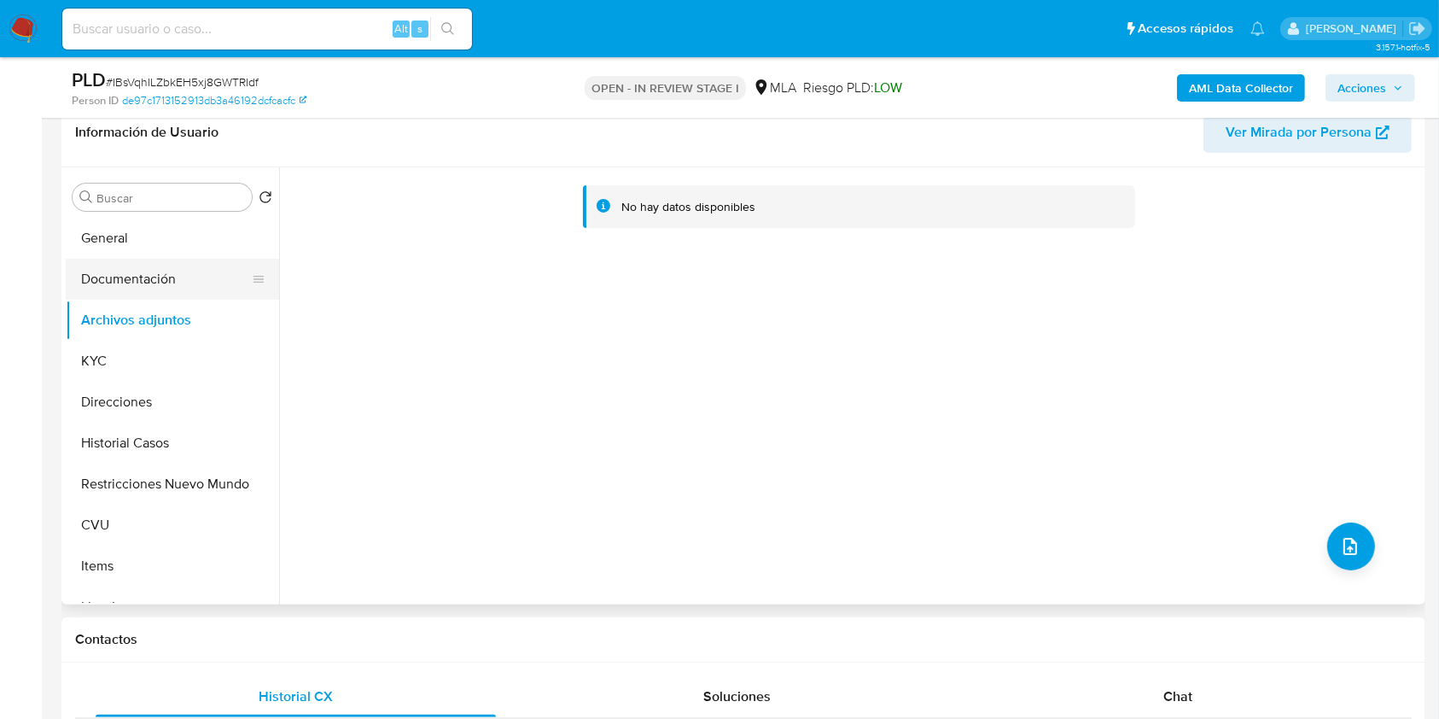
click at [151, 277] on button "Documentación" at bounding box center [166, 279] width 200 height 41
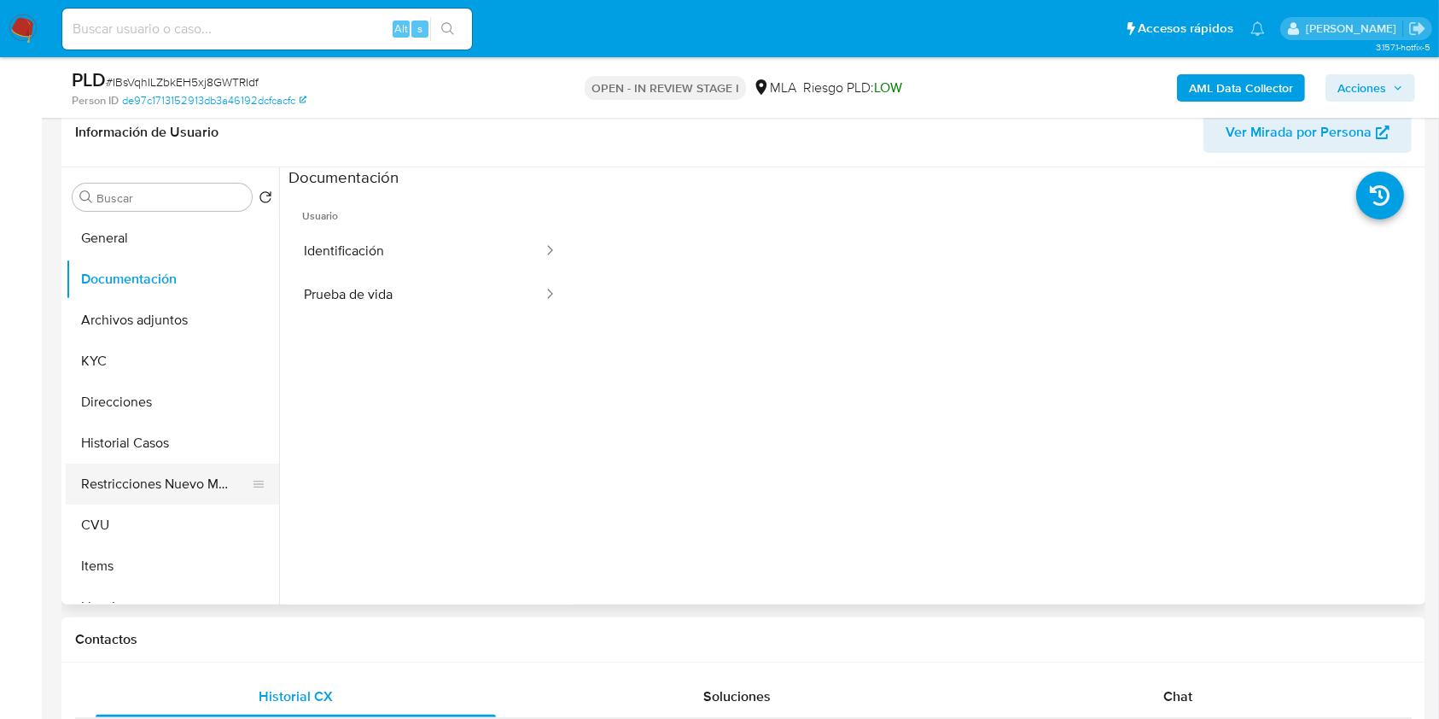
click at [164, 469] on button "Restricciones Nuevo Mundo" at bounding box center [166, 483] width 200 height 41
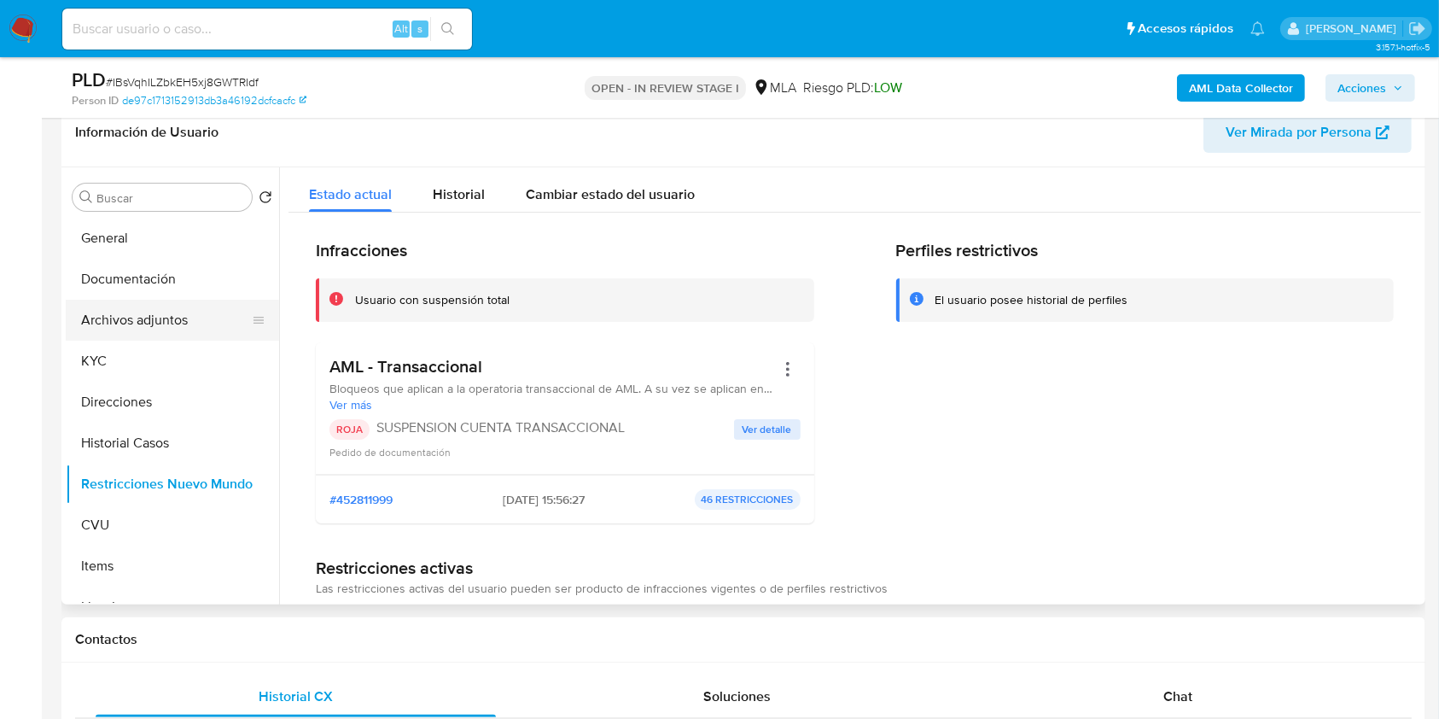
click at [191, 321] on button "Archivos adjuntos" at bounding box center [166, 320] width 200 height 41
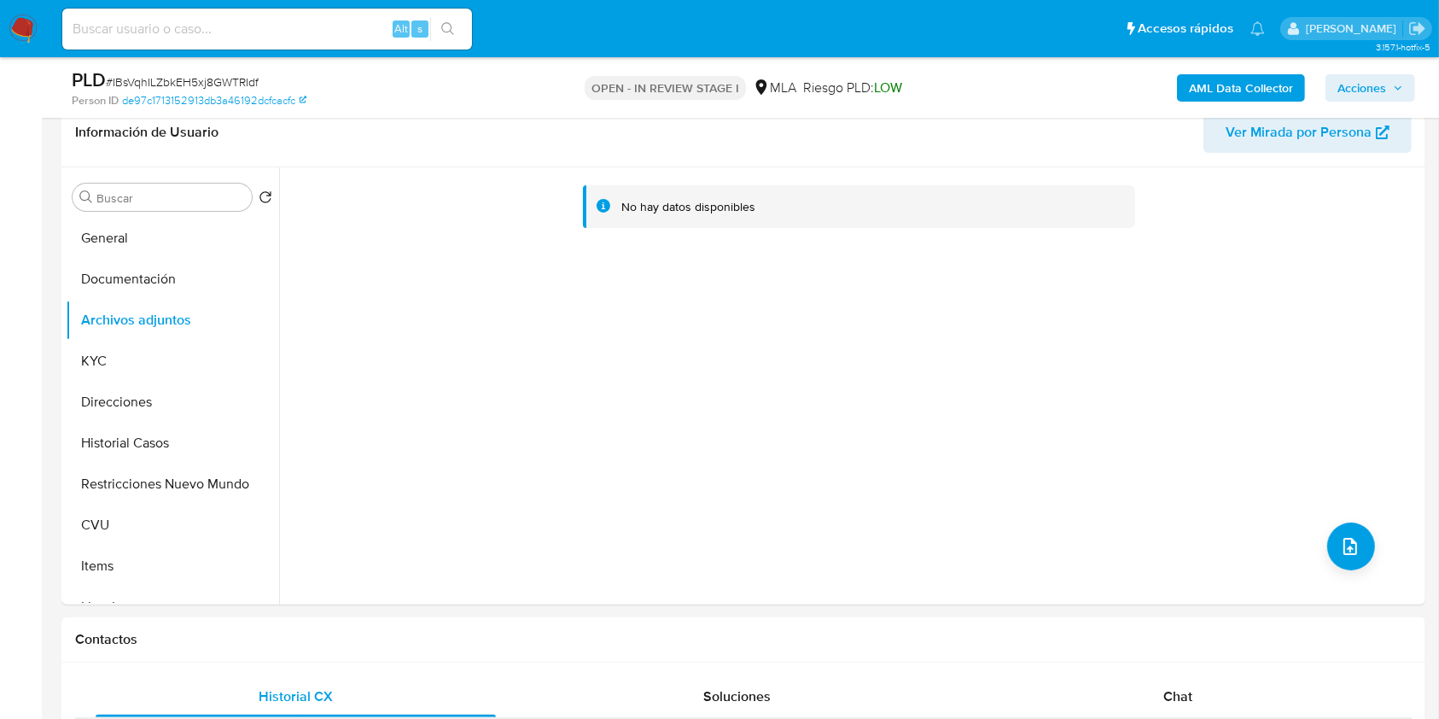
click at [1217, 87] on b "AML Data Collector" at bounding box center [1241, 87] width 104 height 27
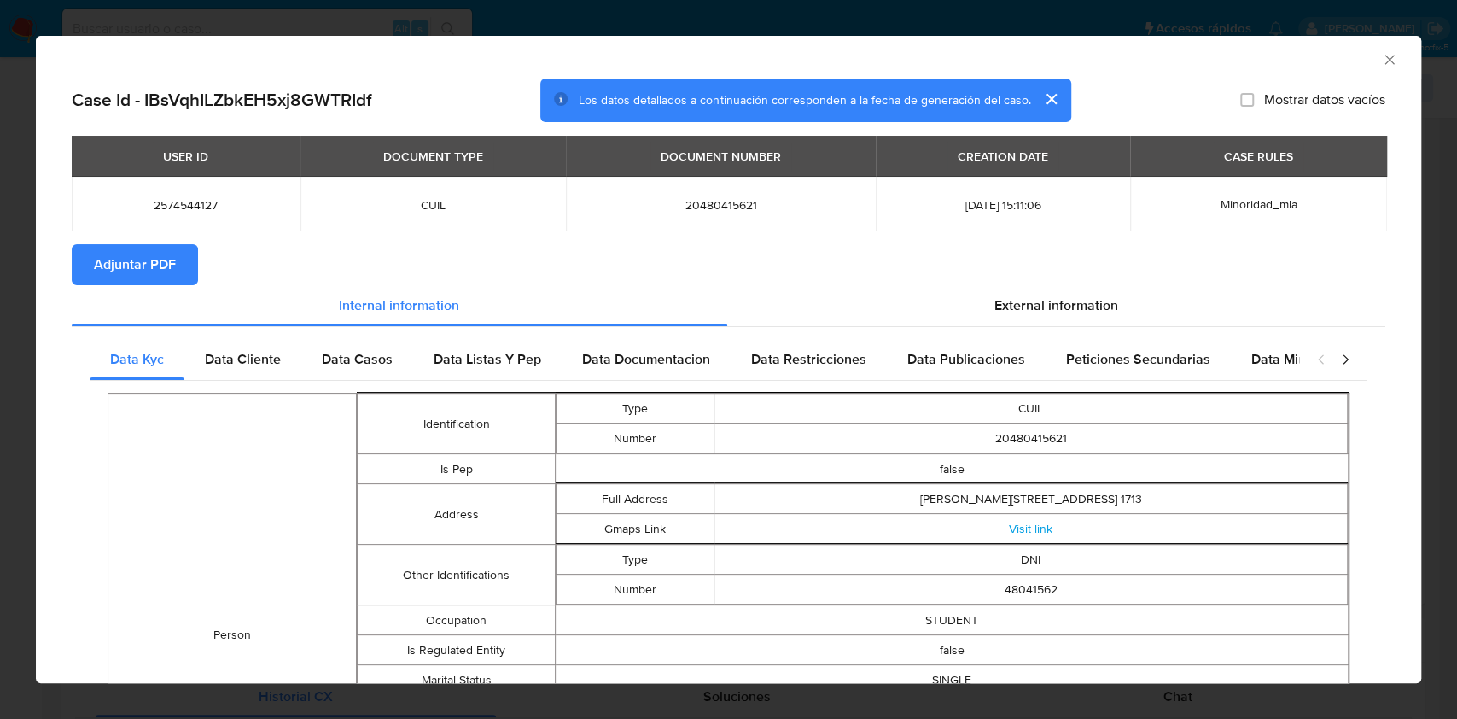
click at [170, 262] on span "Adjuntar PDF" at bounding box center [135, 265] width 82 height 38
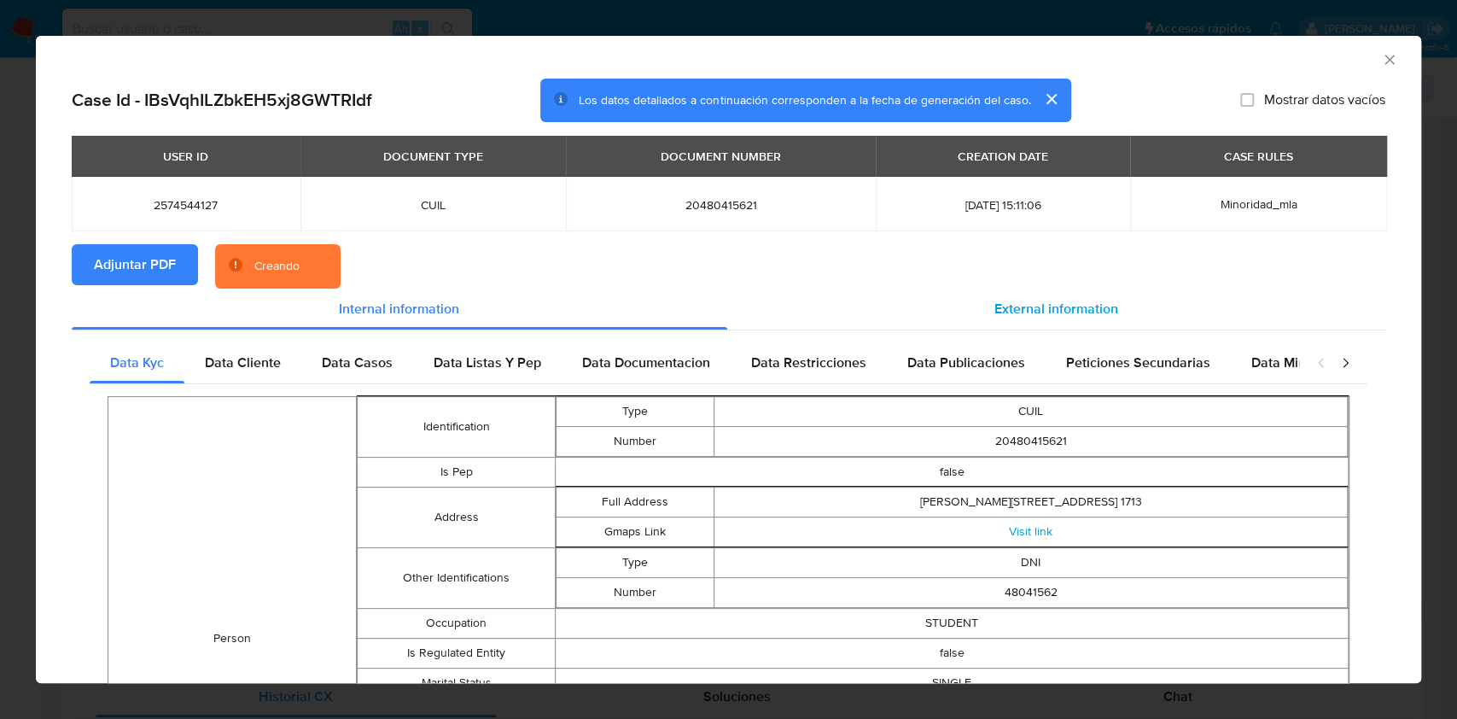
click at [1068, 315] on span "External information" at bounding box center [1056, 309] width 124 height 20
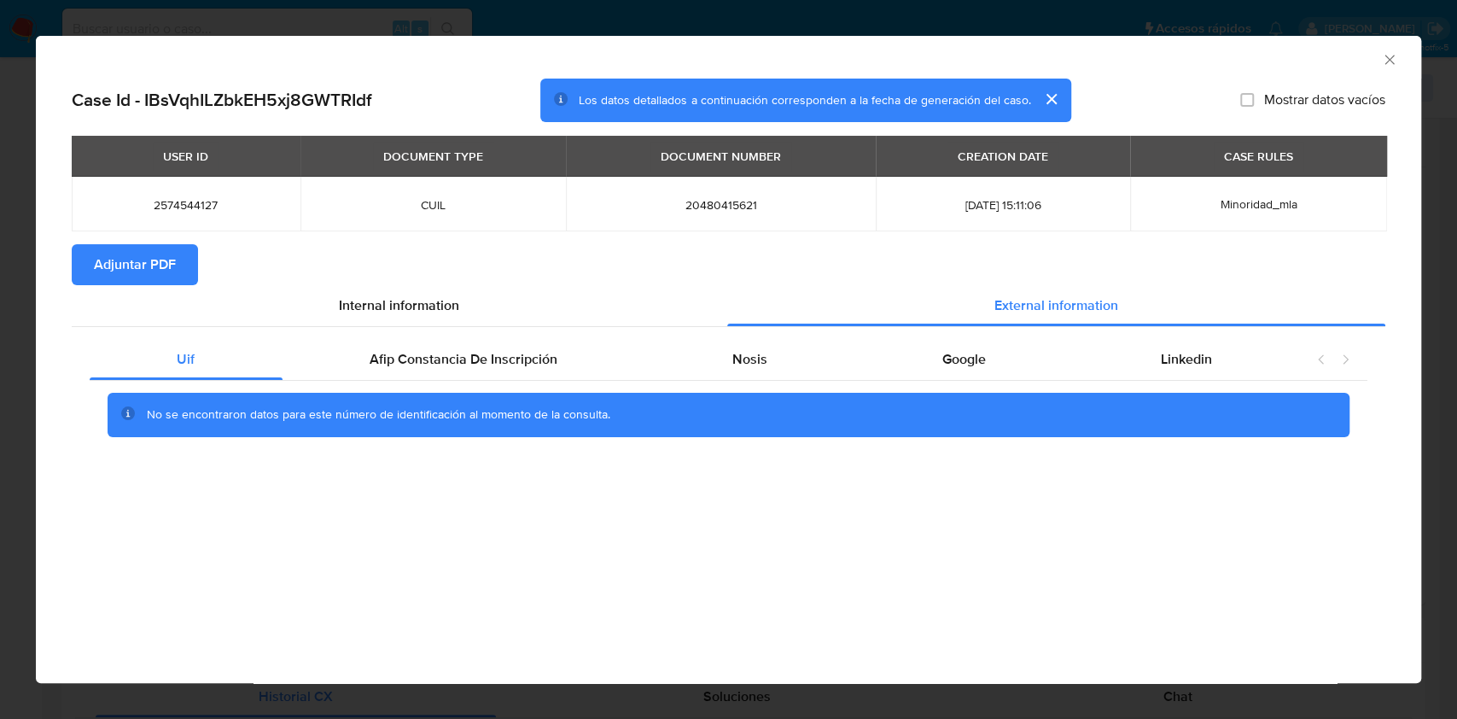
click at [1386, 67] on icon "Cerrar ventana" at bounding box center [1389, 59] width 17 height 17
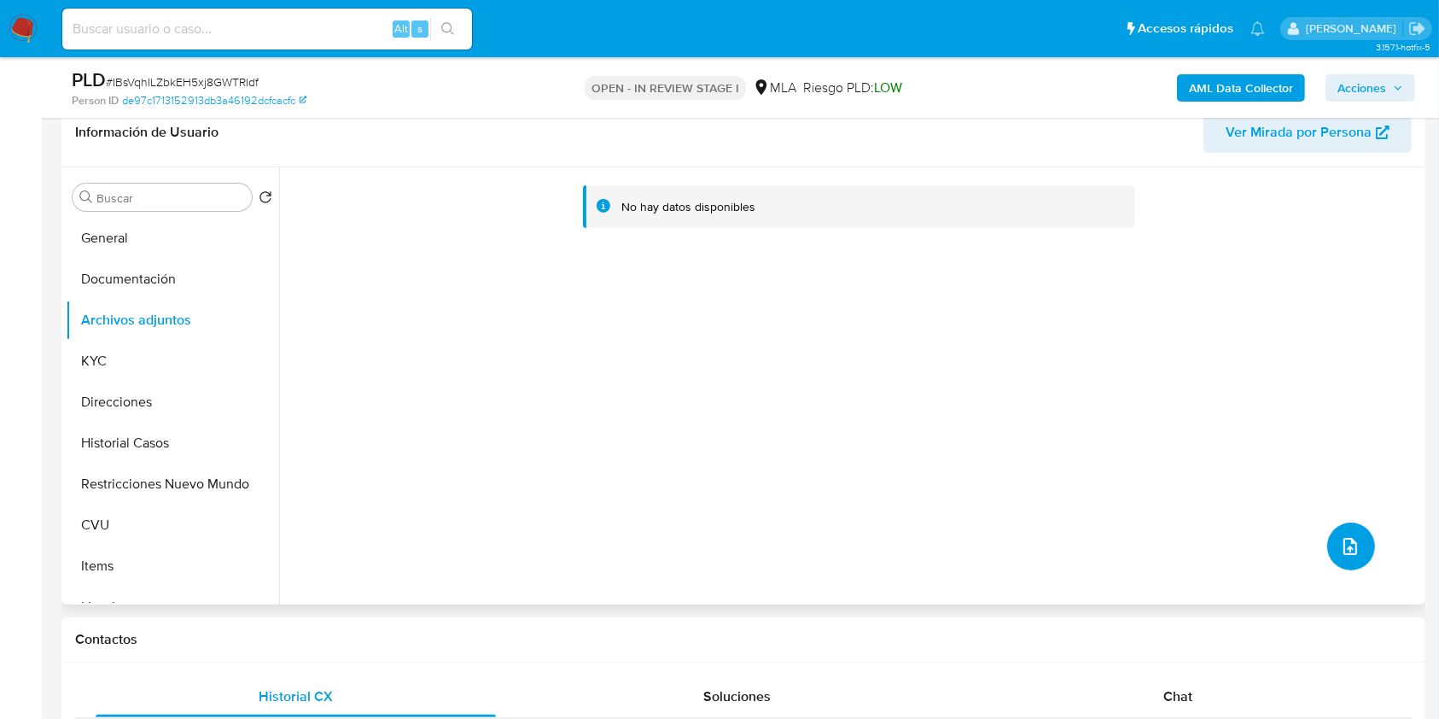
click at [1340, 555] on icon "upload-file" at bounding box center [1350, 546] width 20 height 20
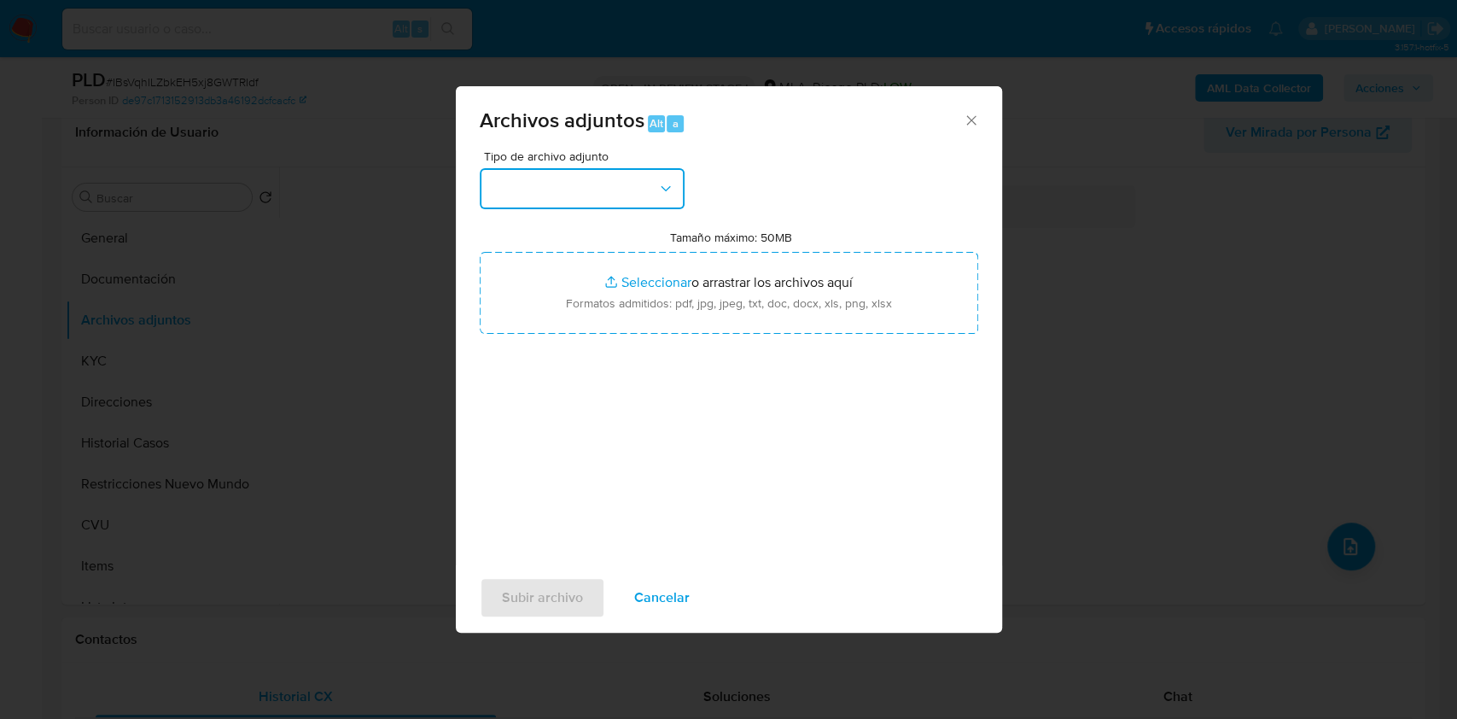
click at [669, 182] on icon "button" at bounding box center [665, 188] width 17 height 17
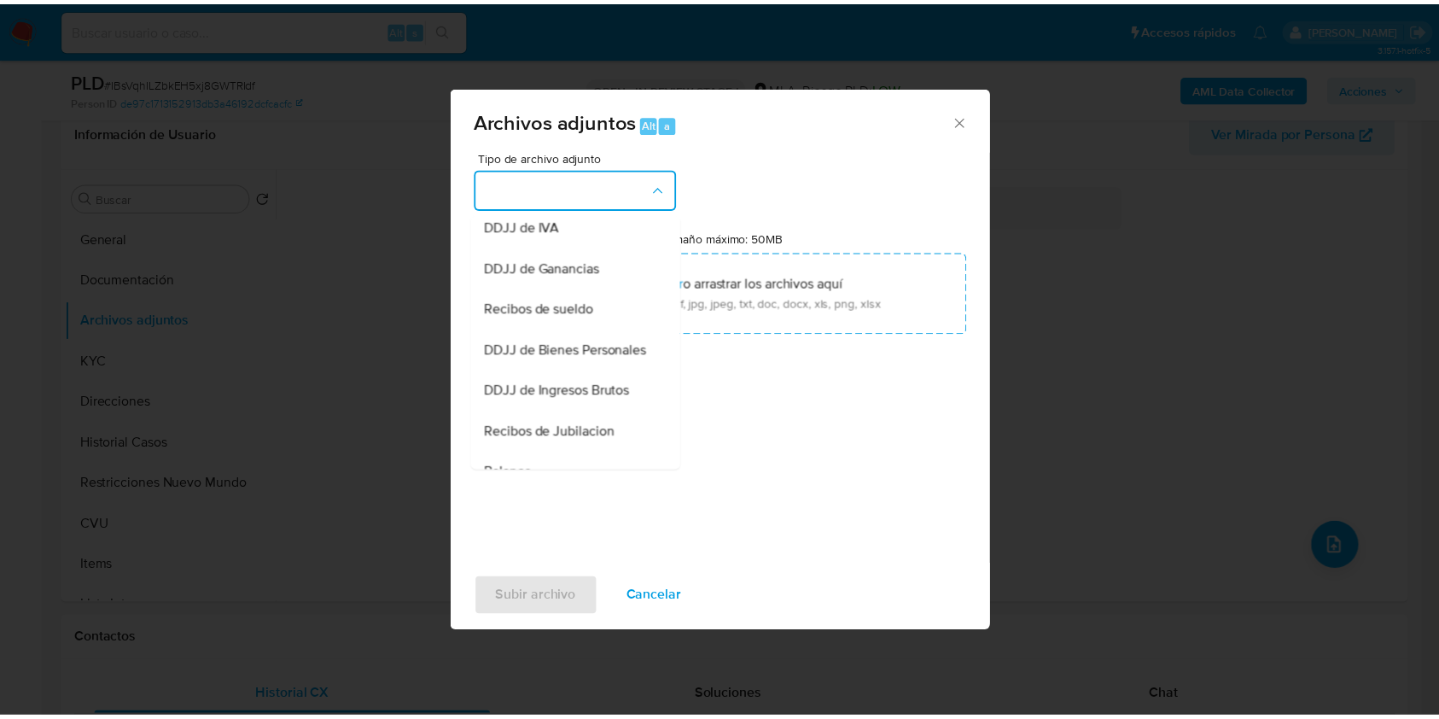
scroll to position [214, 0]
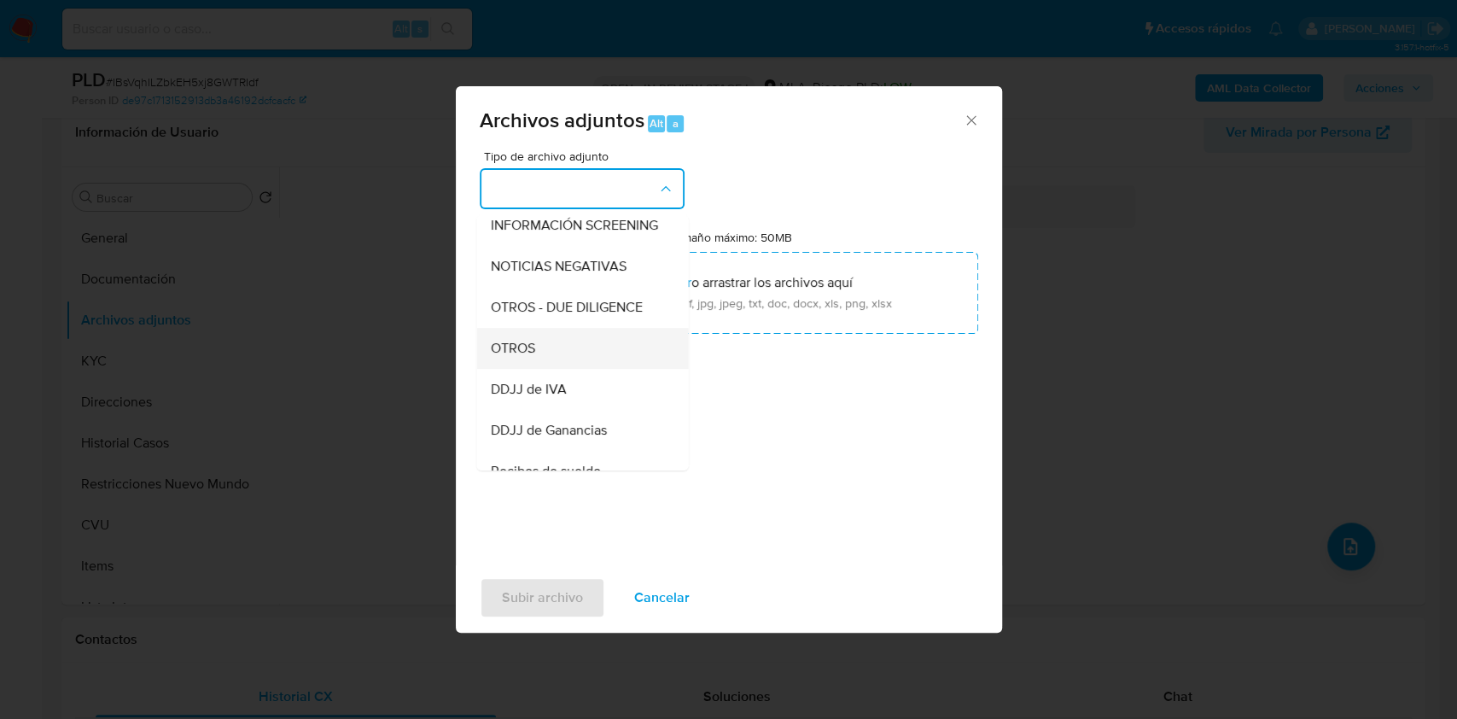
click at [545, 347] on div "OTROS" at bounding box center [577, 348] width 174 height 41
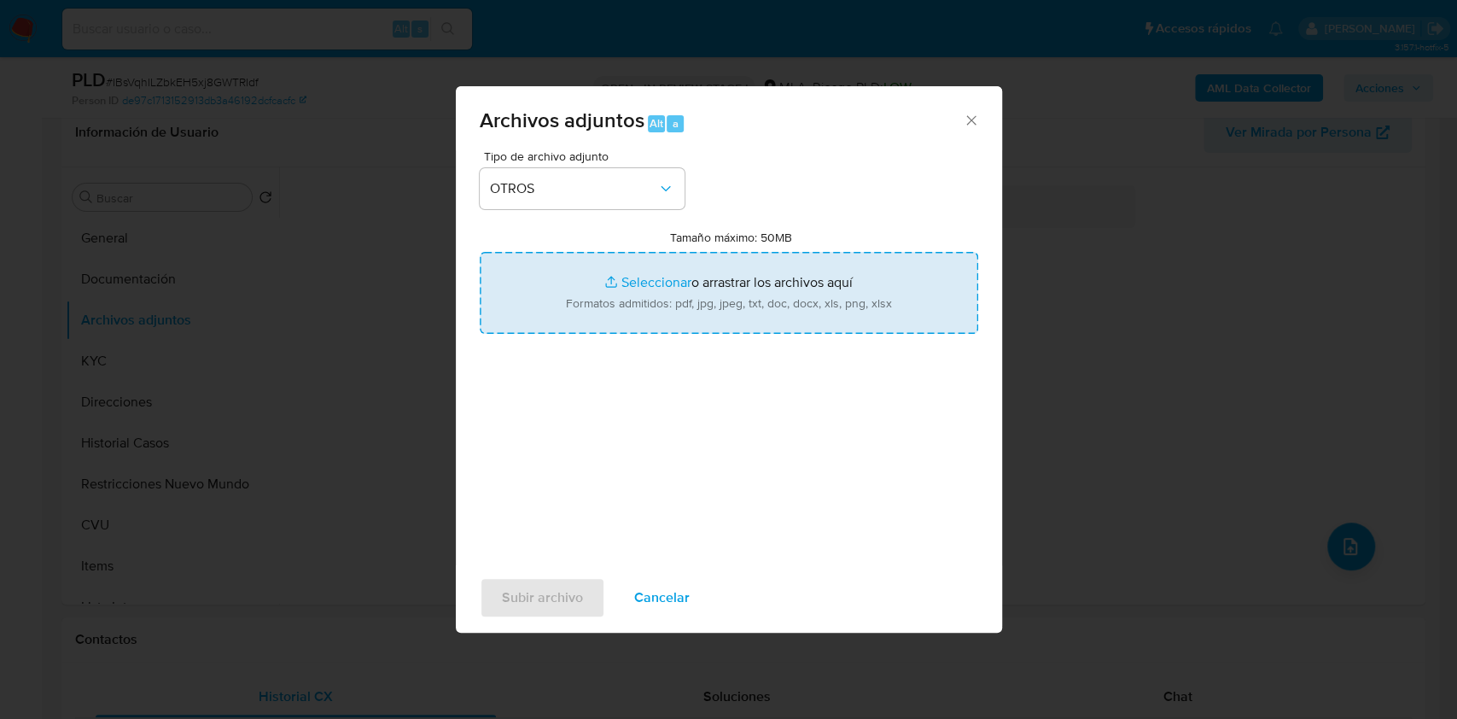
click at [640, 318] on input "Tamaño máximo: 50MB Seleccionar archivos" at bounding box center [729, 293] width 498 height 82
type input "C:\fakepath\Caselog IBsVqhILZbkEH5xj8GWTRIdf.docx"
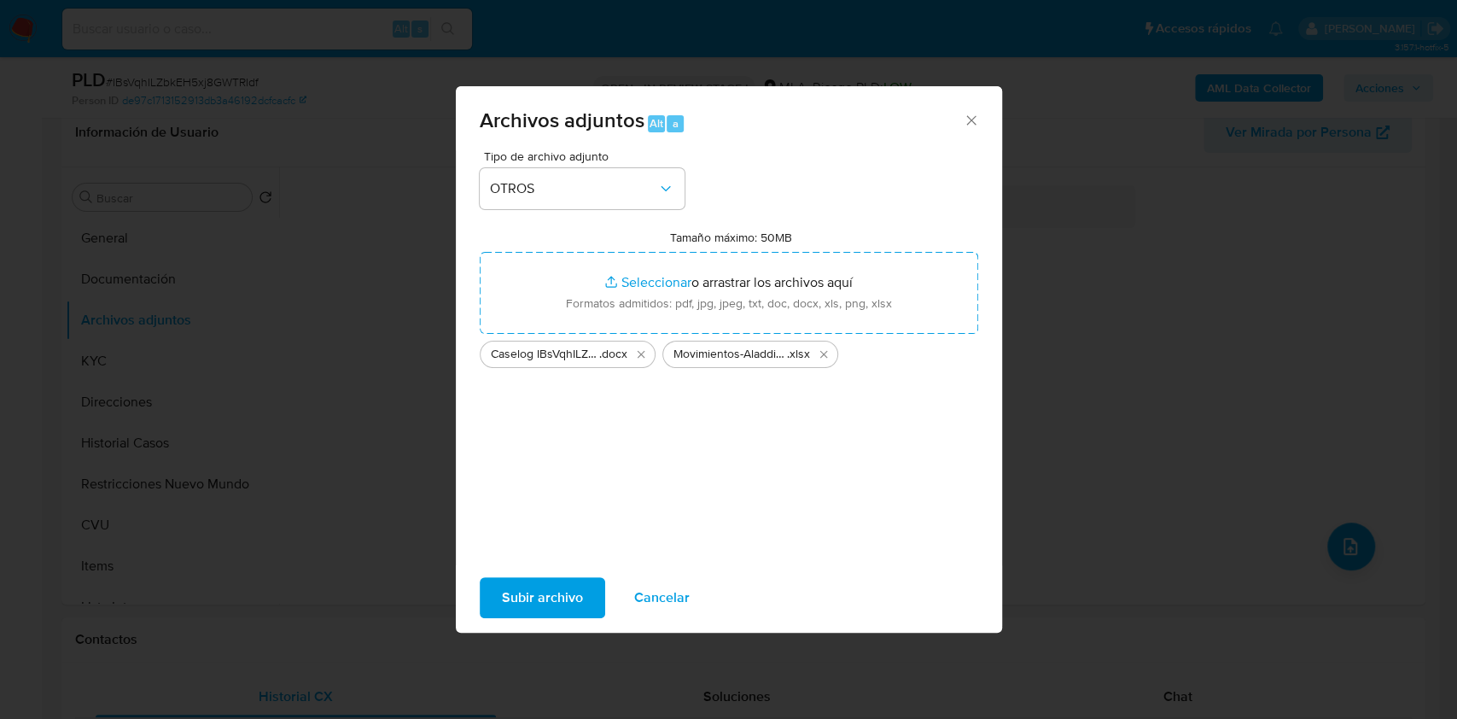
click at [547, 592] on span "Subir archivo" at bounding box center [542, 598] width 81 height 38
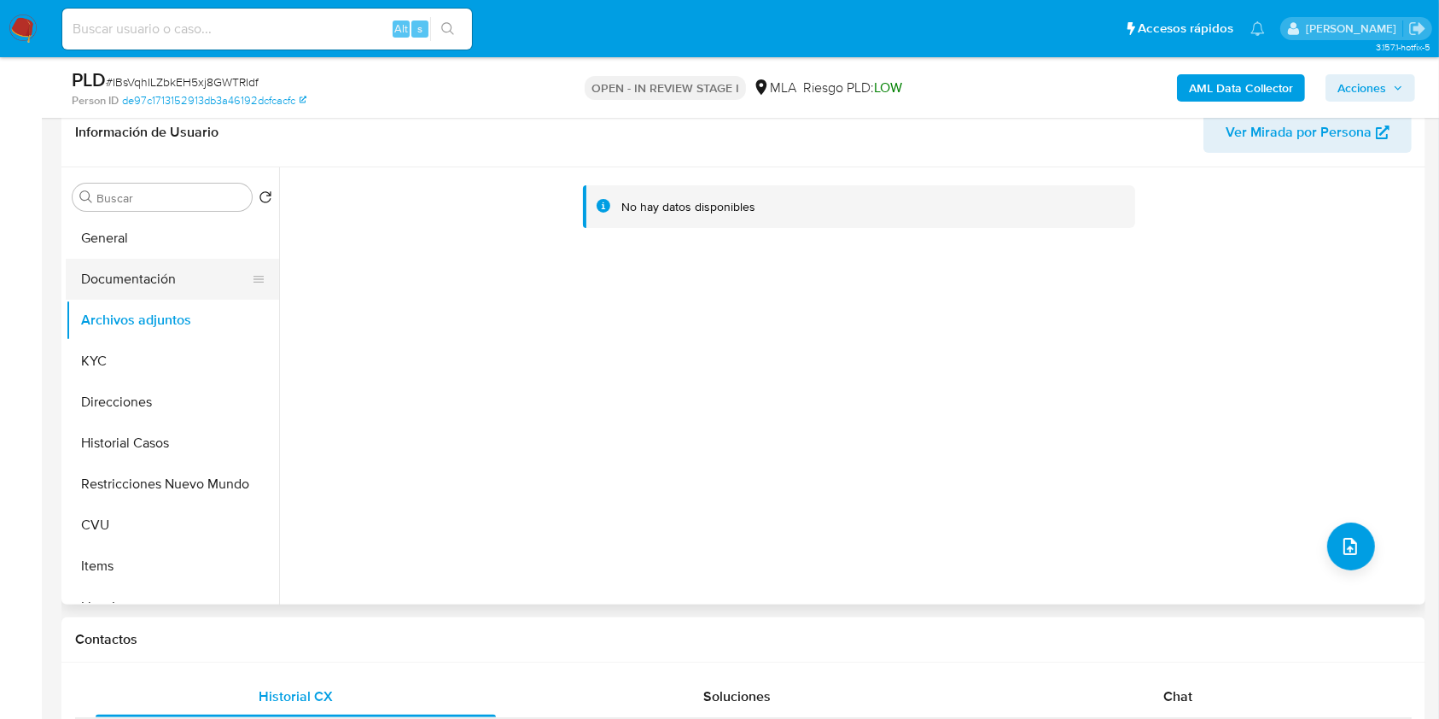
click at [130, 286] on button "Documentación" at bounding box center [166, 279] width 200 height 41
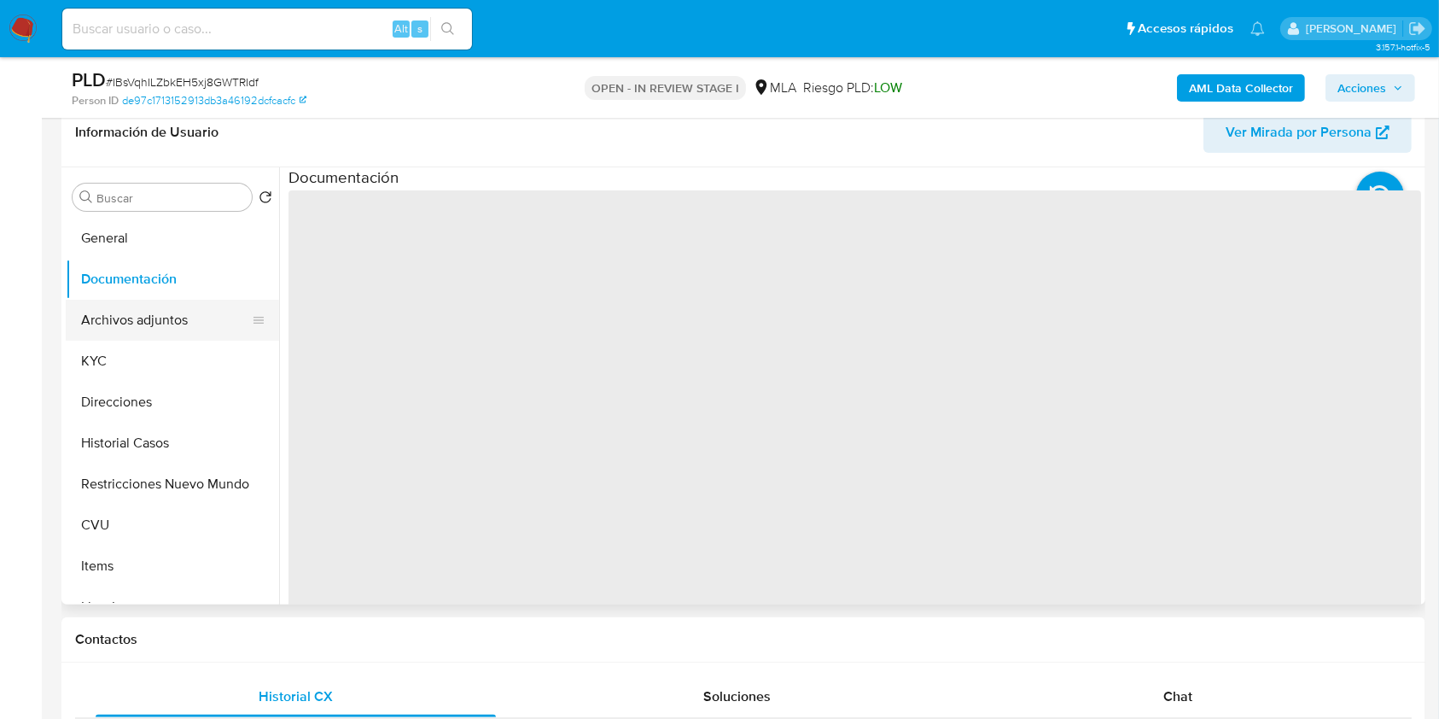
click at [153, 318] on button "Archivos adjuntos" at bounding box center [166, 320] width 200 height 41
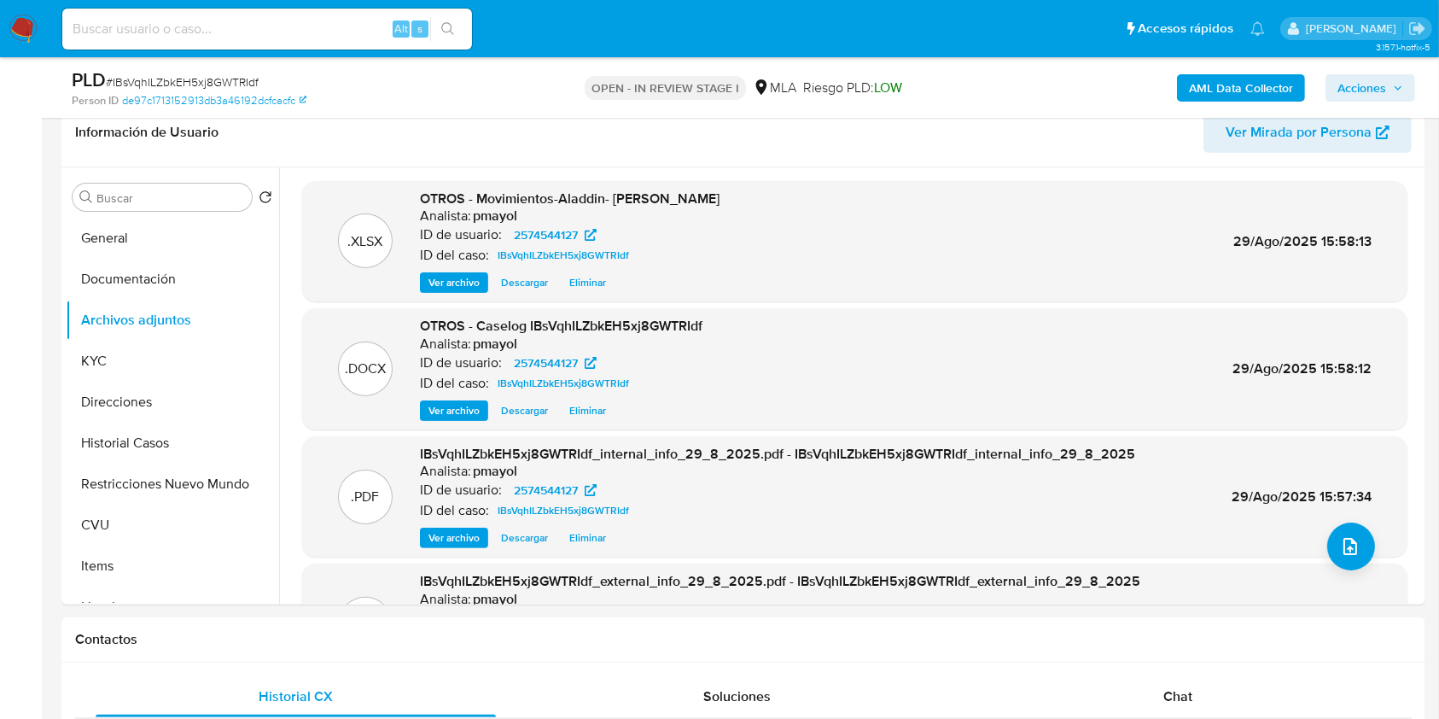
click at [1373, 83] on span "Acciones" at bounding box center [1362, 87] width 49 height 27
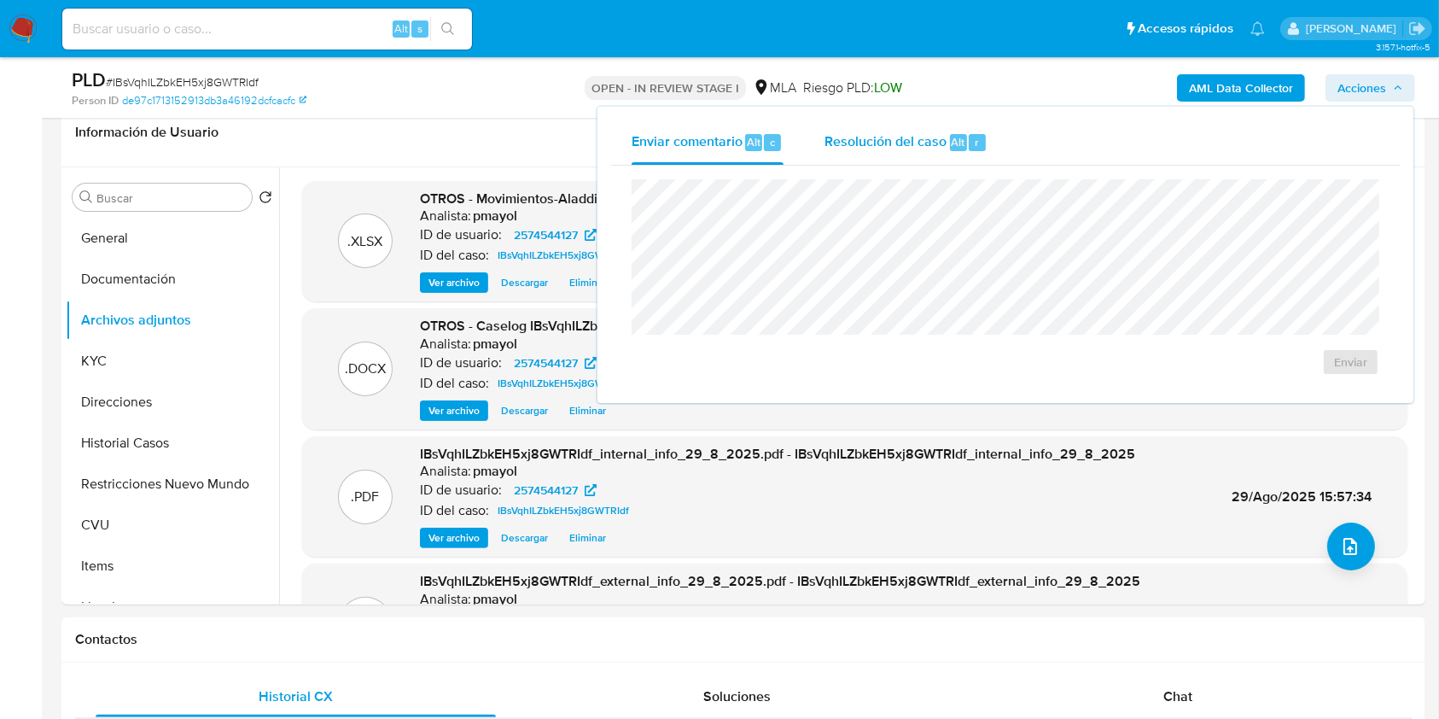
click at [924, 143] on span "Resolución del caso" at bounding box center [886, 141] width 122 height 20
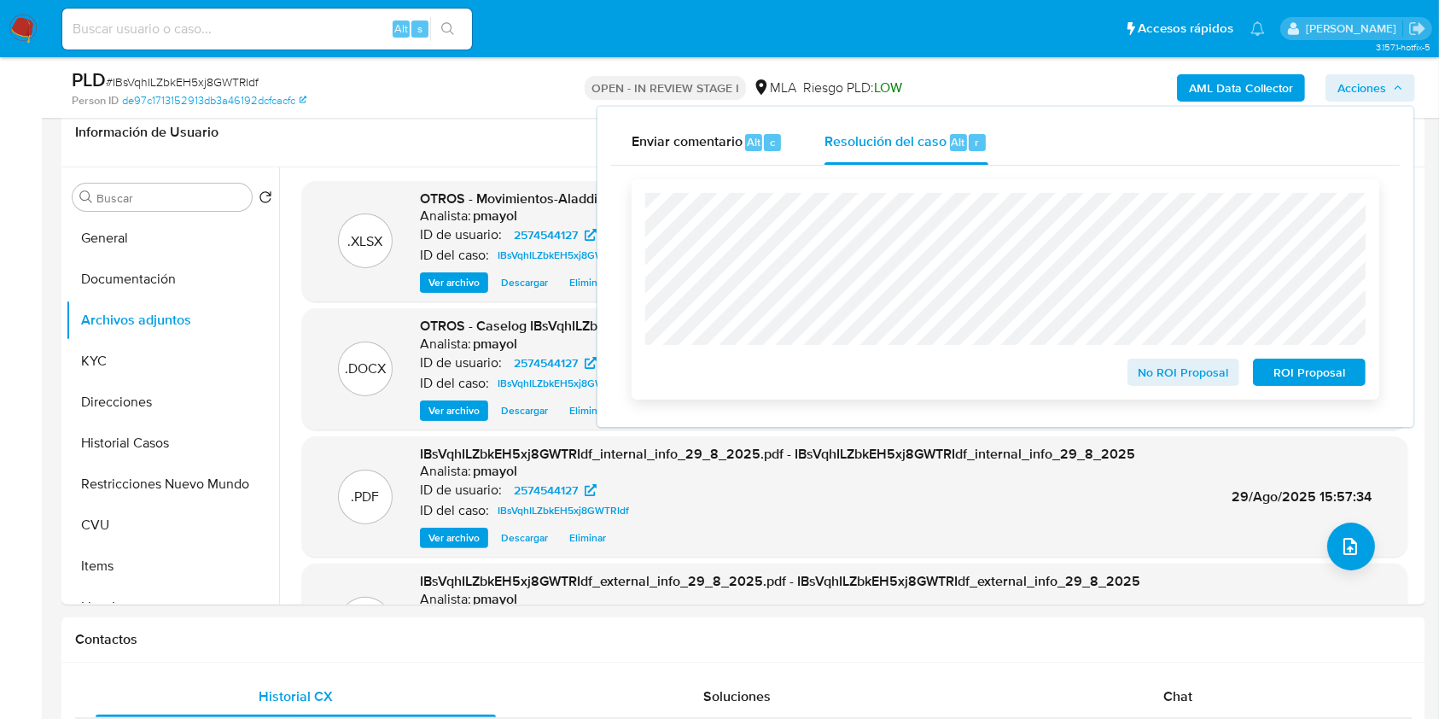
click at [1297, 370] on span "ROI Proposal" at bounding box center [1309, 372] width 89 height 24
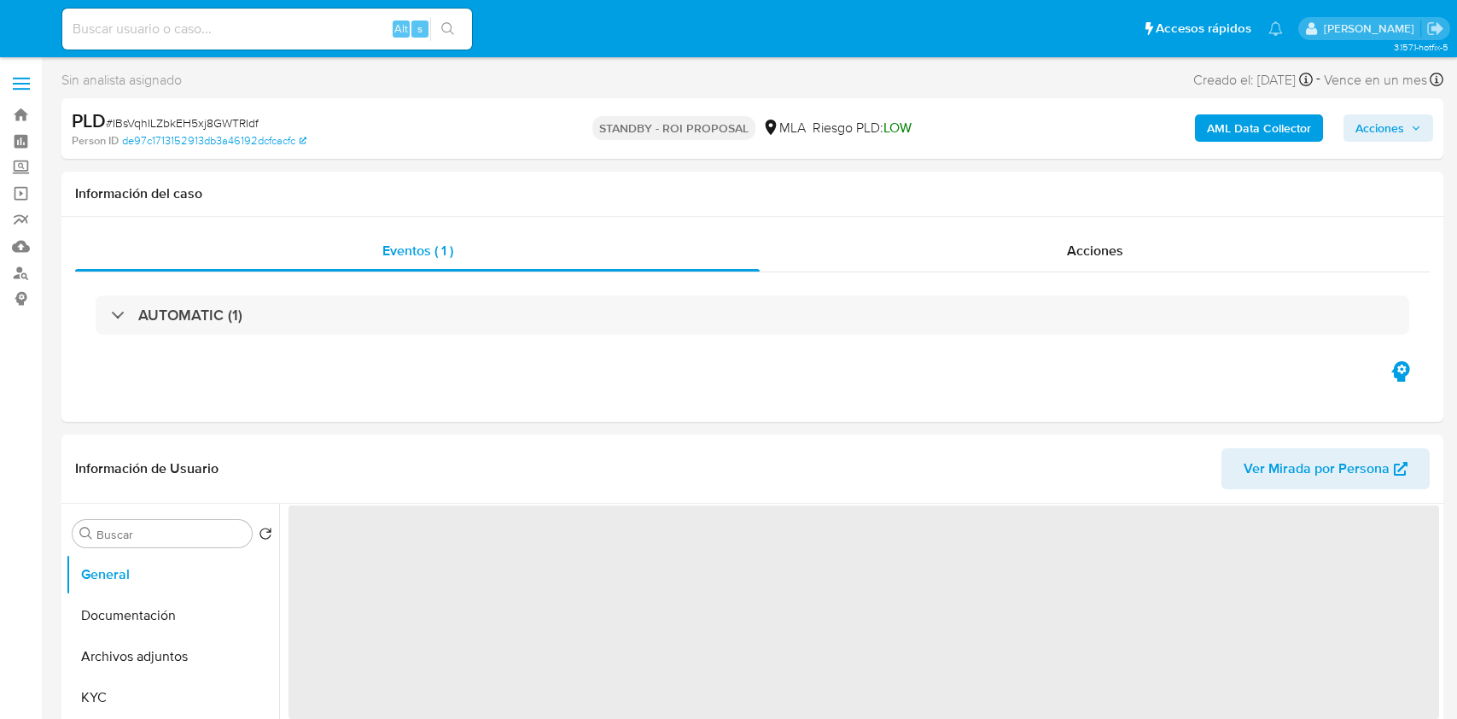
select select "10"
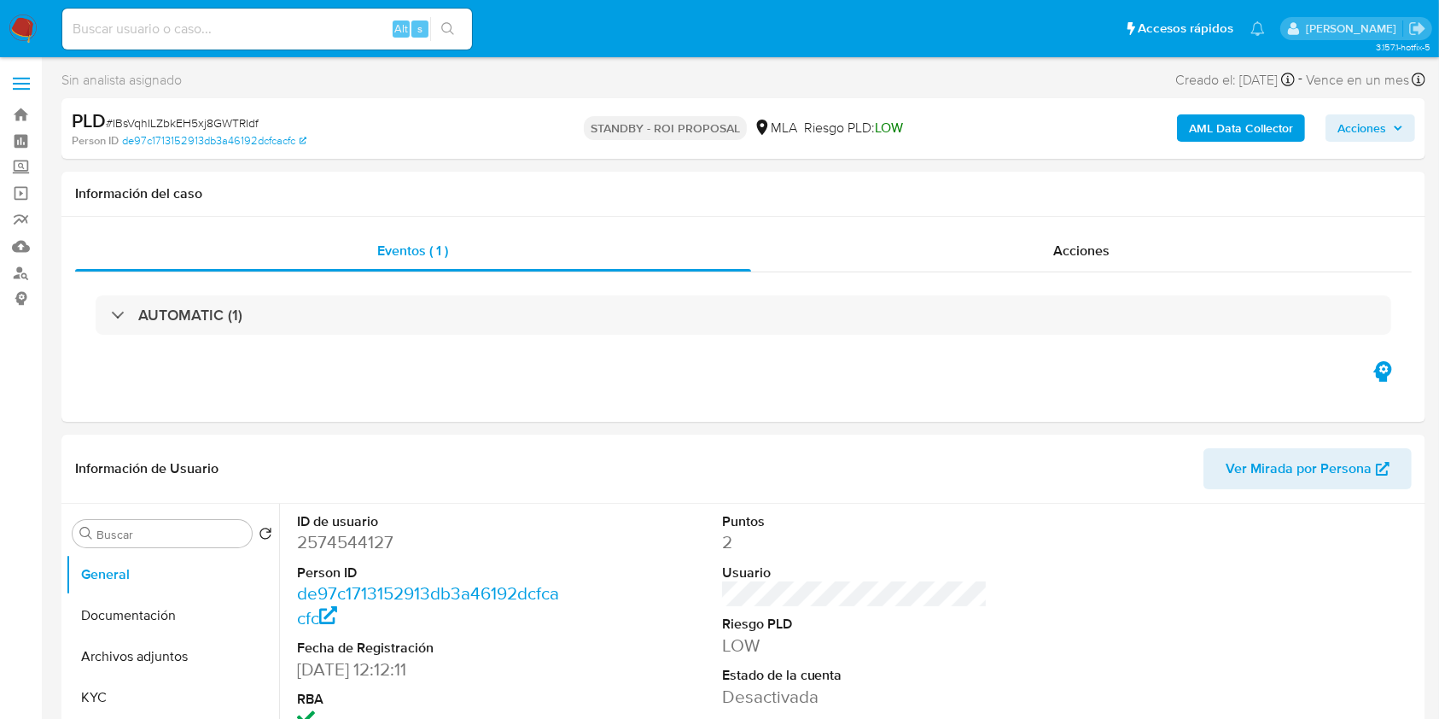
click at [44, 27] on nav "Pausado Ver notificaciones Alt s Accesos rápidos Presiona las siguientes teclas…" at bounding box center [719, 28] width 1439 height 57
click at [17, 26] on img at bounding box center [23, 29] width 29 height 29
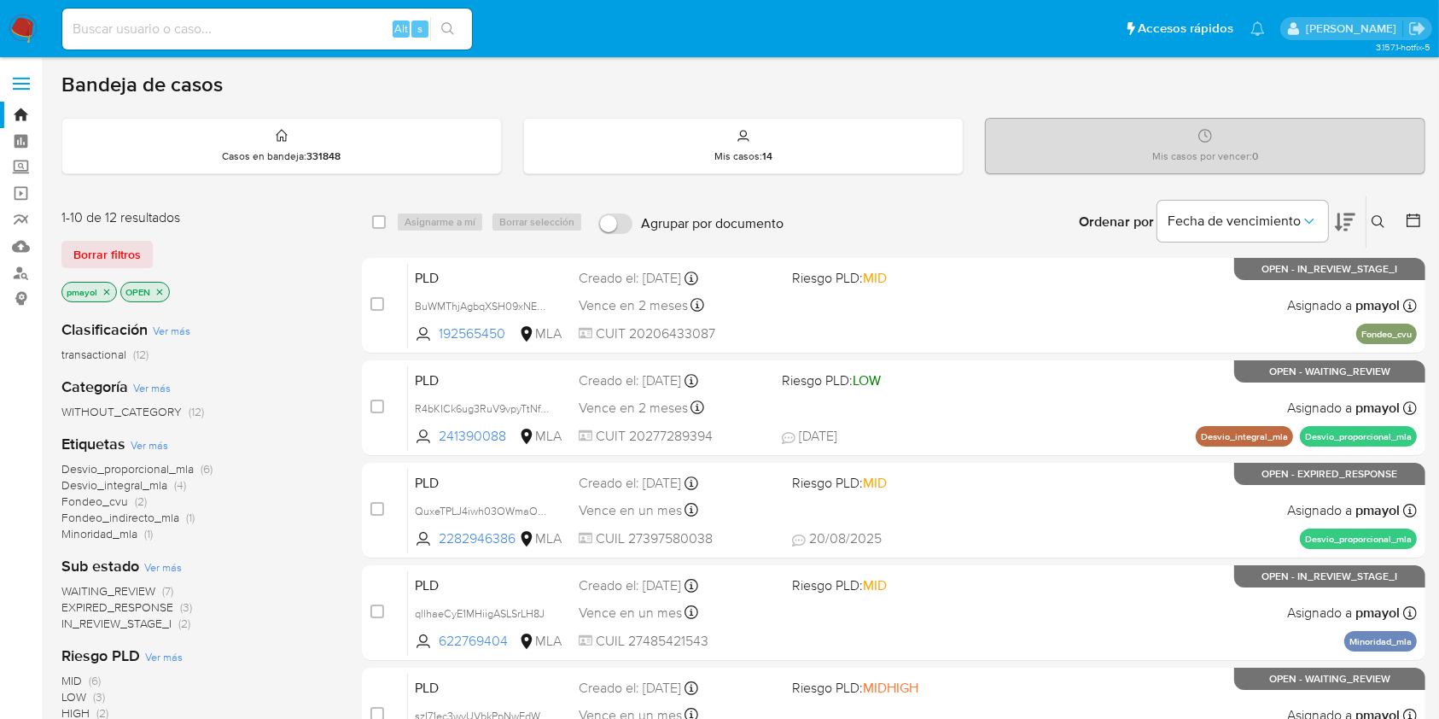
click at [317, 22] on input at bounding box center [267, 29] width 410 height 22
paste input "YwURIVumDz65cqe14Nk0UQey"
type input "YwURIVumDz65cqe14Nk0UQey"
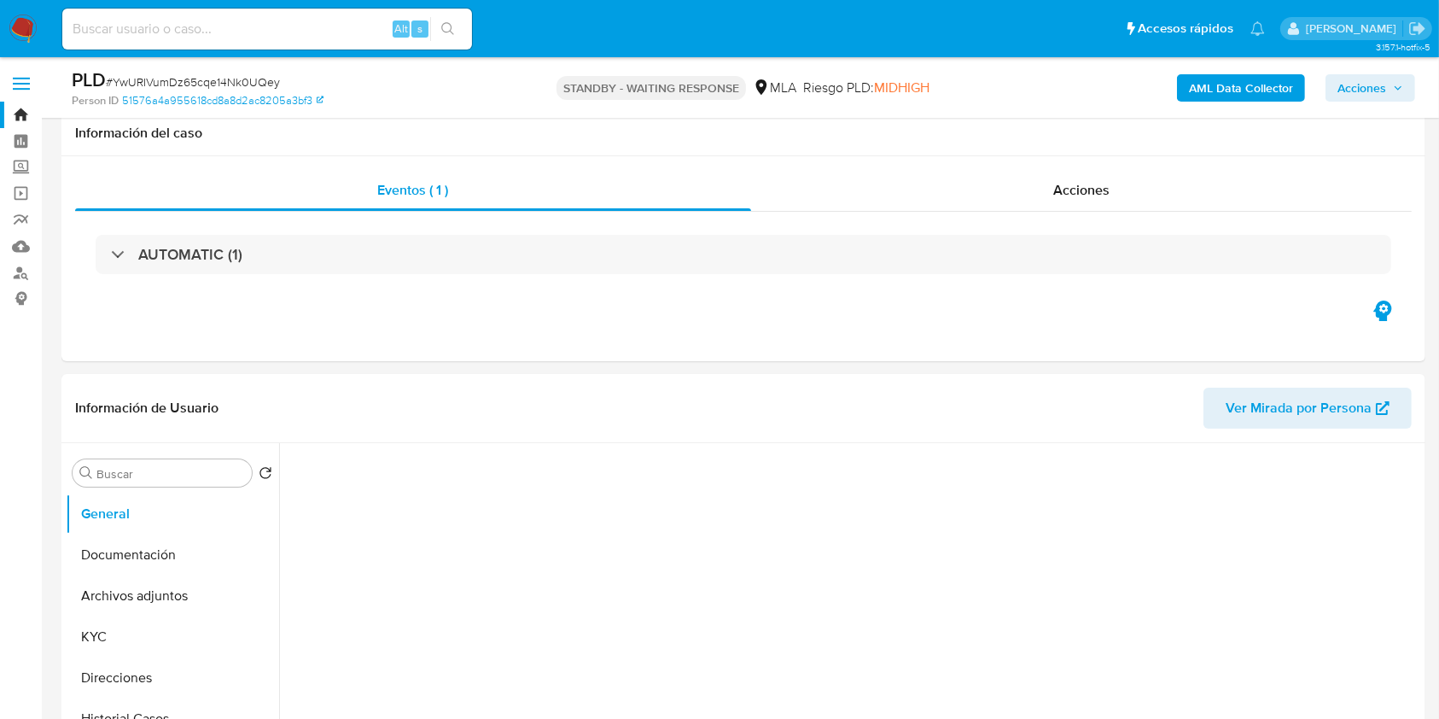
scroll to position [595, 0]
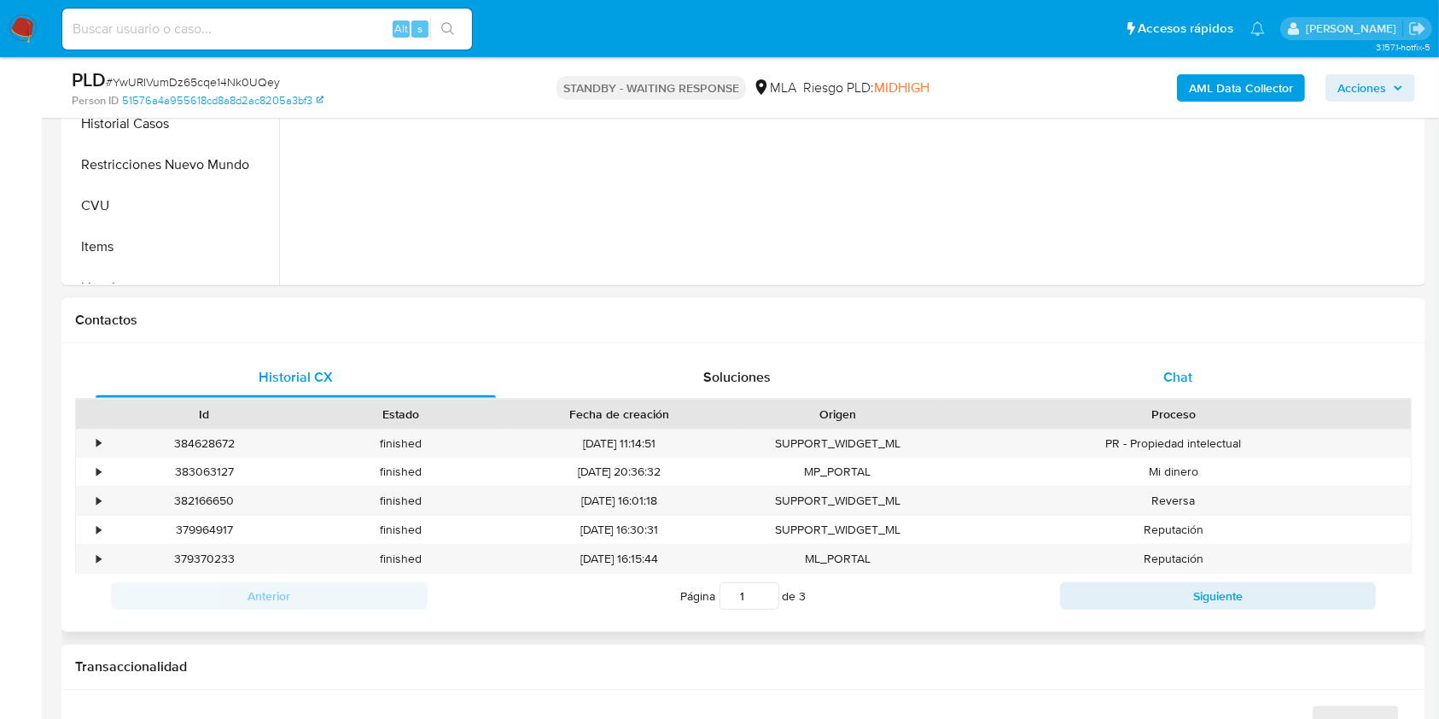
click at [1147, 380] on div "Chat" at bounding box center [1178, 377] width 400 height 41
select select "10"
click at [1203, 372] on div "Chat" at bounding box center [1178, 377] width 400 height 41
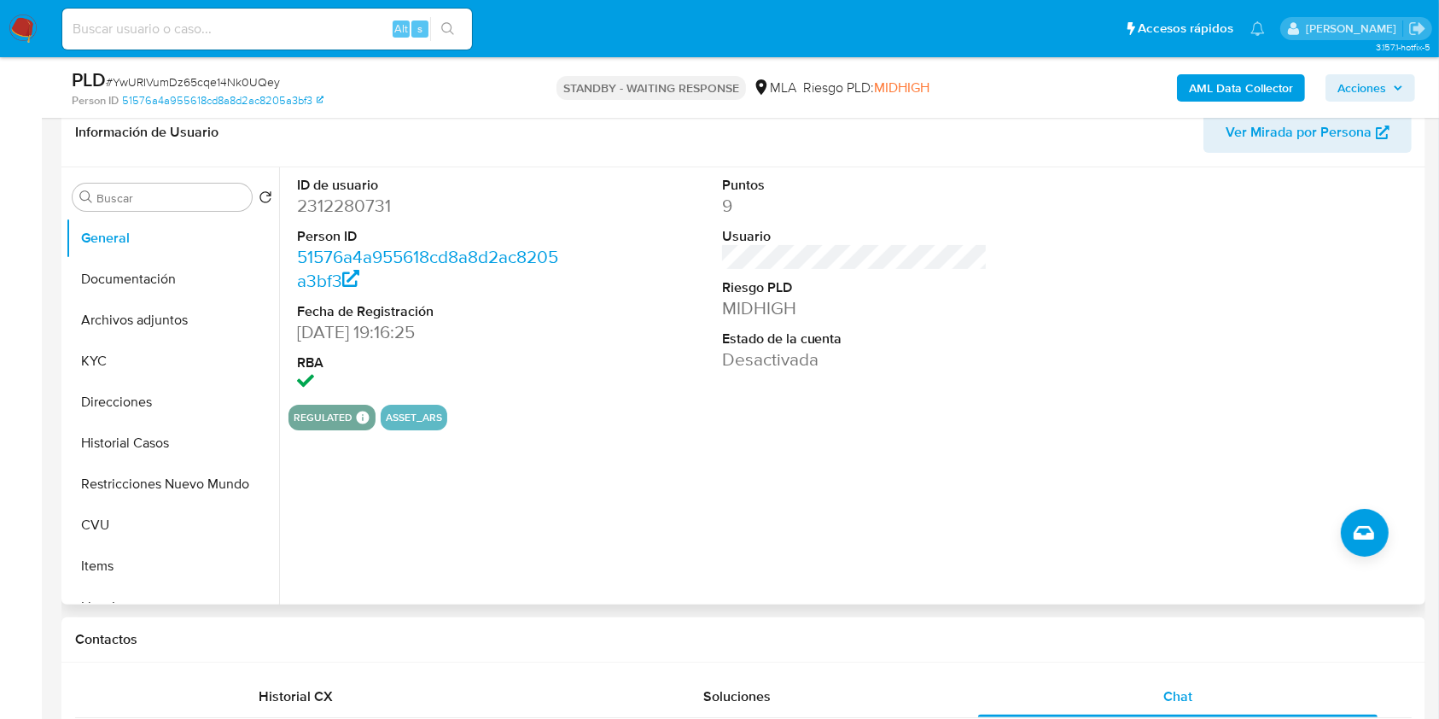
scroll to position [125, 0]
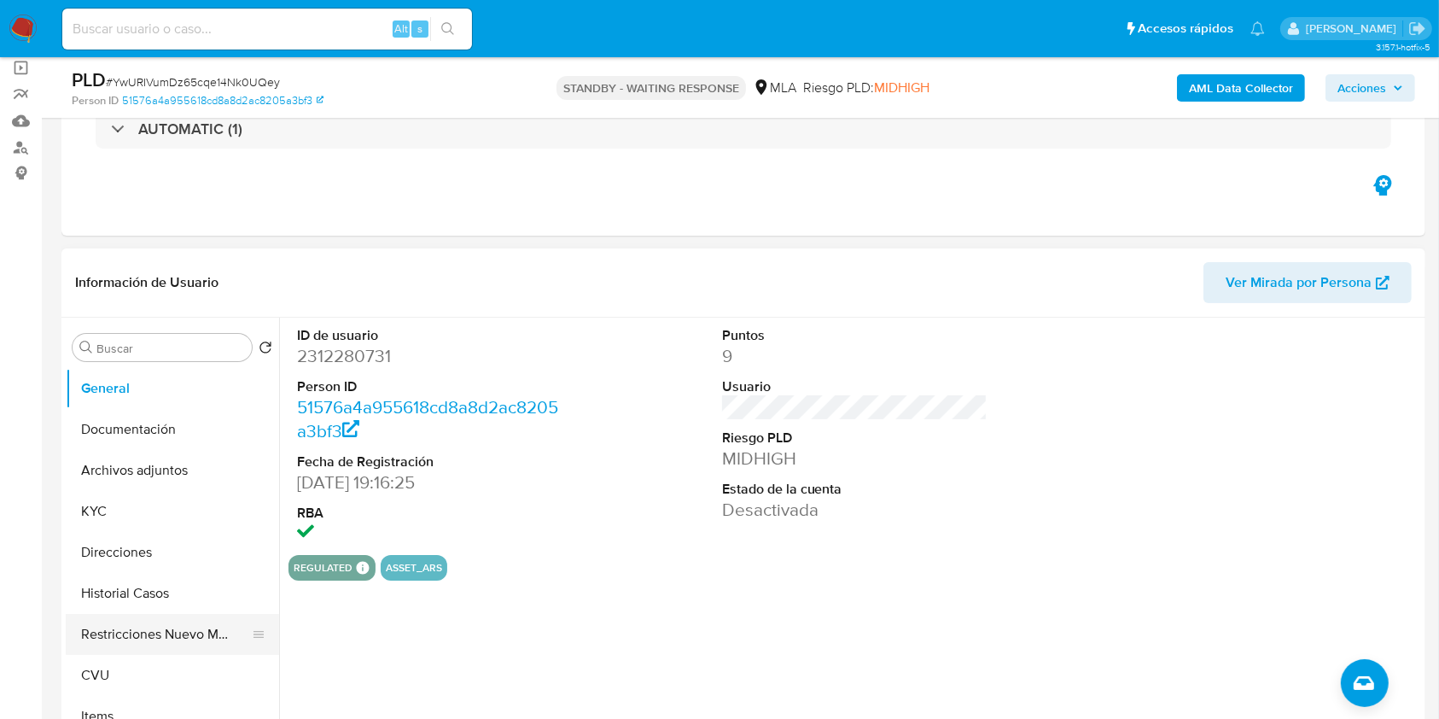
click at [195, 643] on button "Restricciones Nuevo Mundo" at bounding box center [166, 634] width 200 height 41
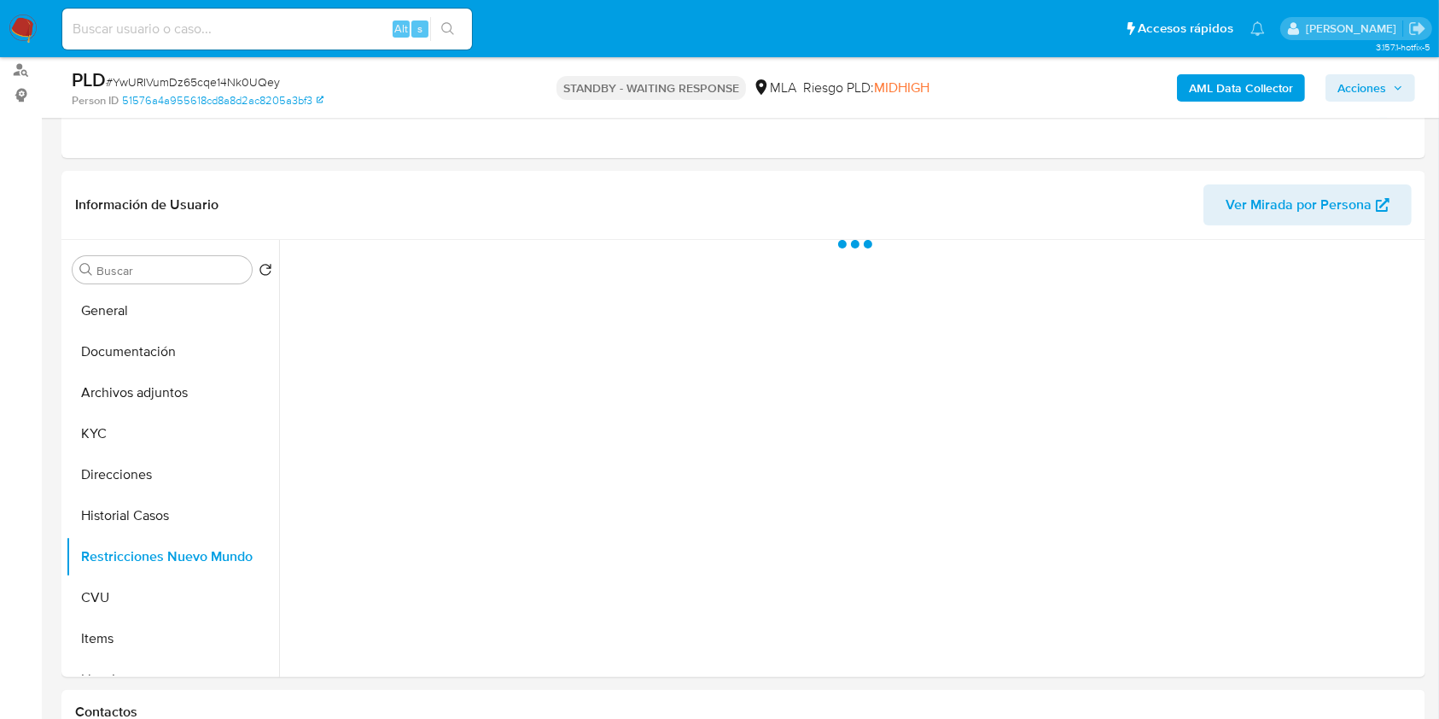
scroll to position [243, 0]
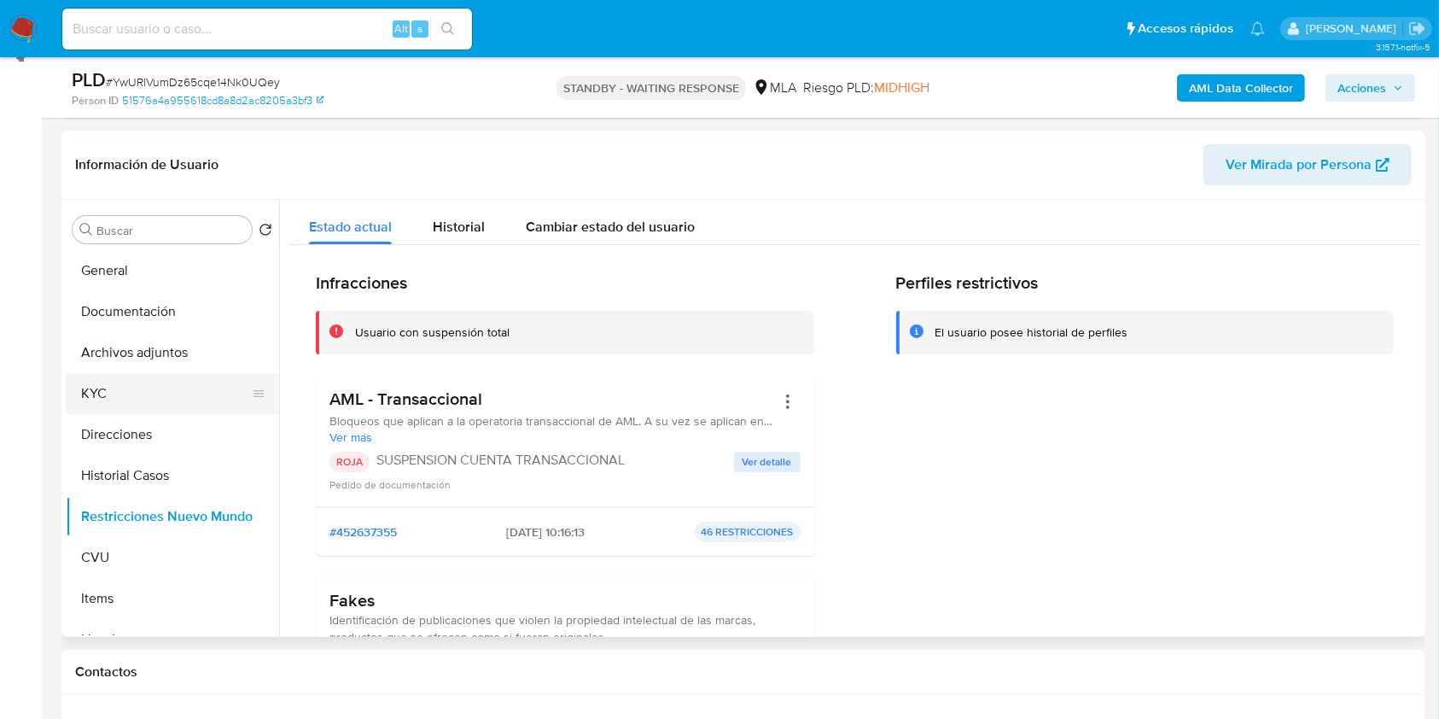
click at [90, 382] on button "KYC" at bounding box center [166, 393] width 200 height 41
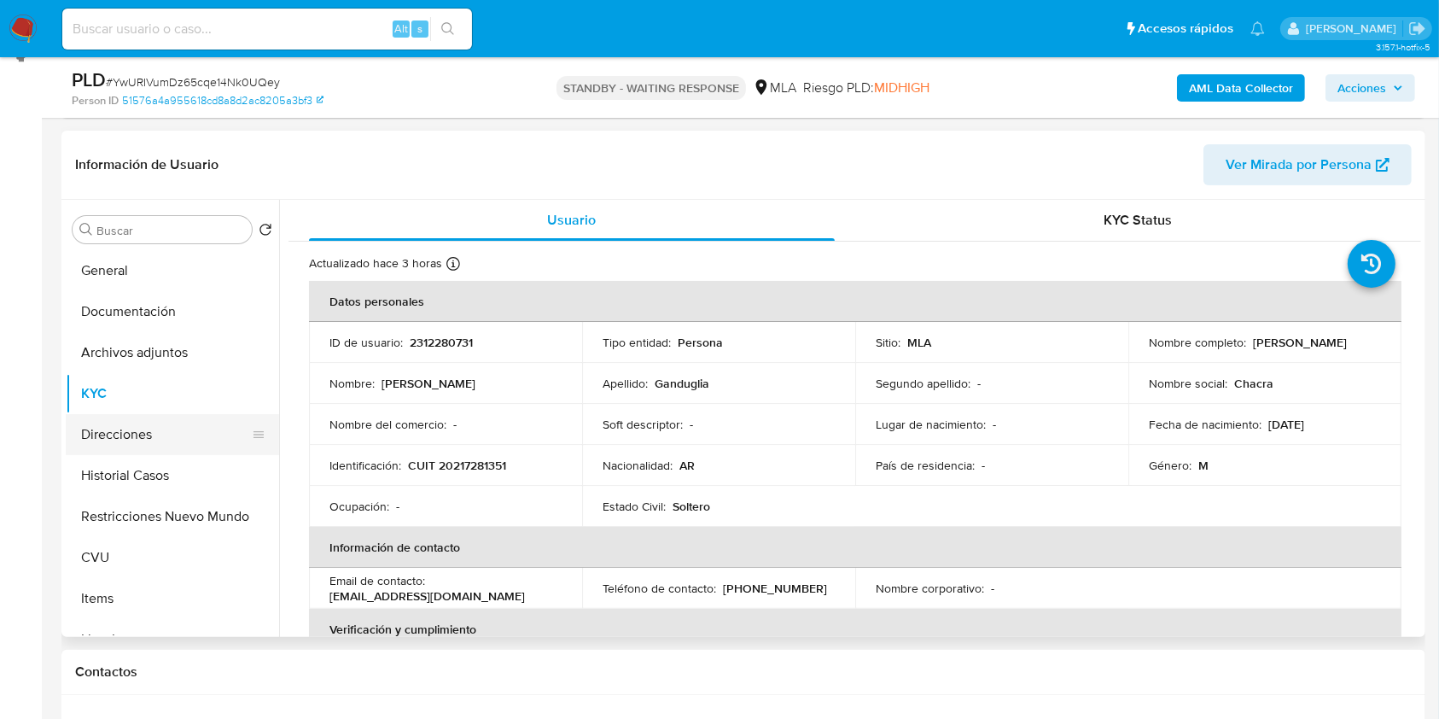
click at [145, 434] on button "Direcciones" at bounding box center [166, 434] width 200 height 41
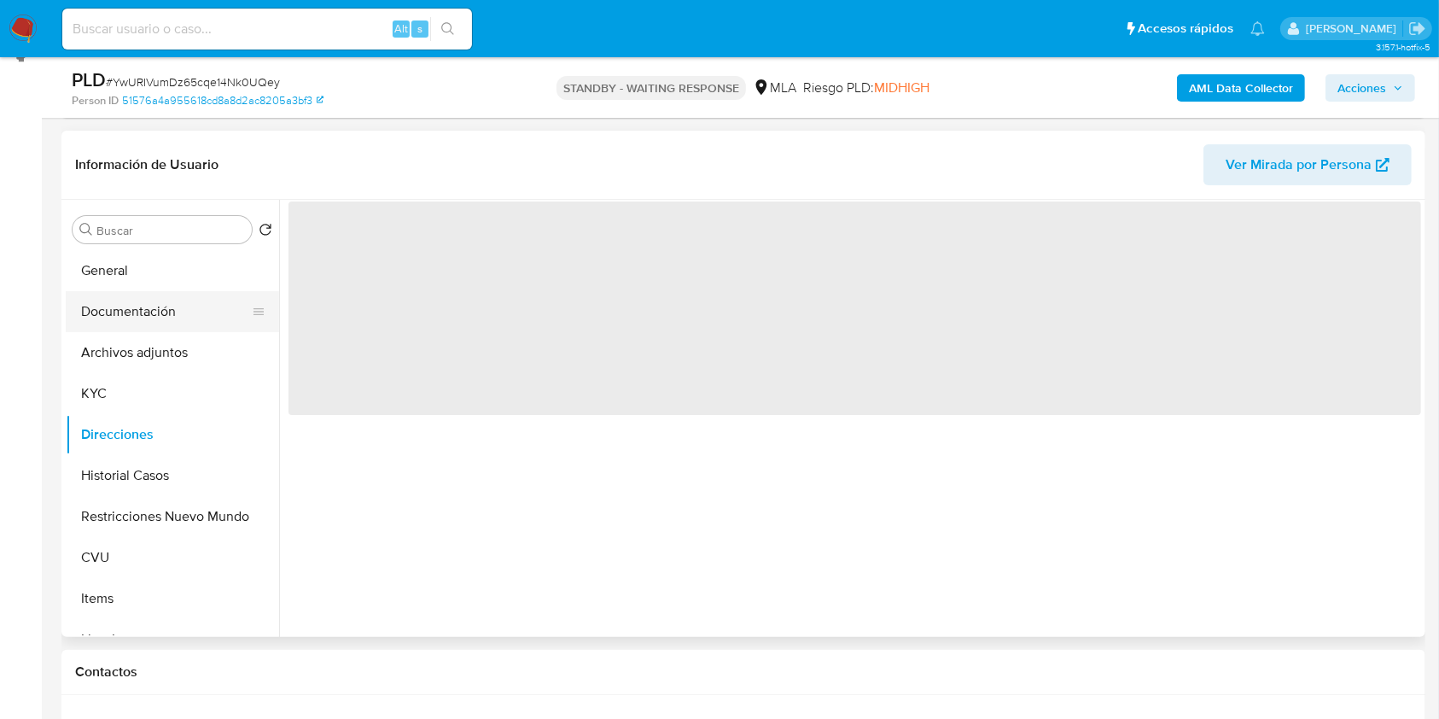
click at [149, 314] on button "Documentación" at bounding box center [166, 311] width 200 height 41
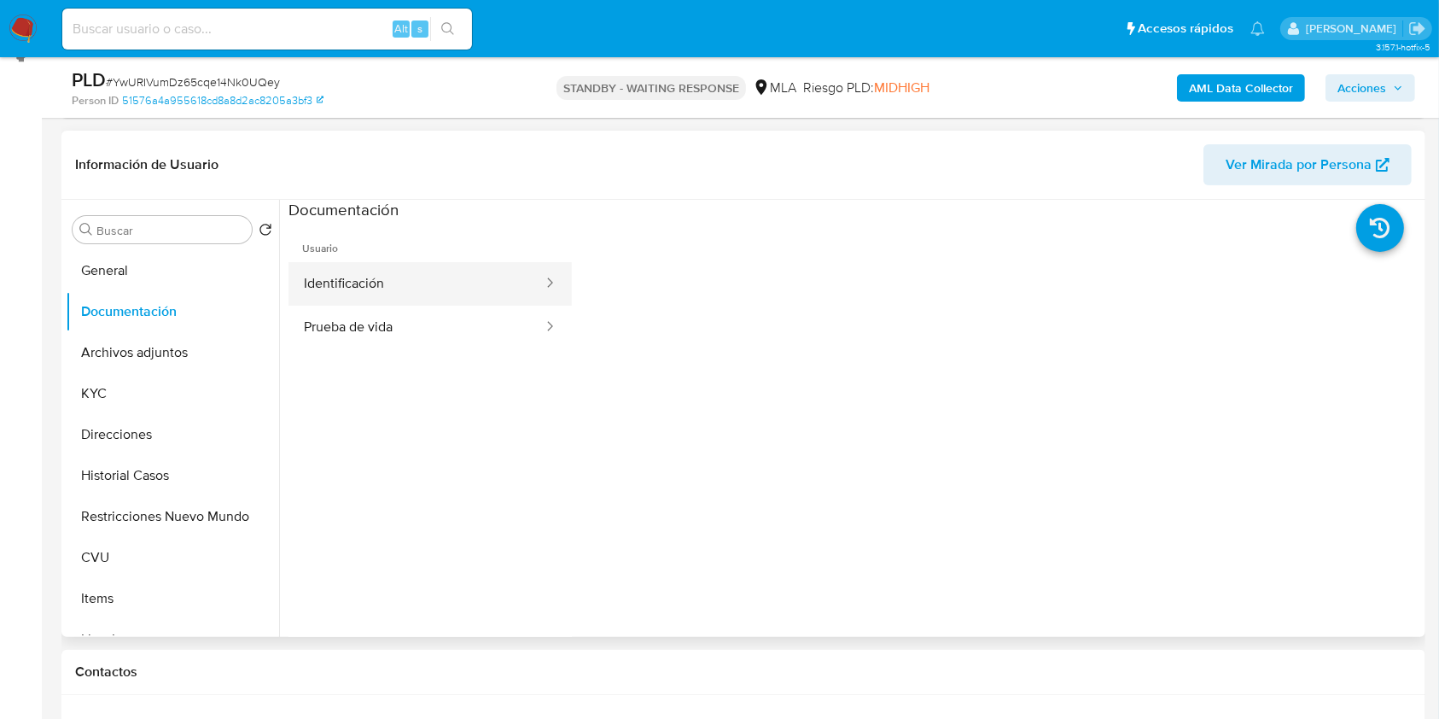
click at [410, 297] on button "Identificación" at bounding box center [417, 284] width 256 height 44
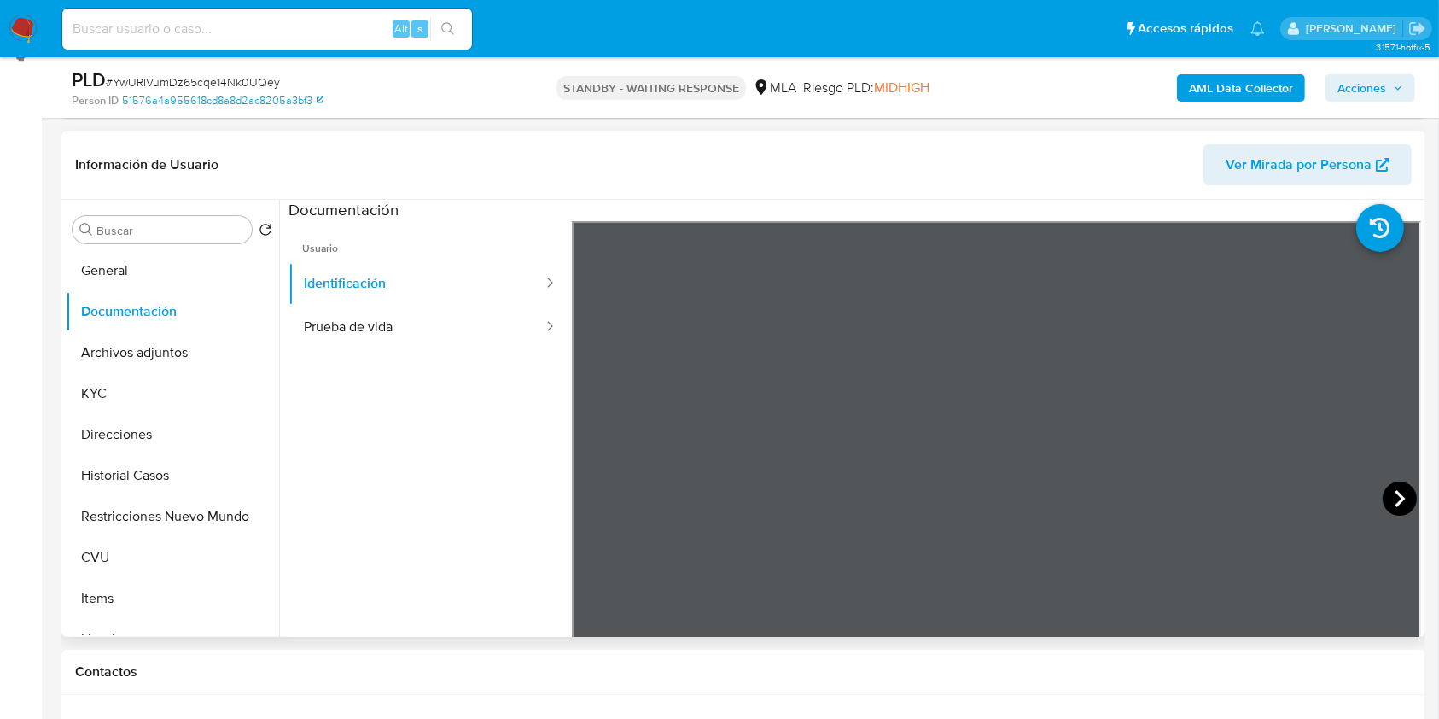
click at [1383, 509] on icon at bounding box center [1400, 498] width 34 height 34
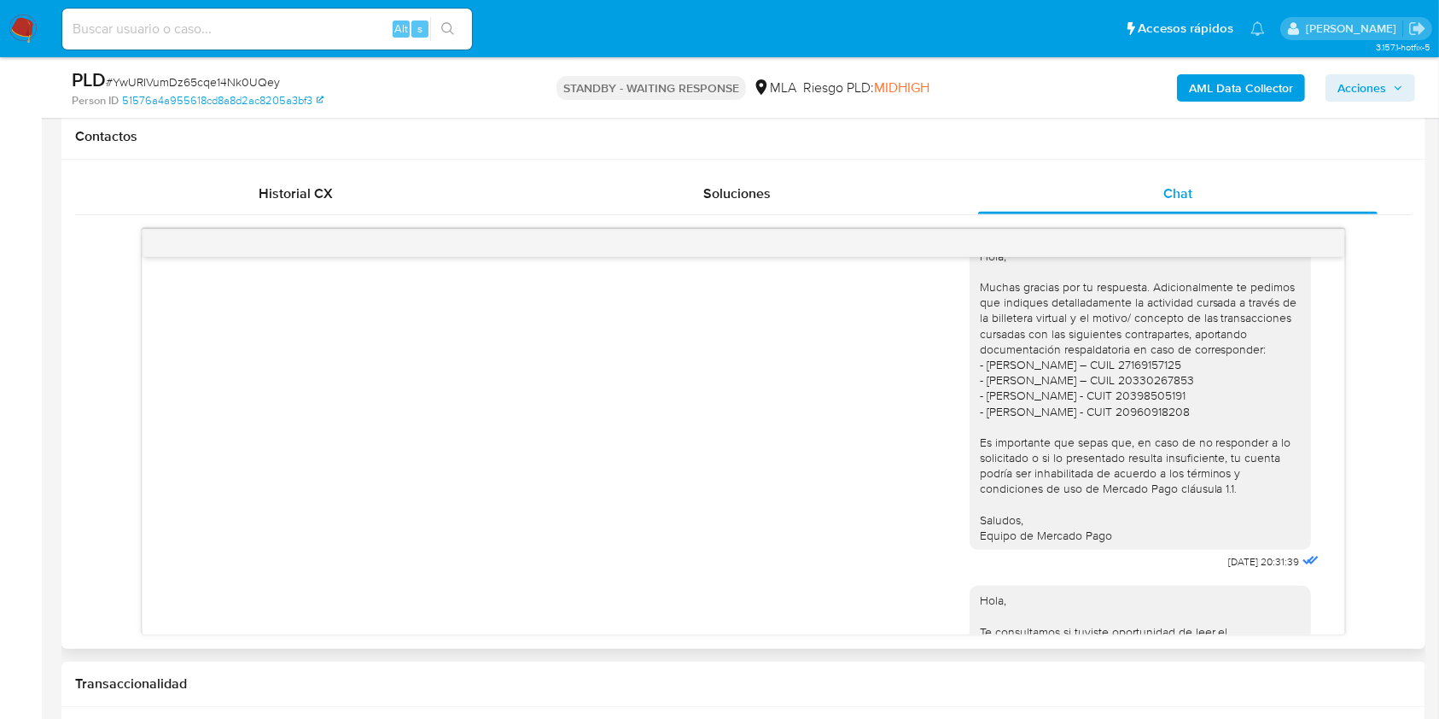
scroll to position [1054, 0]
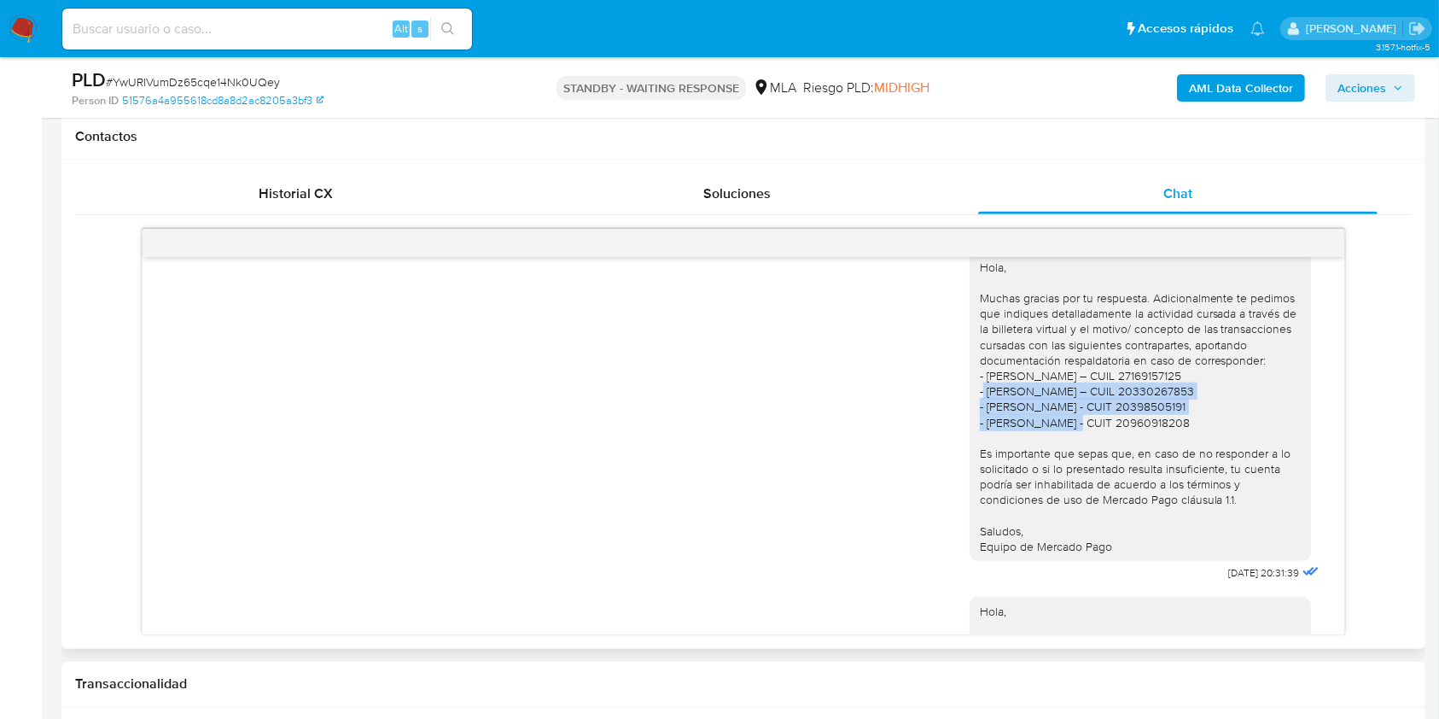
drag, startPoint x: 1058, startPoint y: 458, endPoint x: 967, endPoint y: 423, distance: 98.1
click at [980, 423] on div "Hola, Muchas gracias por tu respuesta. Adicionalmente te pedimos que indiques d…" at bounding box center [1140, 406] width 321 height 295
click at [1172, 453] on div "Hola, Muchas gracias por tu respuesta. Adicionalmente te pedimos que indiques d…" at bounding box center [1140, 406] width 321 height 295
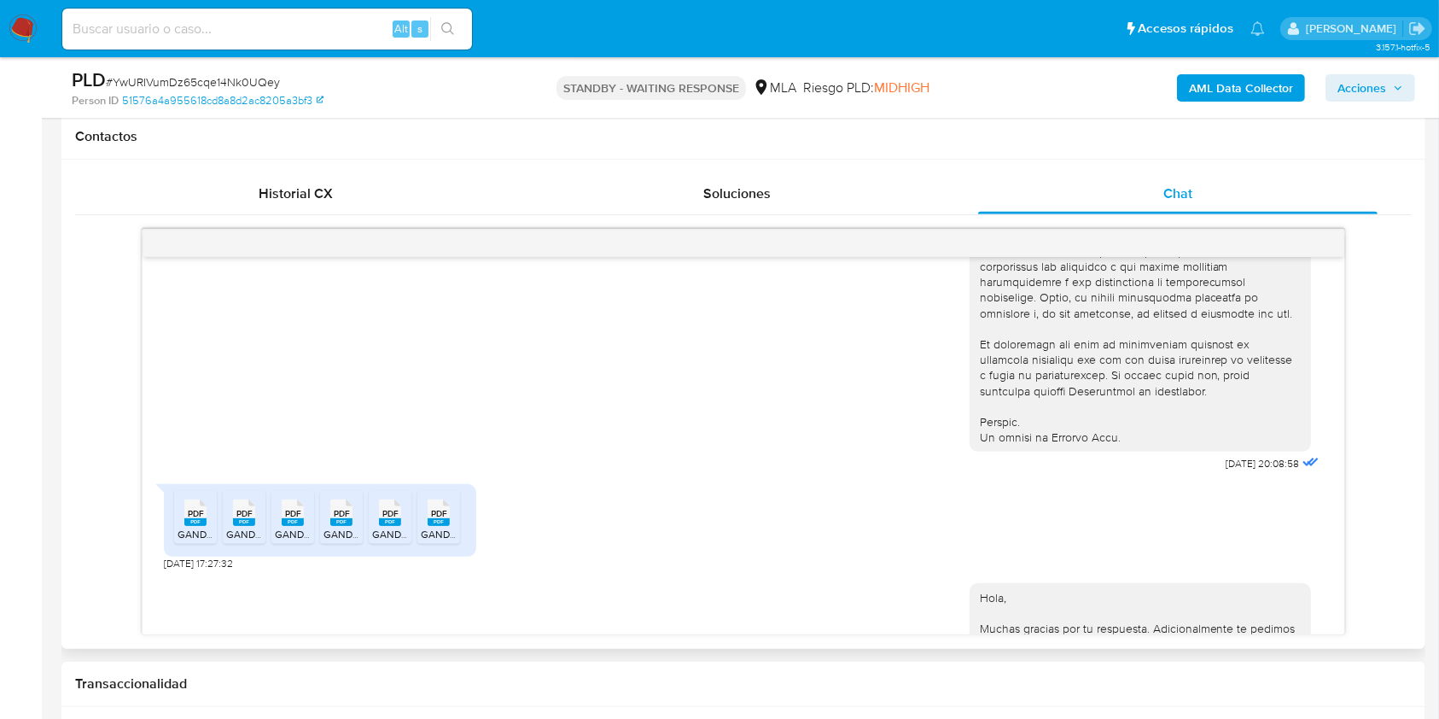
scroll to position [1202, 0]
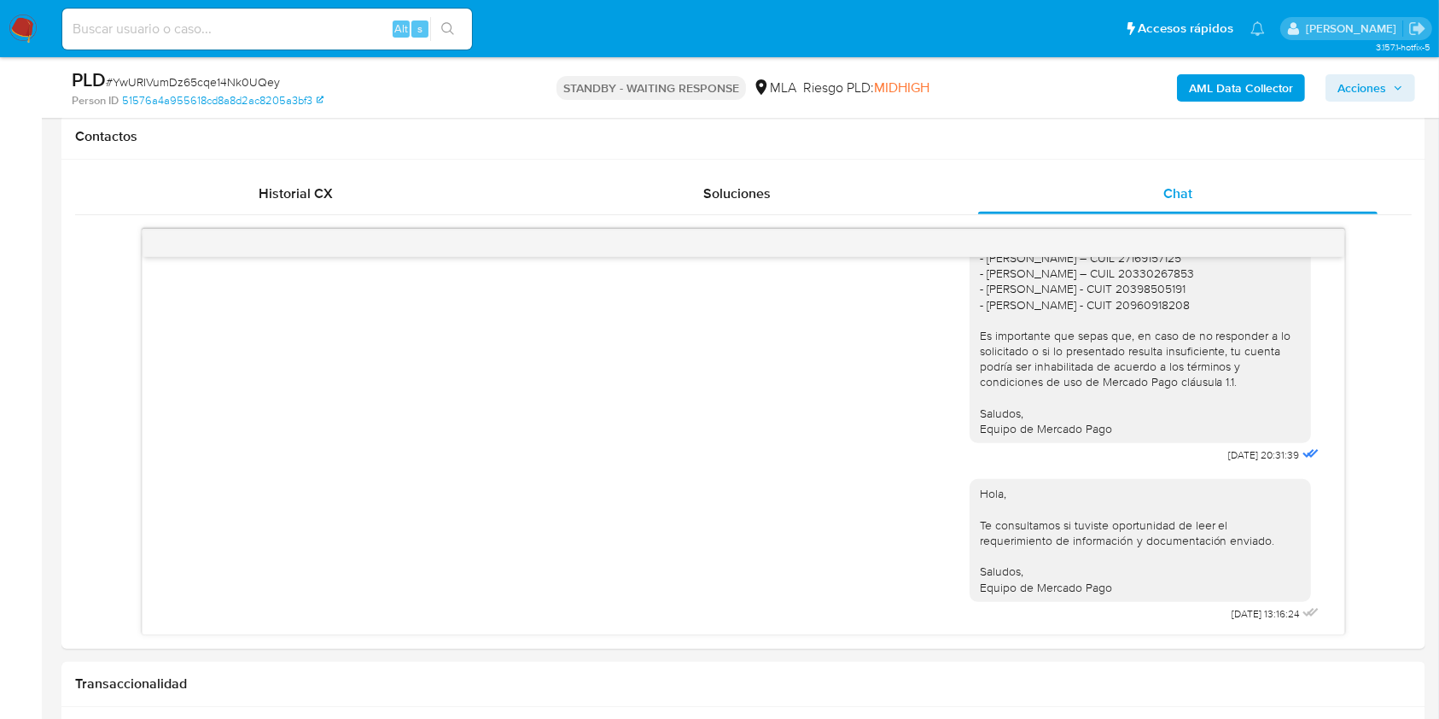
click at [199, 20] on input at bounding box center [267, 29] width 410 height 22
paste input "Ep93CRWuiEyQGHoFXJT0sAlC"
type input "Ep93CRWuiEyQGHoFXJT0sAlC"
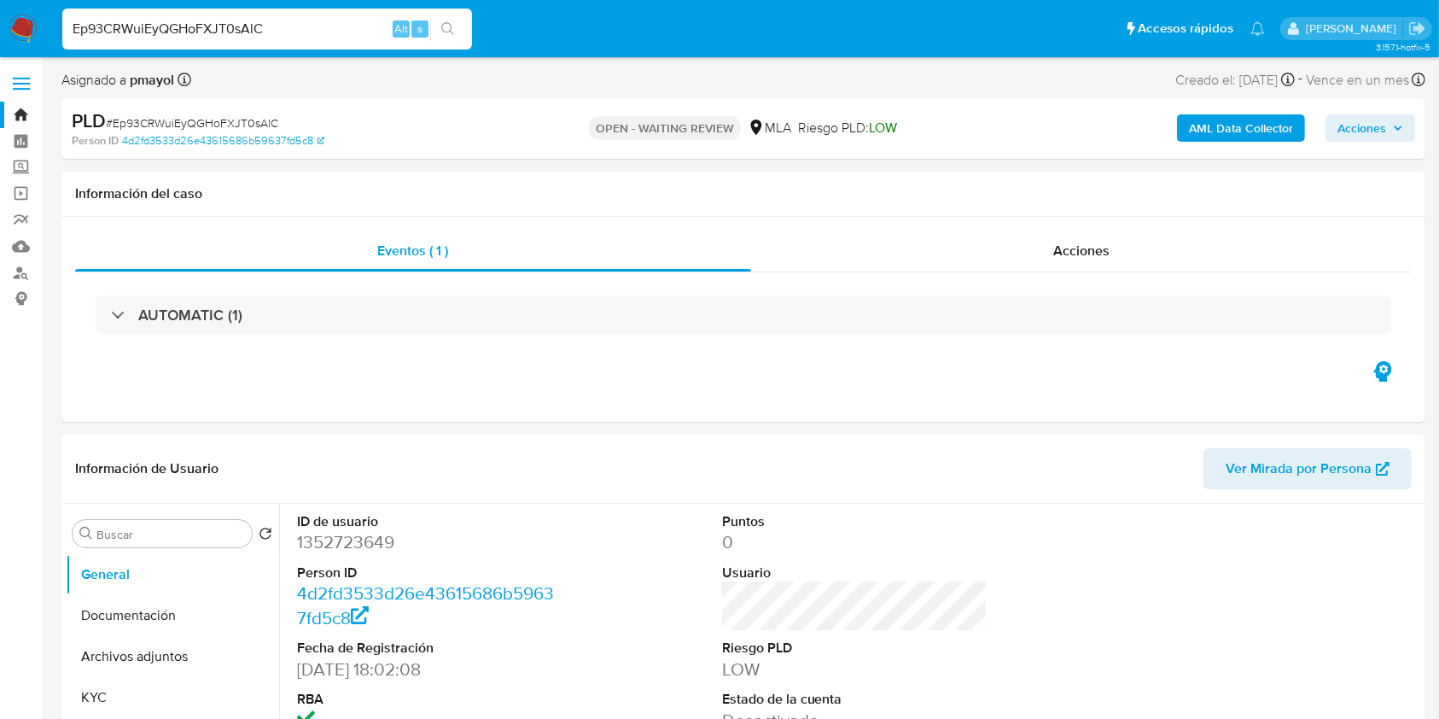
select select "10"
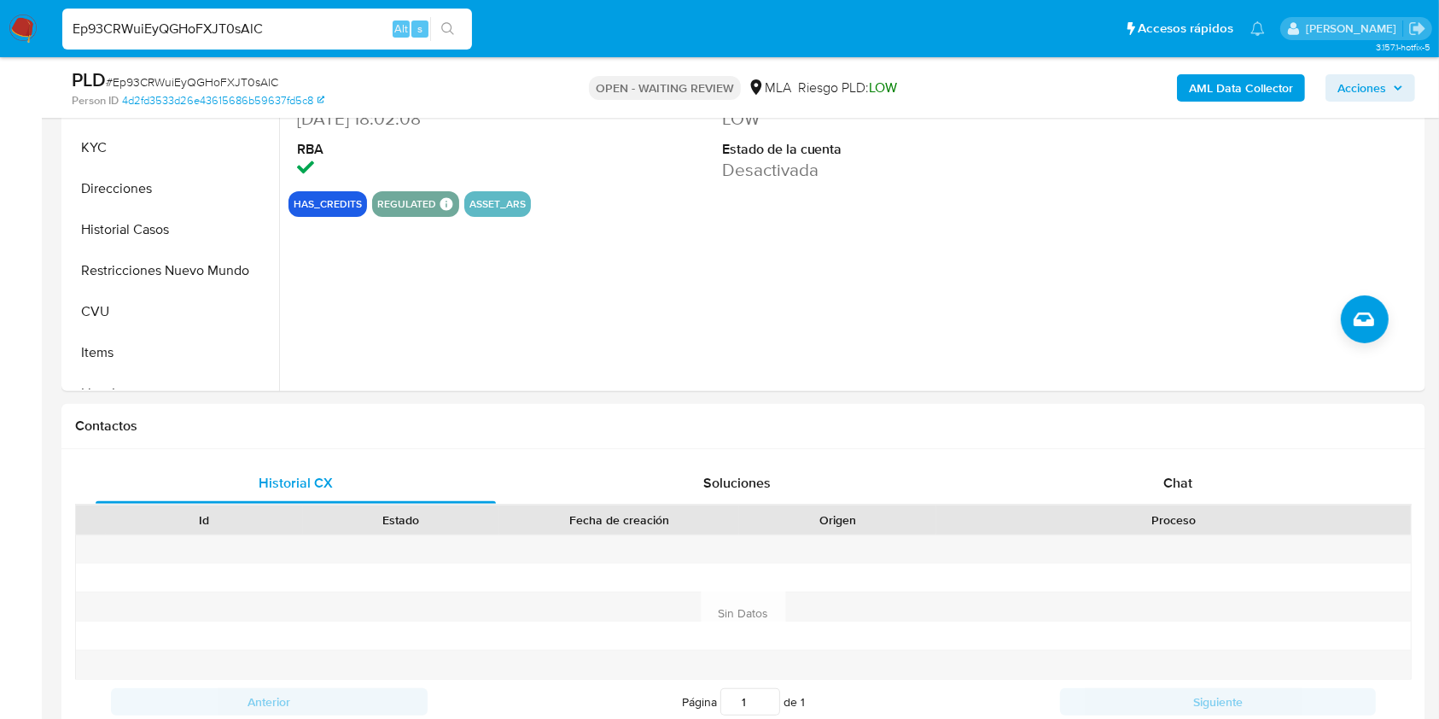
scroll to position [620, 0]
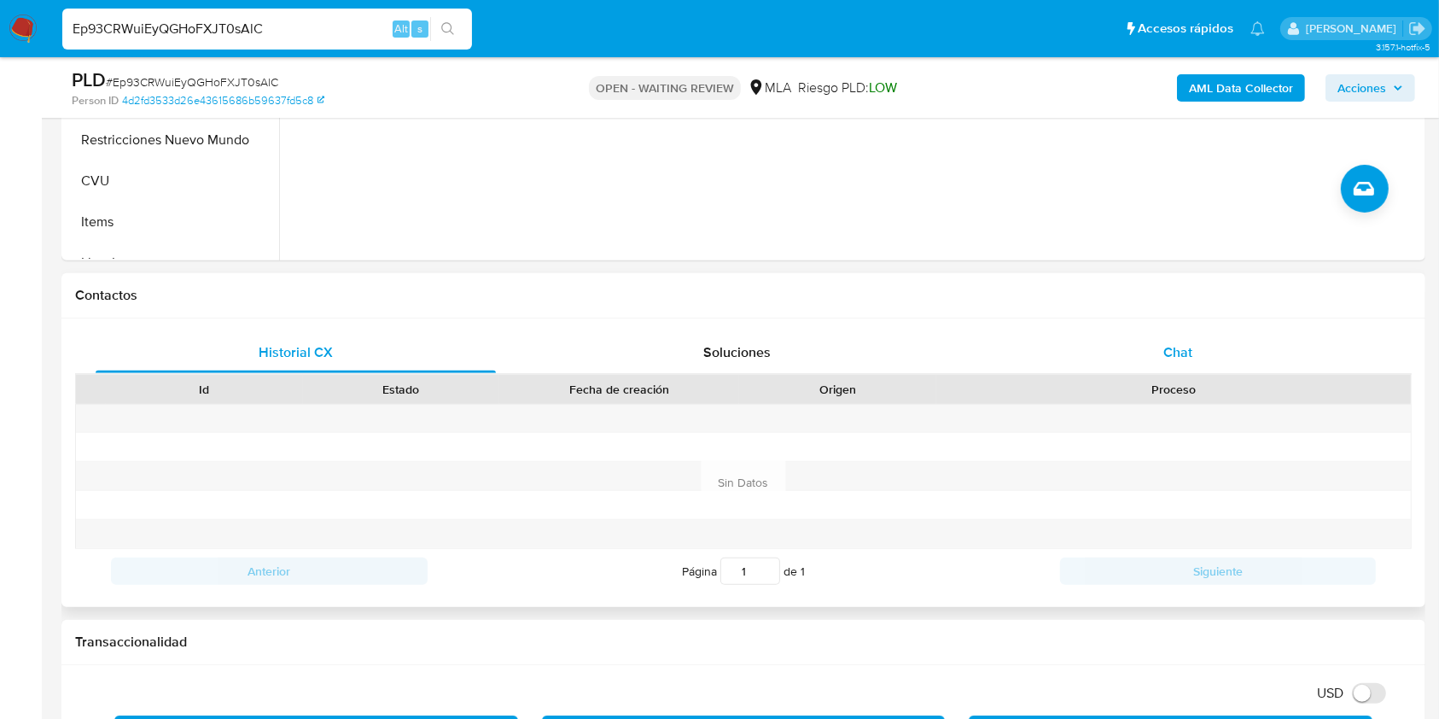
click at [1176, 359] on span "Chat" at bounding box center [1177, 352] width 29 height 20
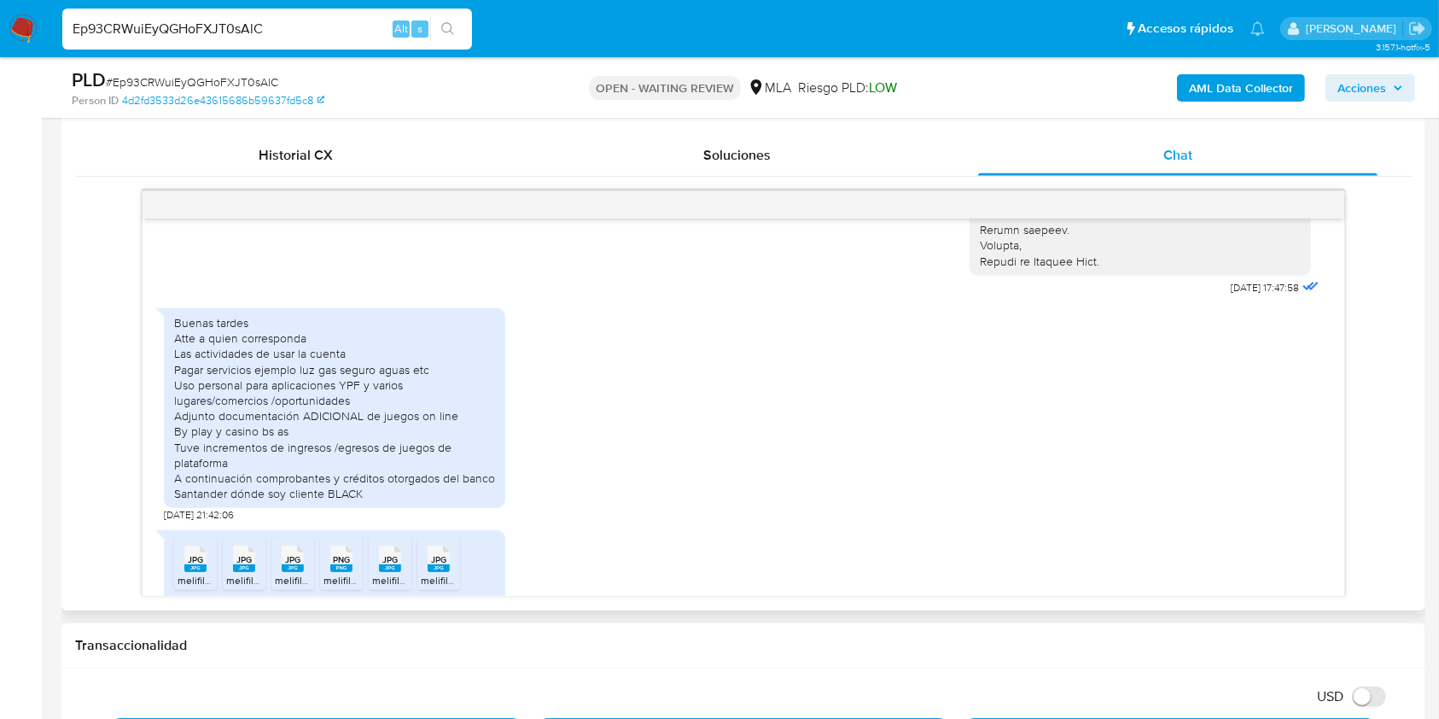
scroll to position [645, 0]
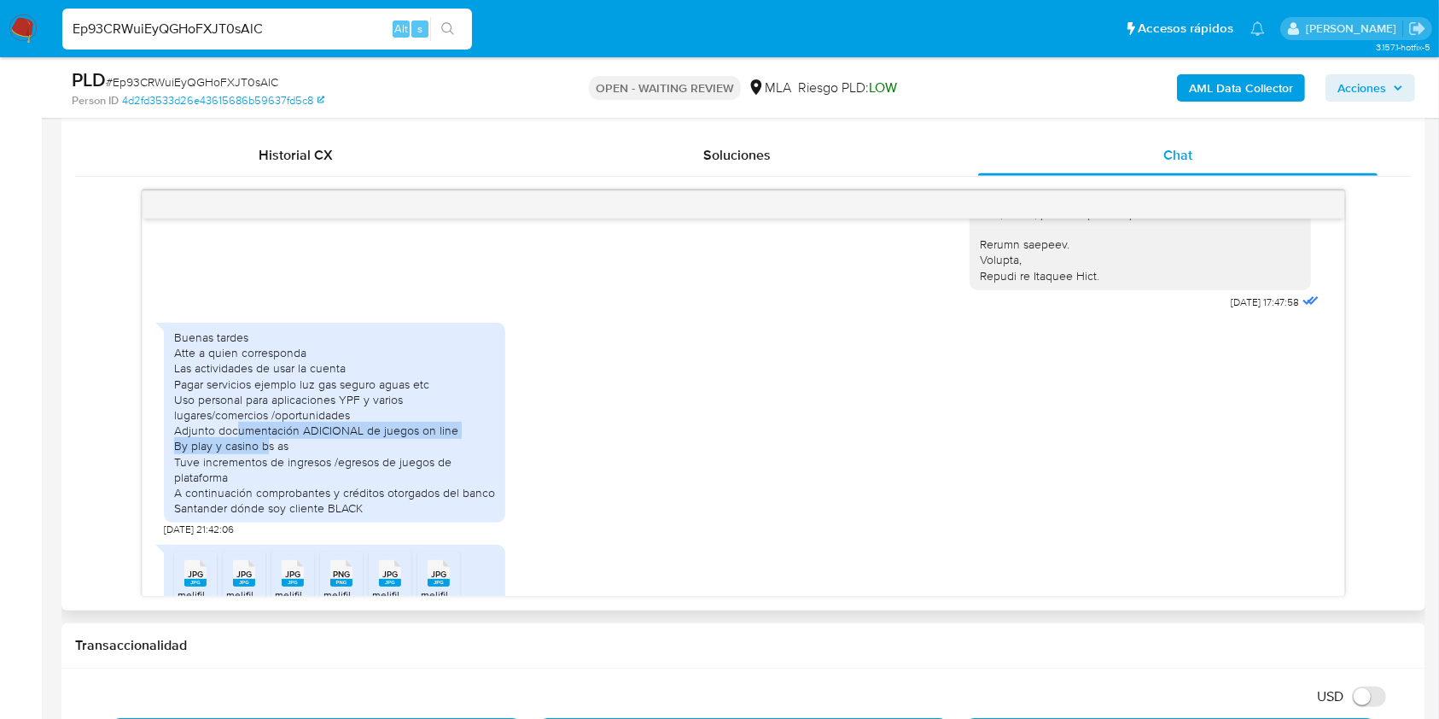
drag, startPoint x: 239, startPoint y: 447, endPoint x: 268, endPoint y: 453, distance: 29.6
click at [268, 453] on div "Buenas tardes Atte a quien corresponda Las actividades de usar la cuenta Pagar …" at bounding box center [334, 422] width 321 height 186
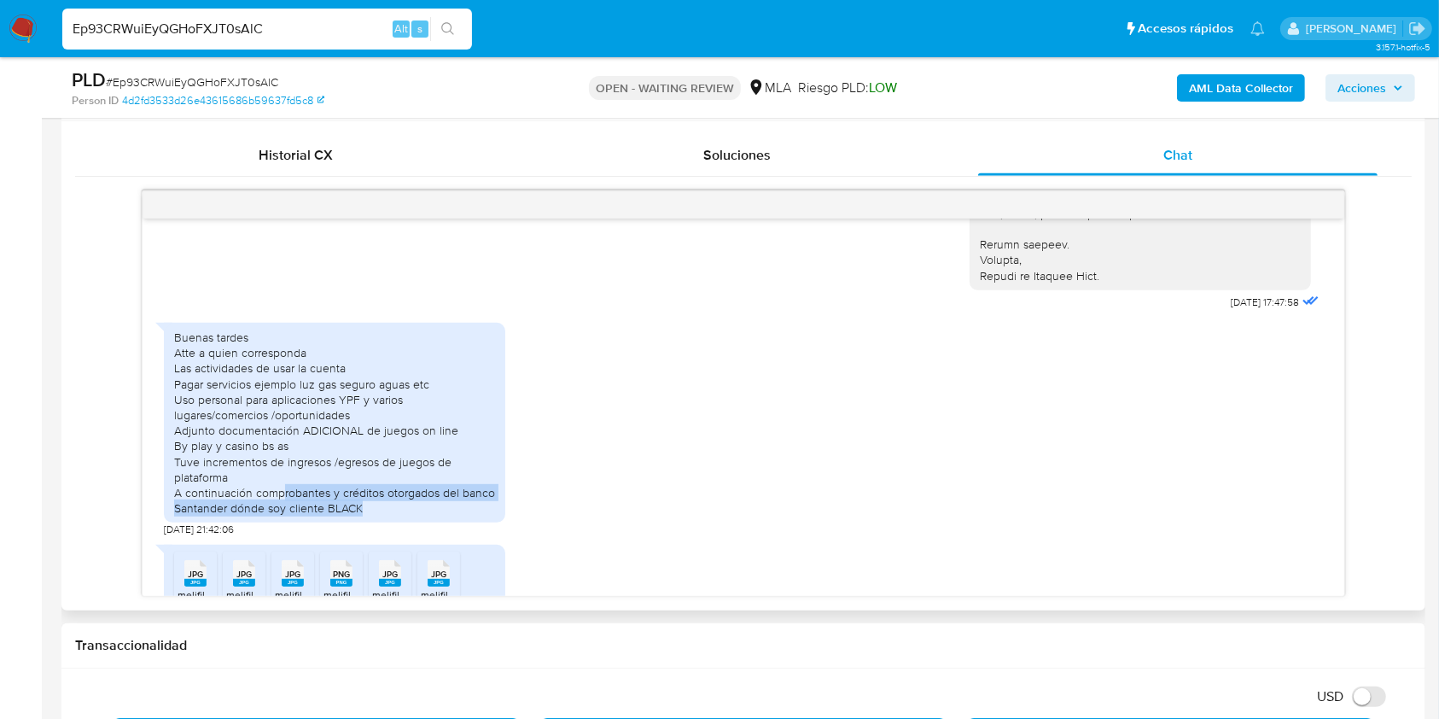
drag, startPoint x: 282, startPoint y: 506, endPoint x: 363, endPoint y: 528, distance: 83.9
click at [363, 516] on div "Buenas tardes Atte a quien corresponda Las actividades de usar la cuenta Pagar …" at bounding box center [334, 422] width 321 height 186
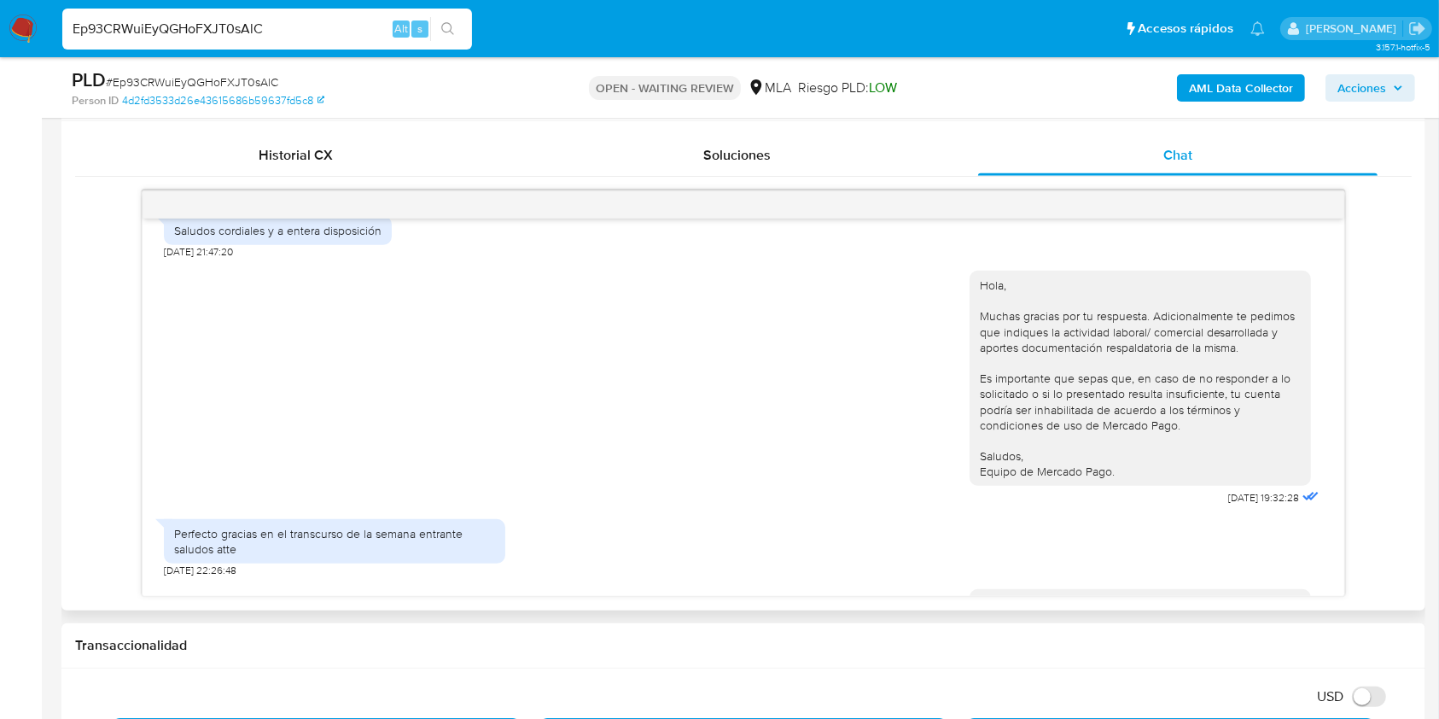
scroll to position [1310, 0]
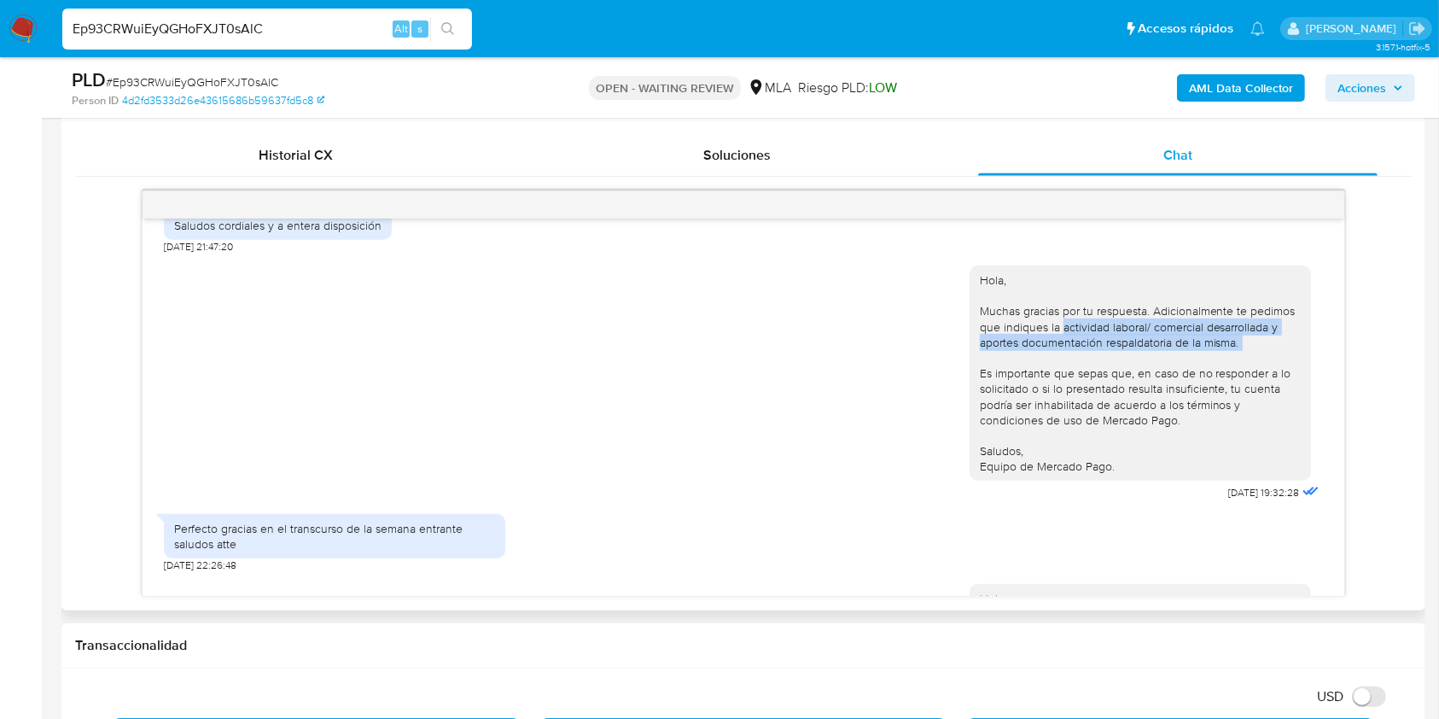
drag, startPoint x: 1253, startPoint y: 367, endPoint x: 1045, endPoint y: 345, distance: 209.5
click at [1045, 345] on div "Hola, Muchas gracias por tu respuesta. Adicionalmente te pedimos que indiques l…" at bounding box center [1140, 372] width 321 height 201
click at [1125, 391] on div "Hola, Muchas gracias por tu respuesta. Adicionalmente te pedimos que indiques l…" at bounding box center [1140, 372] width 321 height 201
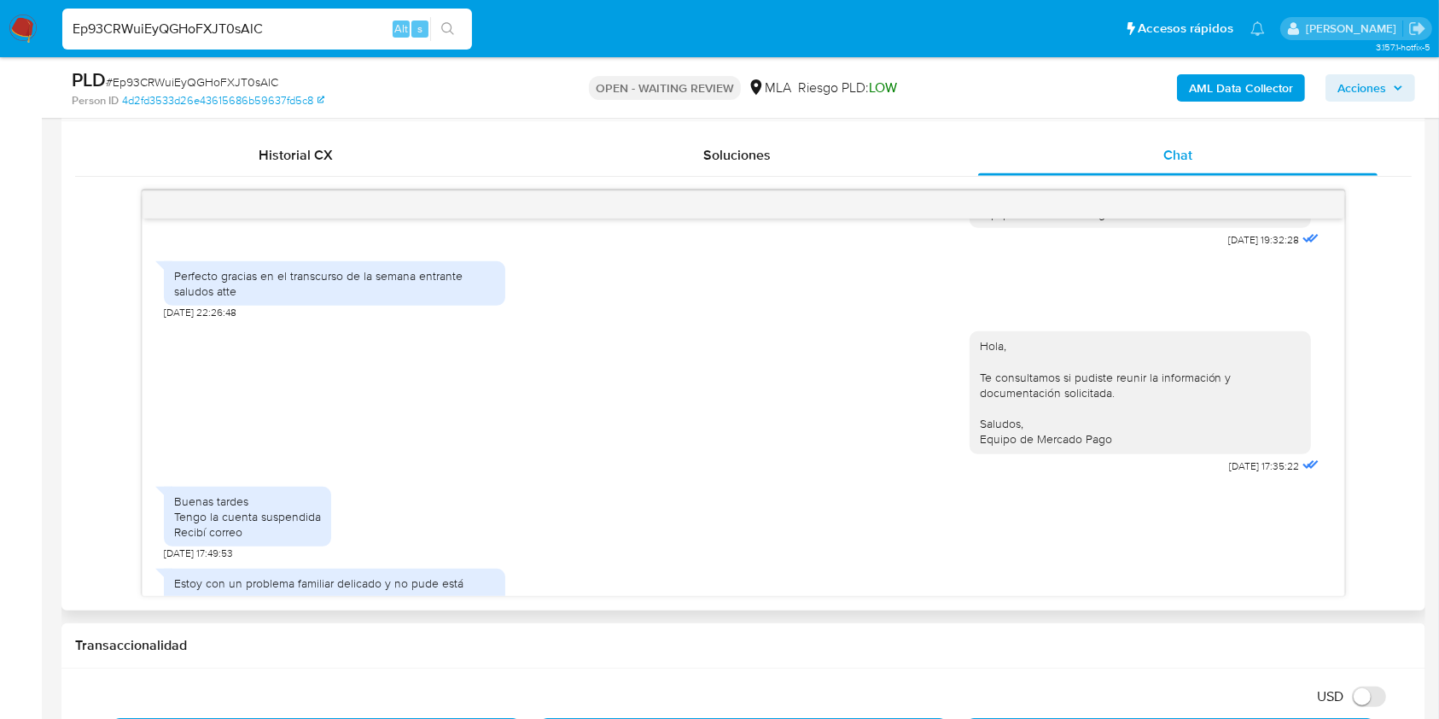
scroll to position [1572, 0]
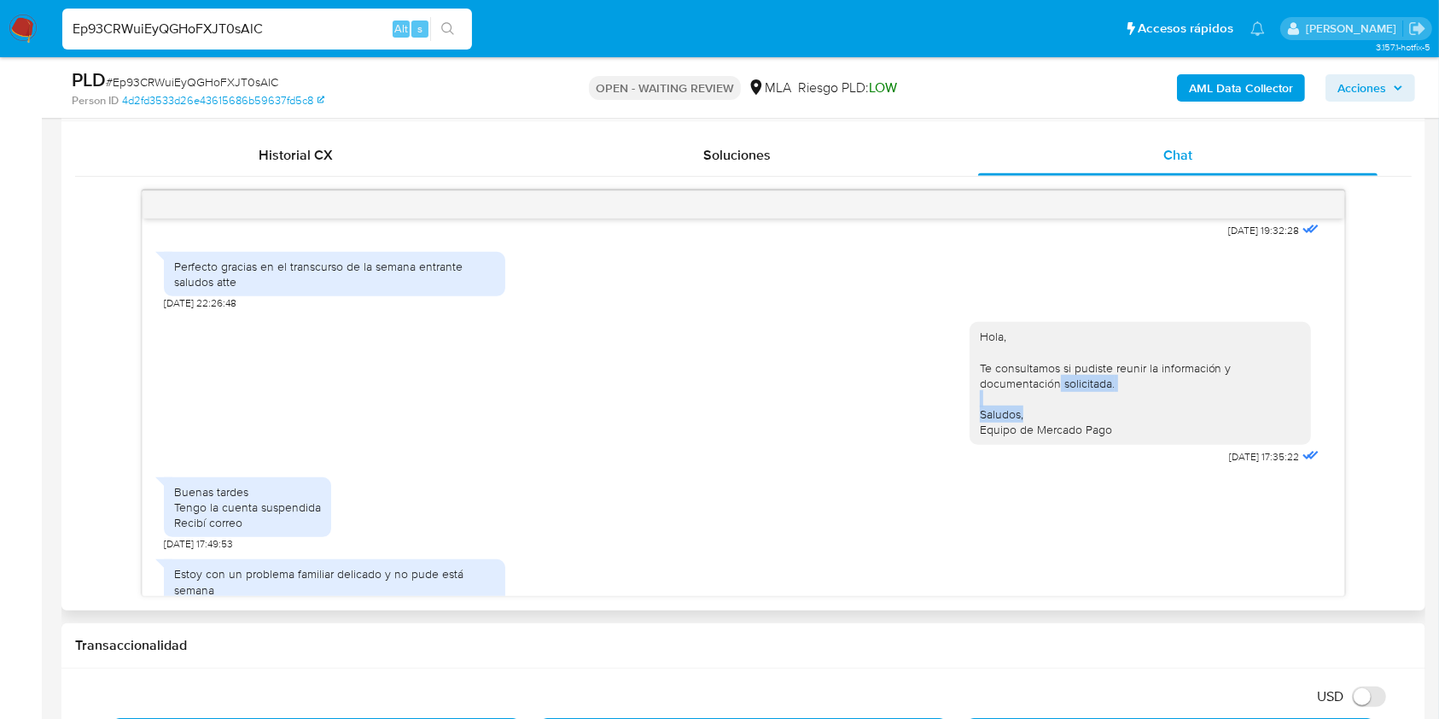
drag, startPoint x: 1099, startPoint y: 421, endPoint x: 1026, endPoint y: 390, distance: 78.8
click at [1026, 390] on div "Hola, Te consultamos si pudiste reunir la información y documentación solicitad…" at bounding box center [1140, 383] width 321 height 108
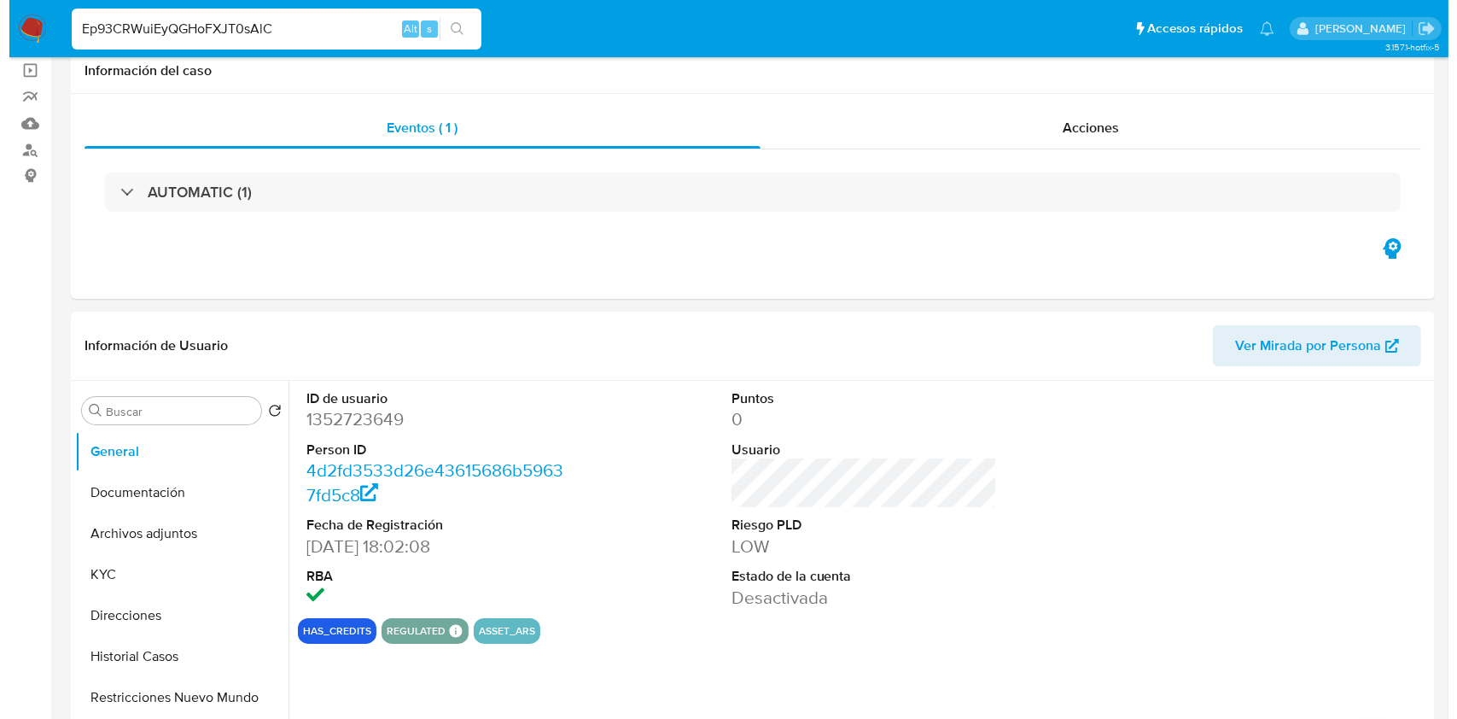
scroll to position [32, 0]
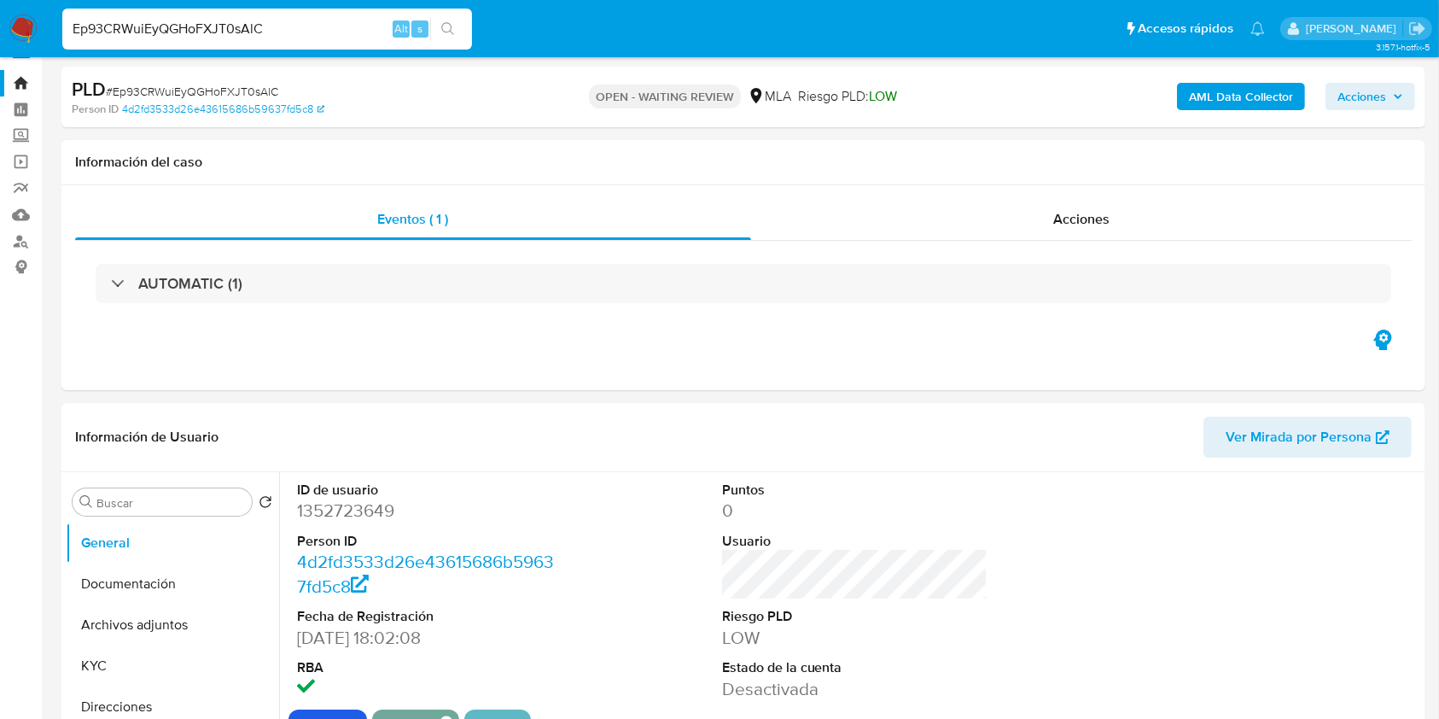
click at [1233, 84] on b "AML Data Collector" at bounding box center [1241, 96] width 104 height 27
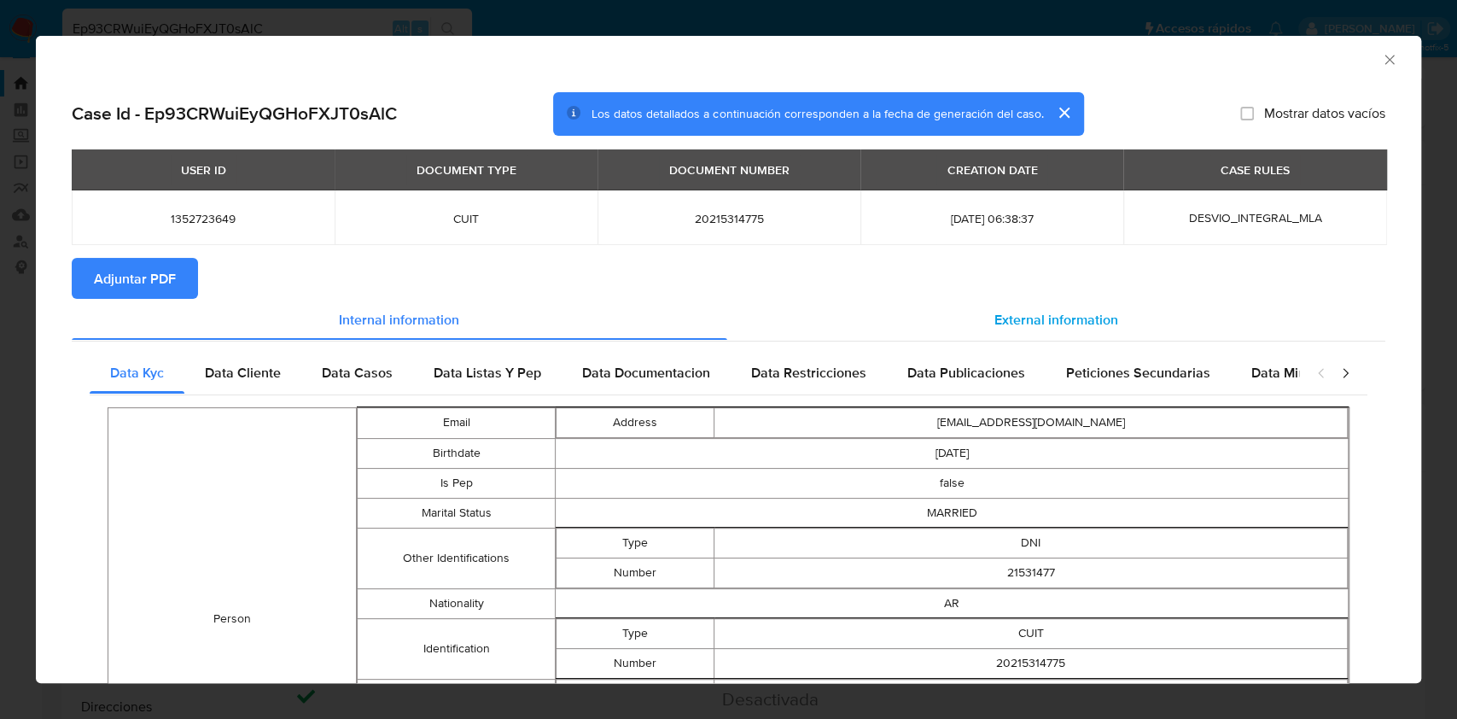
click at [962, 310] on div "External information" at bounding box center [1056, 319] width 659 height 41
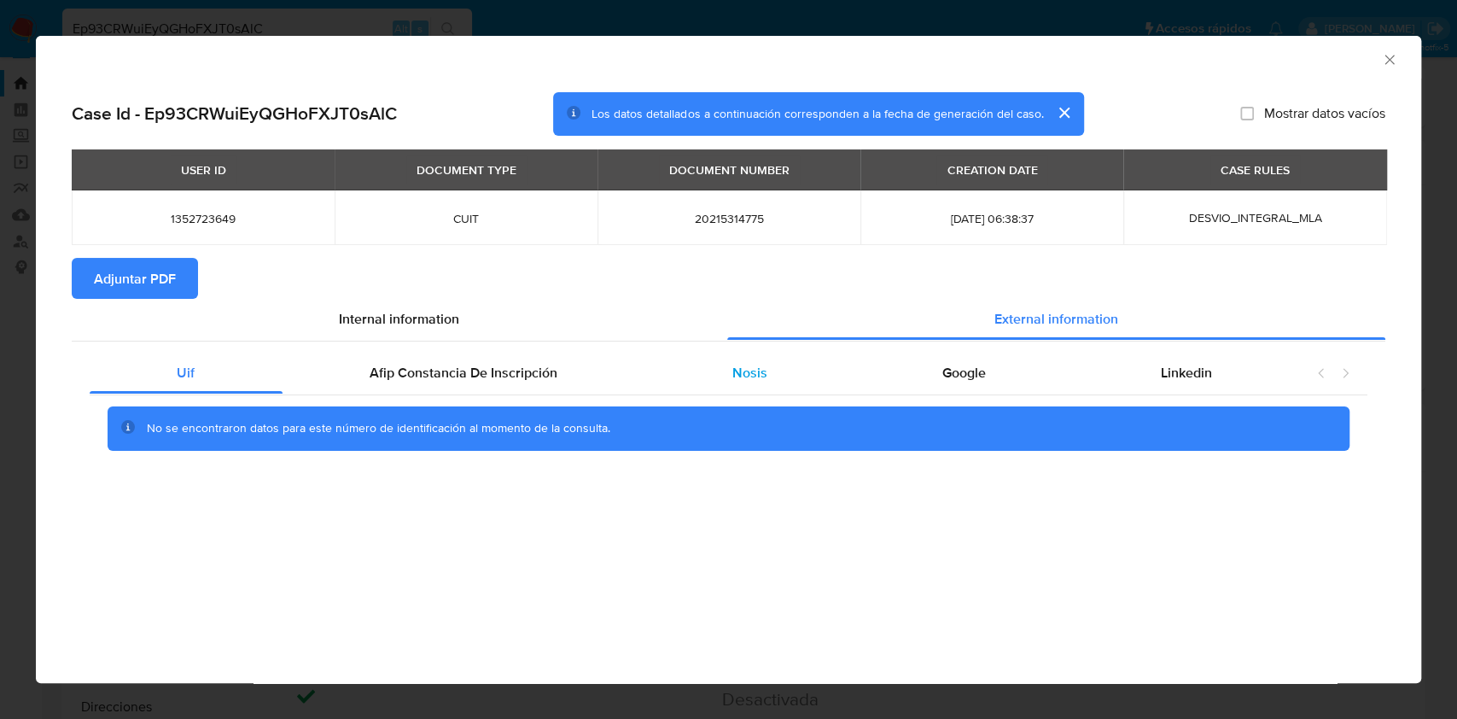
click at [758, 370] on span "Nosis" at bounding box center [749, 373] width 35 height 20
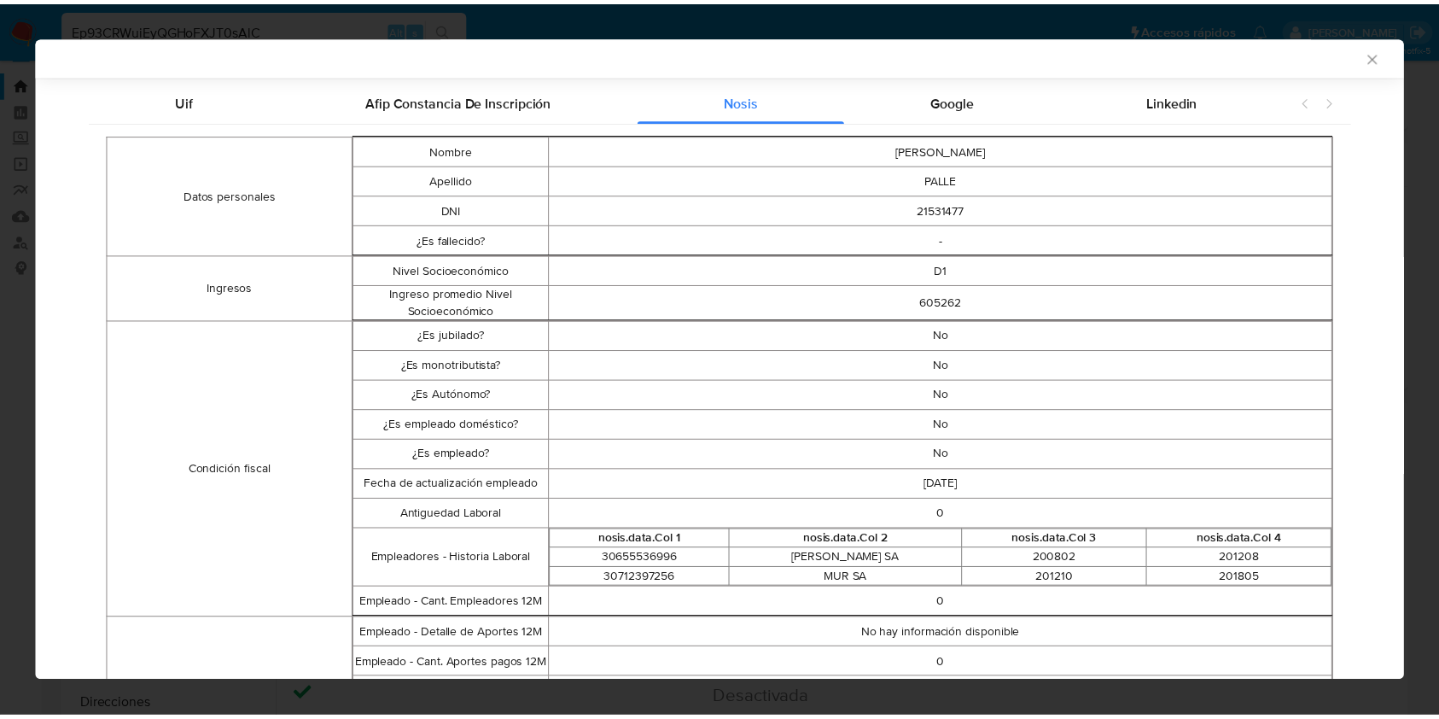
scroll to position [321, 0]
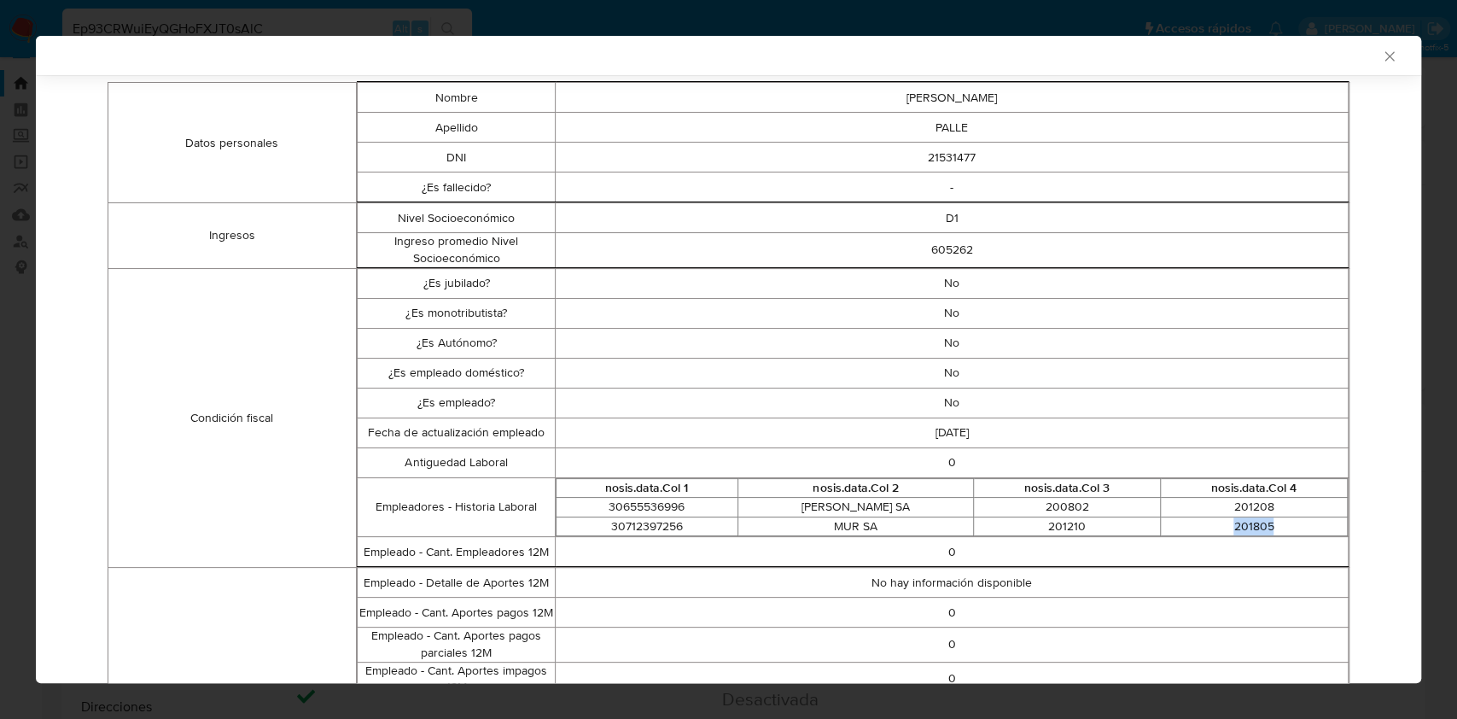
drag, startPoint x: 1260, startPoint y: 522, endPoint x: 1181, endPoint y: 532, distance: 79.1
click at [1181, 532] on td "201805" at bounding box center [1253, 526] width 187 height 20
click at [1381, 54] on icon "Cerrar ventana" at bounding box center [1389, 56] width 17 height 17
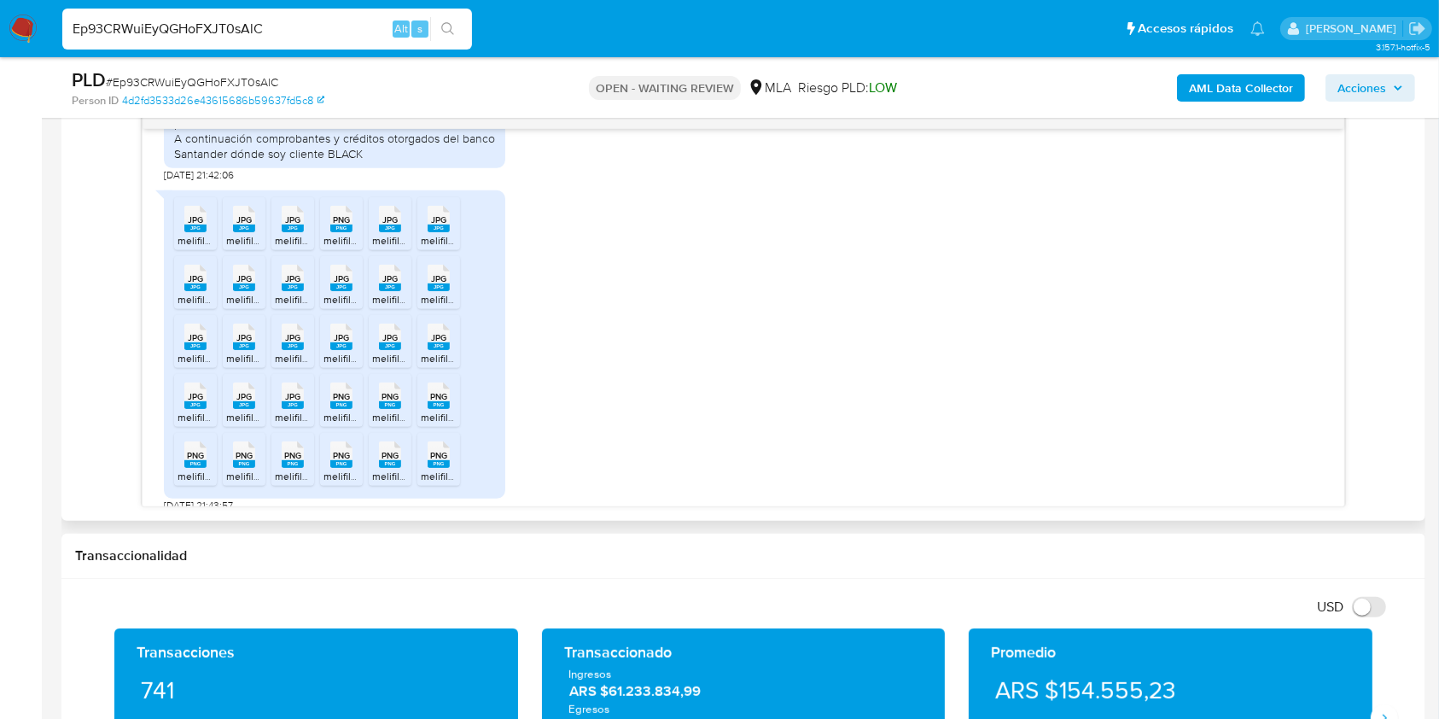
scroll to position [1033, 0]
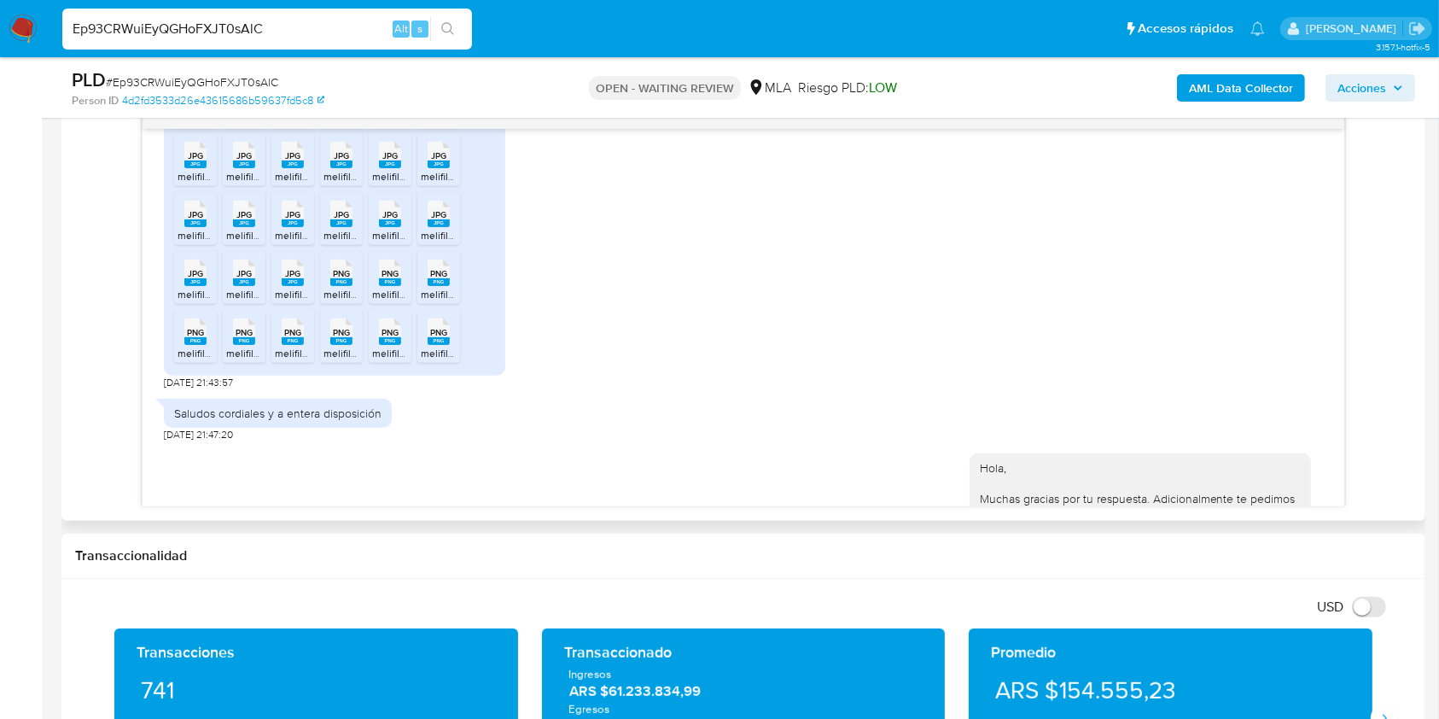
click at [431, 345] on rect at bounding box center [439, 341] width 22 height 8
click at [394, 338] on span "PNG" at bounding box center [390, 332] width 17 height 11
click at [320, 353] on li "PNG PNG melifile4604355663707450900.png" at bounding box center [341, 336] width 43 height 53
click at [285, 360] on span "melifile6970188332698958660.png" at bounding box center [357, 353] width 164 height 15
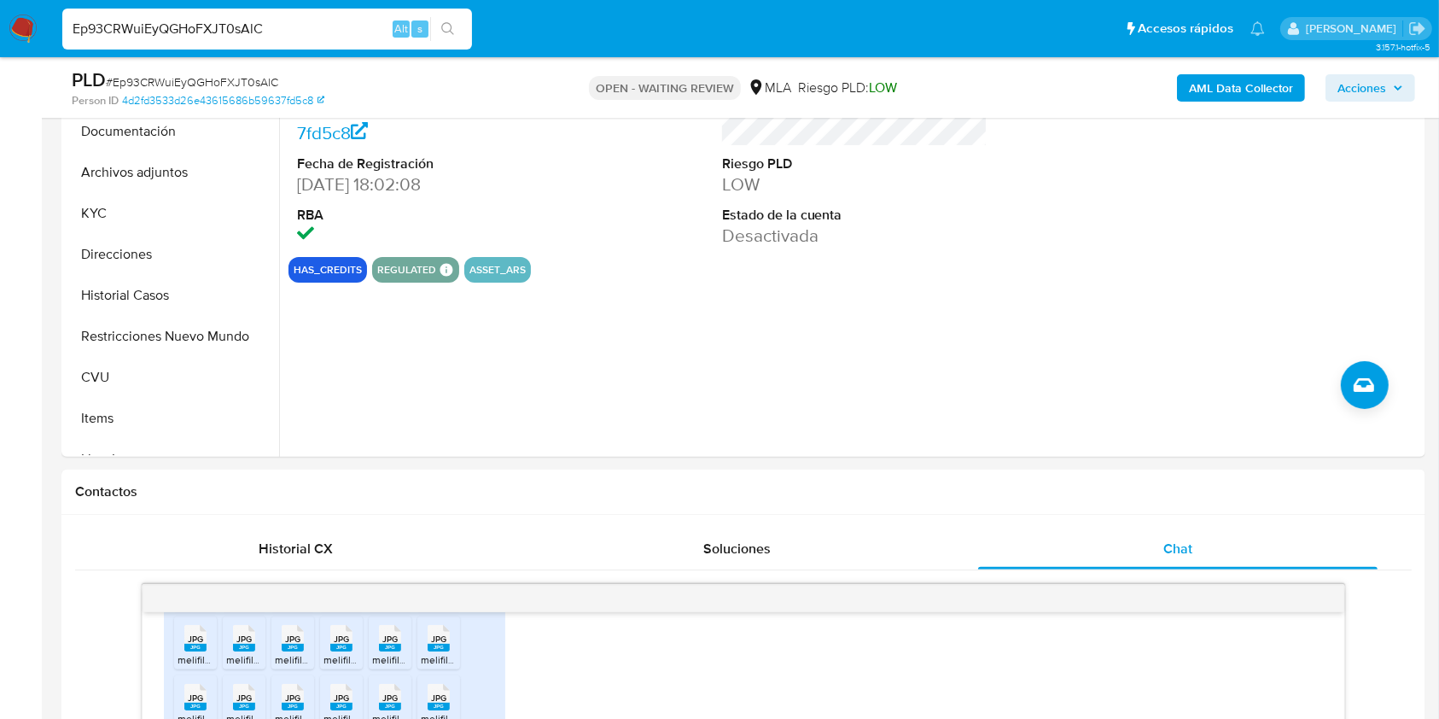
scroll to position [405, 0]
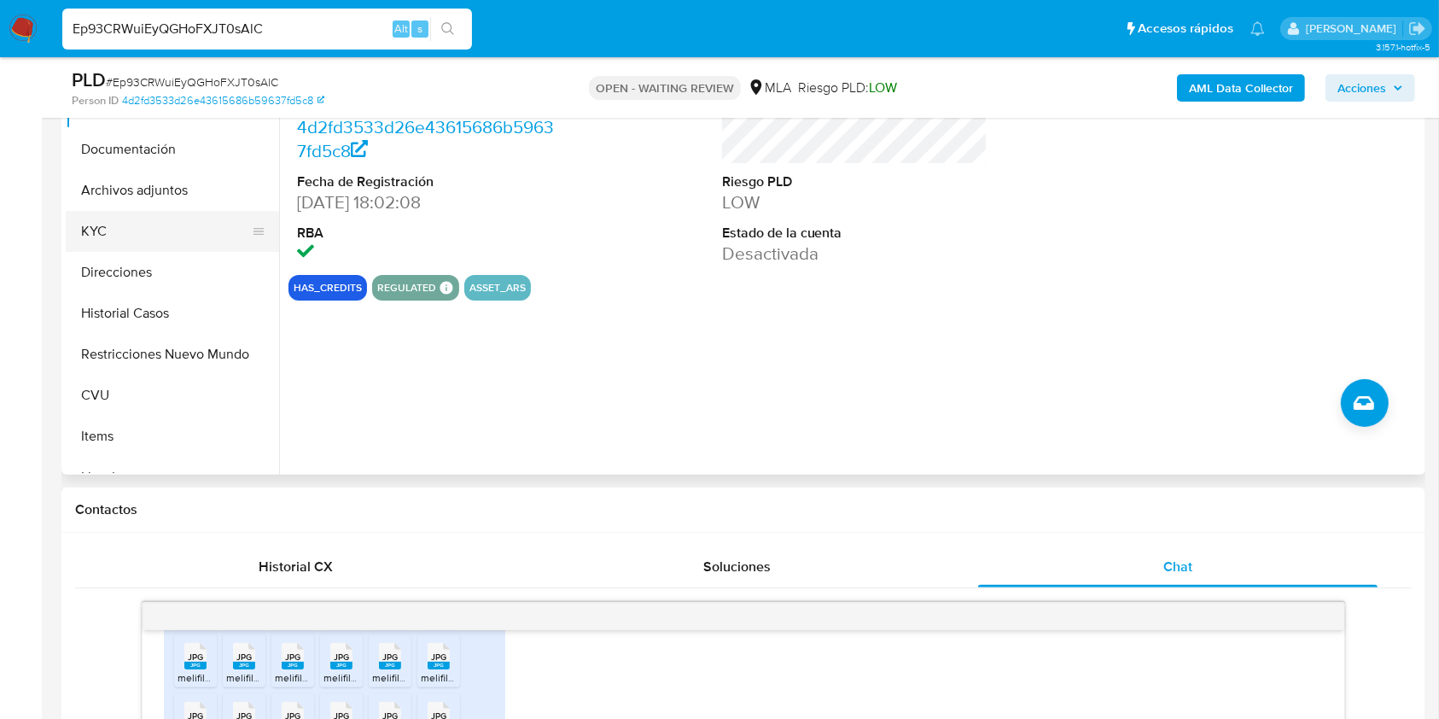
click at [95, 243] on button "KYC" at bounding box center [166, 231] width 200 height 41
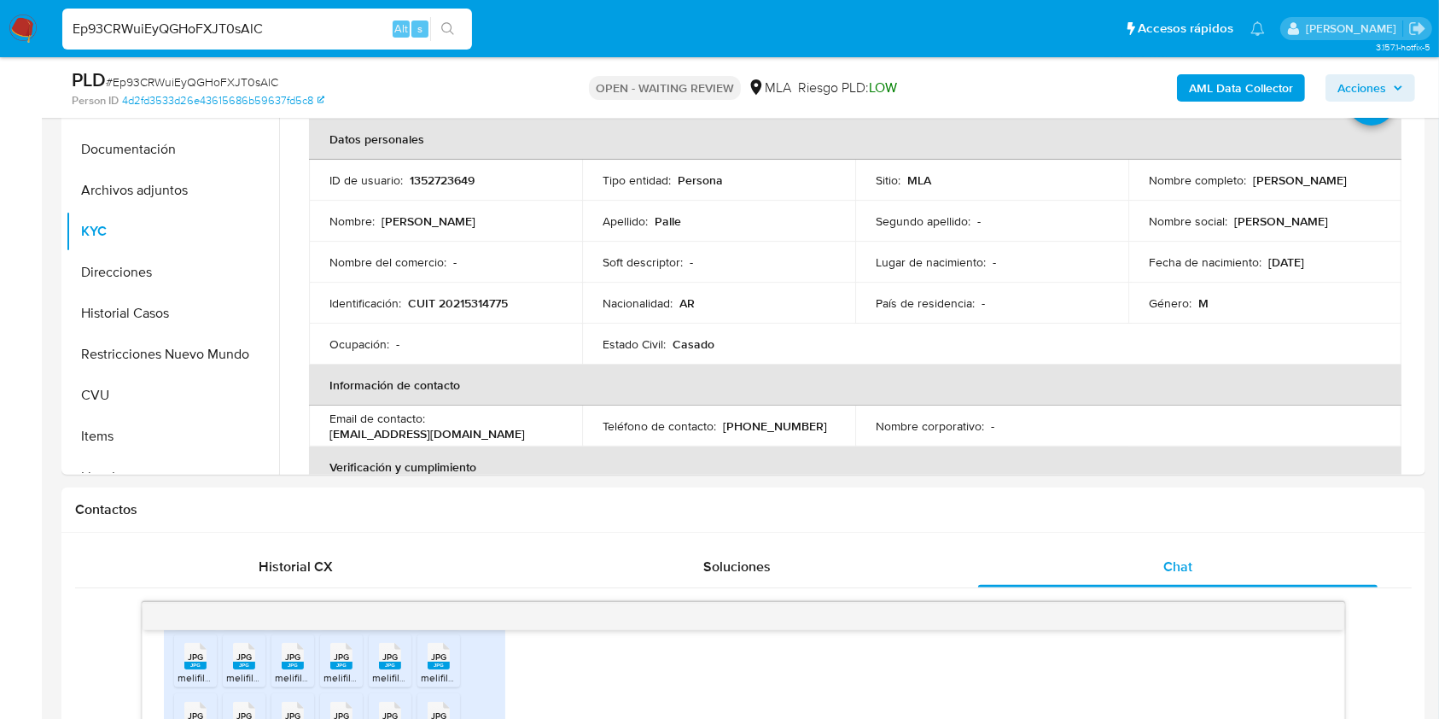
scroll to position [201, 0]
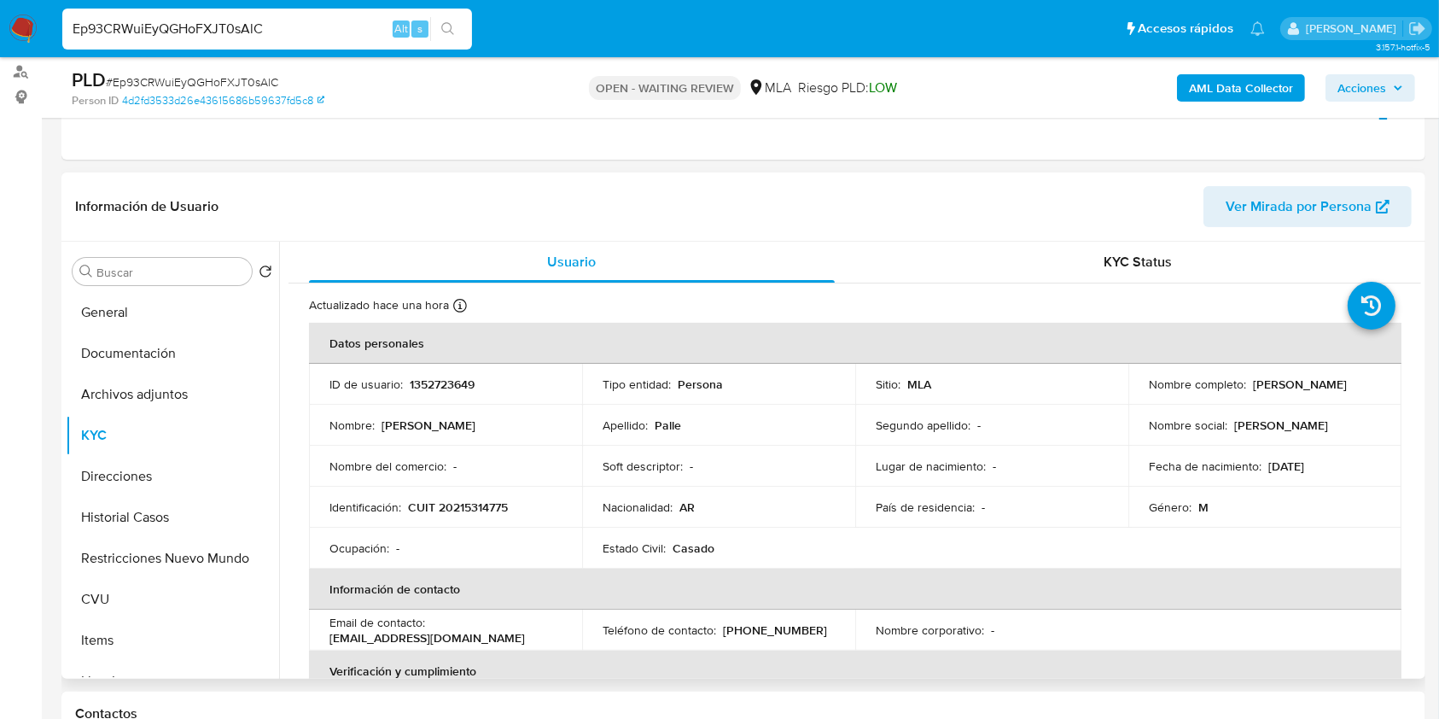
click at [492, 504] on p "CUIT 20215314775" at bounding box center [458, 506] width 100 height 15
copy p "20215314775"
click at [290, 27] on input "Ep93CRWuiEyQGHoFXJT0sAlC" at bounding box center [267, 29] width 410 height 22
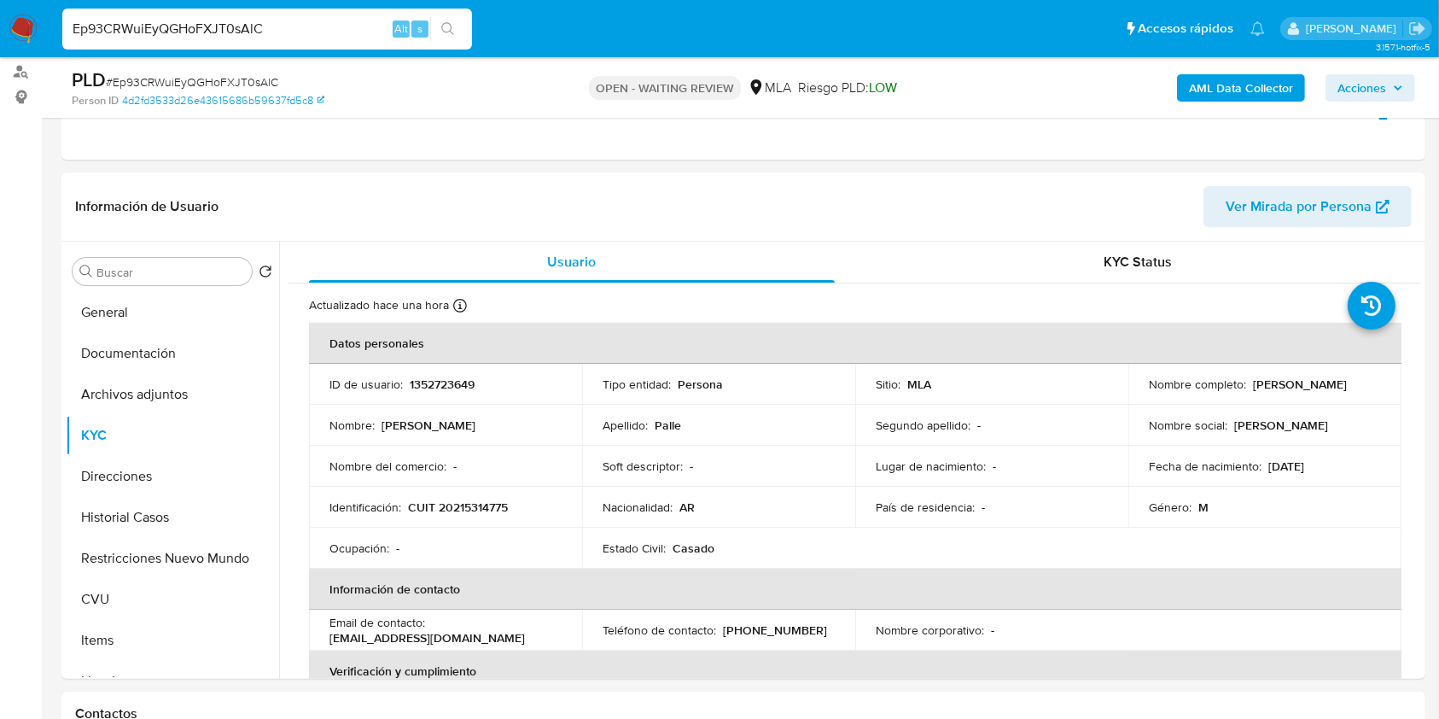
click at [290, 27] on input "Ep93CRWuiEyQGHoFXJT0sAlC" at bounding box center [267, 29] width 410 height 22
paste input "pBFK5n2LtKI6iE8ZPvrJO8Lm"
type input "pBFK5n2LtKI6iE8ZPvrJO8Lm"
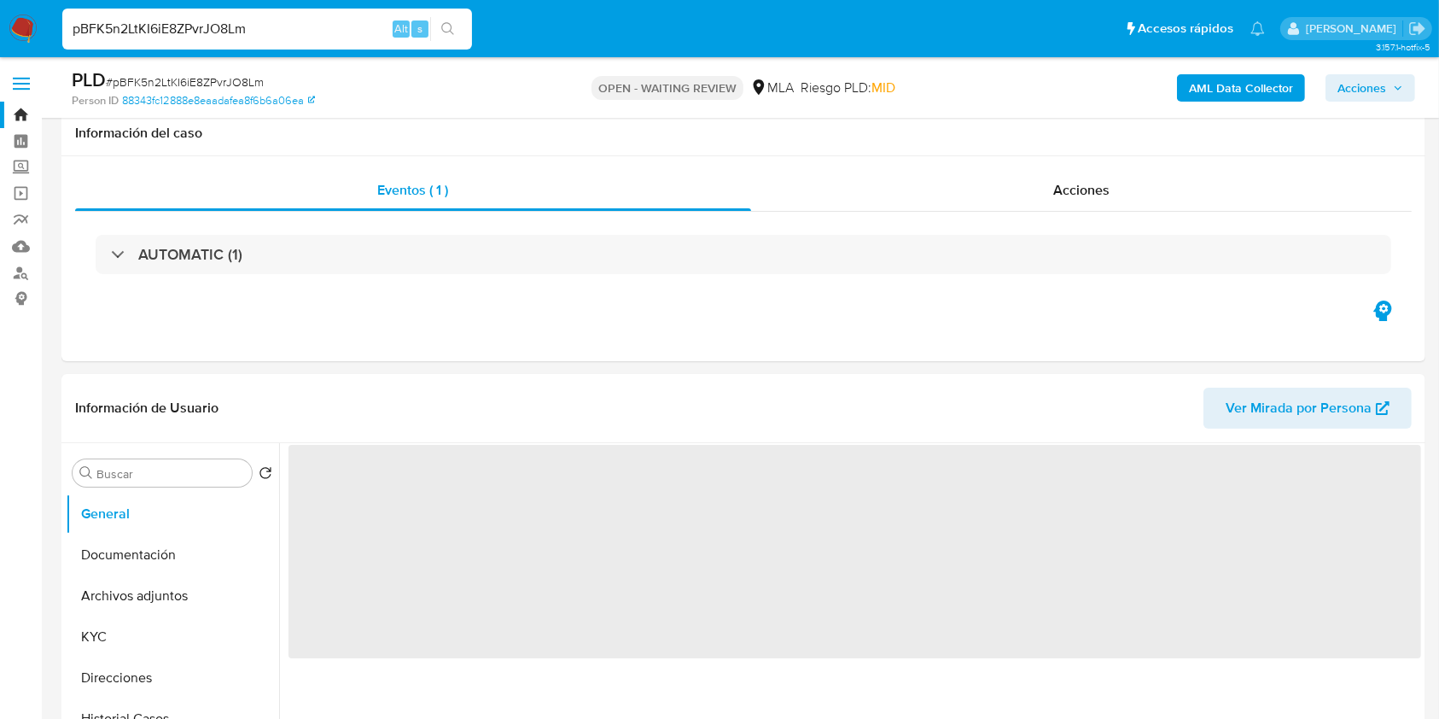
scroll to position [563, 0]
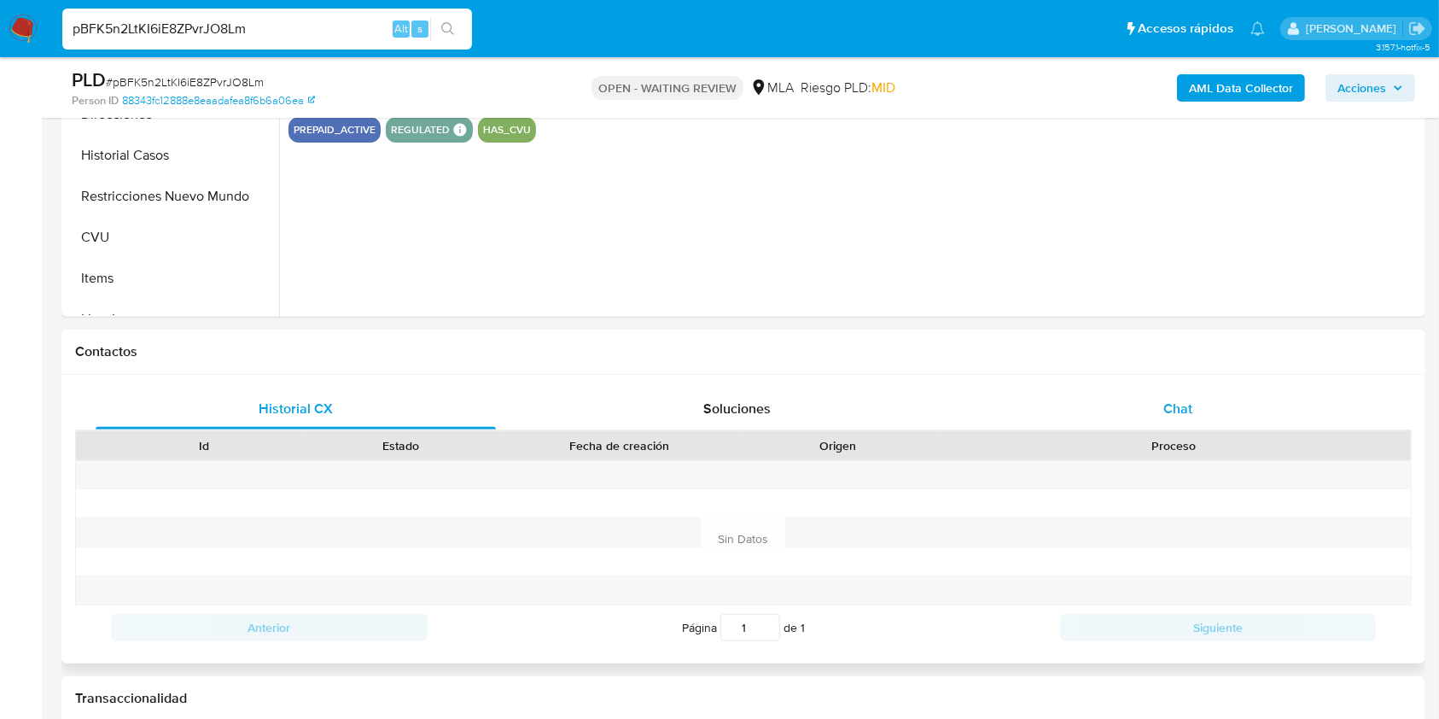
click at [1175, 399] on span "Chat" at bounding box center [1177, 409] width 29 height 20
select select "10"
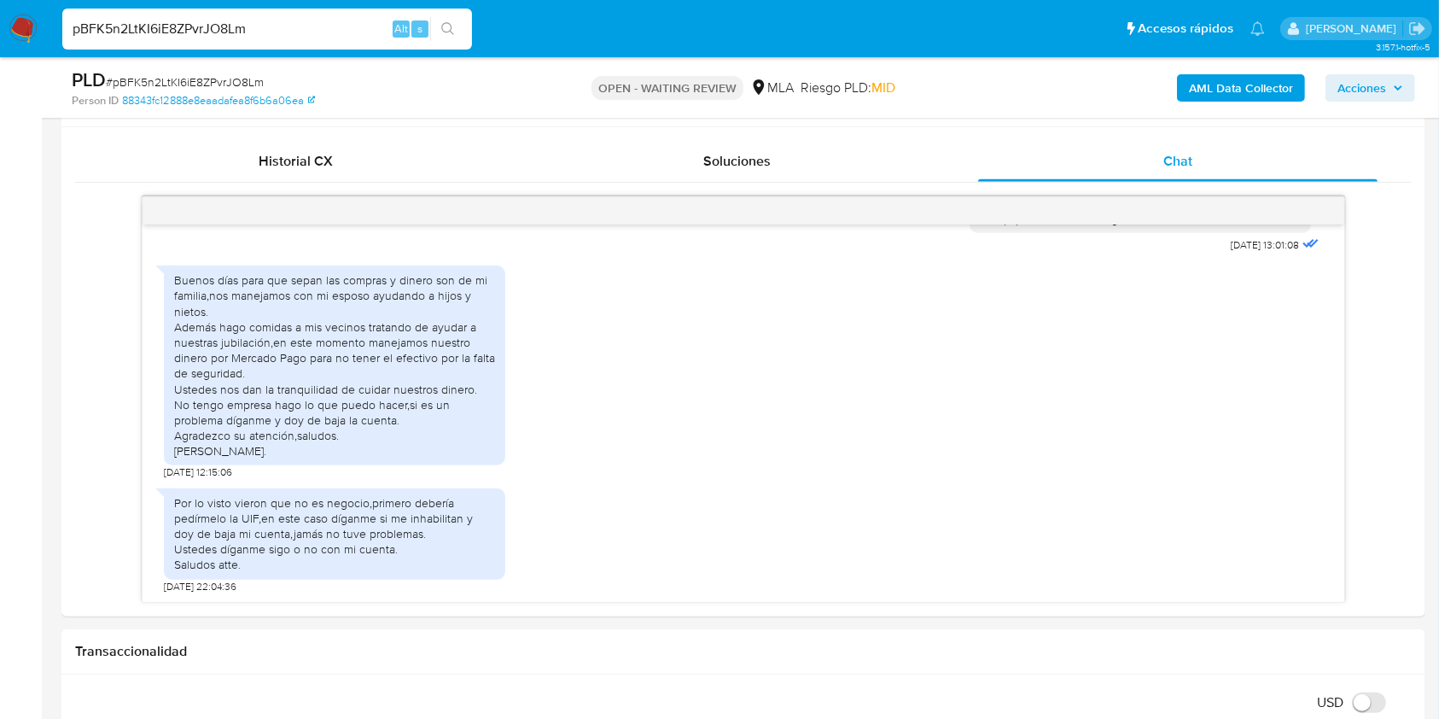
scroll to position [819, 0]
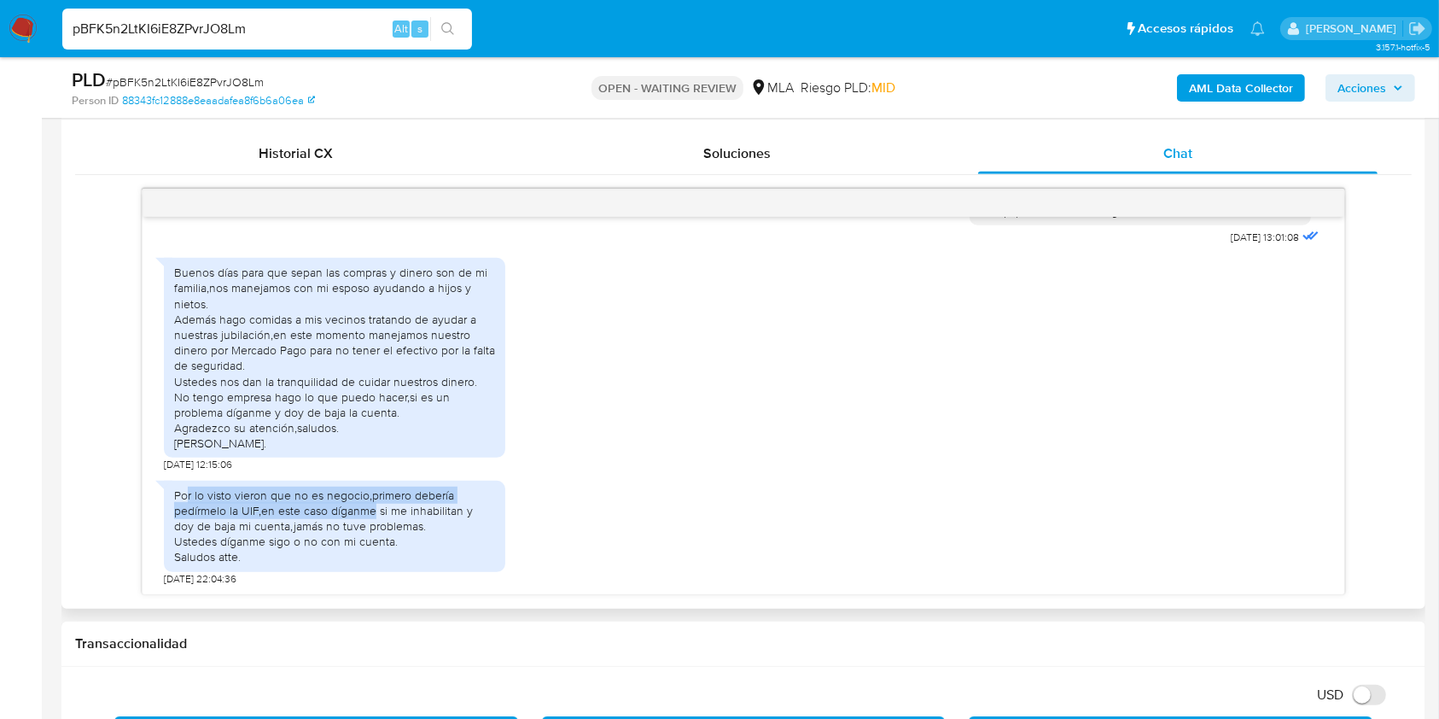
drag, startPoint x: 189, startPoint y: 493, endPoint x: 375, endPoint y: 508, distance: 185.9
click at [375, 508] on div "Por lo visto vieron que no es negocio,primero debería pedírmelo la UIF,en este …" at bounding box center [334, 526] width 321 height 78
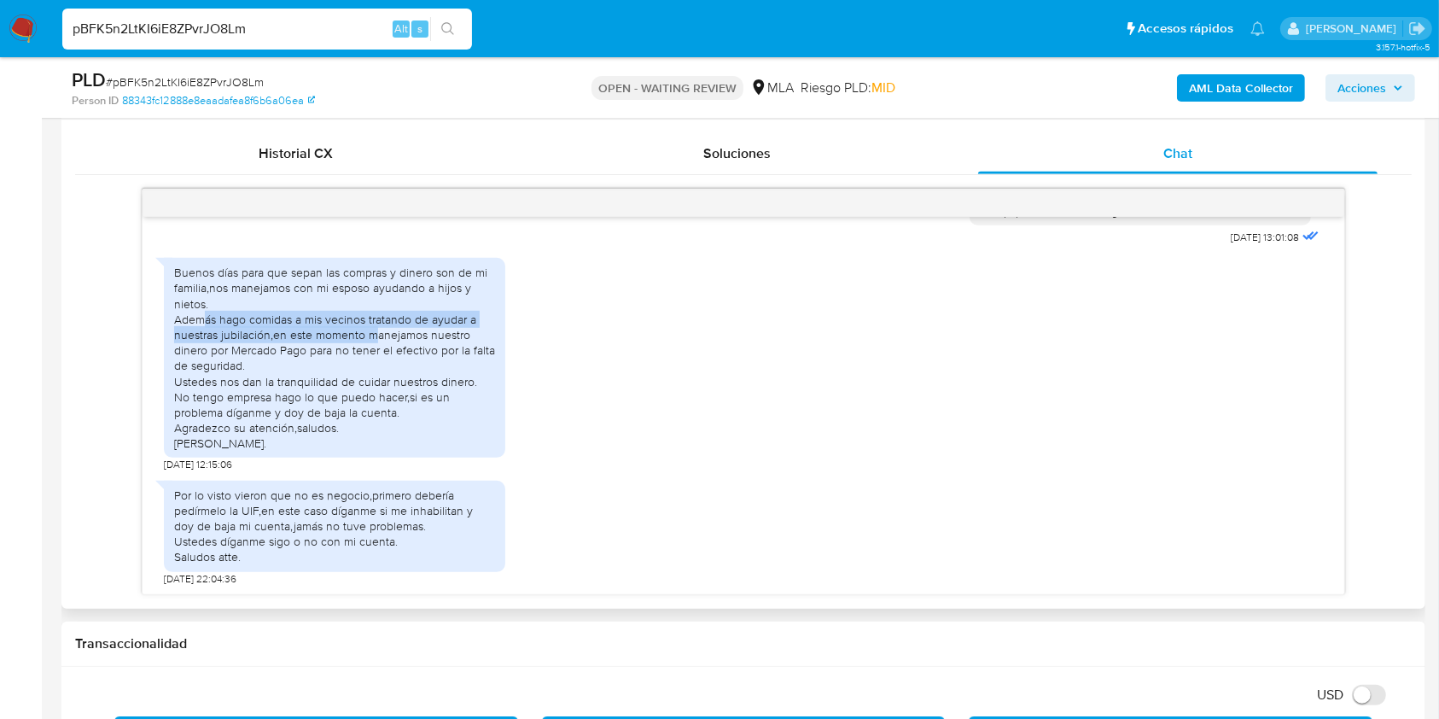
drag, startPoint x: 204, startPoint y: 321, endPoint x: 375, endPoint y: 332, distance: 171.1
click at [375, 332] on div "Buenos días para que sepan las compras y dinero son de mi familia,nos manejamos…" at bounding box center [334, 358] width 321 height 186
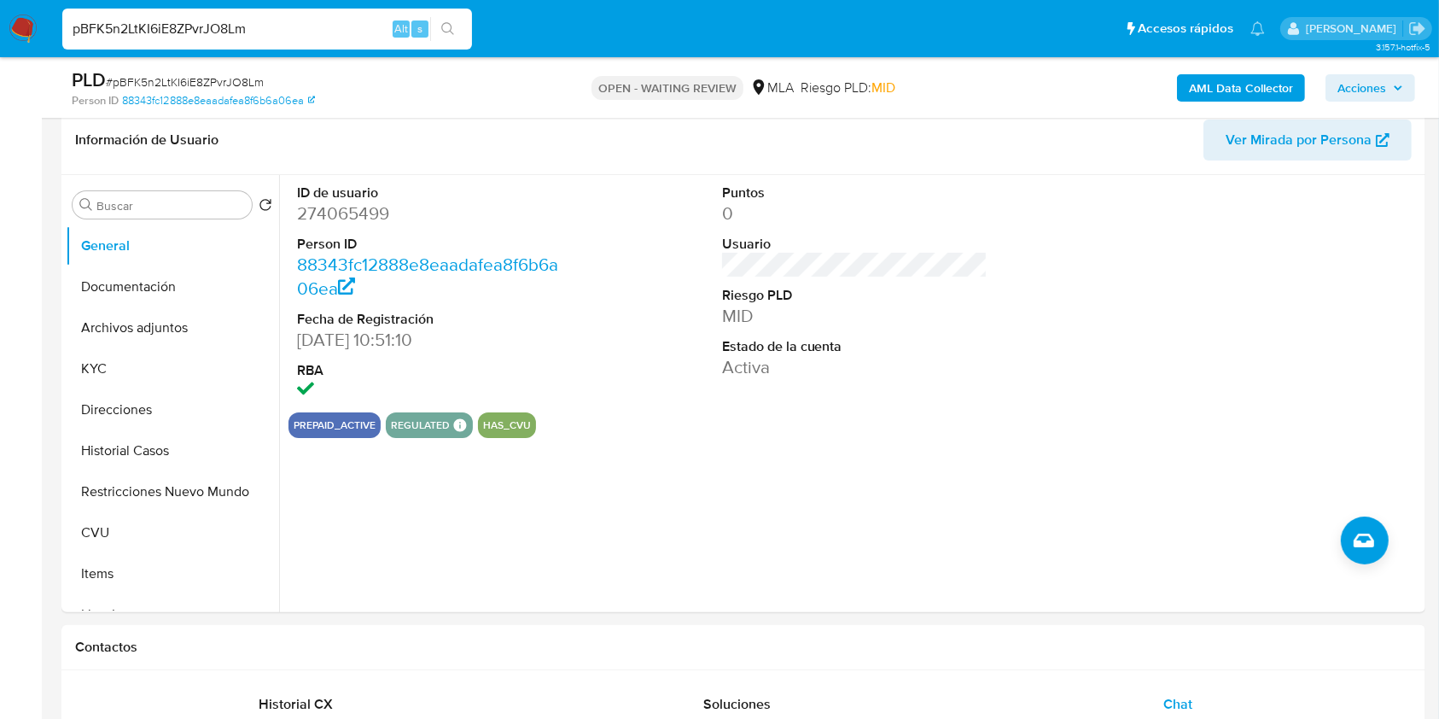
scroll to position [157, 0]
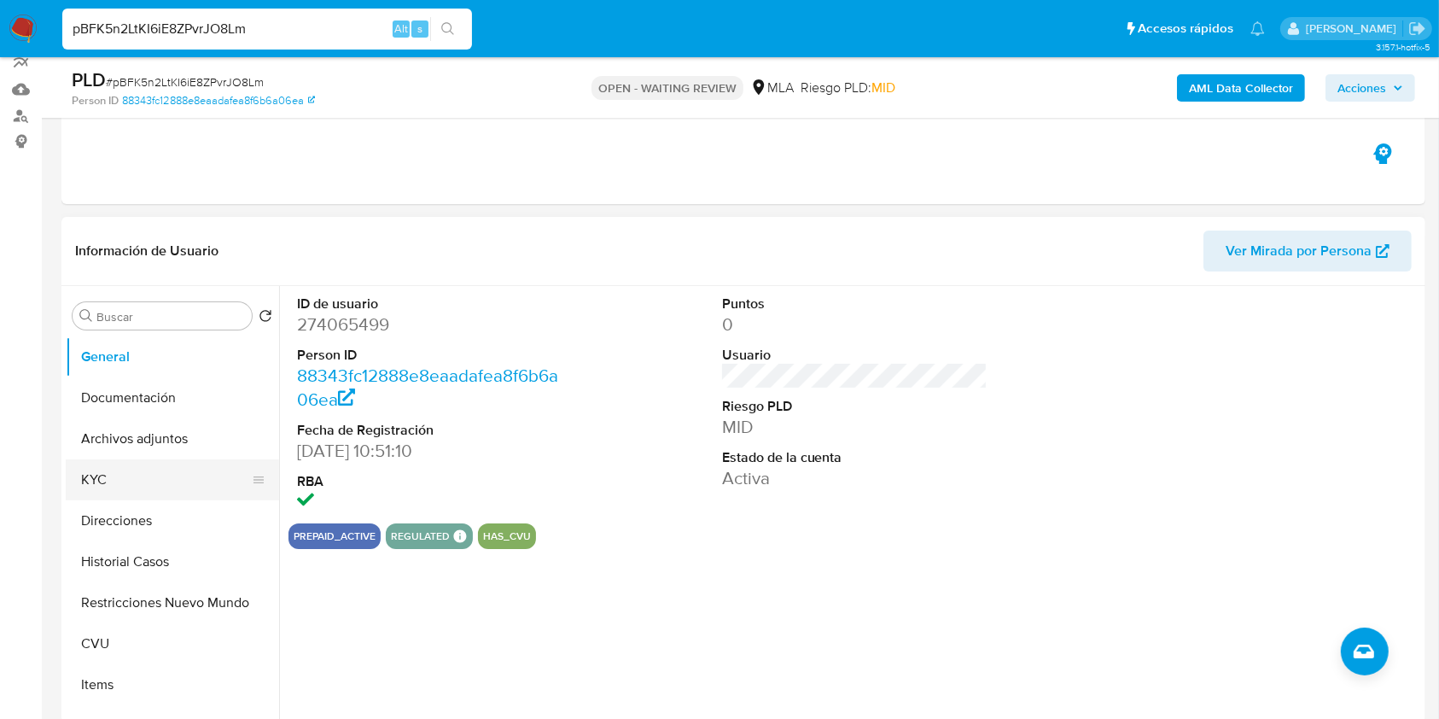
click at [95, 477] on button "KYC" at bounding box center [166, 479] width 200 height 41
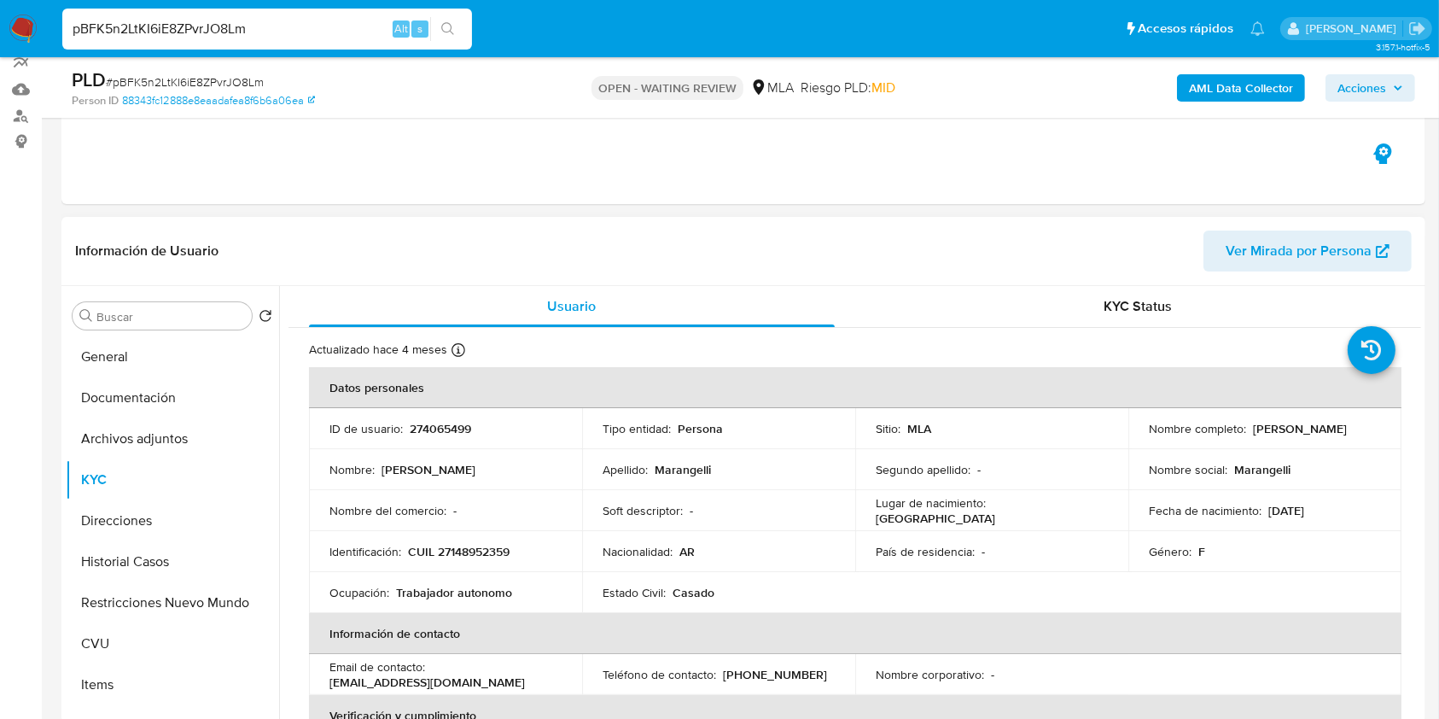
click at [498, 548] on p "CUIL 27148952359" at bounding box center [459, 551] width 102 height 15
copy p "27148952359"
click at [899, 532] on td "País de residencia : -" at bounding box center [991, 551] width 273 height 41
click at [352, 22] on input "pBFK5n2LtKI6iE8ZPvrJO8Lm" at bounding box center [267, 29] width 410 height 22
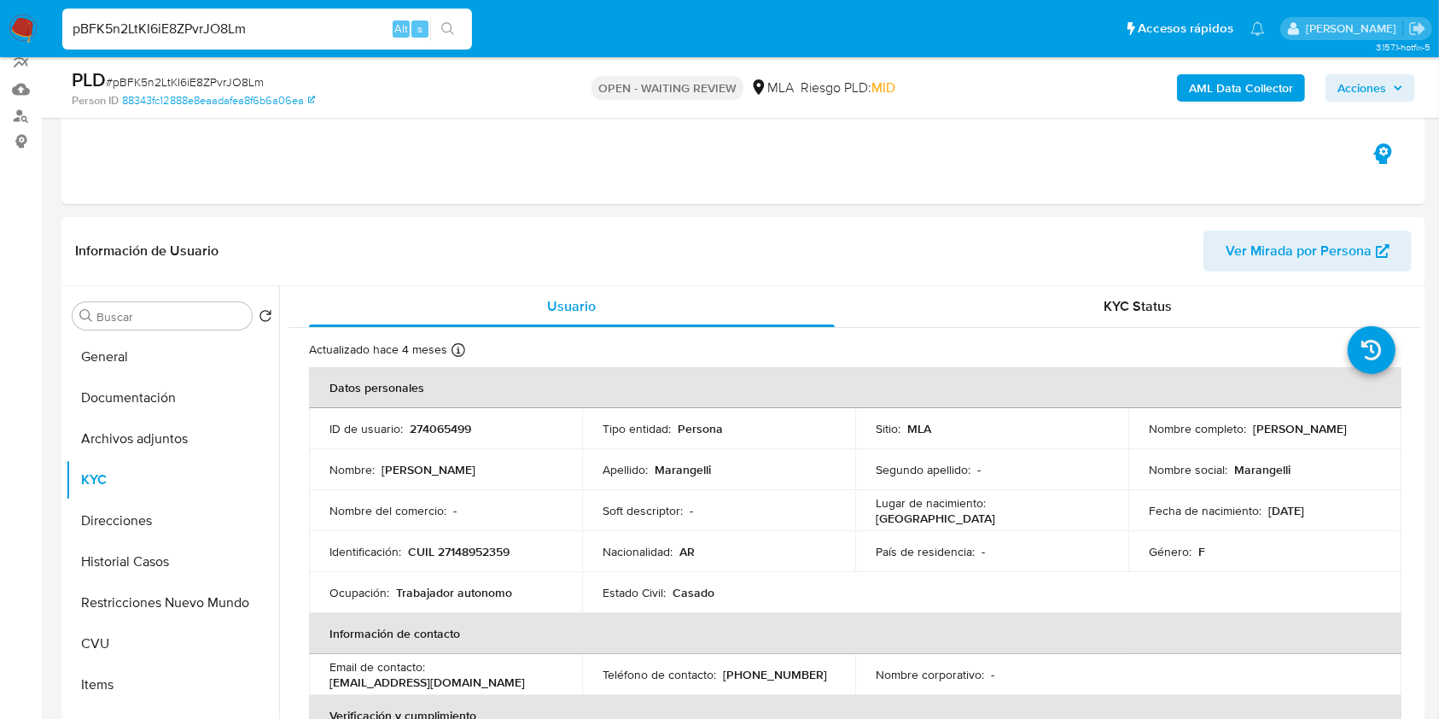
click at [352, 22] on input "pBFK5n2LtKI6iE8ZPvrJO8Lm" at bounding box center [267, 29] width 410 height 22
paste input "GF3lWBpUYONI4Qfy6PuKCGHK"
type input "GF3lWBpUYONI4Qfy6PuKCGHK"
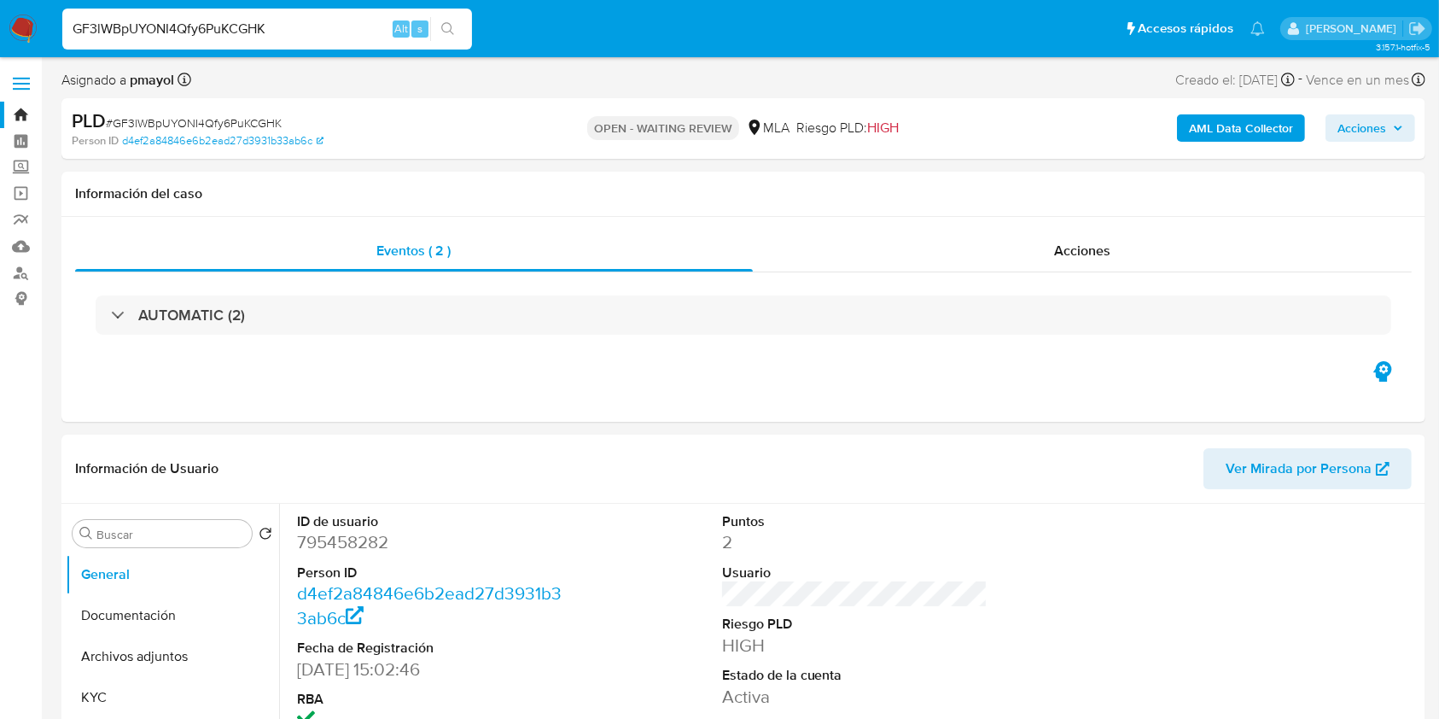
select select "10"
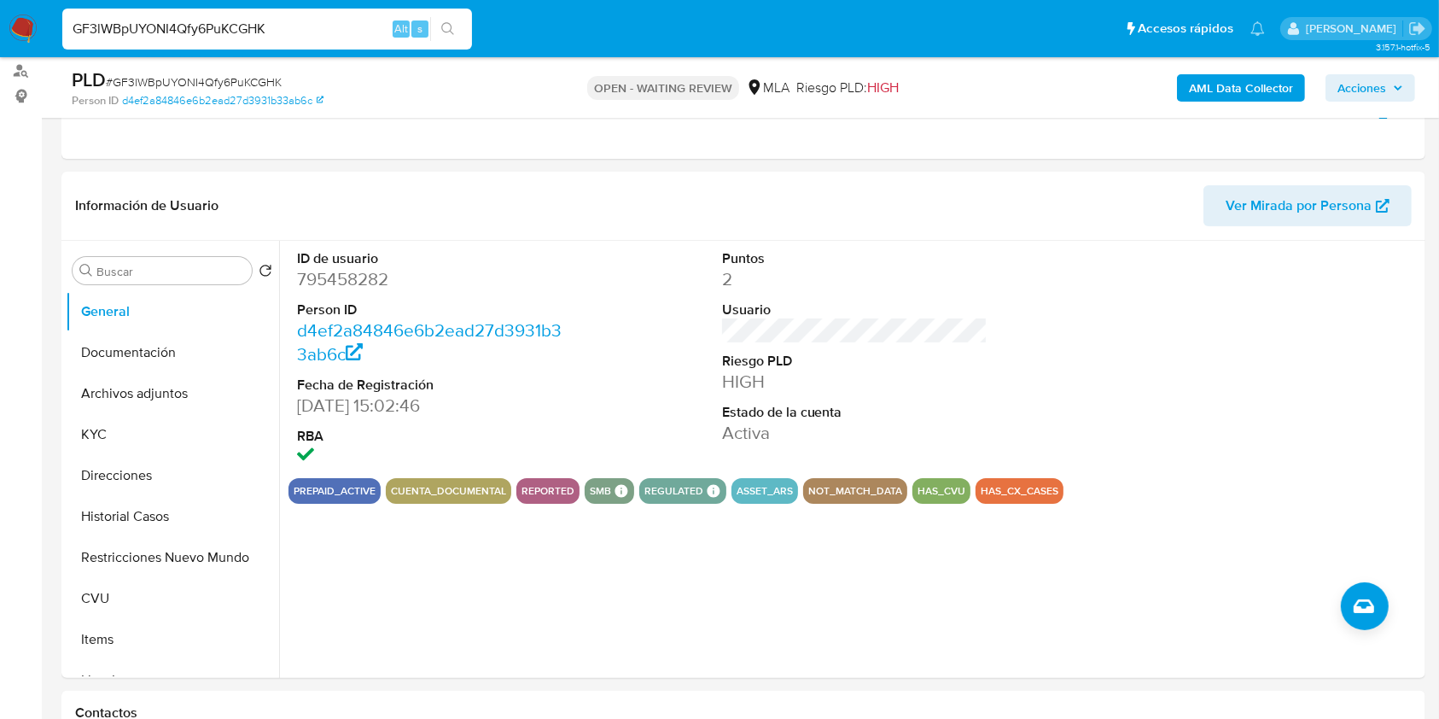
scroll to position [213, 0]
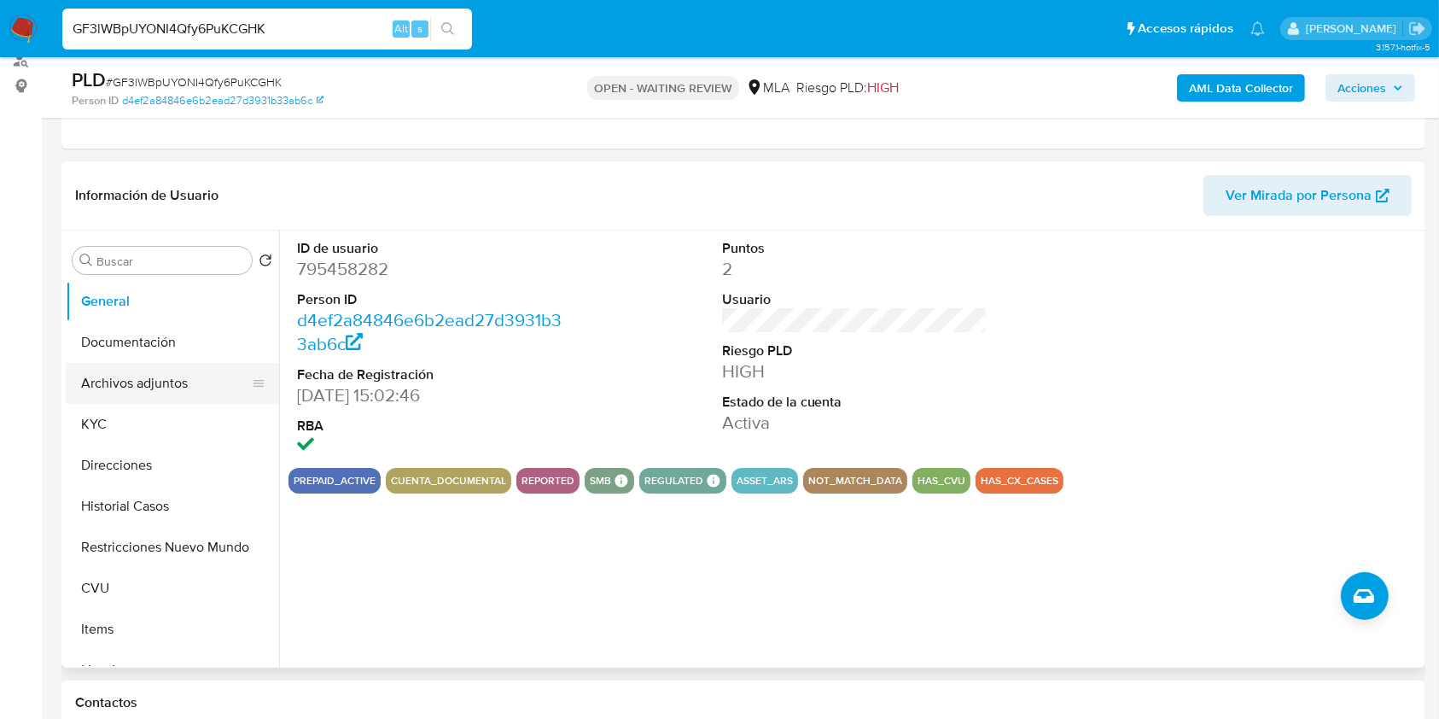
click at [140, 369] on button "Archivos adjuntos" at bounding box center [166, 383] width 200 height 41
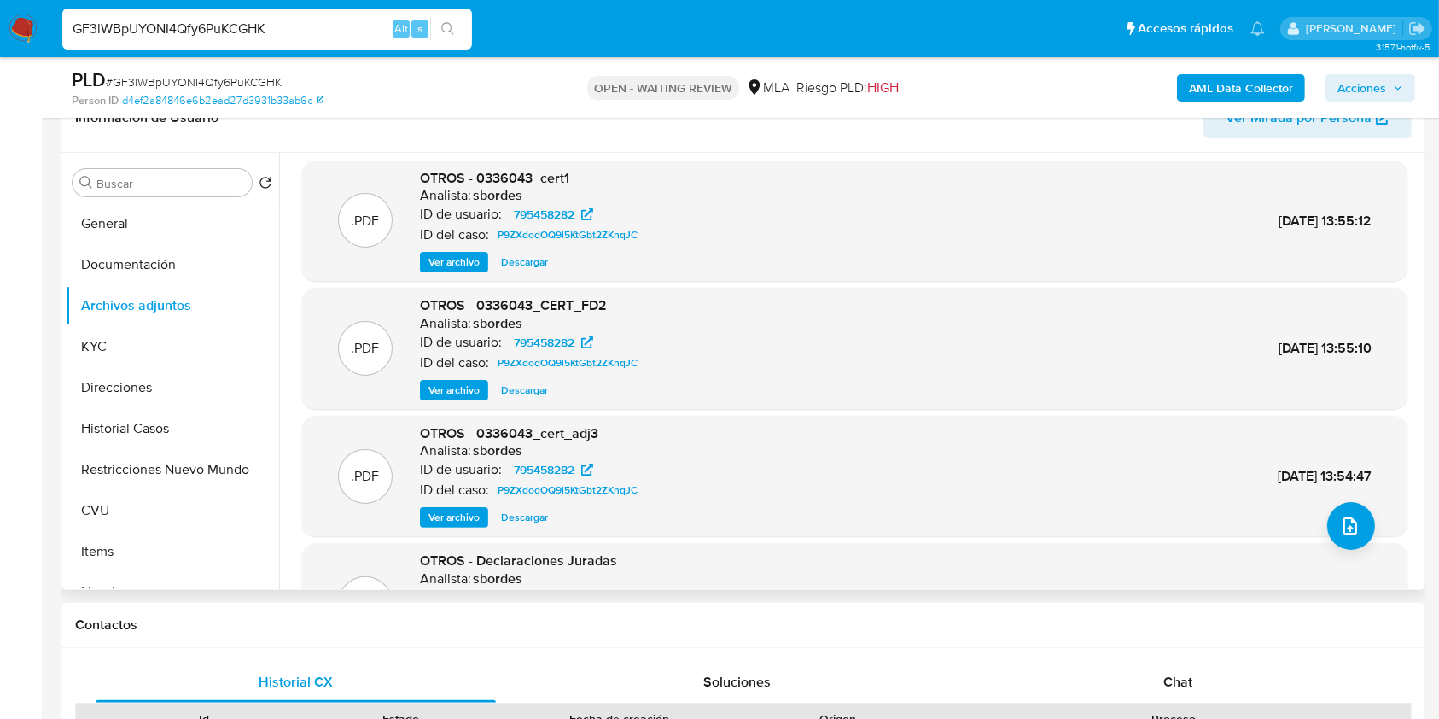
scroll to position [0, 0]
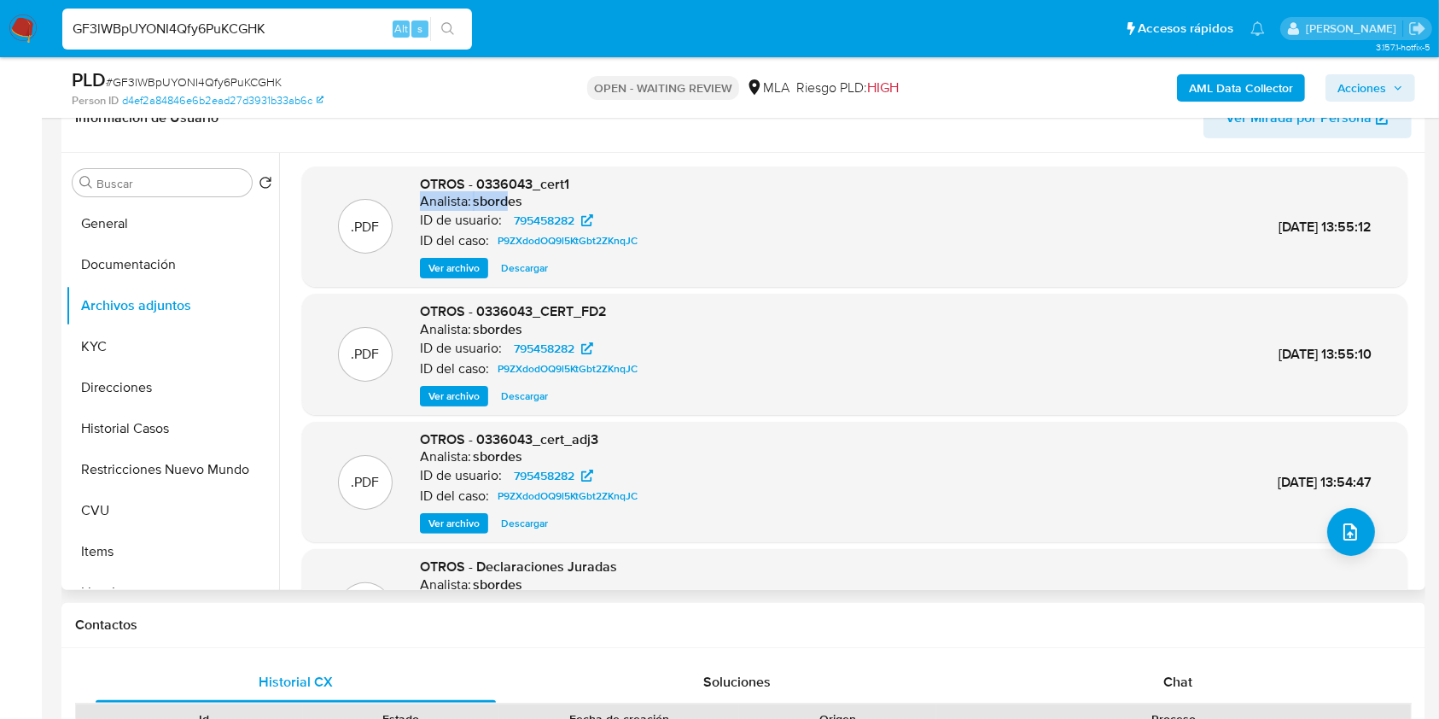
drag, startPoint x: 506, startPoint y: 204, endPoint x: 420, endPoint y: 191, distance: 87.2
click at [420, 193] on div "Analista: sbordes" at bounding box center [532, 201] width 224 height 17
click at [149, 481] on button "Restricciones Nuevo Mundo" at bounding box center [166, 469] width 200 height 41
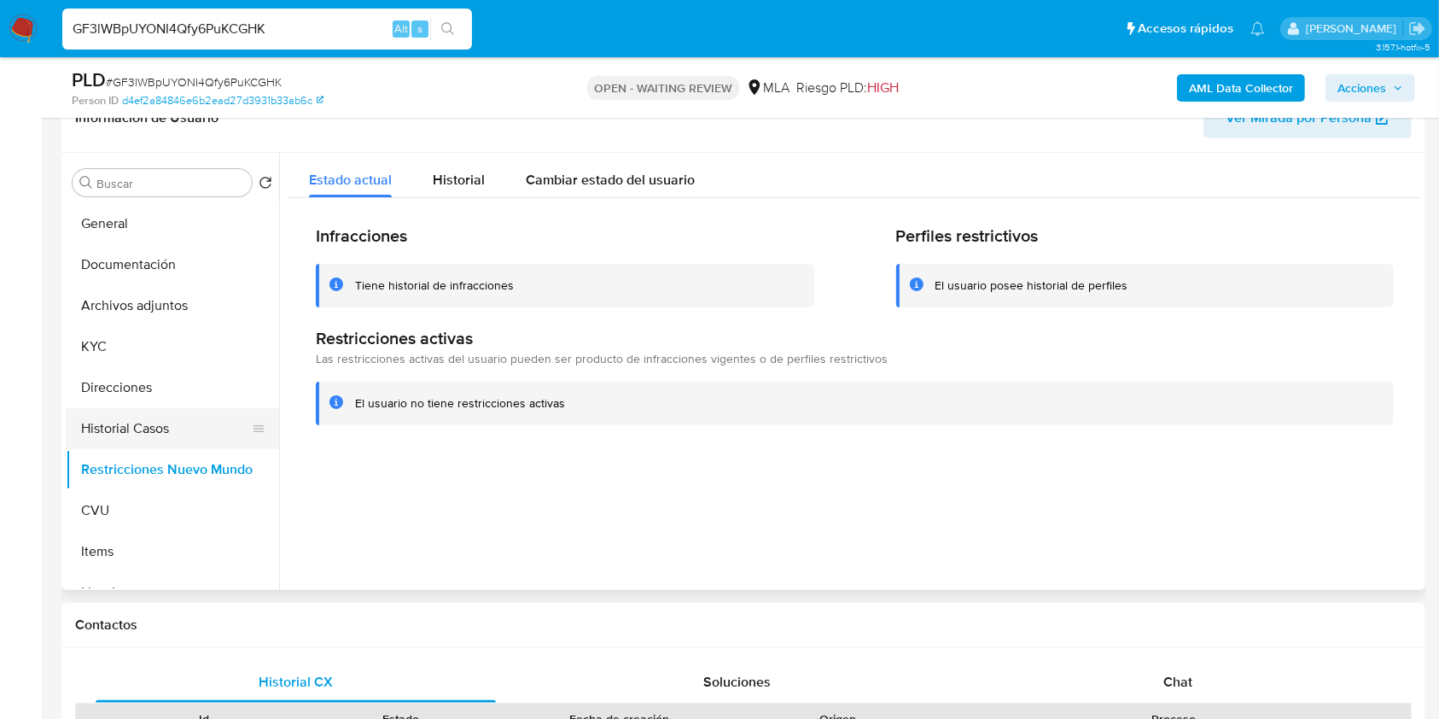
click at [139, 422] on button "Historial Casos" at bounding box center [166, 428] width 200 height 41
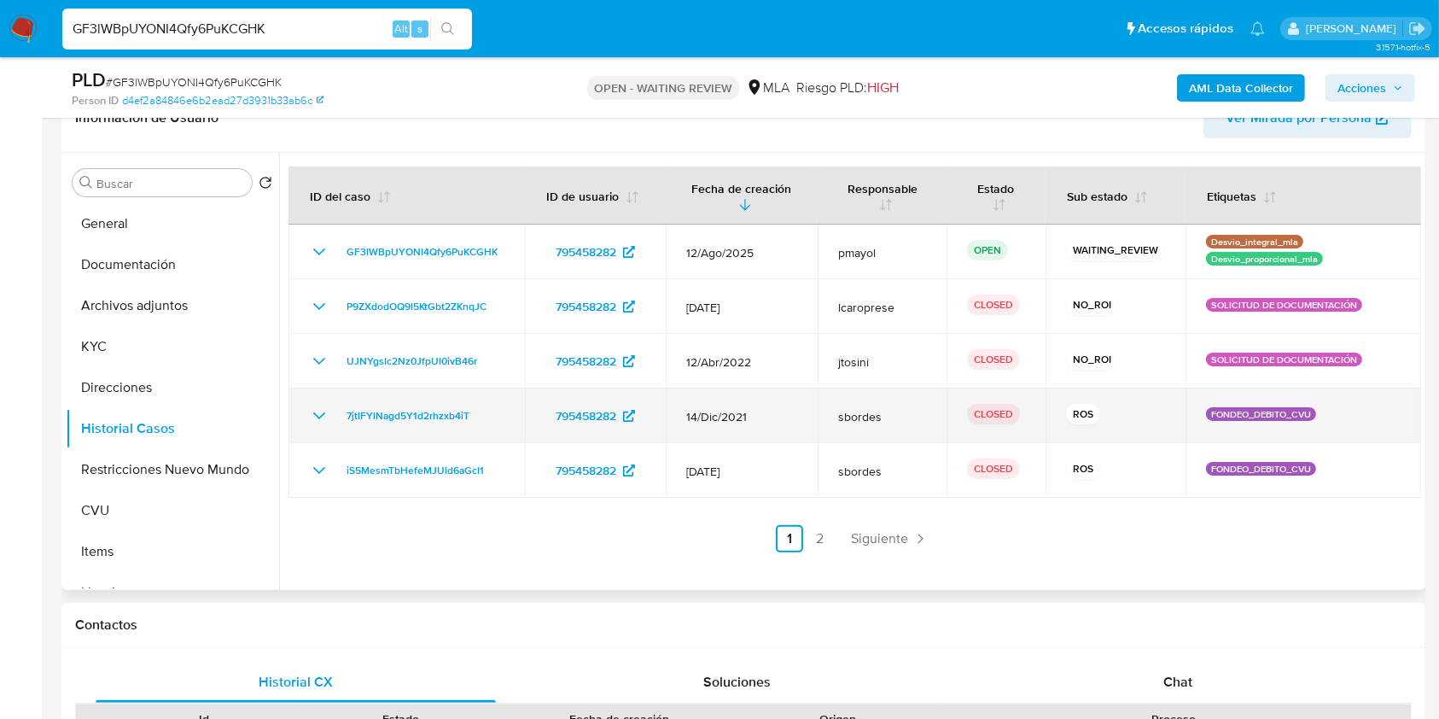
drag, startPoint x: 848, startPoint y: 414, endPoint x: 688, endPoint y: 403, distance: 160.9
click at [688, 403] on tr "7jtIFYlNagd5Y1d2rhzxb4iT 795458282 14/Dic/2021 sbordes CLOSED ROS FONDEO_DEBITO…" at bounding box center [855, 415] width 1133 height 55
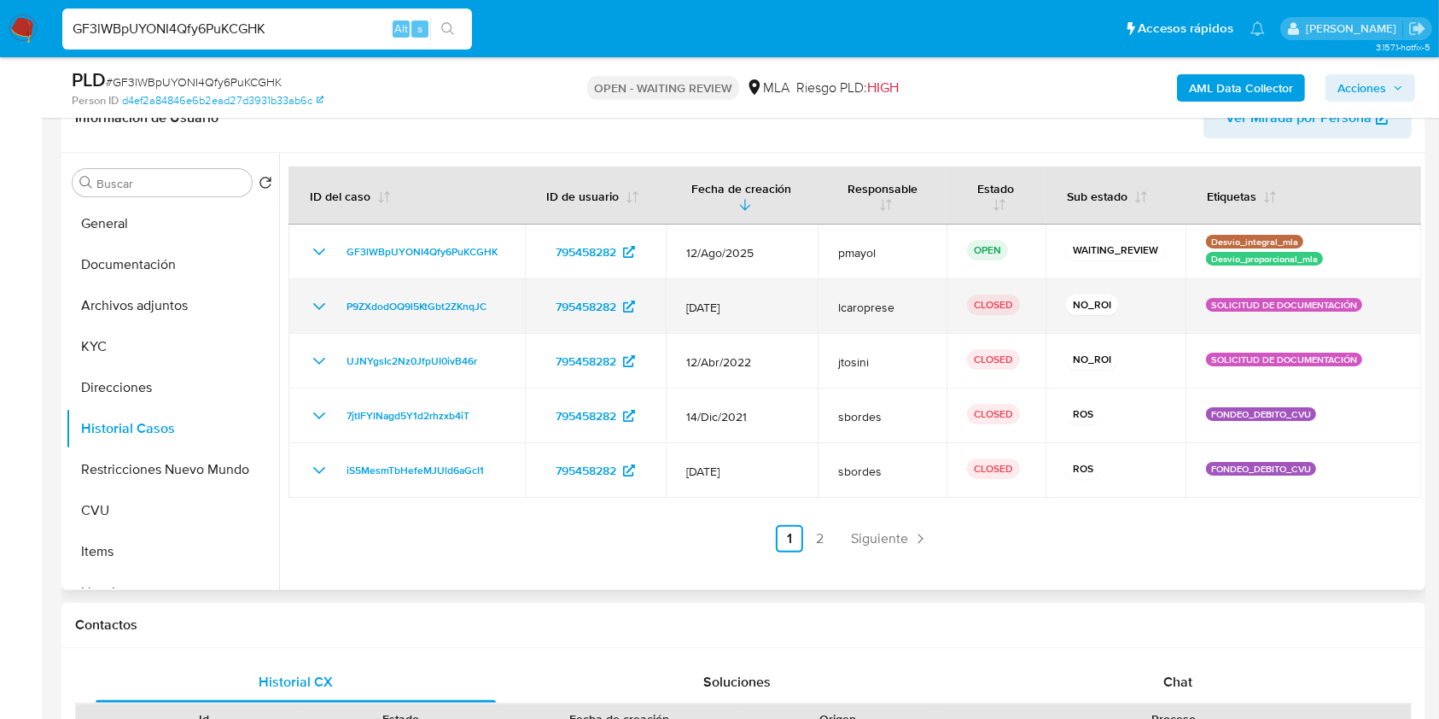
drag, startPoint x: 771, startPoint y: 300, endPoint x: 686, endPoint y: 296, distance: 84.6
click at [686, 296] on td "09/Sept/2024" at bounding box center [742, 306] width 152 height 55
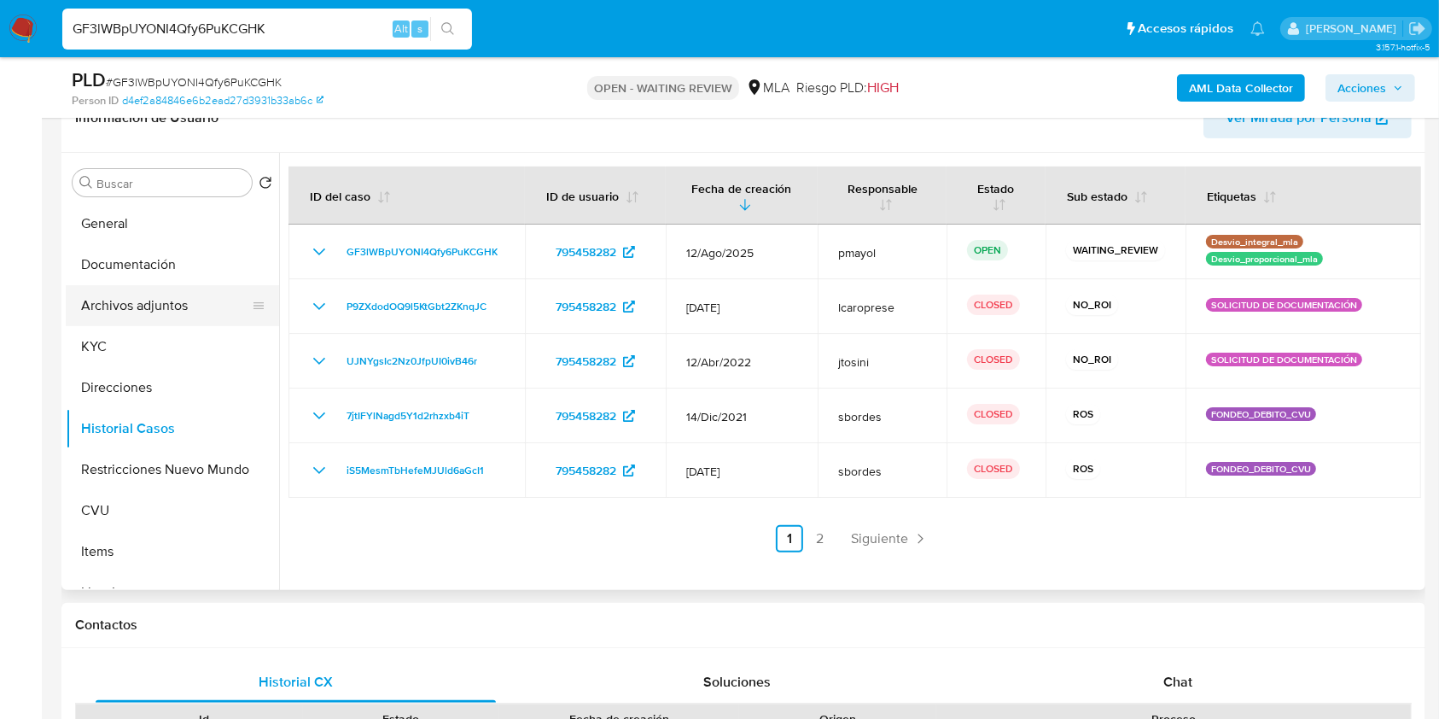
click at [187, 291] on button "Archivos adjuntos" at bounding box center [166, 305] width 200 height 41
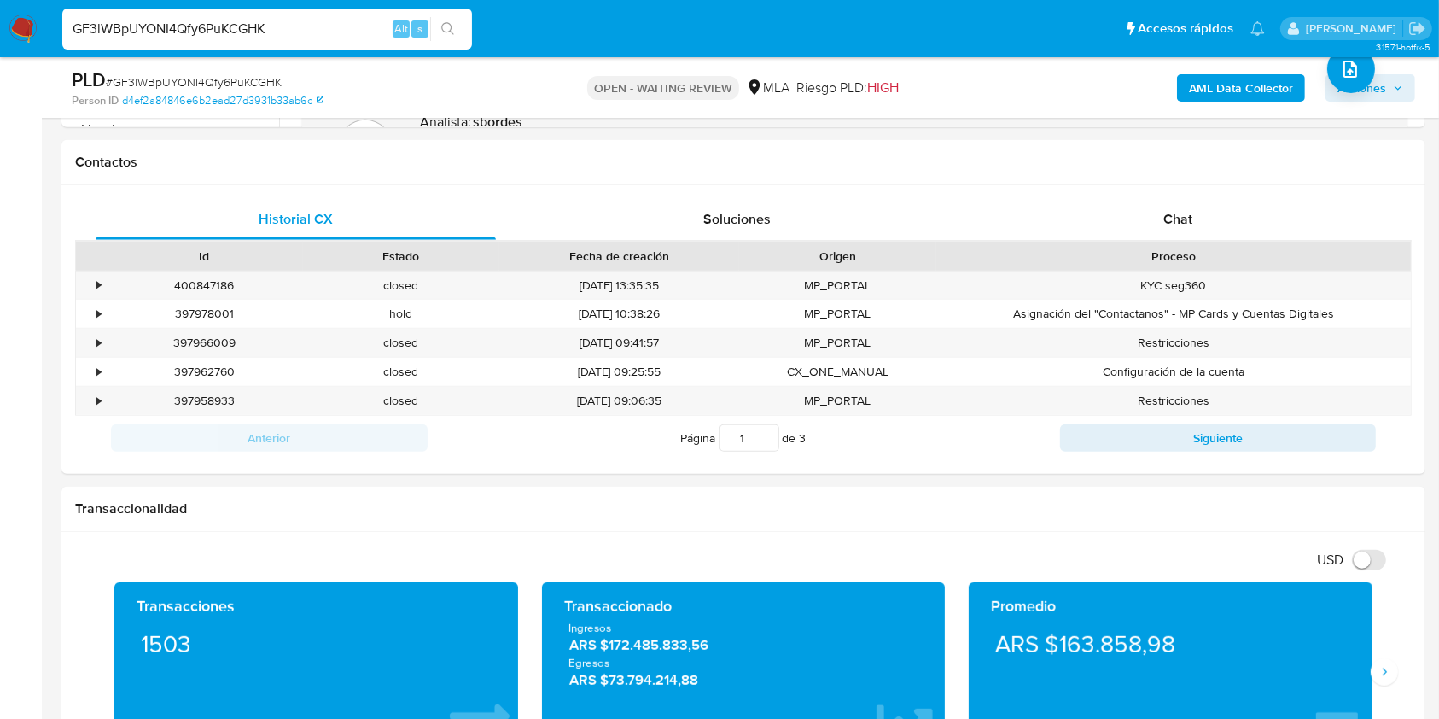
scroll to position [677, 0]
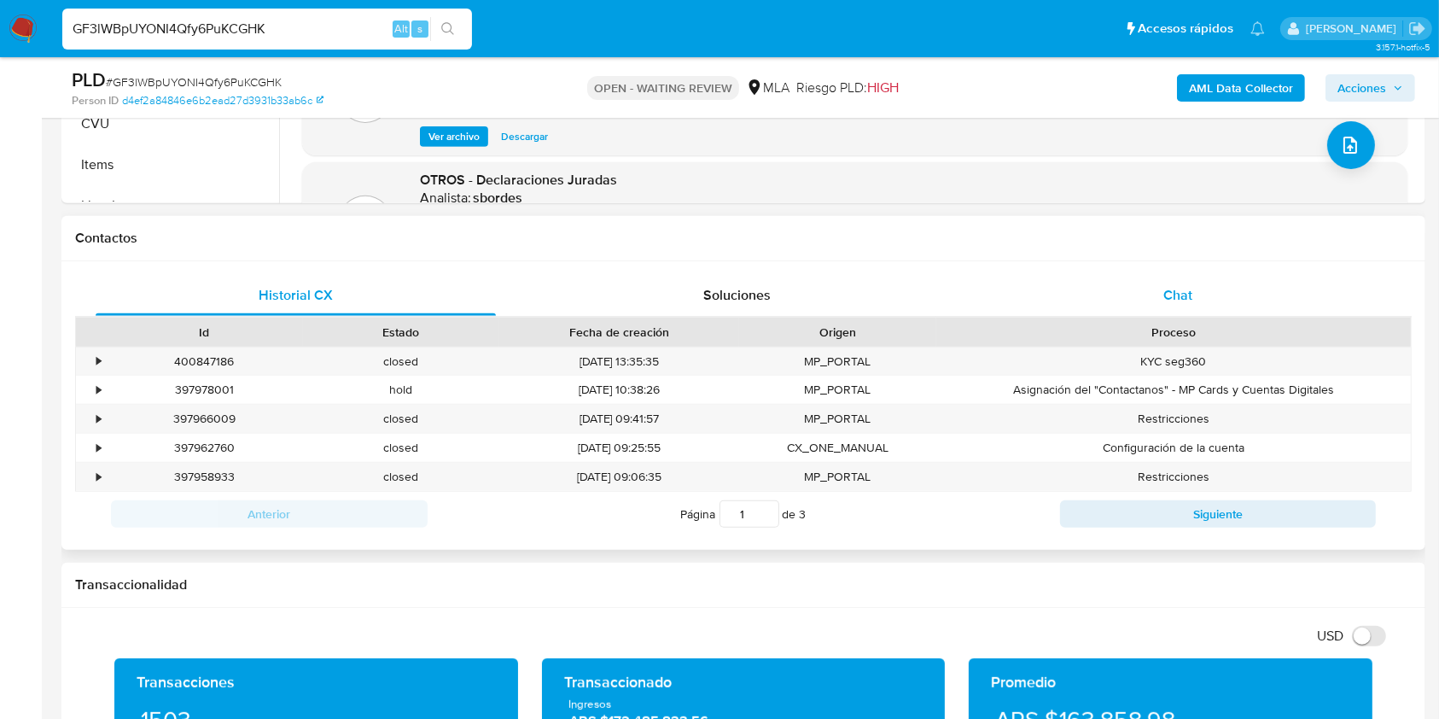
click at [1182, 286] on span "Chat" at bounding box center [1177, 295] width 29 height 20
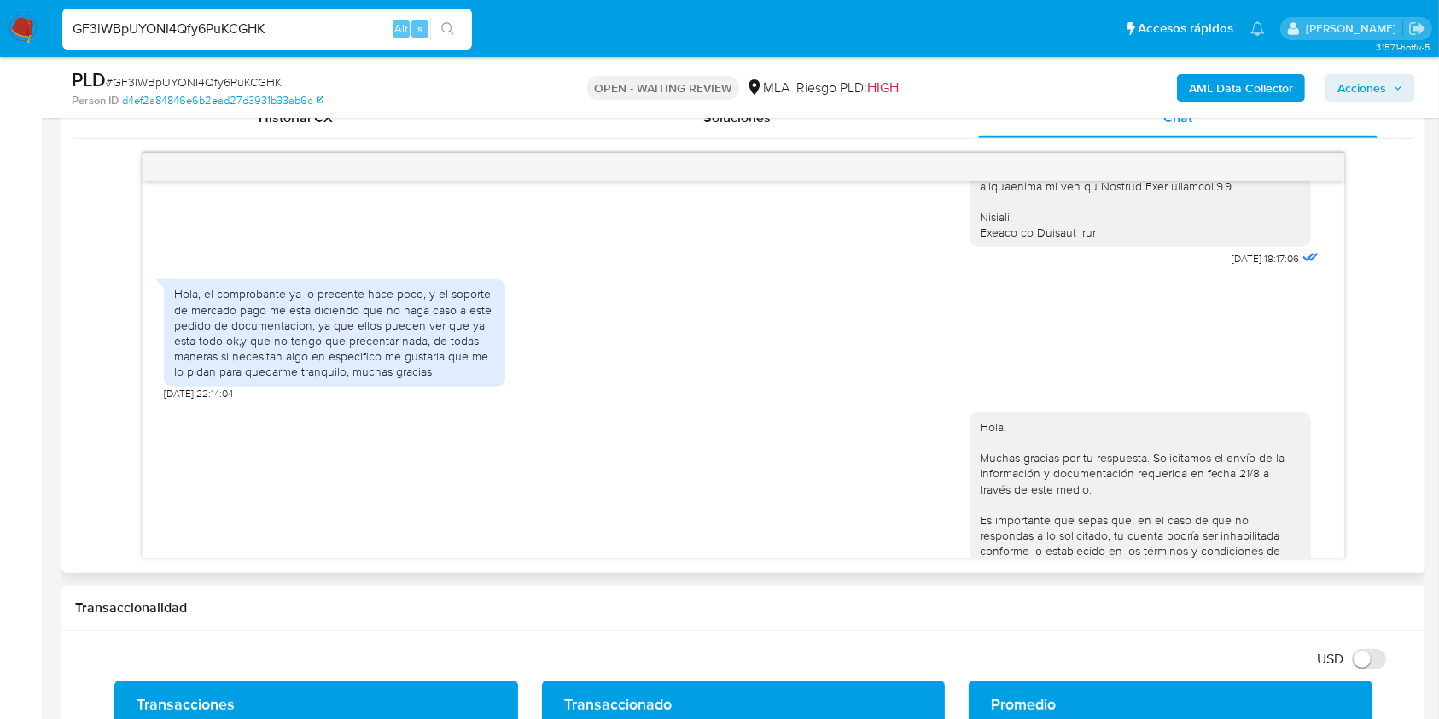
scroll to position [1409, 0]
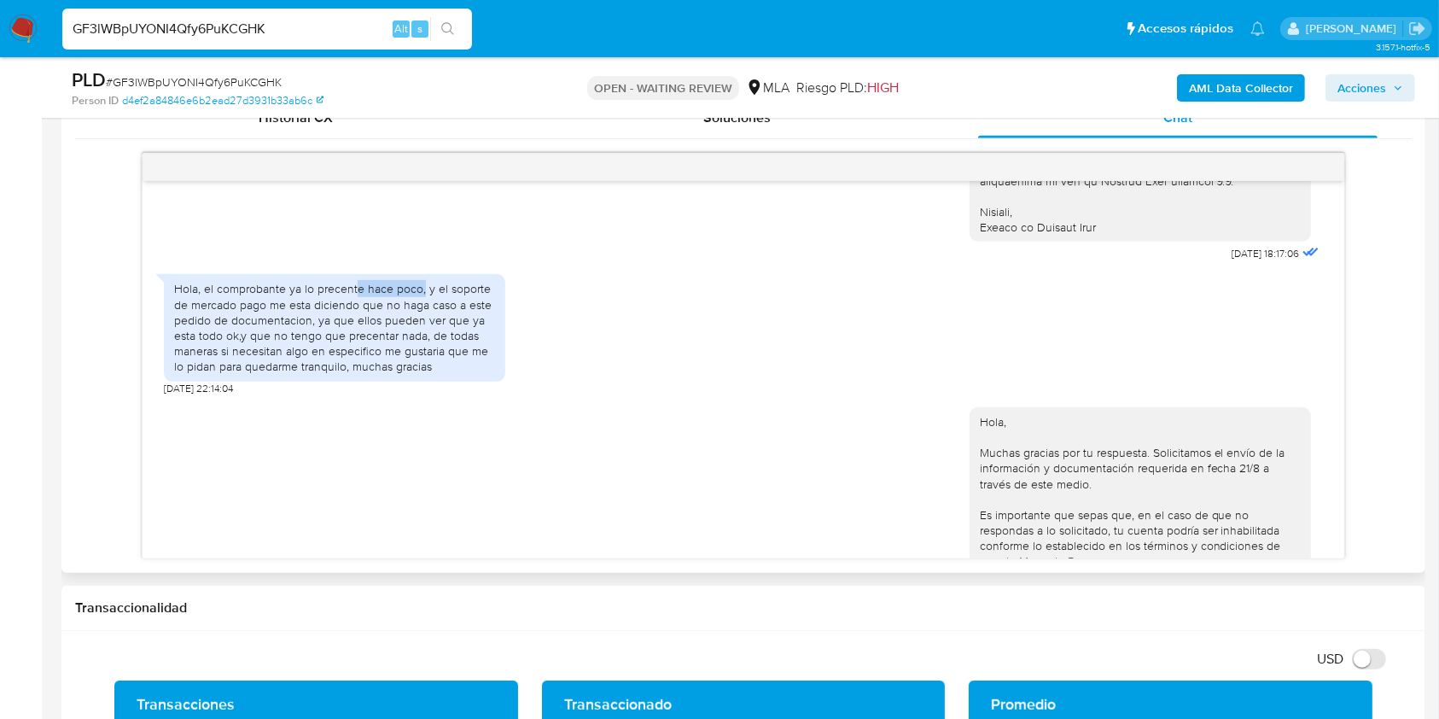
drag, startPoint x: 423, startPoint y: 324, endPoint x: 319, endPoint y: 317, distance: 103.5
click at [319, 317] on div "Hola, el comprobante ya lo precente hace poco, y el soporte de mercado pago me …" at bounding box center [334, 327] width 321 height 93
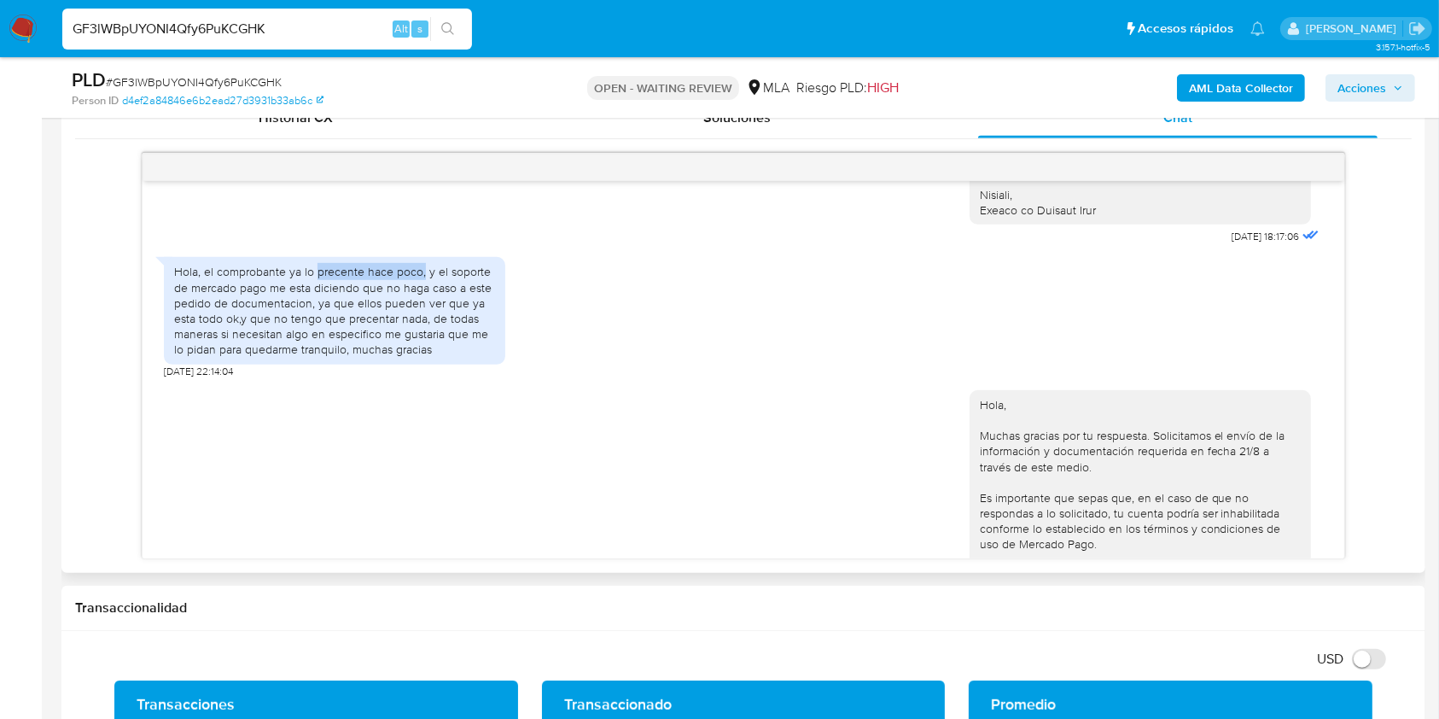
scroll to position [1460, 0]
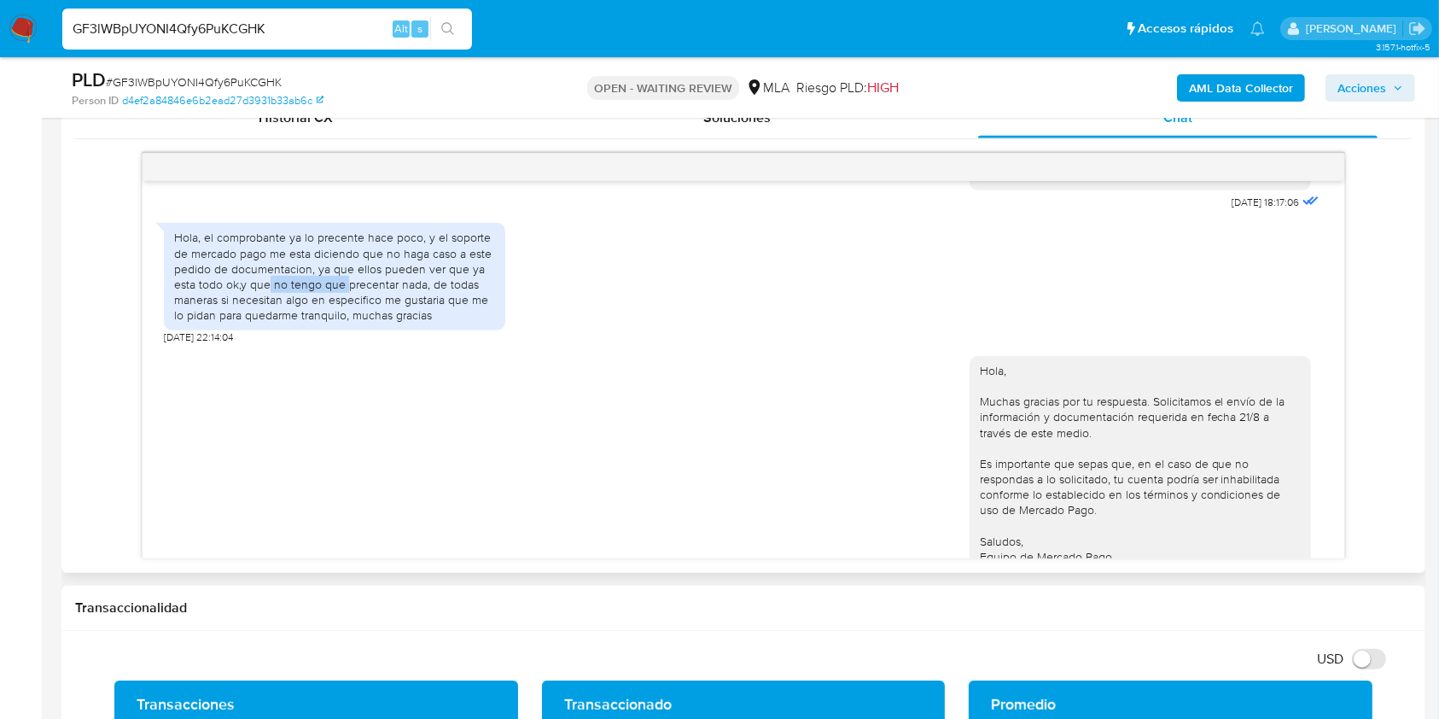
drag, startPoint x: 343, startPoint y: 322, endPoint x: 261, endPoint y: 313, distance: 82.4
click at [261, 313] on div "Hola, el comprobante ya lo precente hace poco, y el soporte de mercado pago me …" at bounding box center [334, 276] width 321 height 93
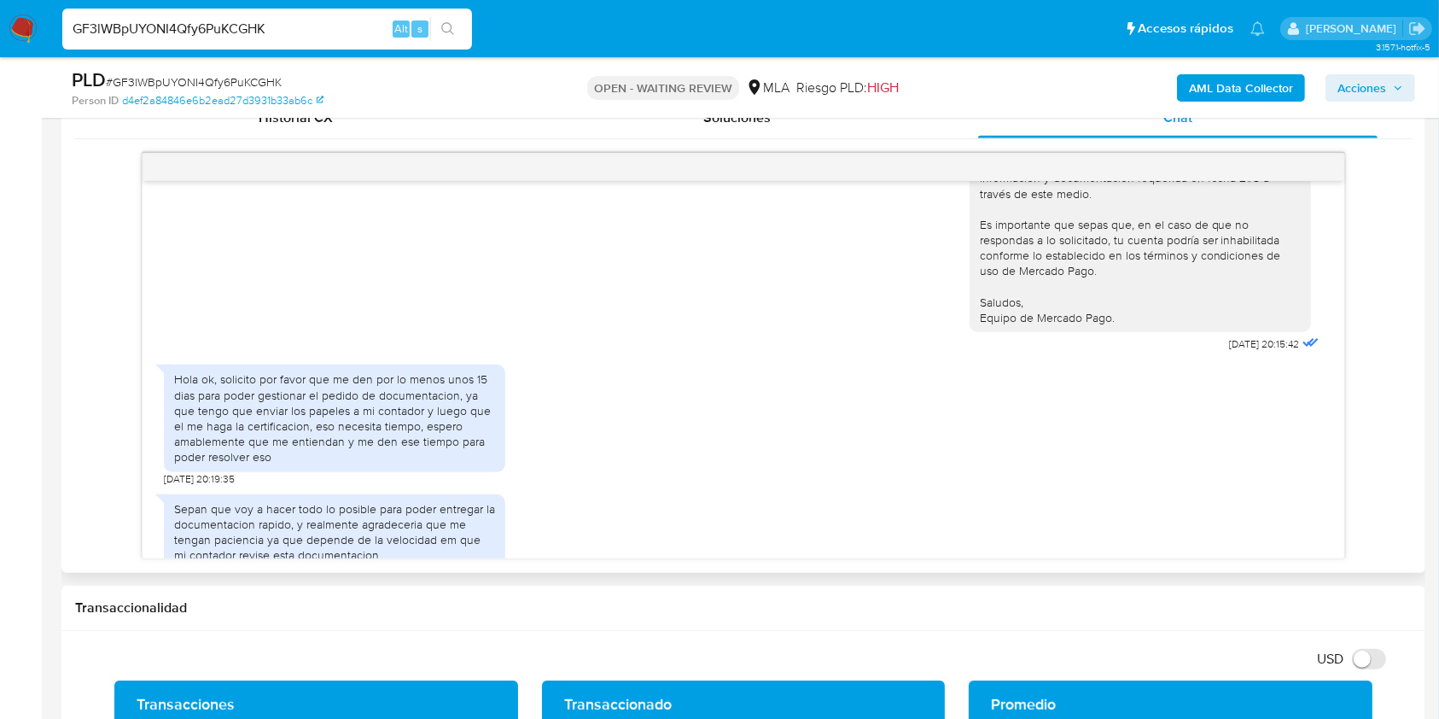
scroll to position [1762, 0]
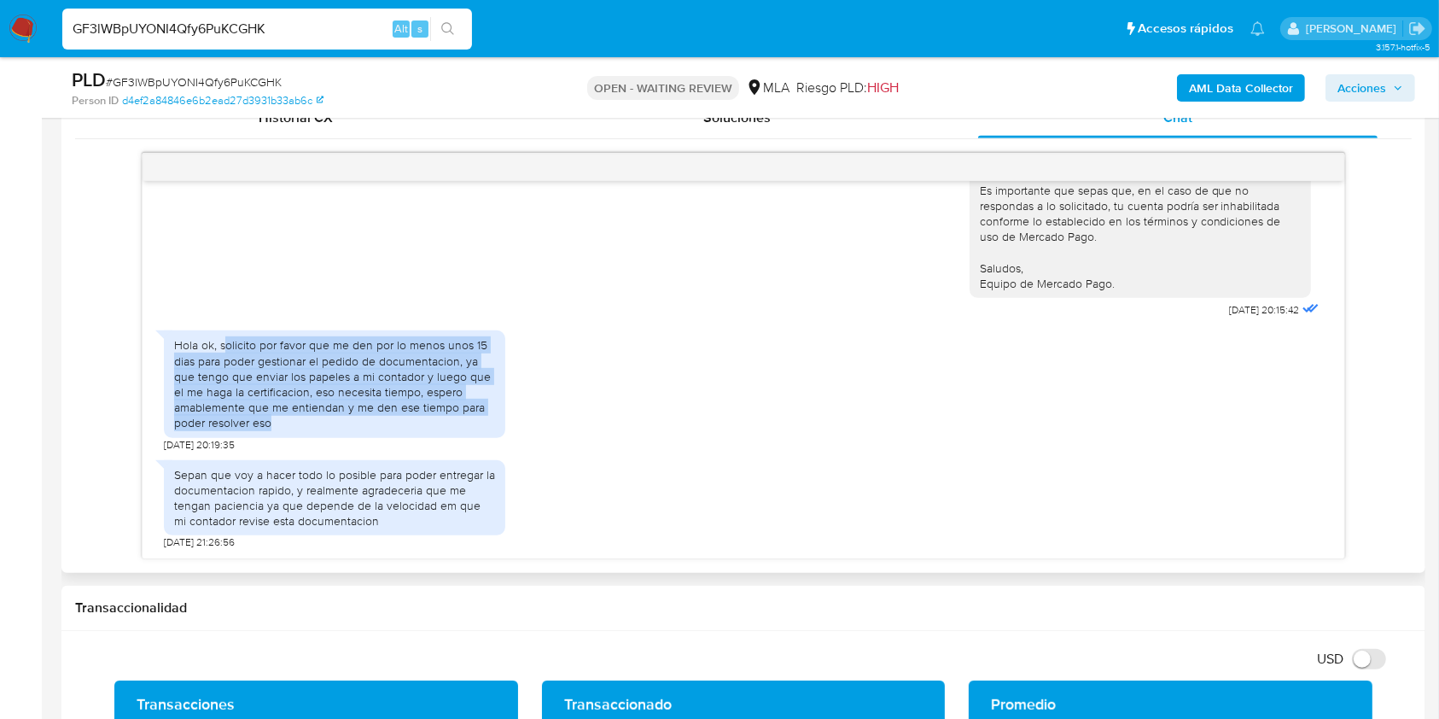
drag, startPoint x: 324, startPoint y: 427, endPoint x: 224, endPoint y: 338, distance: 134.3
click at [224, 338] on div "Hola ok, solicito por favor que me den por lo menos unos 15 dias para poder ges…" at bounding box center [334, 383] width 321 height 93
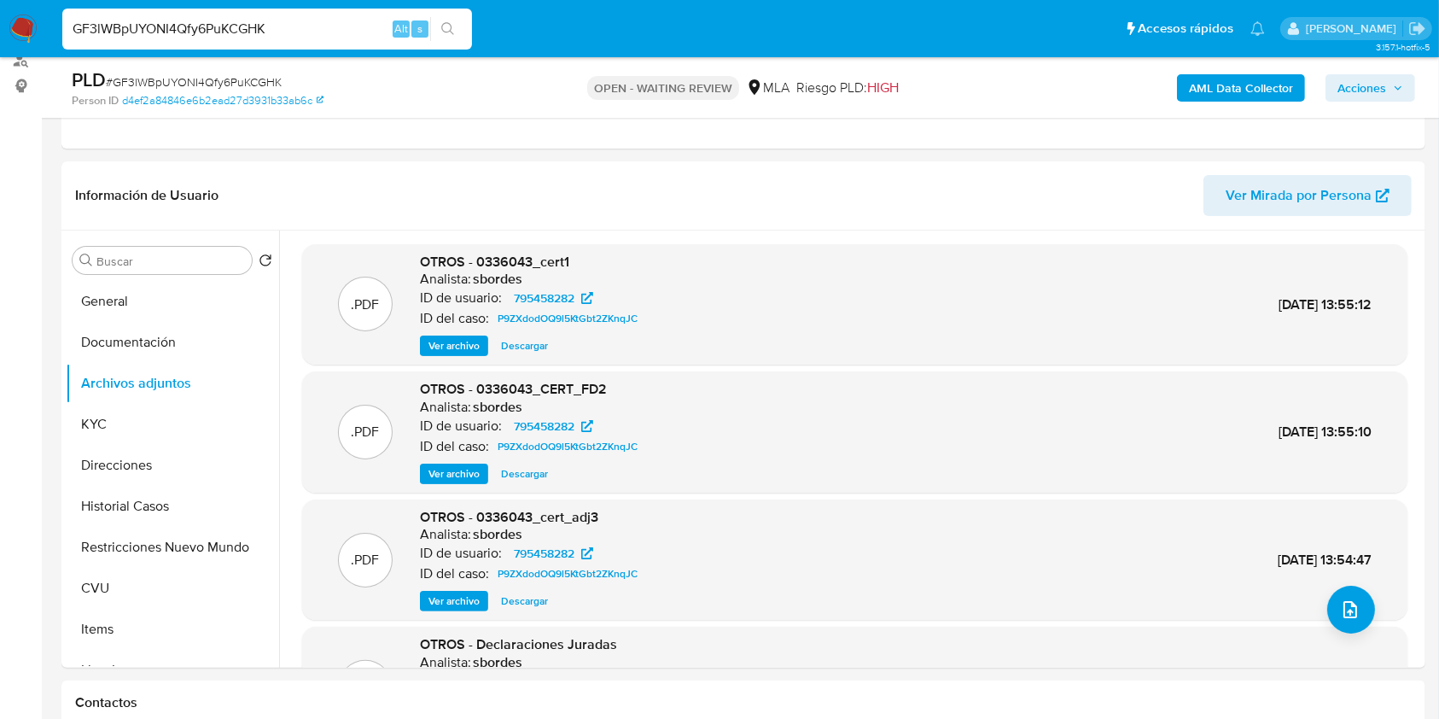
scroll to position [217, 0]
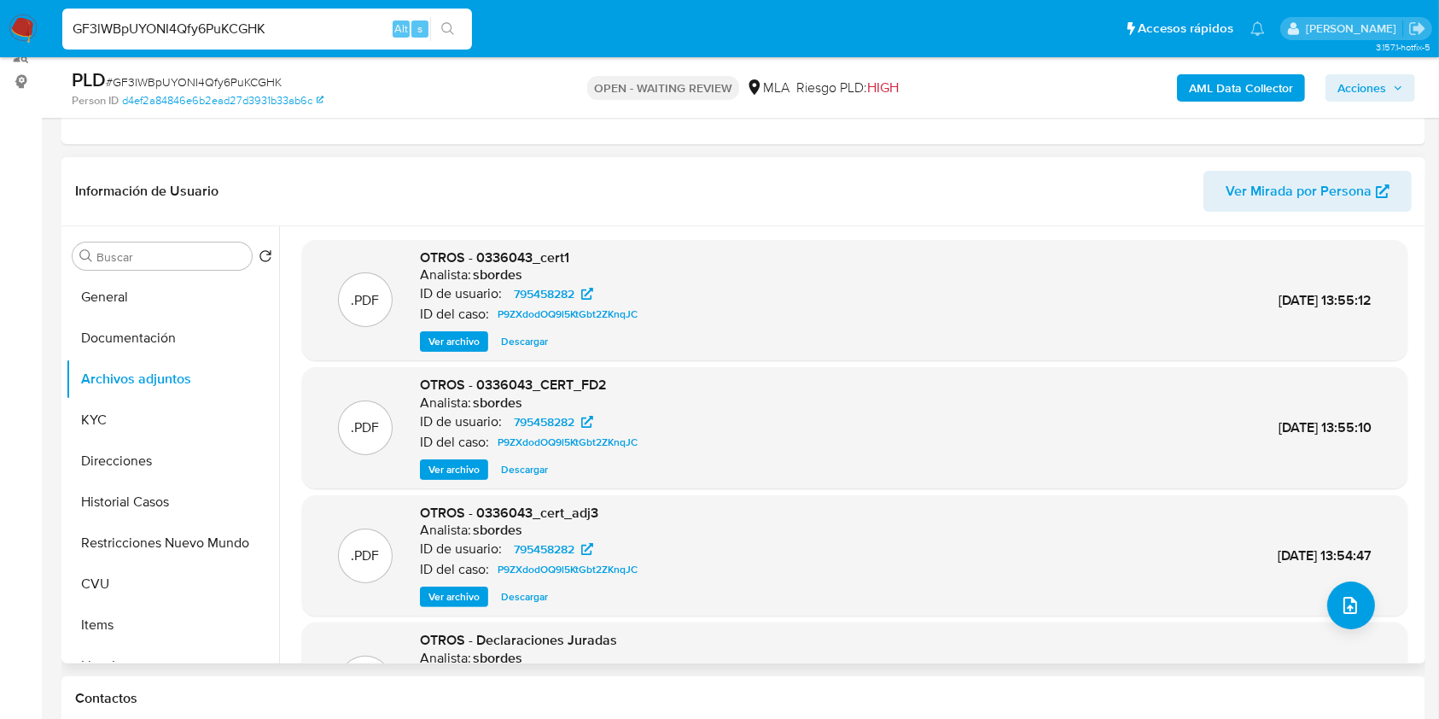
click at [447, 335] on span "Ver archivo" at bounding box center [453, 341] width 51 height 17
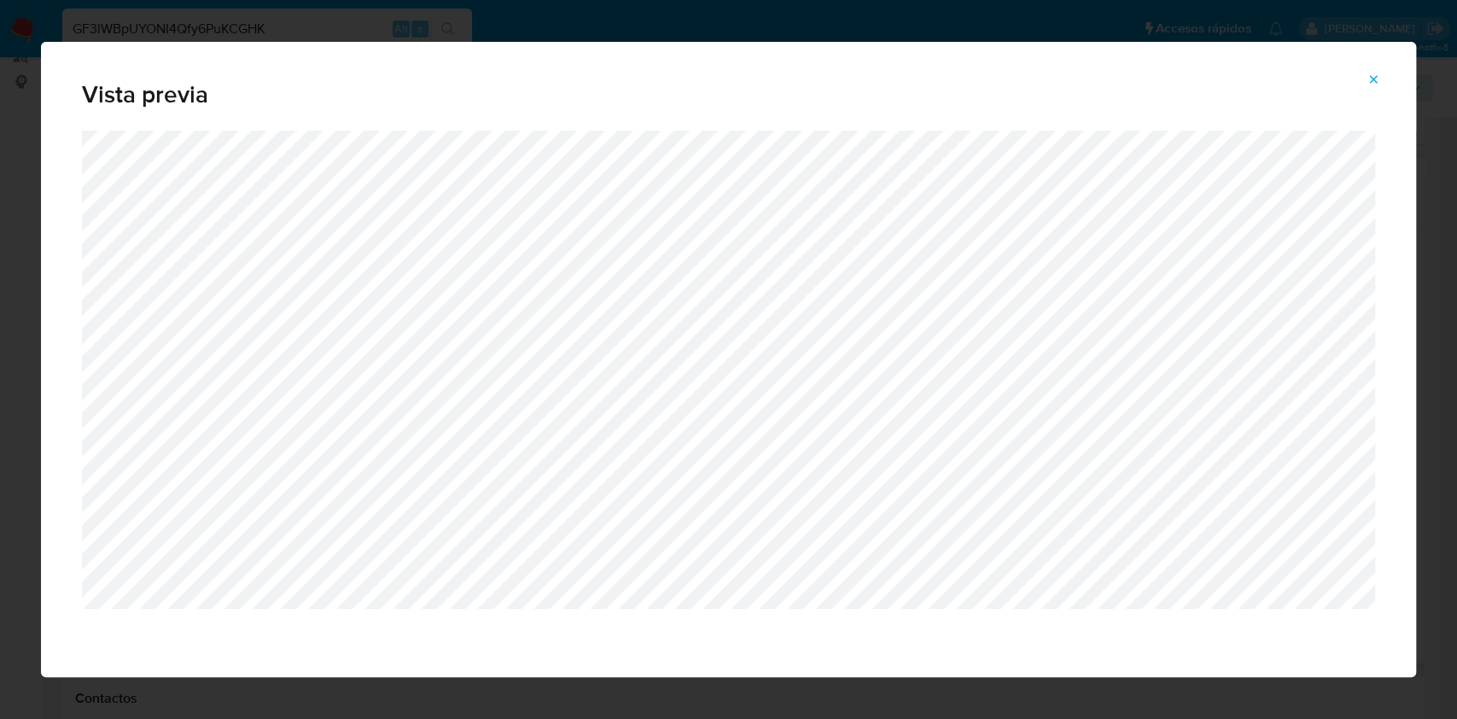
click at [1376, 75] on icon "Attachment preview" at bounding box center [1374, 80] width 14 height 14
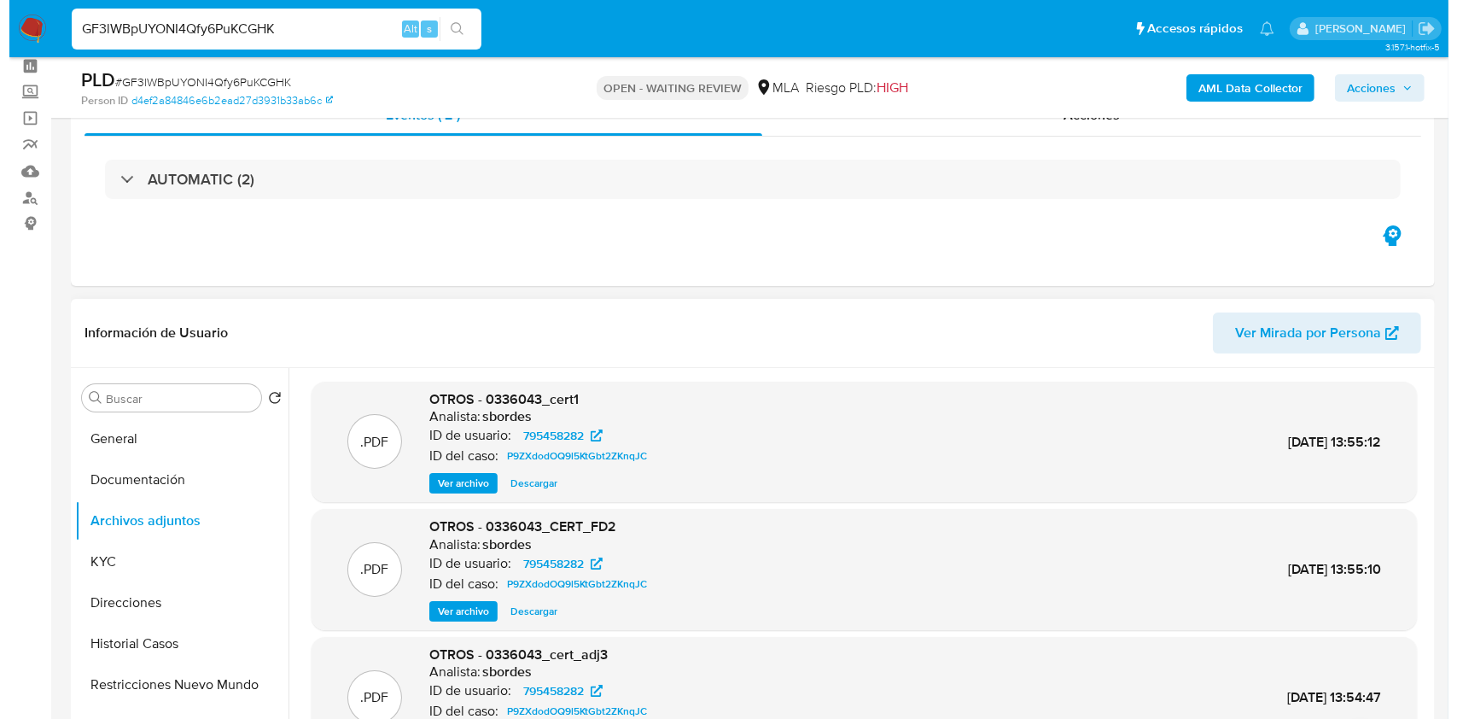
scroll to position [61, 0]
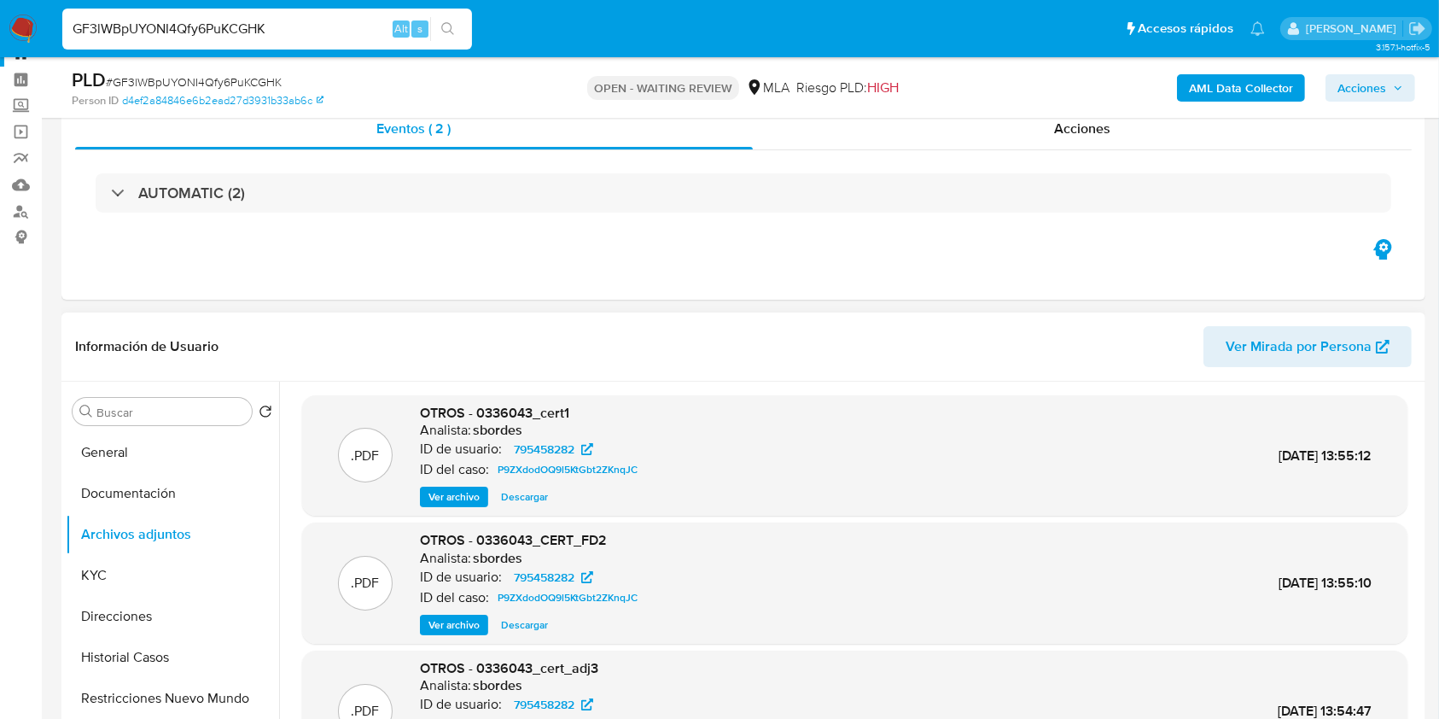
click at [1270, 91] on b "AML Data Collector" at bounding box center [1241, 87] width 104 height 27
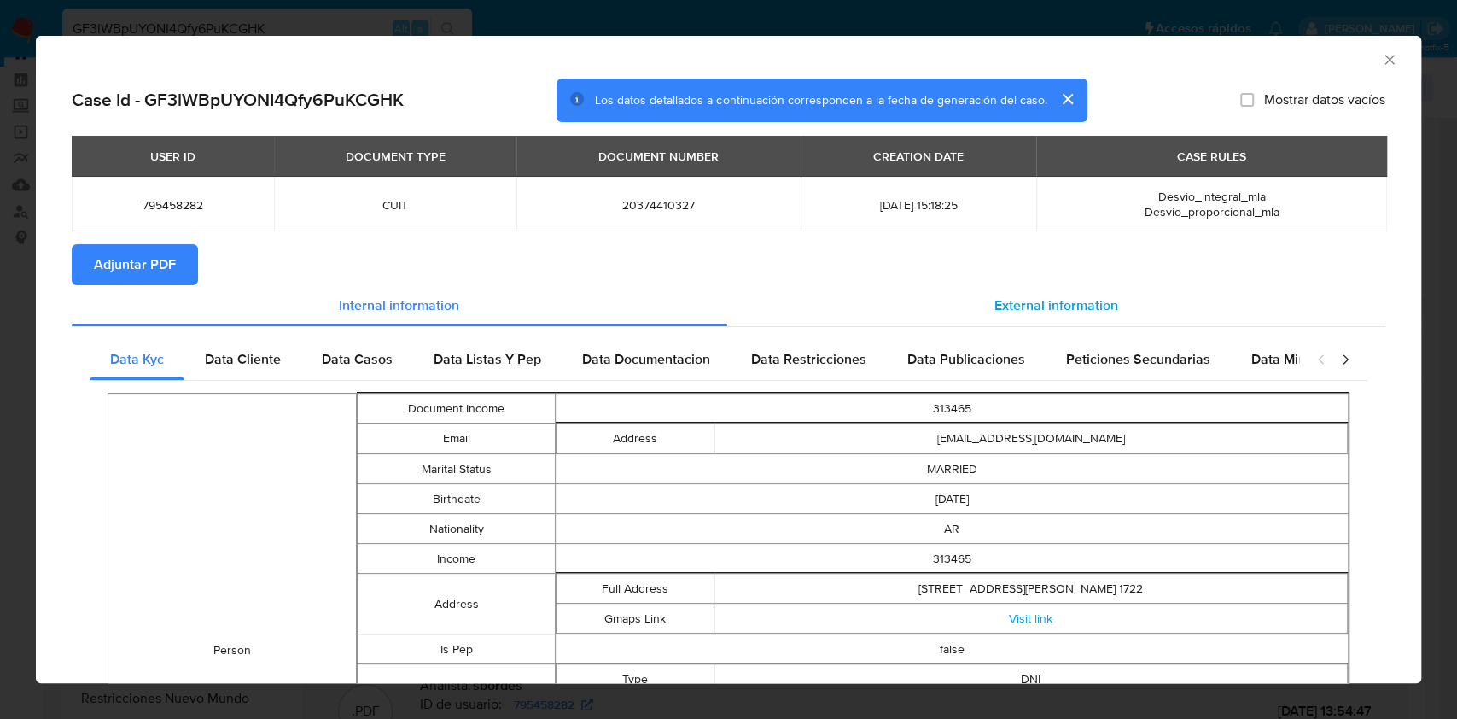
click at [1015, 299] on span "External information" at bounding box center [1056, 305] width 124 height 20
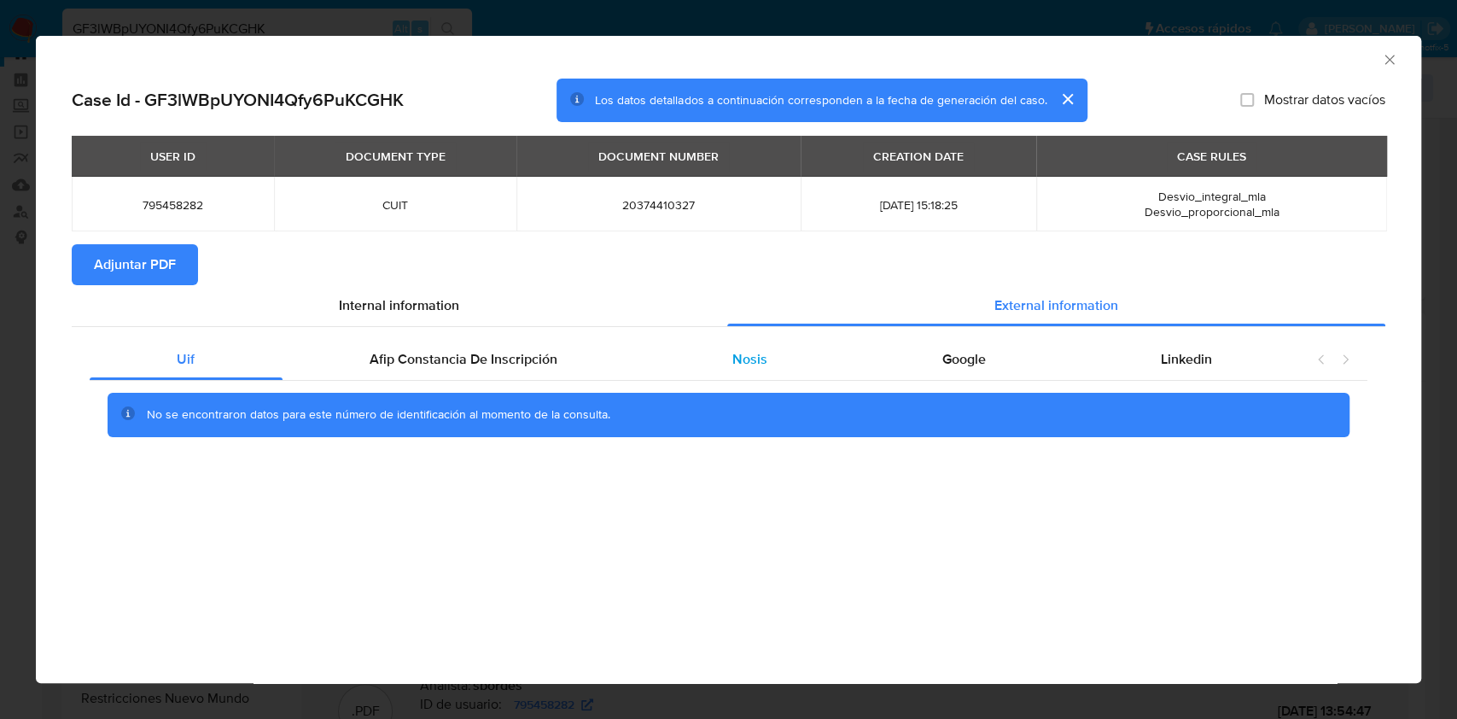
click at [765, 365] on span "Nosis" at bounding box center [749, 359] width 35 height 20
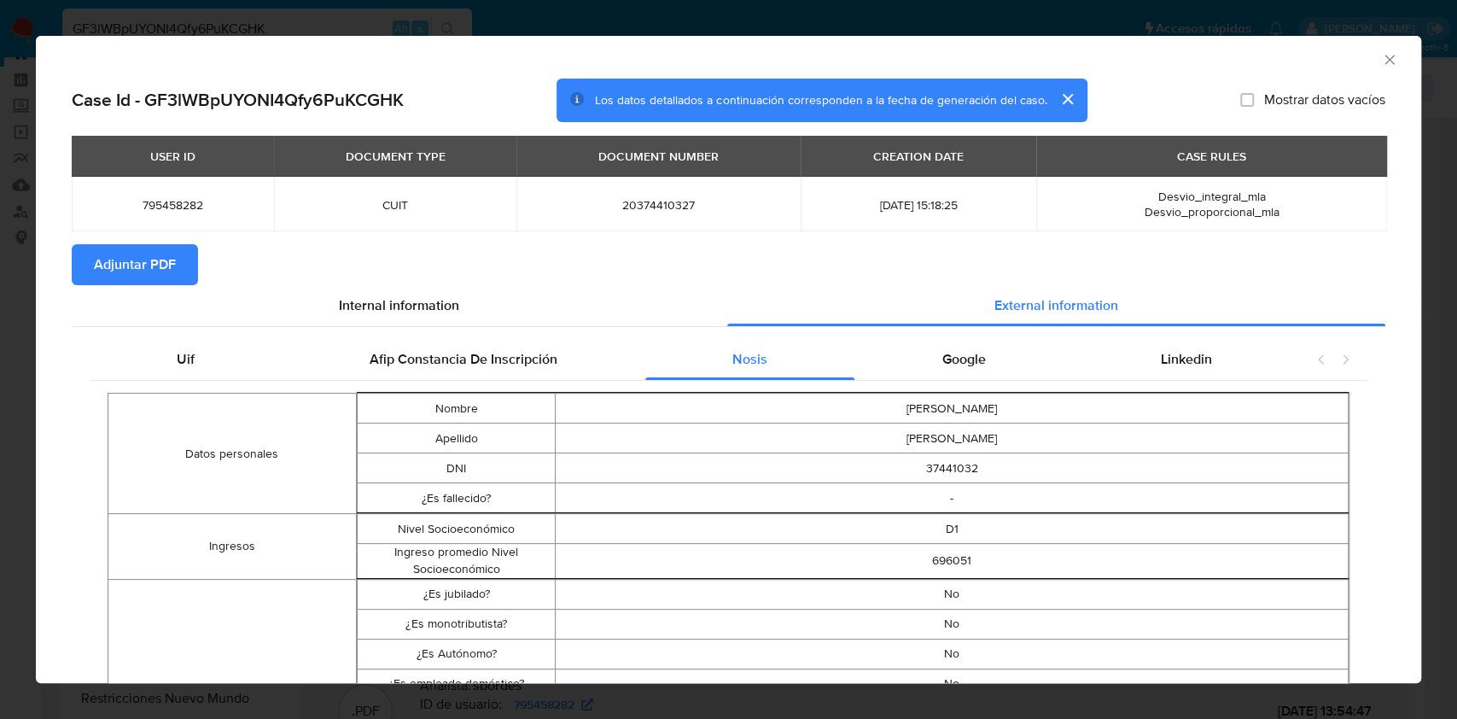
click at [669, 528] on td "D1" at bounding box center [952, 529] width 793 height 30
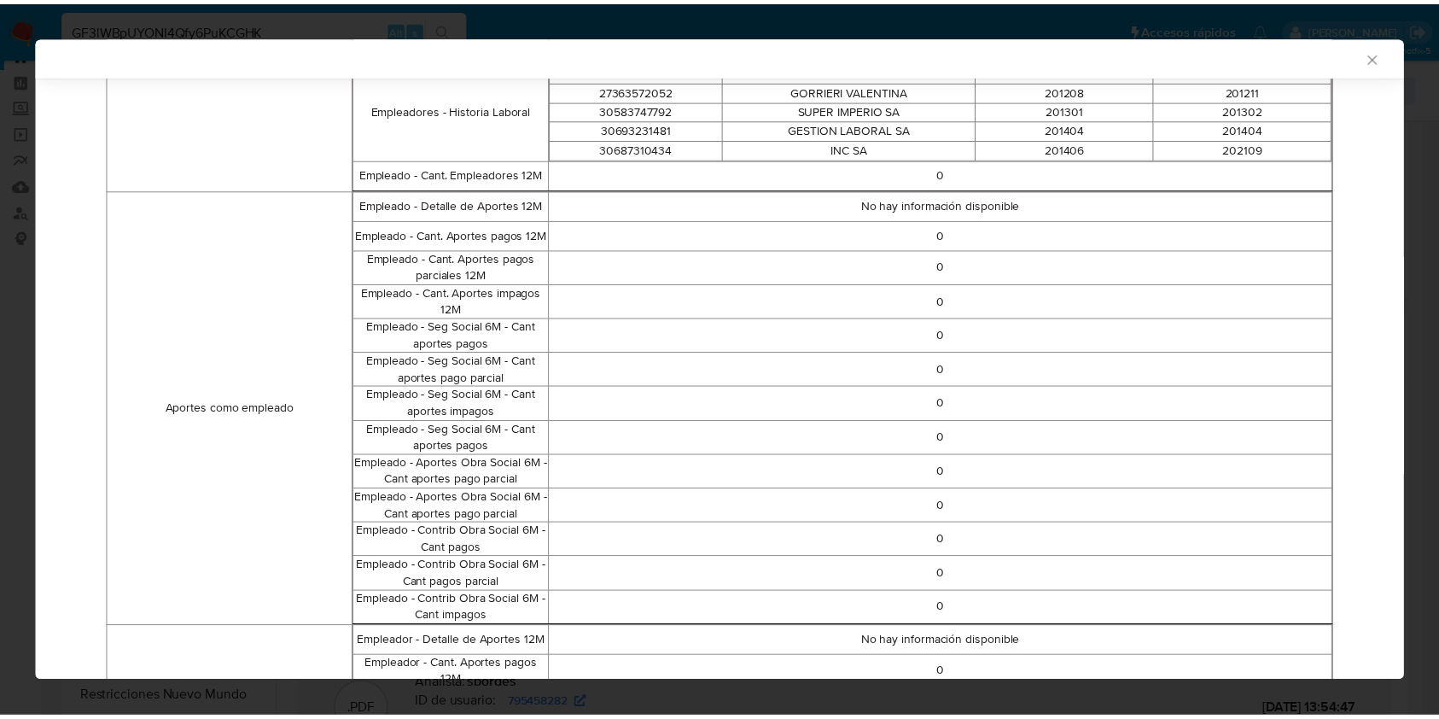
scroll to position [679, 0]
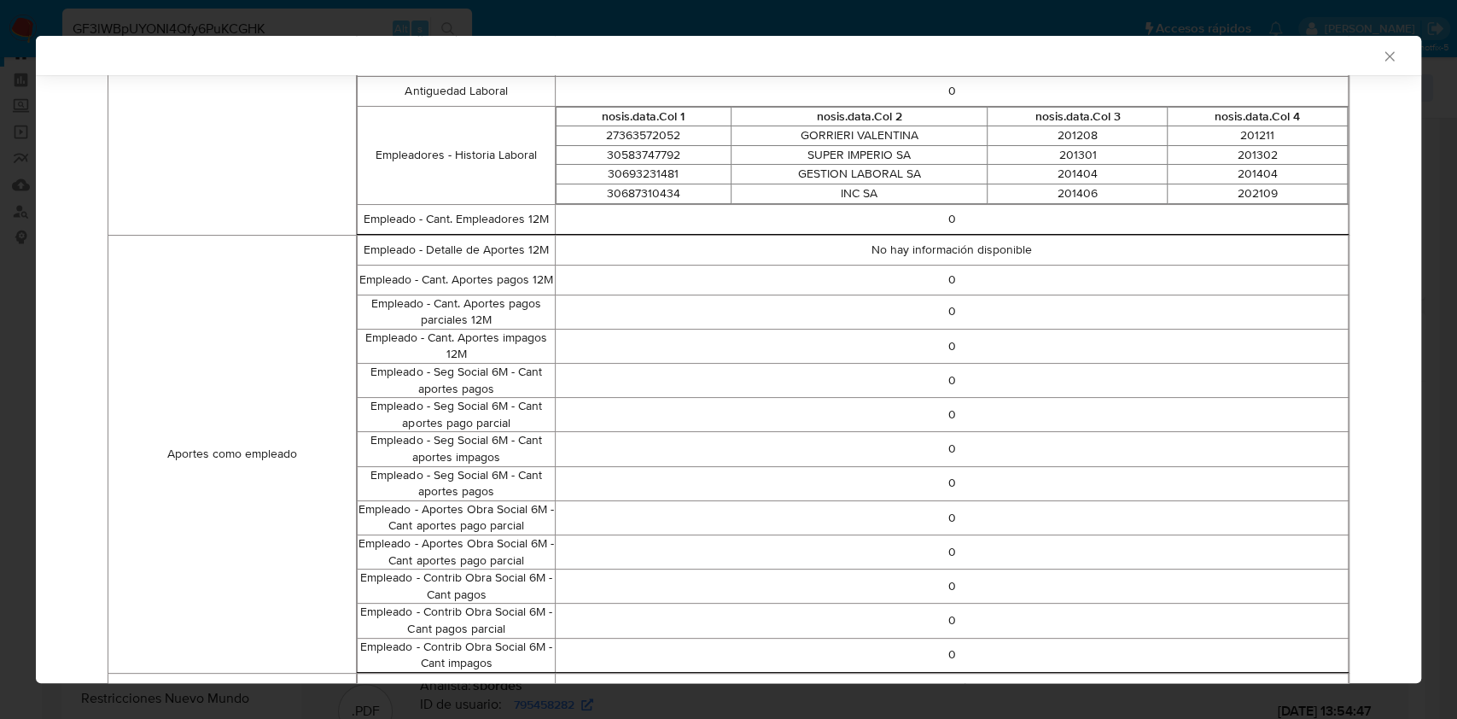
click at [1381, 55] on icon "Cerrar ventana" at bounding box center [1389, 56] width 17 height 17
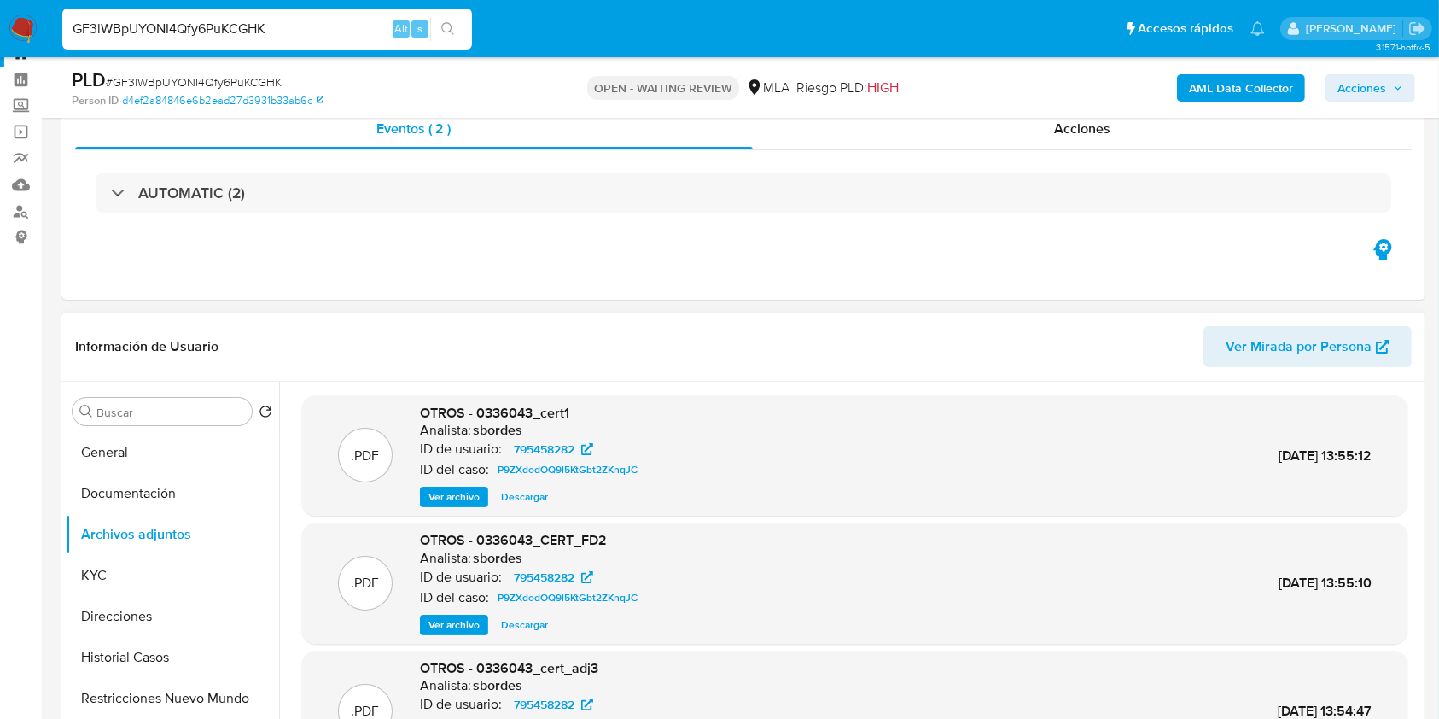
click at [24, 33] on img at bounding box center [23, 29] width 29 height 29
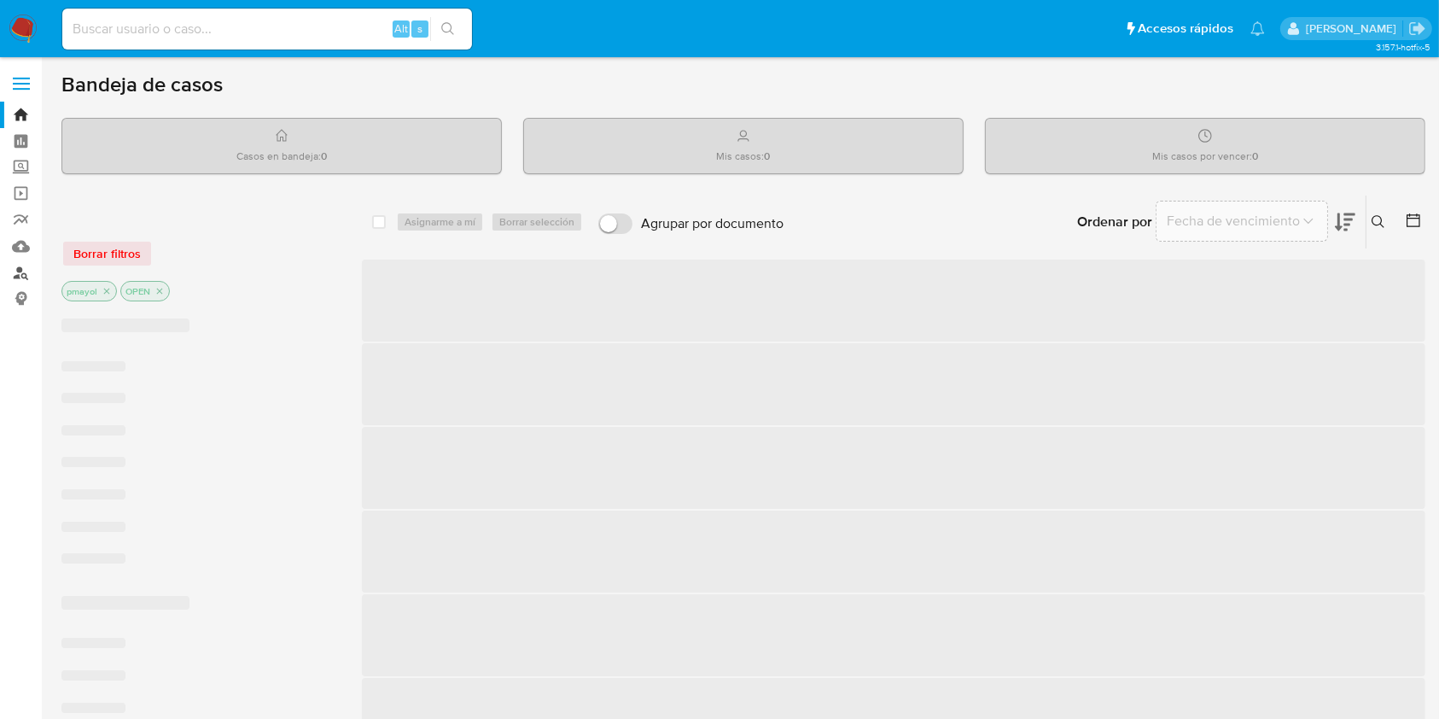
click at [16, 269] on link "Buscador de personas" at bounding box center [101, 272] width 203 height 26
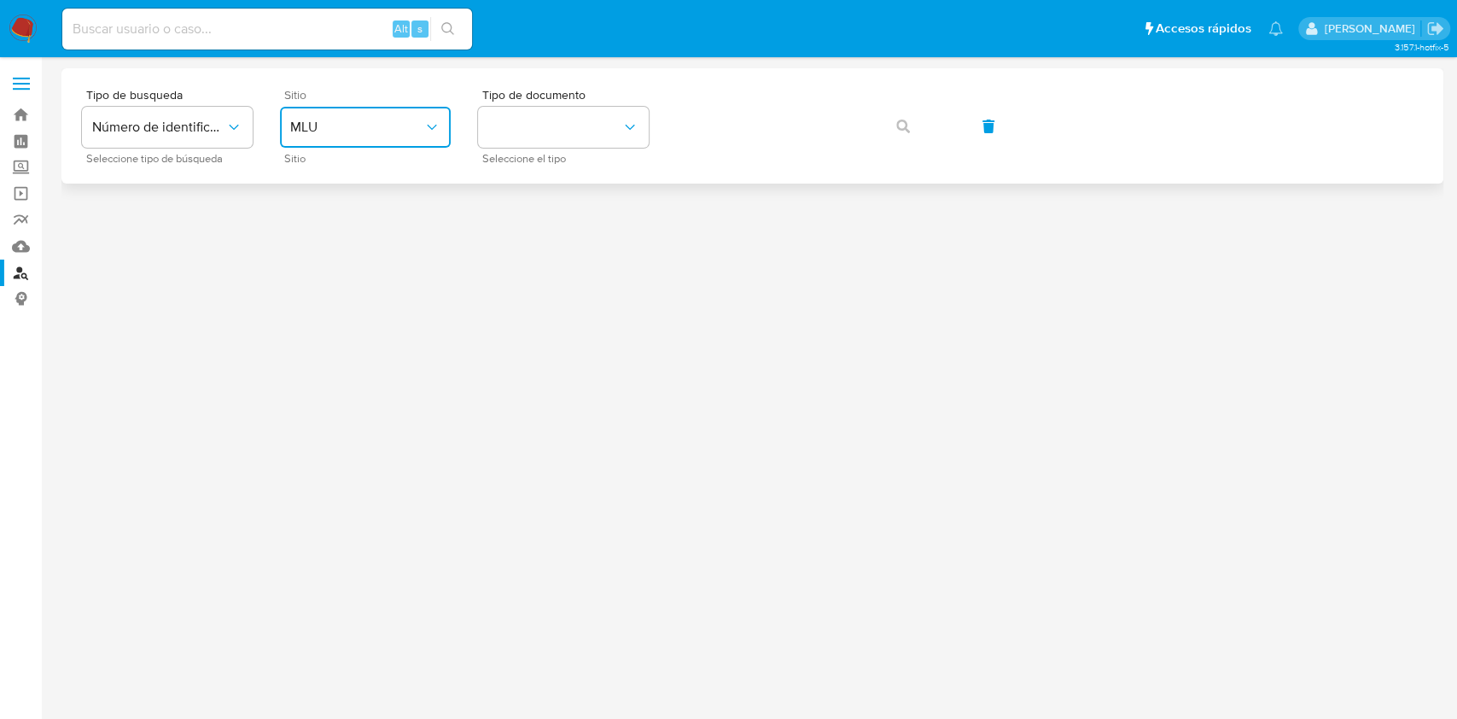
click at [309, 124] on span "MLU" at bounding box center [356, 127] width 133 height 17
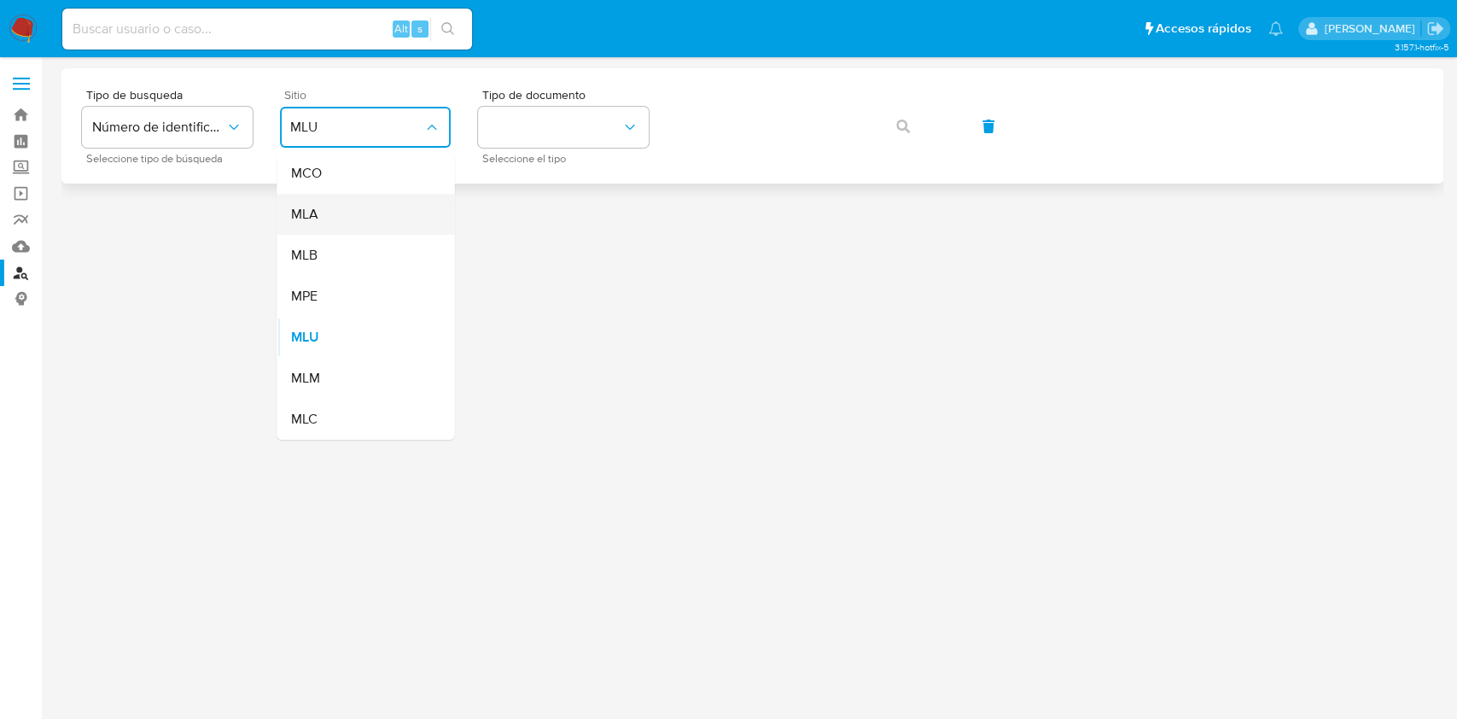
click at [349, 223] on div "MLA" at bounding box center [360, 214] width 140 height 41
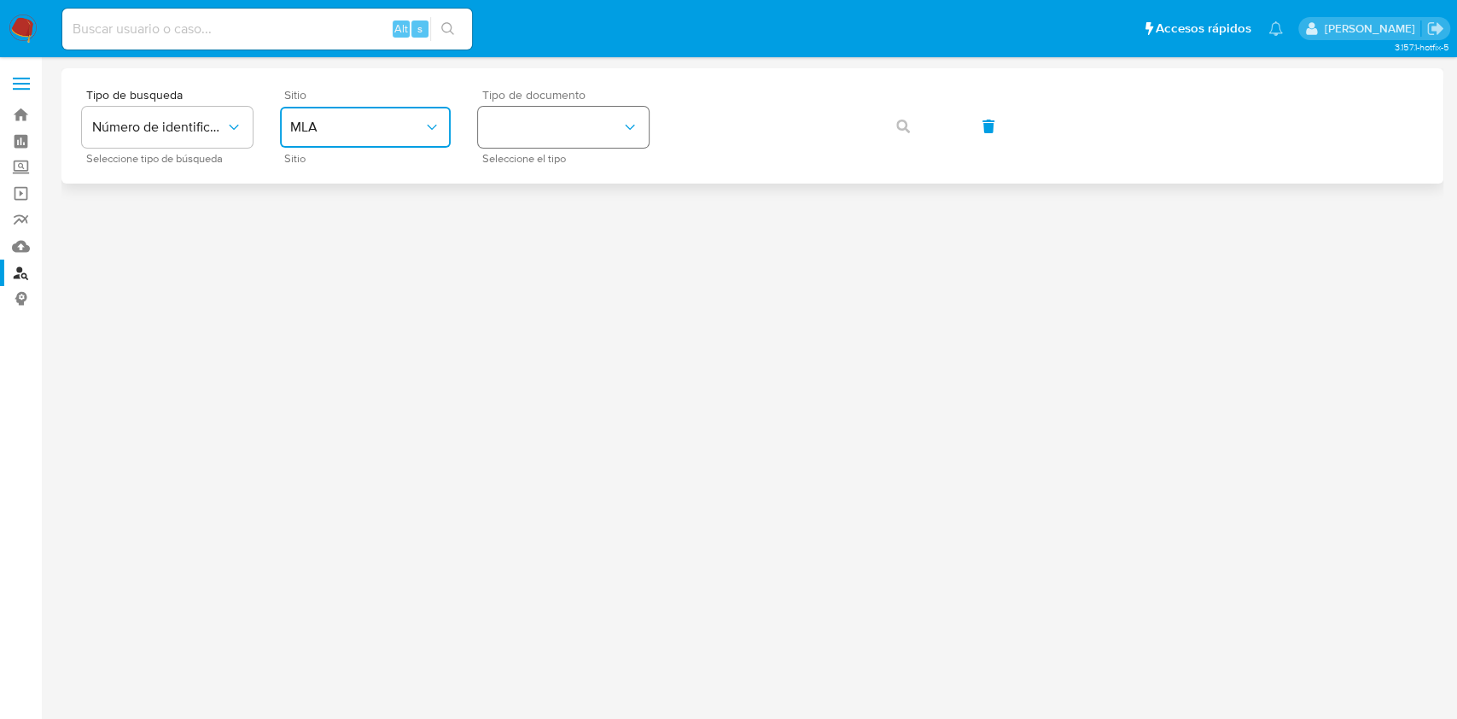
click at [558, 139] on button "identificationType" at bounding box center [563, 127] width 171 height 41
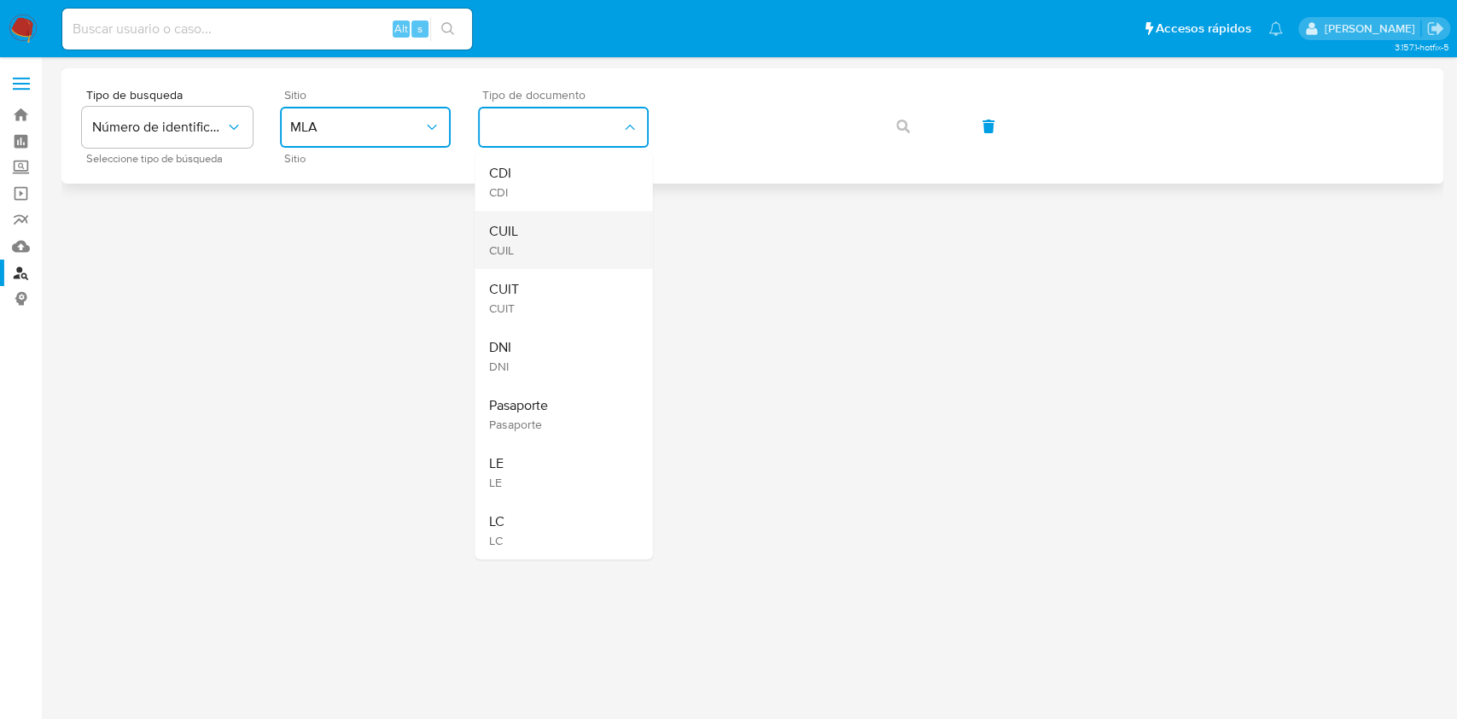
click at [535, 219] on div "CUIL CUIL" at bounding box center [558, 240] width 140 height 58
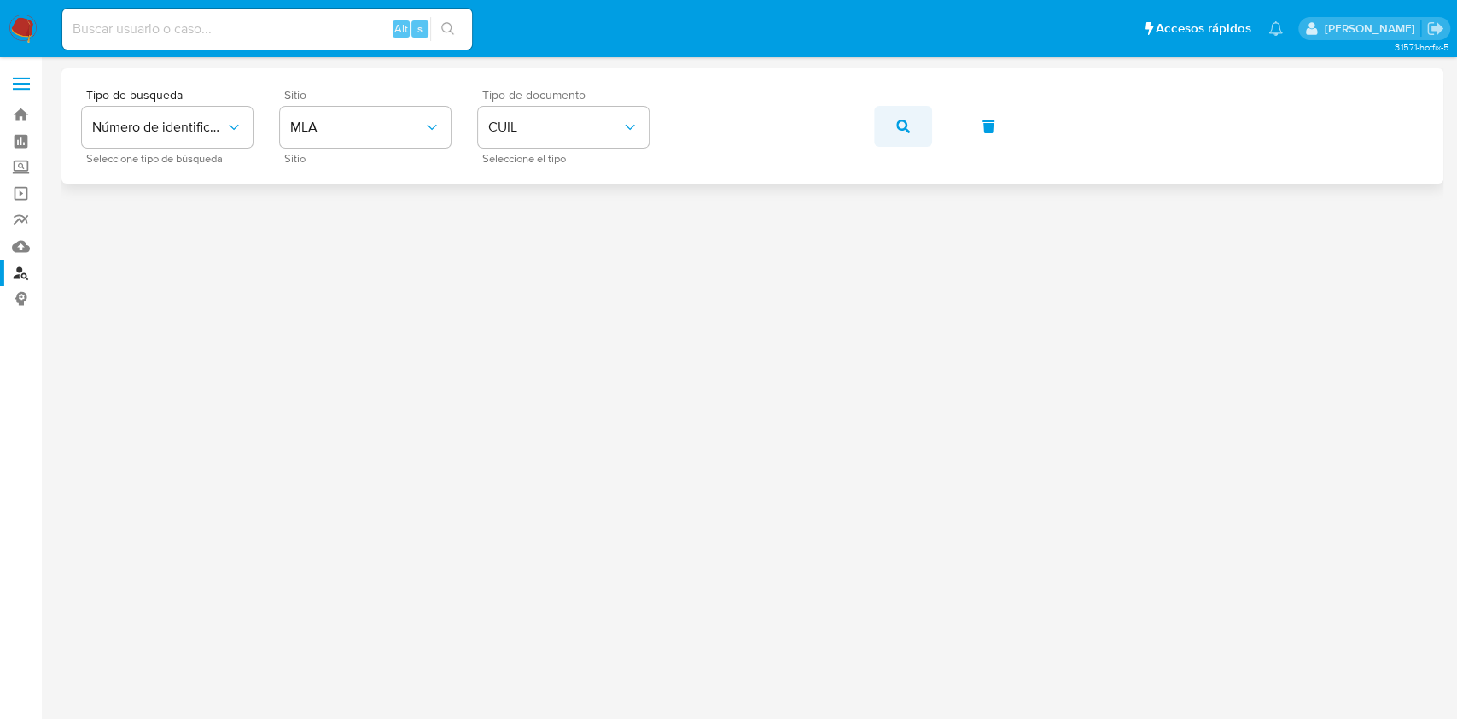
click at [901, 122] on icon "button" at bounding box center [903, 127] width 14 height 14
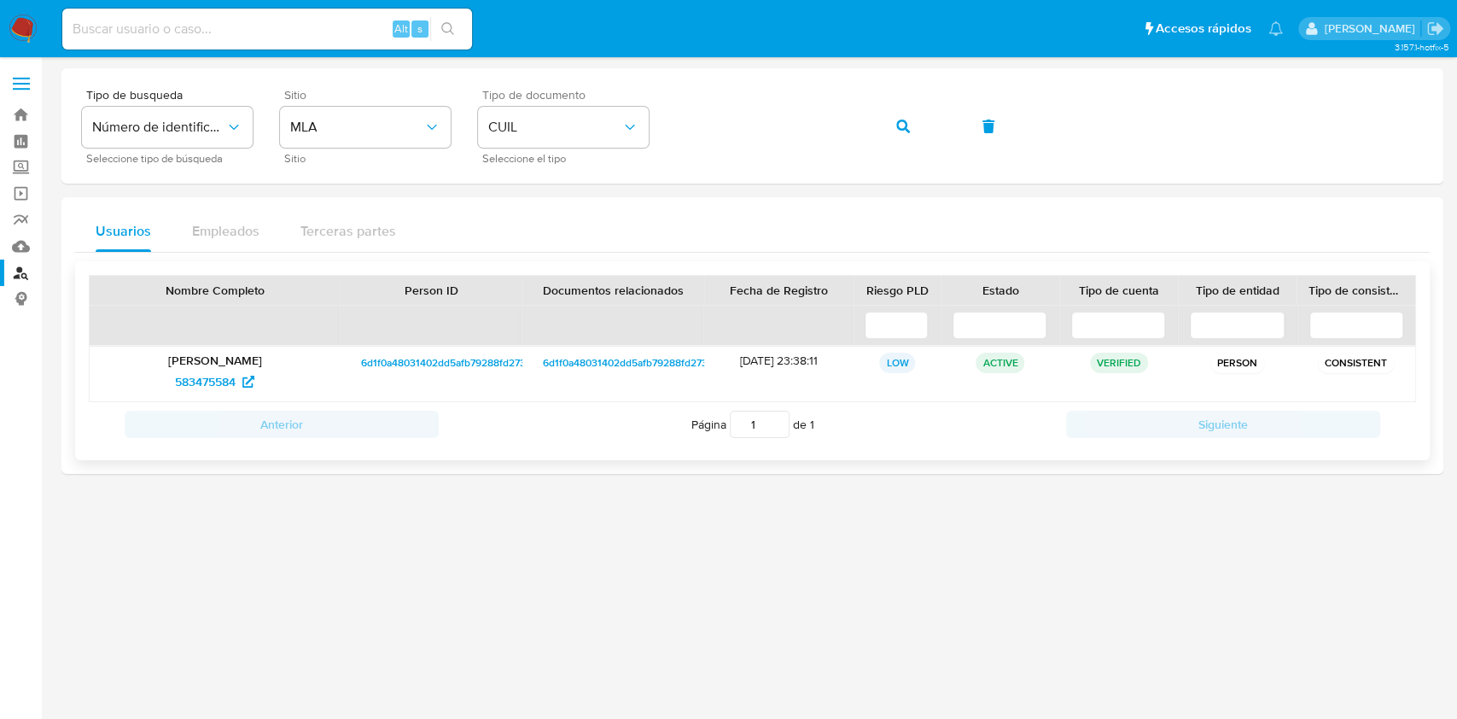
click at [425, 359] on span "6d1f0a48031402dd5afb79288fd27386" at bounding box center [449, 363] width 177 height 20
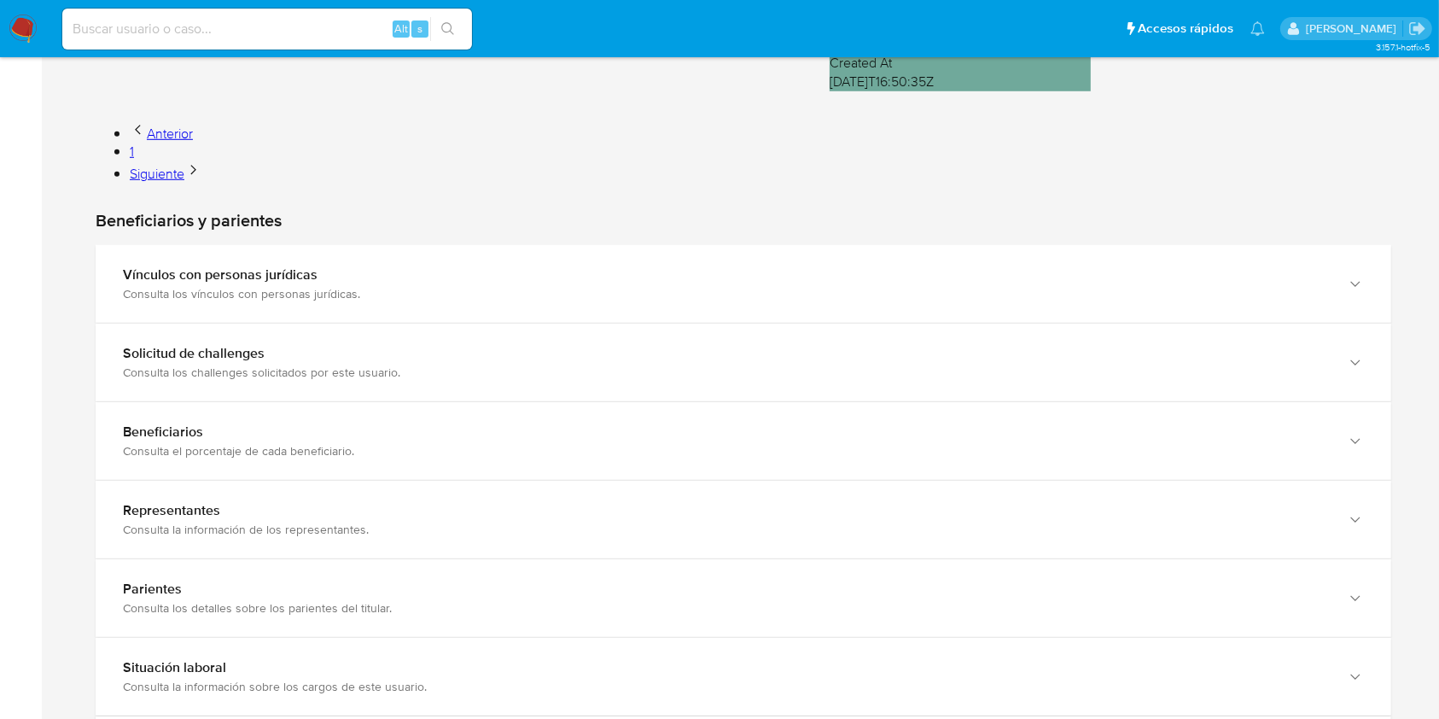
scroll to position [1494, 0]
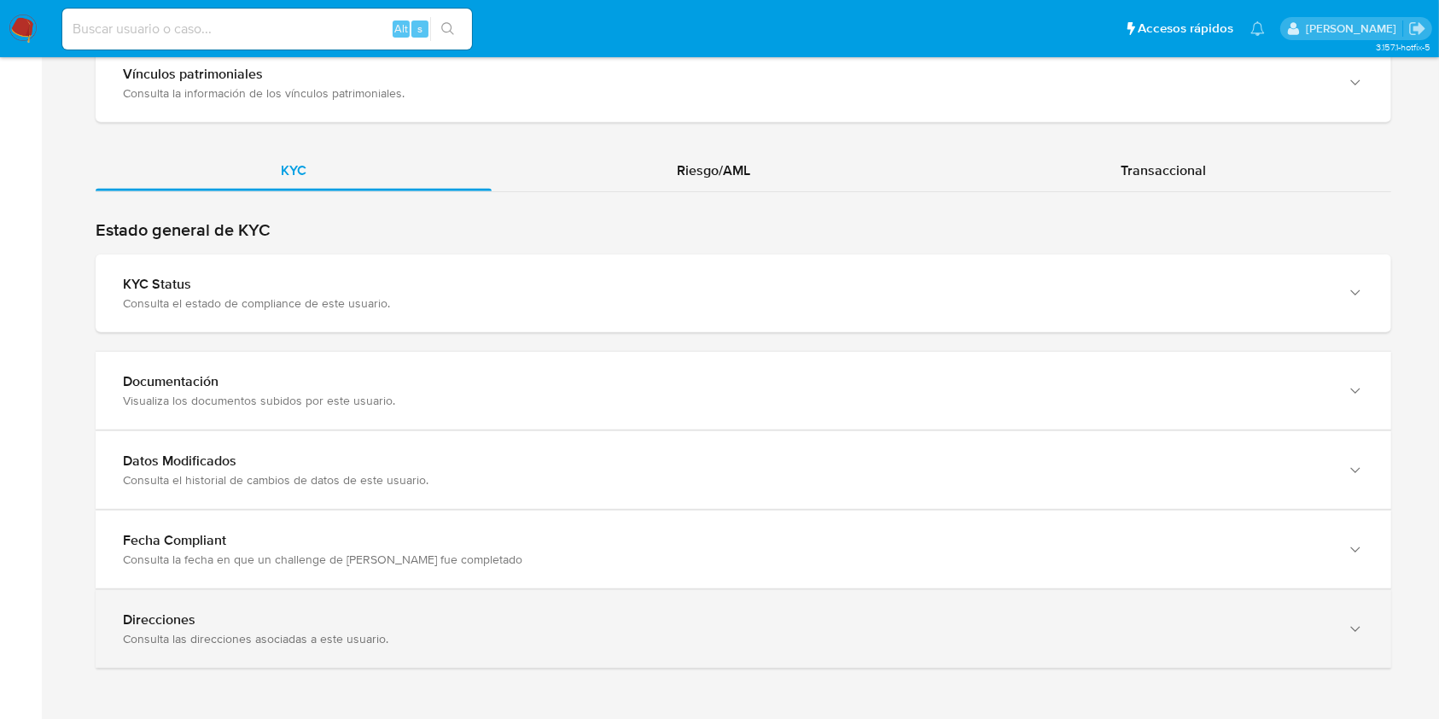
click at [1306, 624] on div "Direcciones" at bounding box center [726, 619] width 1207 height 17
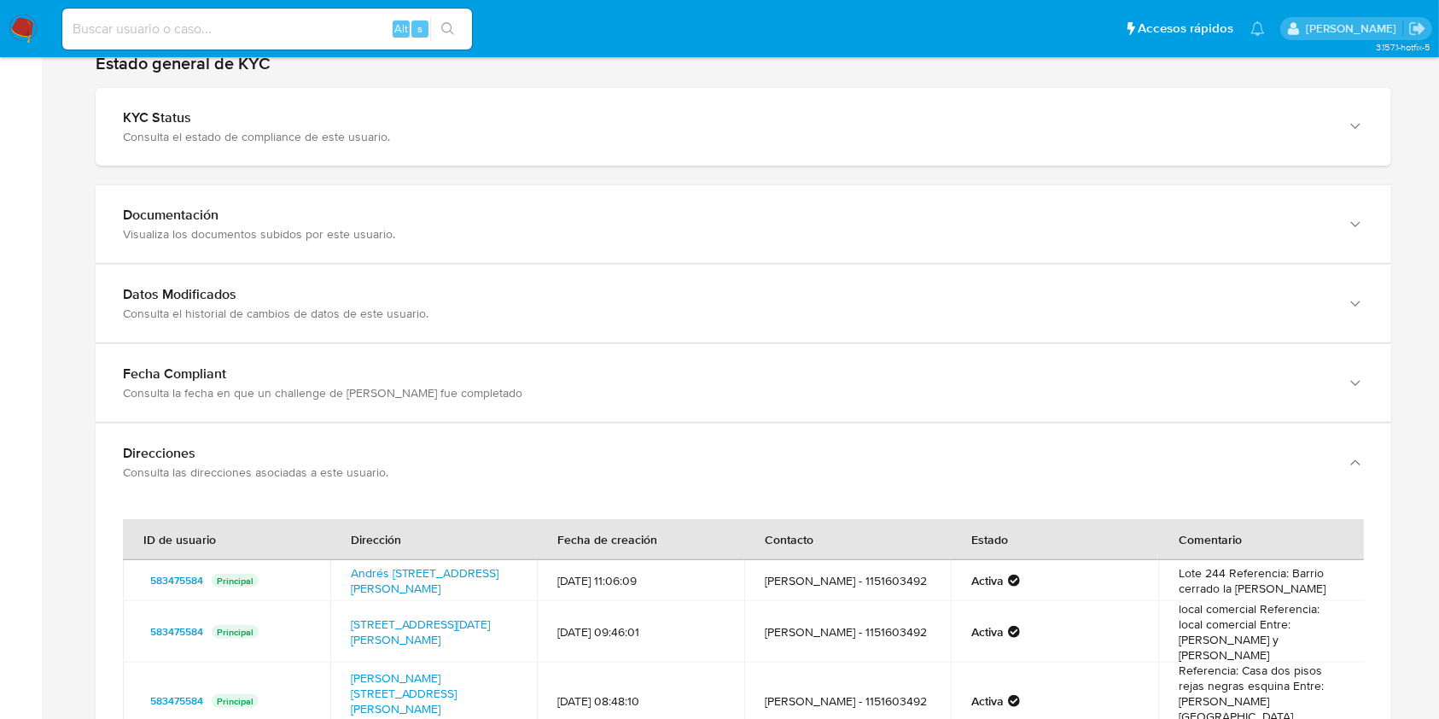
scroll to position [1801, 0]
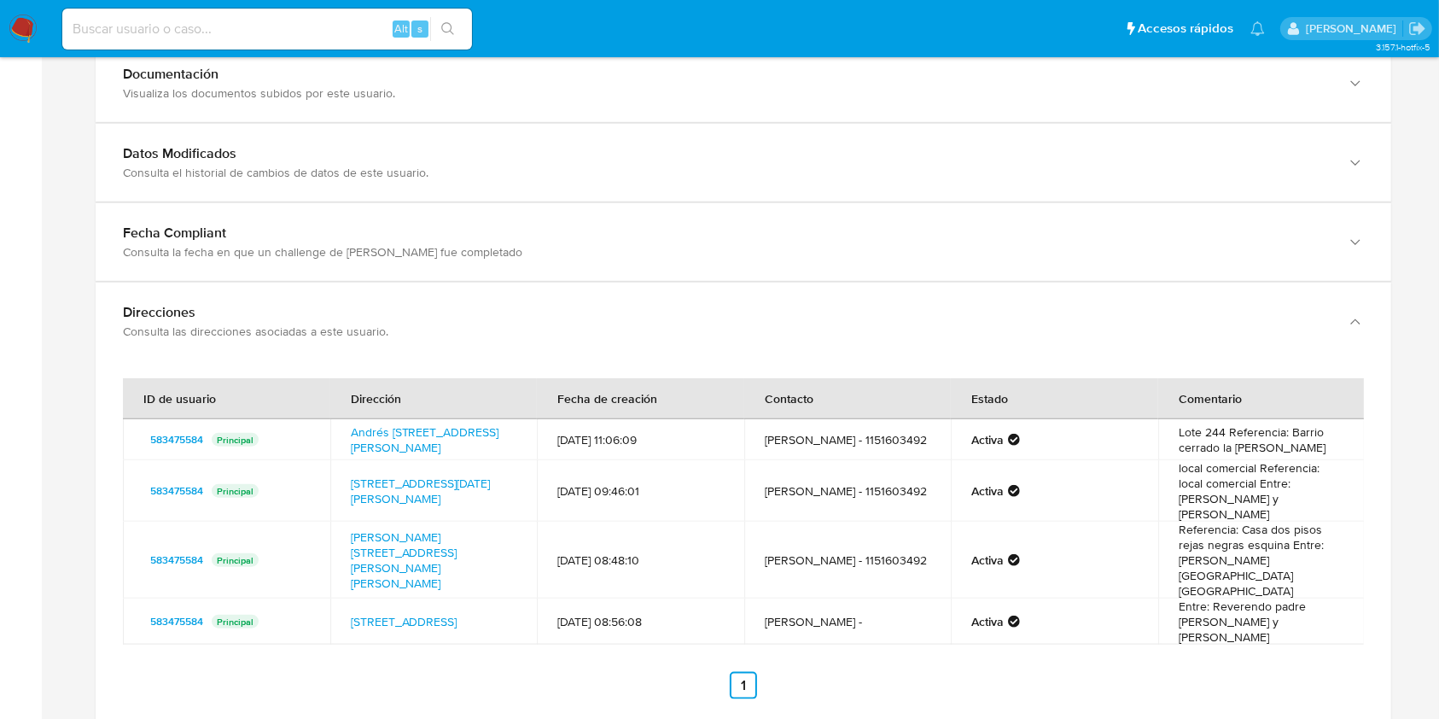
drag, startPoint x: 1274, startPoint y: 573, endPoint x: 1327, endPoint y: 566, distance: 54.2
click at [1327, 598] on td "Entre: Reverendo padre [PERSON_NAME] y [PERSON_NAME]" at bounding box center [1261, 621] width 207 height 46
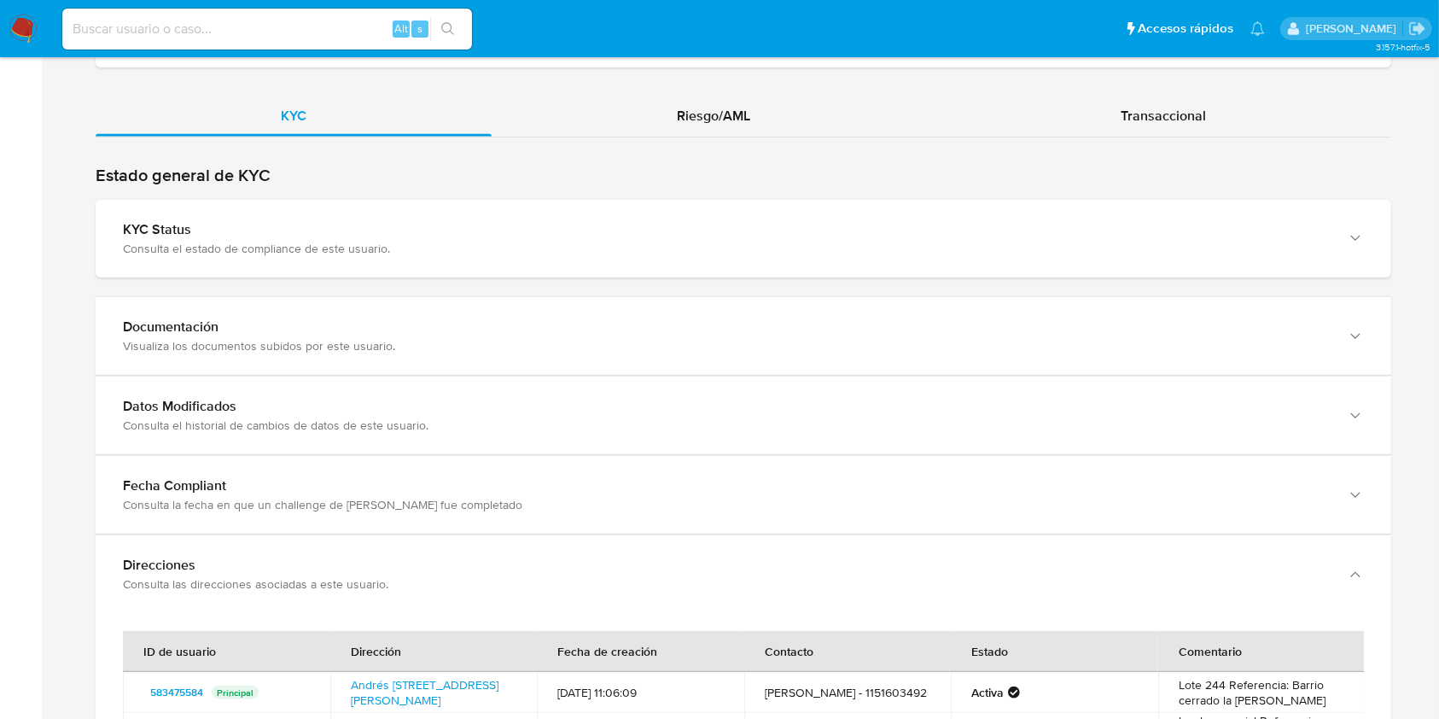
scroll to position [1511, 0]
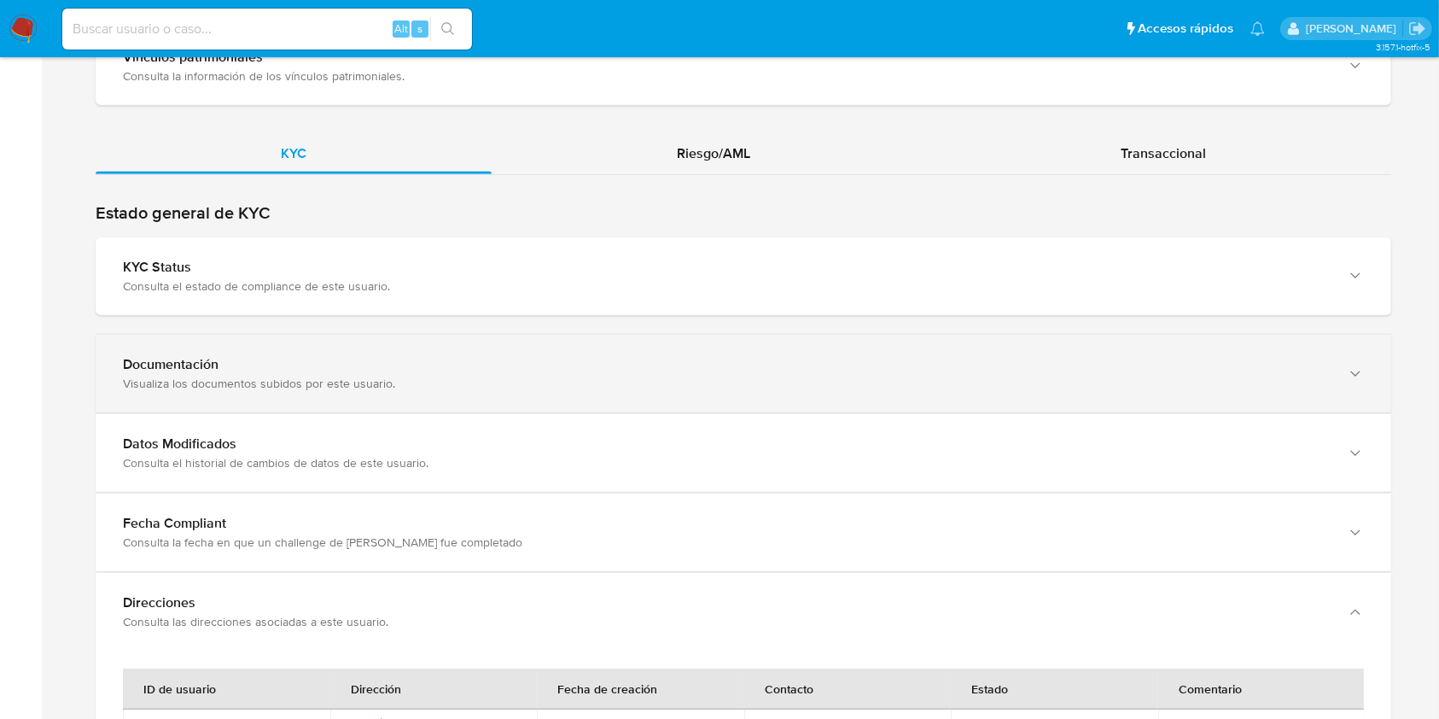
click at [523, 388] on div "Visualiza los documentos subidos por este usuario." at bounding box center [726, 383] width 1207 height 15
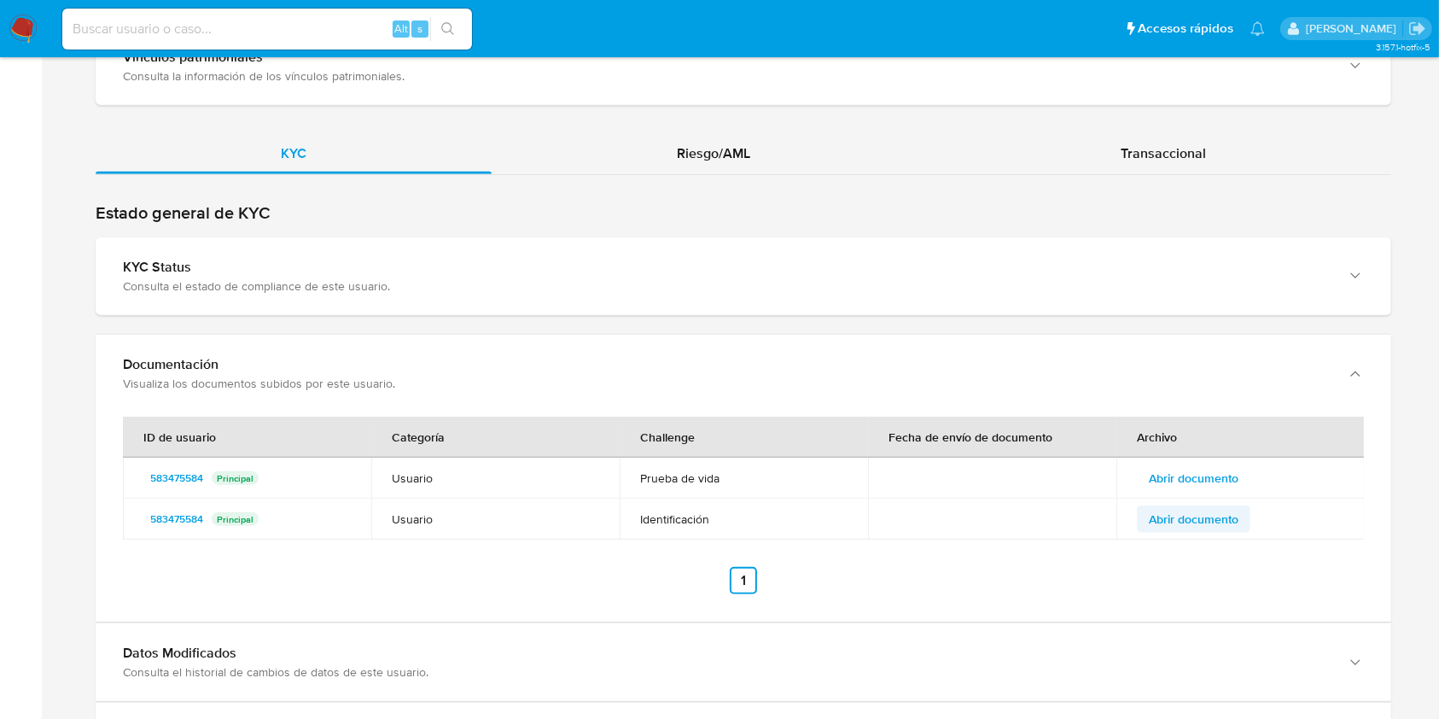
click at [1208, 519] on span "Abrir documento" at bounding box center [1194, 519] width 90 height 24
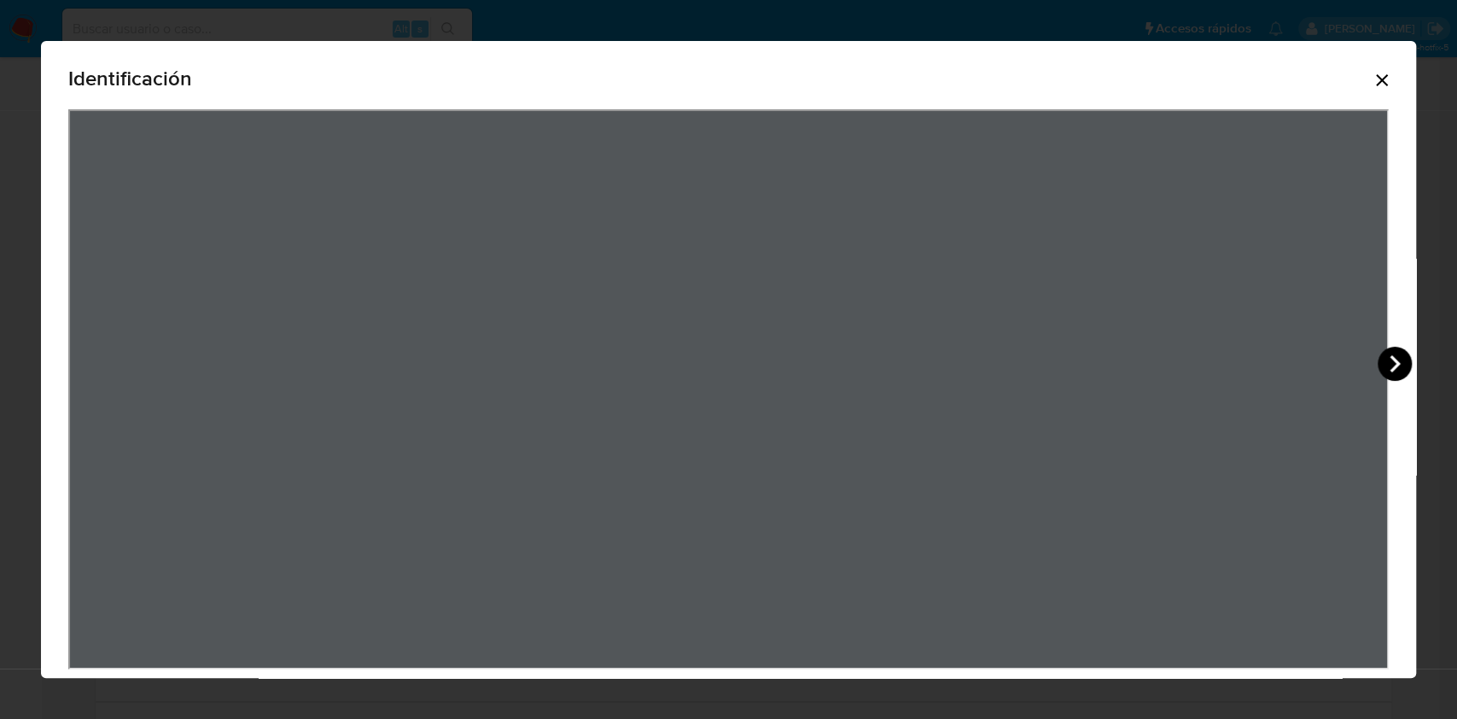
click at [1384, 356] on icon "View Document Modal" at bounding box center [1395, 364] width 34 height 34
click at [1372, 73] on icon "Cerrar" at bounding box center [1382, 80] width 20 height 20
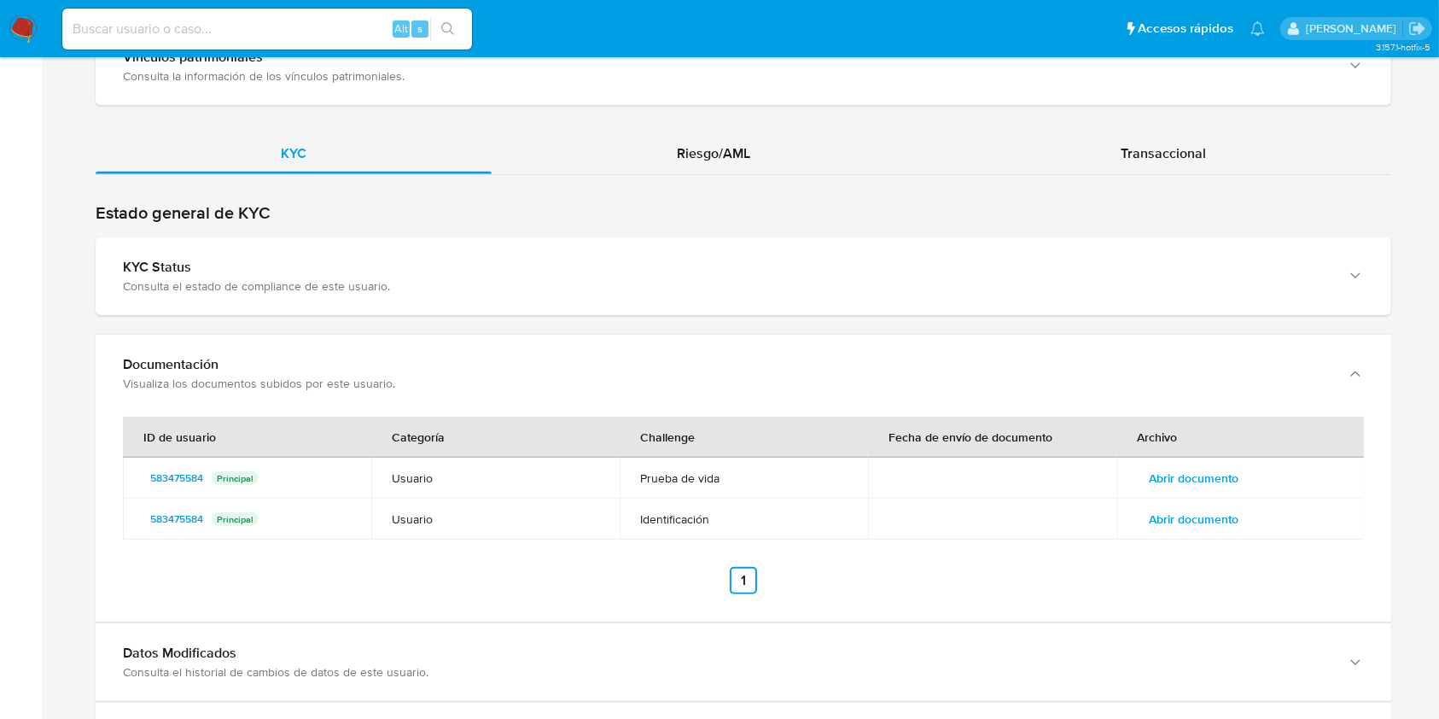
click at [15, 21] on img at bounding box center [23, 29] width 29 height 29
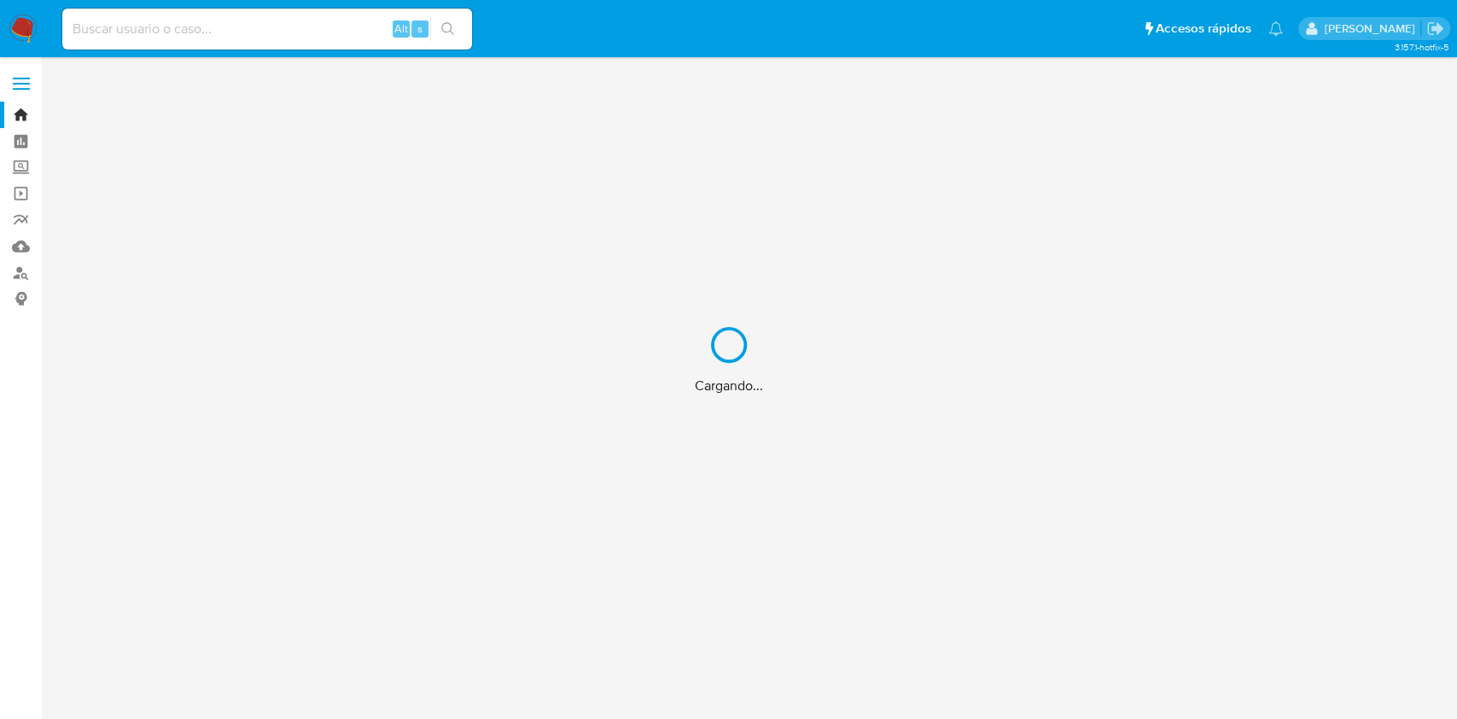
click at [17, 273] on div "Cargando..." at bounding box center [728, 359] width 1457 height 719
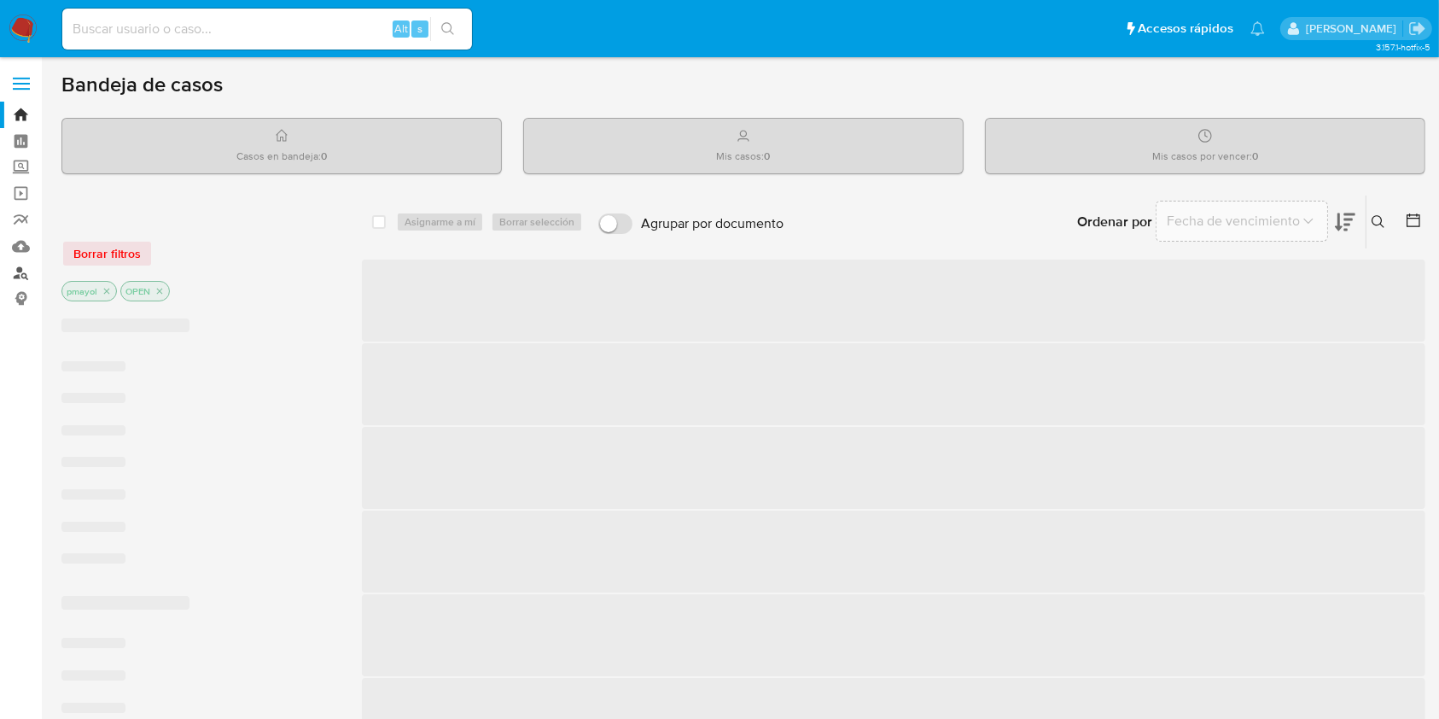
click at [17, 273] on link "Buscador de personas" at bounding box center [101, 272] width 203 height 26
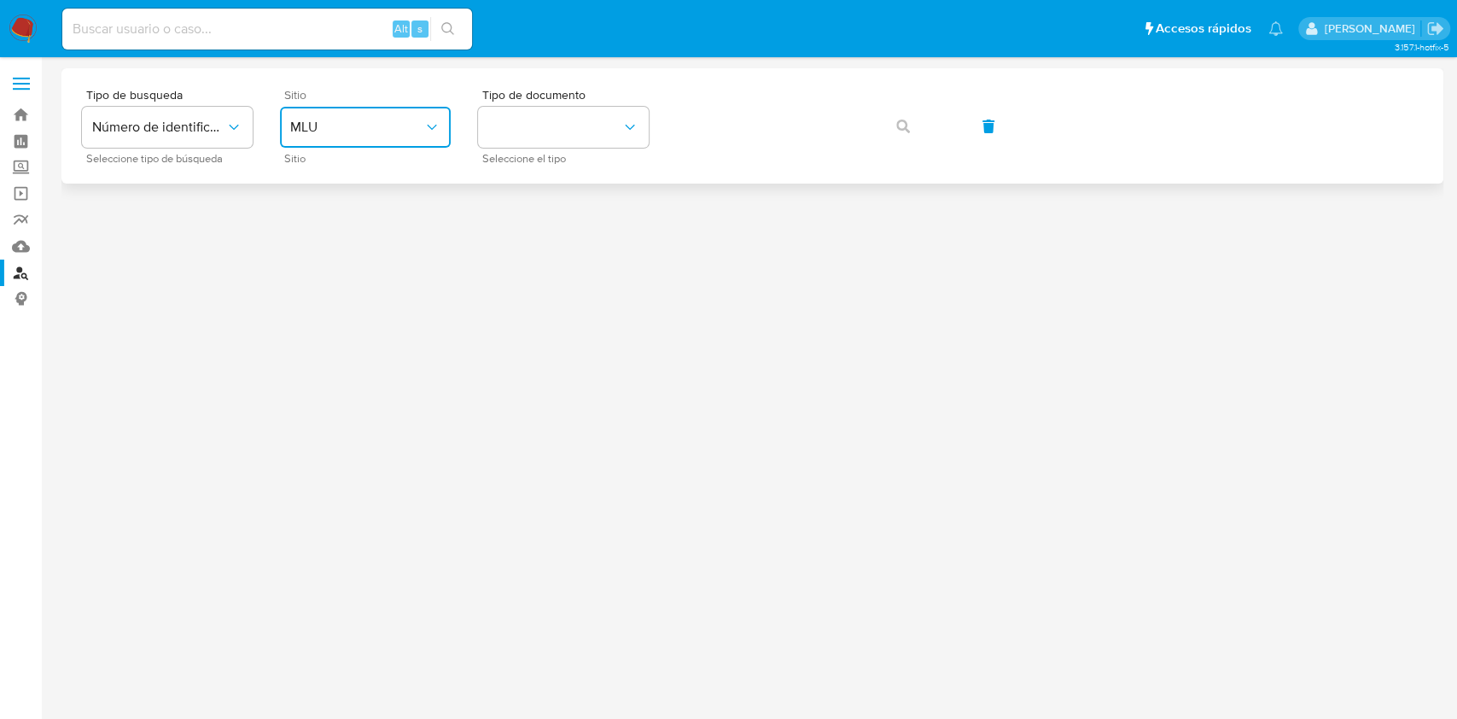
click at [354, 122] on span "MLU" at bounding box center [356, 127] width 133 height 17
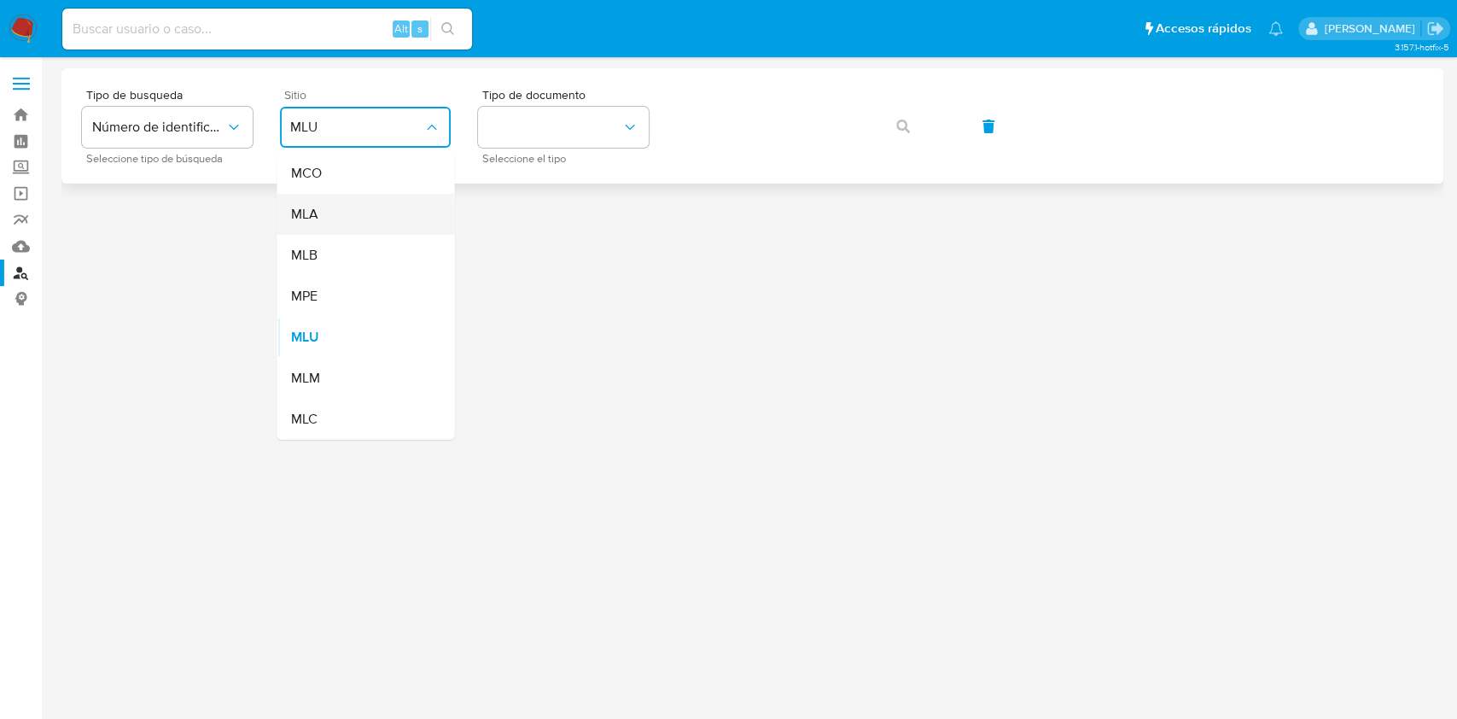
click at [333, 208] on div "MLA" at bounding box center [360, 214] width 140 height 41
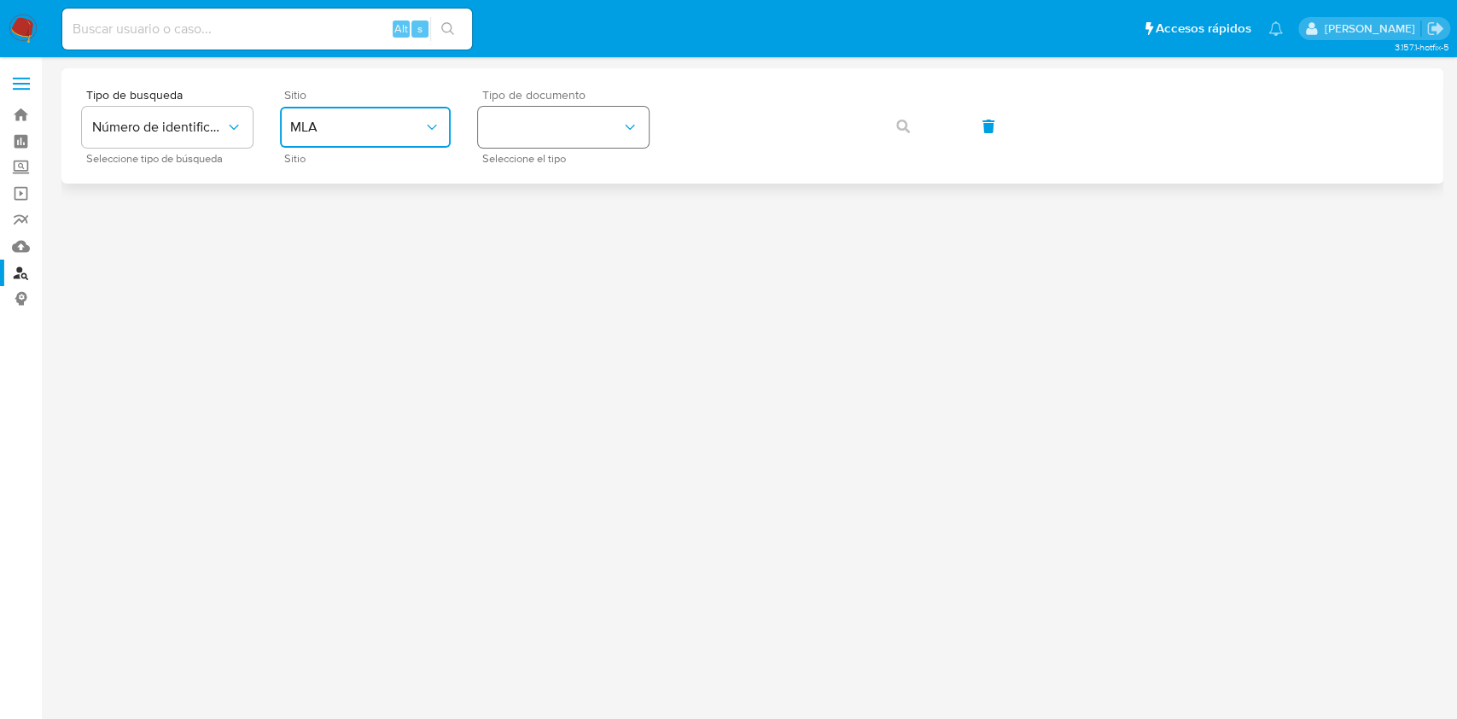
click at [536, 131] on button "identificationType" at bounding box center [563, 127] width 171 height 41
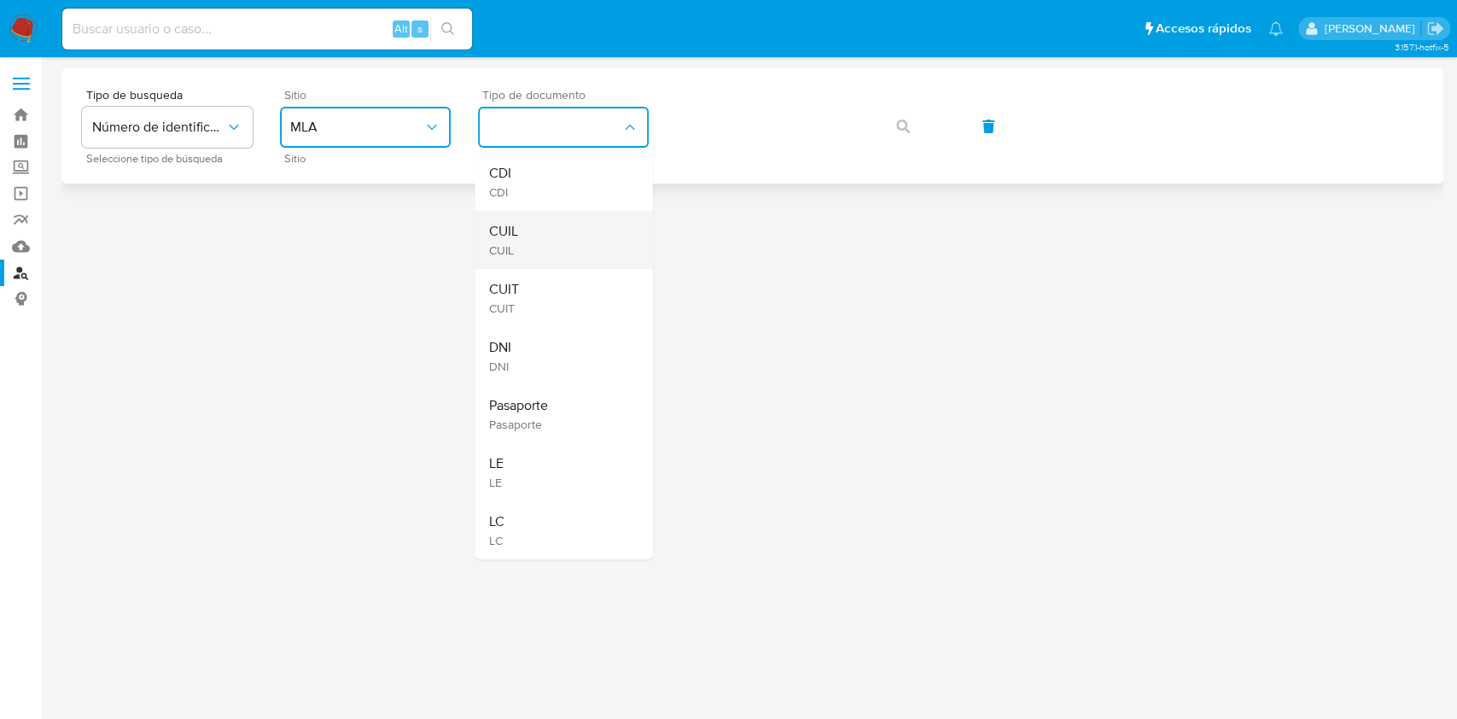
click at [548, 233] on div "CUIL CUIL" at bounding box center [558, 240] width 140 height 58
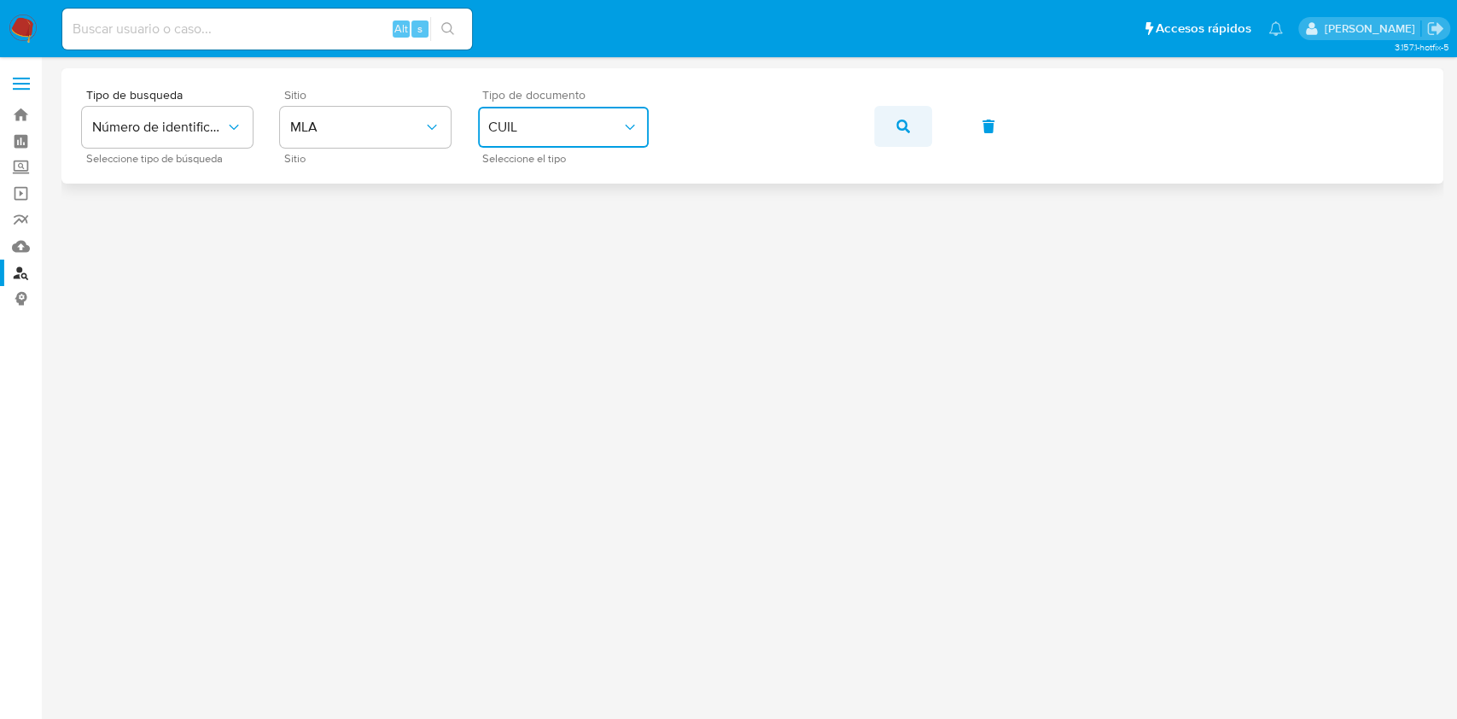
click at [893, 126] on button "button" at bounding box center [903, 126] width 58 height 41
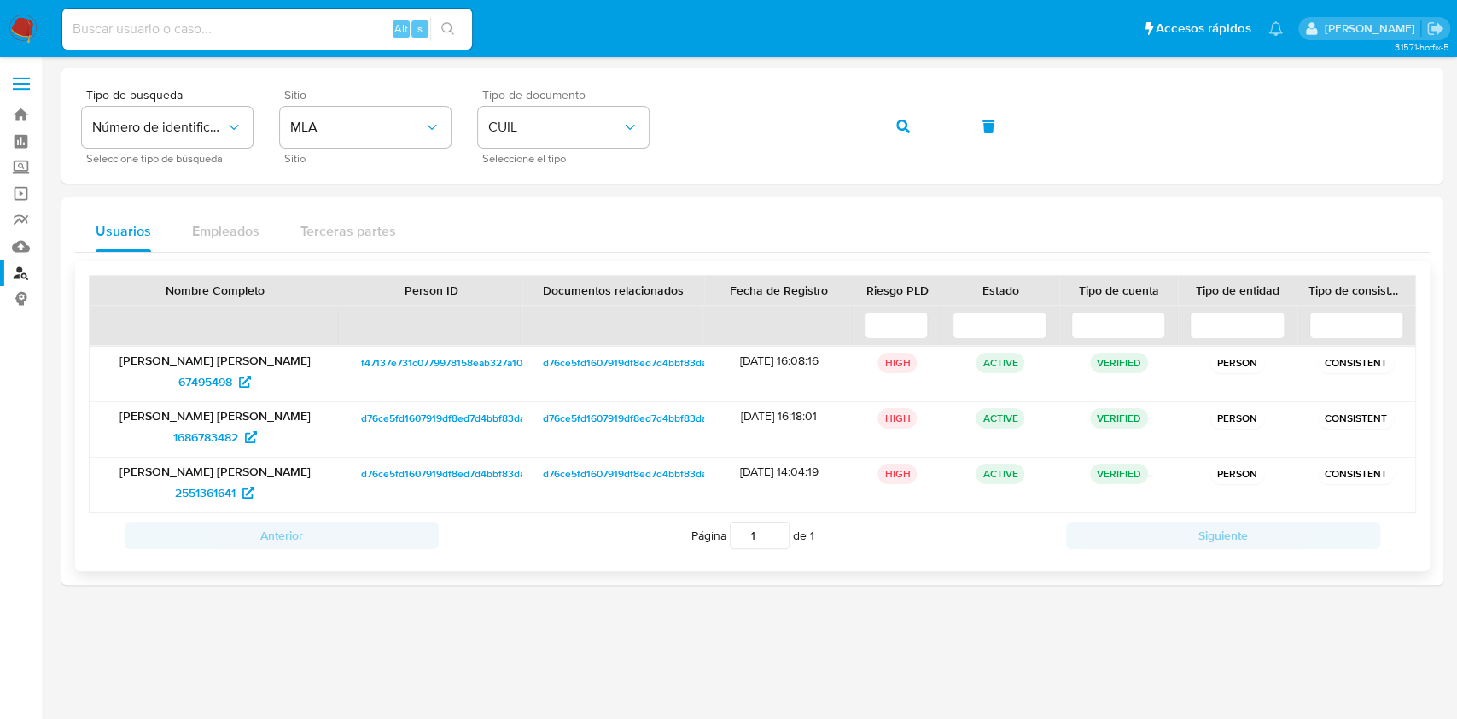
click at [421, 365] on span "f47137e731c0779978158eab327a104f" at bounding box center [446, 363] width 171 height 20
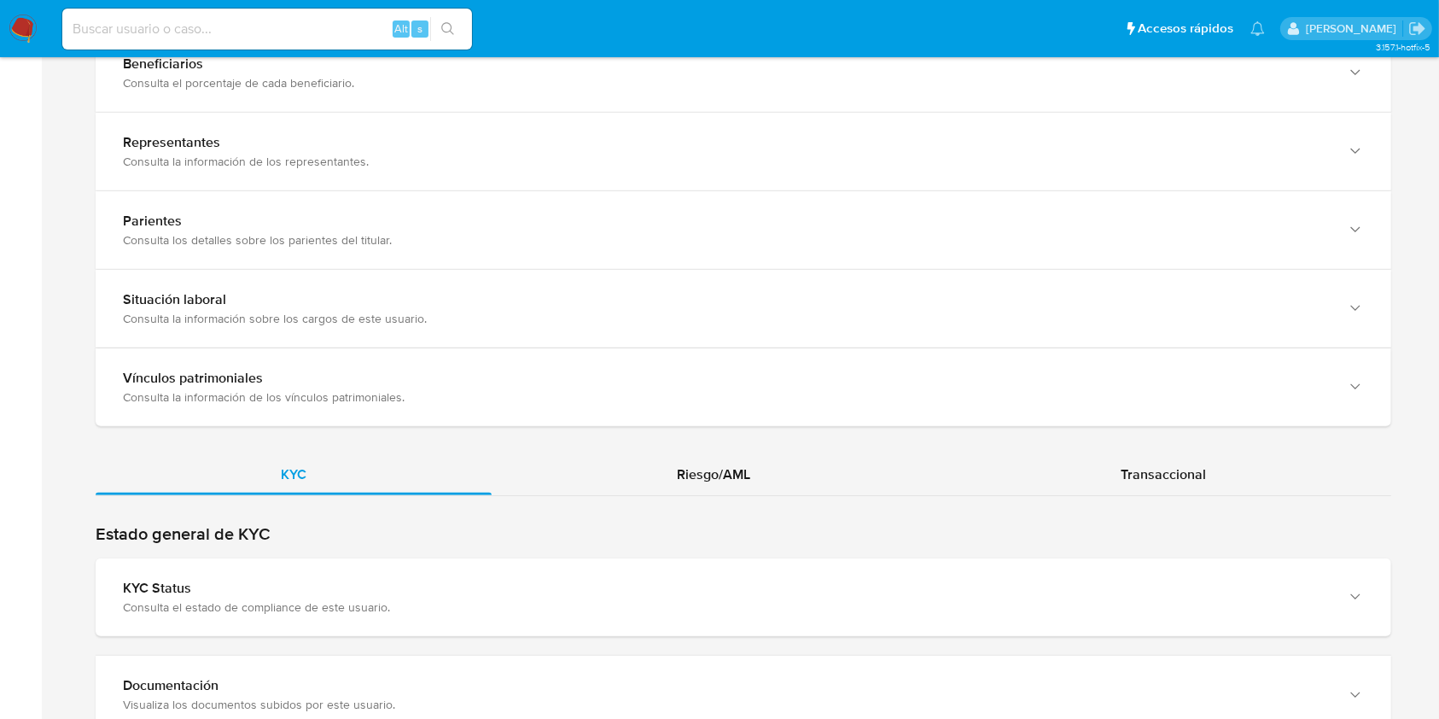
scroll to position [1243, 0]
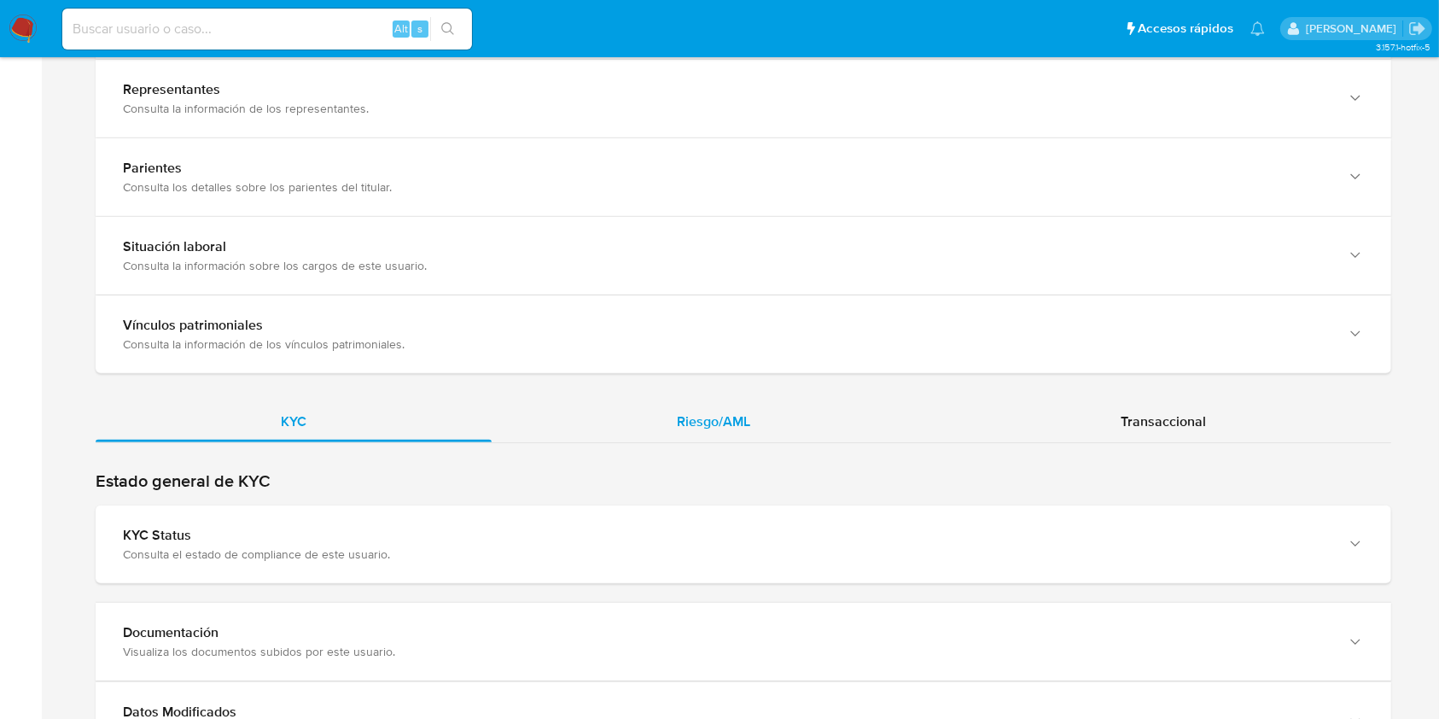
click at [735, 412] on span "Riesgo/AML" at bounding box center [713, 421] width 73 height 20
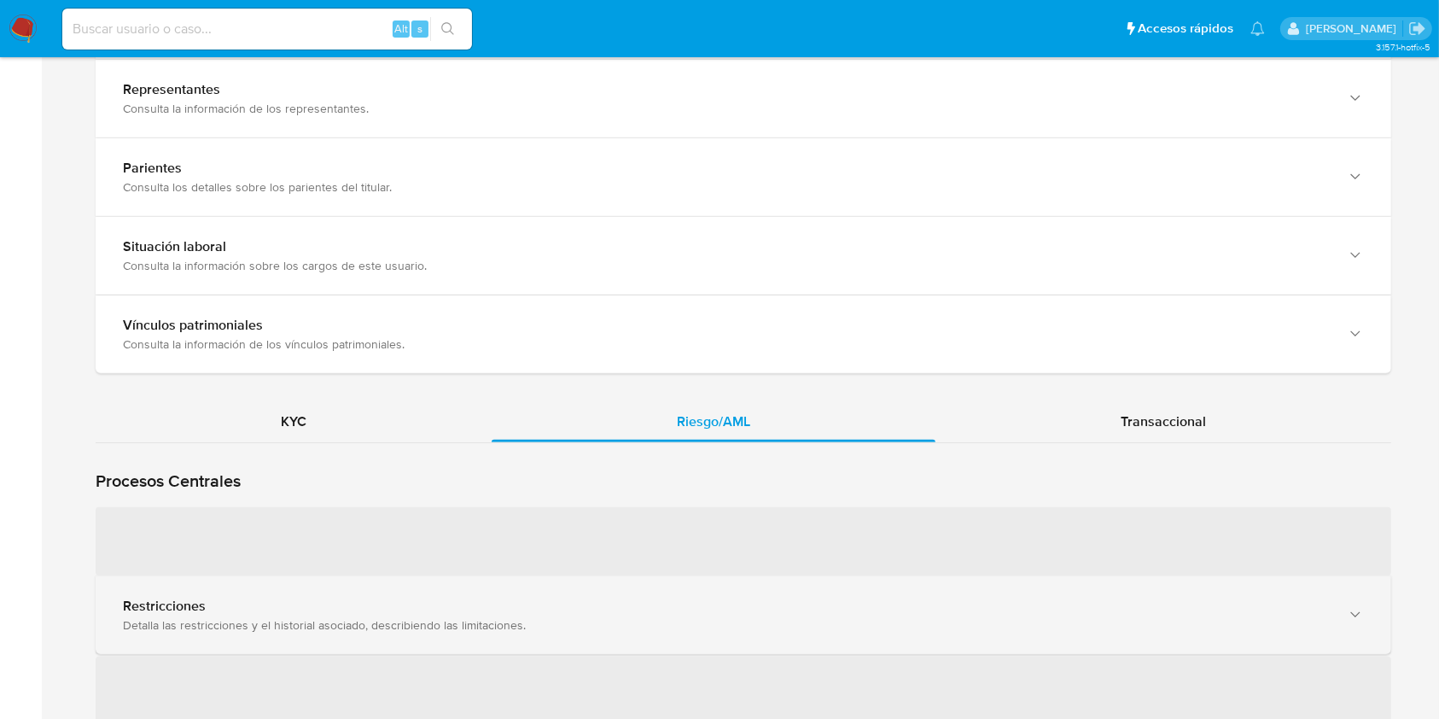
click at [547, 507] on span "‌" at bounding box center [744, 541] width 1296 height 68
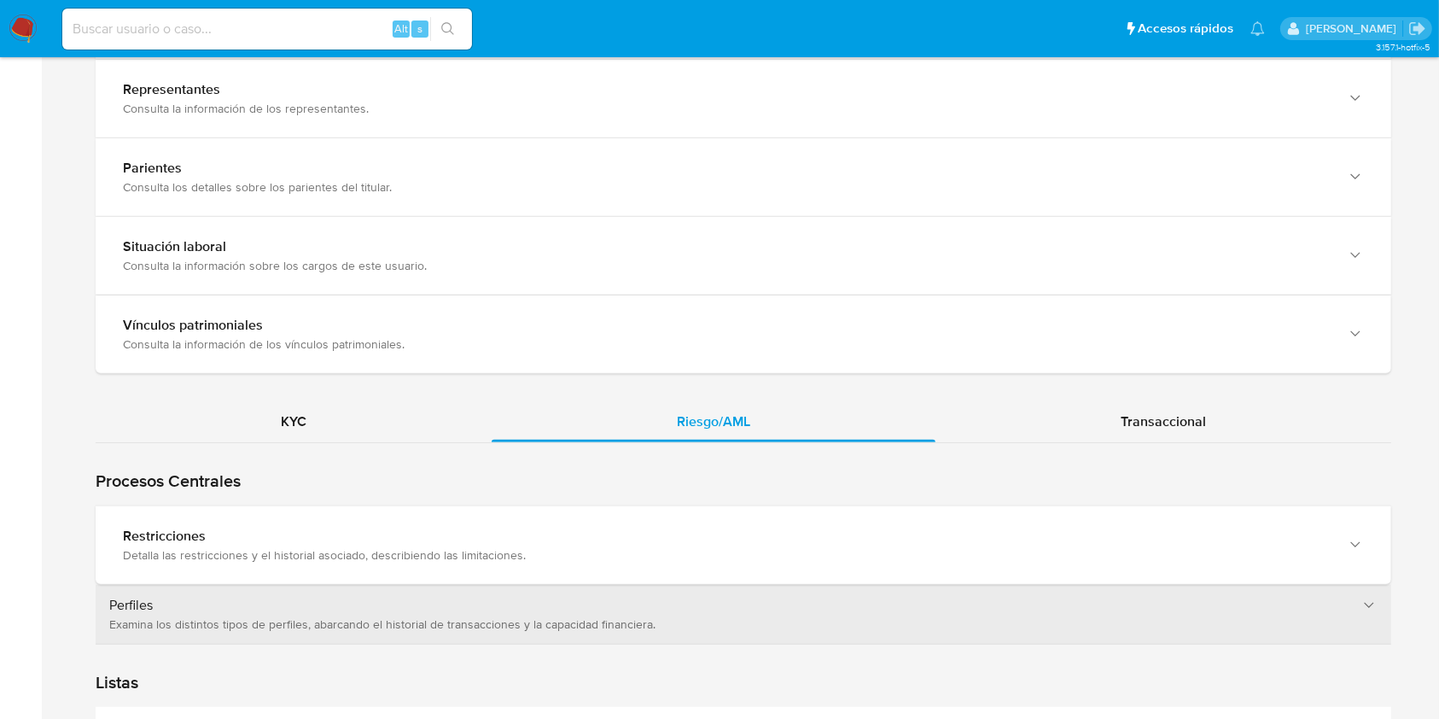
scroll to position [1556, 0]
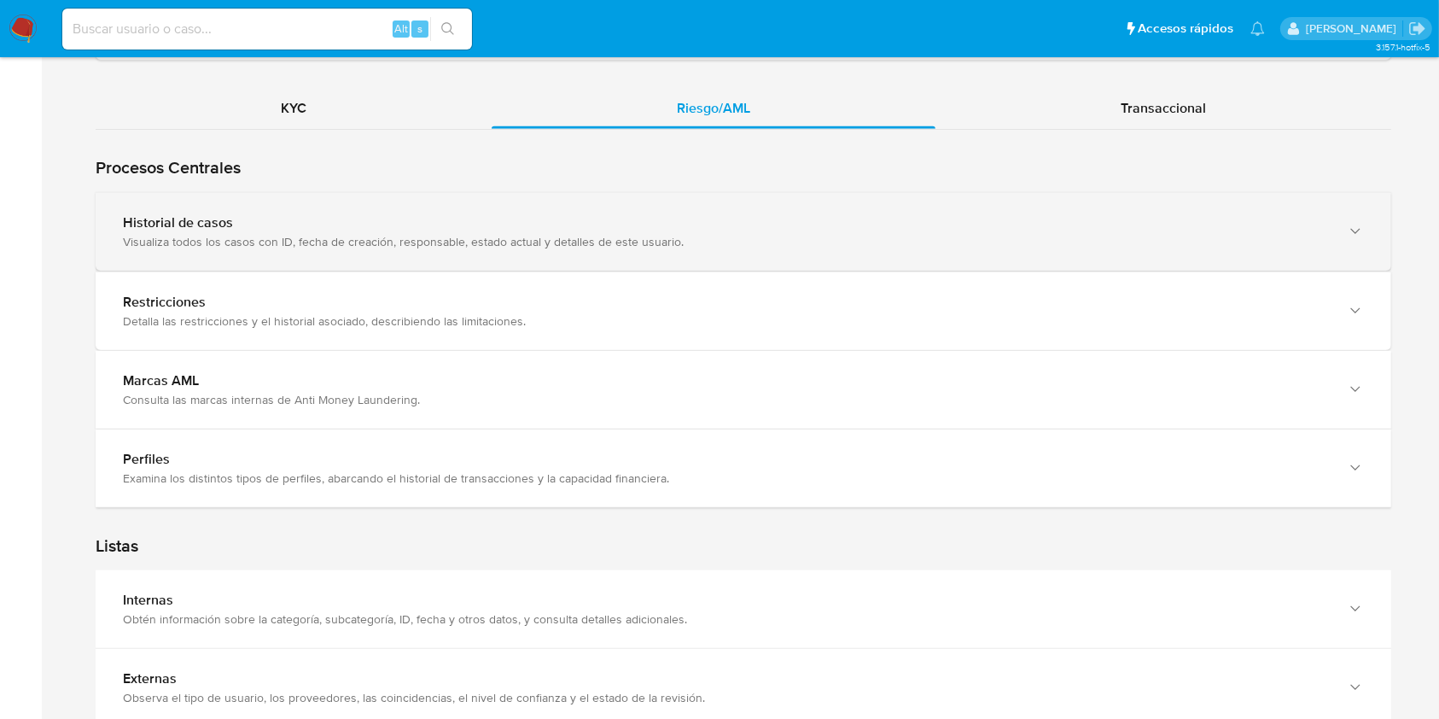
click at [1359, 230] on icon "button" at bounding box center [1355, 231] width 17 height 17
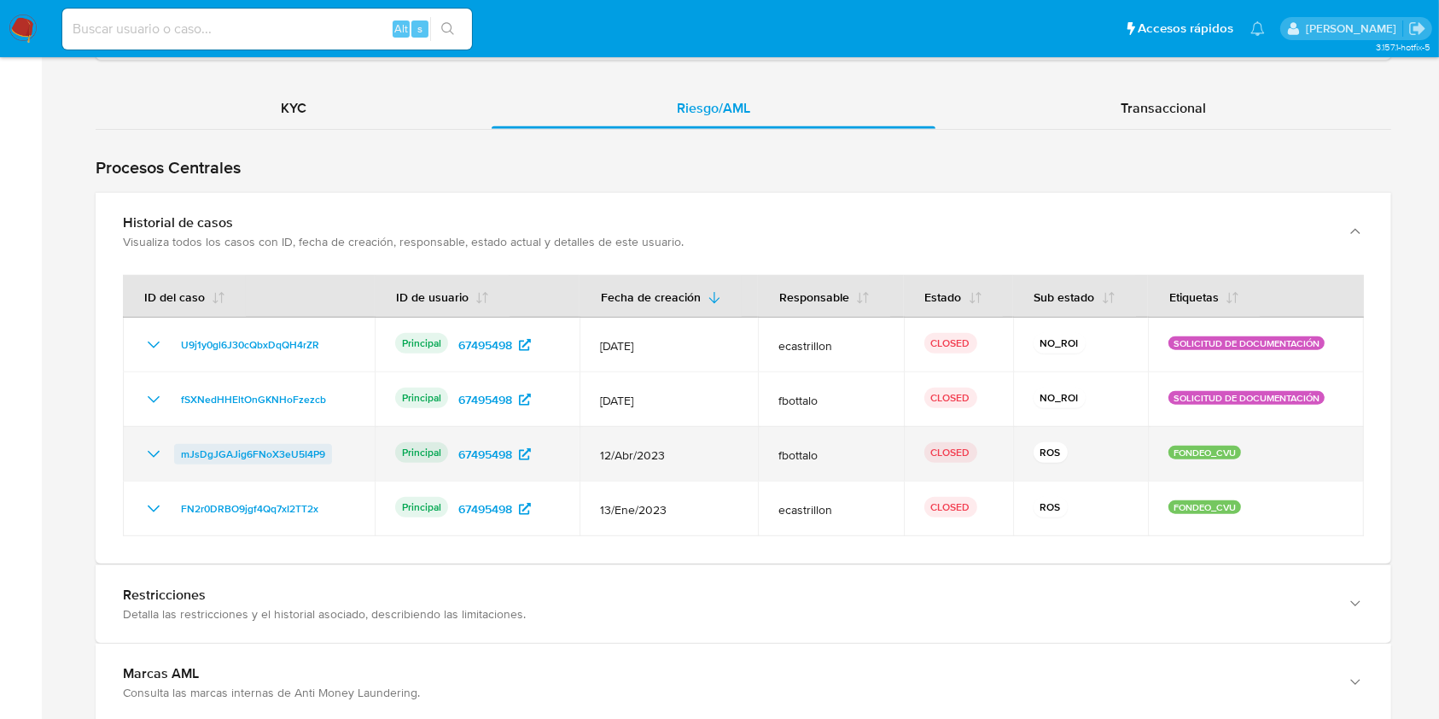
click at [277, 447] on span "mJsDgJGAJig6FNoX3eU5I4P9" at bounding box center [253, 454] width 144 height 20
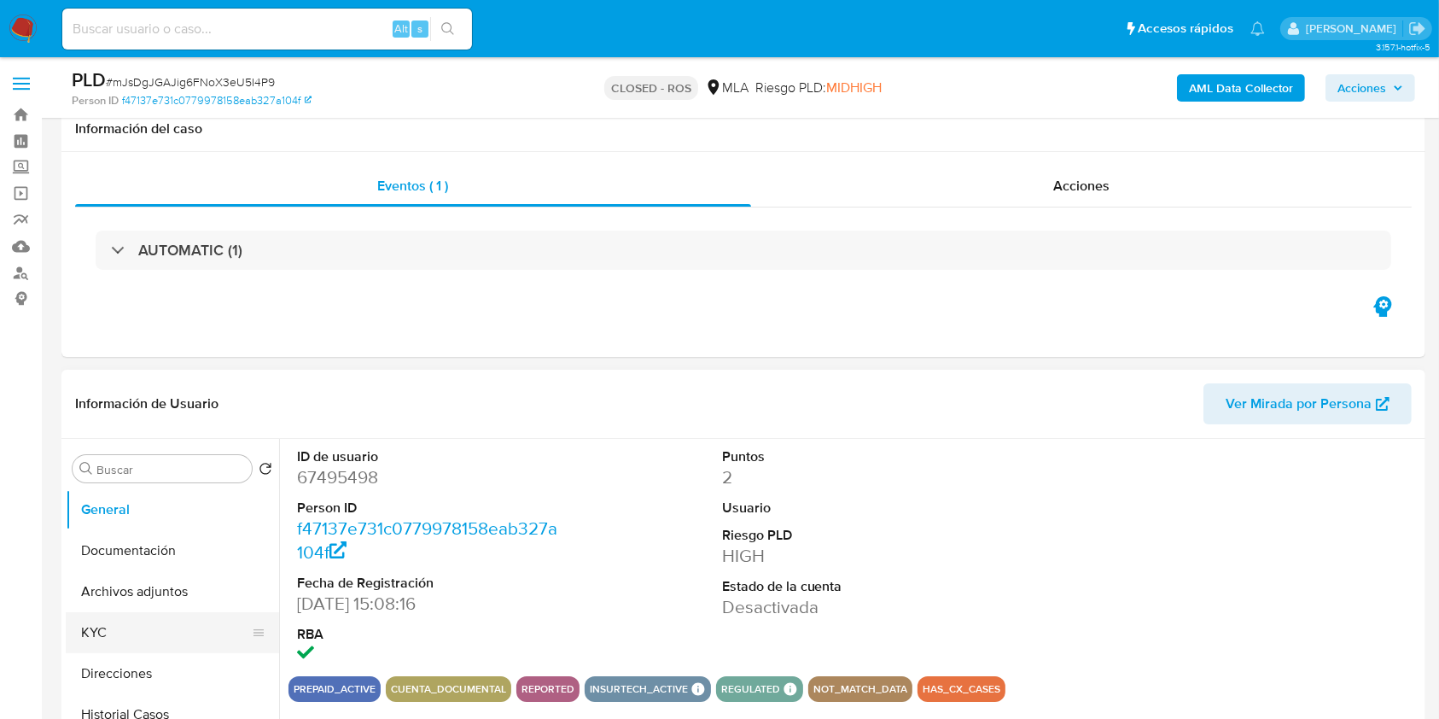
click at [99, 612] on button "KYC" at bounding box center [166, 632] width 200 height 41
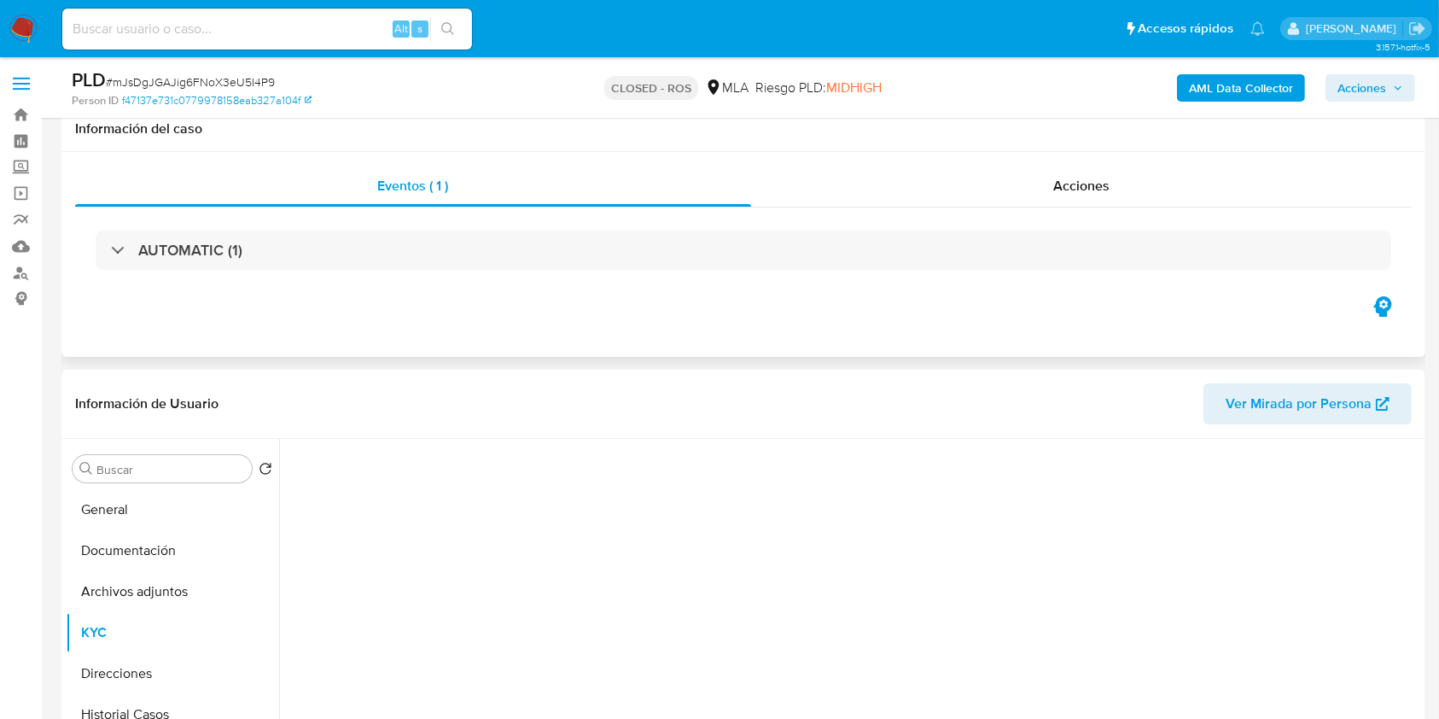
scroll to position [81, 0]
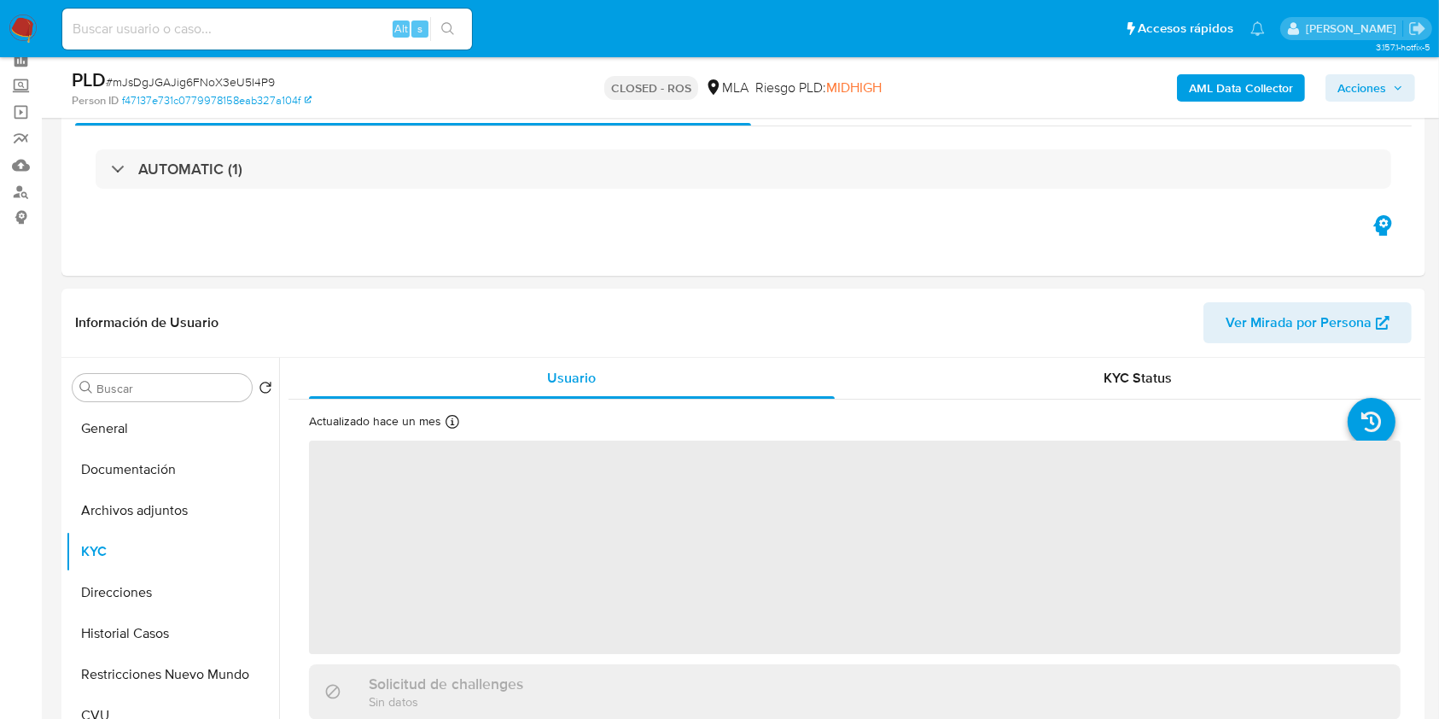
select select "10"
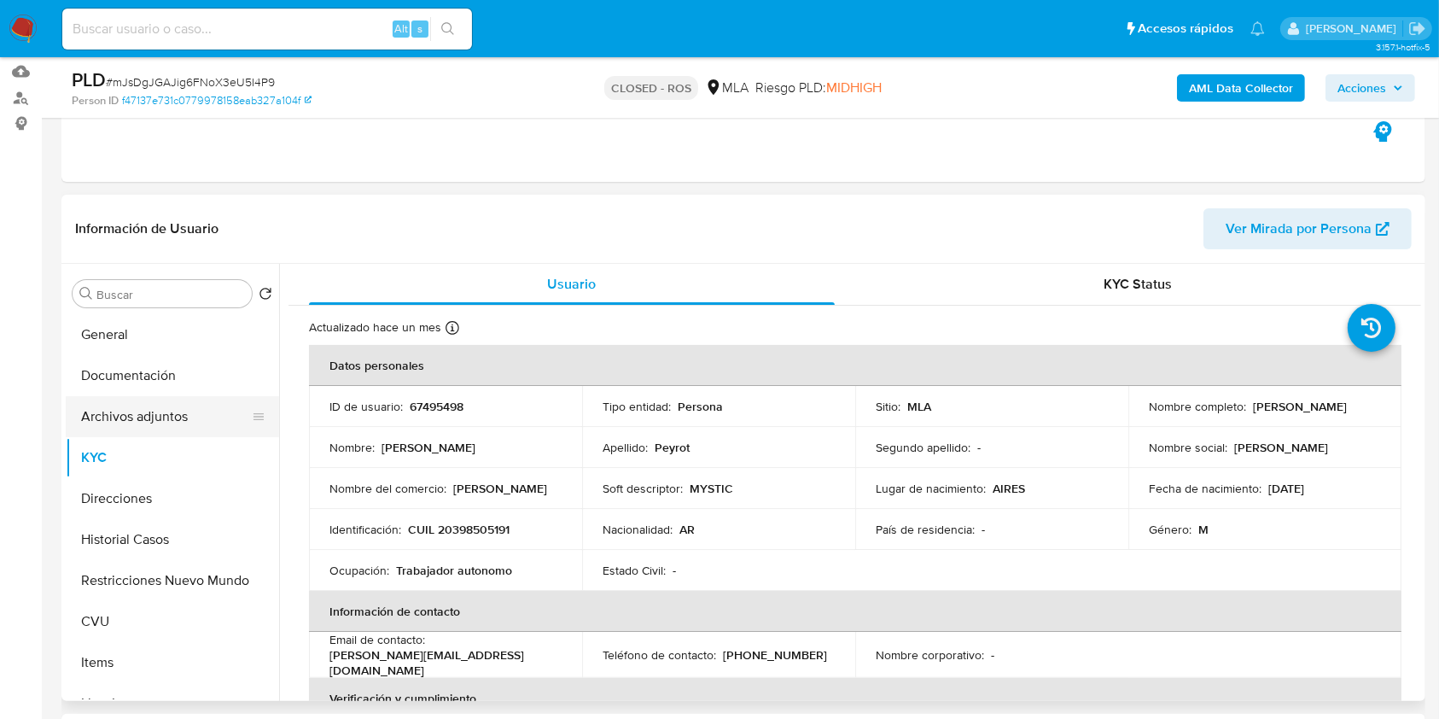
click at [157, 411] on button "Archivos adjuntos" at bounding box center [166, 416] width 200 height 41
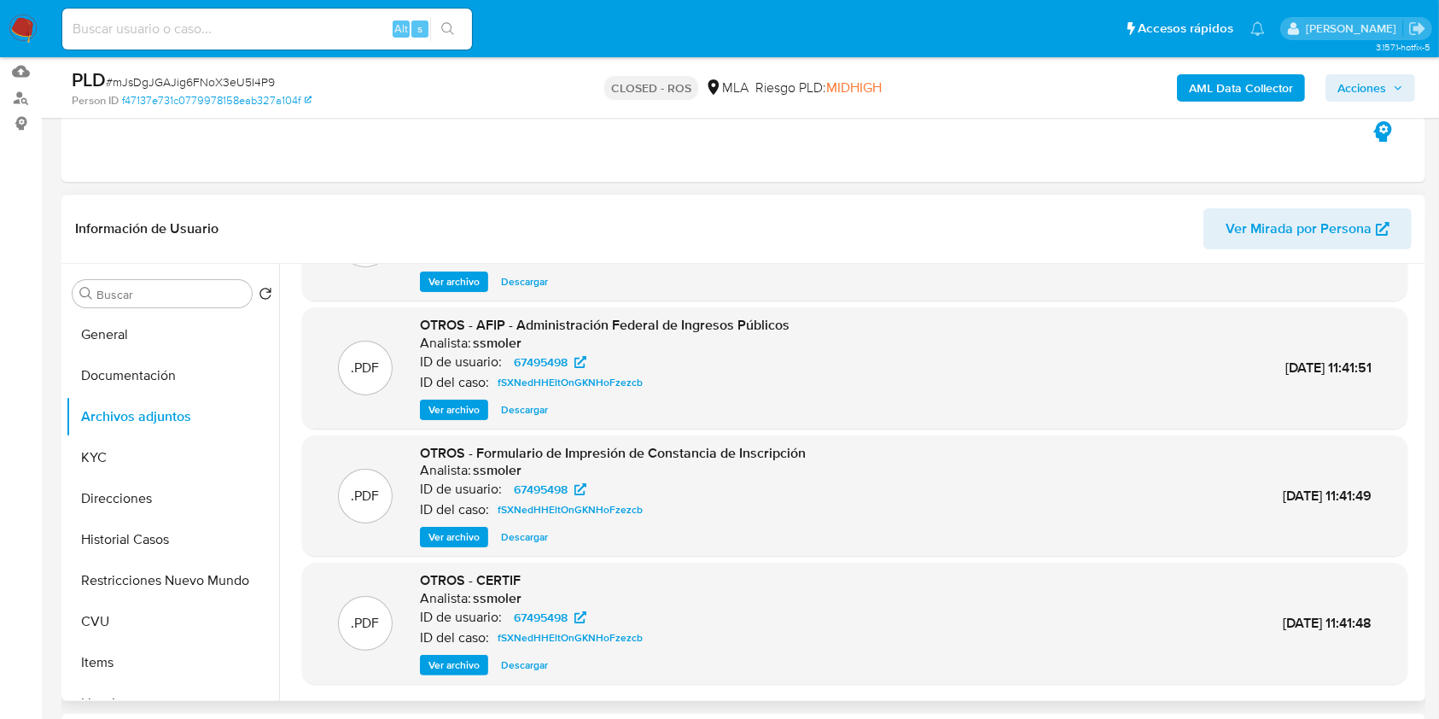
scroll to position [143, 0]
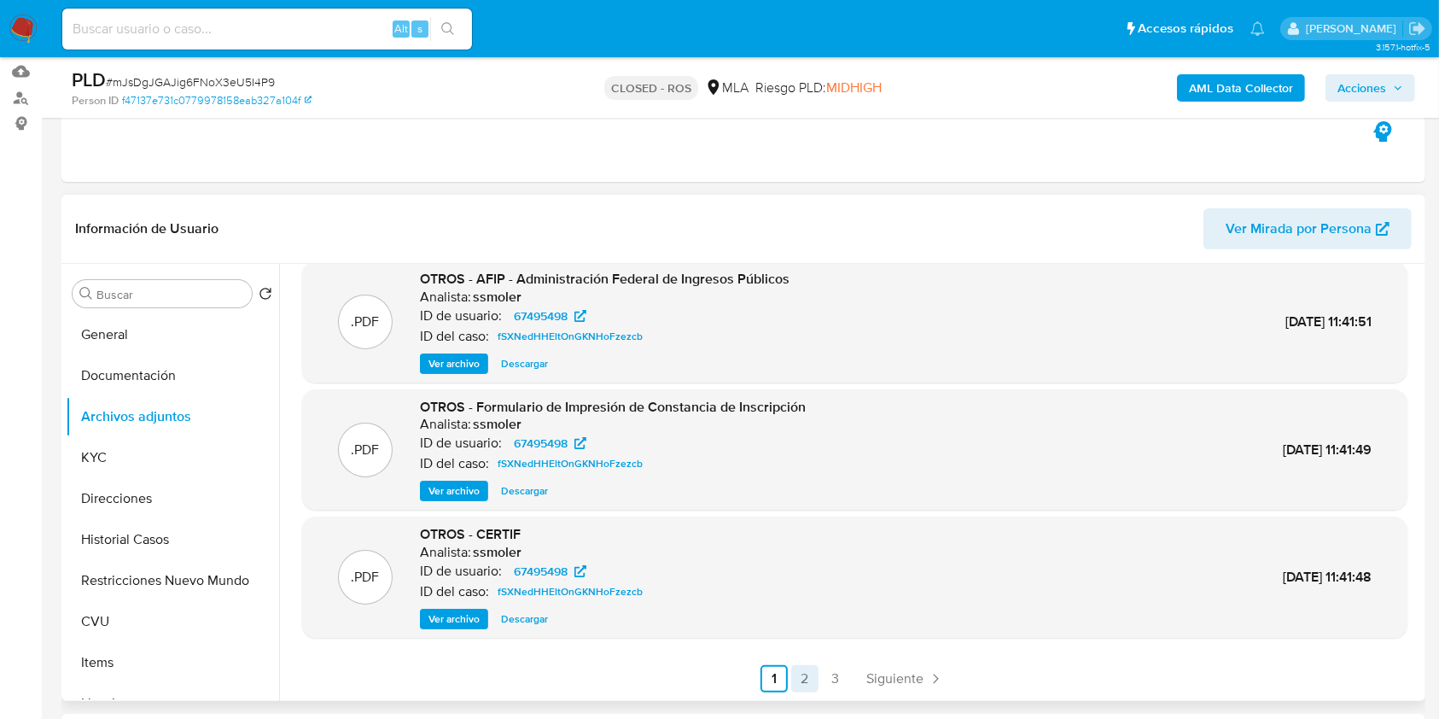
click at [799, 686] on link "2" at bounding box center [804, 678] width 27 height 27
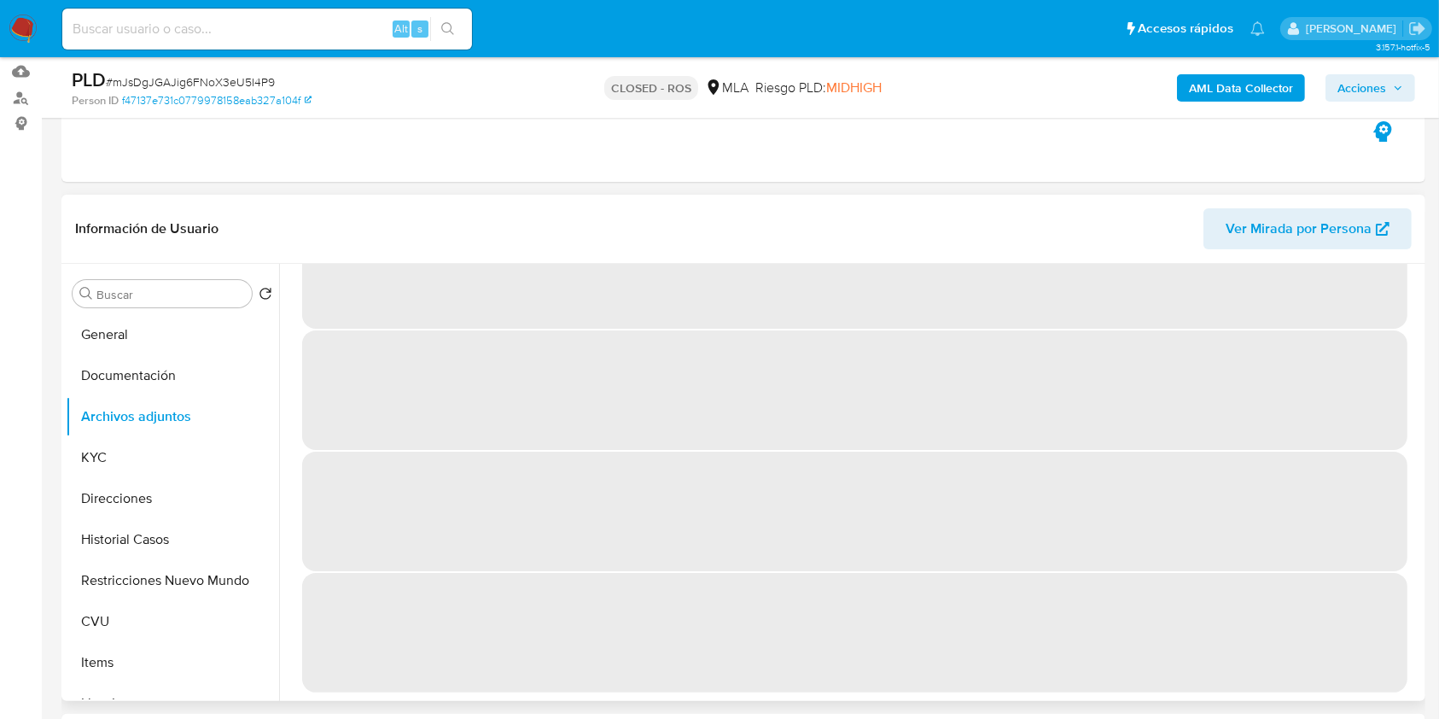
scroll to position [0, 0]
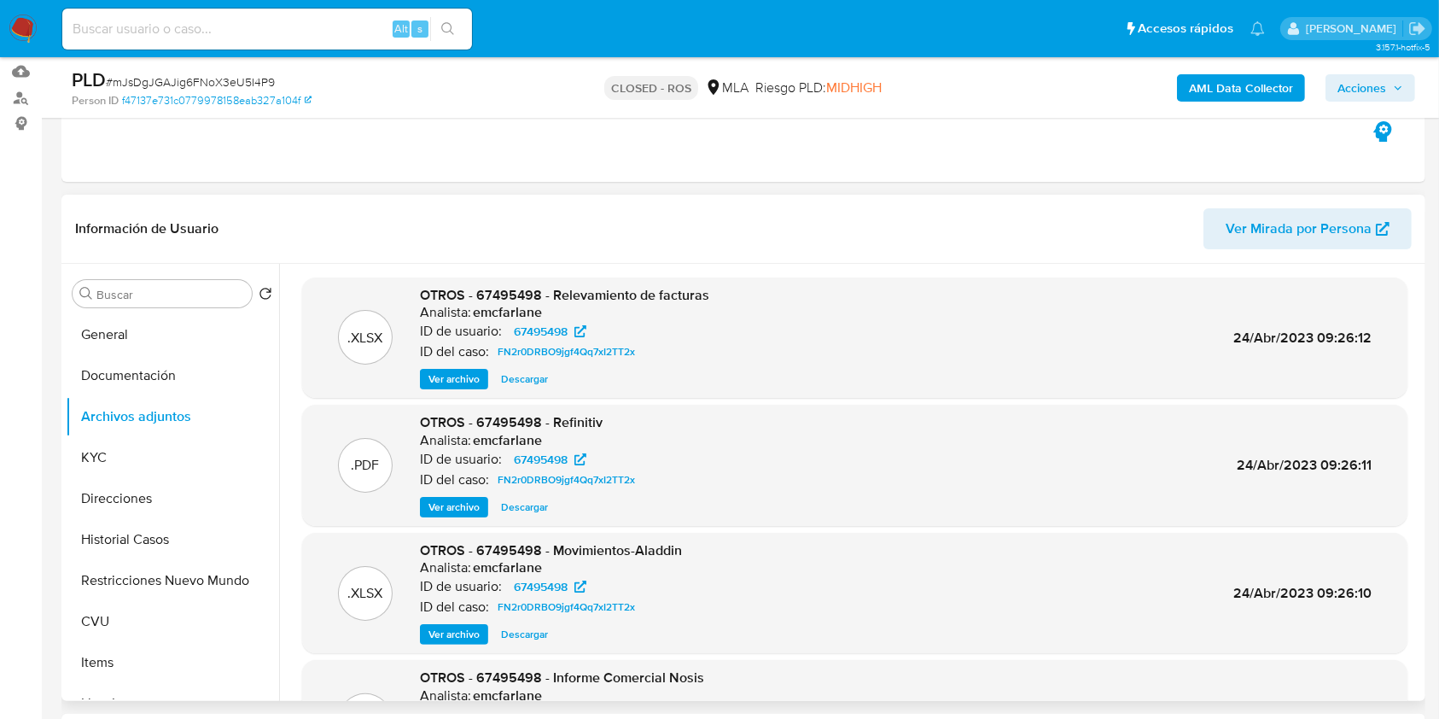
drag, startPoint x: 1421, startPoint y: 302, endPoint x: 1421, endPoint y: 378, distance: 76.0
click at [1421, 378] on div "Buscar Volver al orden por defecto General Documentación Archivos adjuntos KYC …" at bounding box center [743, 482] width 1364 height 437
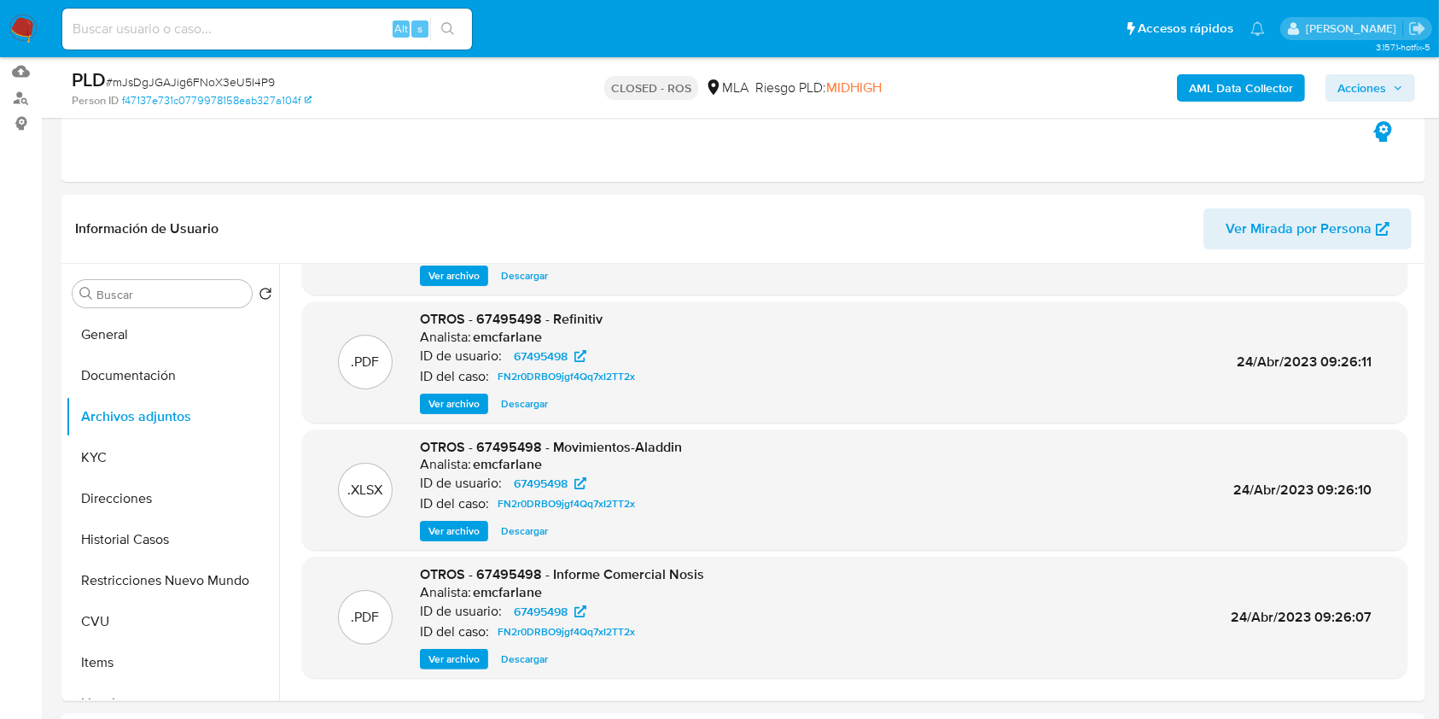
scroll to position [140, 0]
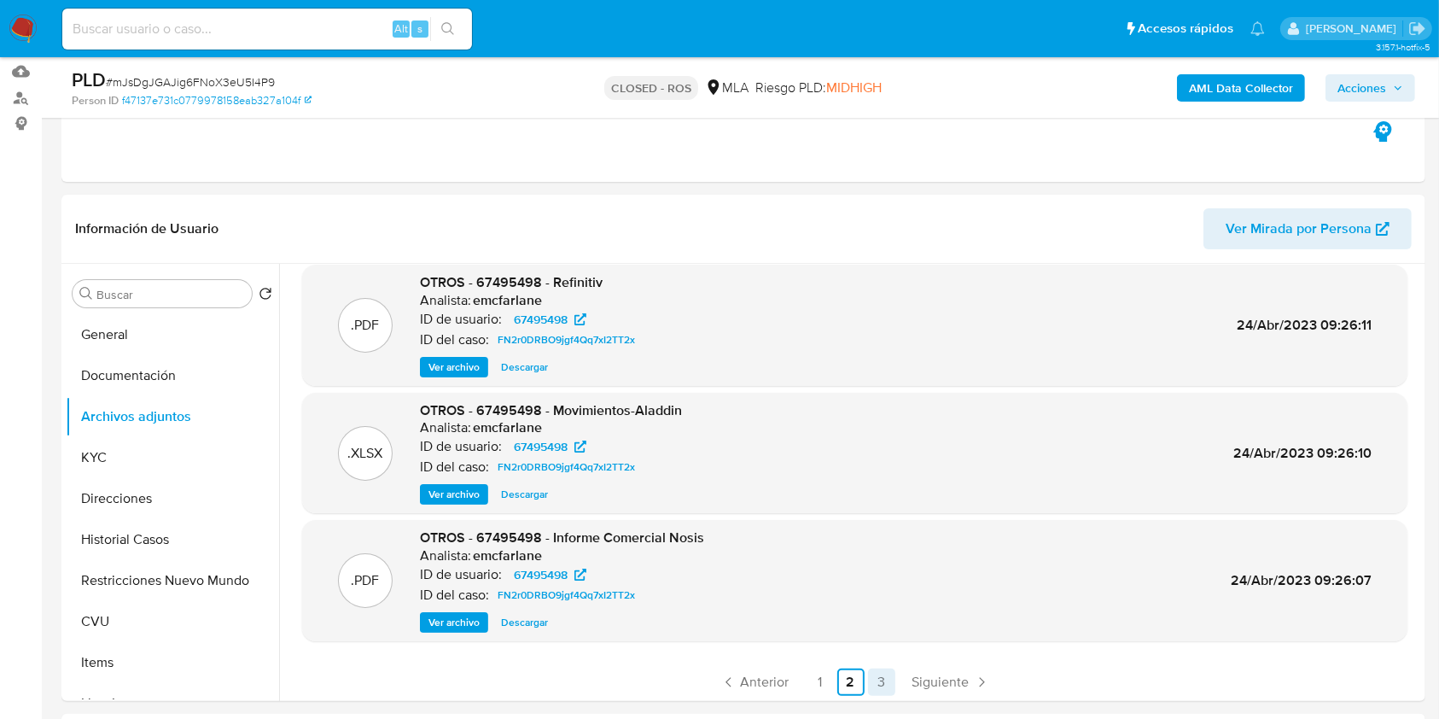
click at [877, 670] on link "3" at bounding box center [881, 681] width 27 height 27
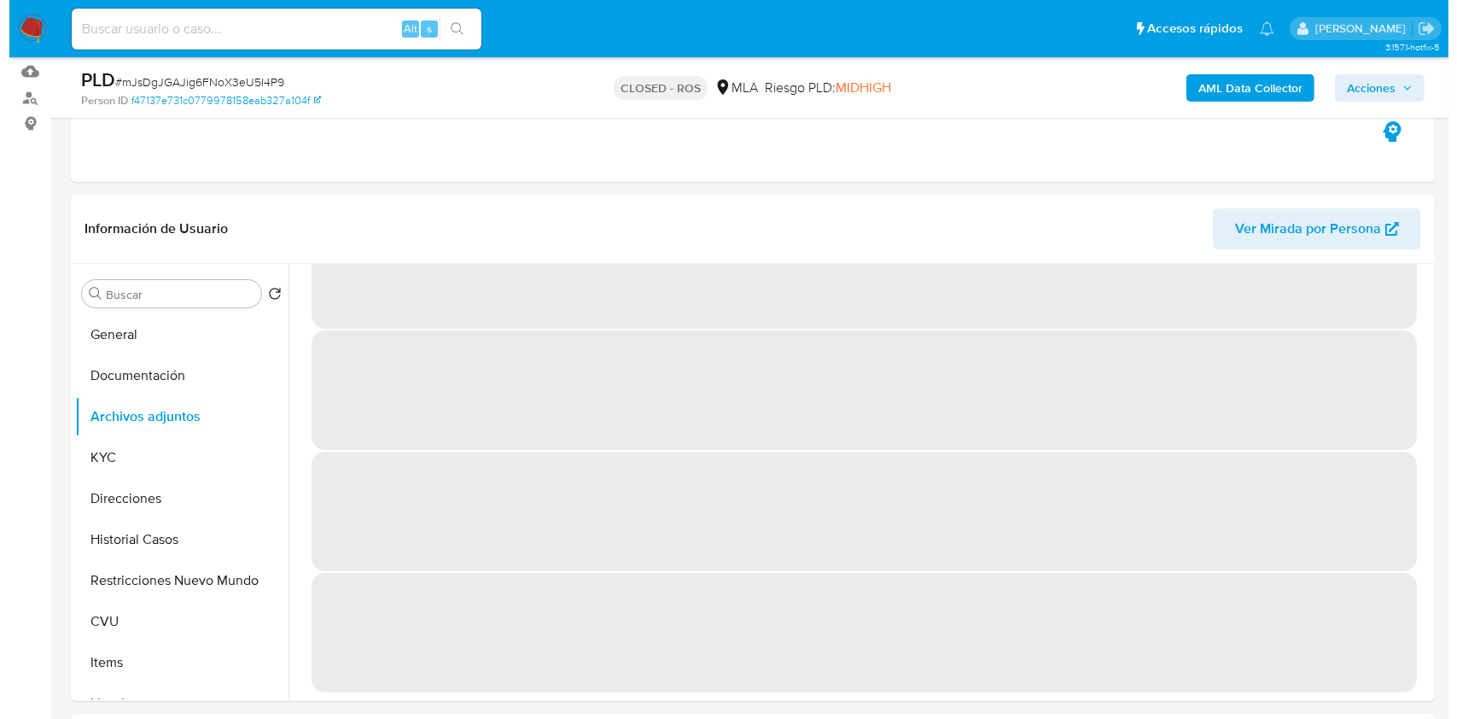
scroll to position [0, 0]
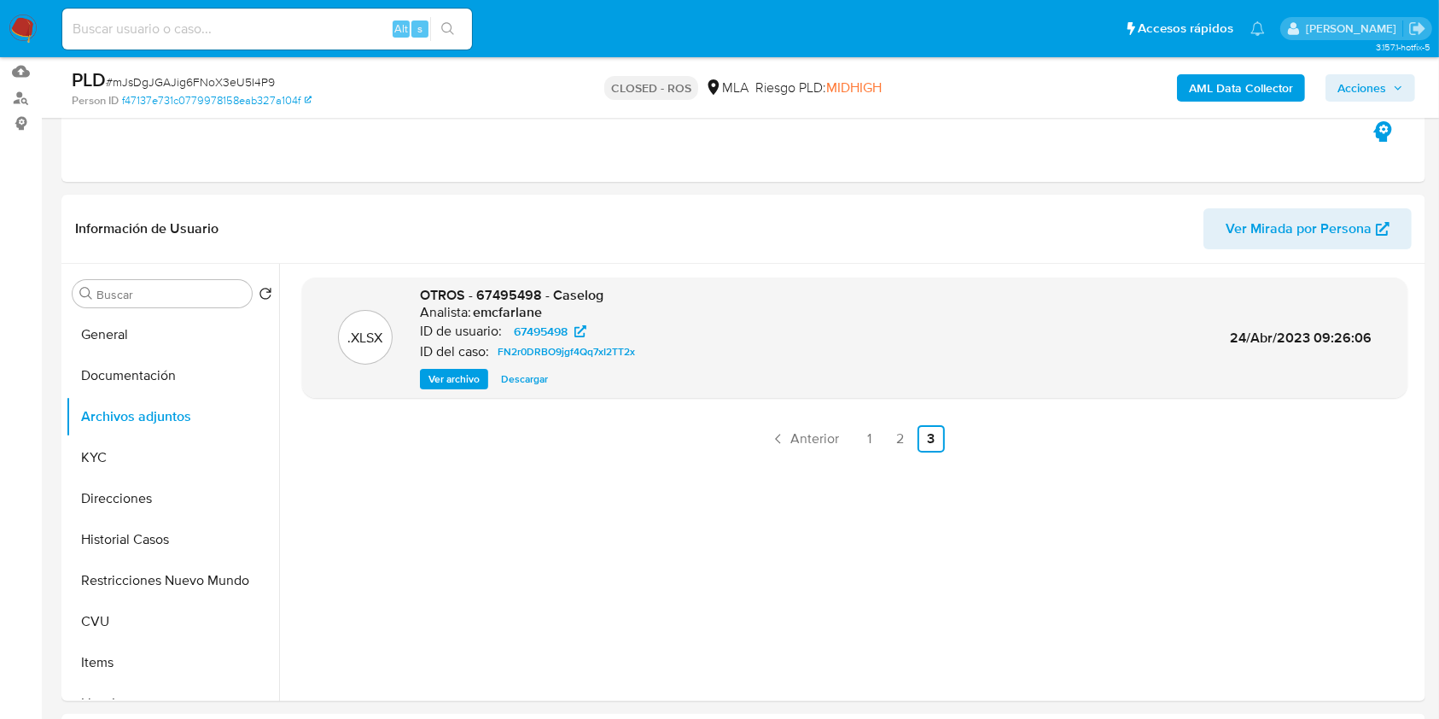
click at [456, 380] on span "Ver archivo" at bounding box center [453, 378] width 51 height 17
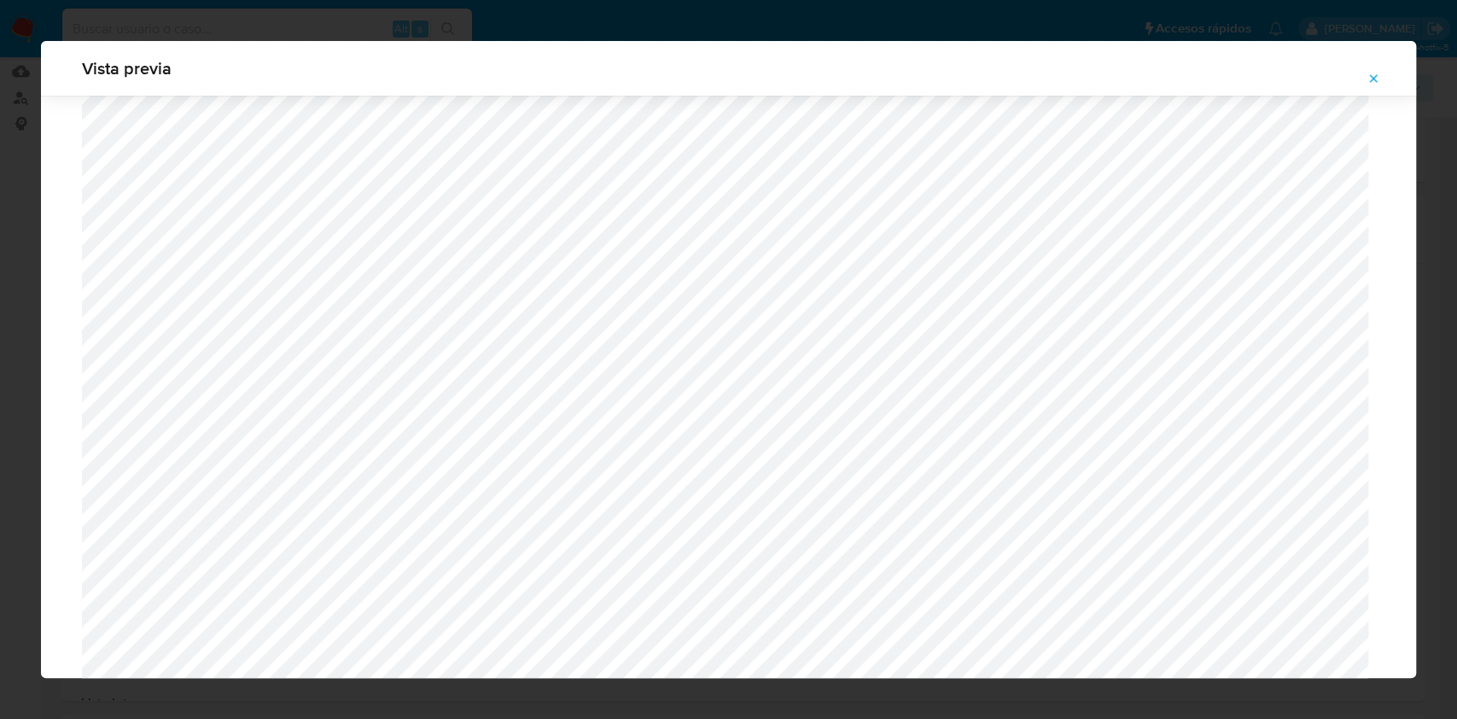
scroll to position [1278, 0]
click at [1383, 82] on button "Attachment preview" at bounding box center [1374, 78] width 38 height 27
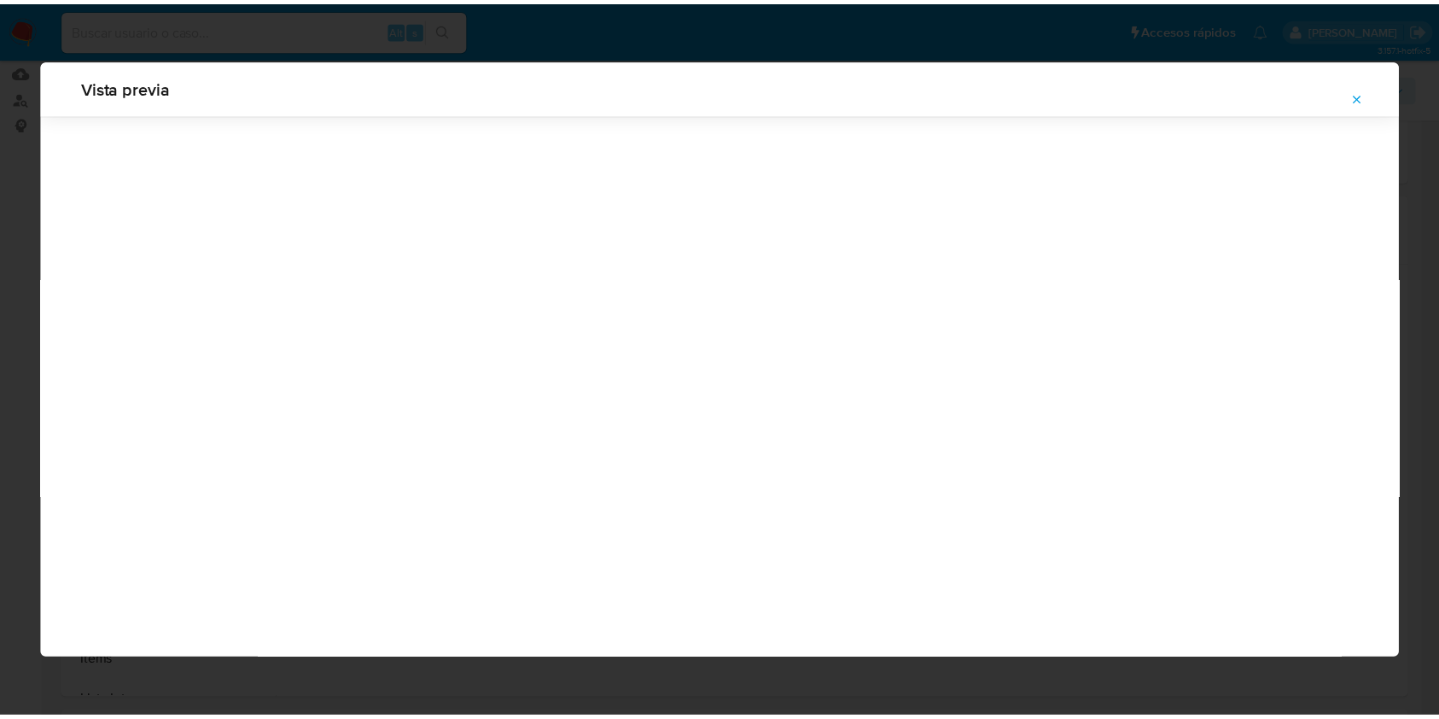
scroll to position [0, 0]
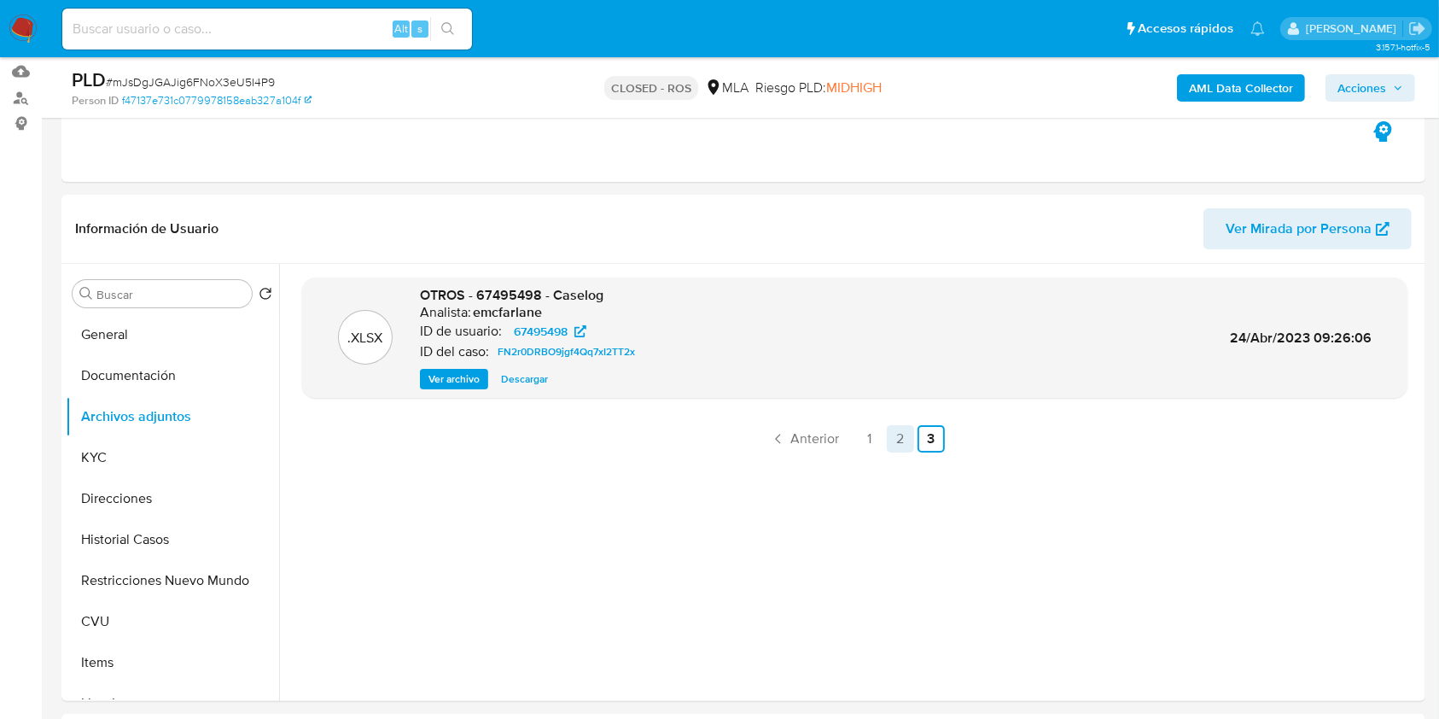
click at [900, 446] on link "2" at bounding box center [900, 438] width 27 height 27
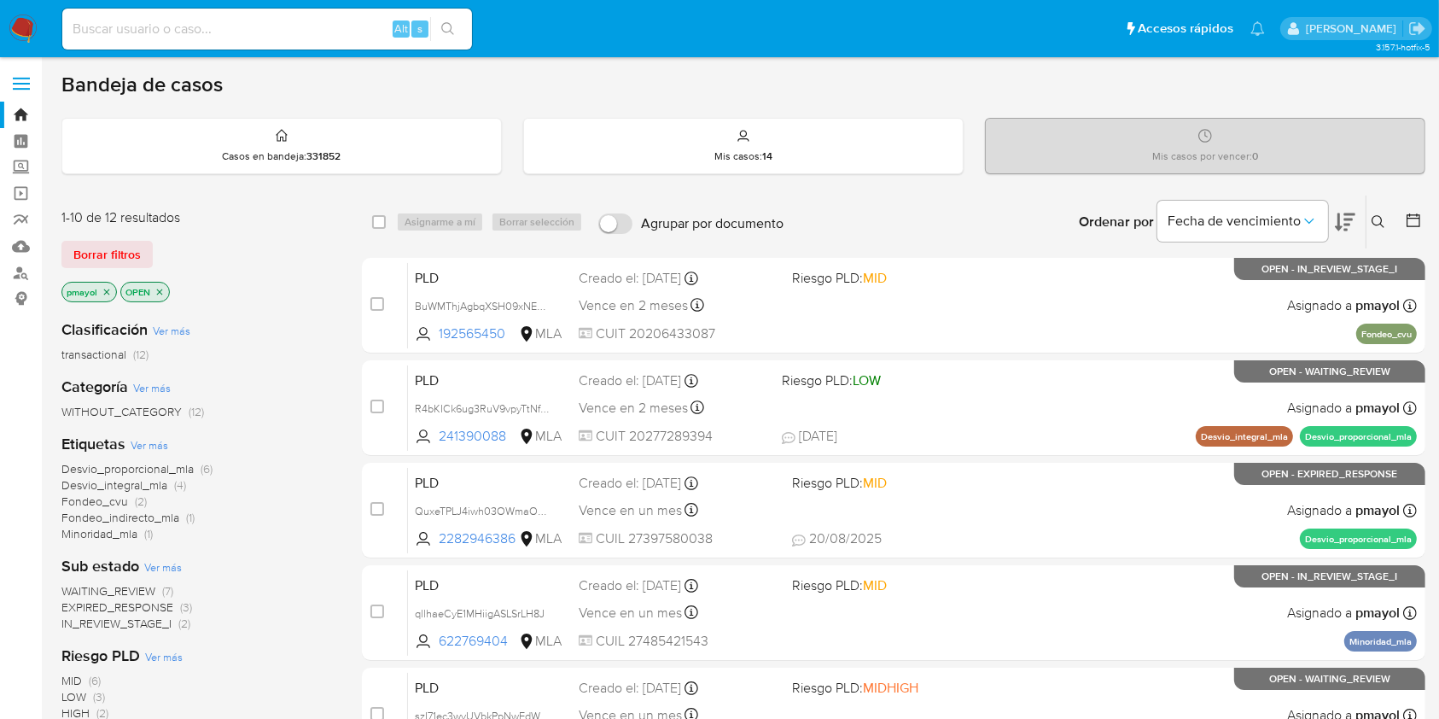
click at [347, 22] on input at bounding box center [267, 29] width 410 height 22
paste input "YwURIVumDz65cqe14Nk0UQey"
type input "YwURIVumDz65cqe14Nk0UQey"
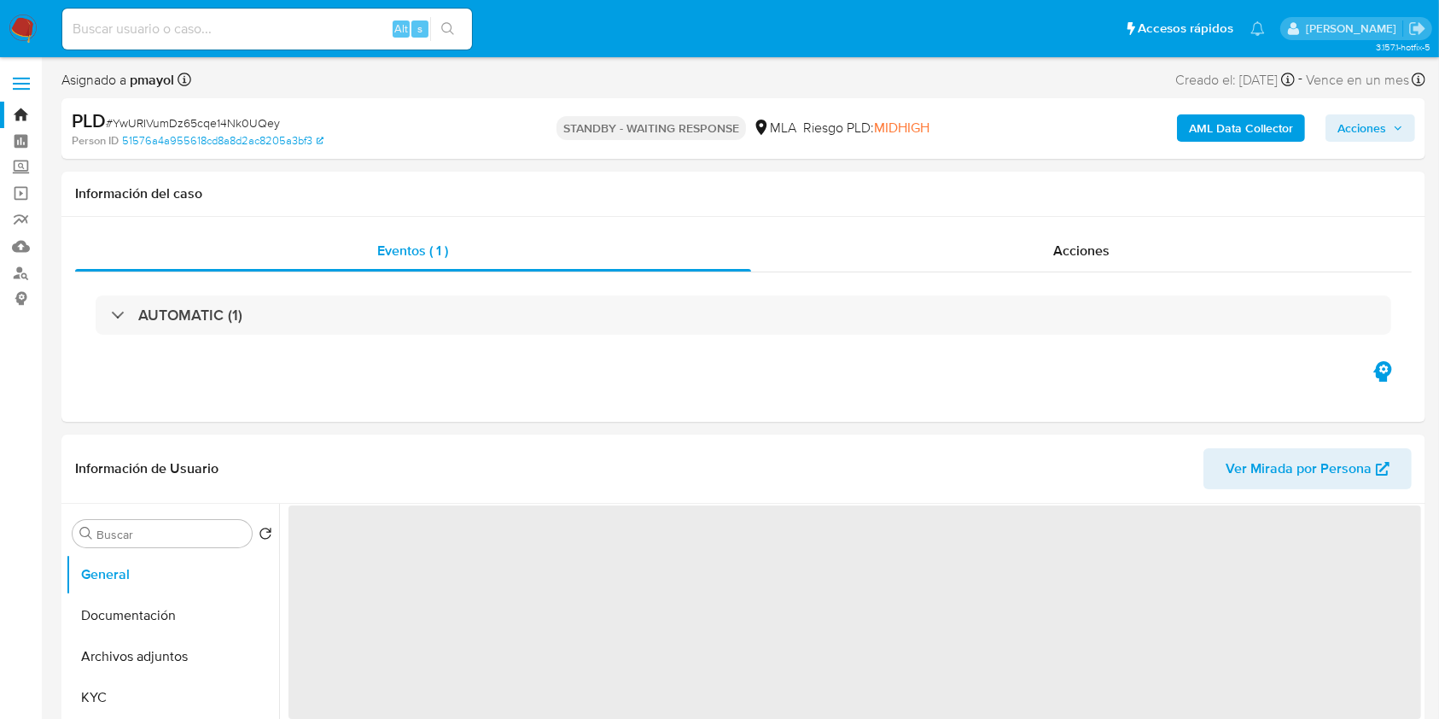
drag, startPoint x: 1407, startPoint y: 143, endPoint x: 1404, endPoint y: 155, distance: 13.1
click at [1404, 155] on div "PLD # YwURIVumDz65cqe14Nk0UQey Person ID 51576a4a955618cd8a8d2ac8205a3bf3 STAND…" at bounding box center [743, 128] width 1364 height 61
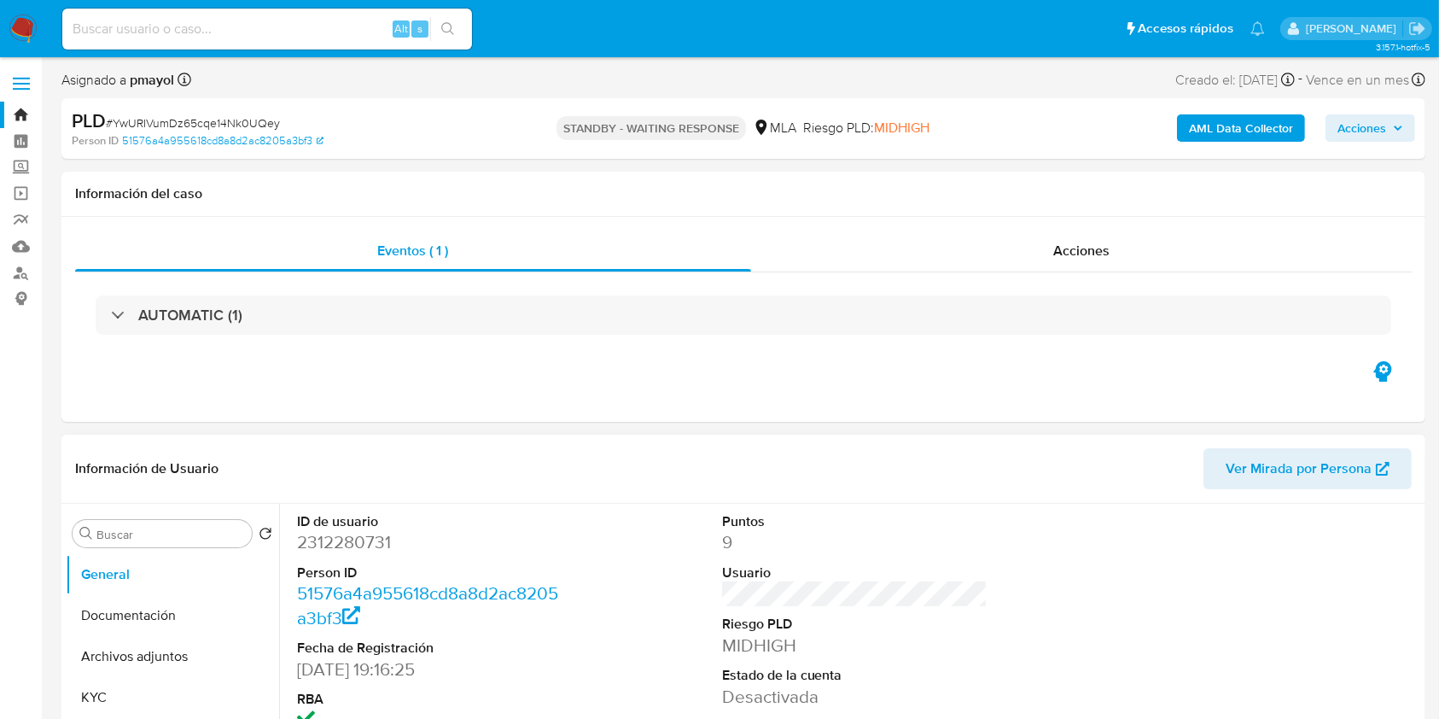
select select "10"
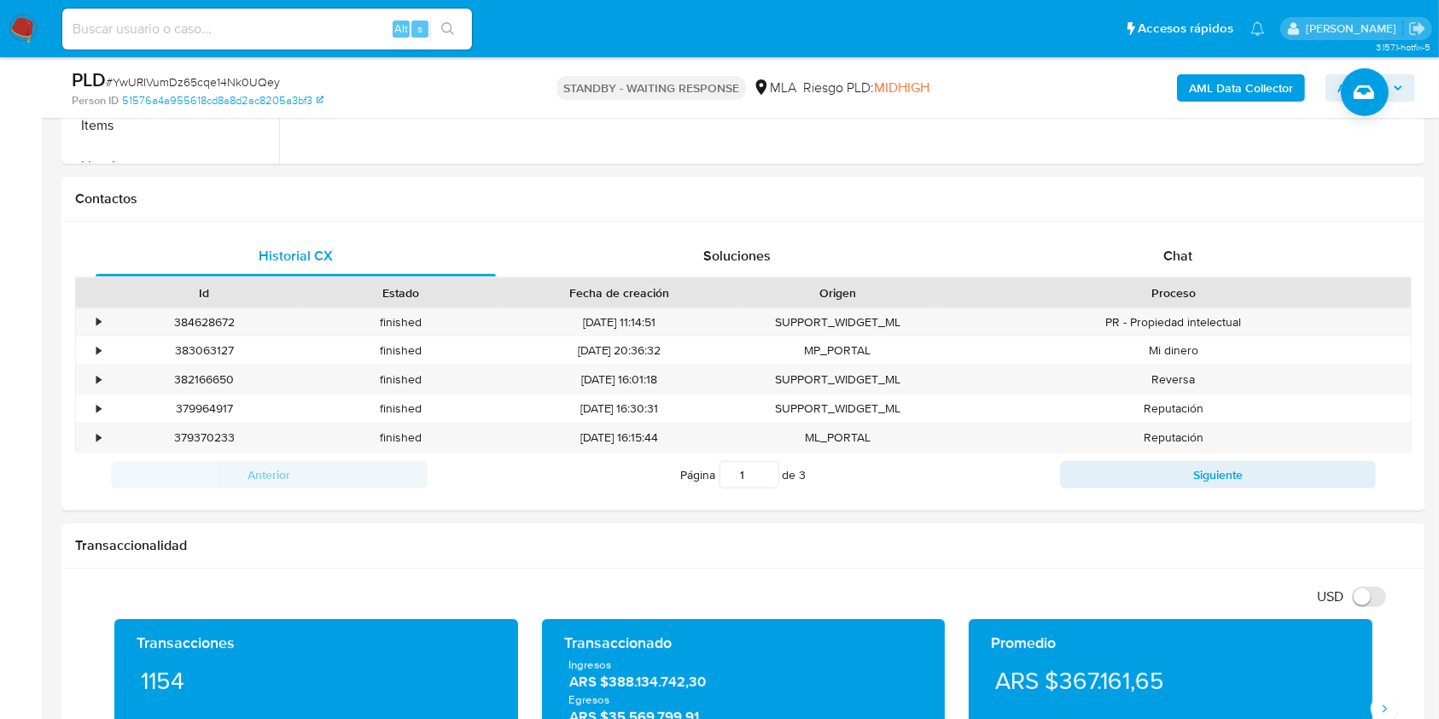
scroll to position [719, 0]
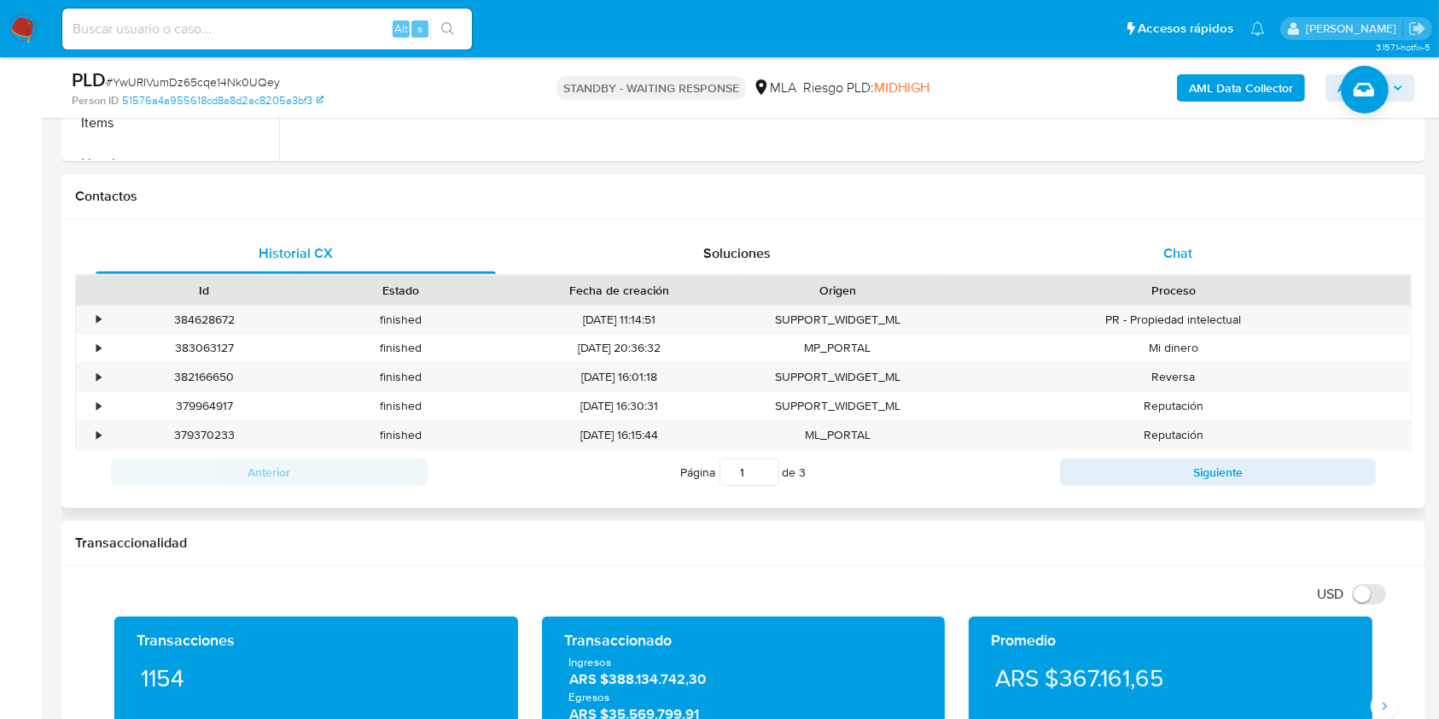
click at [1217, 261] on div "Chat" at bounding box center [1178, 253] width 400 height 41
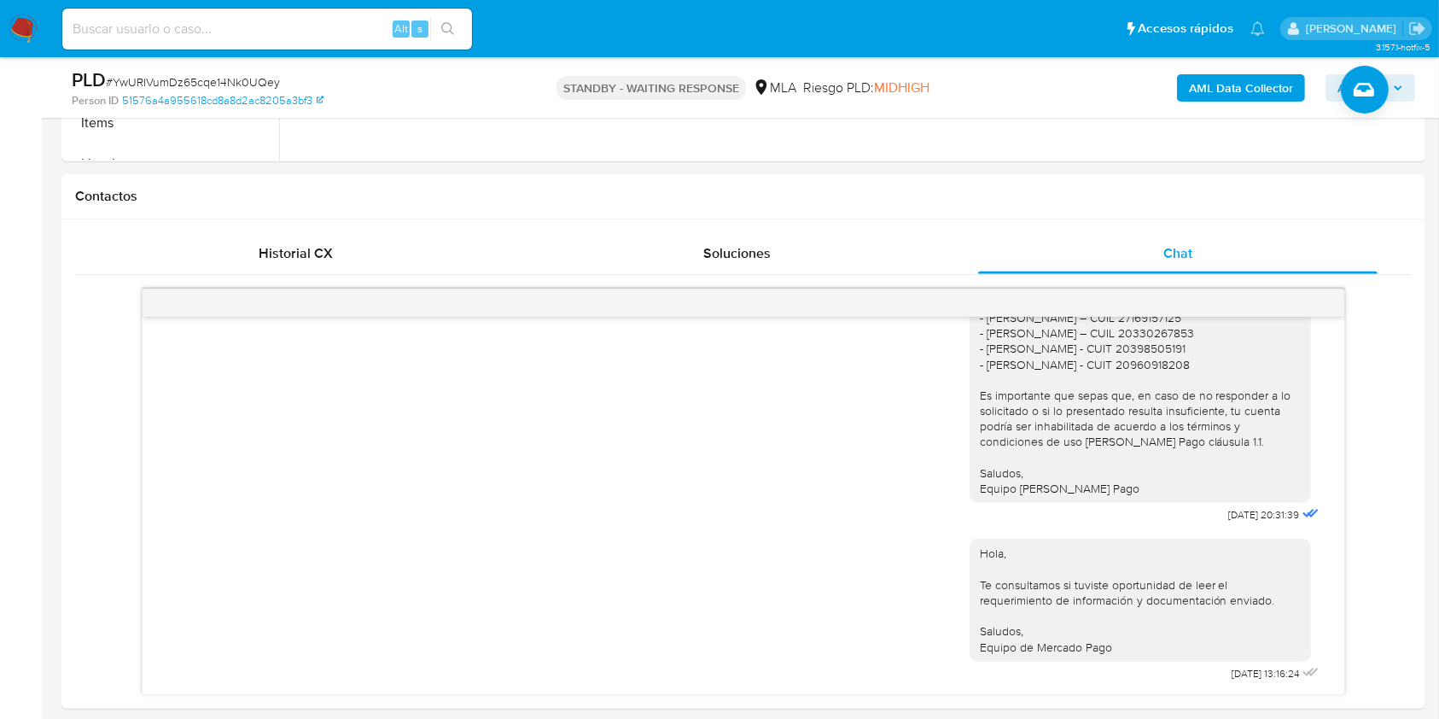
scroll to position [186, 0]
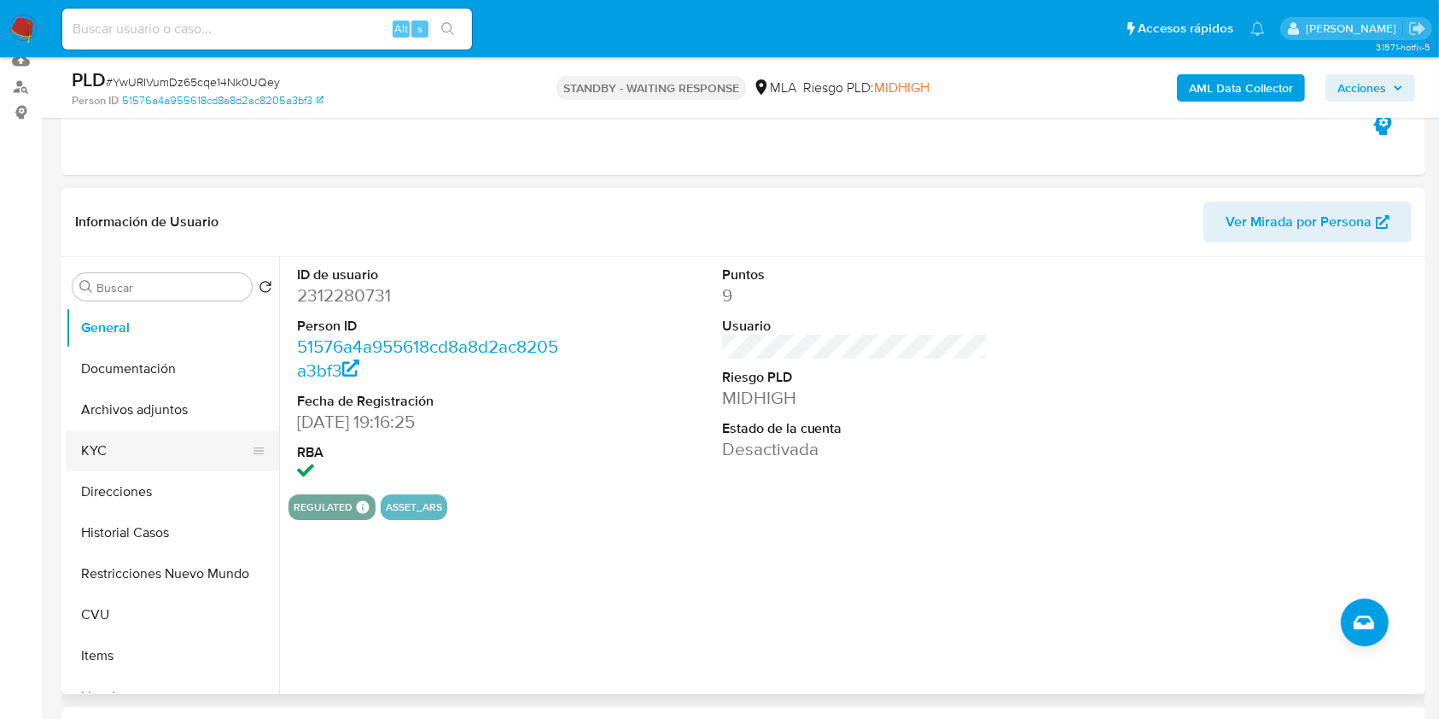
click at [96, 466] on button "KYC" at bounding box center [166, 450] width 200 height 41
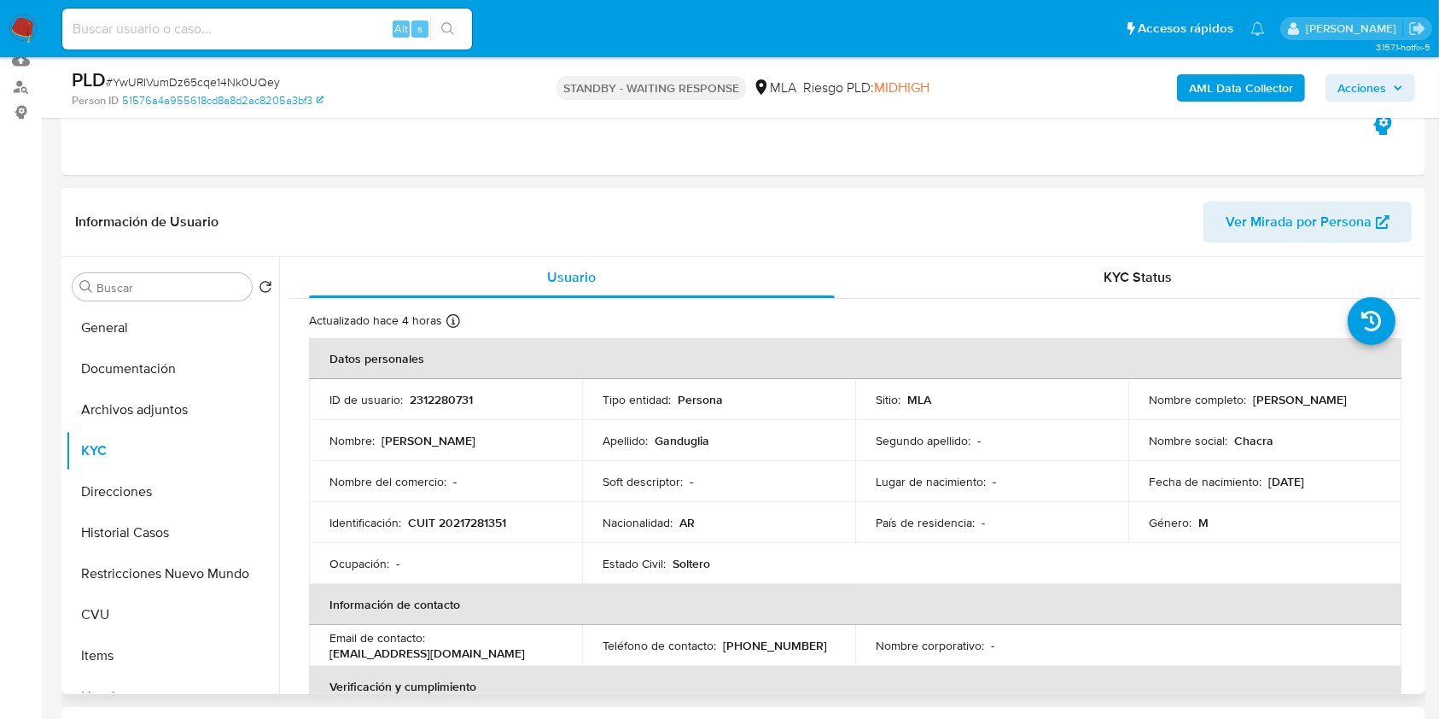
click at [433, 652] on p "chacra0002@gmail.com" at bounding box center [426, 652] width 195 height 15
click at [482, 673] on th "Verificación y cumplimiento" at bounding box center [855, 686] width 1093 height 41
click at [473, 651] on div "Email de contacto : chacra0002@gmail.com" at bounding box center [445, 645] width 232 height 31
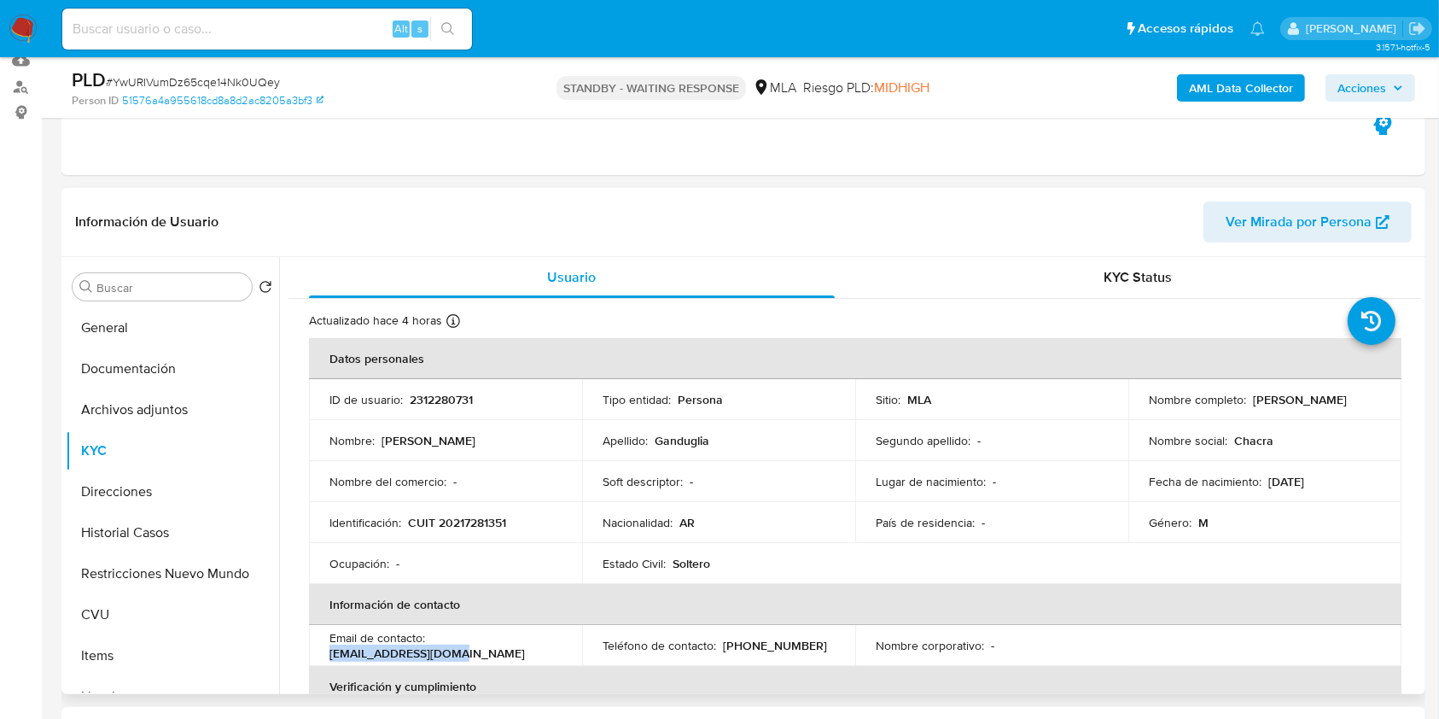
drag, startPoint x: 463, startPoint y: 655, endPoint x: 324, endPoint y: 652, distance: 138.3
click at [324, 652] on td "Email de contacto : chacra0002@gmail.com" at bounding box center [445, 645] width 273 height 41
copy p "chacra0002@gmail.com"
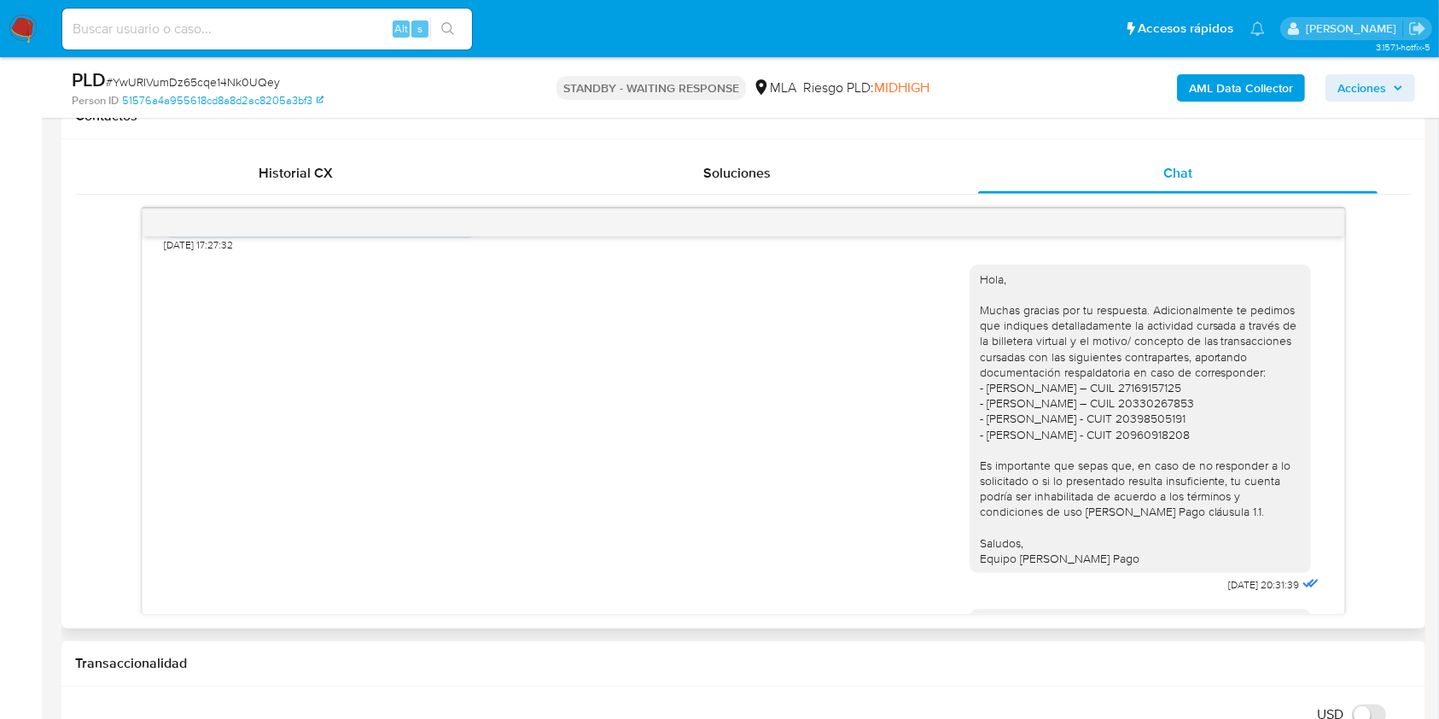
scroll to position [1065, 0]
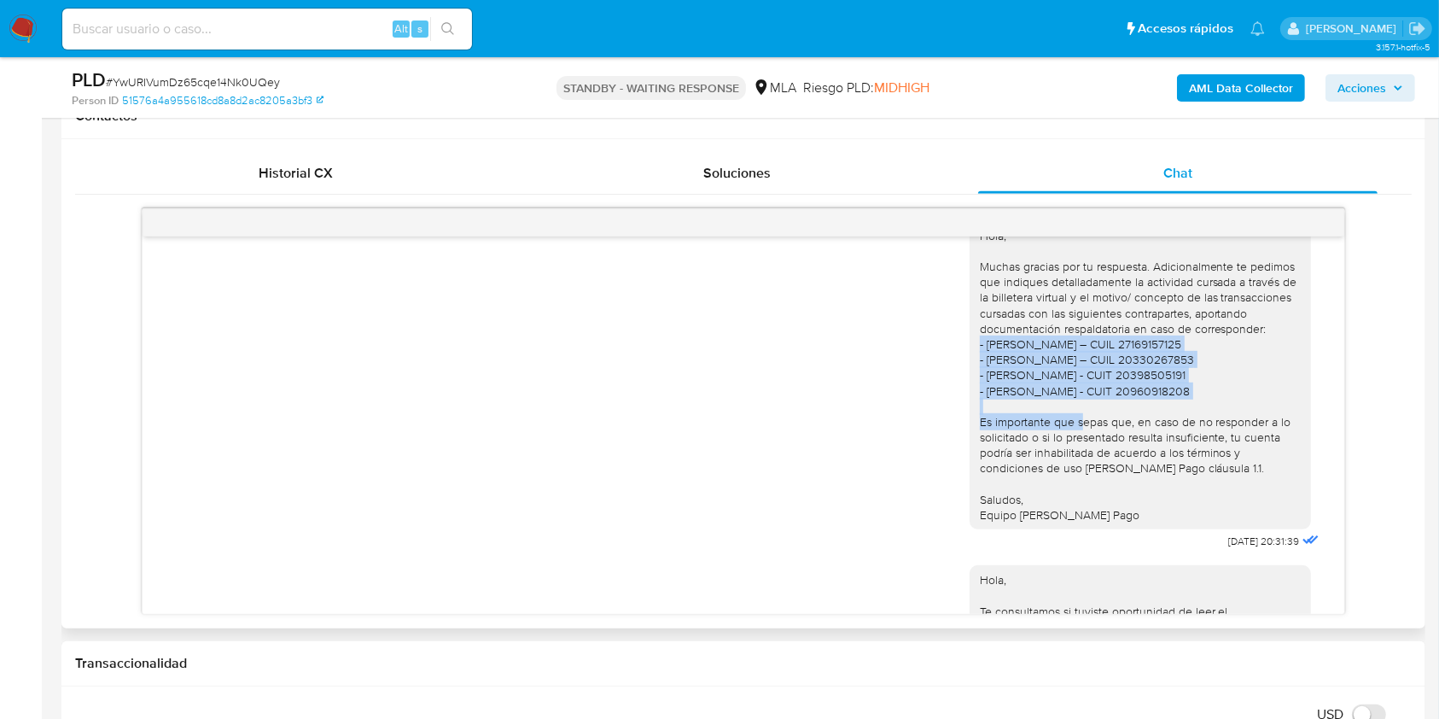
drag, startPoint x: 1272, startPoint y: 423, endPoint x: 946, endPoint y: 374, distance: 329.7
click at [946, 374] on div "Hola, Muchas gracias por tu respuesta. Adicionalmente te pedimos que indiques d…" at bounding box center [743, 381] width 1158 height 345
copy div "- Rosa García – CUIL 27169157125 - Elias Canteros – CUIL 20330267853 - Franco P…"
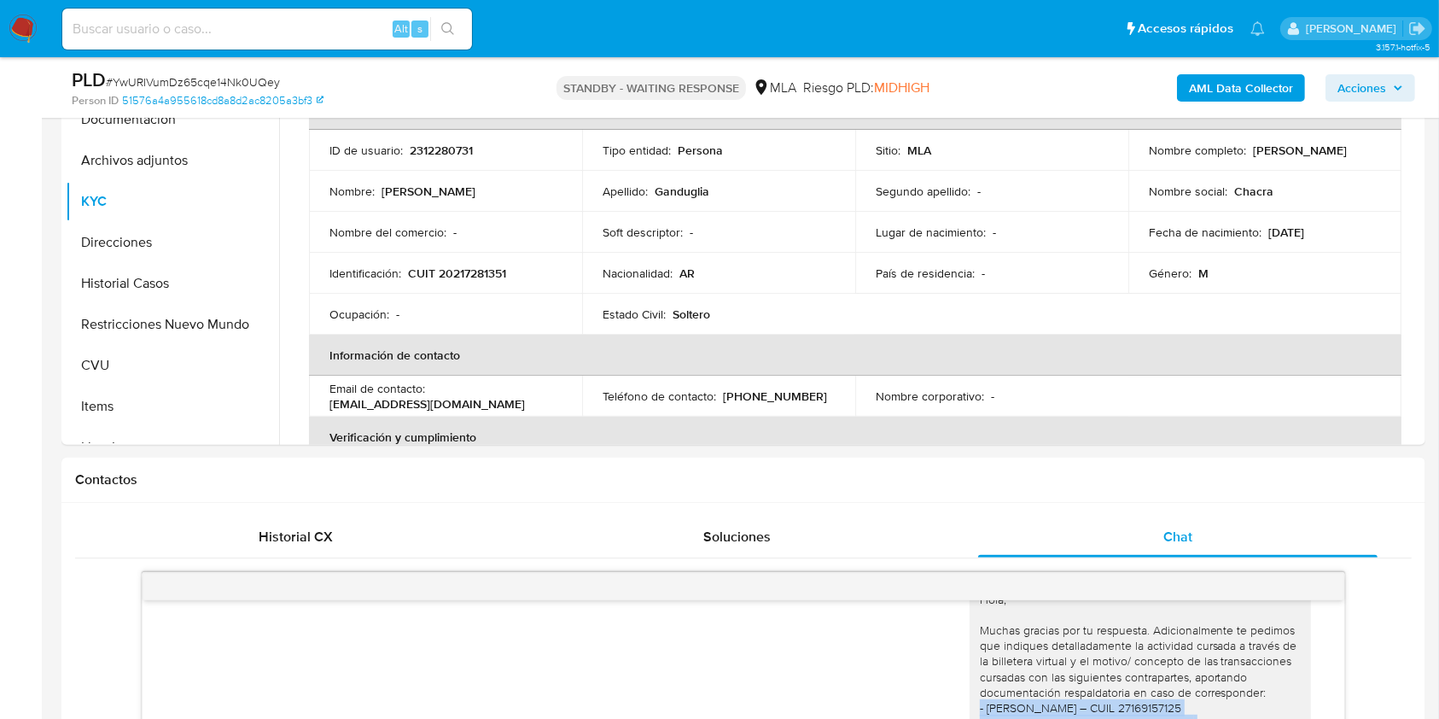
scroll to position [377, 0]
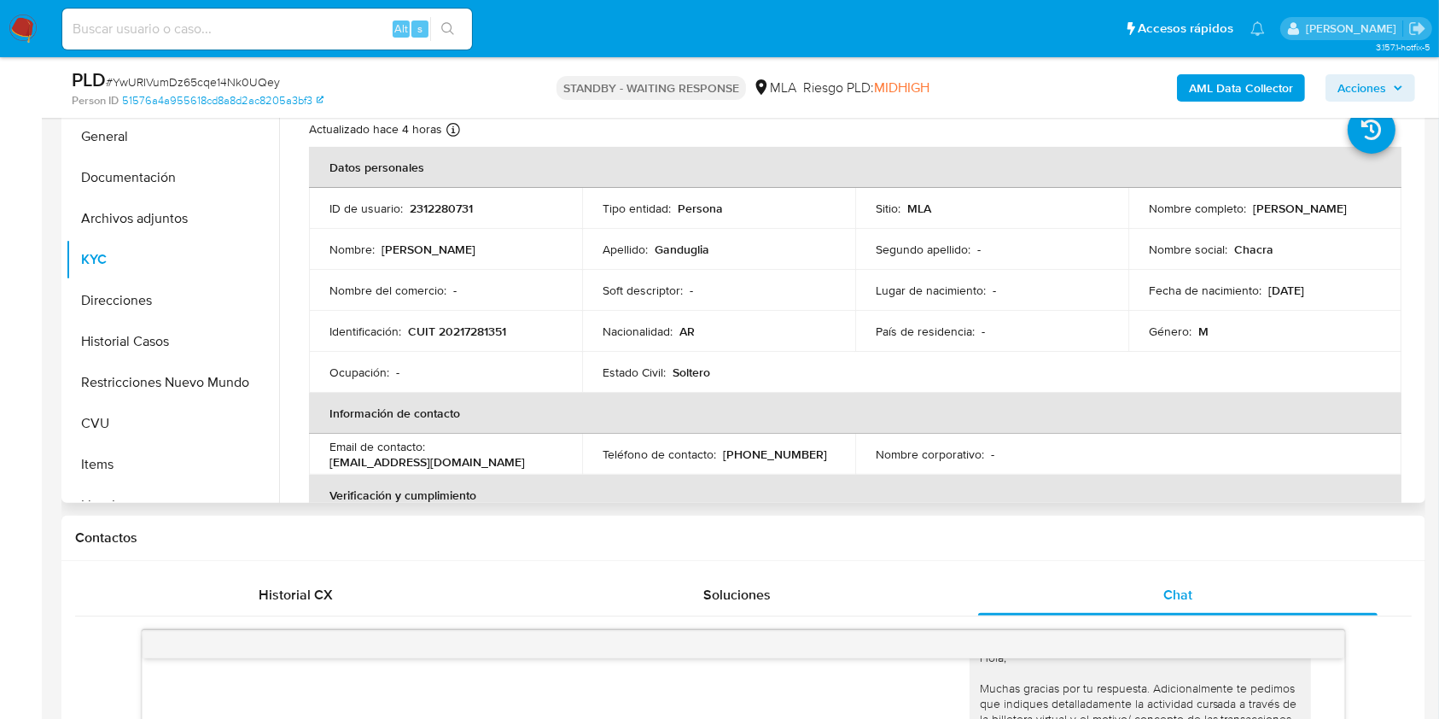
click at [458, 331] on p "CUIT 20217281351" at bounding box center [457, 331] width 98 height 15
copy p "20217281351"
click at [307, 32] on input at bounding box center [267, 29] width 410 height 22
paste input "YwURIVumDz65cqe14Nk0UQey"
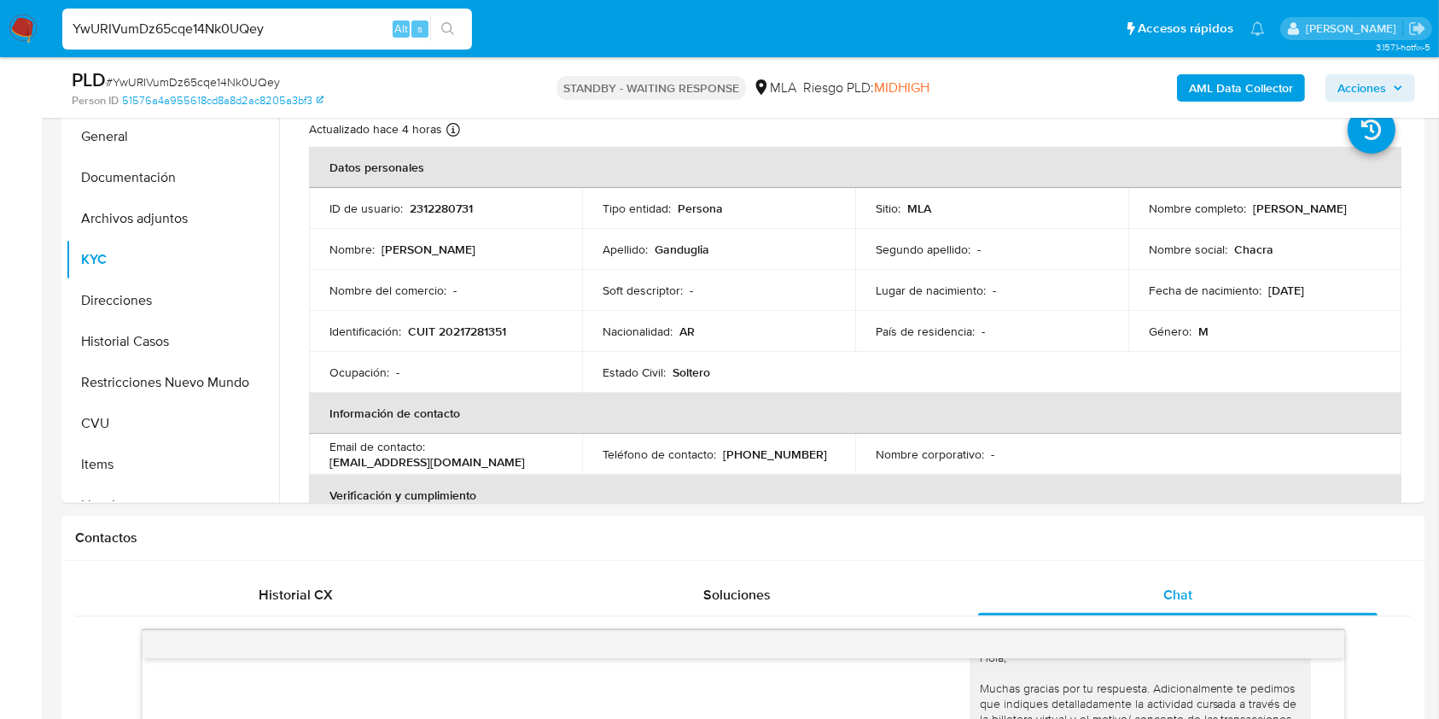
type input "YwURIVumDz65cqe14Nk0UQey"
click at [446, 23] on icon "search-icon" at bounding box center [448, 29] width 14 height 14
click at [469, 338] on p "CUIT 20217281351" at bounding box center [457, 331] width 98 height 15
copy p "20217281351"
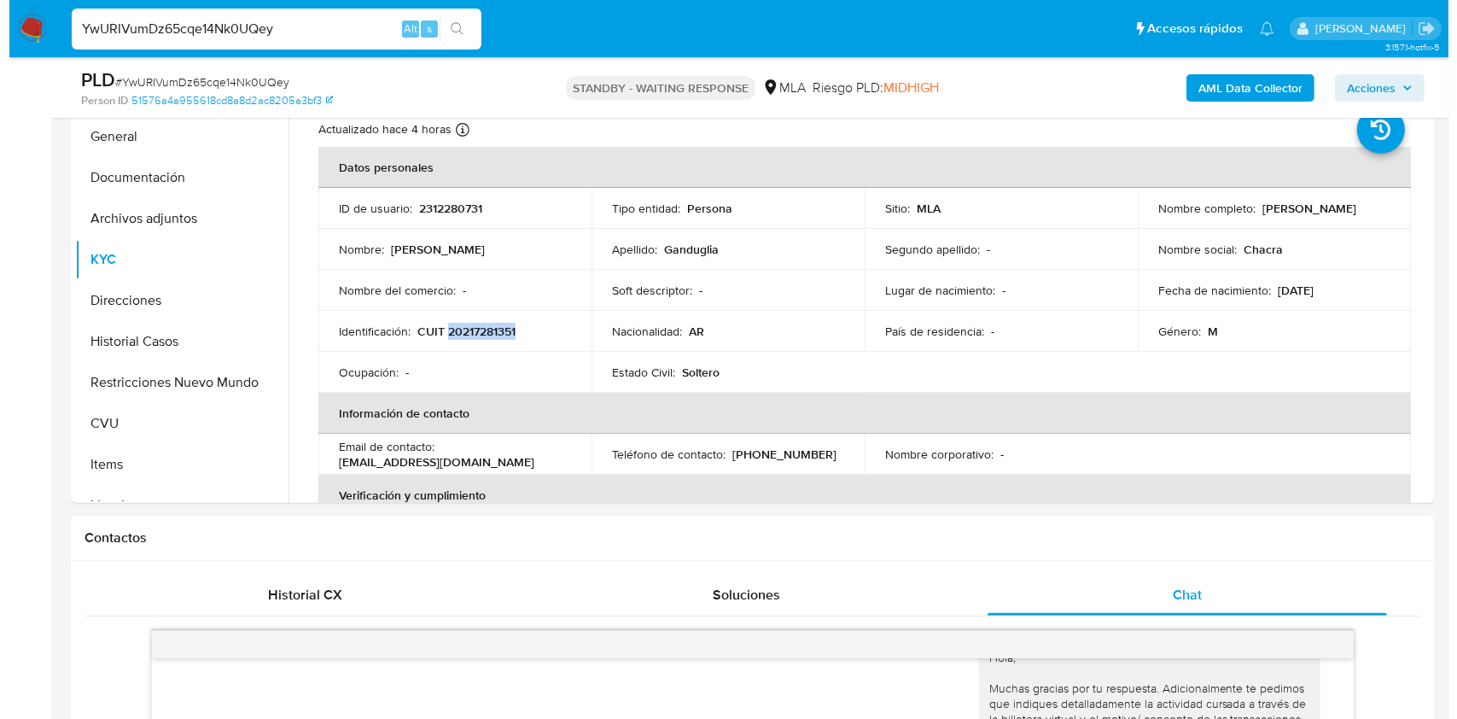
scroll to position [318, 0]
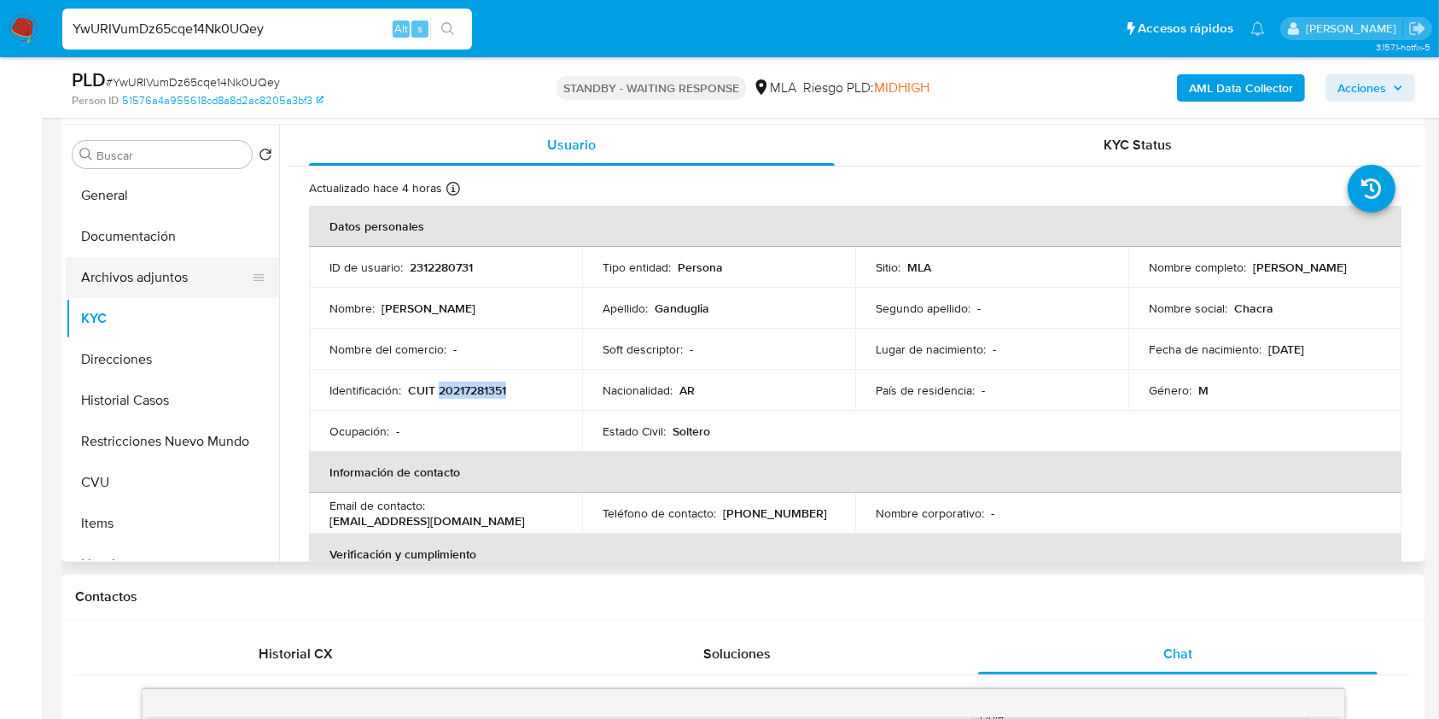
click at [160, 266] on button "Archivos adjuntos" at bounding box center [166, 277] width 200 height 41
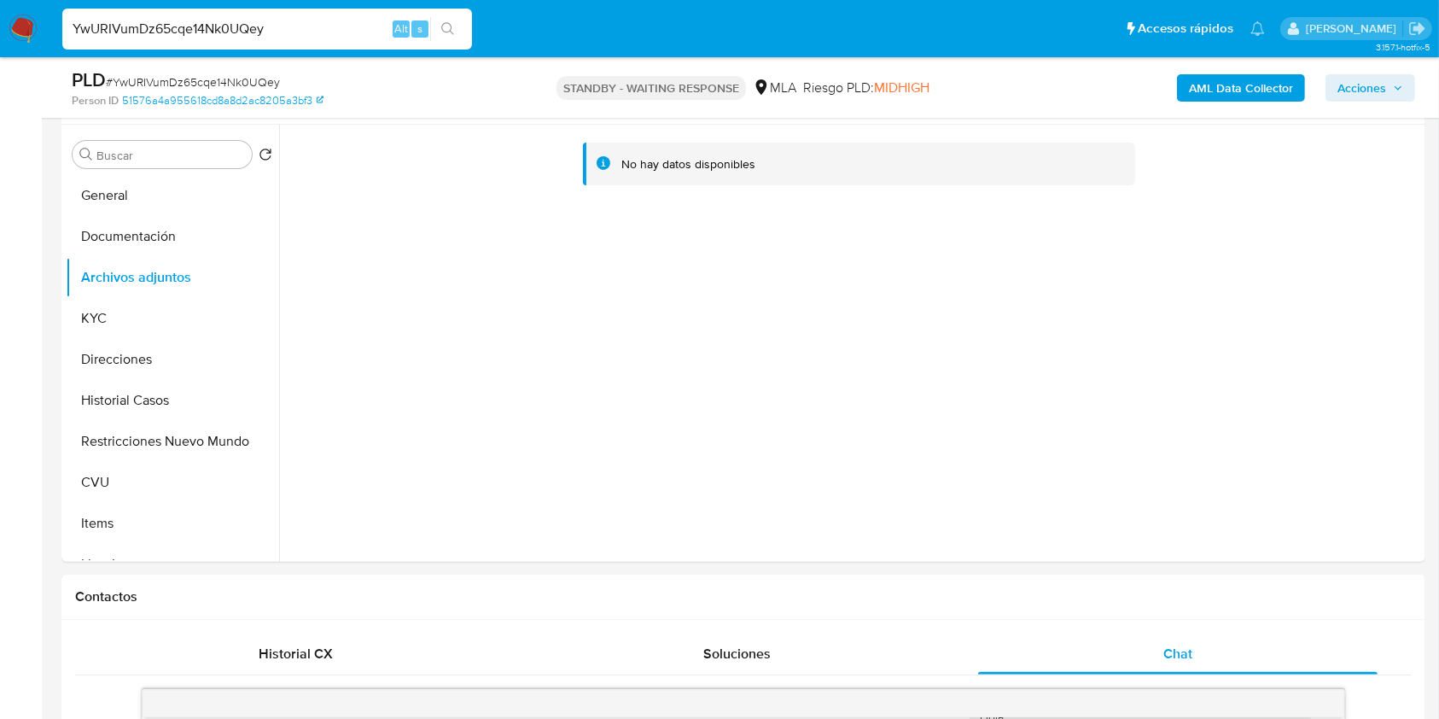
click at [1203, 81] on b "AML Data Collector" at bounding box center [1241, 87] width 104 height 27
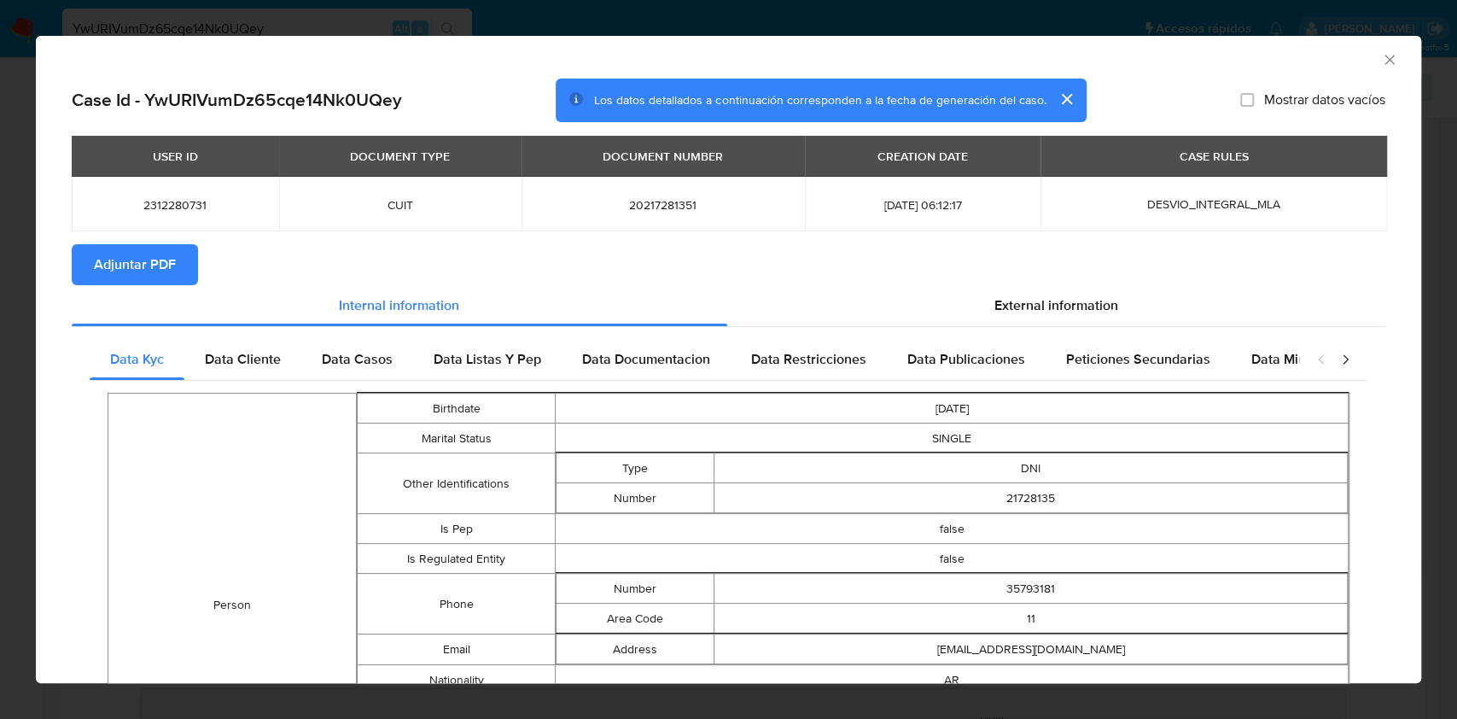
click at [171, 261] on span "Adjuntar PDF" at bounding box center [135, 265] width 82 height 38
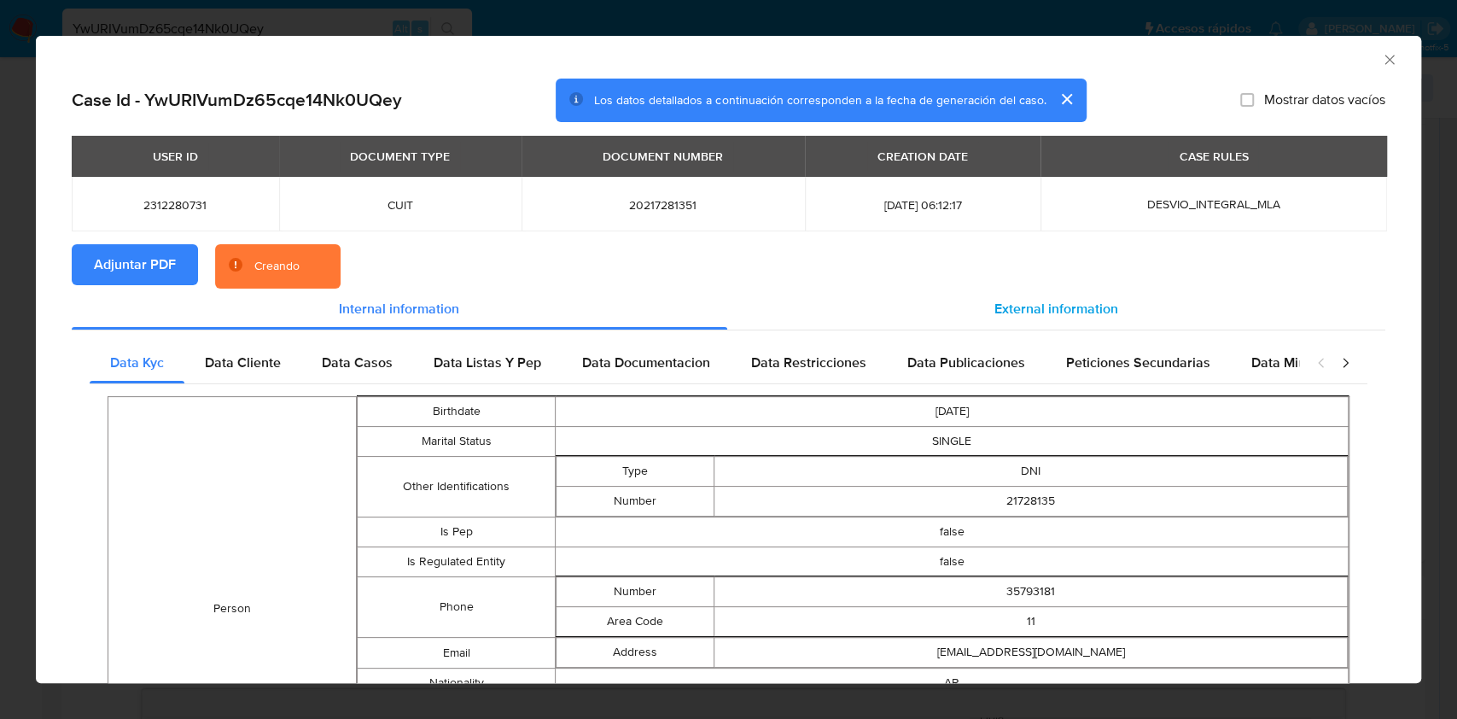
click at [994, 317] on span "External information" at bounding box center [1056, 309] width 124 height 20
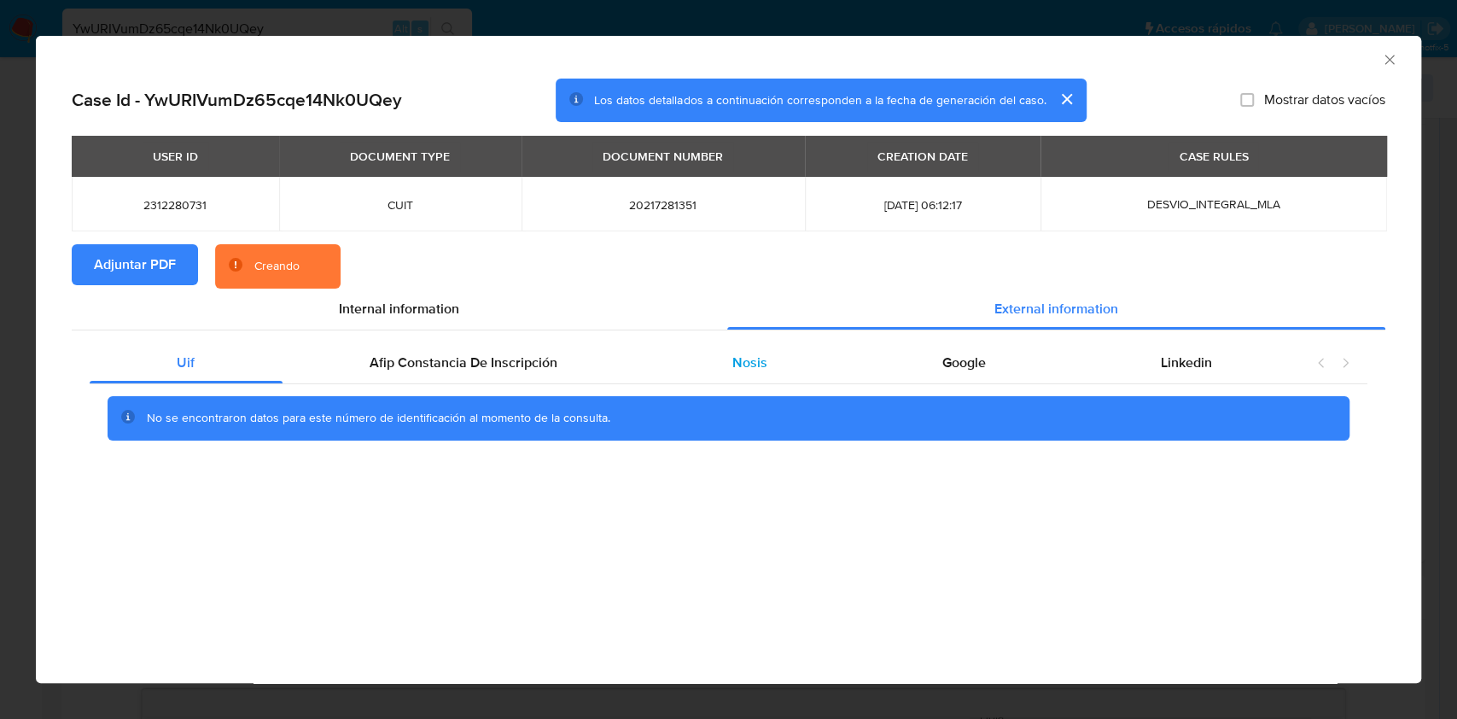
click at [750, 359] on span "Nosis" at bounding box center [749, 363] width 35 height 20
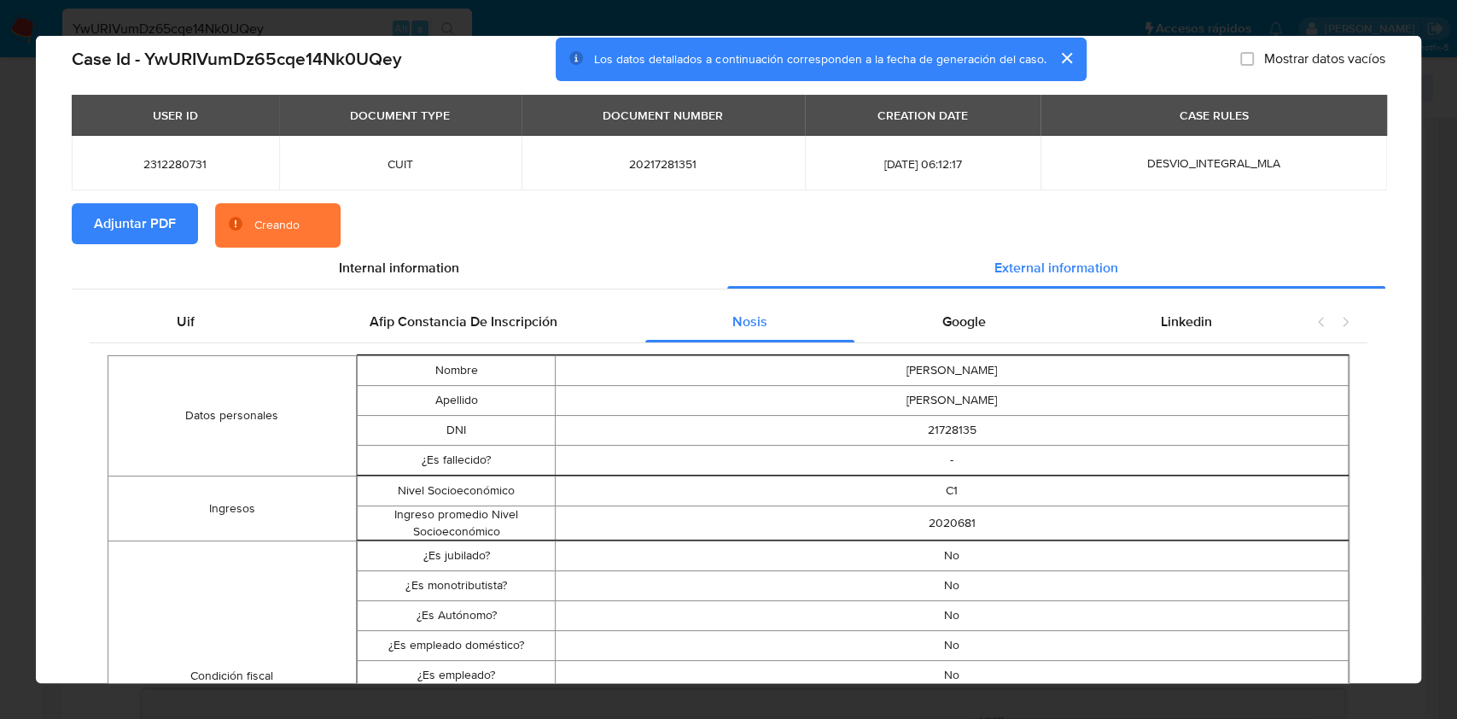
scroll to position [34, 0]
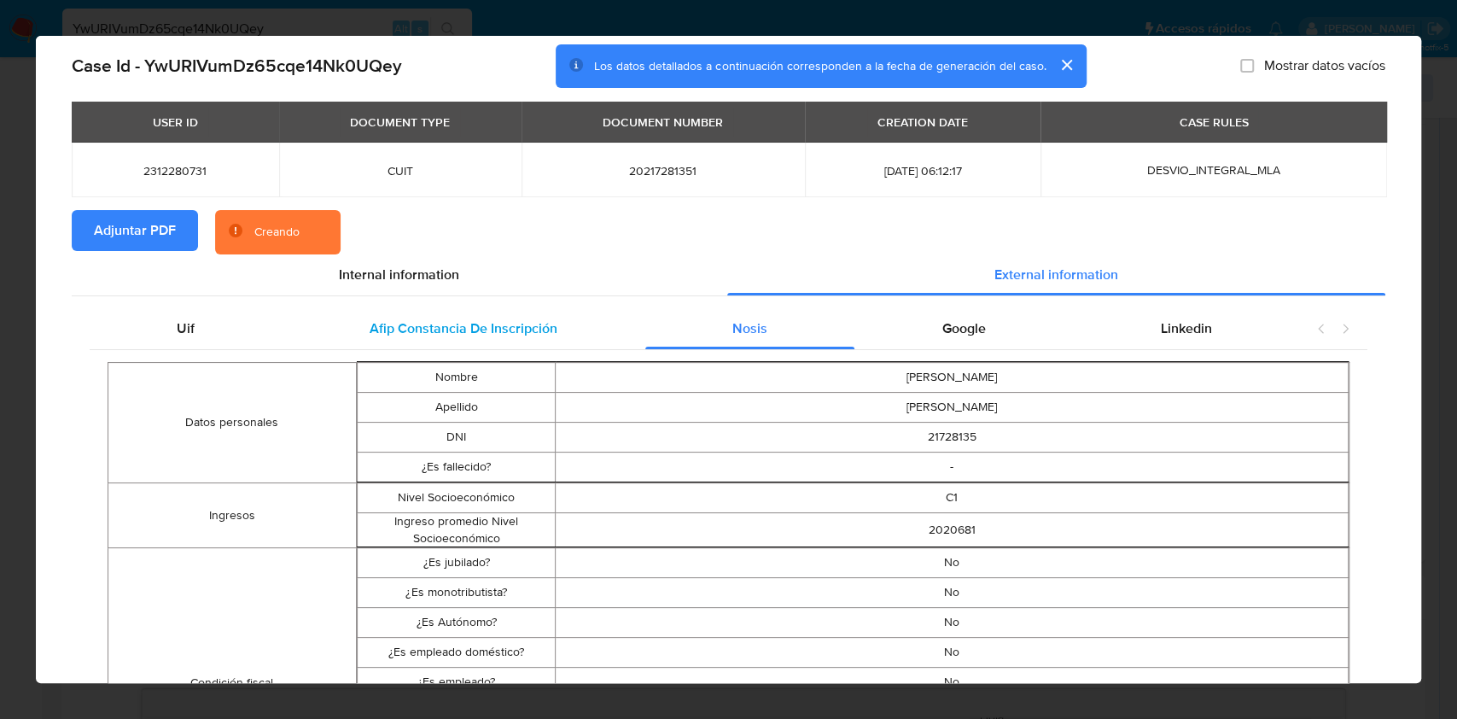
click at [426, 328] on span "Afip Constancia De Inscripción" at bounding box center [464, 328] width 188 height 20
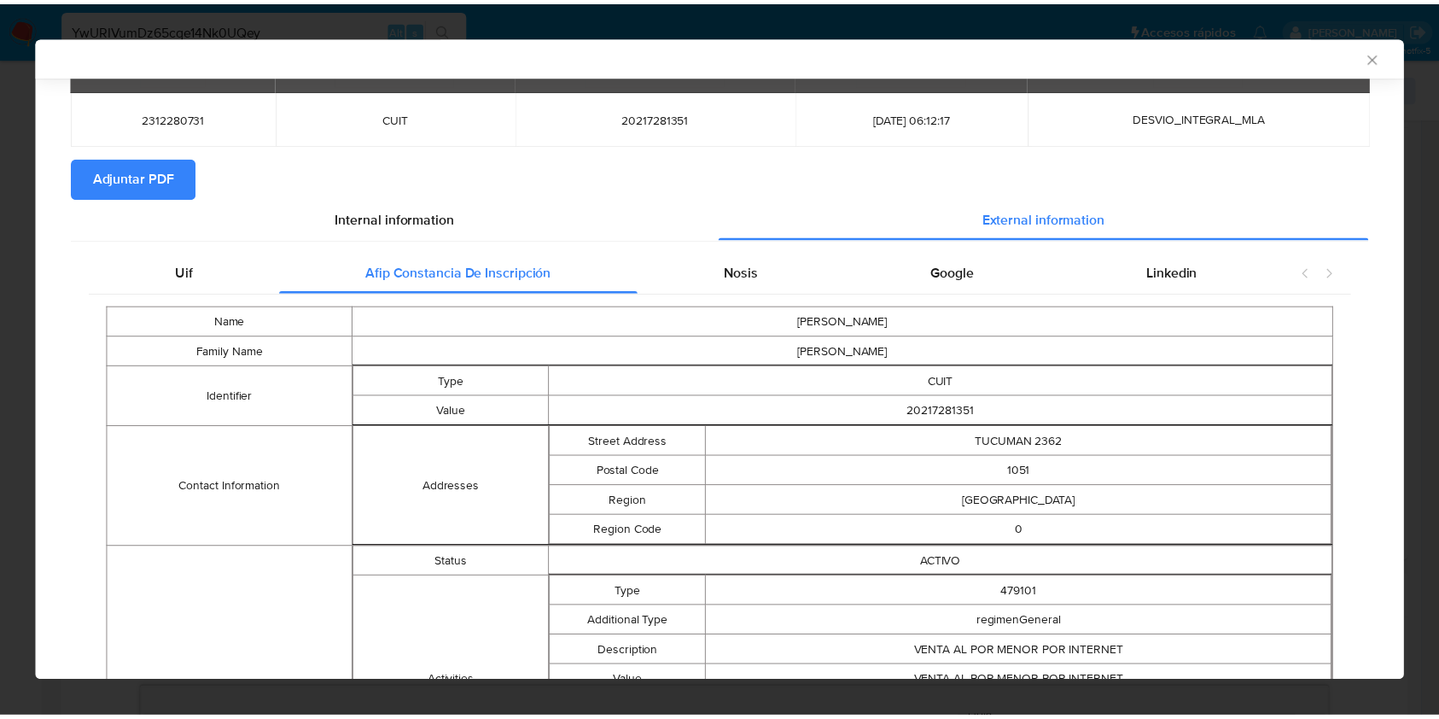
scroll to position [0, 0]
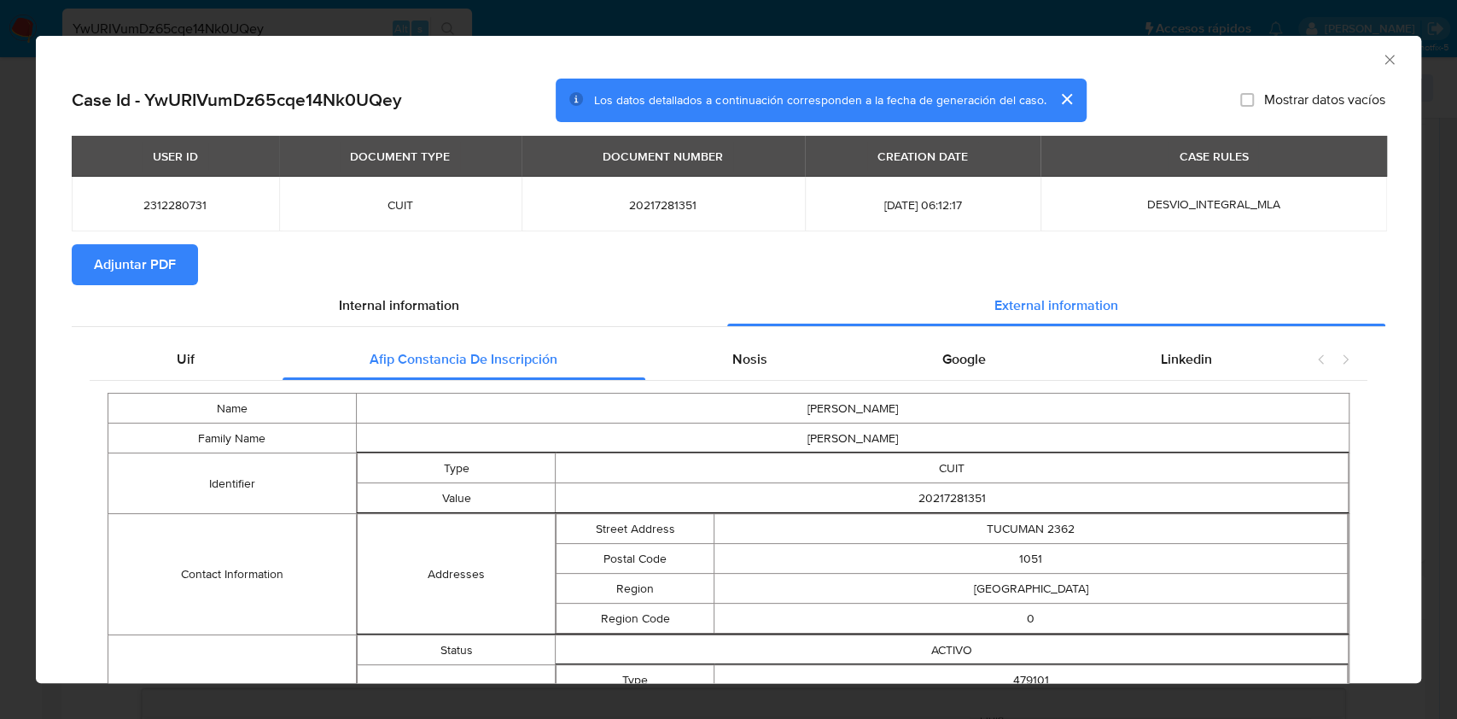
click at [1379, 60] on div "AML Data Collector" at bounding box center [728, 57] width 1385 height 43
click at [1384, 61] on icon "Cerrar ventana" at bounding box center [1388, 59] width 9 height 9
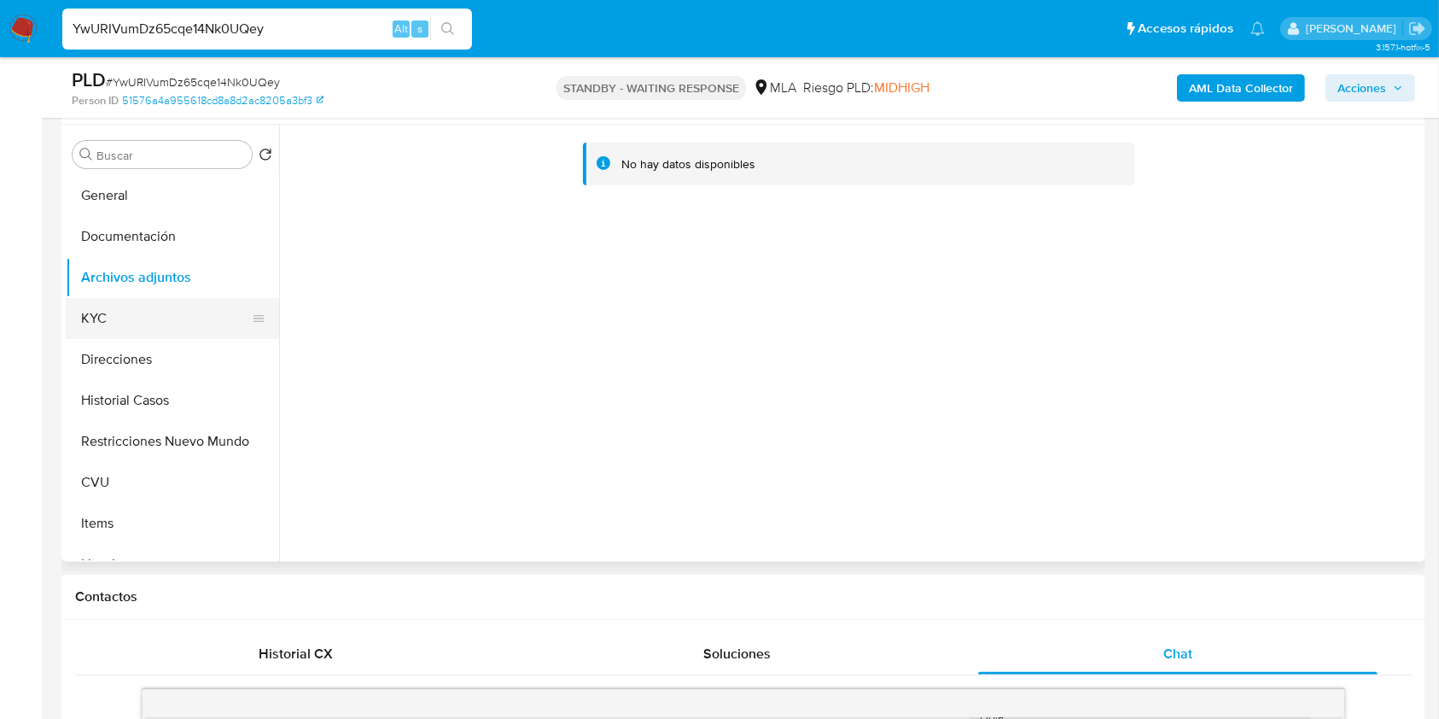
click at [165, 311] on button "KYC" at bounding box center [166, 318] width 200 height 41
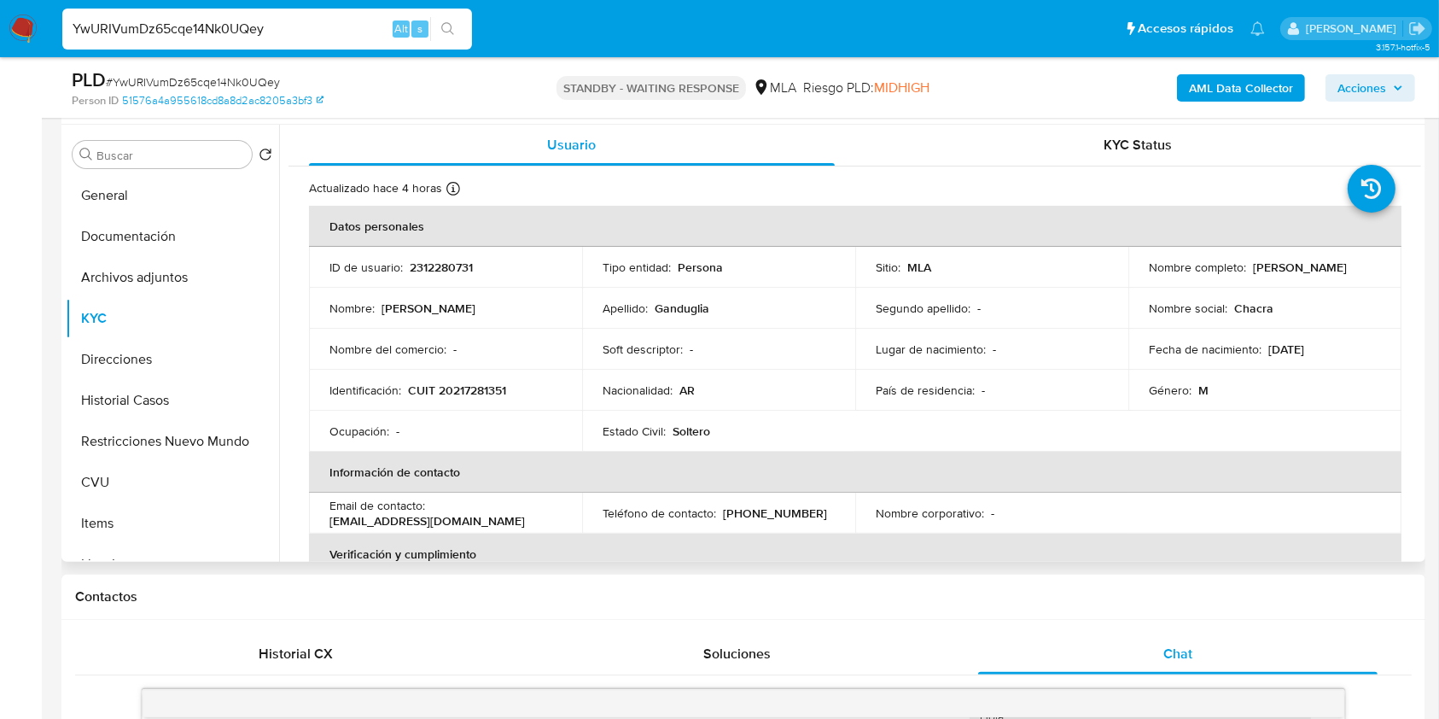
click at [470, 389] on p "CUIT 20217281351" at bounding box center [457, 389] width 98 height 15
copy p "20217281351"
click at [221, 84] on span "# YwURIVumDz65cqe14Nk0UQey" at bounding box center [193, 81] width 174 height 17
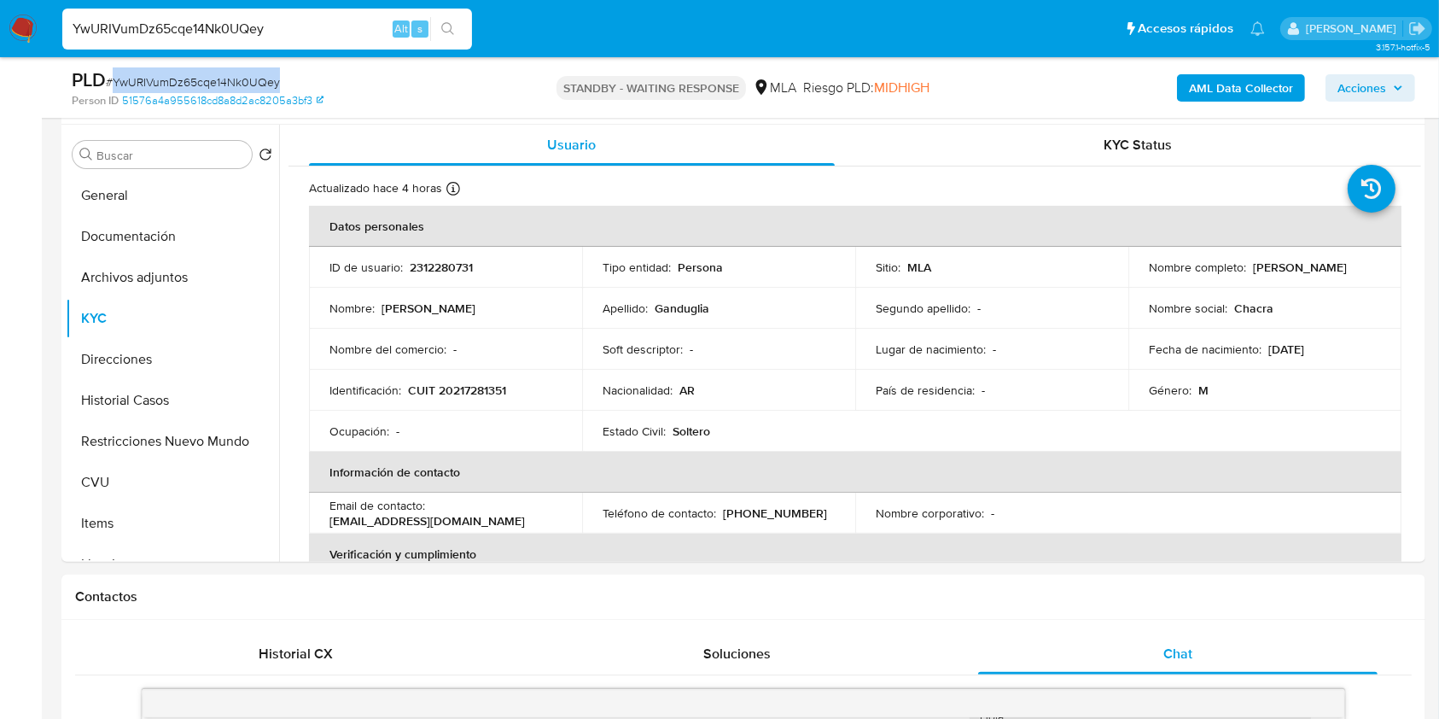
copy span "YwURIVumDz65cqe14Nk0UQey"
click at [166, 75] on span "# YwURIVumDz65cqe14Nk0UQey" at bounding box center [193, 81] width 174 height 17
click at [33, 37] on img at bounding box center [23, 29] width 29 height 29
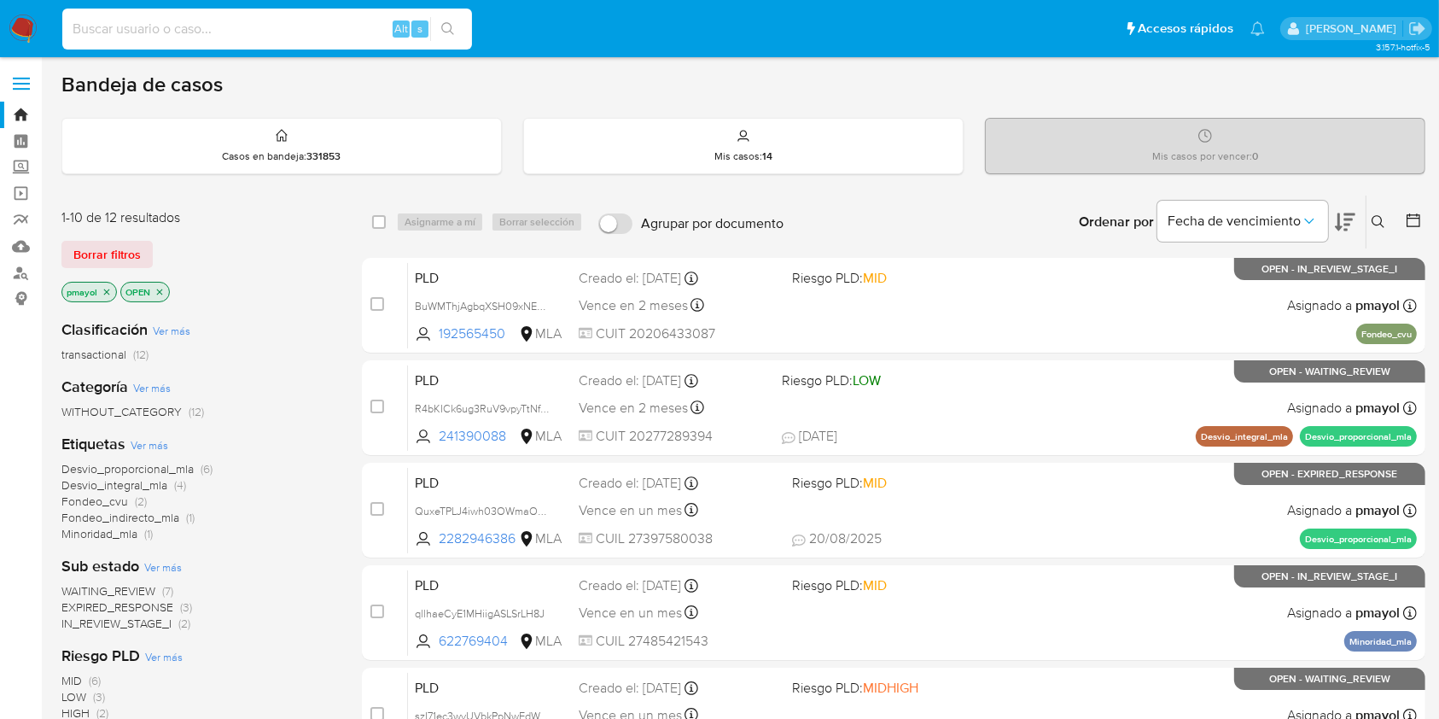
click at [294, 38] on input at bounding box center [267, 29] width 410 height 22
paste input "YwURIVumDz65cqe14Nk0UQey"
type input "YwURIVumDz65cqe14Nk0UQey"
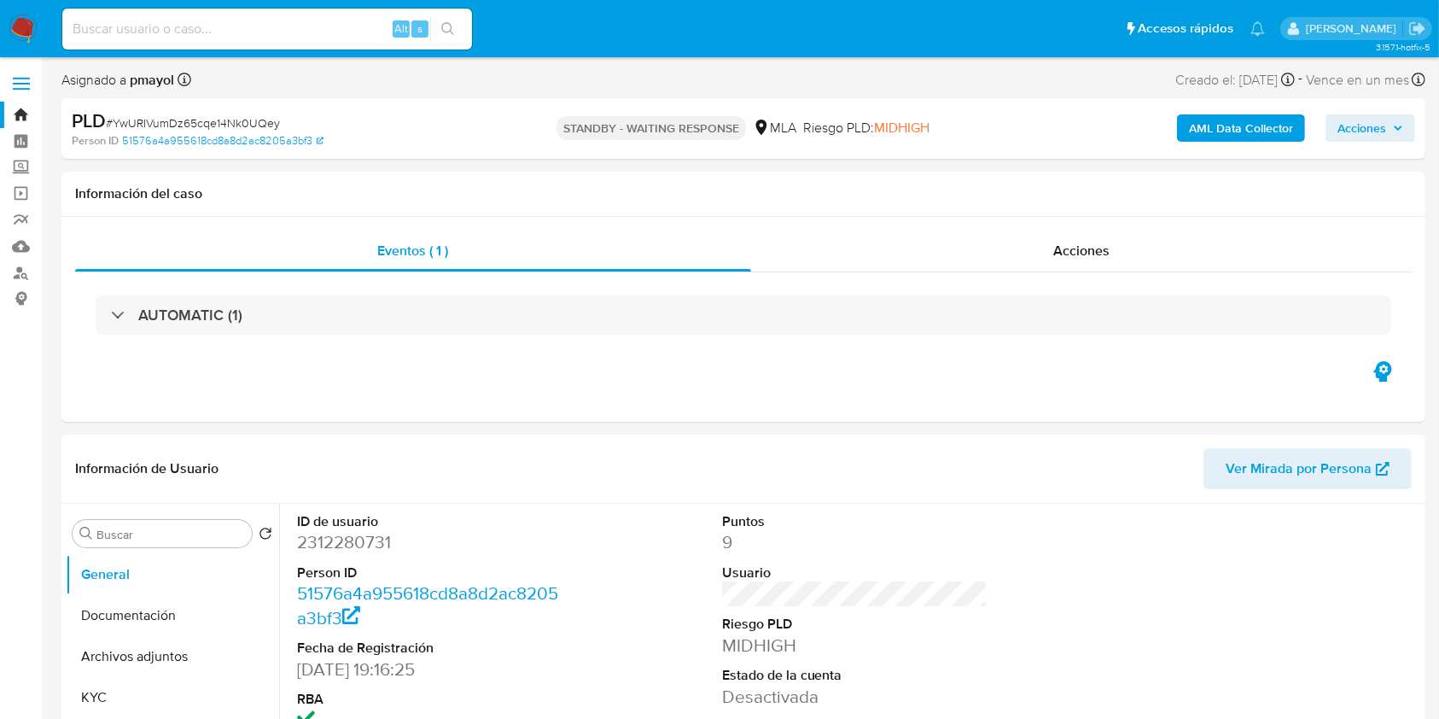
select select "10"
click at [321, 29] on input at bounding box center [267, 29] width 410 height 22
paste input "Ep93CRWuiEyQGHoFXJT0sAlC"
type input "Ep93CRWuiEyQGHoFXJT0sAlC"
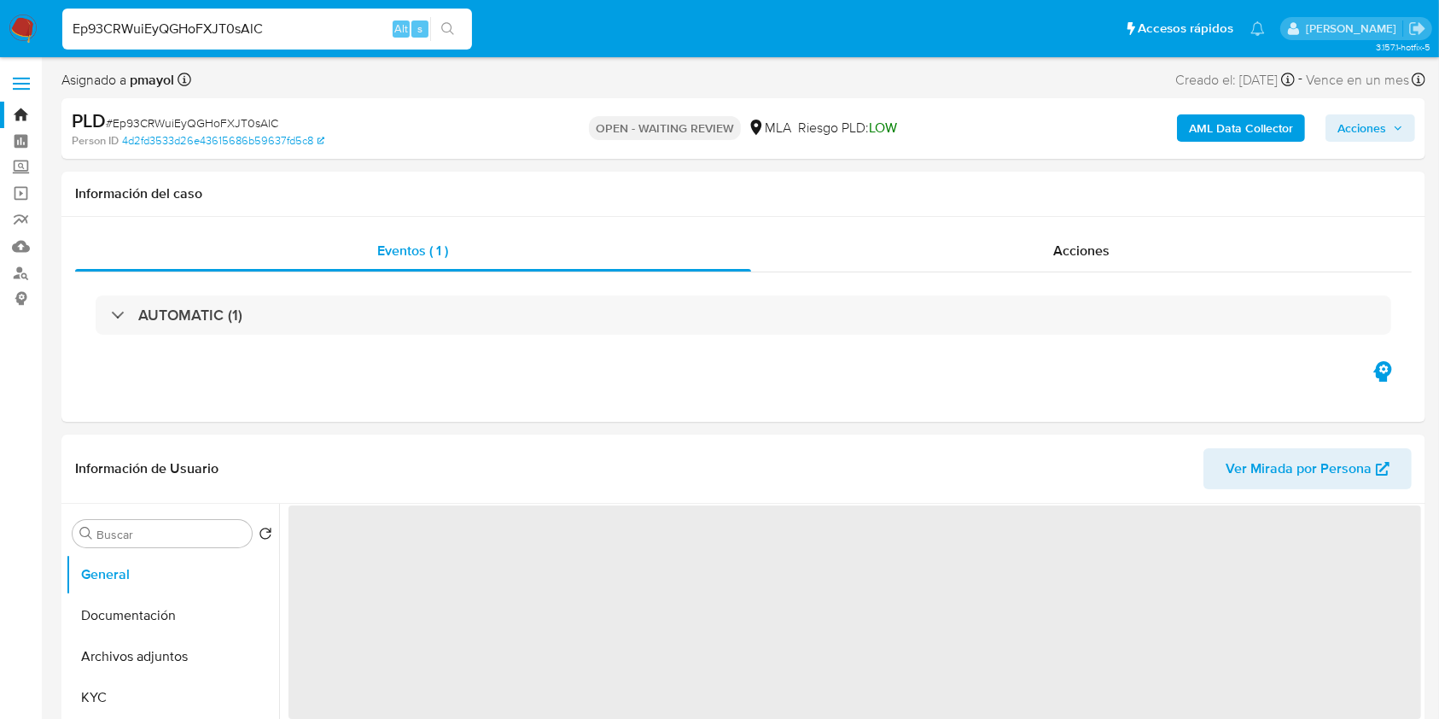
select select "10"
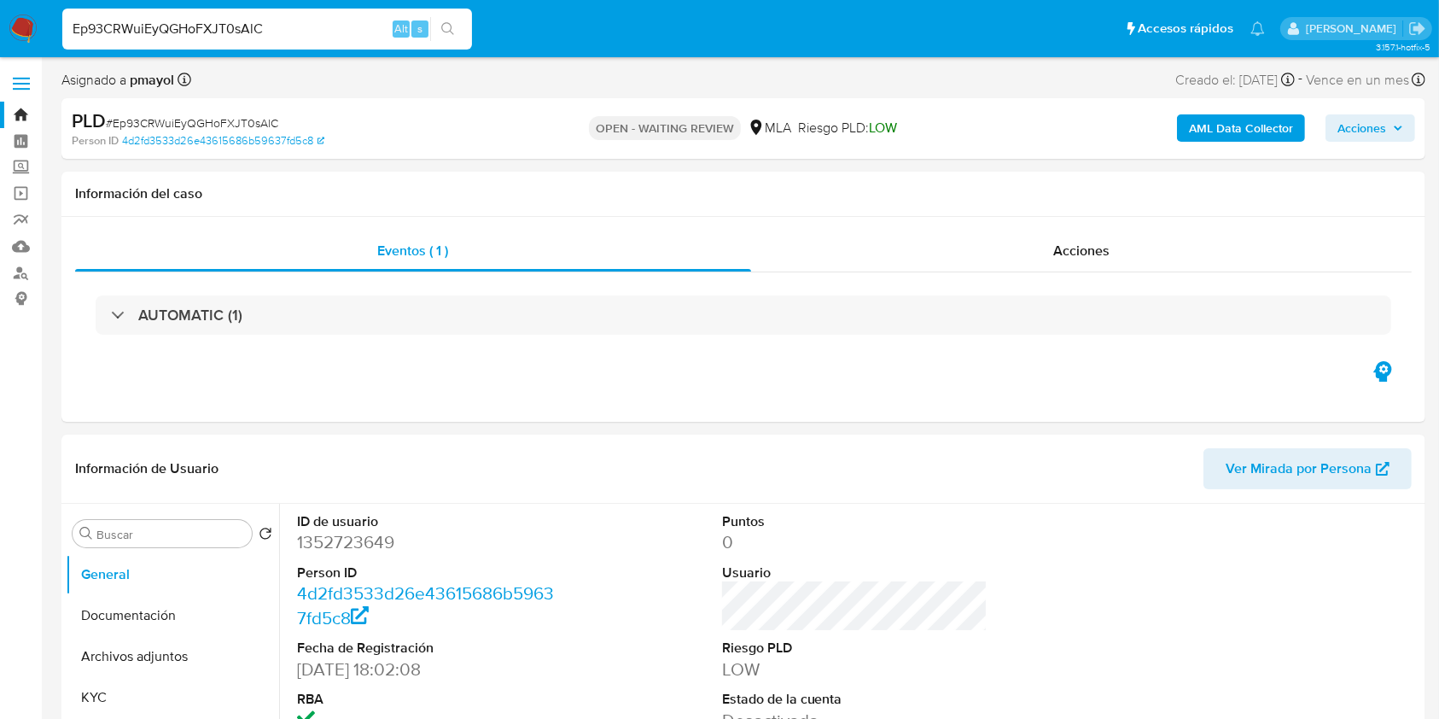
click at [258, 35] on input "Ep93CRWuiEyQGHoFXJT0sAlC" at bounding box center [267, 29] width 410 height 22
click at [446, 17] on button "search-icon" at bounding box center [447, 29] width 35 height 24
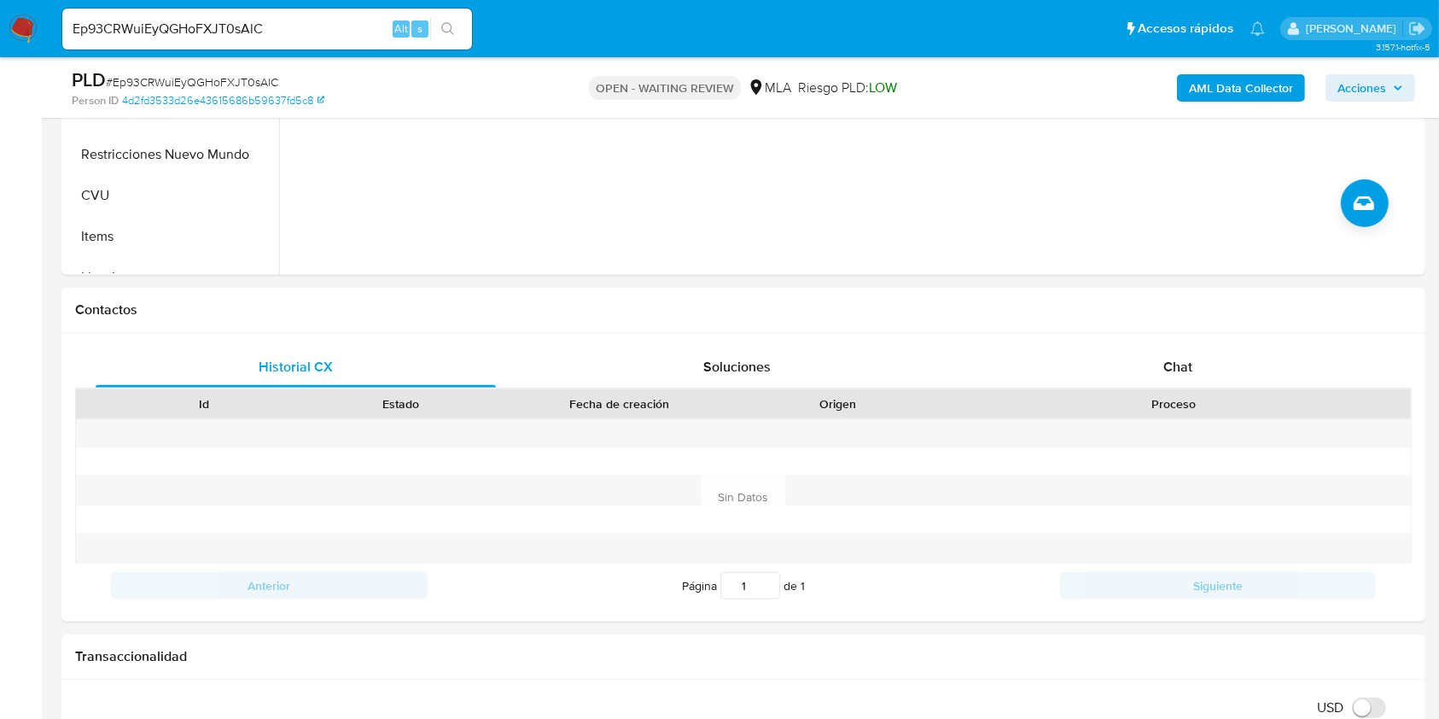
scroll to position [612, 0]
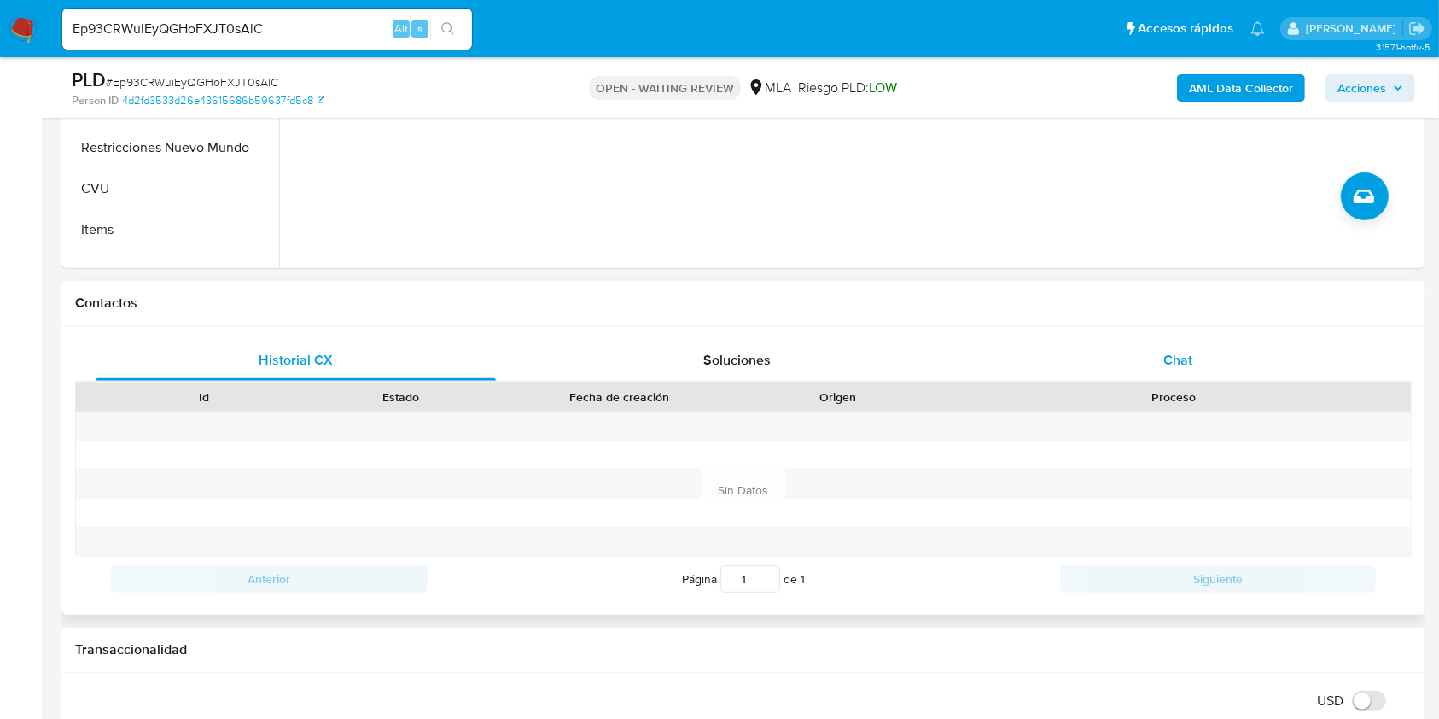
click at [1159, 345] on div "Chat" at bounding box center [1178, 360] width 400 height 41
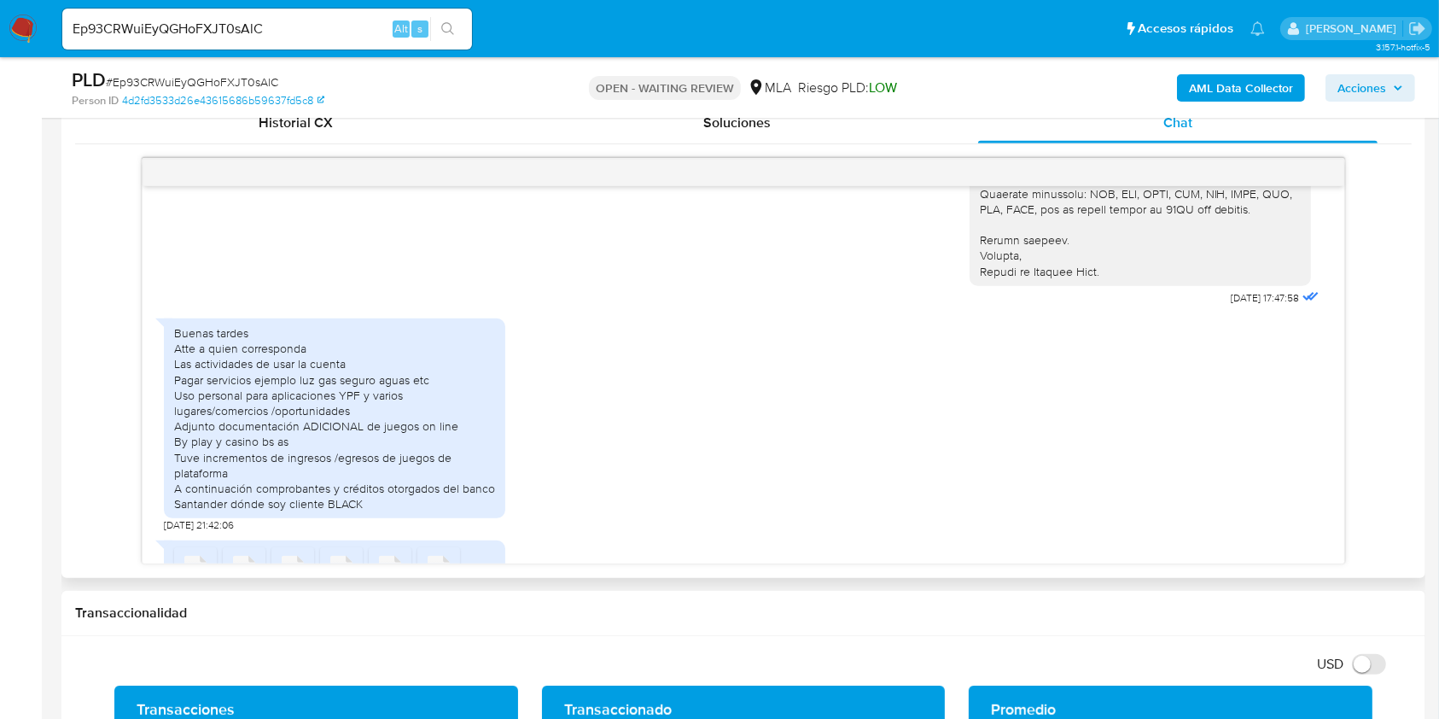
scroll to position [692, 0]
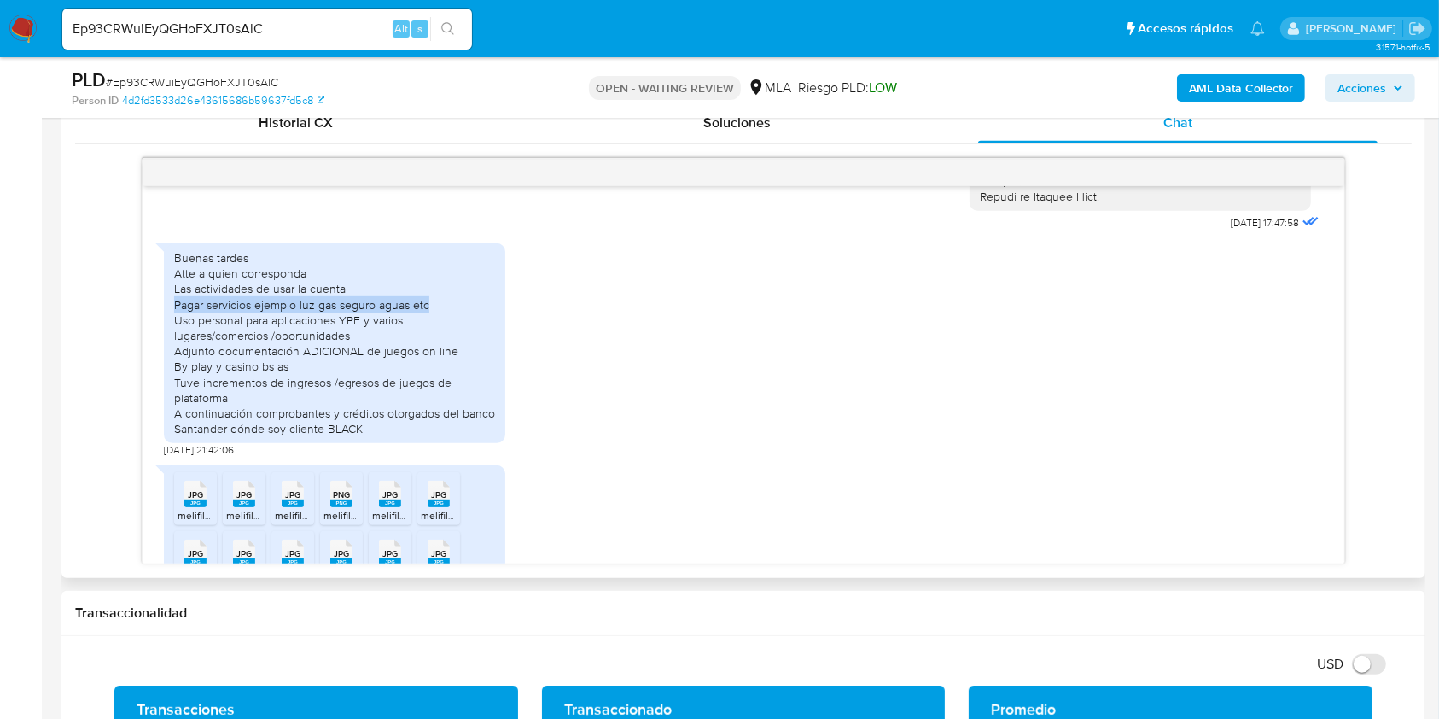
drag, startPoint x: 431, startPoint y: 323, endPoint x: 175, endPoint y: 320, distance: 256.1
click at [175, 320] on div "Buenas tardes Atte a quien corresponda Las actividades de usar la cuenta Pagar …" at bounding box center [334, 343] width 321 height 186
copy div "Pagar servicios ejemplo luz gas seguro aguas etc"
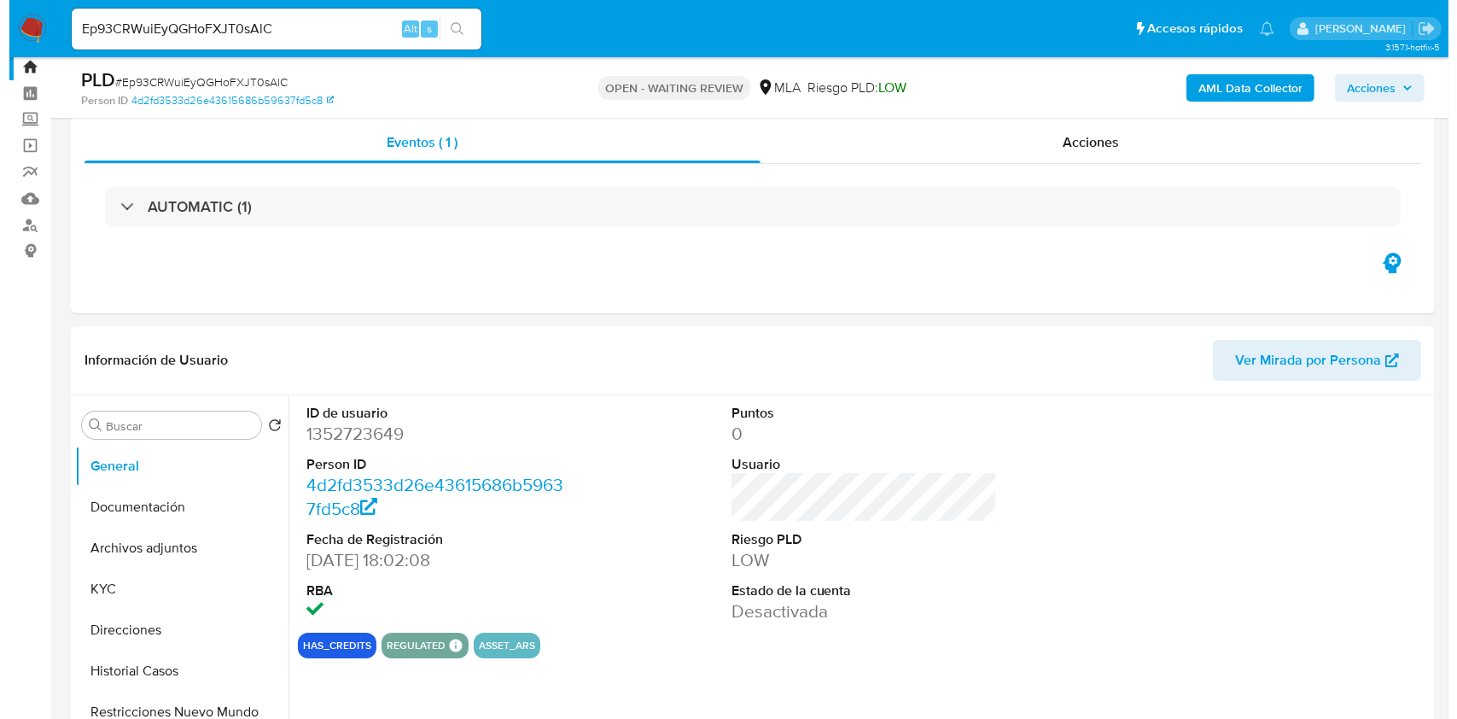
scroll to position [0, 0]
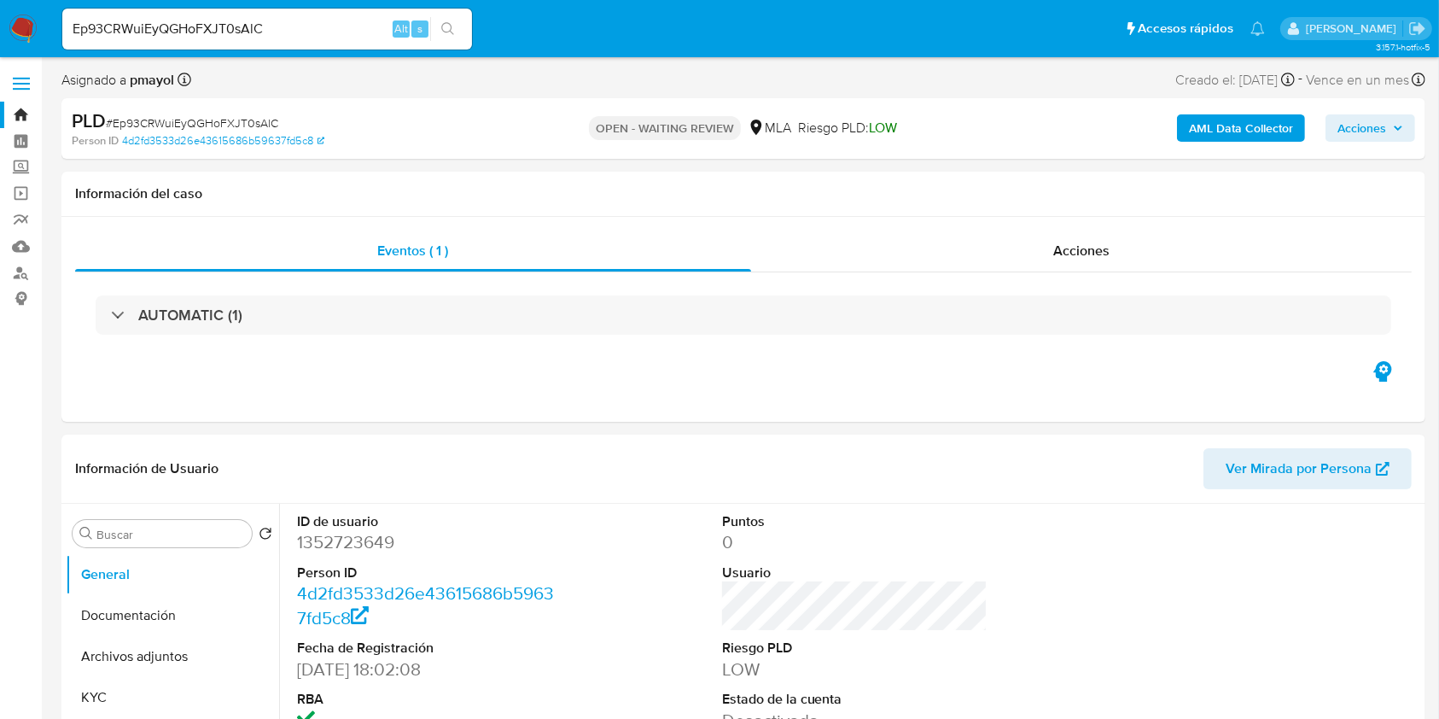
click at [1210, 125] on b "AML Data Collector" at bounding box center [1241, 127] width 104 height 27
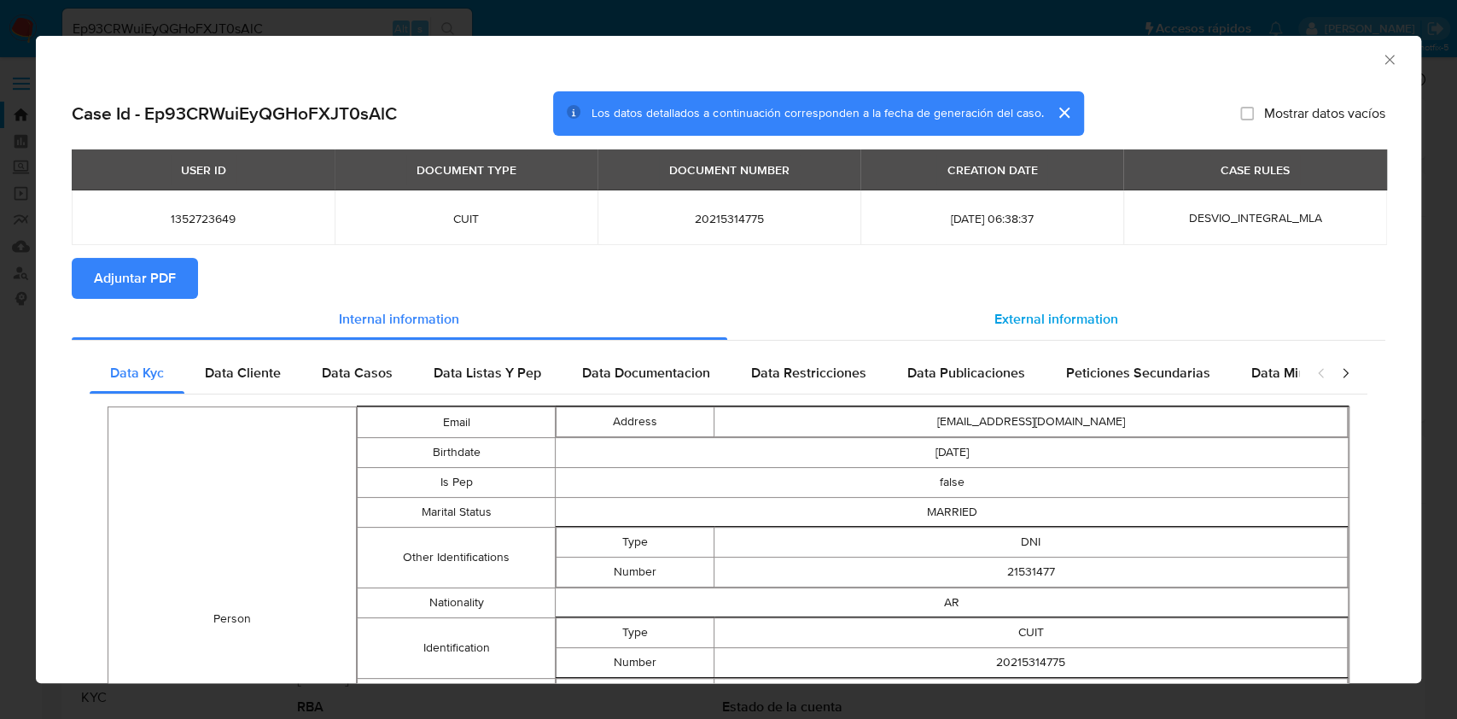
click at [991, 299] on div "External information" at bounding box center [1056, 319] width 659 height 41
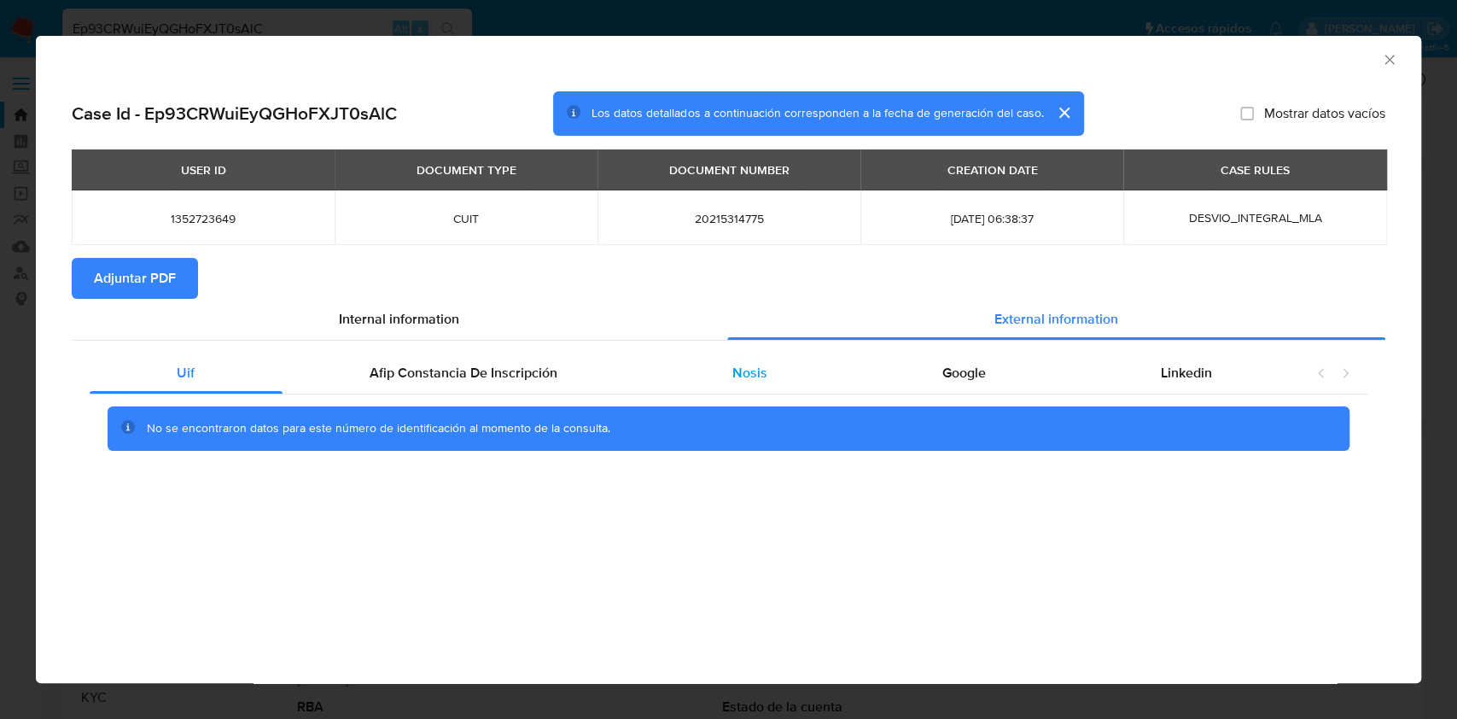
click at [702, 381] on div "Nosis" at bounding box center [750, 373] width 210 height 41
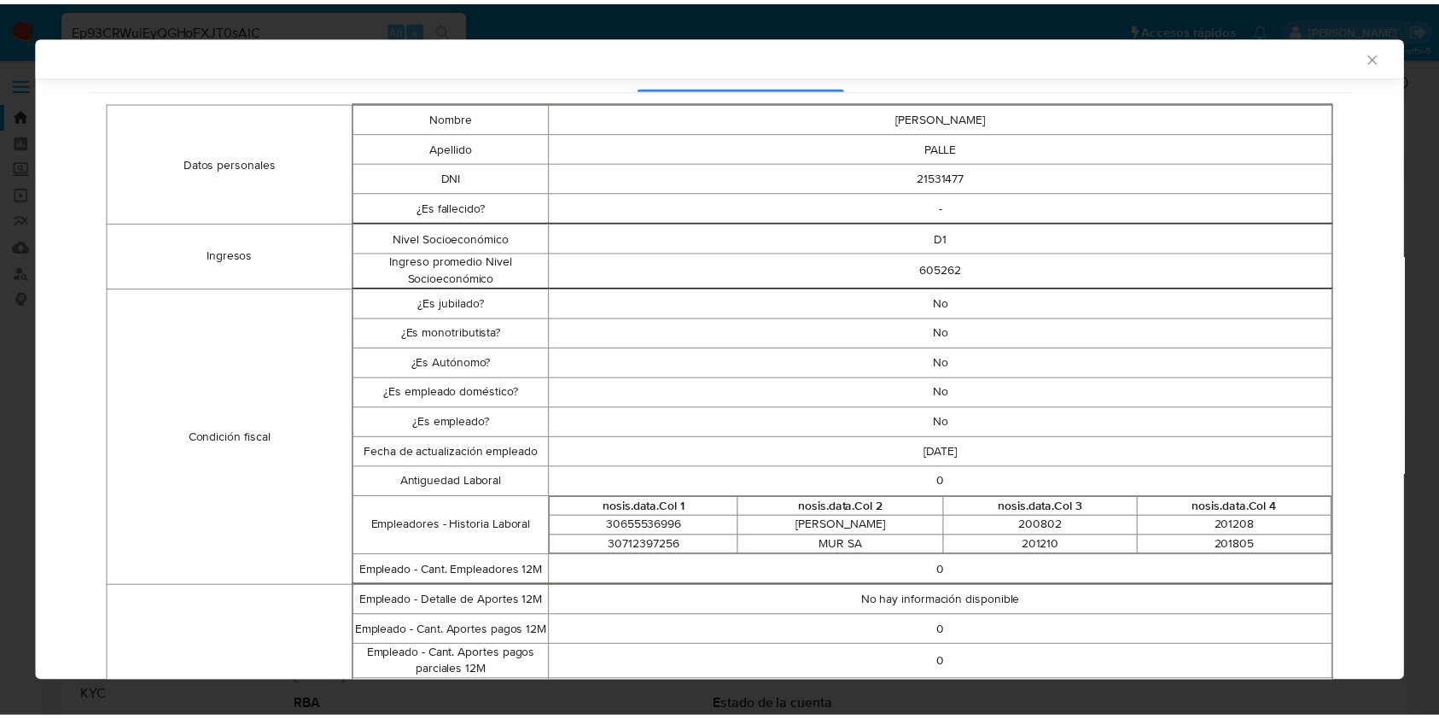
scroll to position [369, 0]
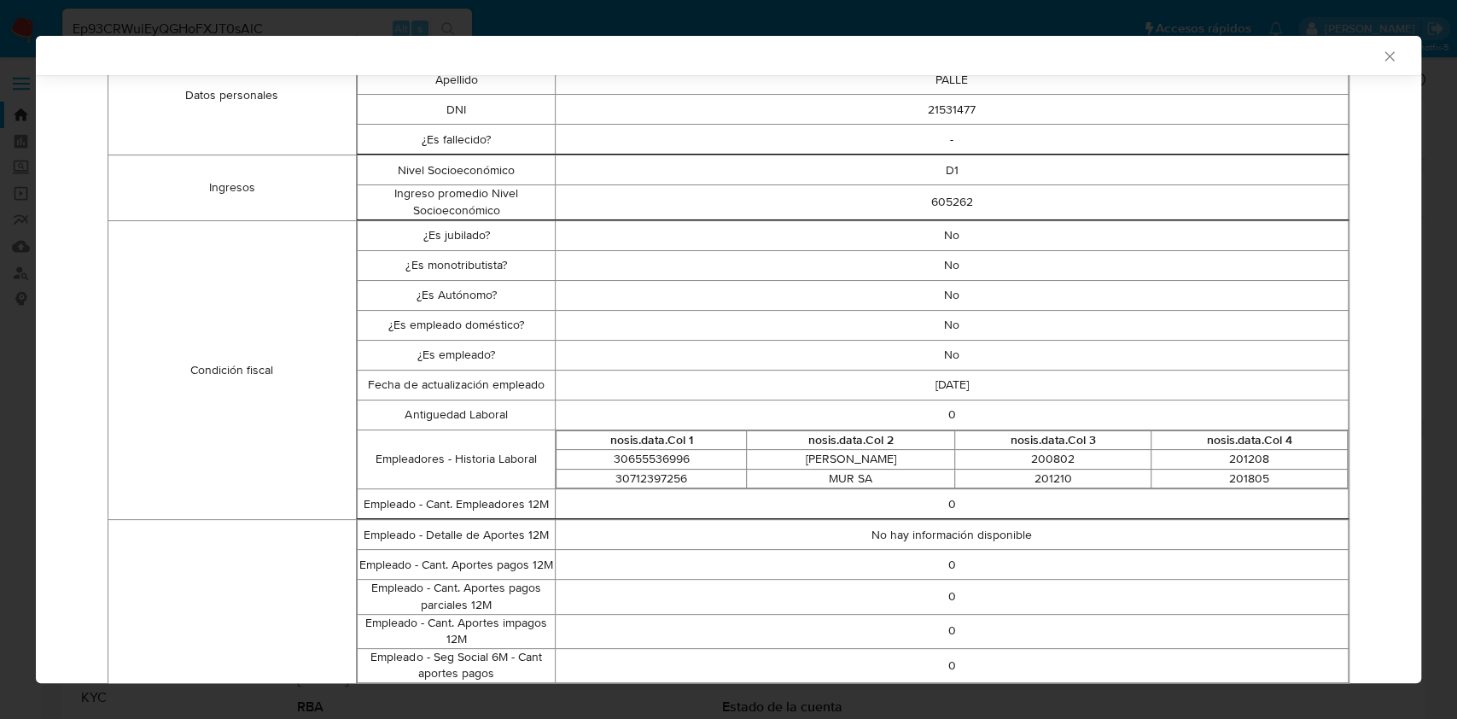
click at [1381, 61] on icon "Cerrar ventana" at bounding box center [1389, 56] width 17 height 17
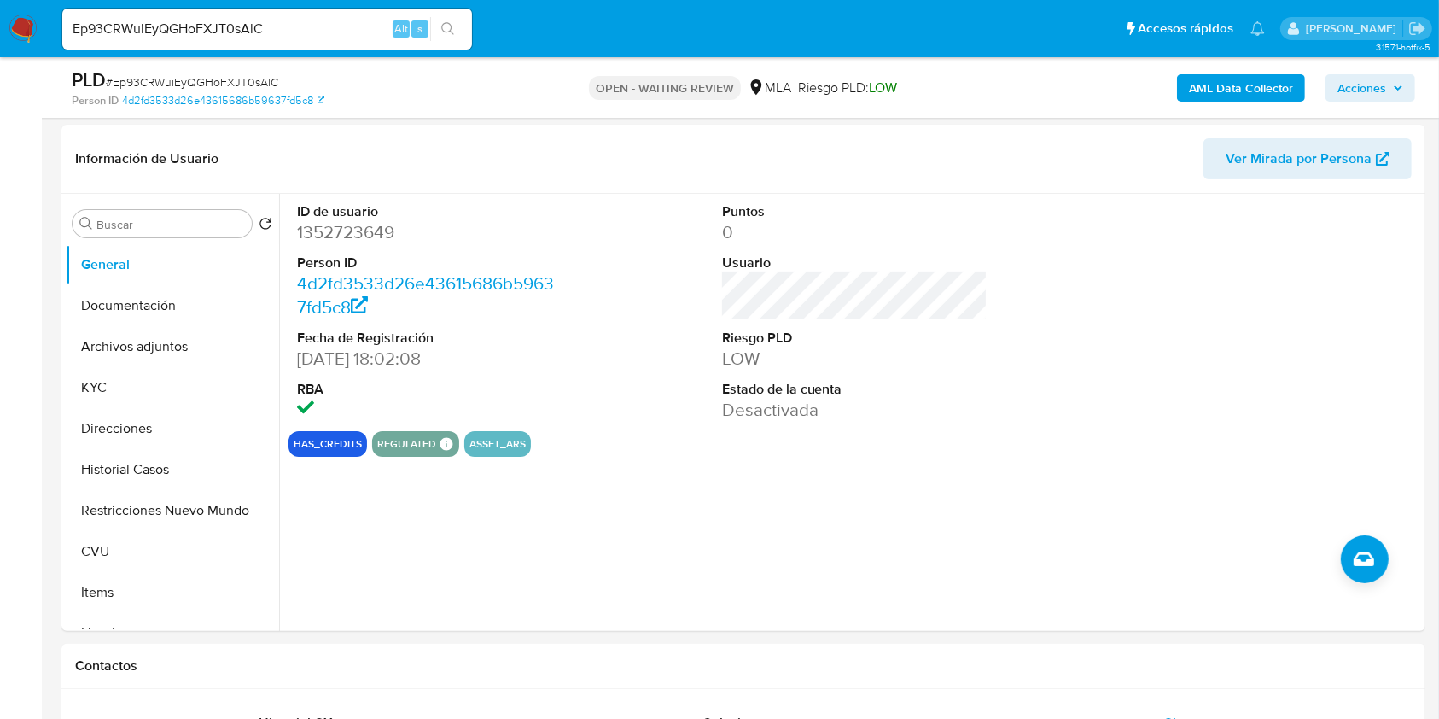
scroll to position [253, 0]
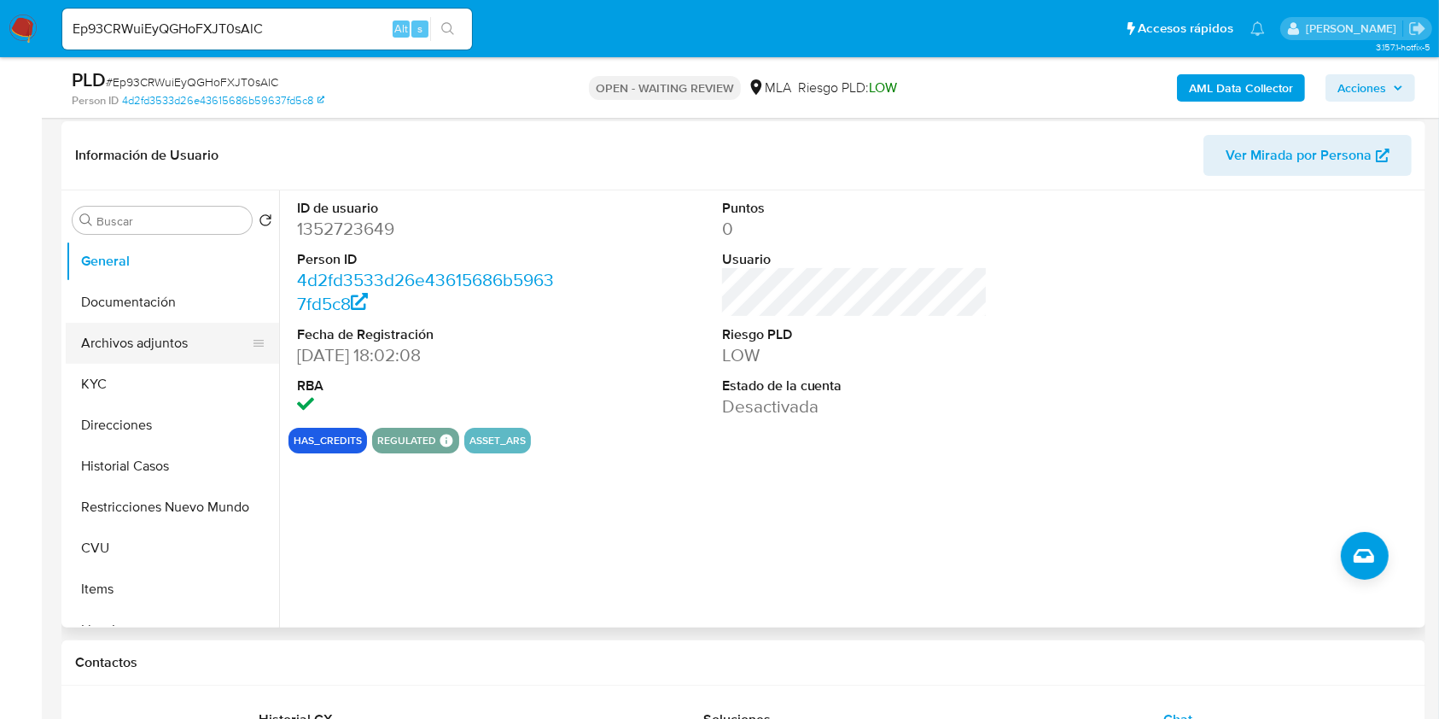
click at [154, 326] on button "Archivos adjuntos" at bounding box center [166, 343] width 200 height 41
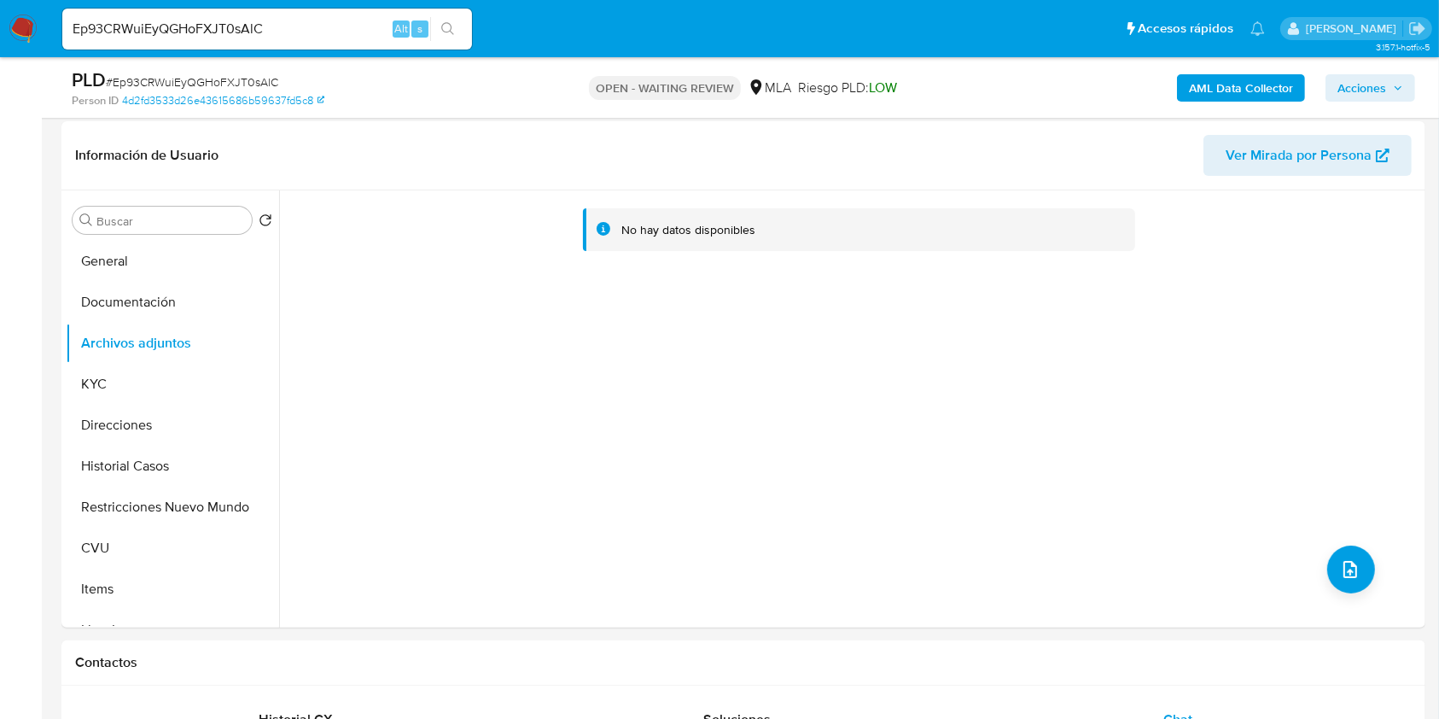
click at [1222, 85] on b "AML Data Collector" at bounding box center [1241, 87] width 104 height 27
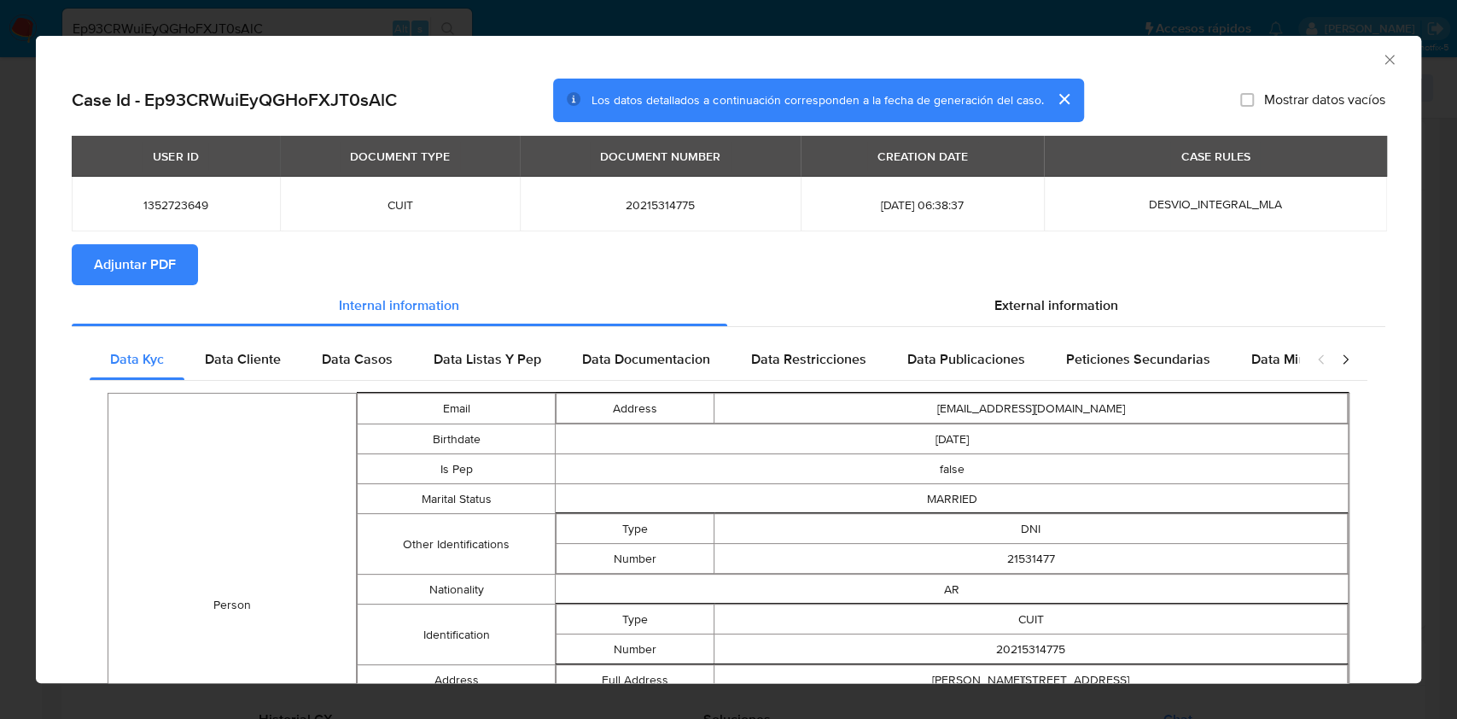
click at [171, 269] on span "Adjuntar PDF" at bounding box center [135, 265] width 82 height 38
click at [1381, 61] on icon "Cerrar ventana" at bounding box center [1389, 59] width 17 height 17
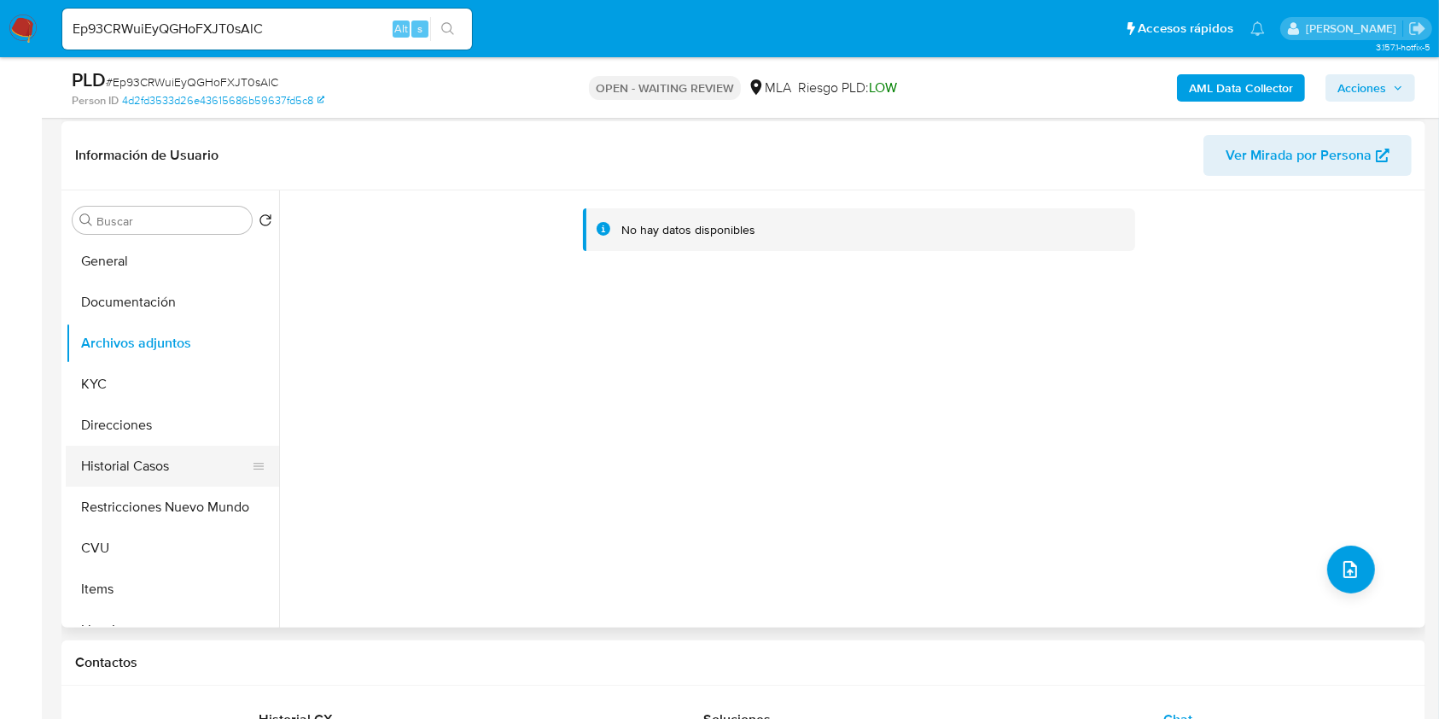
click at [114, 463] on button "Historial Casos" at bounding box center [166, 466] width 200 height 41
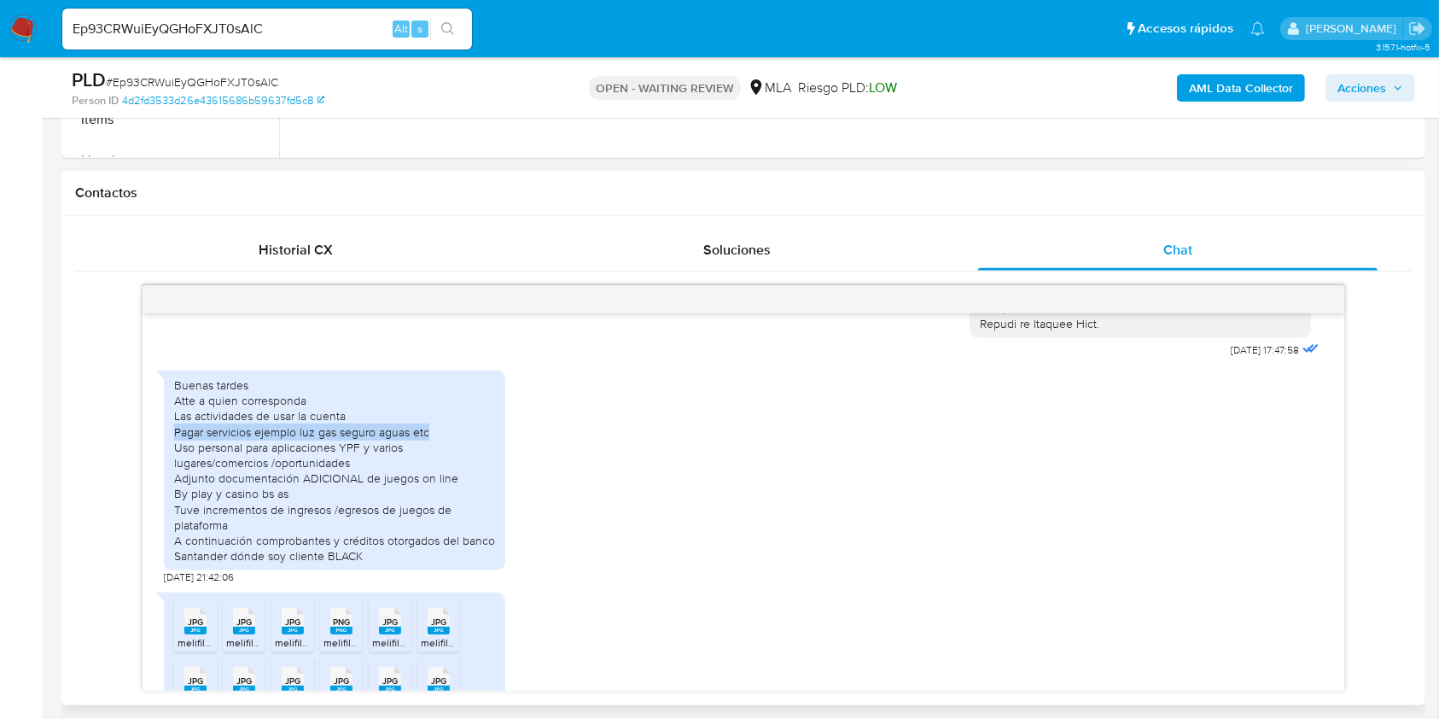
scroll to position [1717, 0]
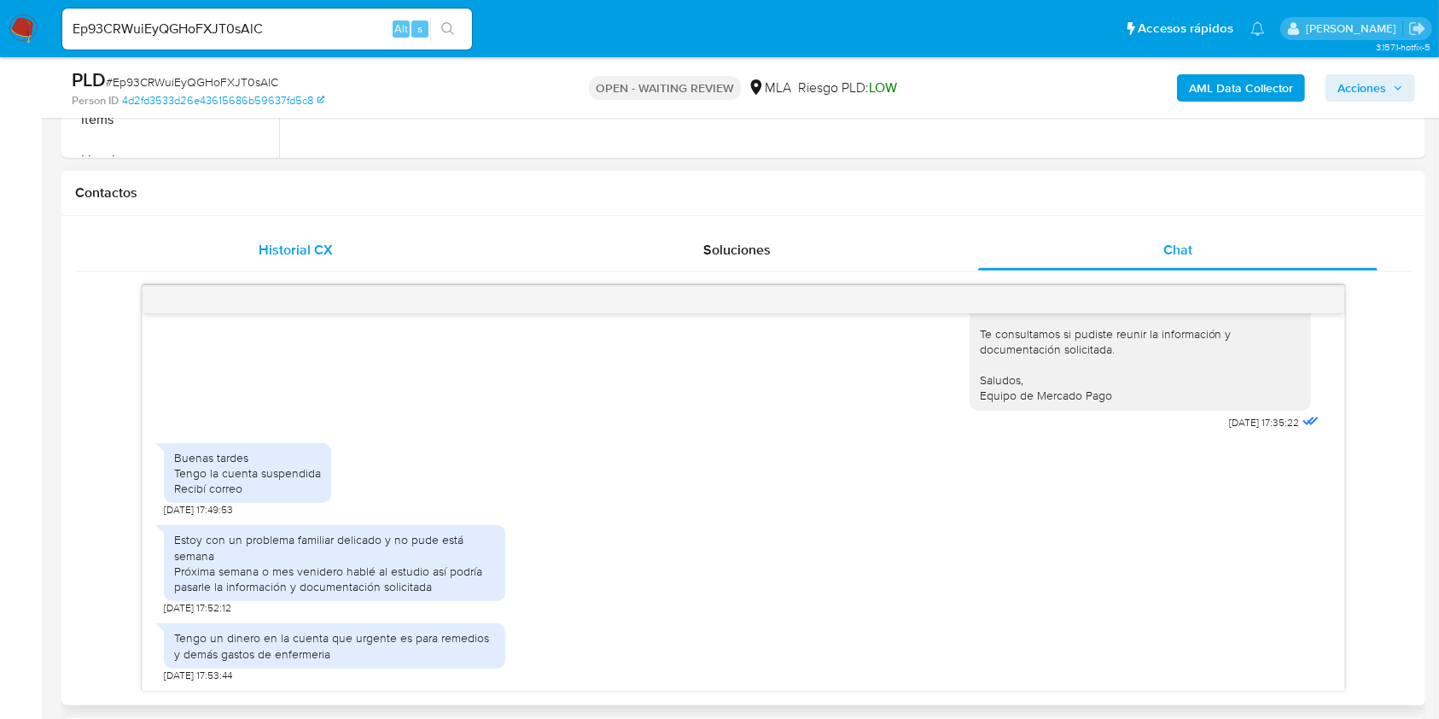
click at [340, 263] on div "Historial CX" at bounding box center [296, 250] width 400 height 41
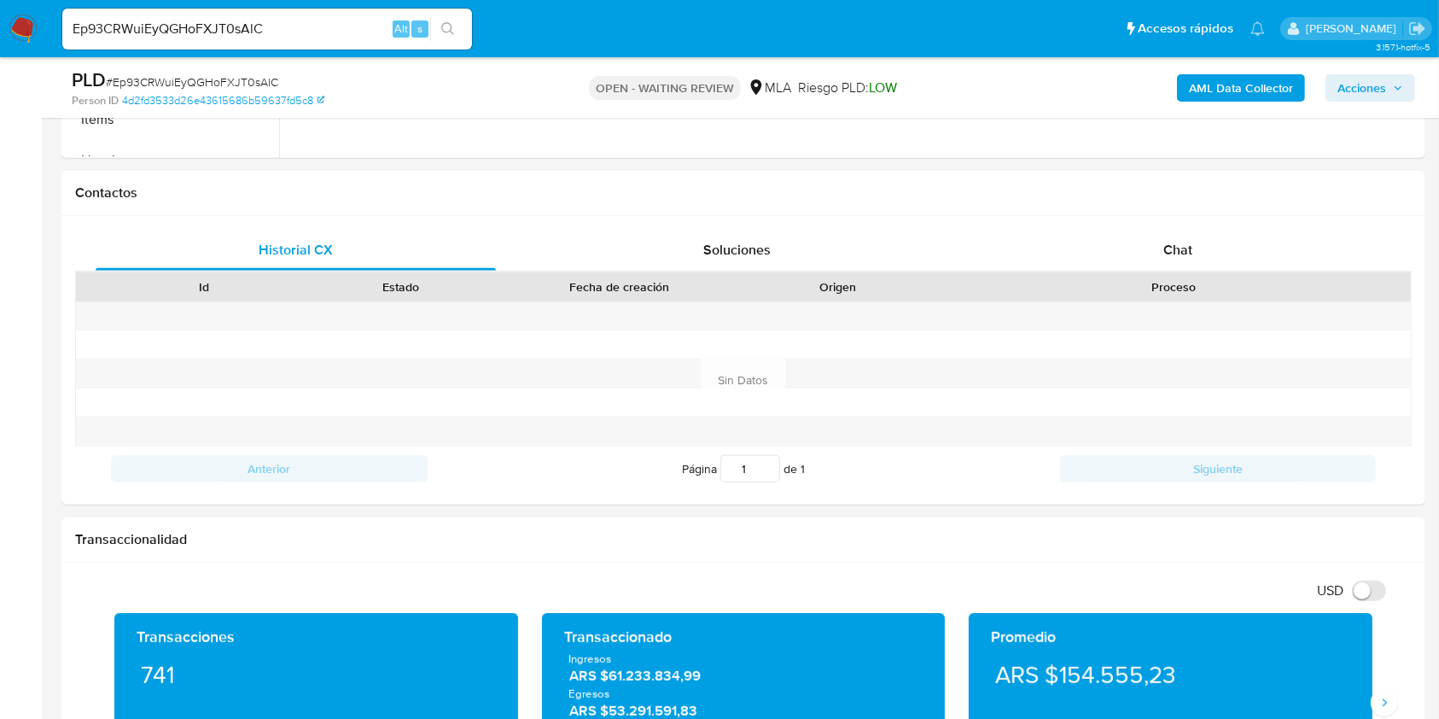
scroll to position [492, 0]
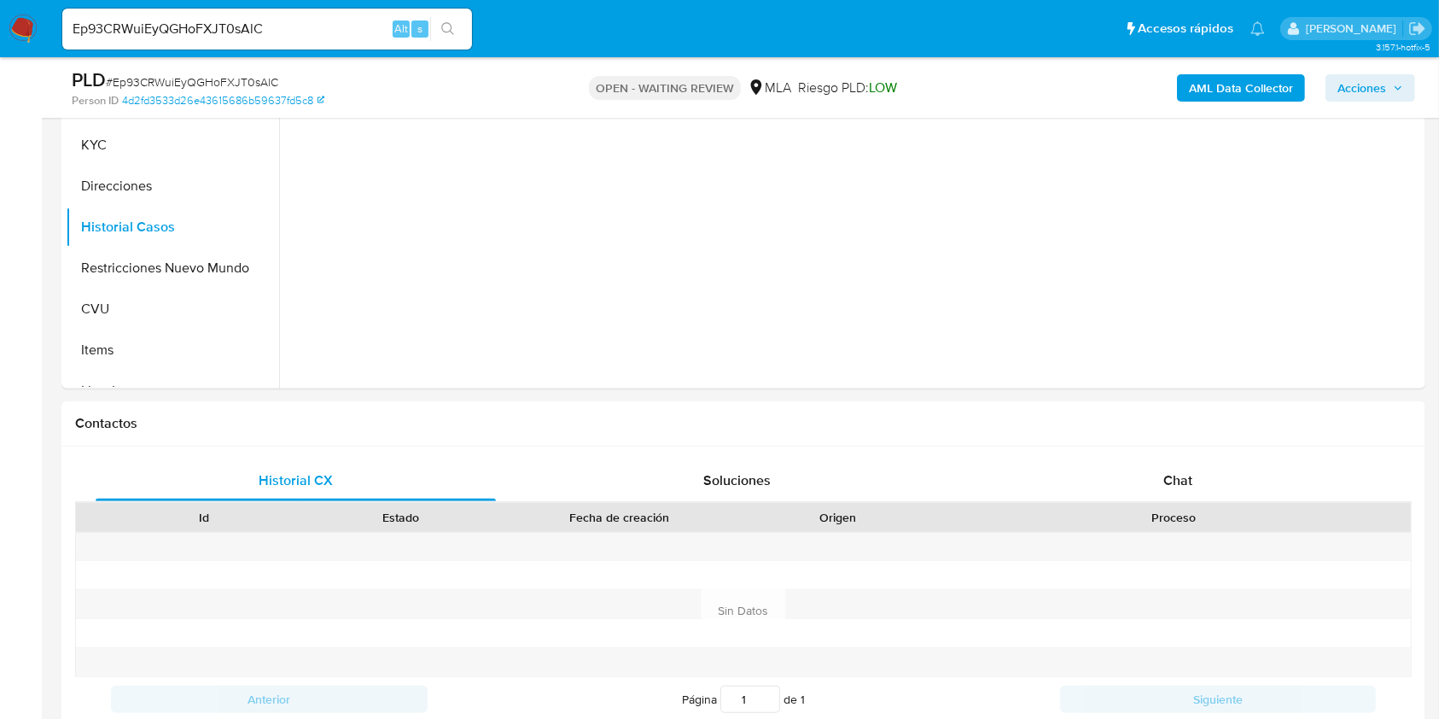
click at [32, 20] on img at bounding box center [23, 29] width 29 height 29
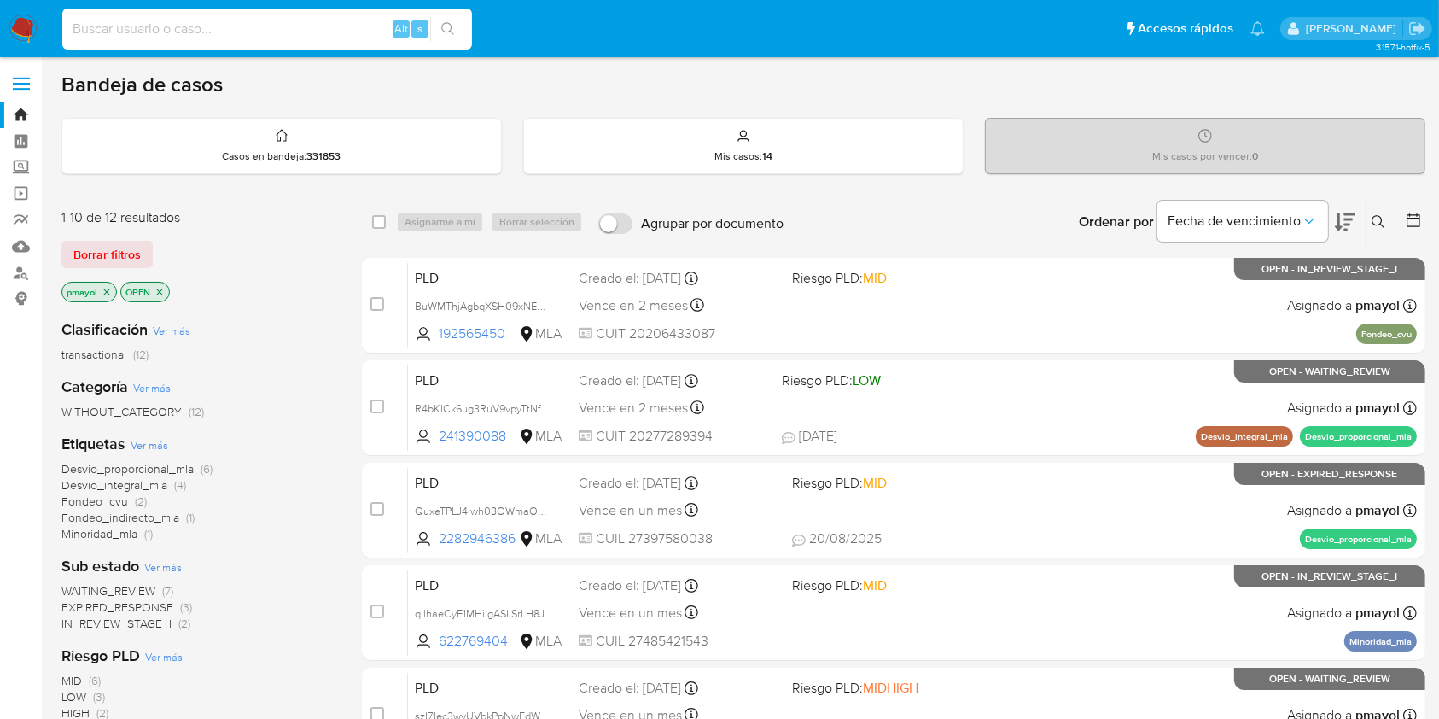
click at [317, 28] on input at bounding box center [267, 29] width 410 height 22
paste input "pBFK5n2LtKI6iE8ZPvrJO8Lm"
type input "pBFK5n2LtKI6iE8ZPvrJO8Lm"
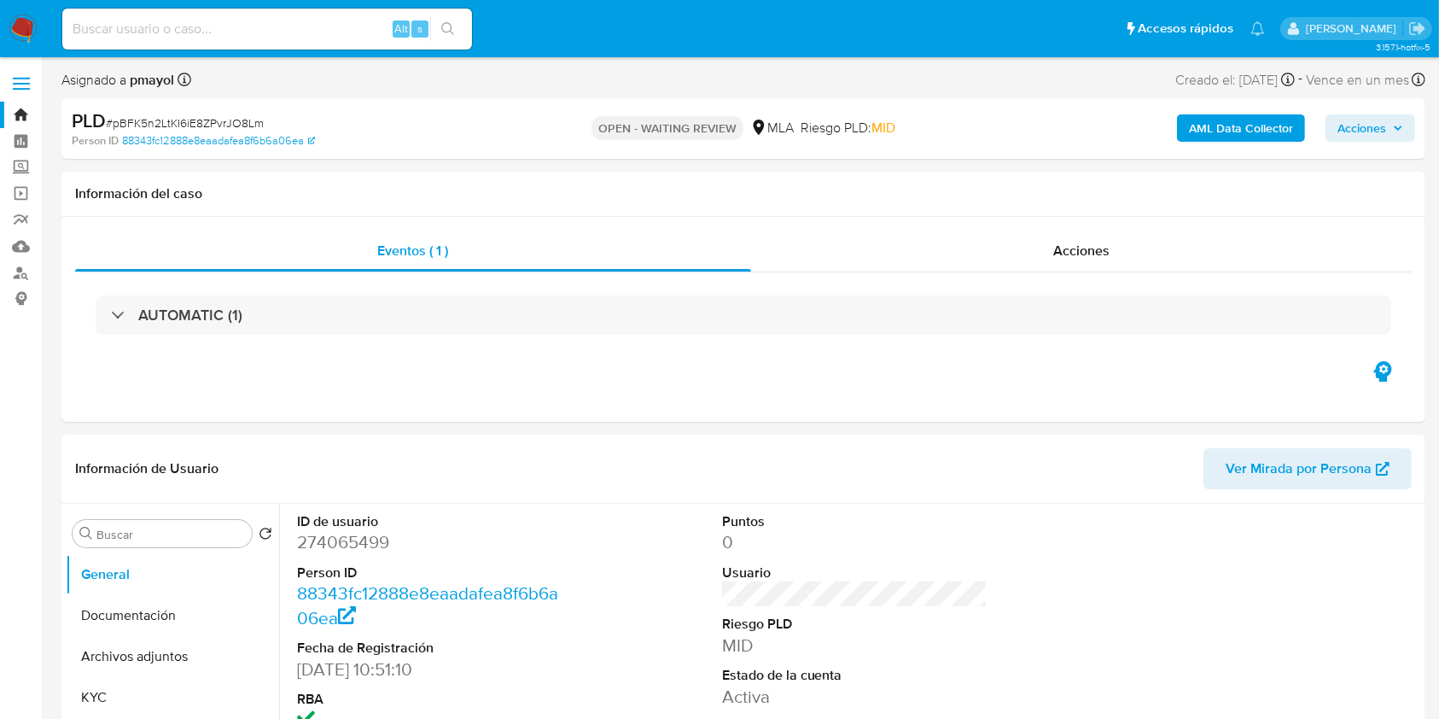
select select "10"
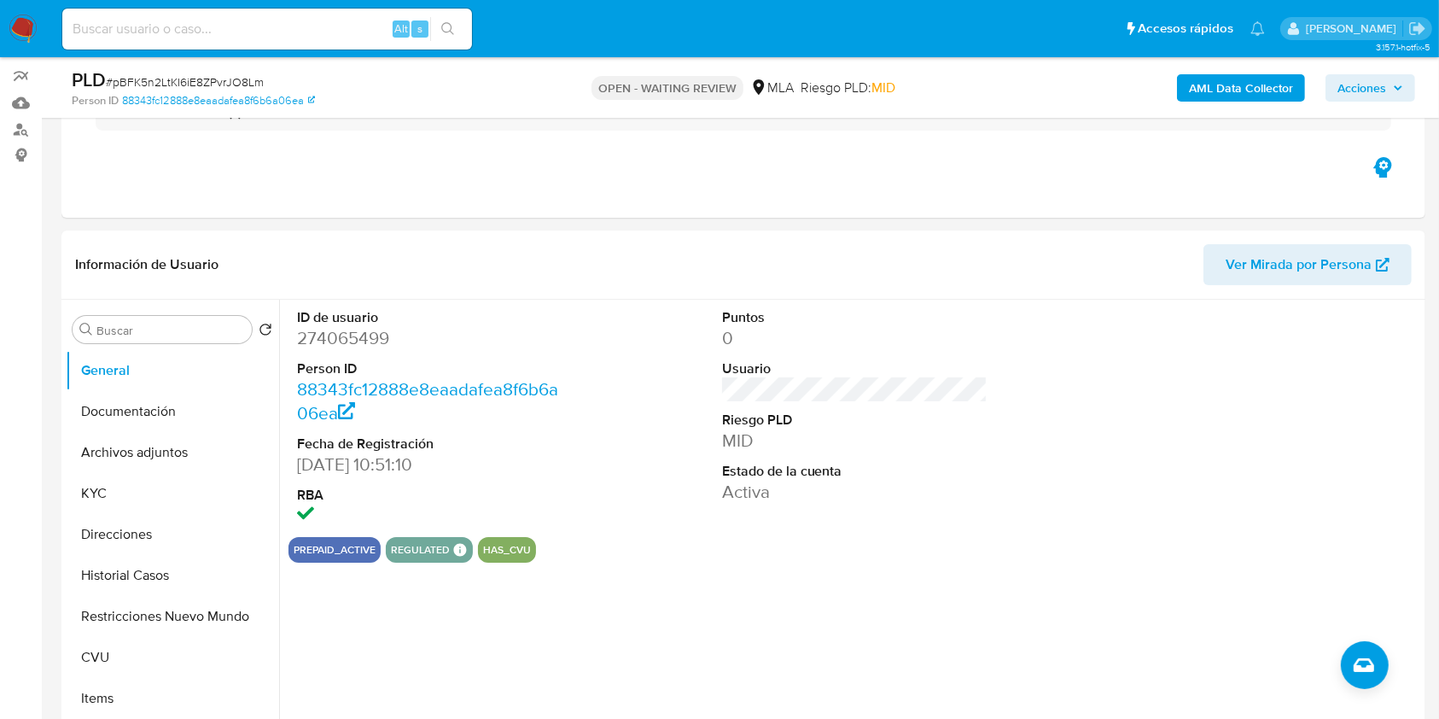
scroll to position [103, 0]
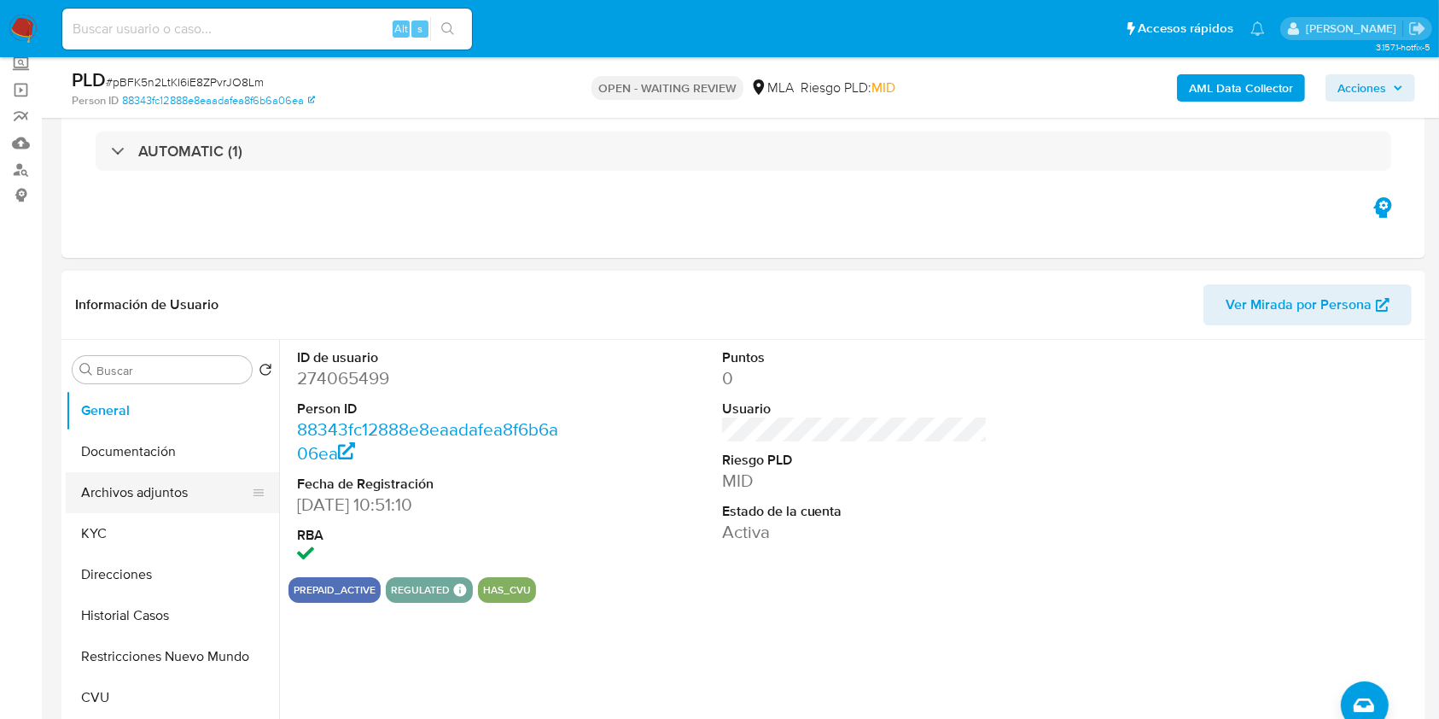
click at [137, 498] on button "Archivos adjuntos" at bounding box center [166, 492] width 200 height 41
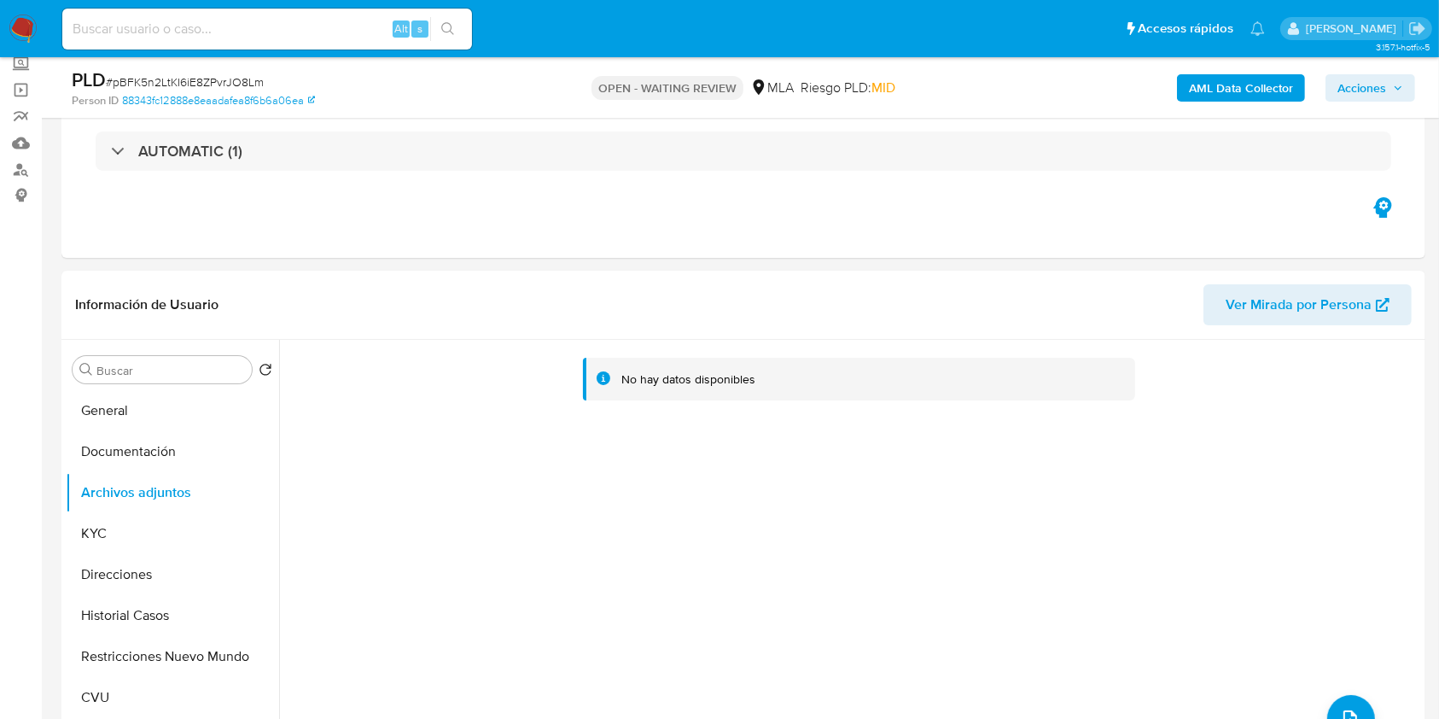
click at [1236, 90] on b "AML Data Collector" at bounding box center [1241, 87] width 104 height 27
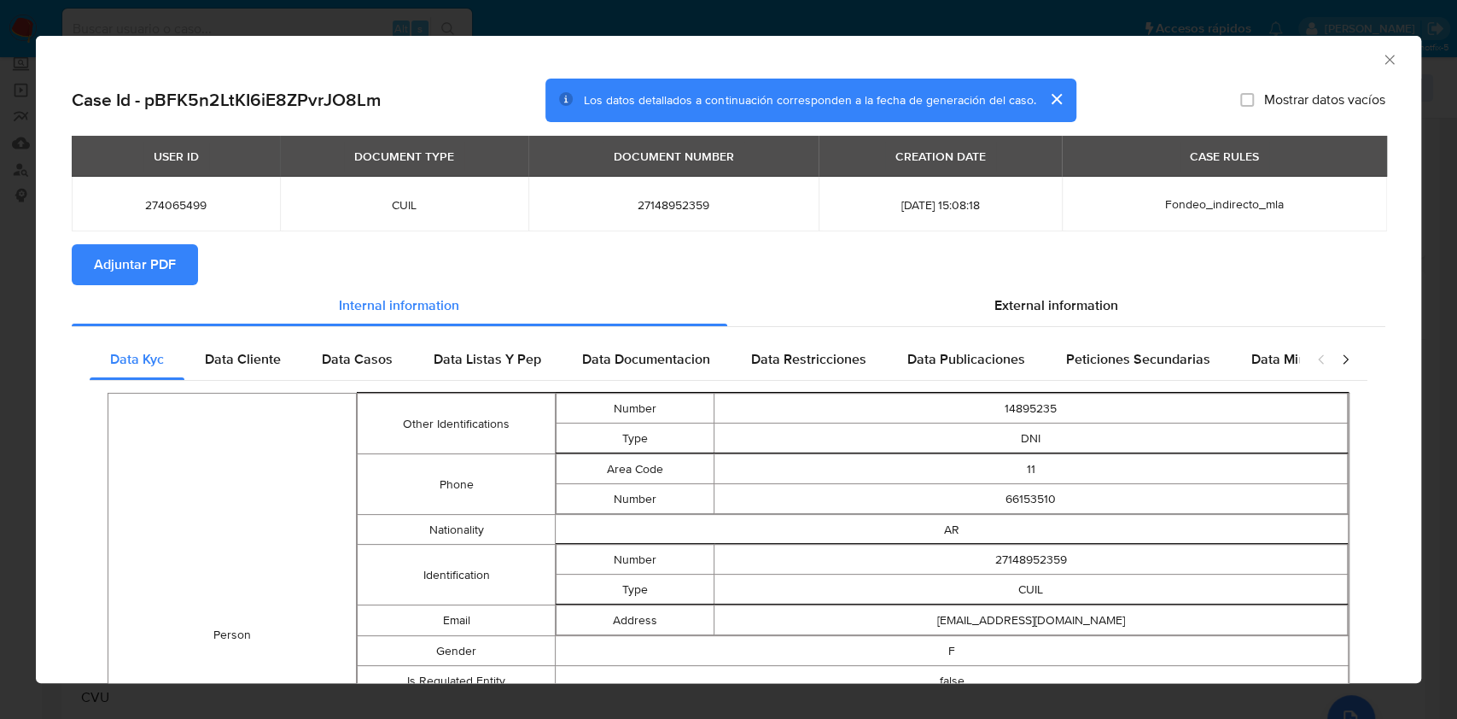
click at [168, 251] on span "Adjuntar PDF" at bounding box center [135, 265] width 82 height 38
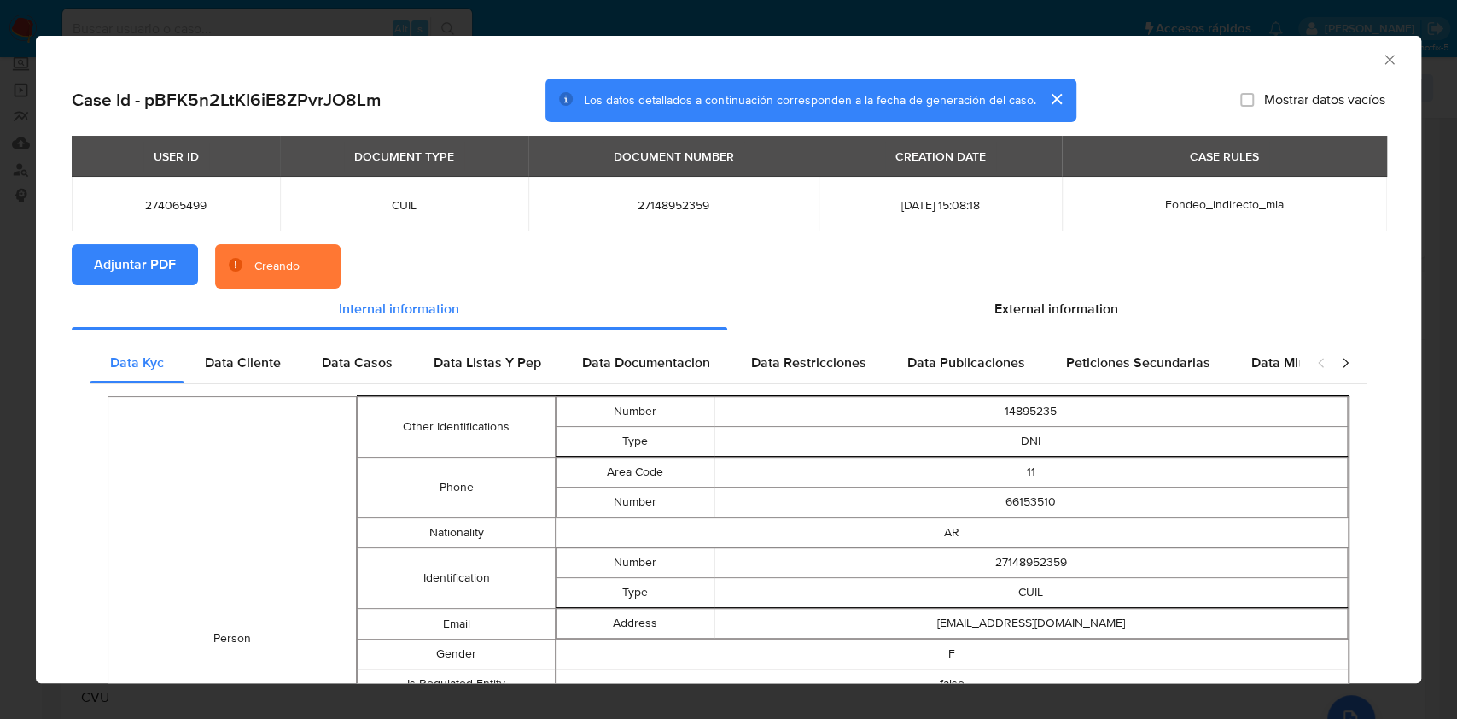
click at [1030, 321] on div "External information" at bounding box center [1056, 309] width 659 height 41
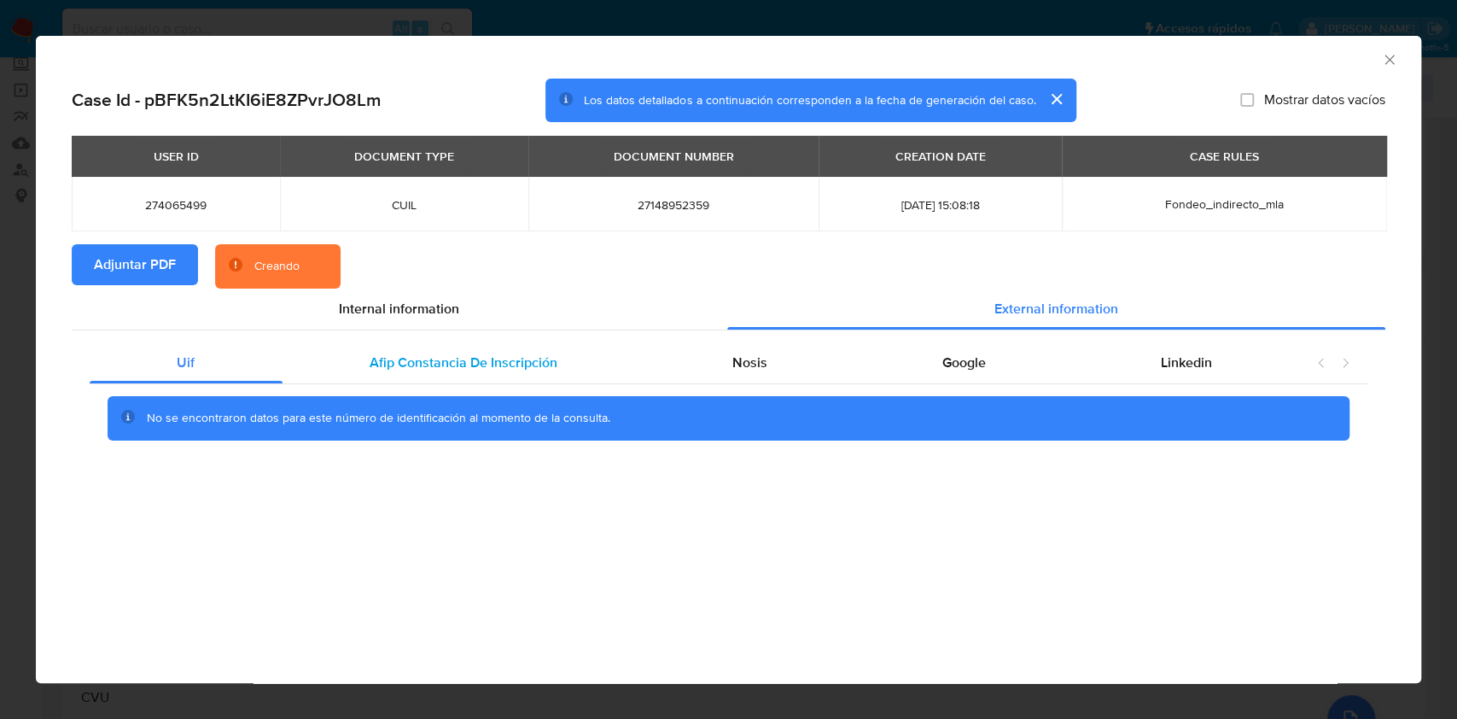
click at [541, 363] on span "Afip Constancia De Inscripción" at bounding box center [464, 363] width 188 height 20
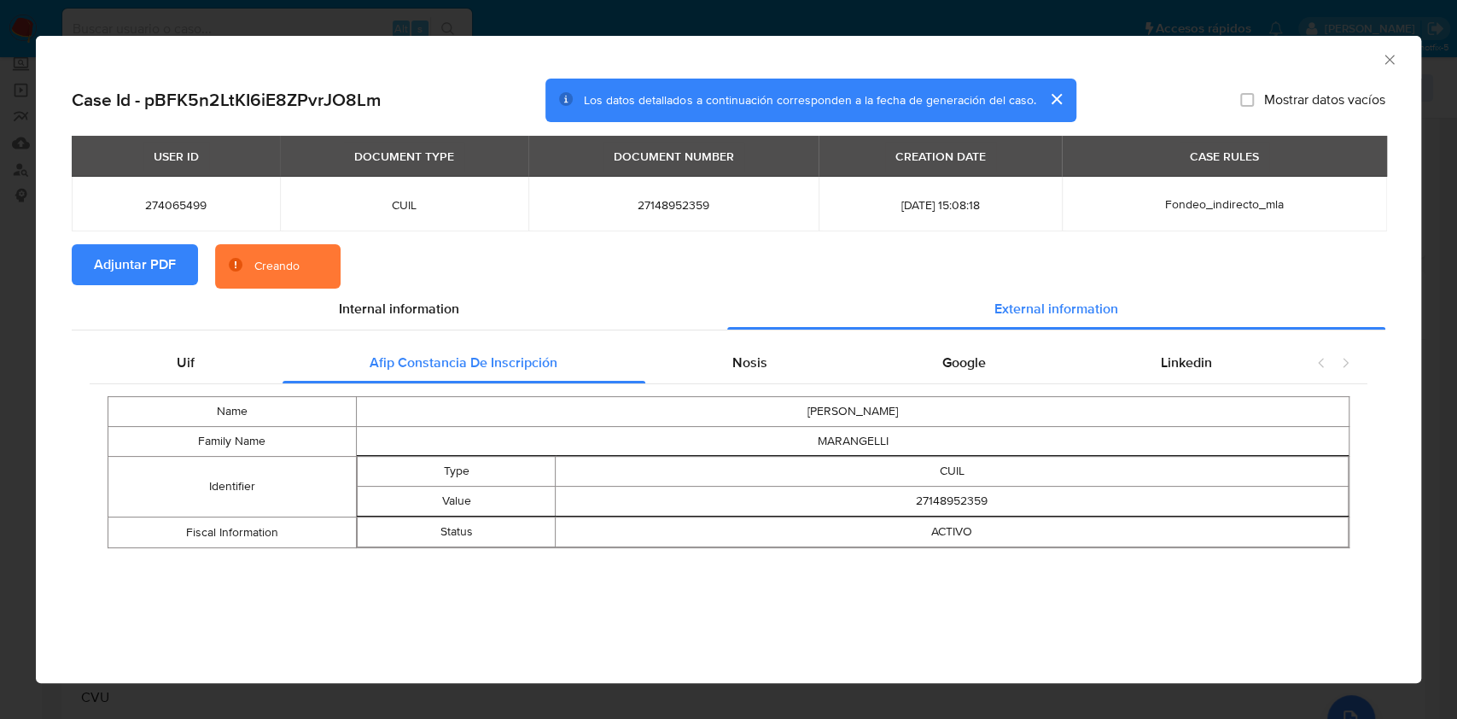
click at [945, 500] on td "27148952359" at bounding box center [952, 502] width 793 height 30
copy td "27148952359"
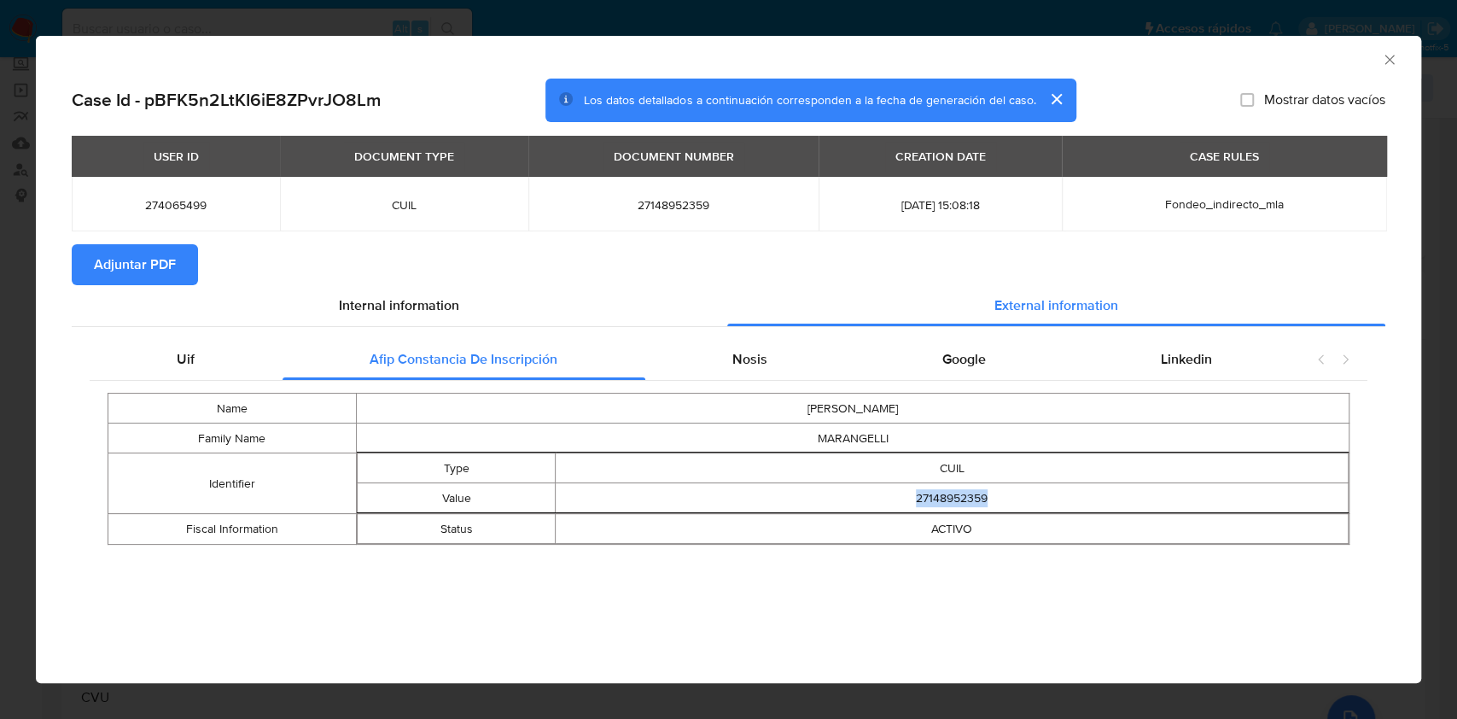
click at [1387, 56] on icon "Cerrar ventana" at bounding box center [1389, 59] width 17 height 17
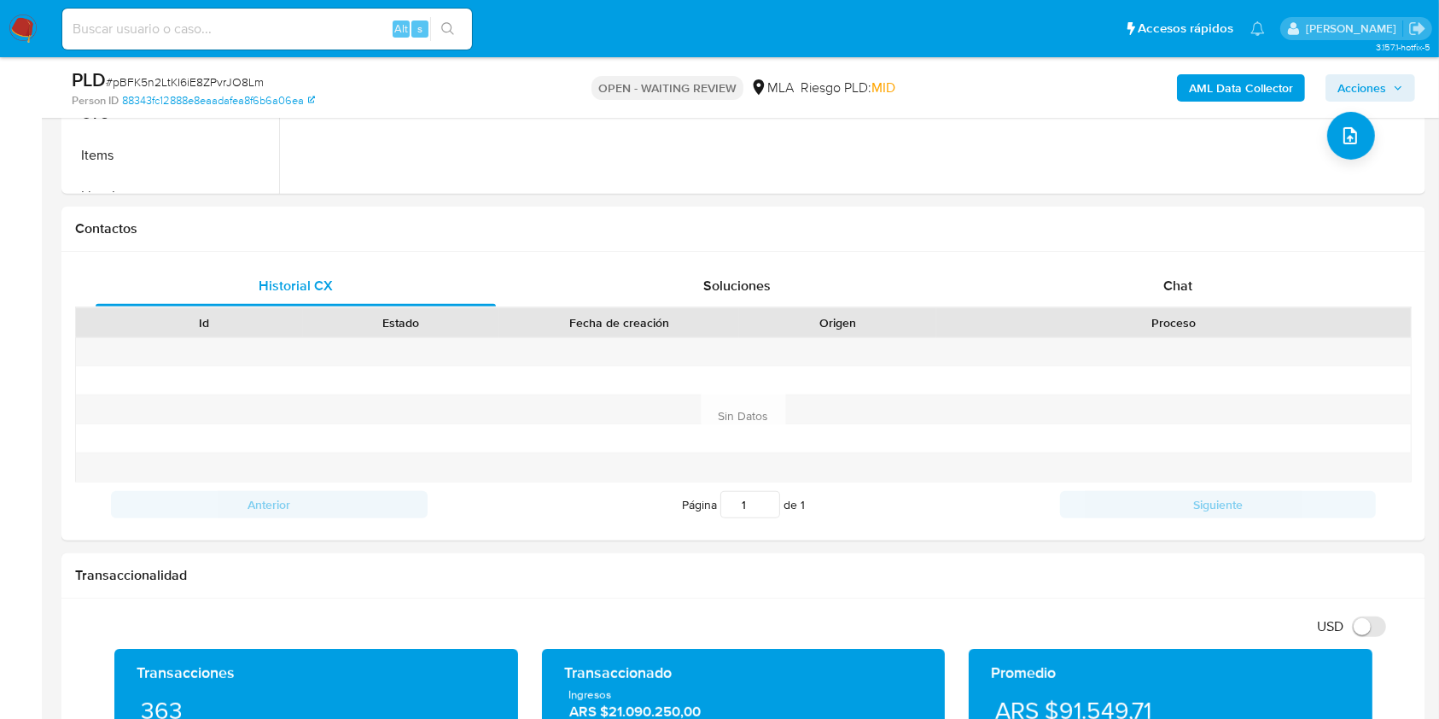
scroll to position [690, 0]
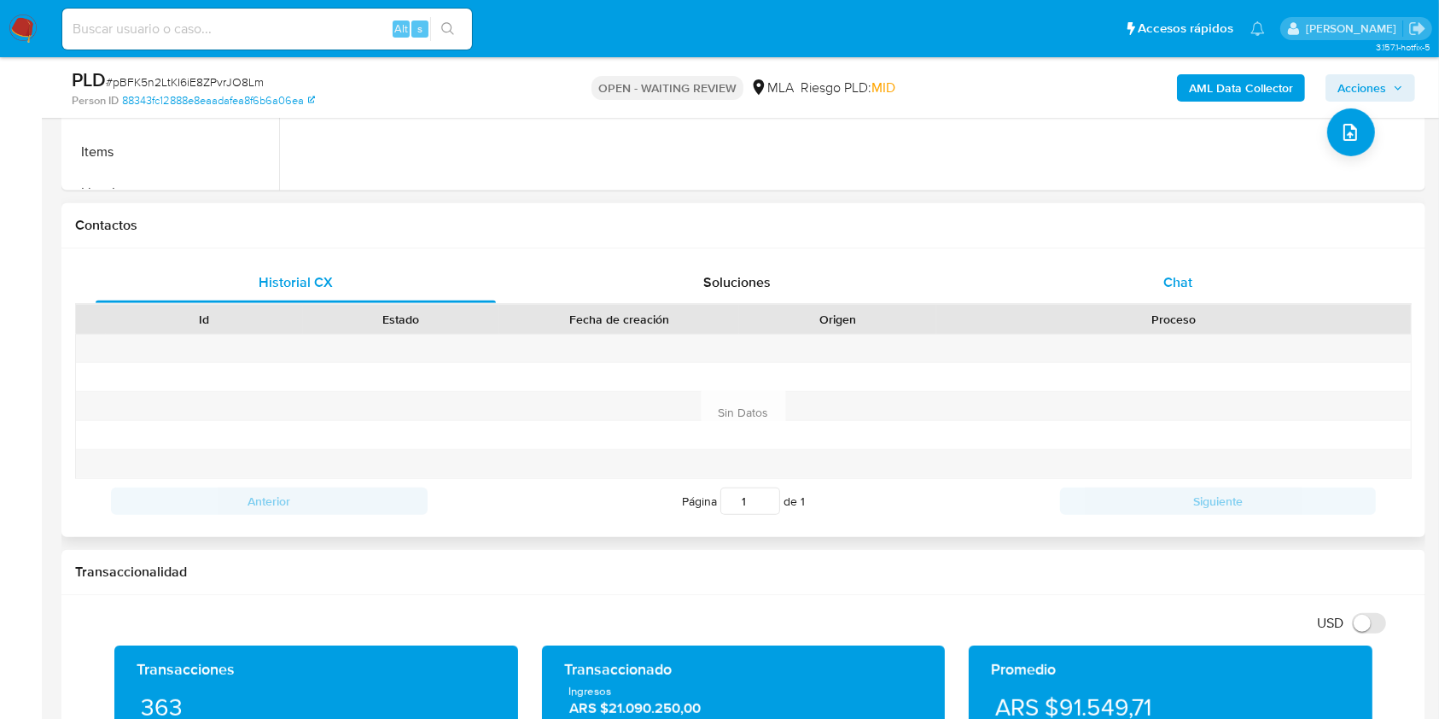
click at [1163, 283] on span "Chat" at bounding box center [1177, 282] width 29 height 20
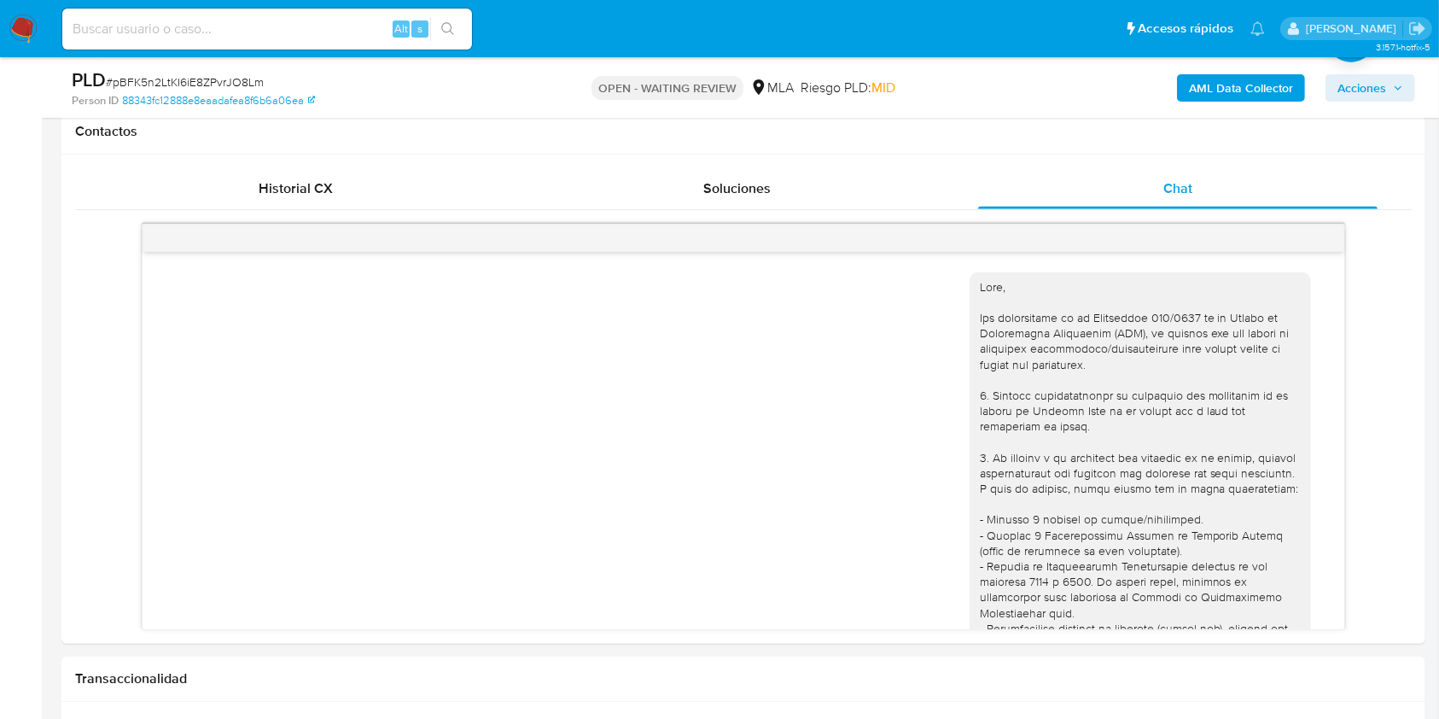
scroll to position [1301, 0]
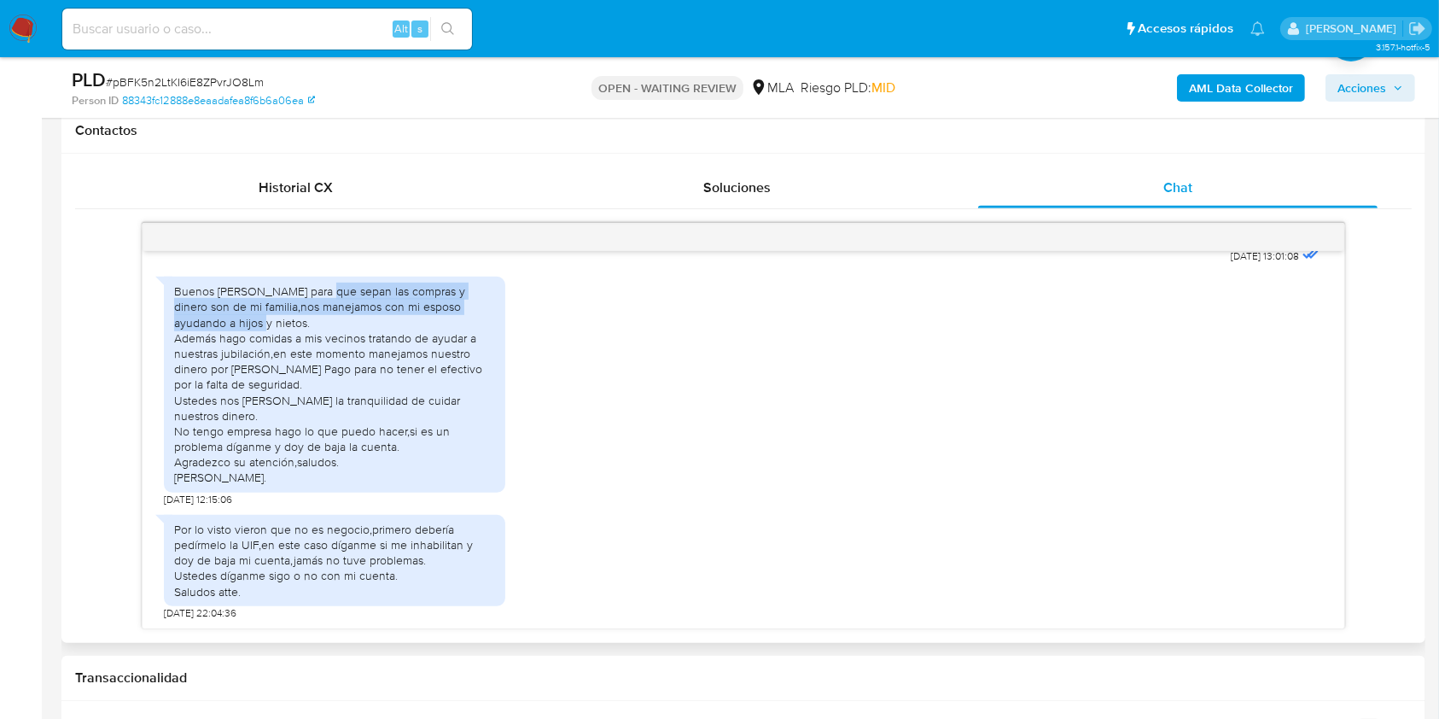
drag, startPoint x: 243, startPoint y: 336, endPoint x: 324, endPoint y: 306, distance: 86.4
click at [324, 306] on div "Buenos [PERSON_NAME] para que sepan las compras y dinero son de mi familia,nos …" at bounding box center [334, 383] width 321 height 201
copy div "las compras y dinero son de mi familia,nos manejamos con mi esposo ayudando a h…"
click at [975, 582] on div "Por lo visto vieron que no es negocio,primero debería pedírmelo la UIF,en este …" at bounding box center [743, 563] width 1158 height 114
click at [7, 26] on nav "Pausado Ver notificaciones Alt s Accesos rápidos Presiona las siguientes teclas…" at bounding box center [719, 28] width 1439 height 57
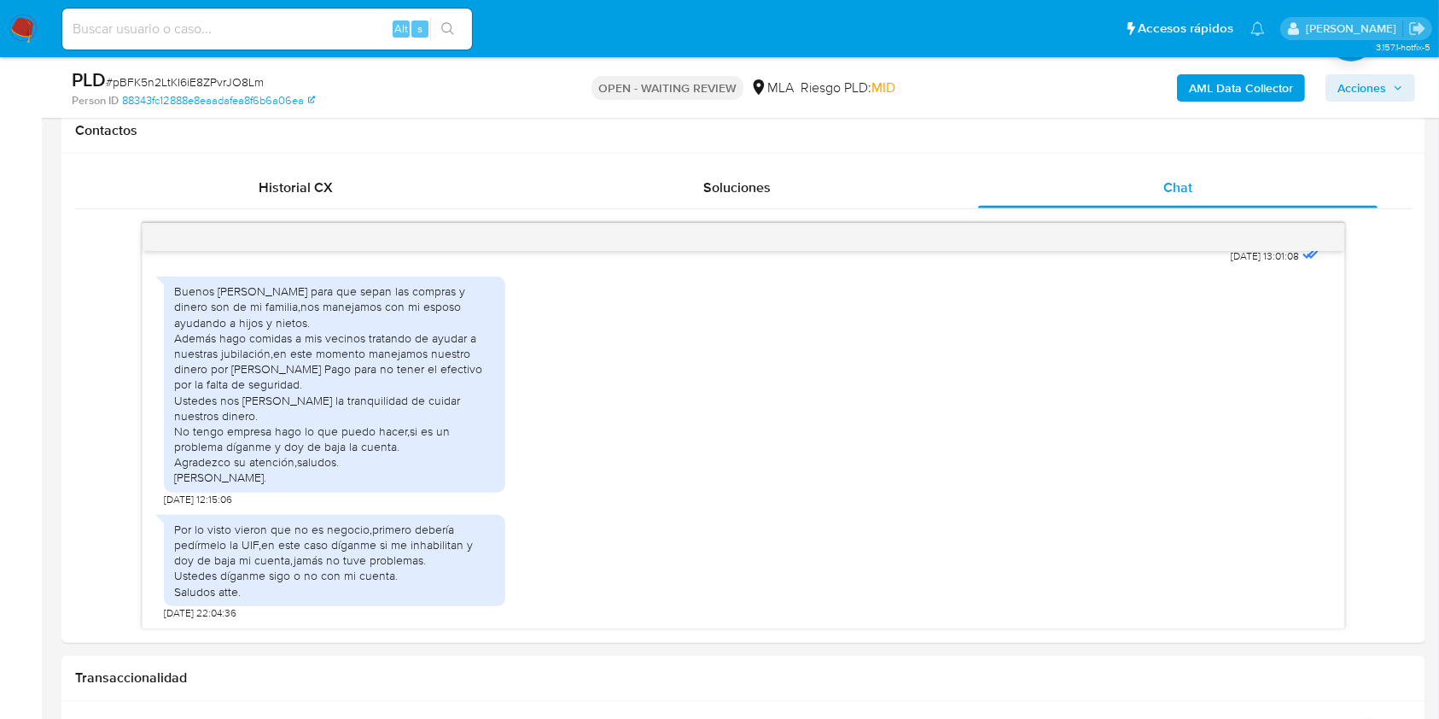
click at [23, 27] on img at bounding box center [23, 29] width 29 height 29
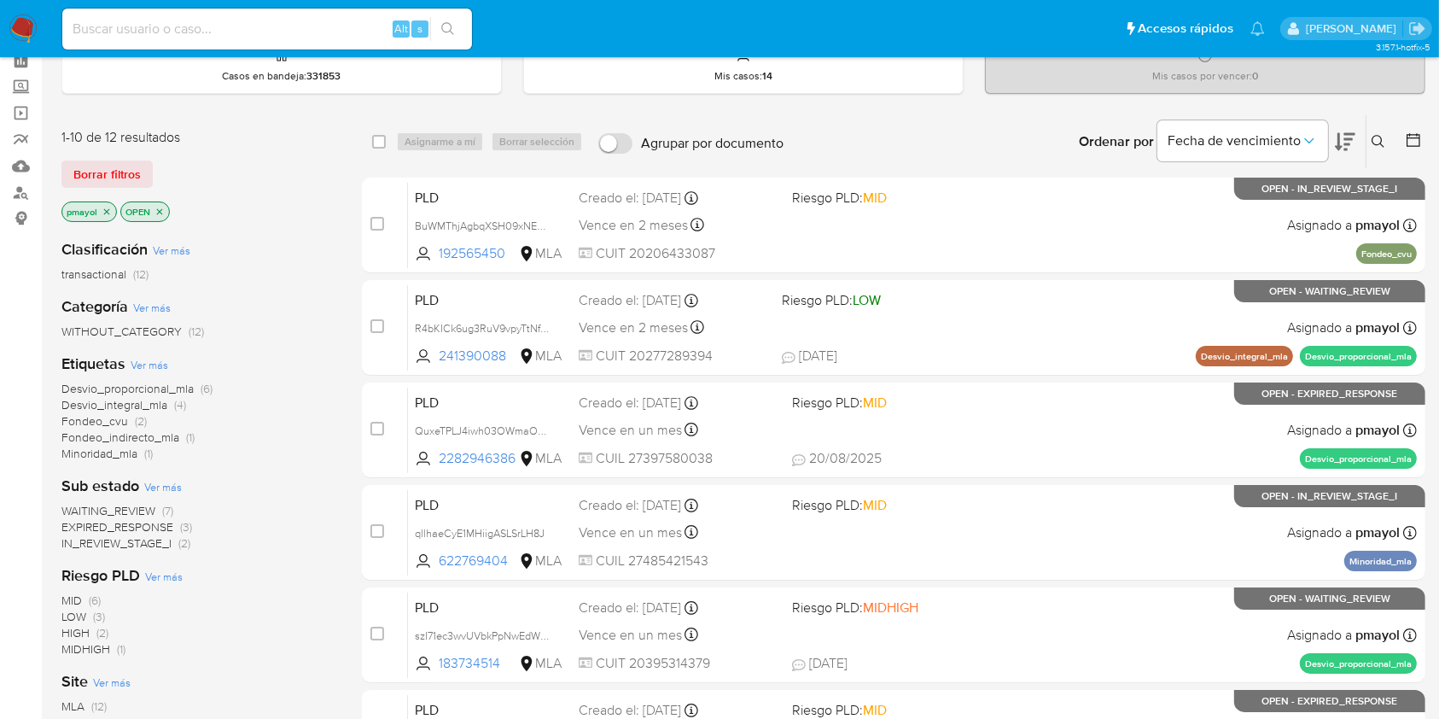
scroll to position [82, 0]
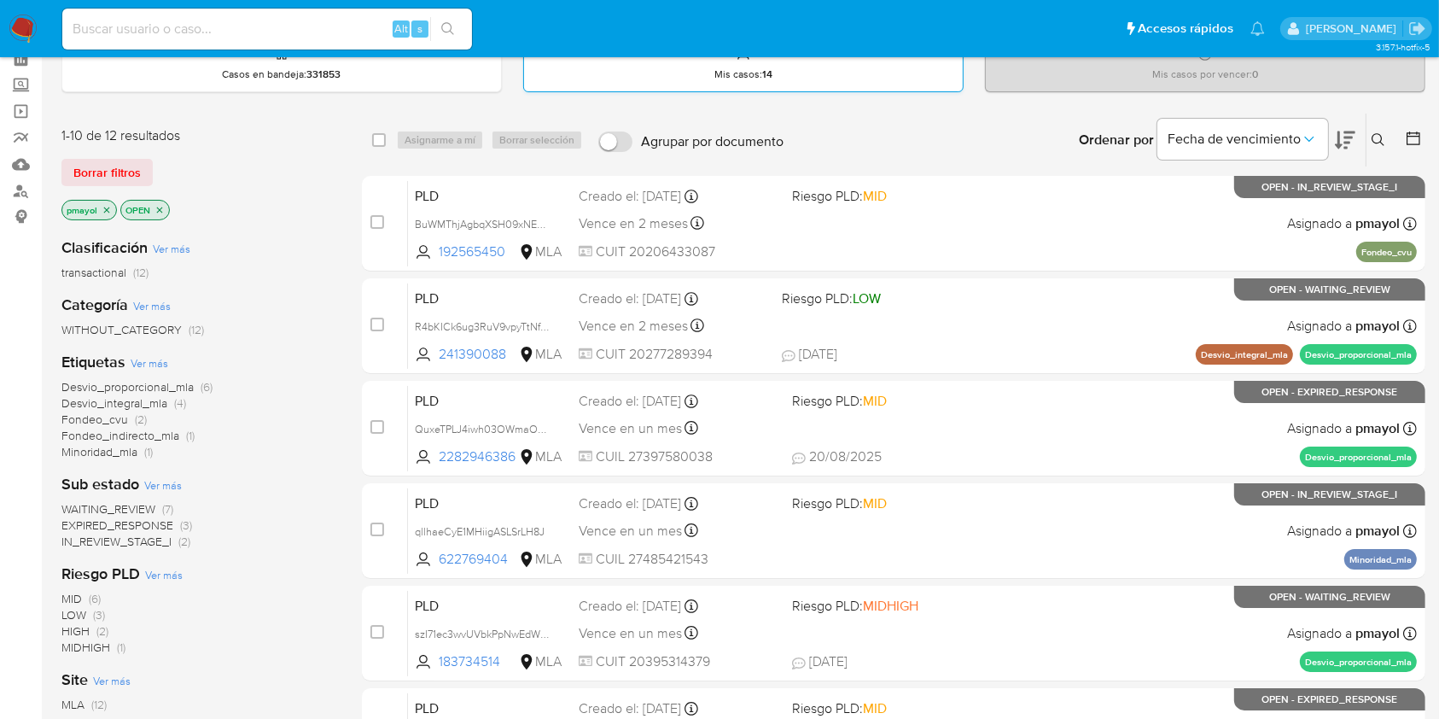
click at [825, 72] on div "Mis casos : 14" at bounding box center [743, 64] width 439 height 55
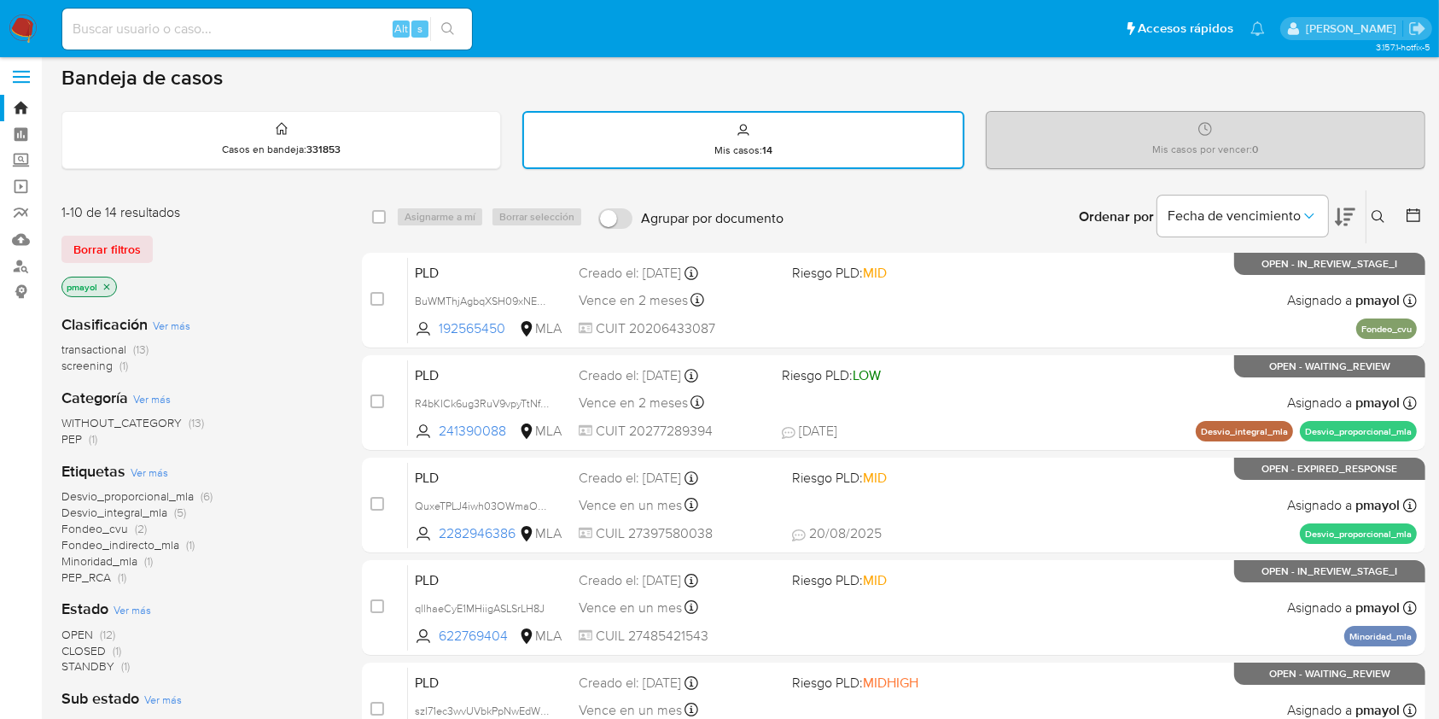
scroll to position [9, 0]
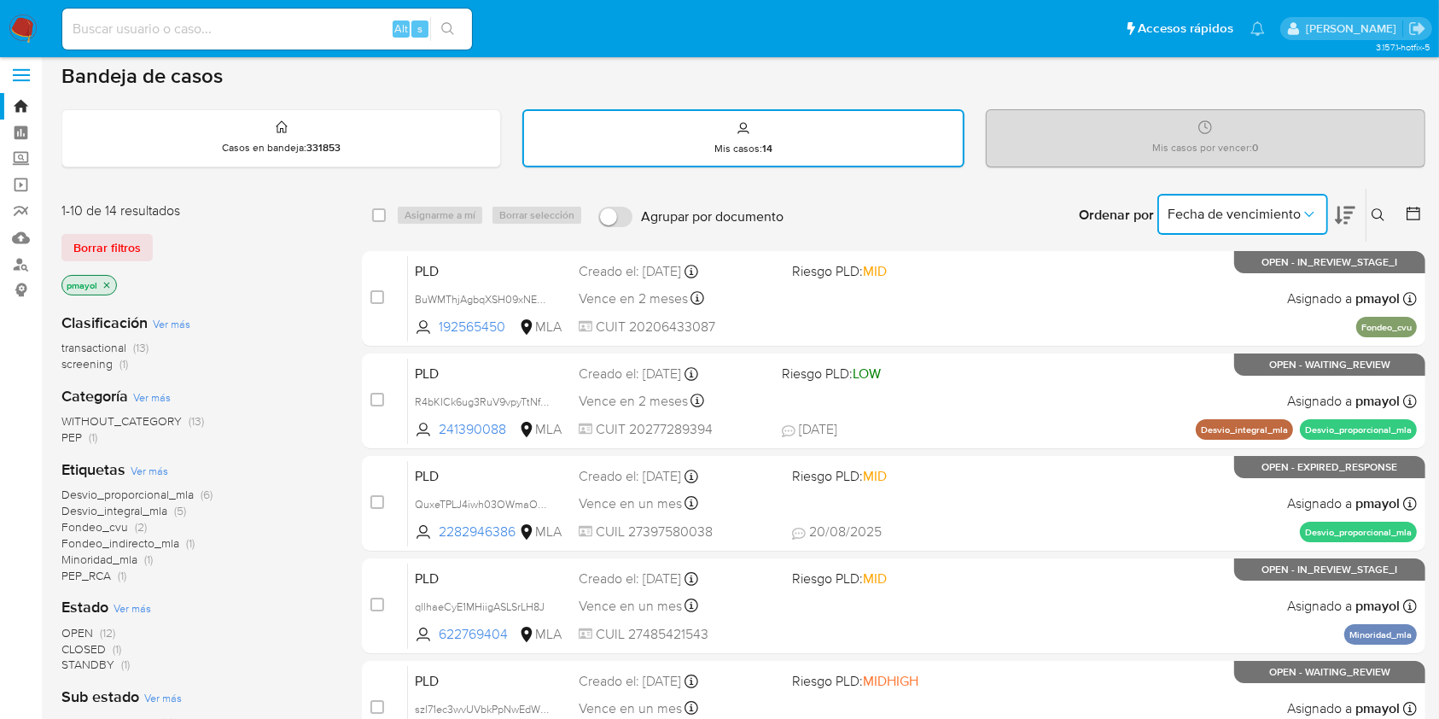
click at [1312, 210] on icon "Ordenar por" at bounding box center [1309, 214] width 17 height 17
click at [1085, 246] on div "select-all-cases-checkbox Asignarme a mí Borrar selección Agrupar por documento…" at bounding box center [894, 731] width 1064 height 1087
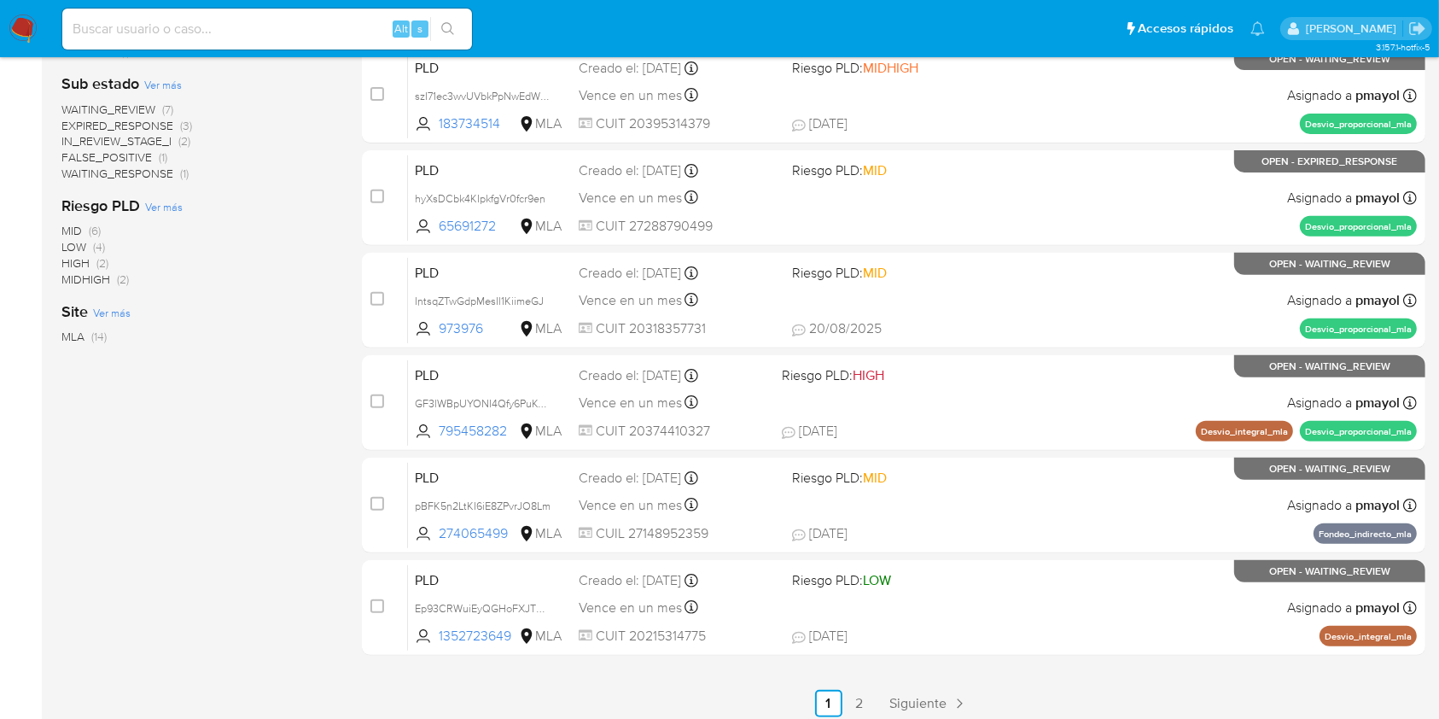
scroll to position [629, 0]
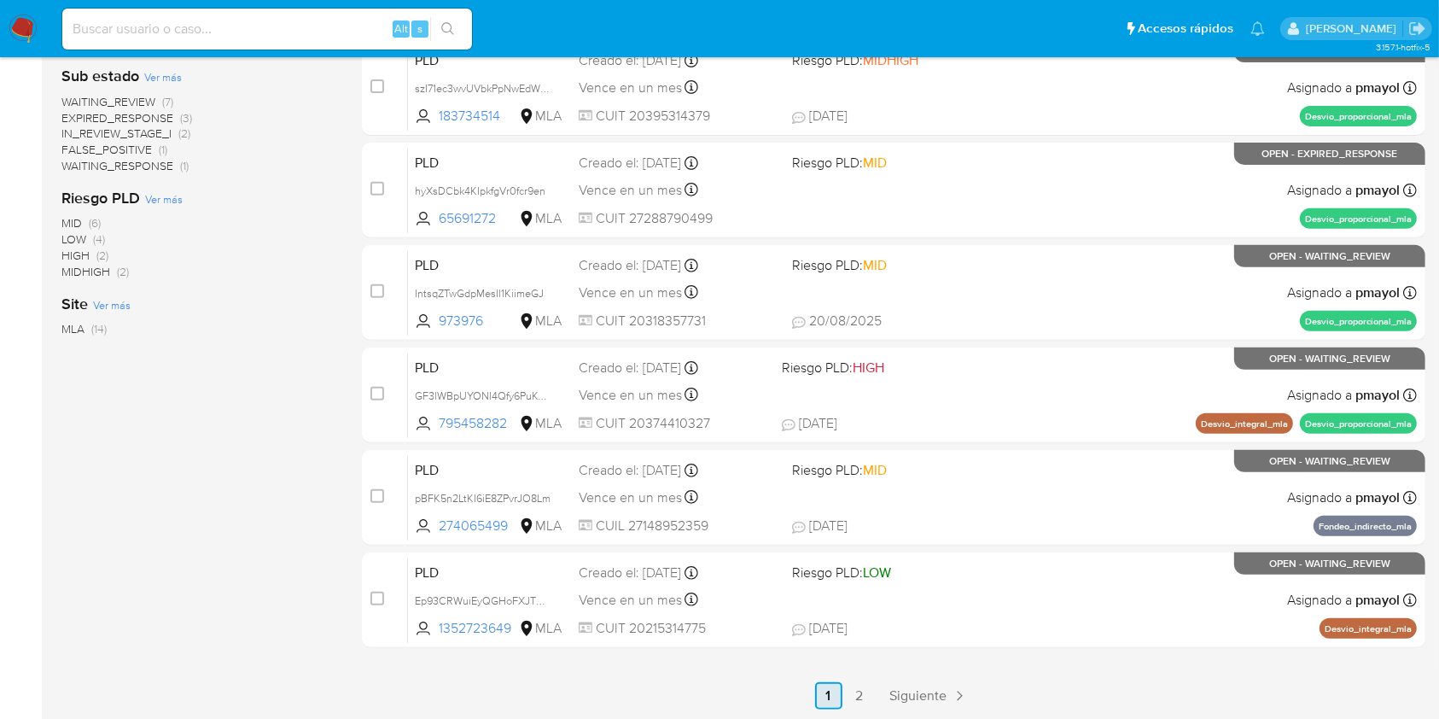
click at [836, 697] on link "1" at bounding box center [828, 695] width 27 height 27
click at [854, 686] on link "2" at bounding box center [859, 695] width 27 height 27
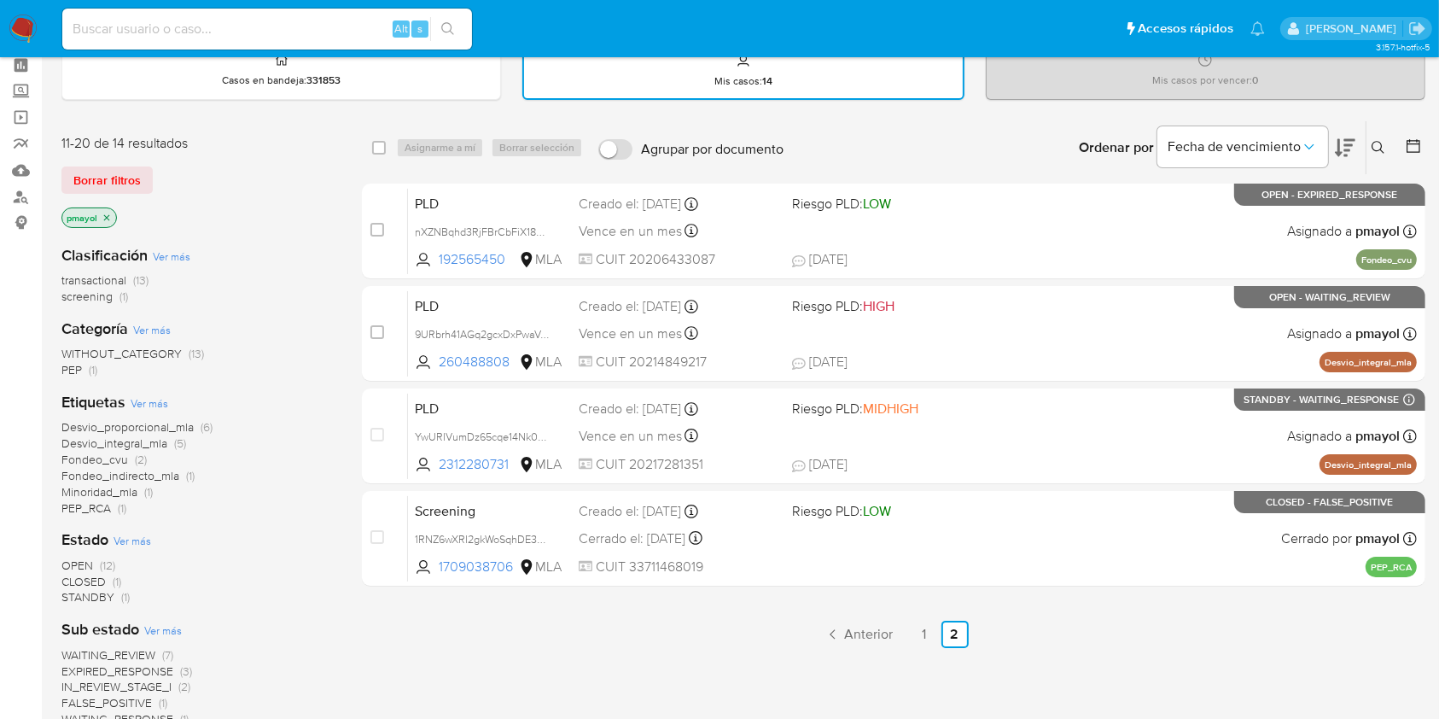
scroll to position [102, 0]
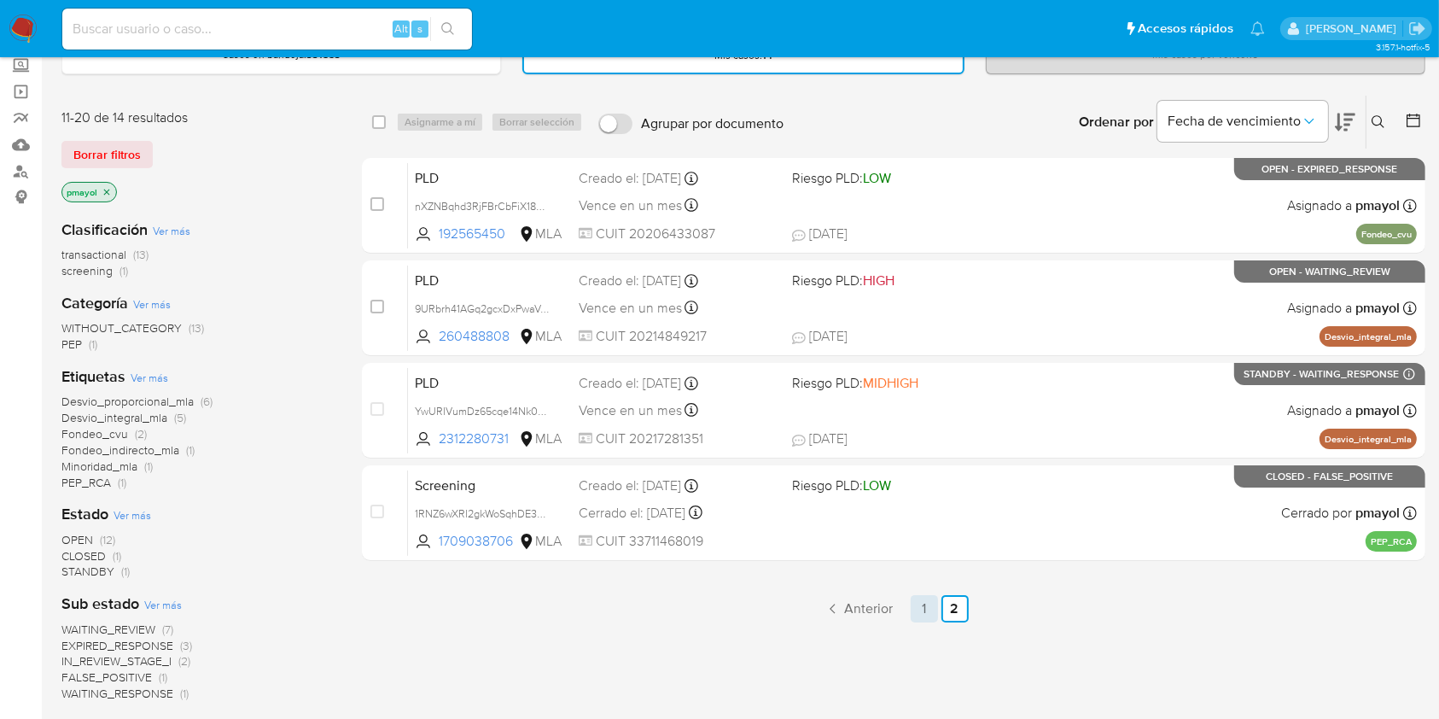
click at [924, 601] on link "1" at bounding box center [924, 608] width 27 height 27
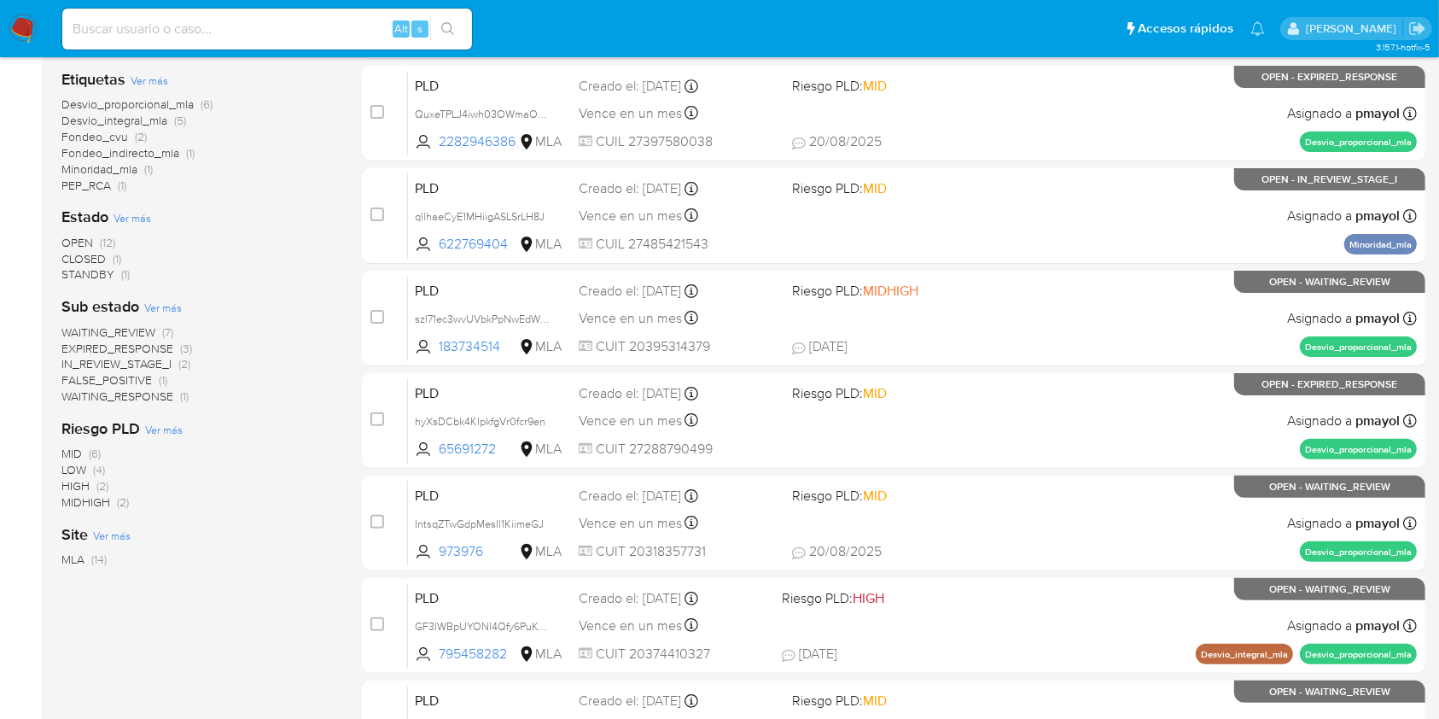
scroll to position [629, 0]
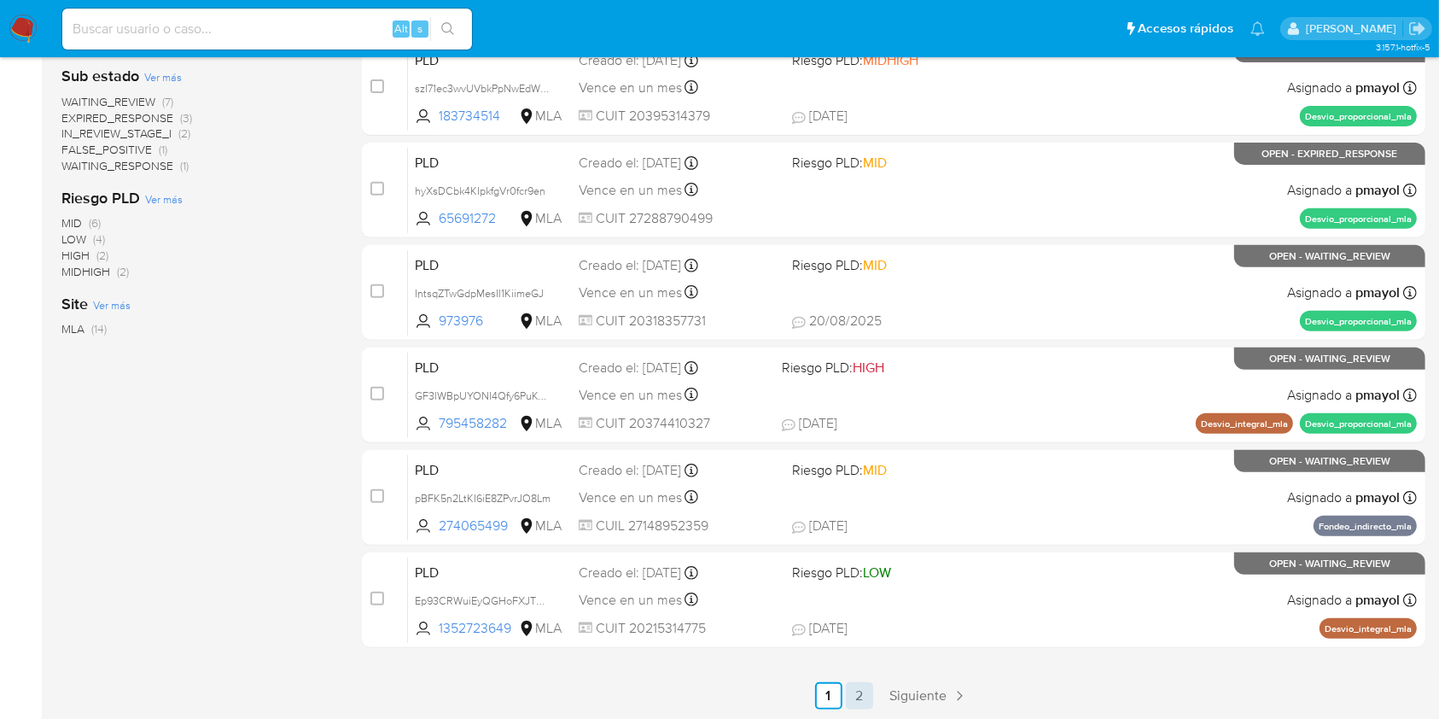
click at [866, 701] on link "2" at bounding box center [859, 695] width 27 height 27
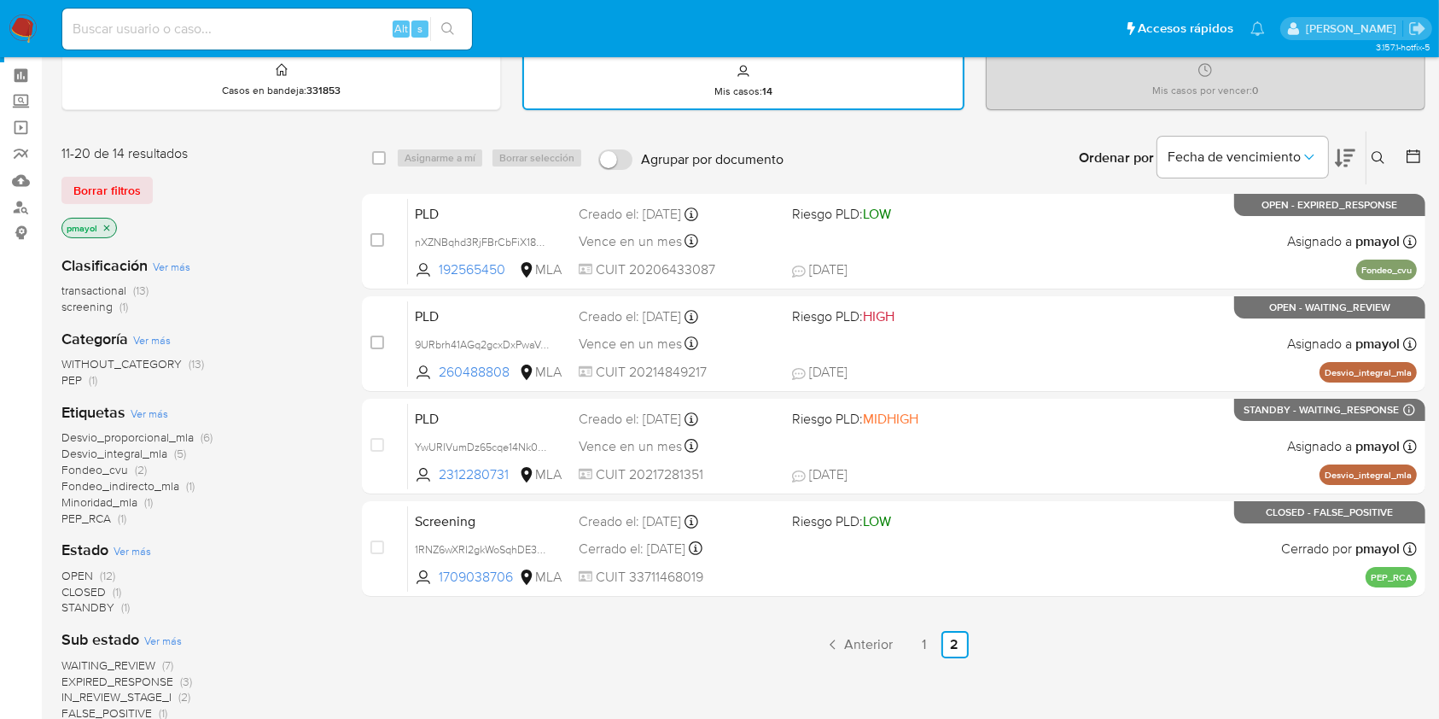
scroll to position [150, 0]
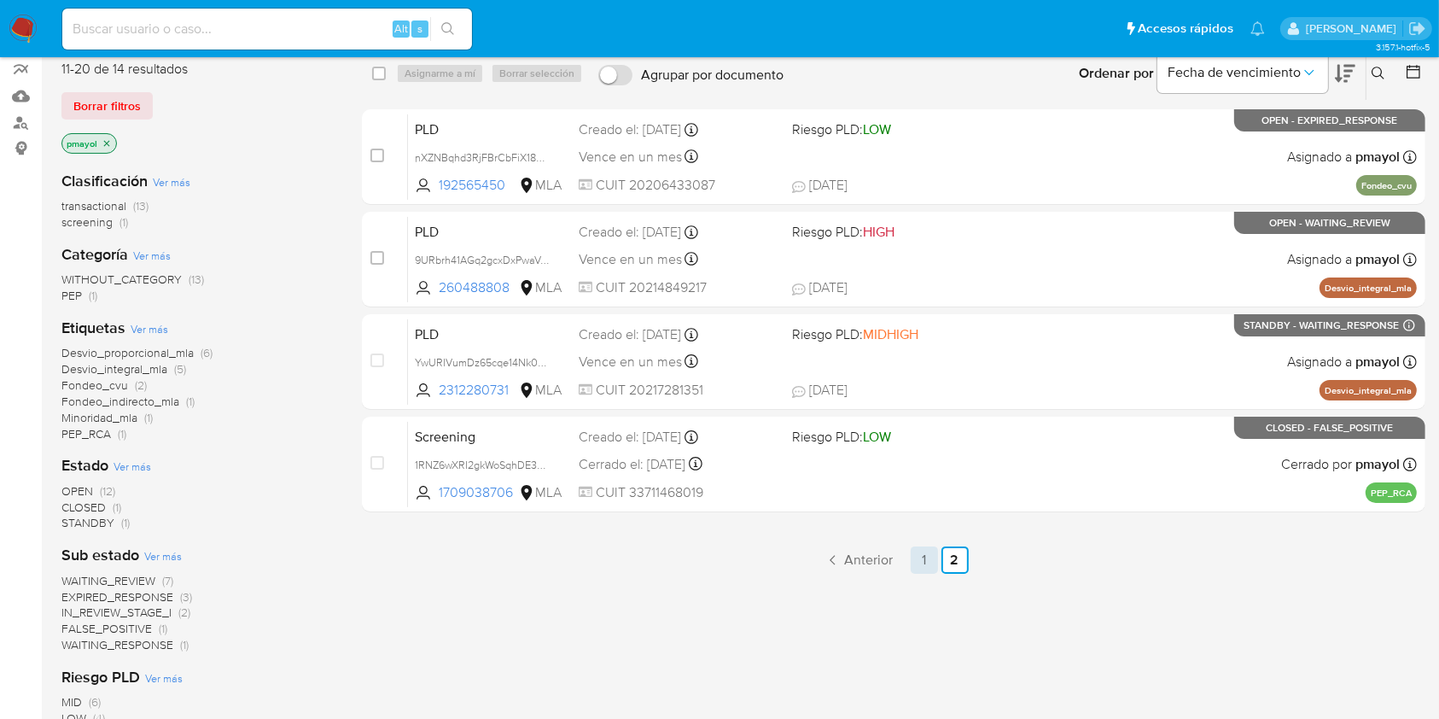
click at [930, 551] on link "1" at bounding box center [924, 559] width 27 height 27
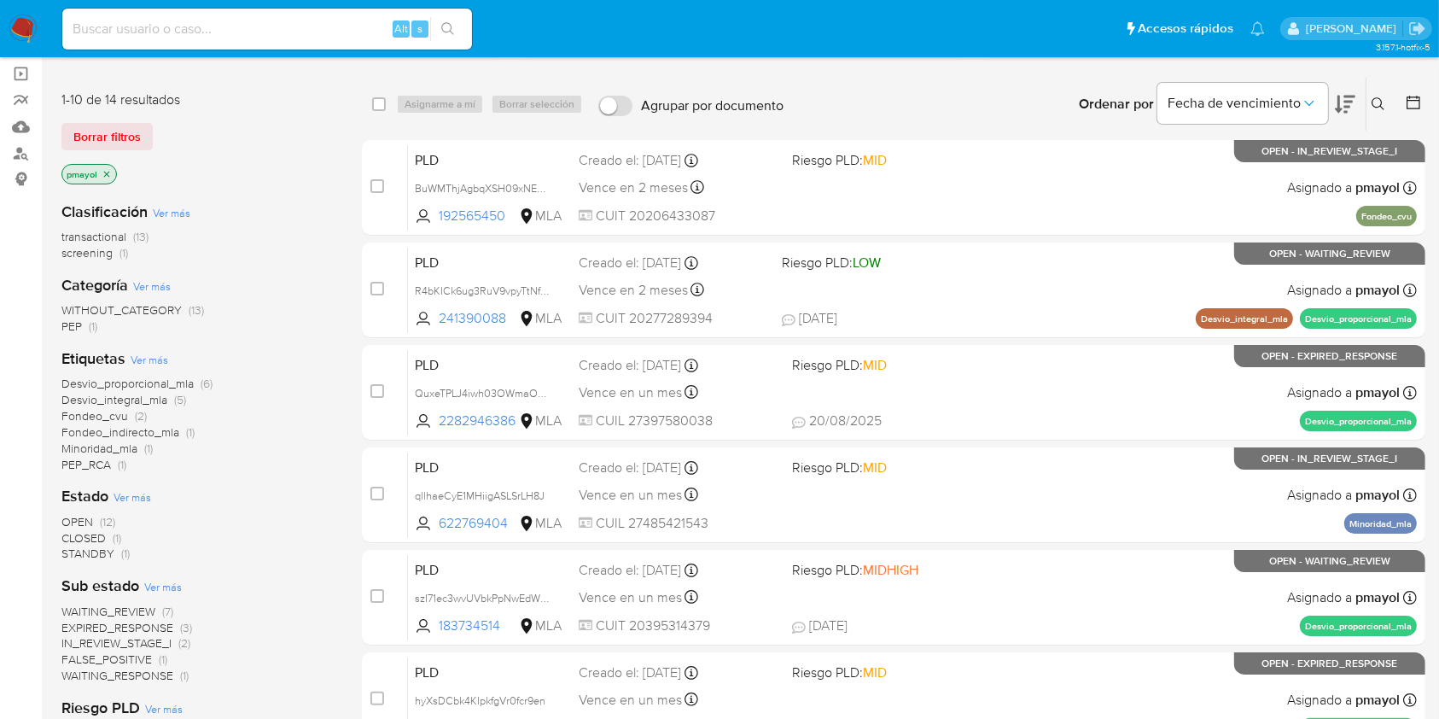
scroll to position [118, 0]
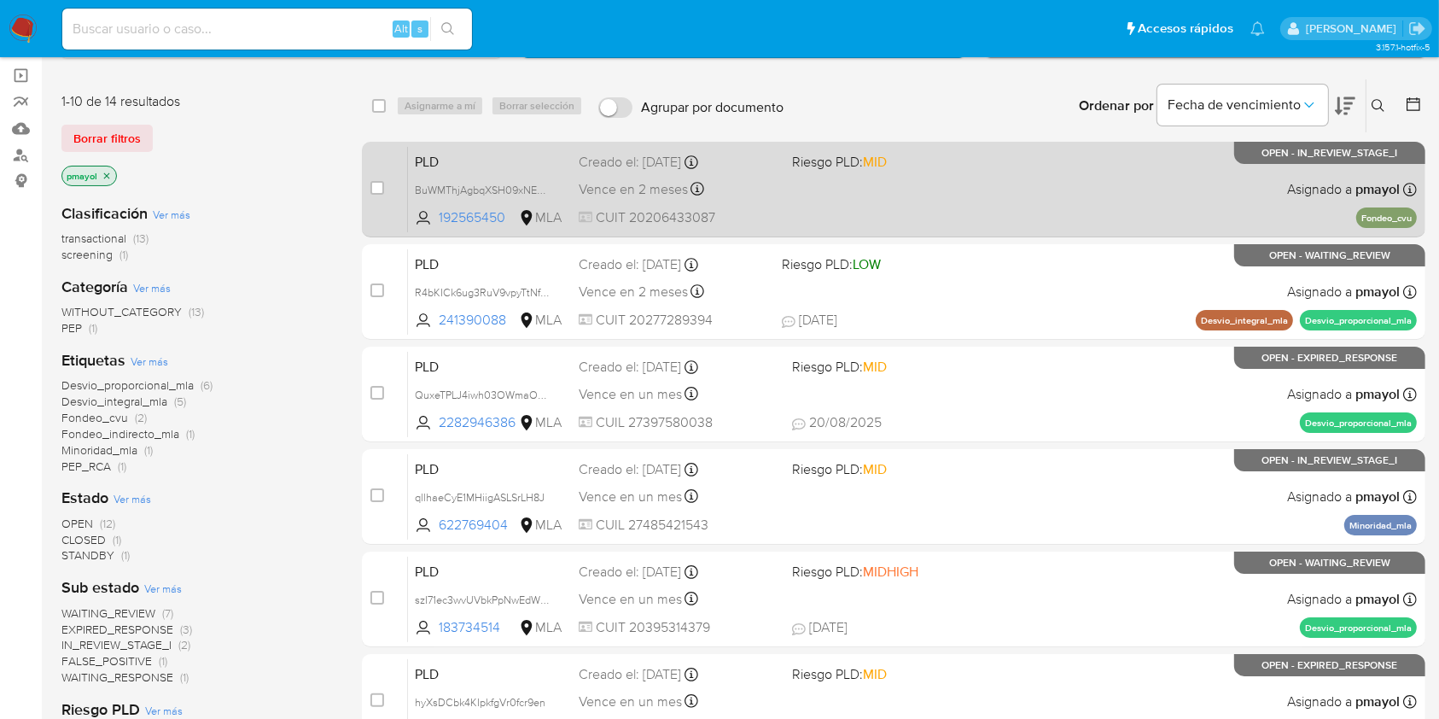
click at [884, 184] on div "PLD BuWMThjAgbqXSH09xNEn0Skn 192565450 MLA Riesgo PLD: MID Creado el: 12/08/202…" at bounding box center [912, 189] width 1009 height 86
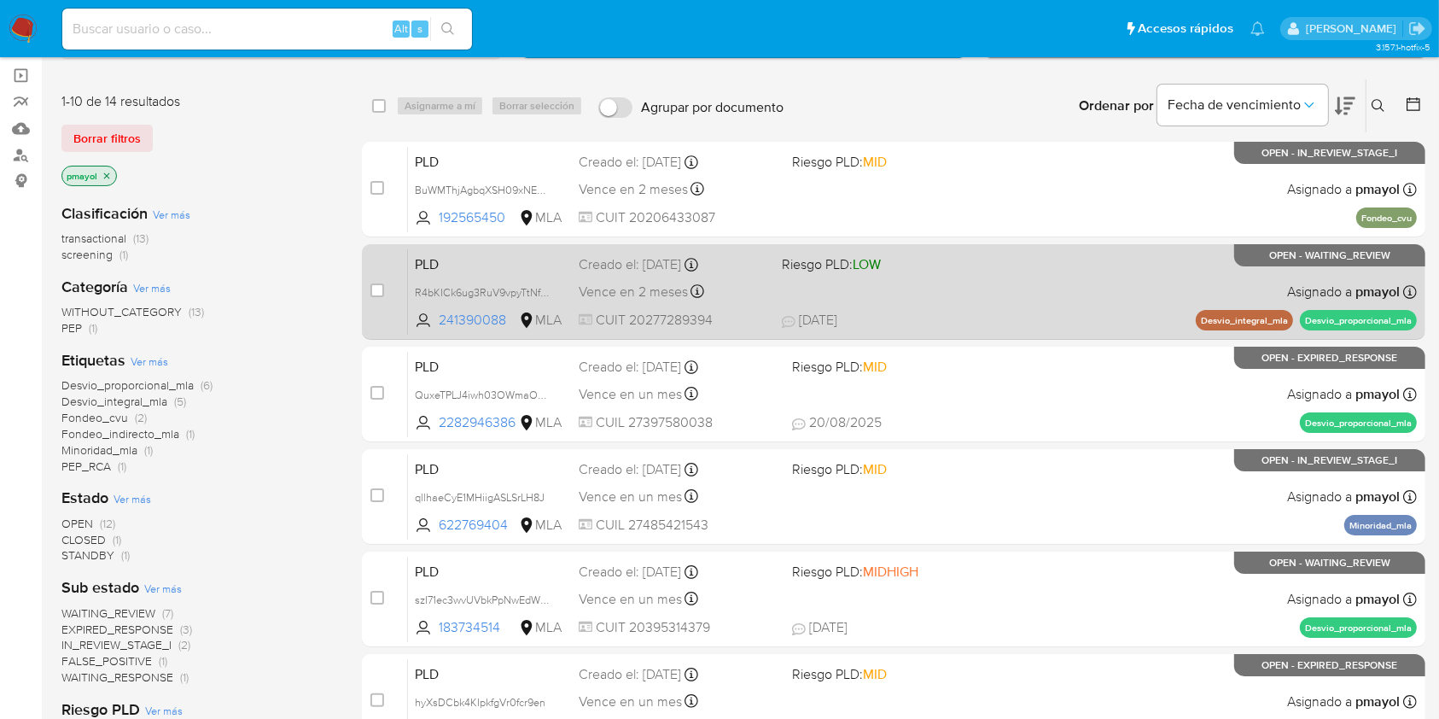
click at [867, 288] on div "PLD R4bKICk6ug3RuV9vpyTtNfH3 241390088 MLA Riesgo PLD: LOW Creado el: 12/08/202…" at bounding box center [912, 291] width 1009 height 86
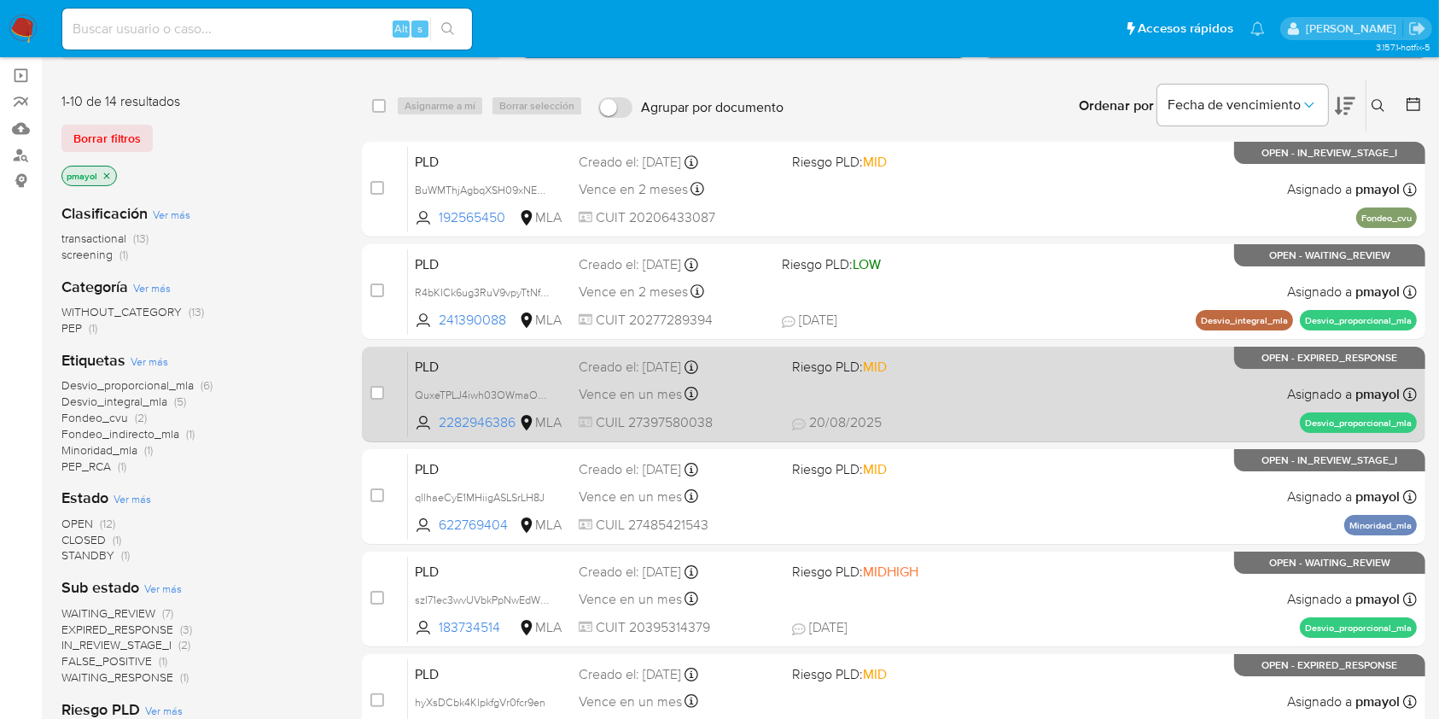
click at [954, 376] on div "PLD QuxeTPLJ4iwh03OWmaOX4eVR 2282946386 MLA Riesgo PLD: MID Creado el: 12/08/20…" at bounding box center [912, 394] width 1009 height 86
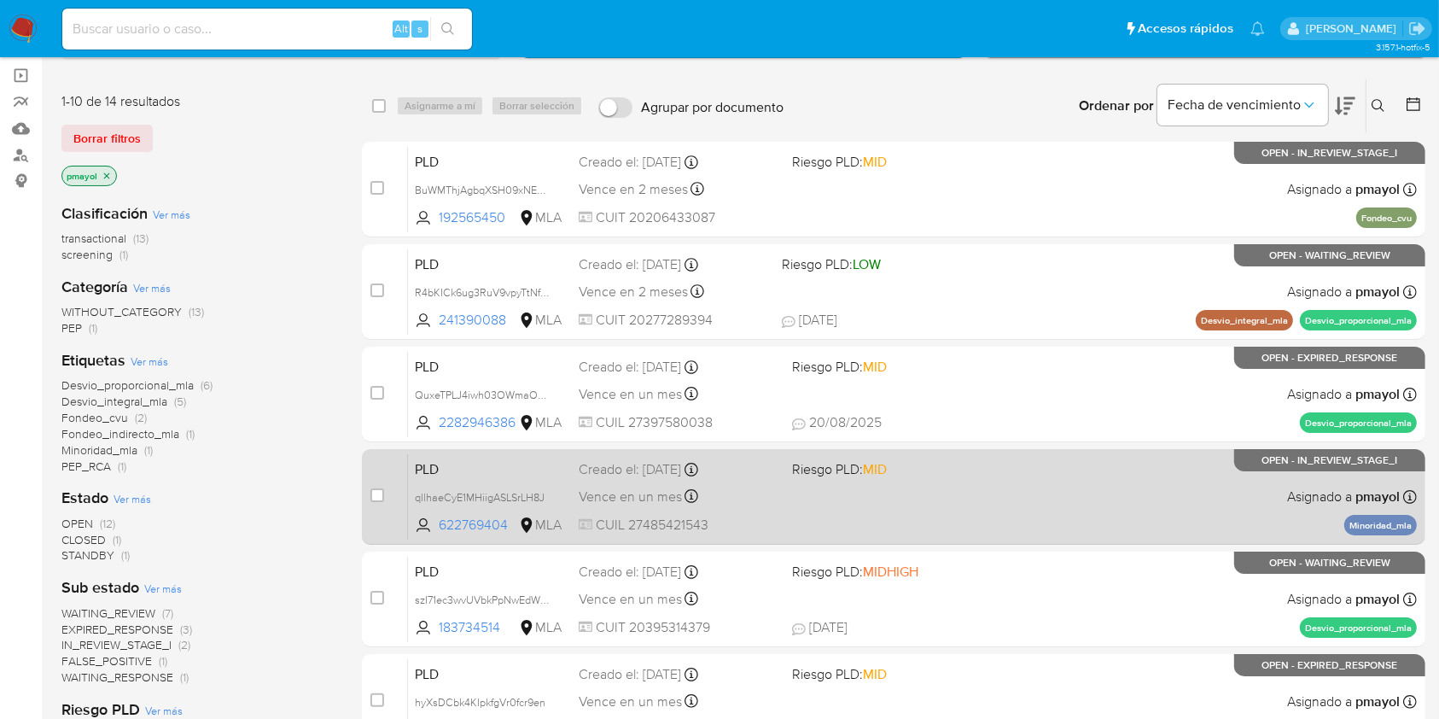
click at [1062, 500] on div "PLD qllhaeCyE1MHiigASLSrLH8J 622769404 MLA Riesgo PLD: MID Creado el: 12/08/202…" at bounding box center [912, 496] width 1009 height 86
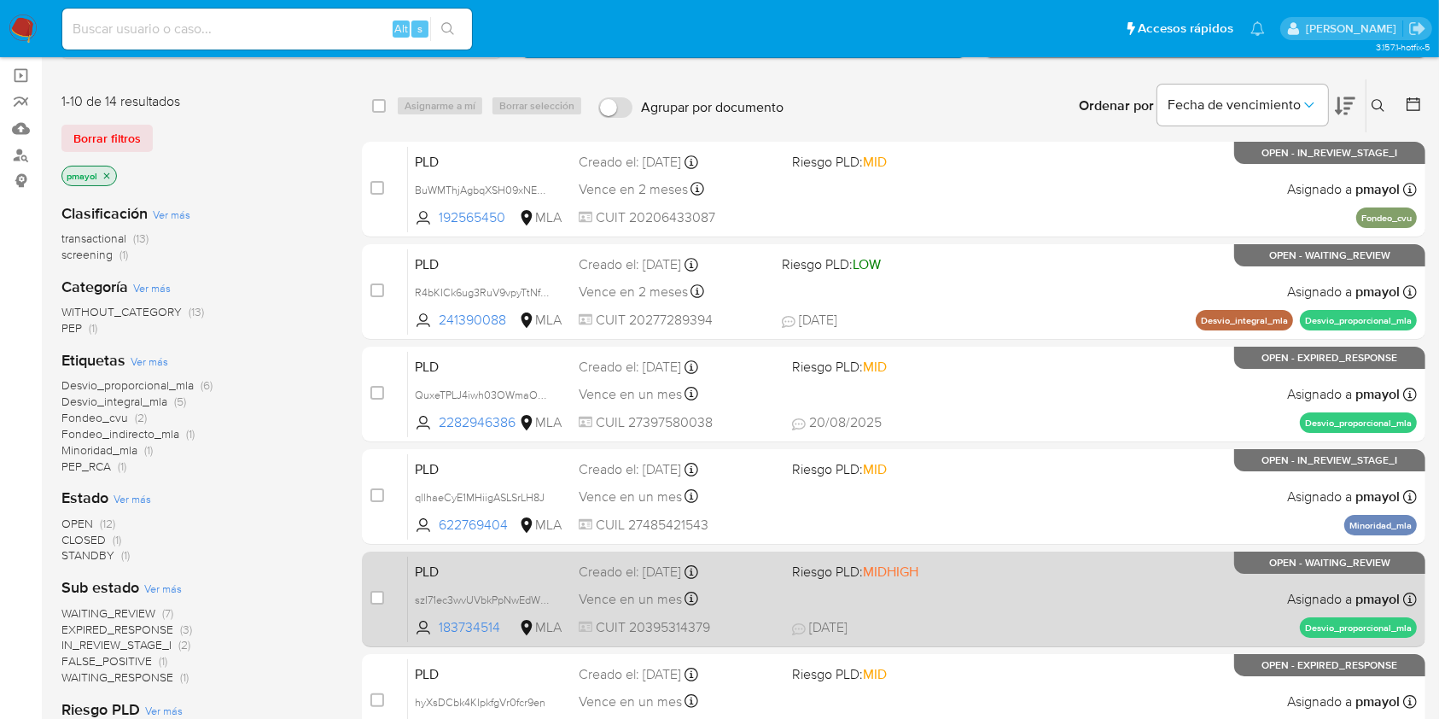
click at [931, 596] on div "PLD szI71ec3wvUVbkPpNwEdWYAv 183734514 MLA Riesgo PLD: MIDHIGH Creado el: 12/08…" at bounding box center [912, 599] width 1009 height 86
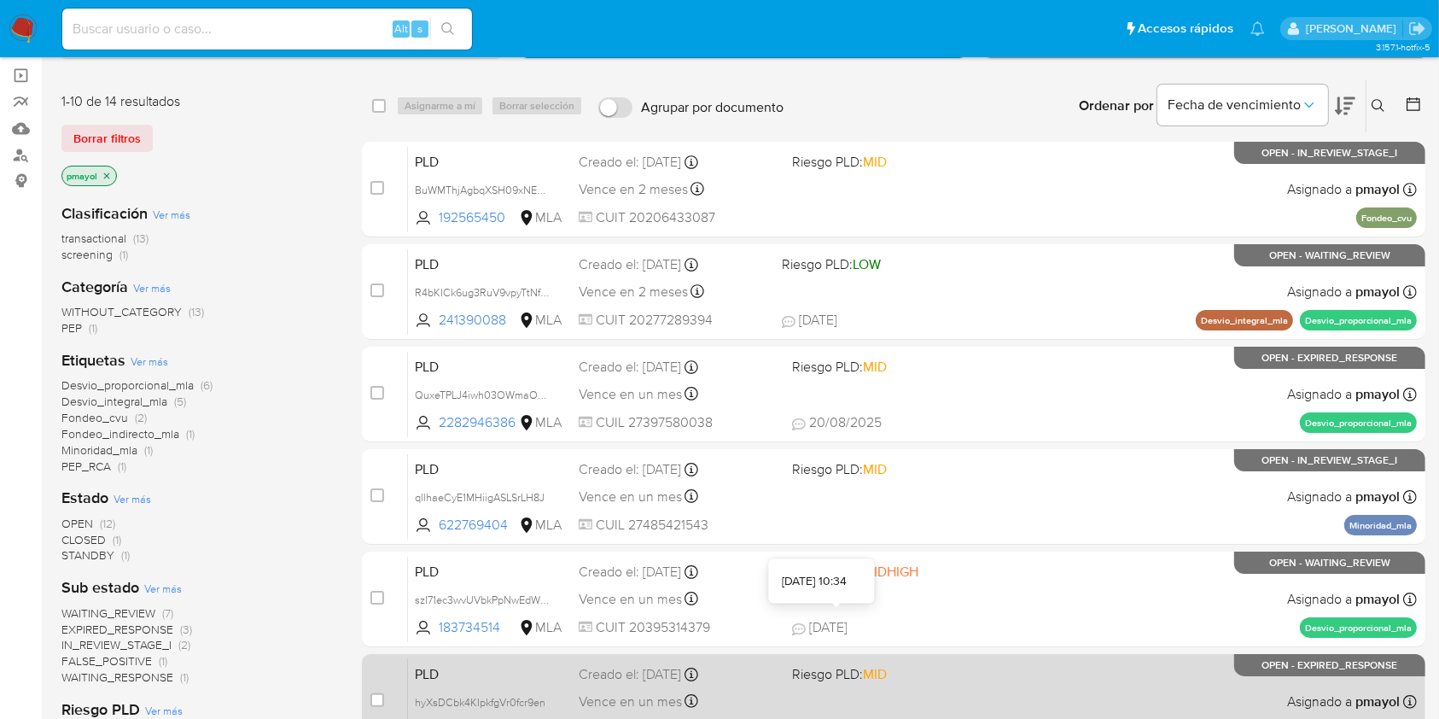
click at [932, 667] on span "Riesgo PLD: MID" at bounding box center [891, 673] width 199 height 22
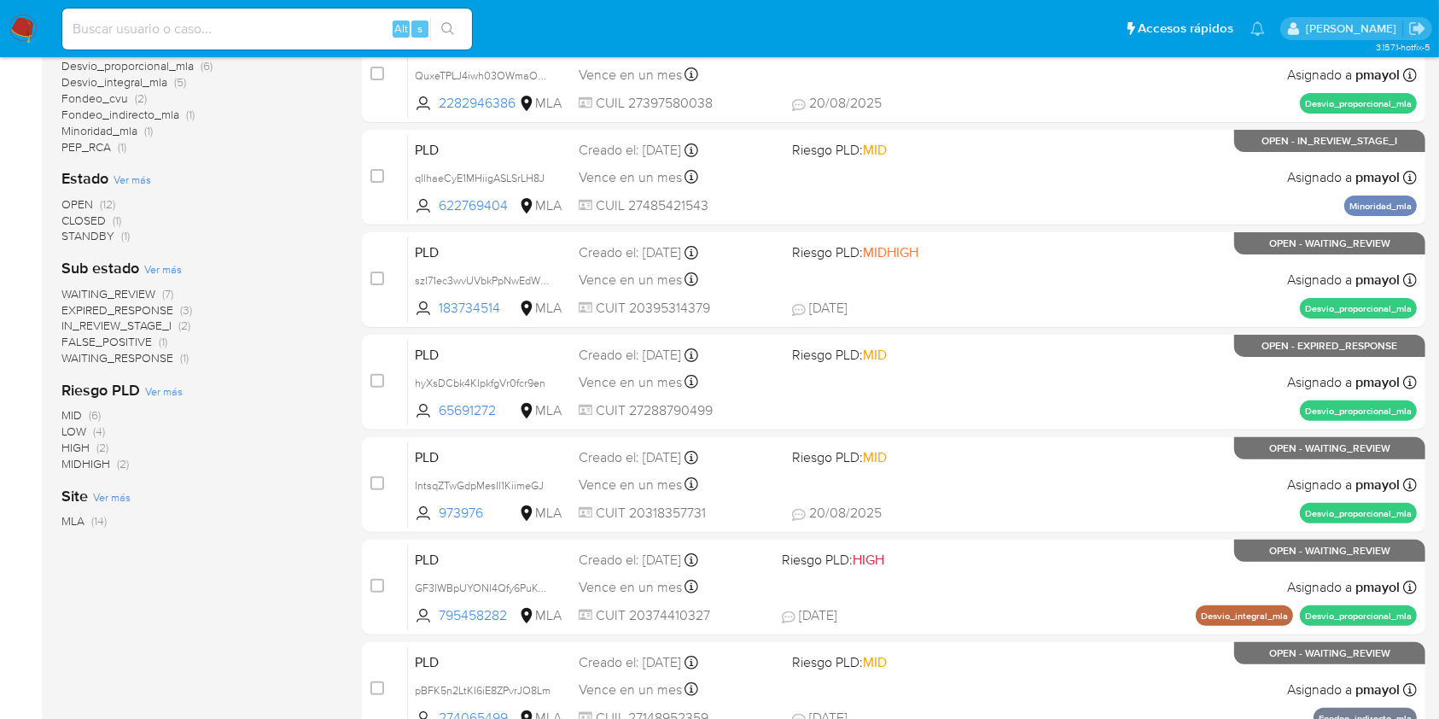
scroll to position [456, 0]
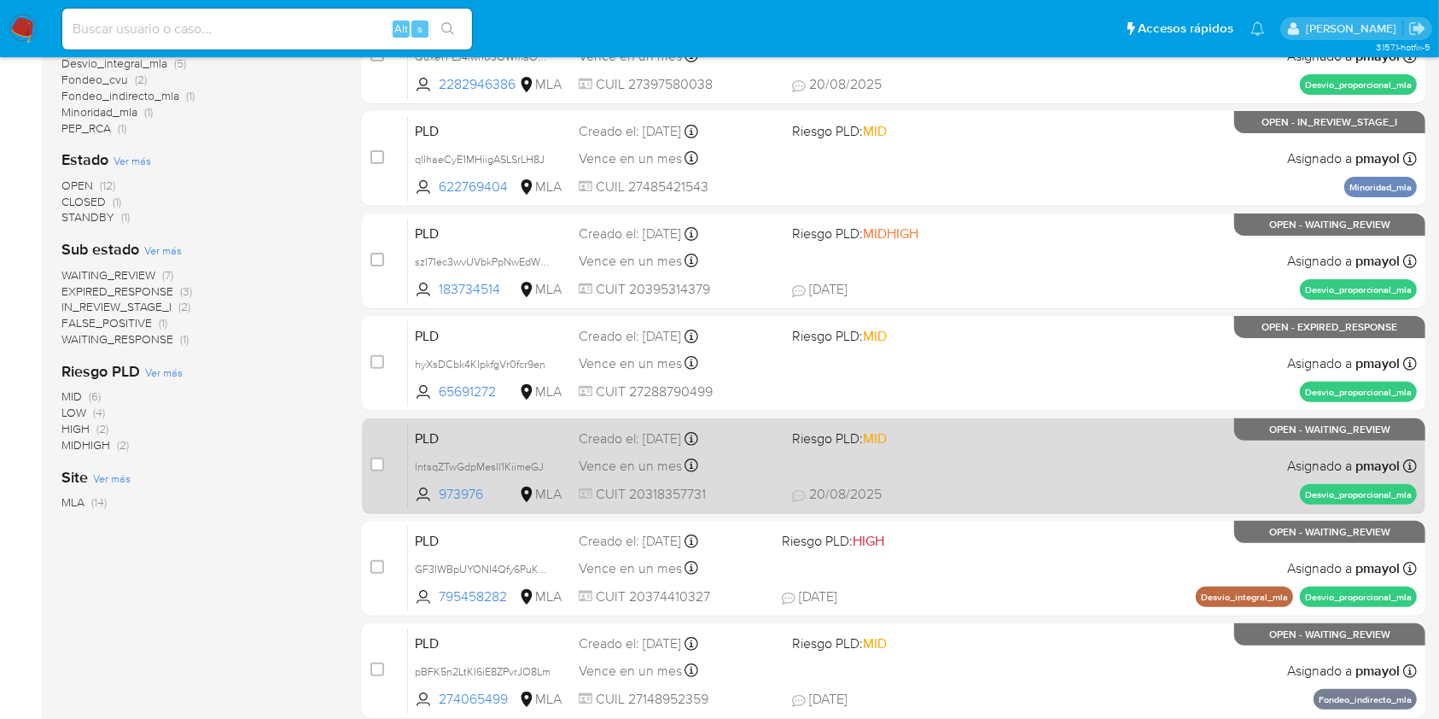
click at [988, 445] on span "Riesgo PLD: MID" at bounding box center [891, 437] width 199 height 22
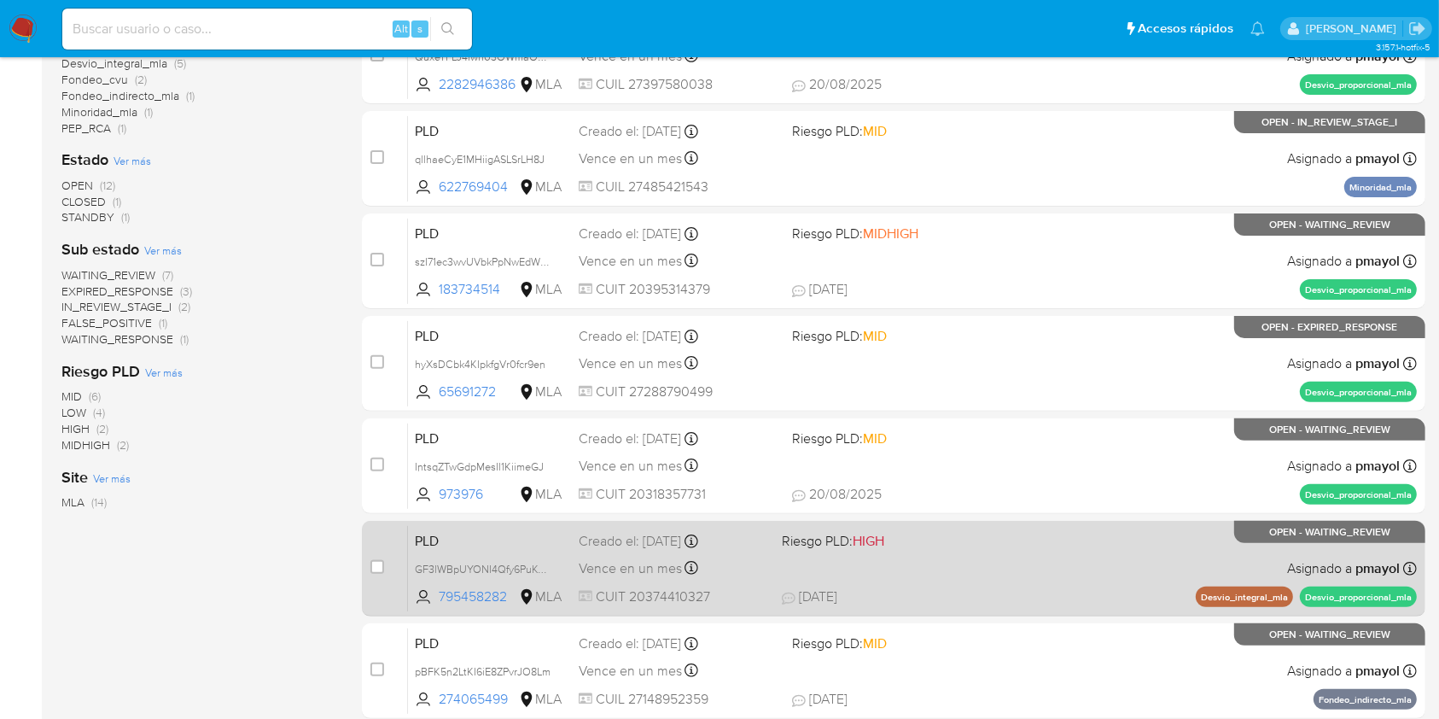
click at [1030, 576] on div "PLD GF3lWBpUYONI4Qfy6PuKCGHK 795458282 MLA Riesgo PLD: HIGH Creado el: 12/08/20…" at bounding box center [912, 568] width 1009 height 86
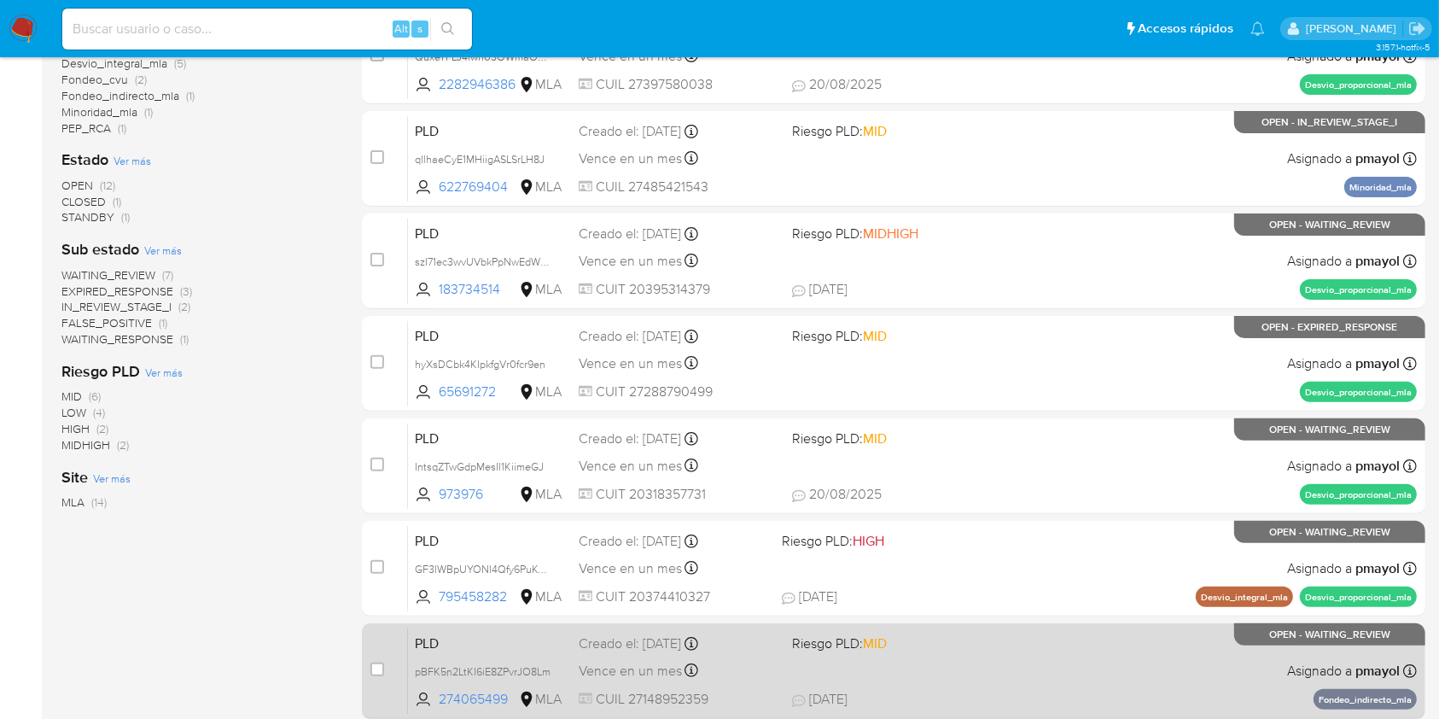
click at [1026, 646] on div "PLD pBFK5n2LtKI6iE8ZPvrJO8Lm 274065499 MLA Riesgo PLD: MID Creado el: 12/08/202…" at bounding box center [912, 670] width 1009 height 86
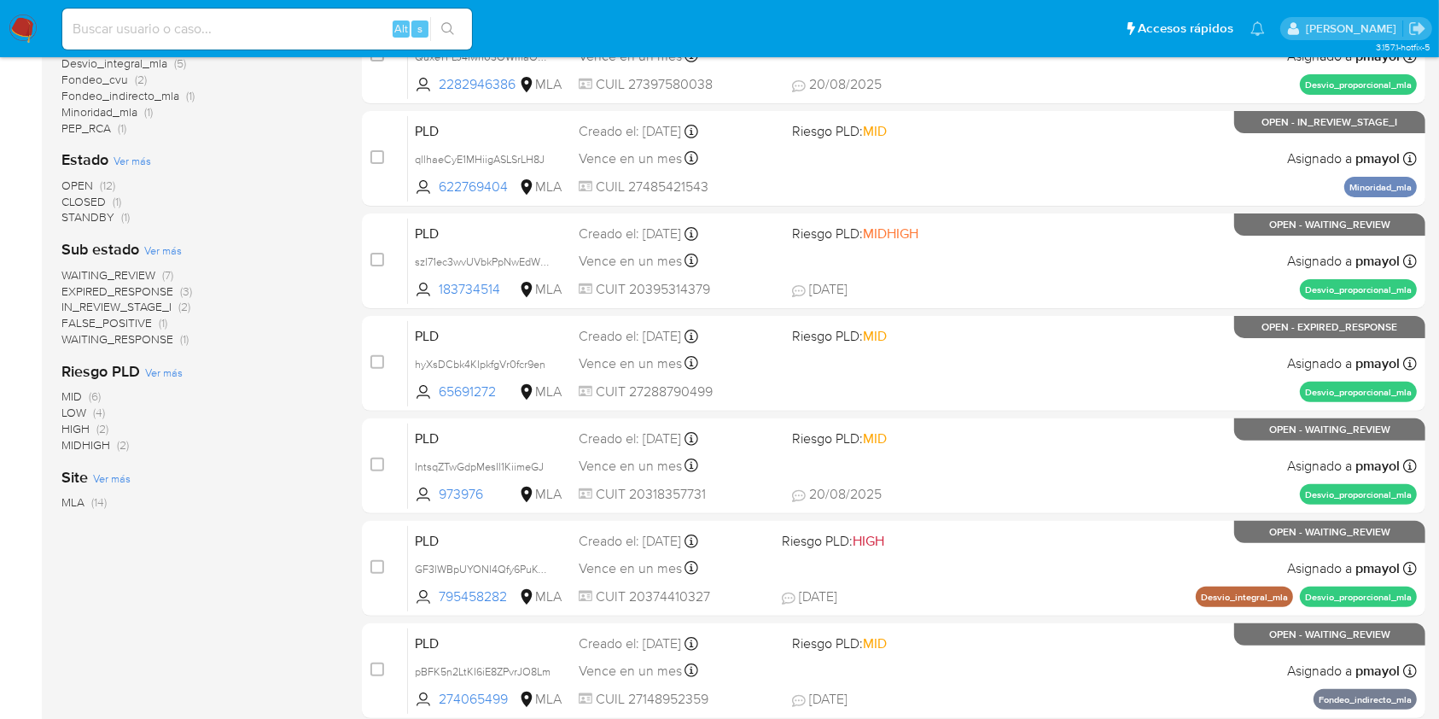
scroll to position [629, 0]
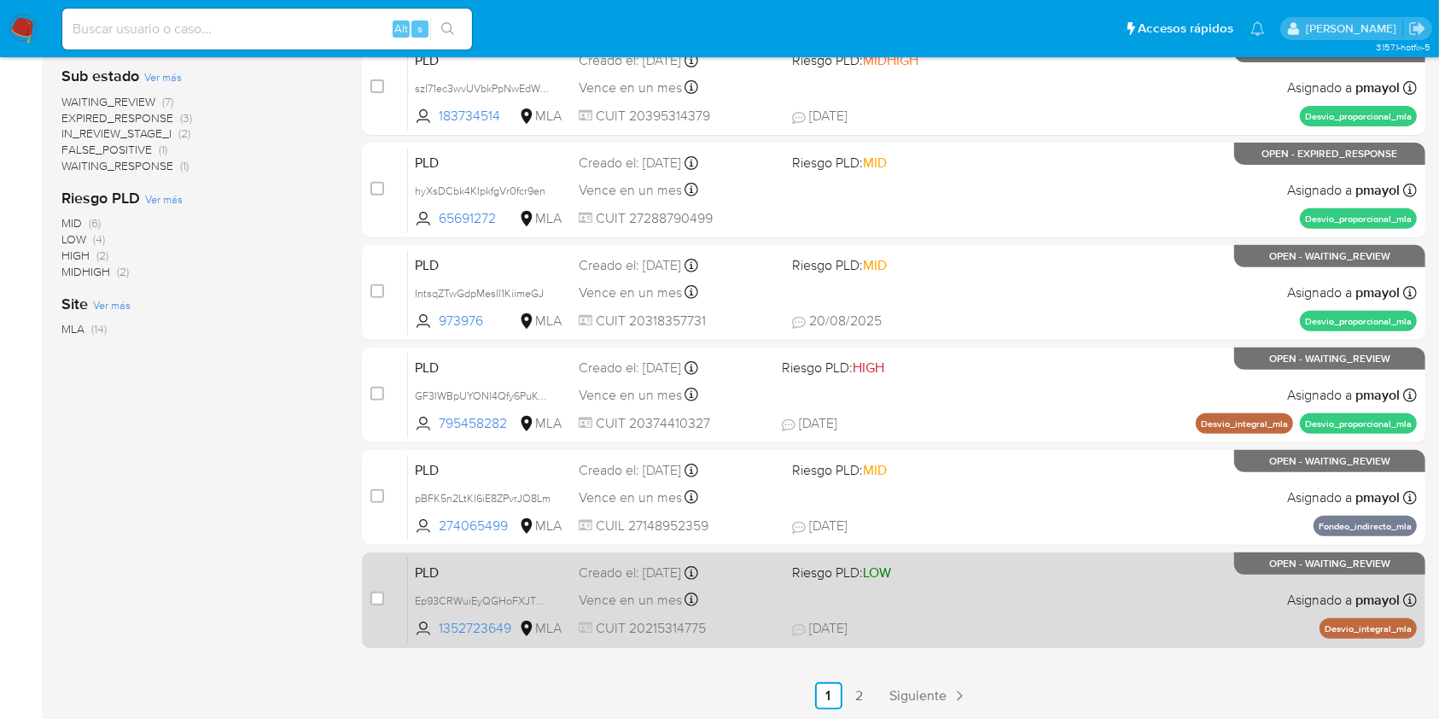
click at [1000, 603] on div "PLD Ep93CRWuiEyQGHoFXJT0sAlC 1352723649 MLA Riesgo PLD: LOW Creado el: 12/07/20…" at bounding box center [912, 600] width 1009 height 86
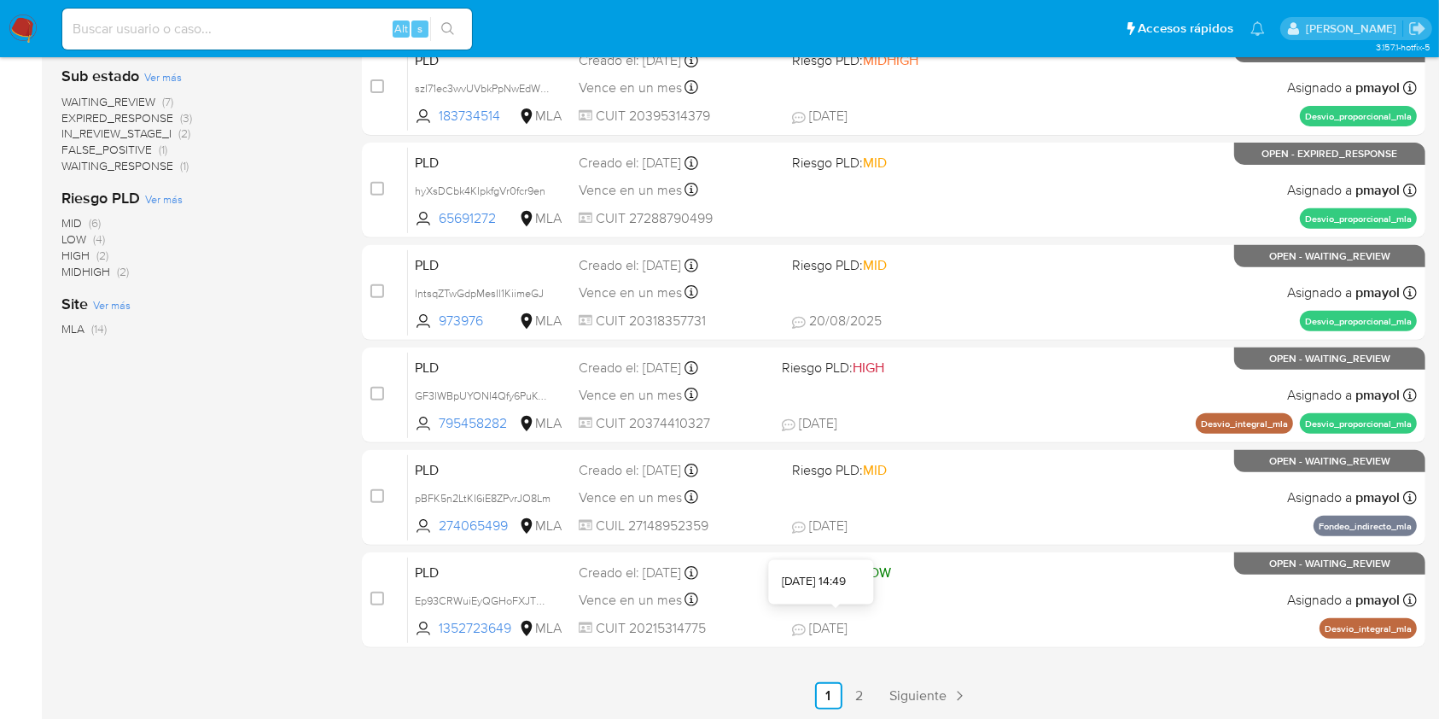
click at [854, 675] on div "select-all-cases-checkbox Asignarme a mí Borrar selección Agrupar por documento…" at bounding box center [894, 138] width 1064 height 1142
click at [854, 682] on link "2" at bounding box center [859, 695] width 27 height 27
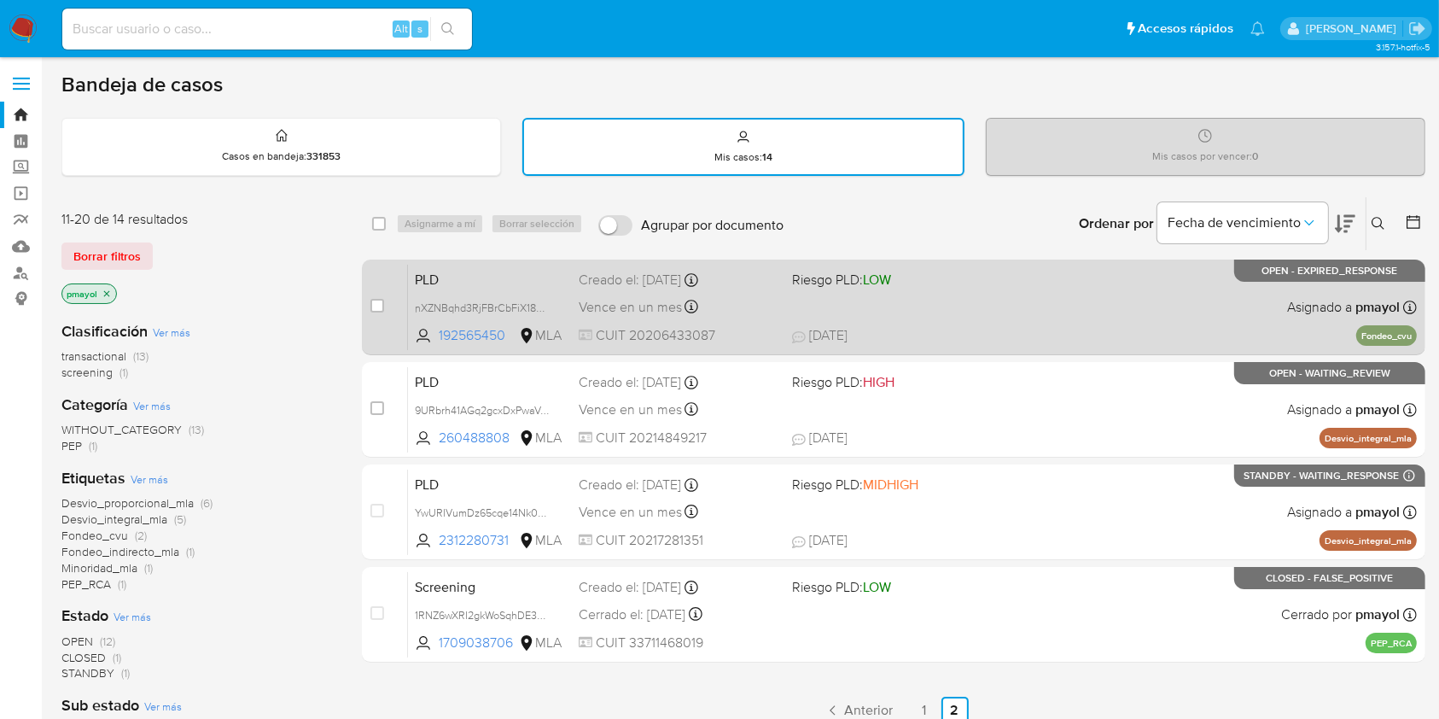
click at [664, 305] on span "Vence en un mes" at bounding box center [630, 307] width 103 height 19
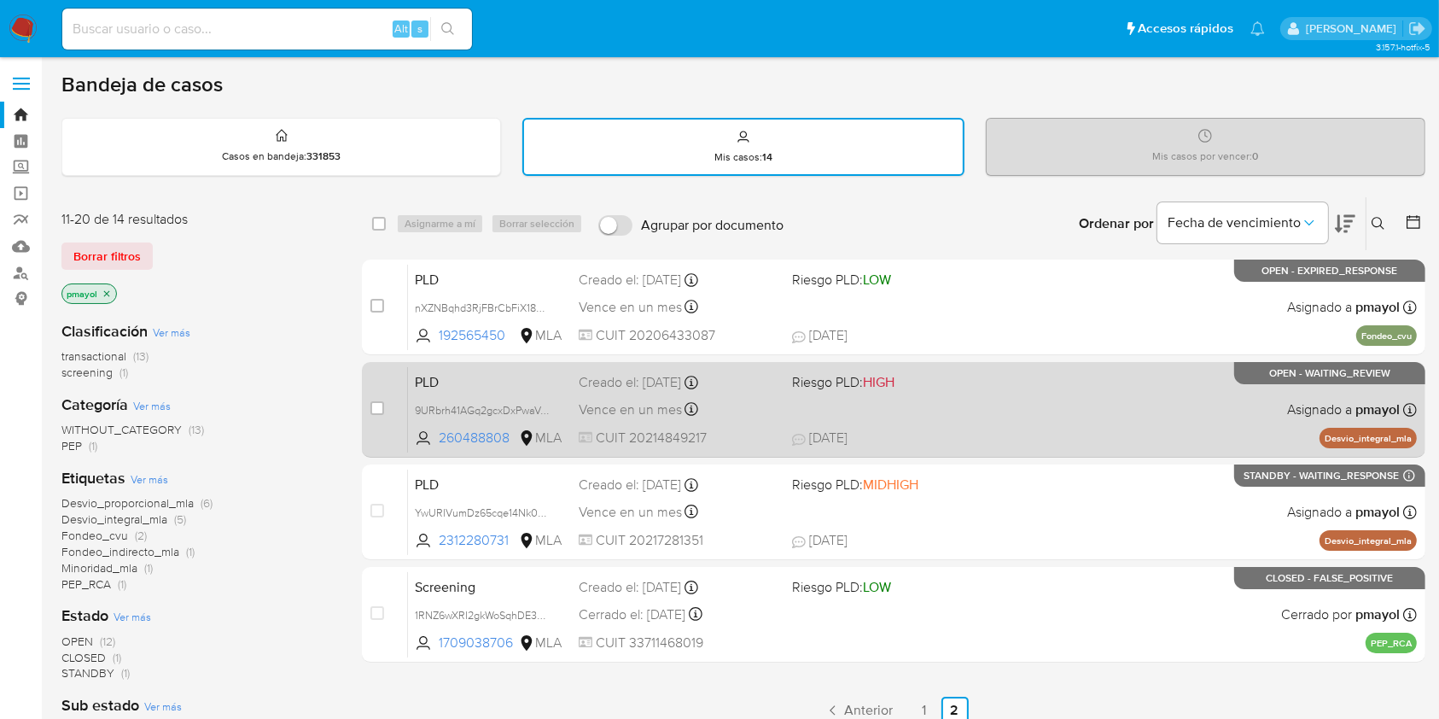
click at [622, 387] on div "Creado el: 12/07/2025 Creado el: 12/07/2025 03:18:41" at bounding box center [678, 382] width 199 height 19
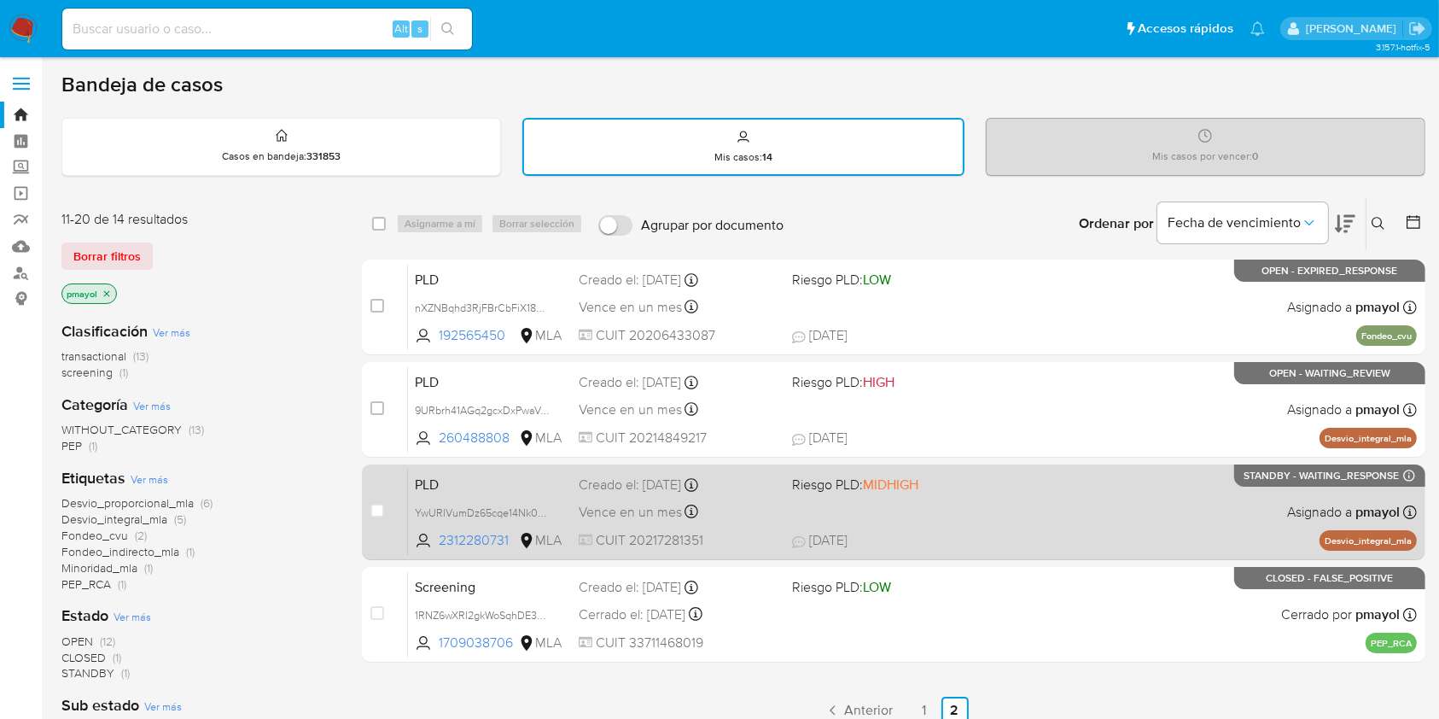
click at [656, 483] on div "Creado el: 12/07/2025 Creado el: 12/07/2025 03:12:17" at bounding box center [678, 484] width 199 height 19
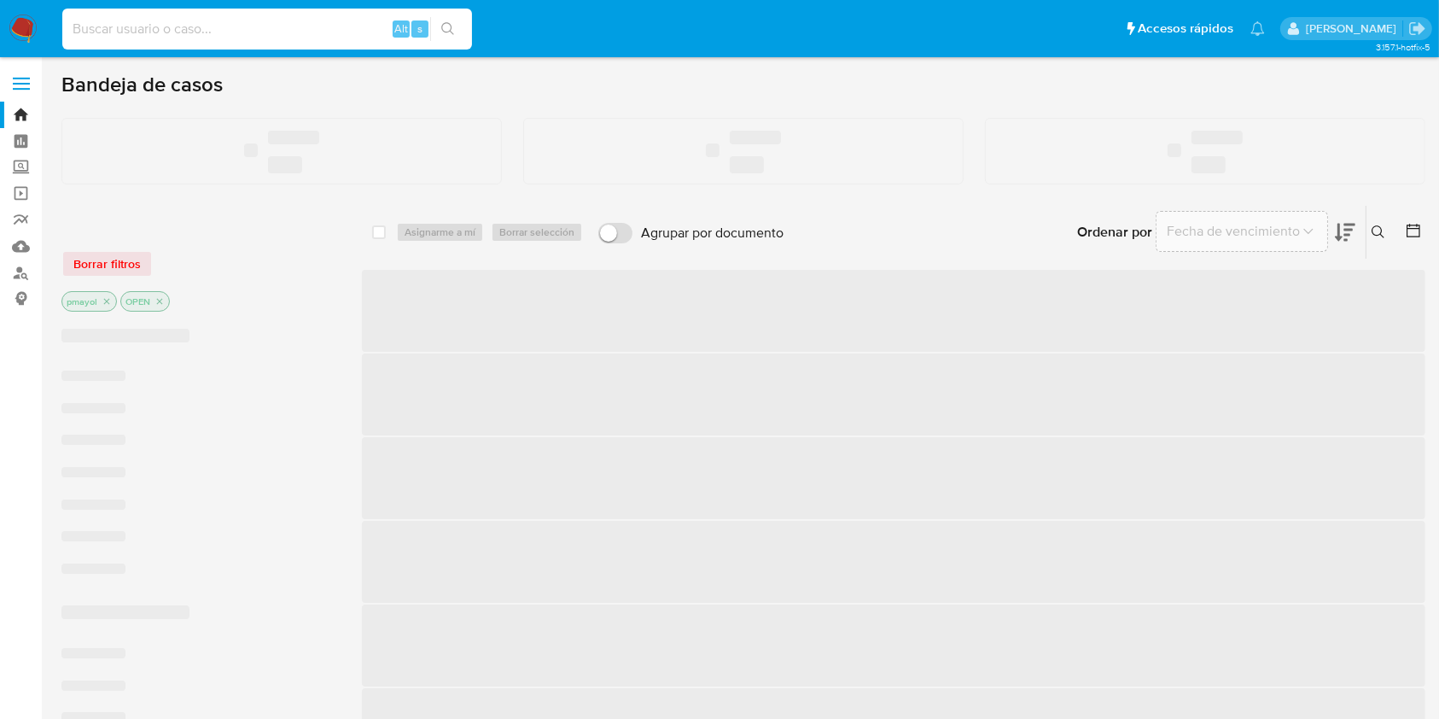
click at [171, 21] on input at bounding box center [267, 29] width 410 height 22
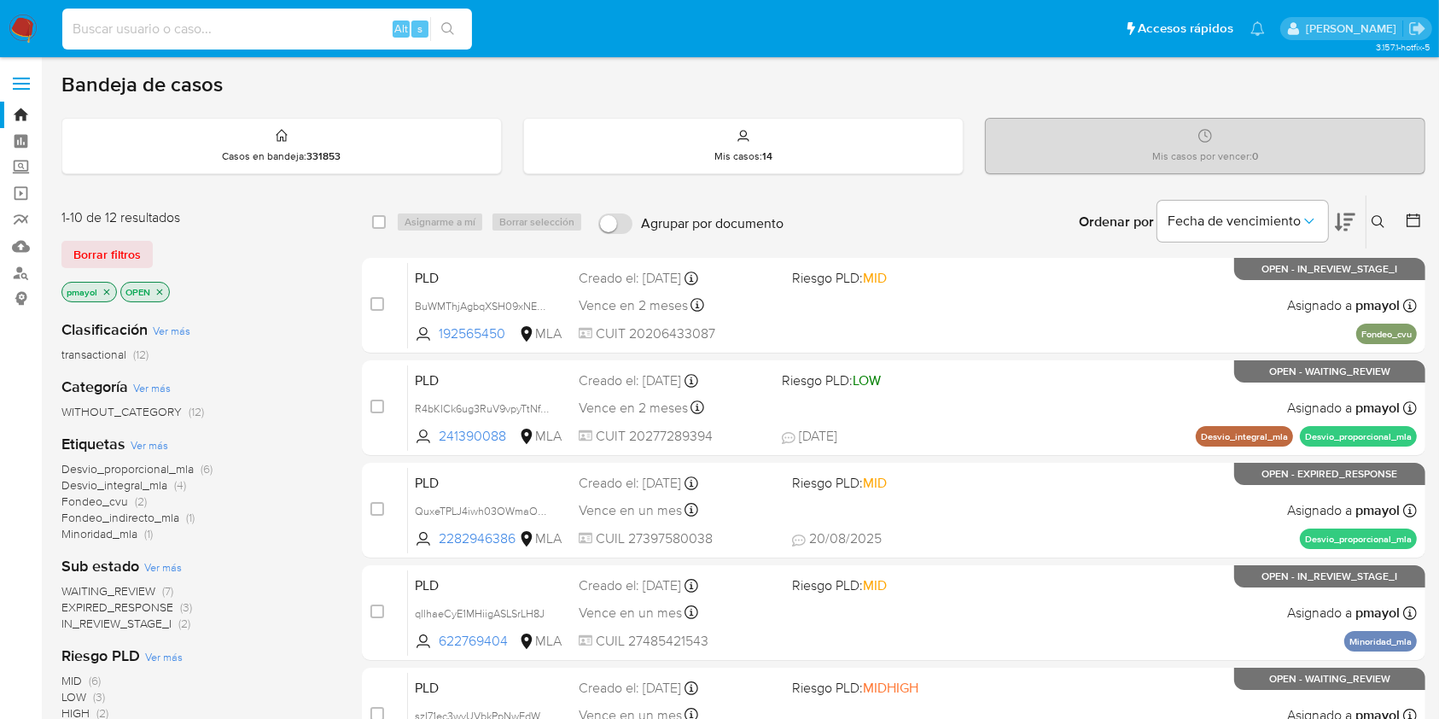
paste input "BuWMThjAgbqXSH09xNEn0Skn"
type input "BuWMThjAgbqXSH09xNEn0Skn"
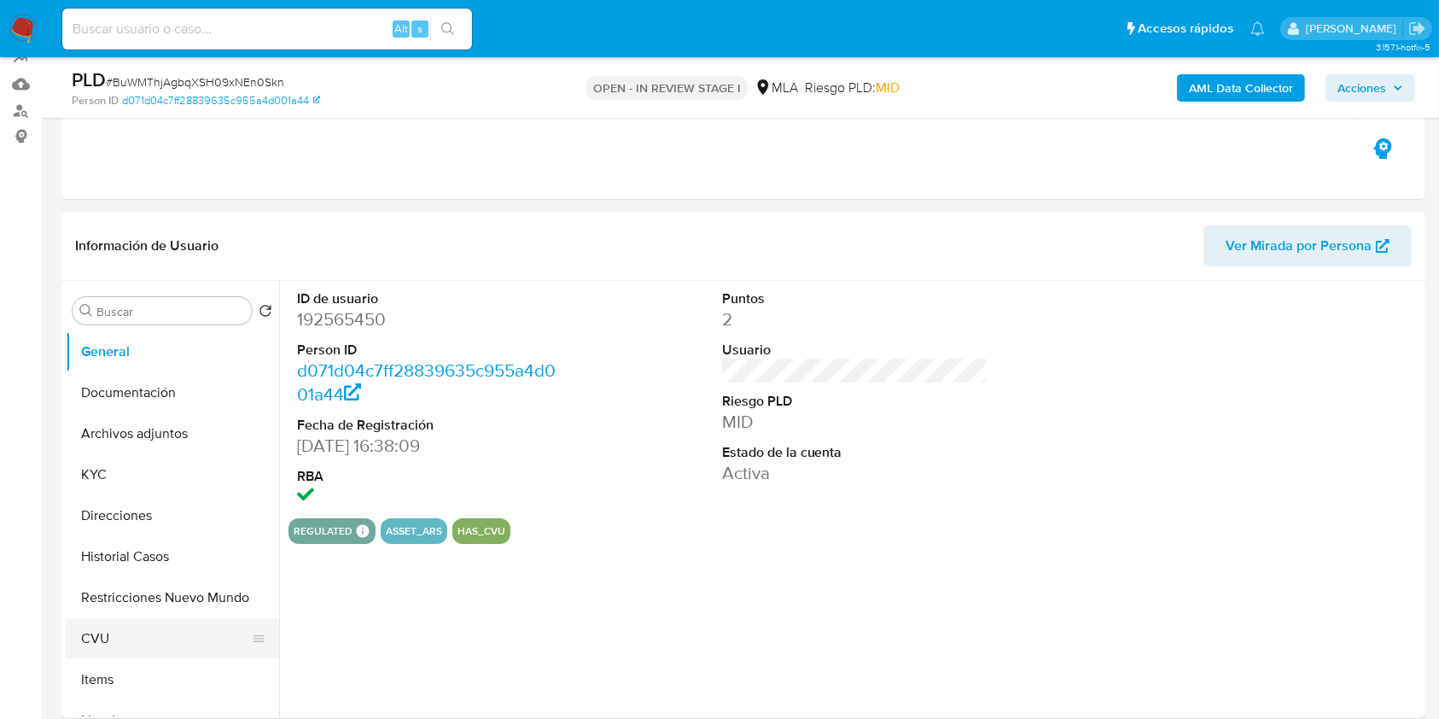
scroll to position [220, 0]
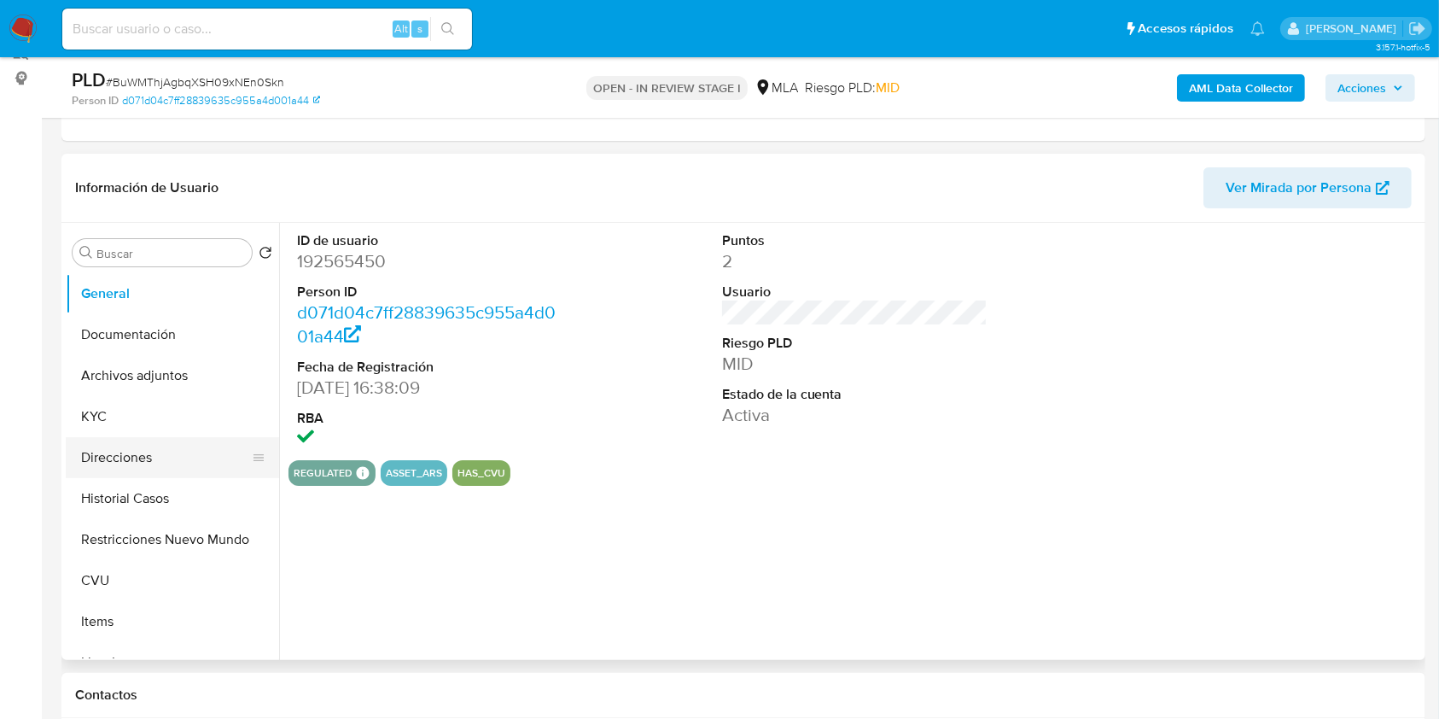
select select "10"
click at [173, 475] on button "Direcciones" at bounding box center [166, 457] width 200 height 41
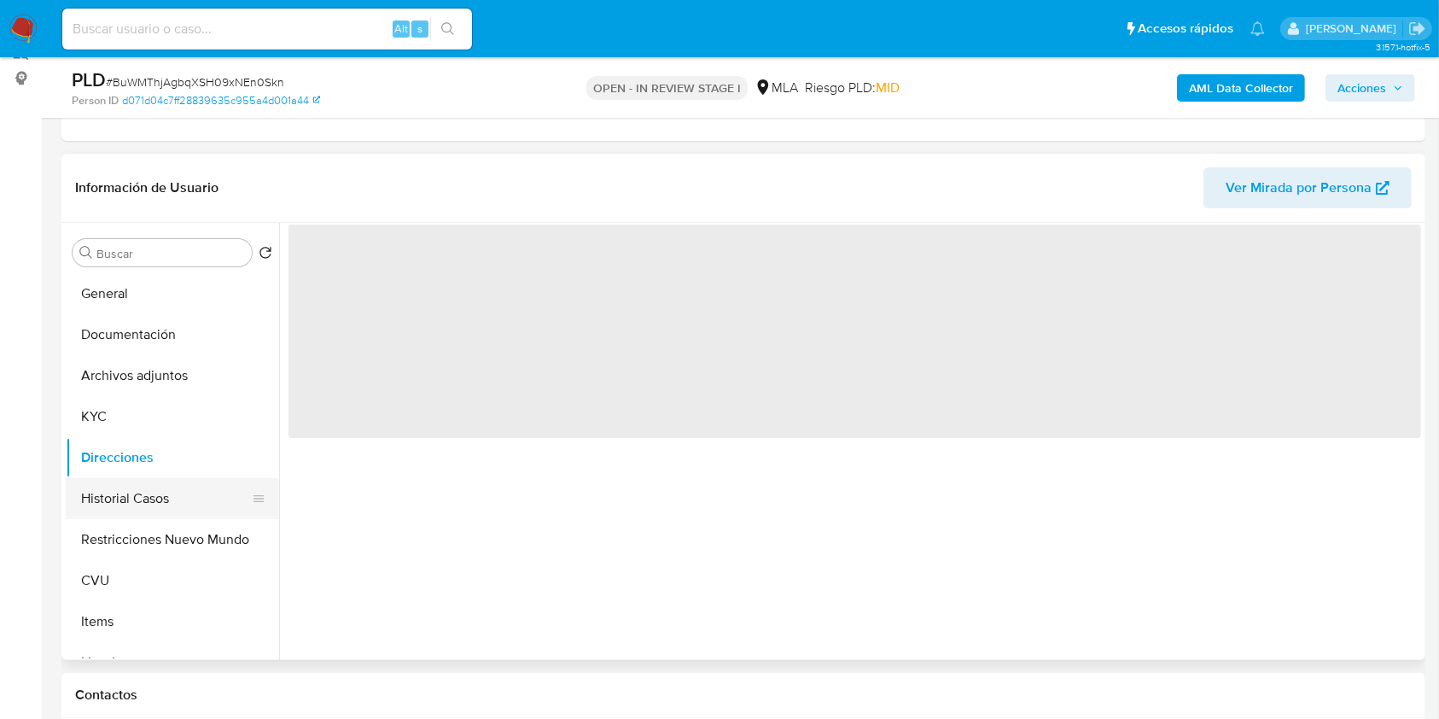
click at [172, 486] on button "Historial Casos" at bounding box center [166, 498] width 200 height 41
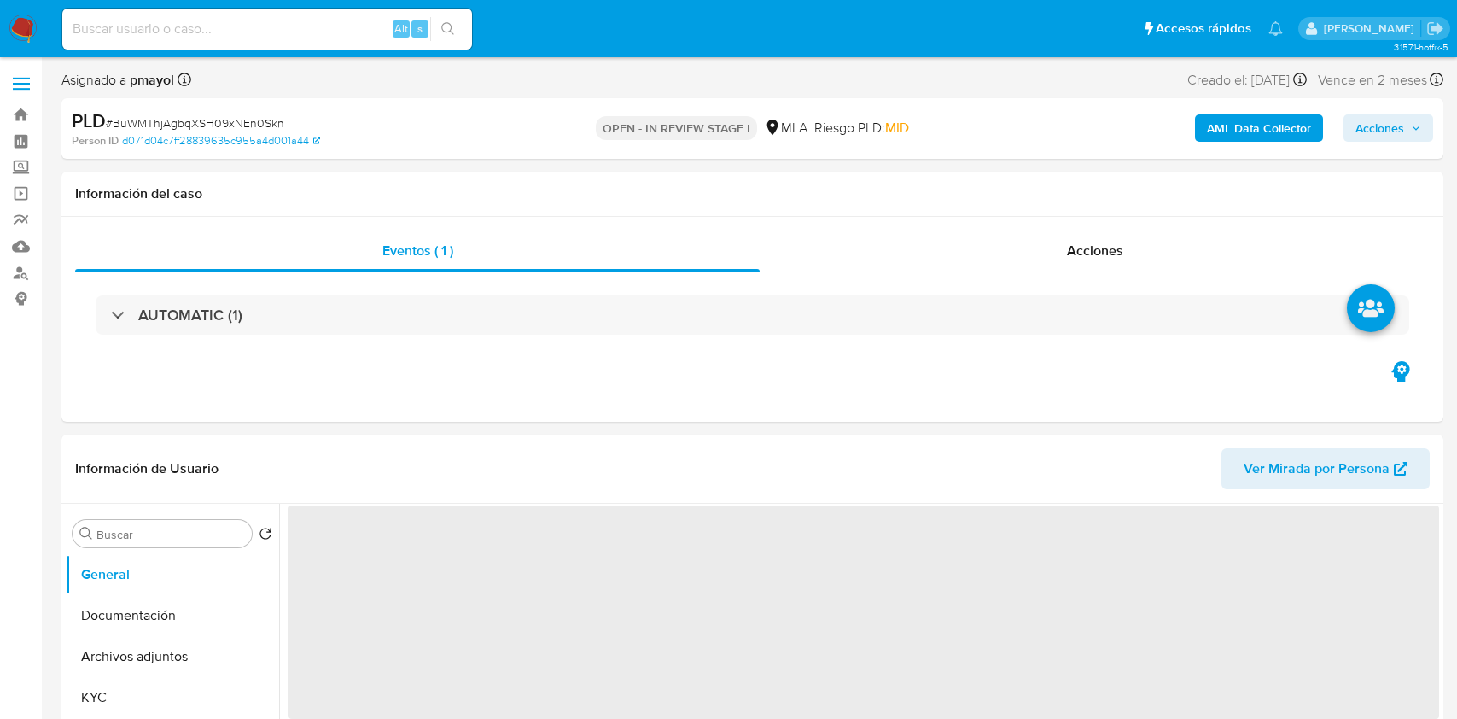
select select "10"
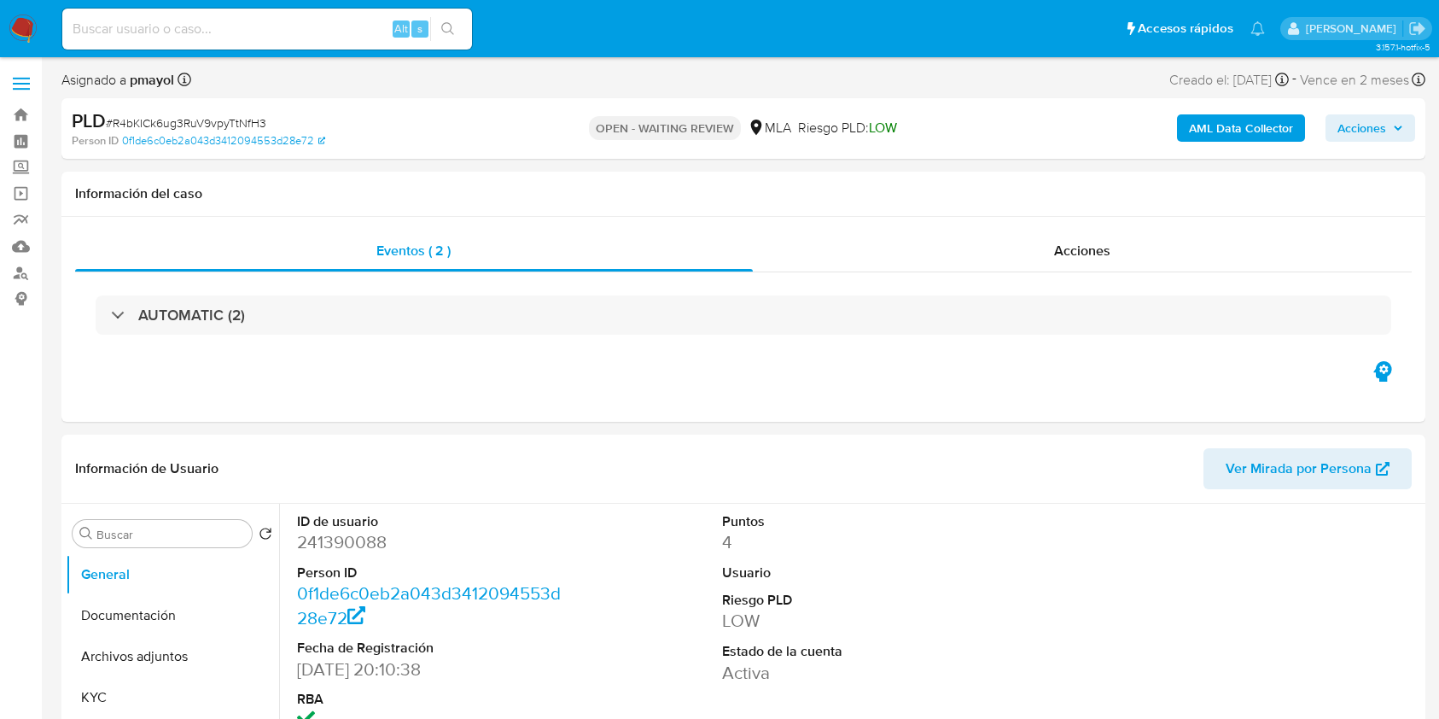
select select "10"
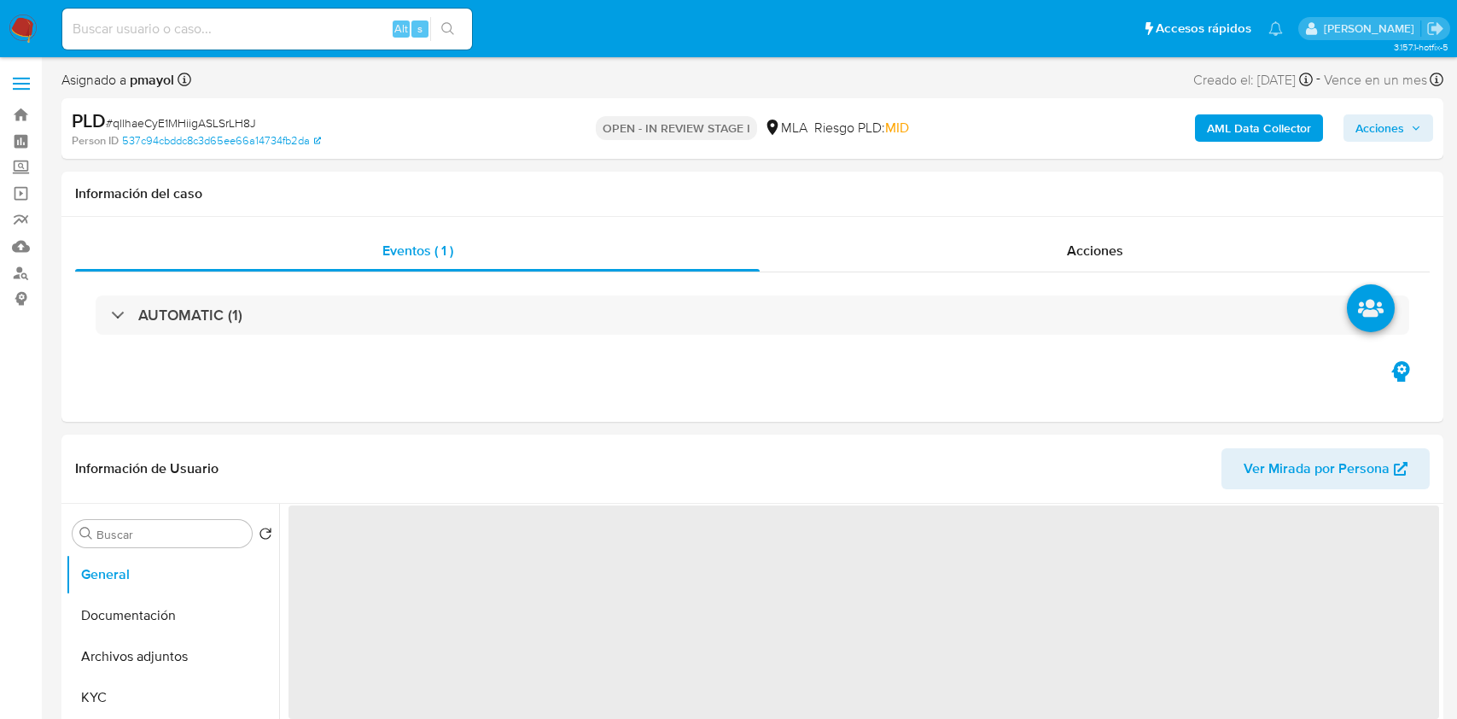
select select "10"
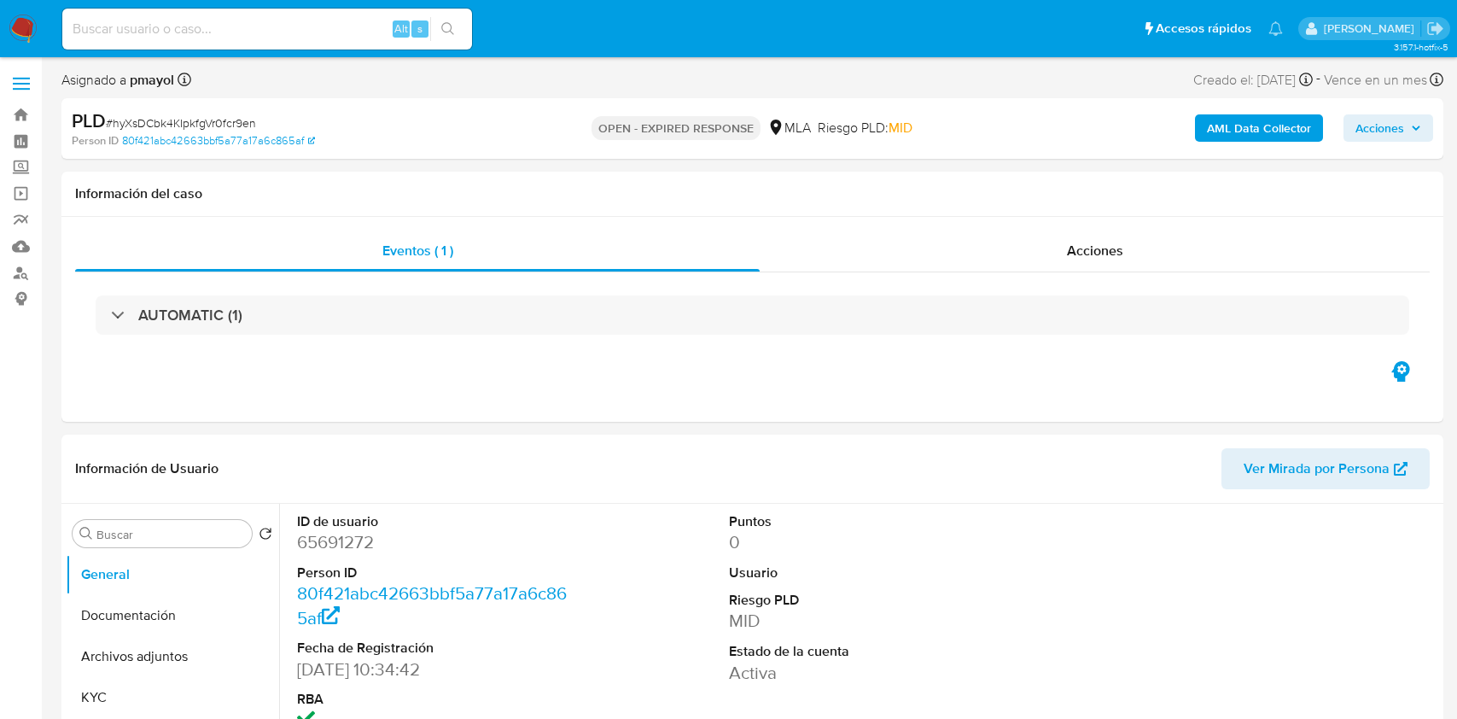
select select "10"
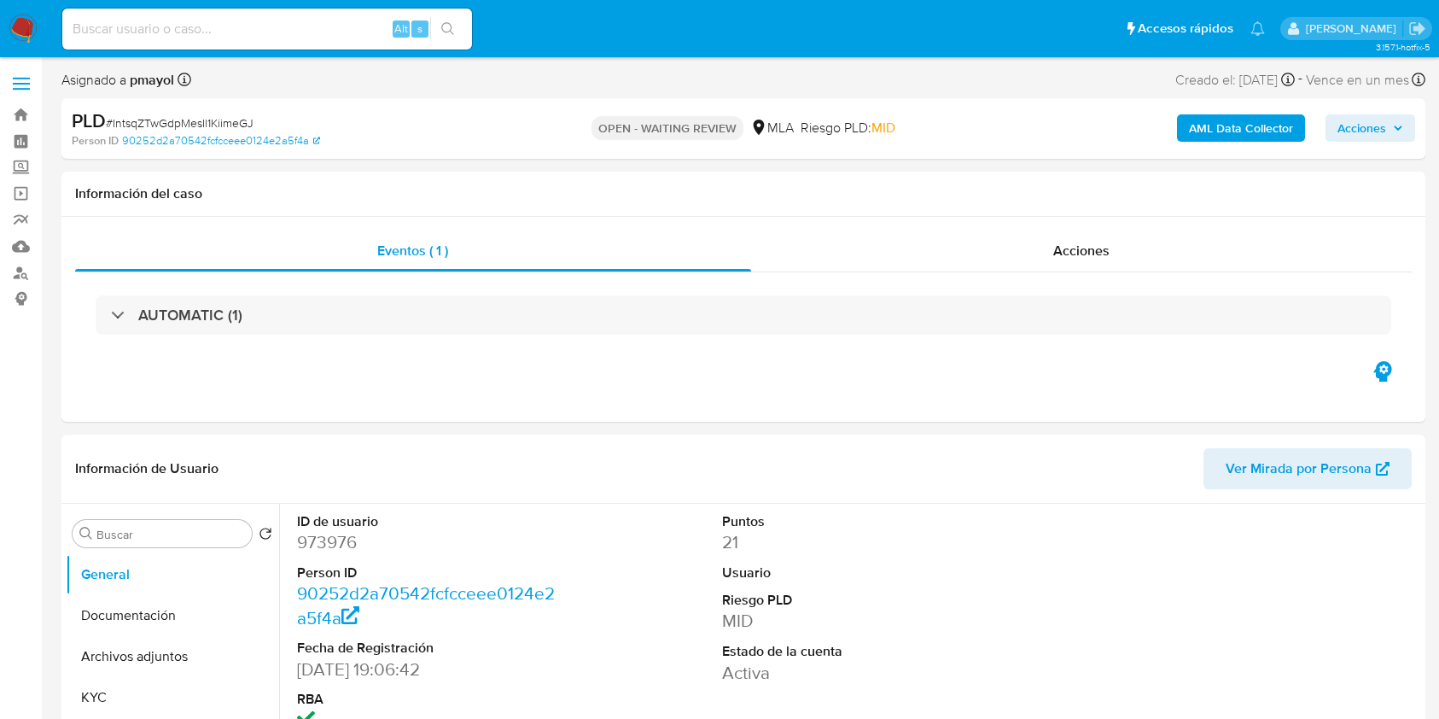
select select "10"
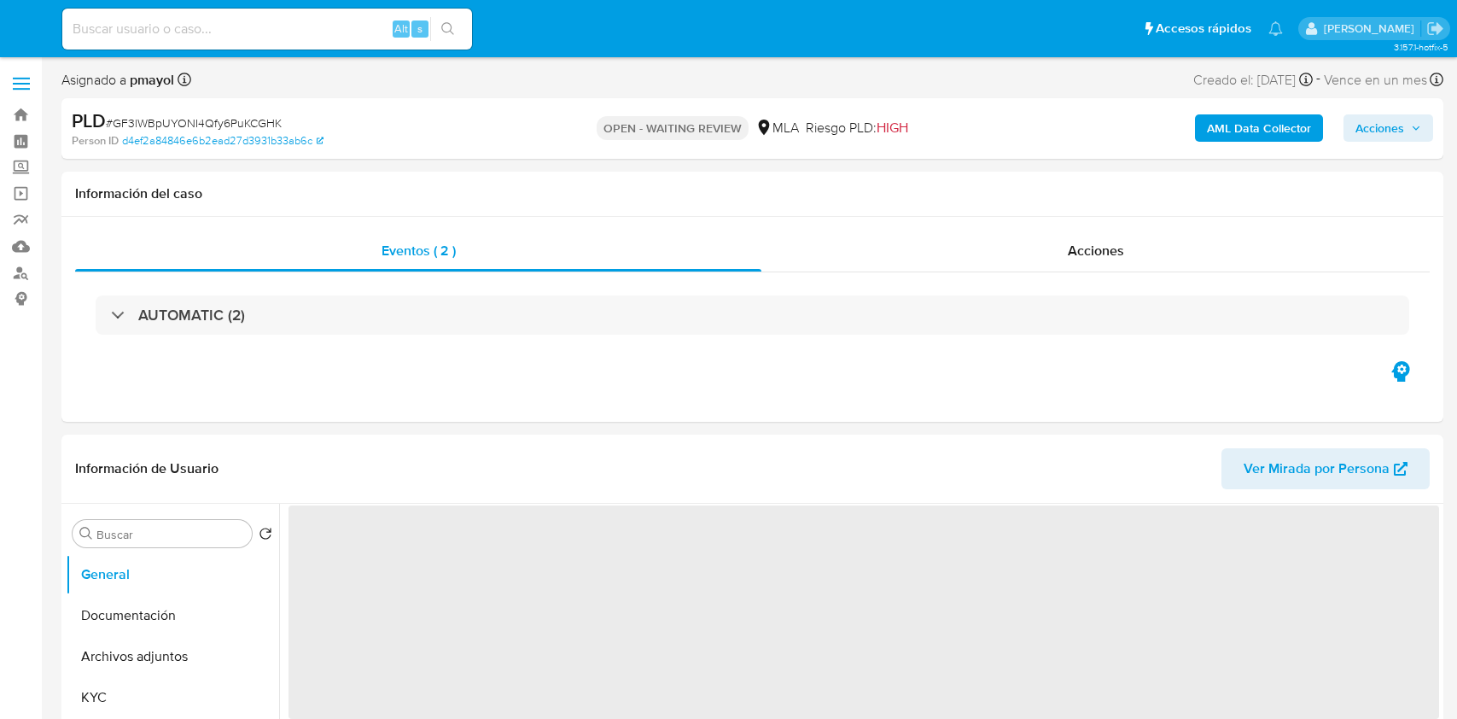
select select "10"
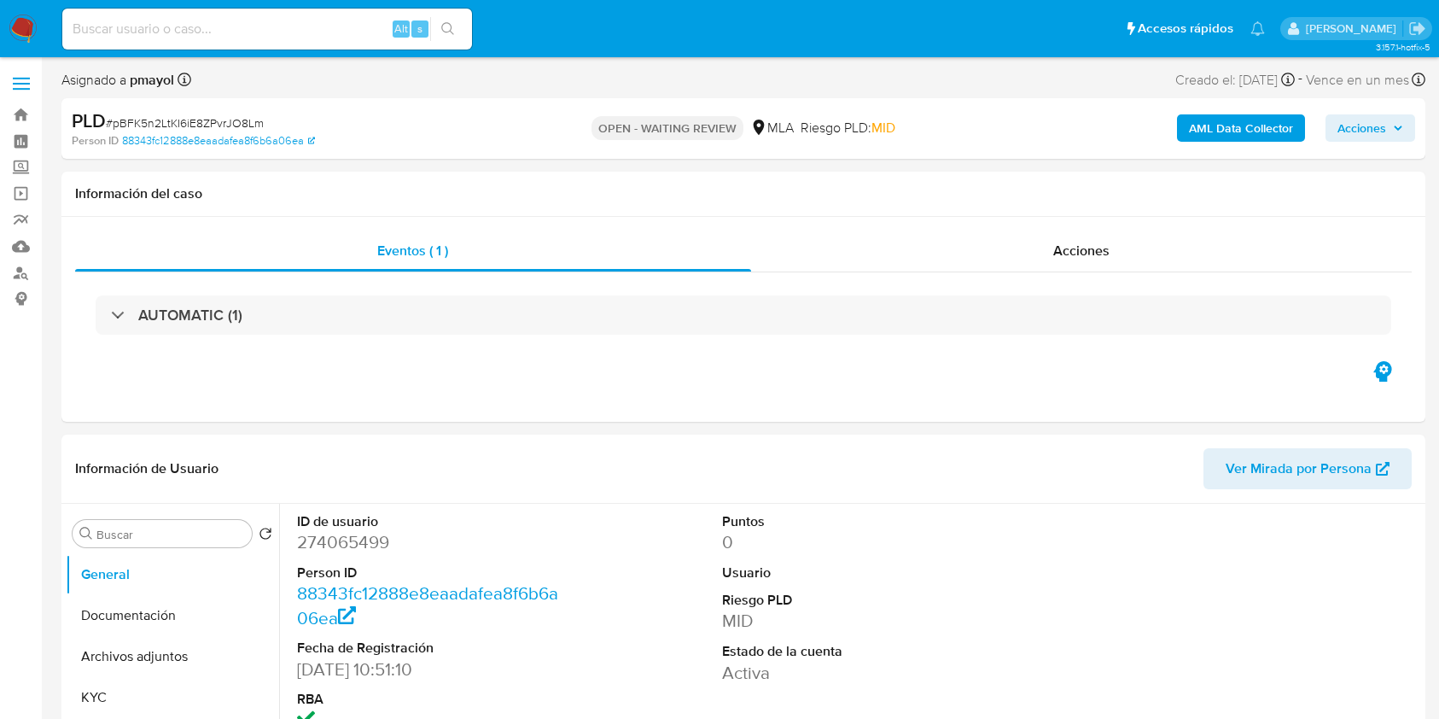
select select "10"
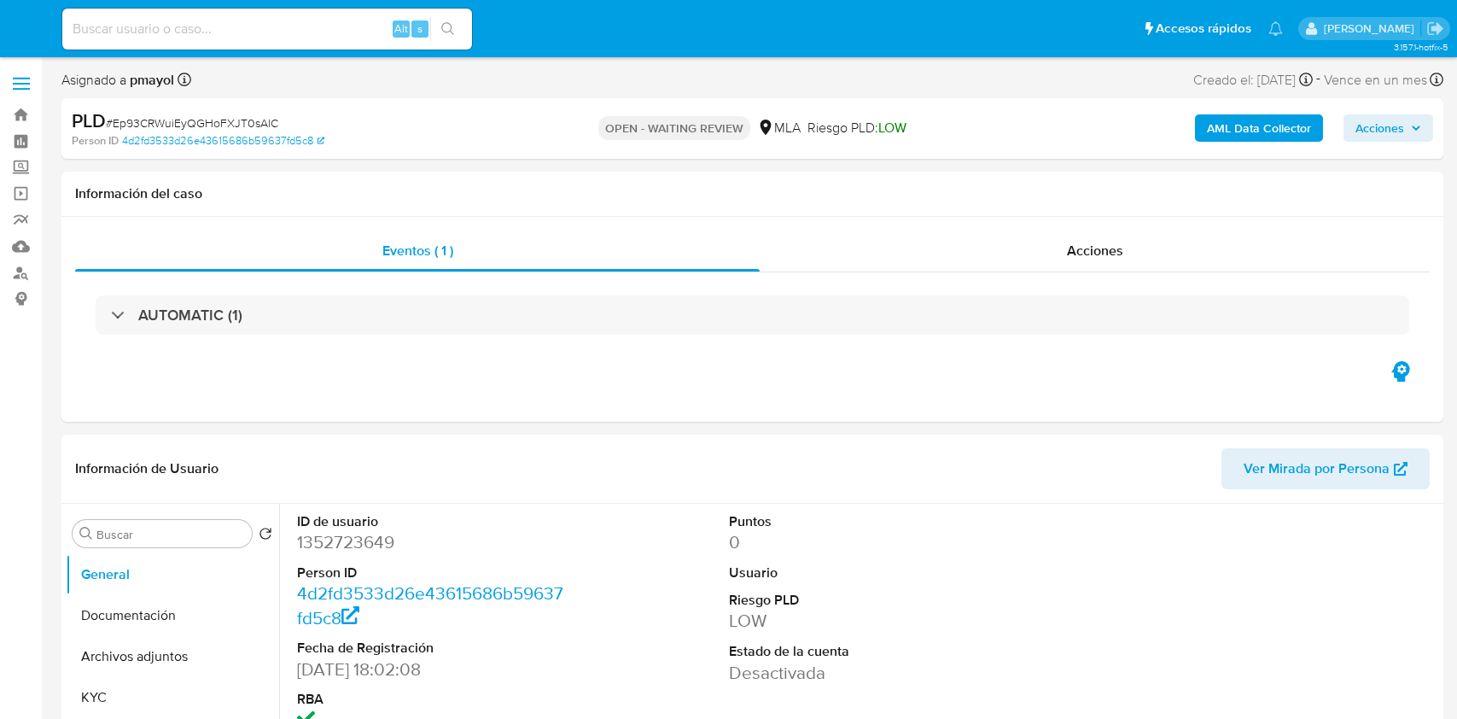
select select "10"
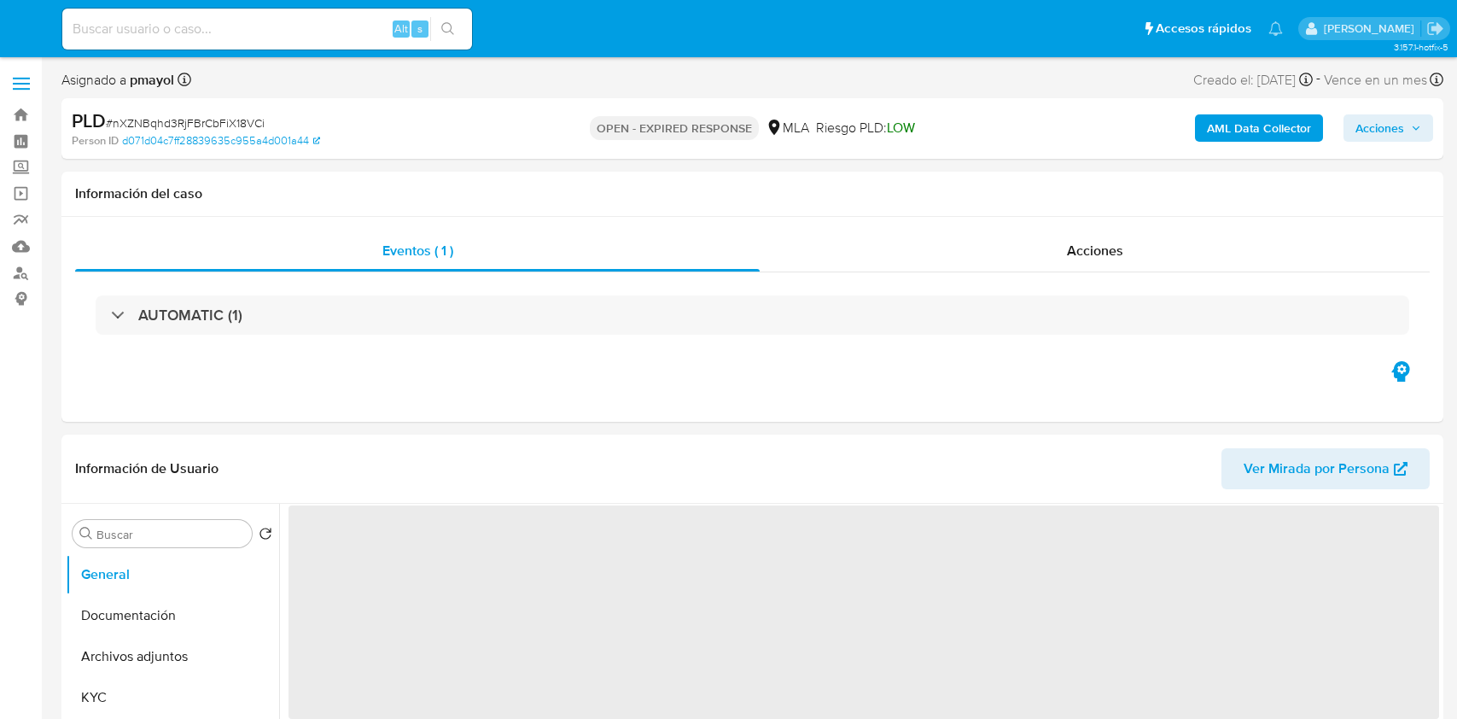
select select "10"
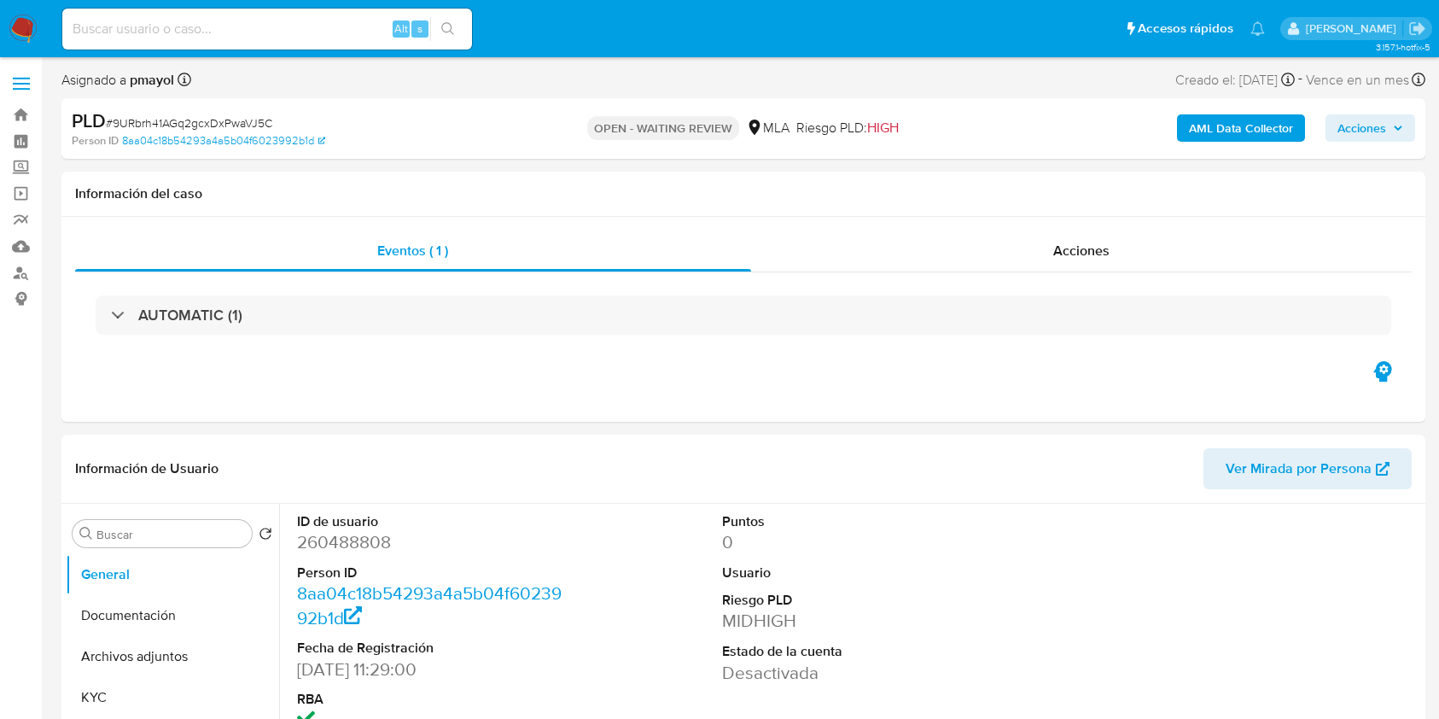
select select "10"
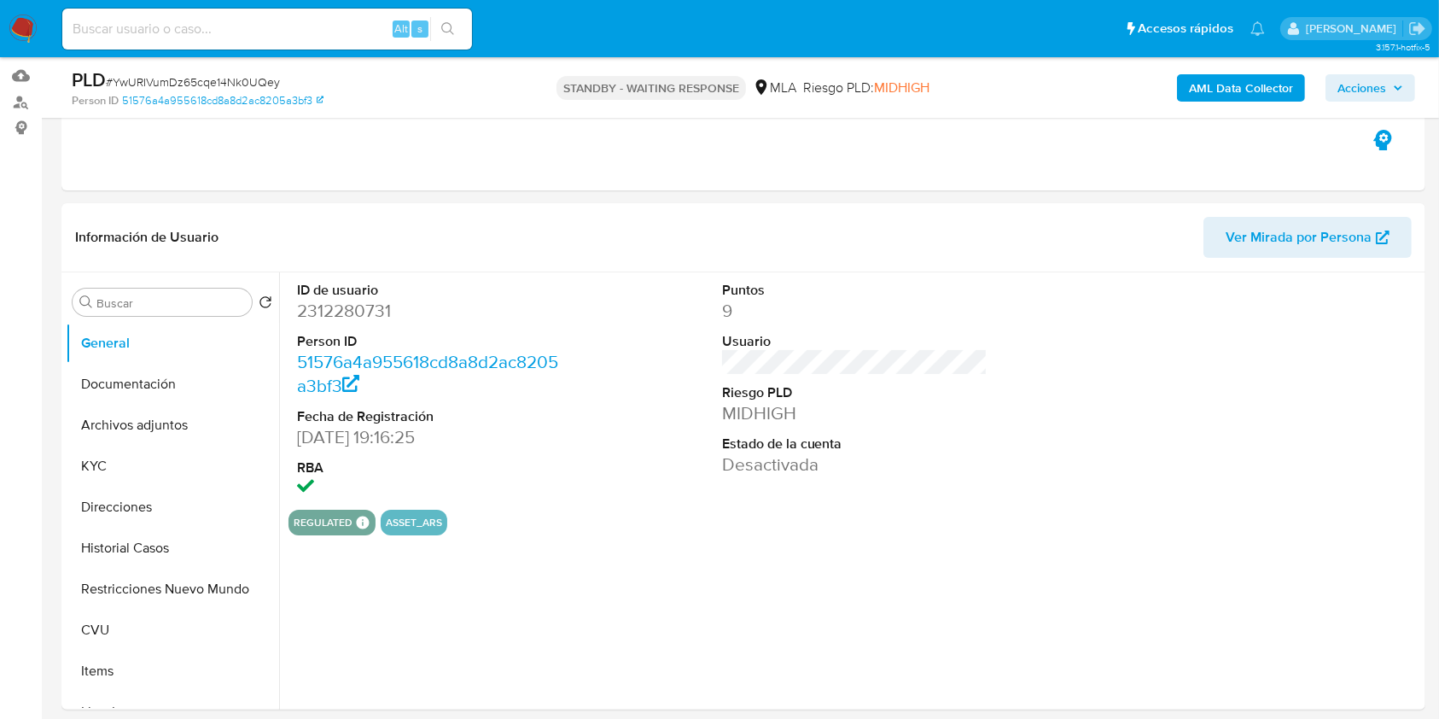
select select "10"
